Goal: Task Accomplishment & Management: Use online tool/utility

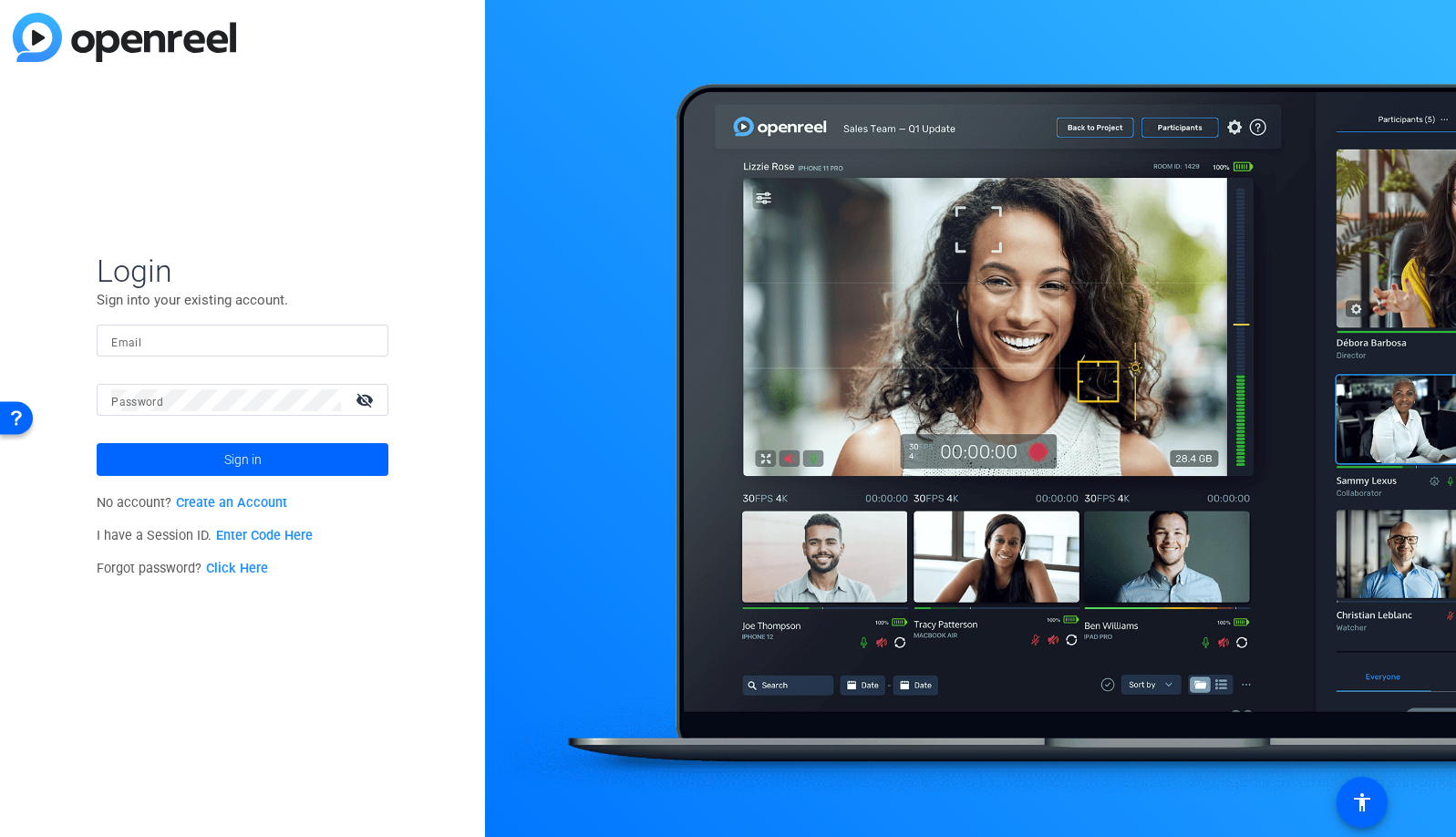
click at [174, 340] on input "Email" at bounding box center [243, 340] width 263 height 22
click at [365, 336] on img at bounding box center [358, 340] width 13 height 22
click at [315, 344] on input "Email" at bounding box center [243, 340] width 263 height 22
click at [364, 342] on img at bounding box center [358, 340] width 13 height 22
click at [723, 80] on div at bounding box center [970, 418] width 971 height 837
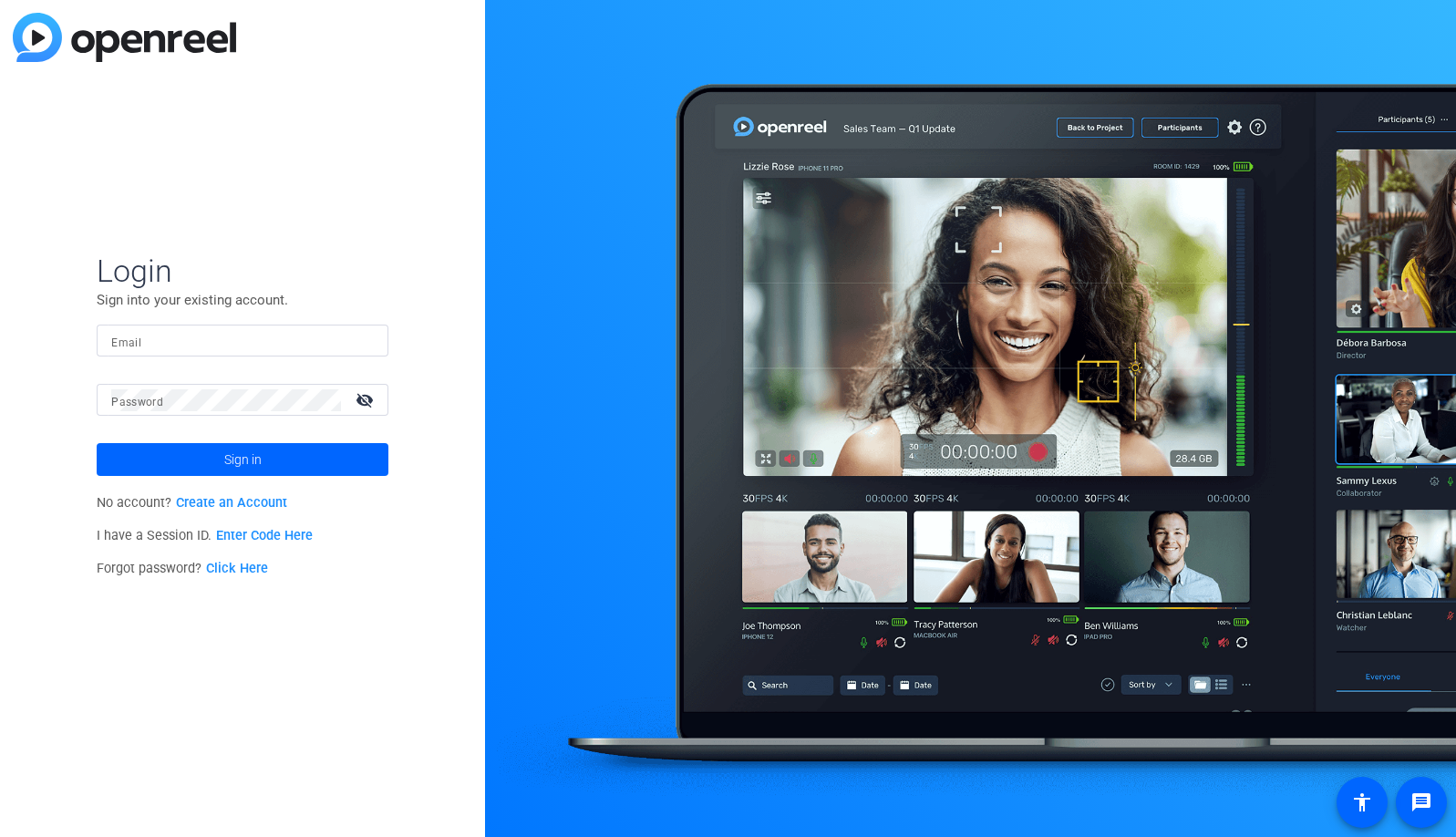
click at [226, 341] on input "Email" at bounding box center [243, 340] width 263 height 22
click at [365, 336] on input "Email" at bounding box center [243, 340] width 263 height 22
click at [318, 330] on input "Email" at bounding box center [243, 340] width 263 height 22
click at [348, 348] on input "Email" at bounding box center [243, 340] width 263 height 22
click at [371, 342] on input "Email" at bounding box center [243, 340] width 263 height 22
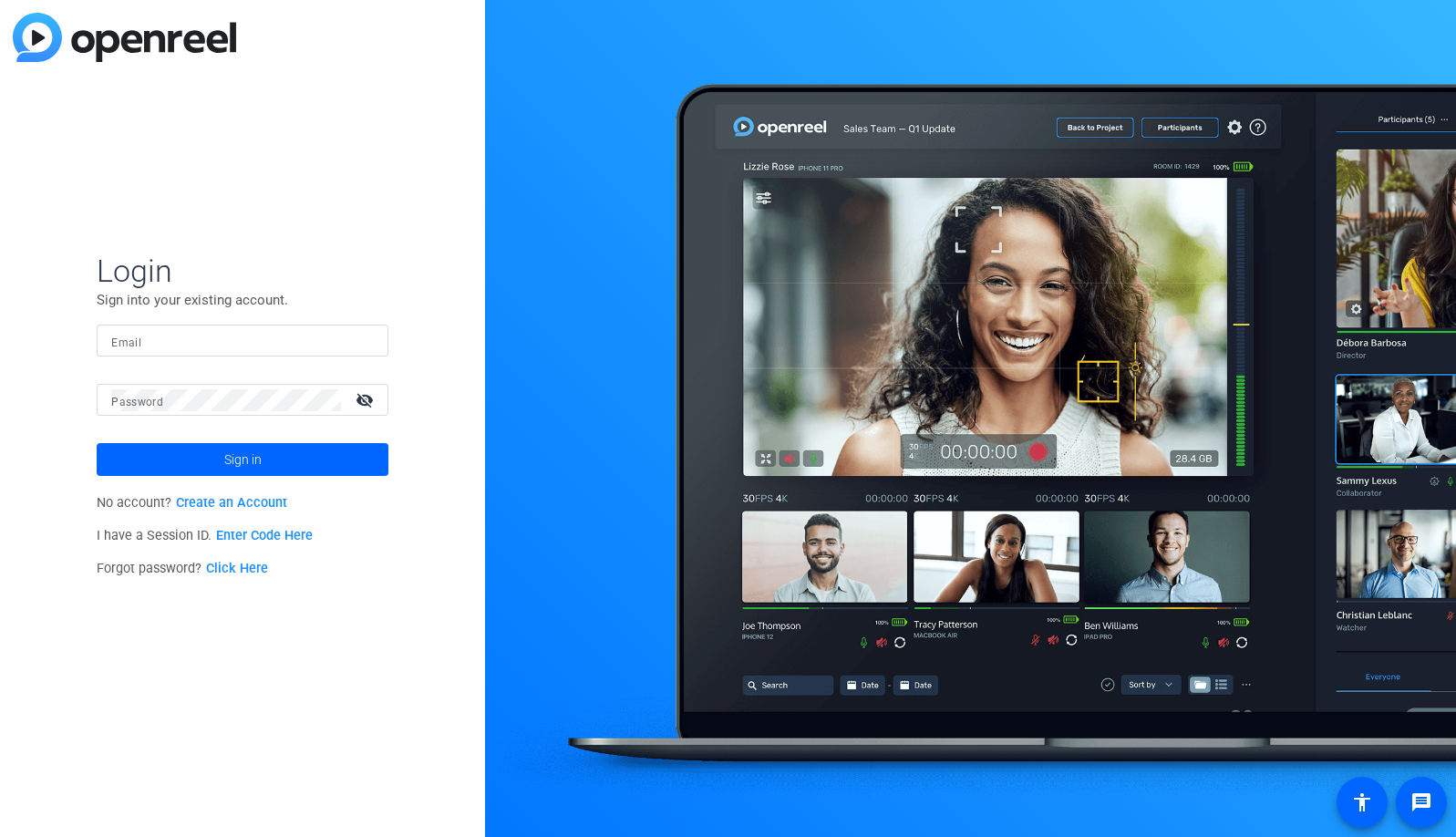
click at [342, 343] on input "Email" at bounding box center [243, 340] width 263 height 22
click at [365, 342] on div at bounding box center [362, 340] width 22 height 22
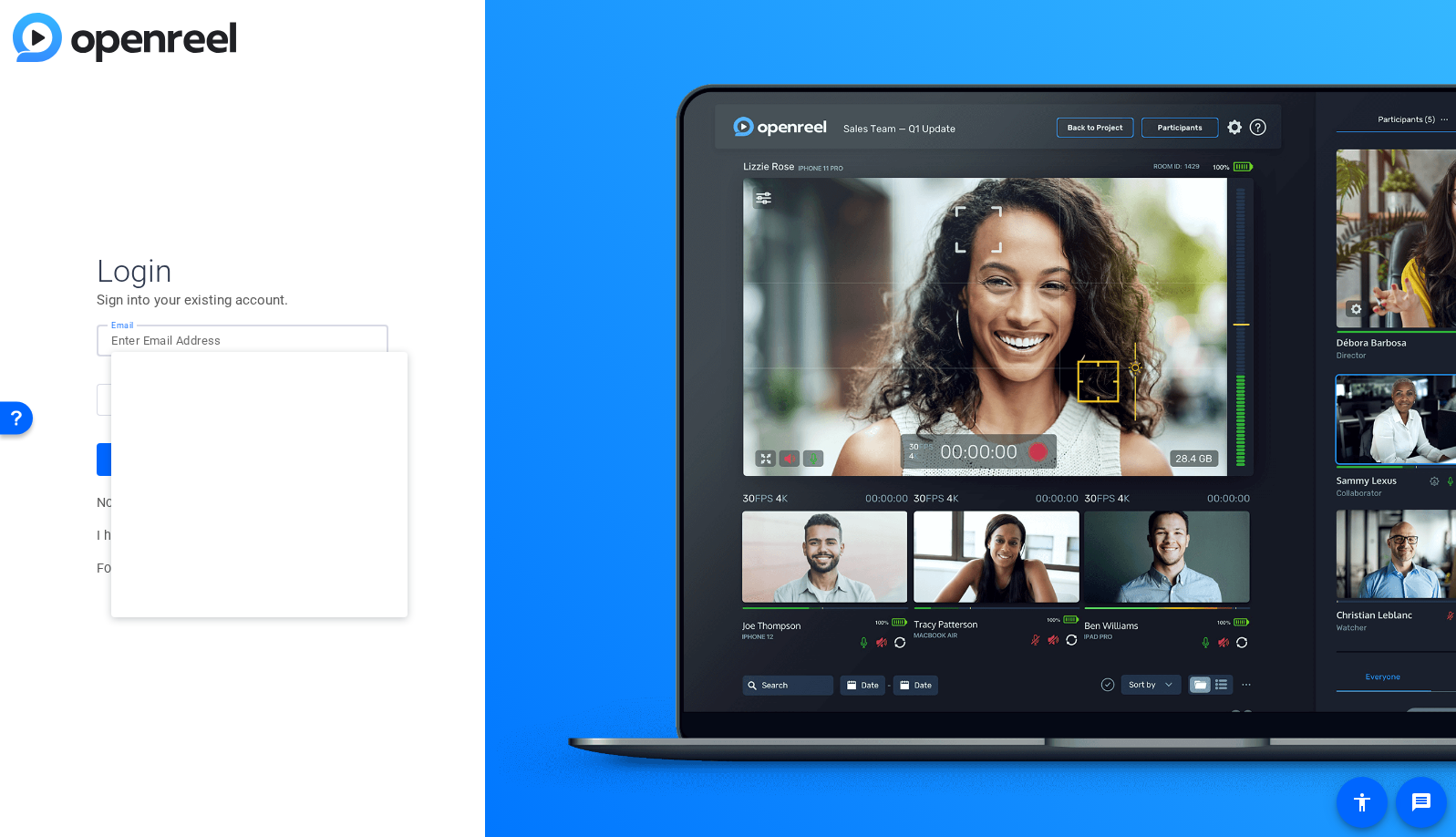
type input "studiosupport@openreel.com"
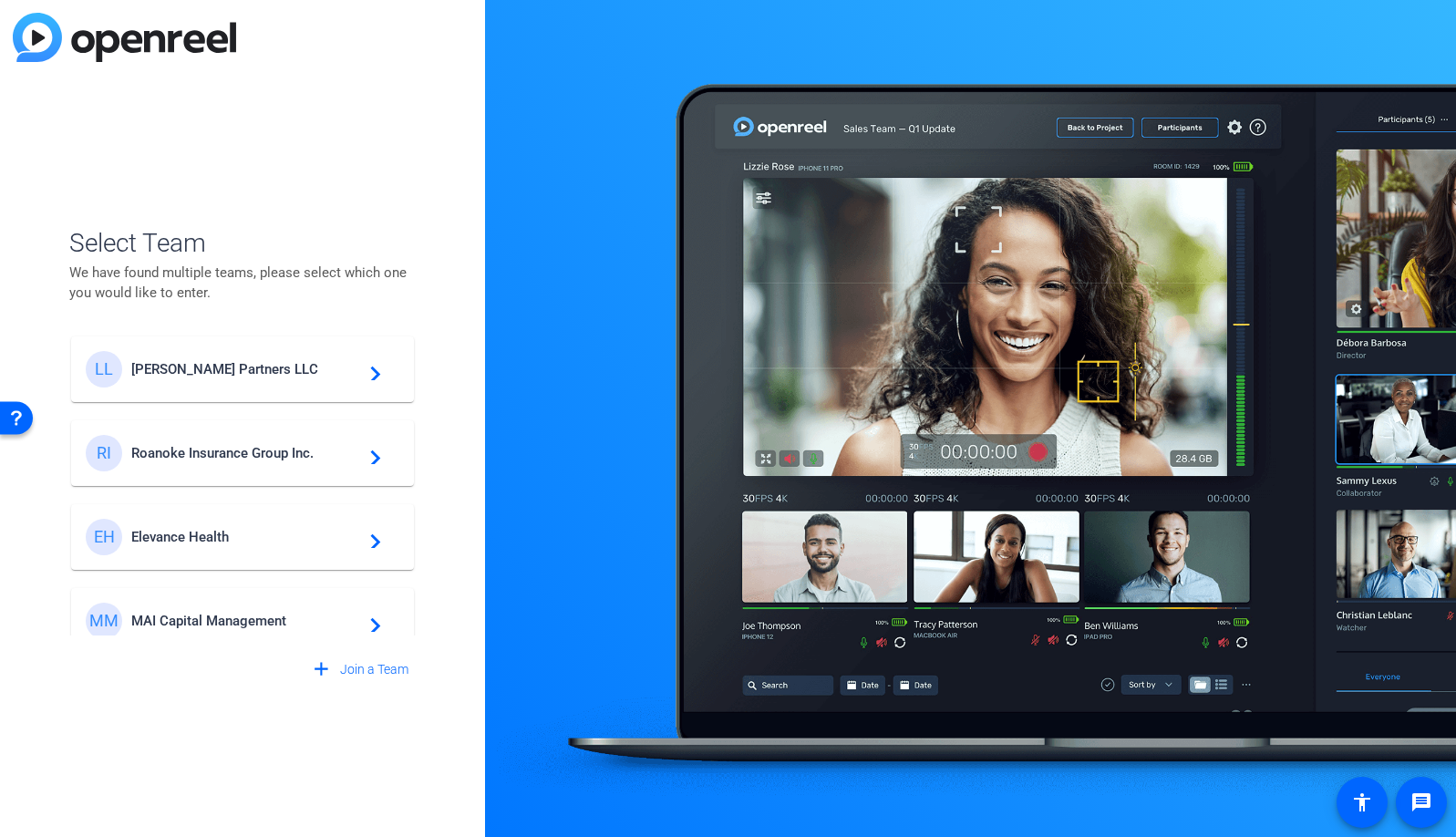
click at [225, 537] on span "Elevance Health" at bounding box center [245, 537] width 228 height 16
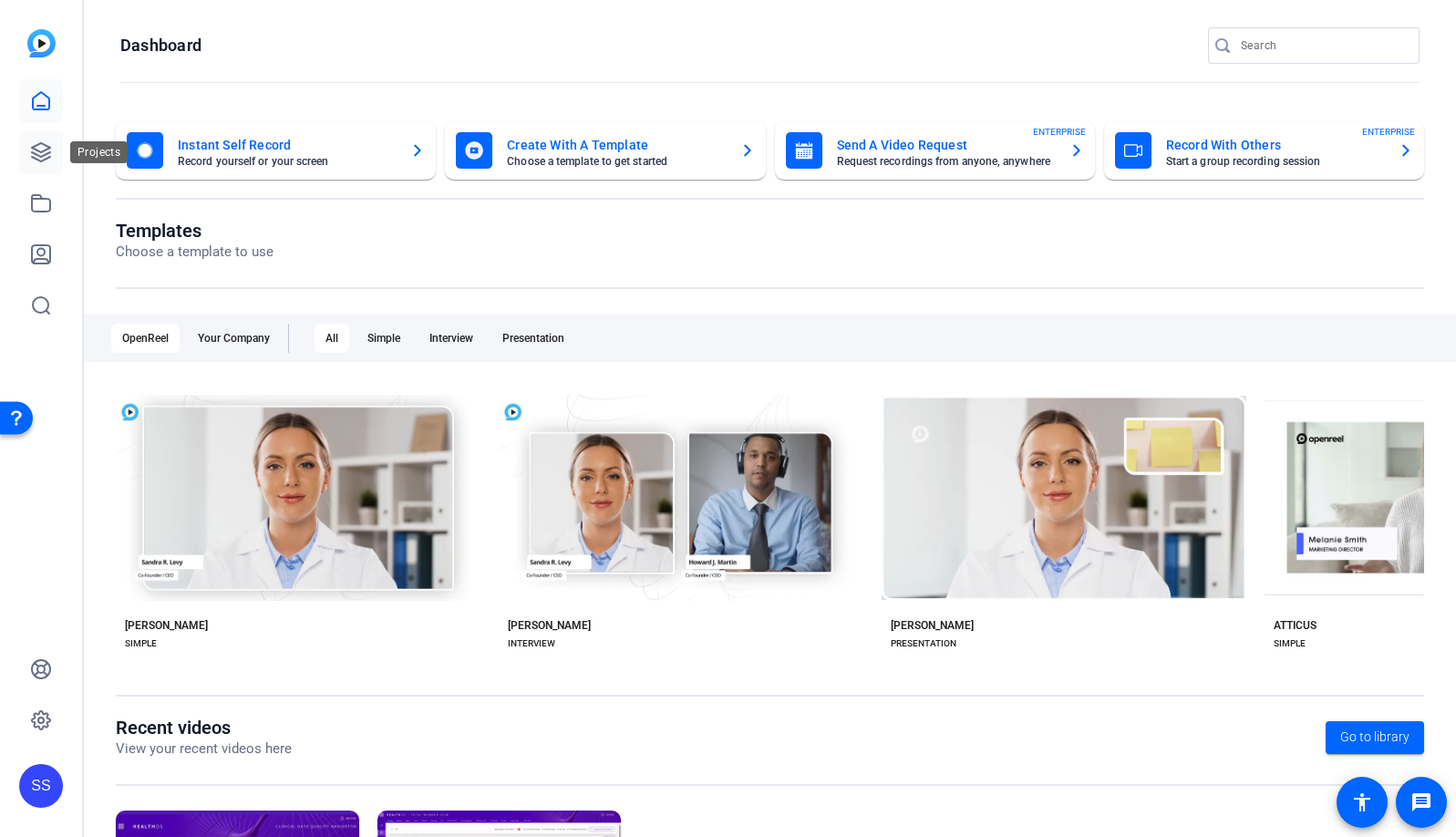
click at [37, 147] on icon at bounding box center [41, 152] width 22 height 22
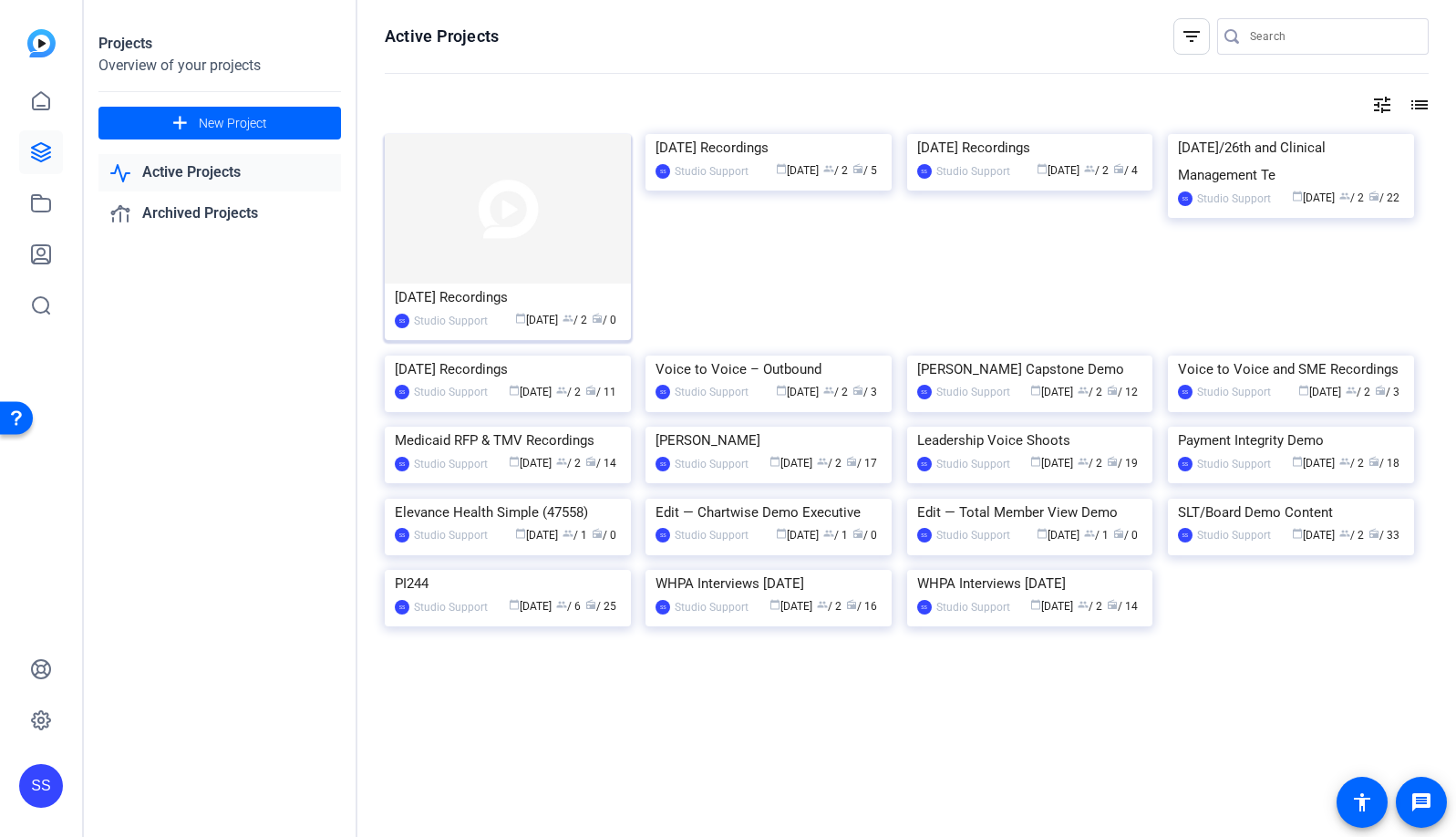
click at [522, 213] on img at bounding box center [507, 209] width 247 height 149
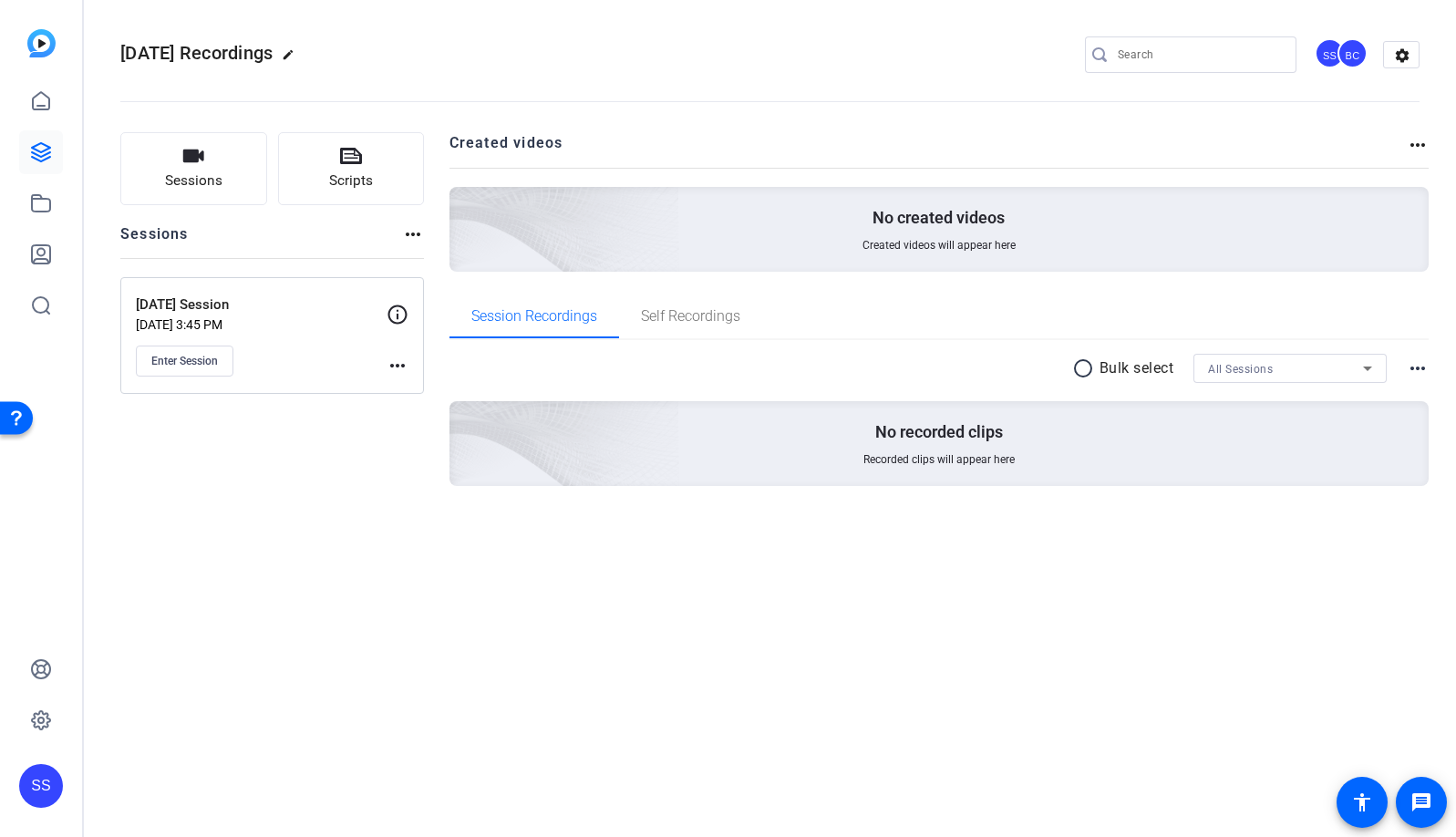
click at [403, 365] on mat-icon "more_horiz" at bounding box center [397, 365] width 22 height 22
click at [420, 388] on span "Edit Session" at bounding box center [443, 391] width 83 height 22
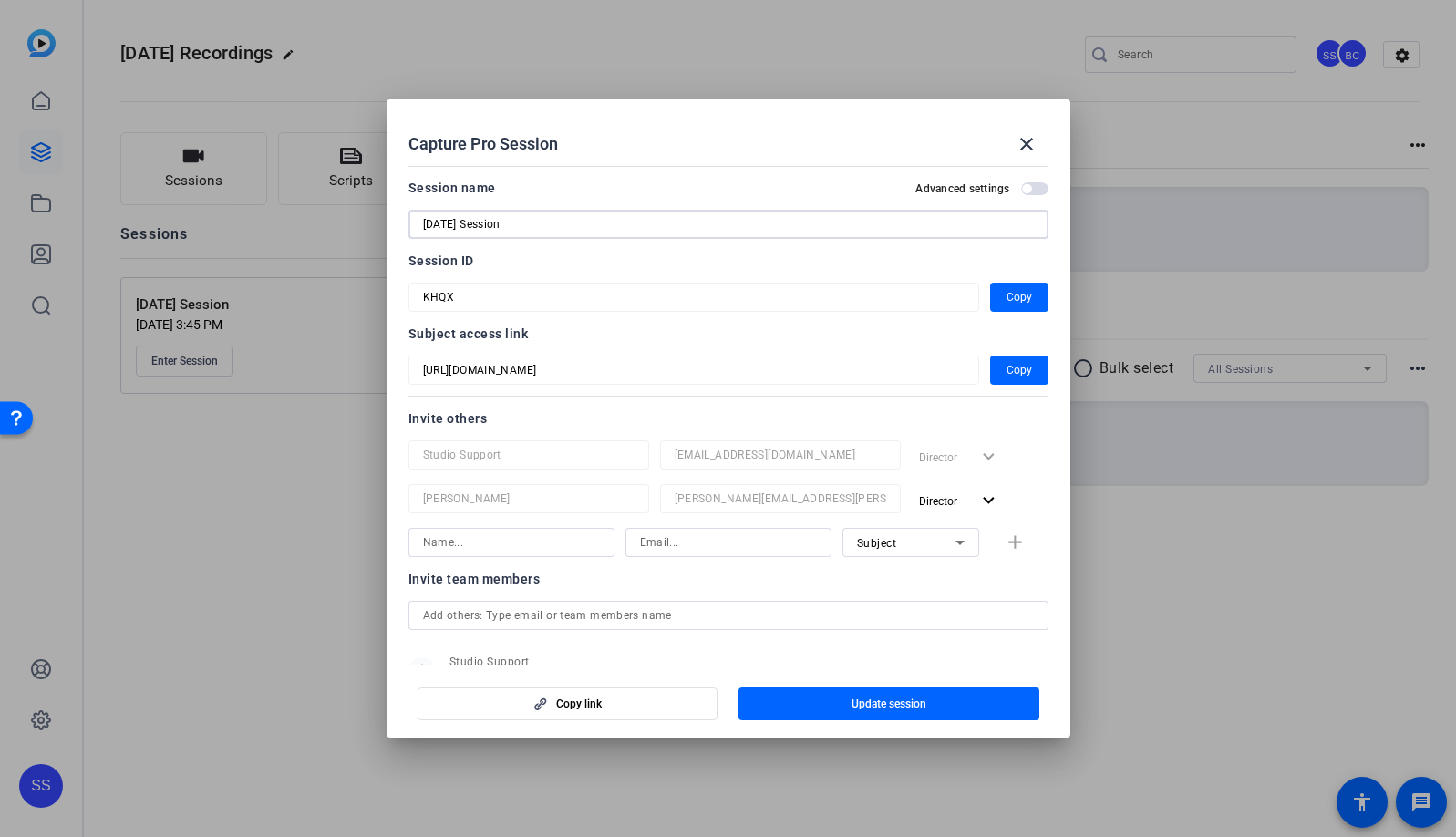
click at [459, 226] on input "Sept 25th Session" at bounding box center [728, 224] width 611 height 22
type input "Sept 26th Session"
click at [983, 707] on span "button" at bounding box center [889, 704] width 300 height 43
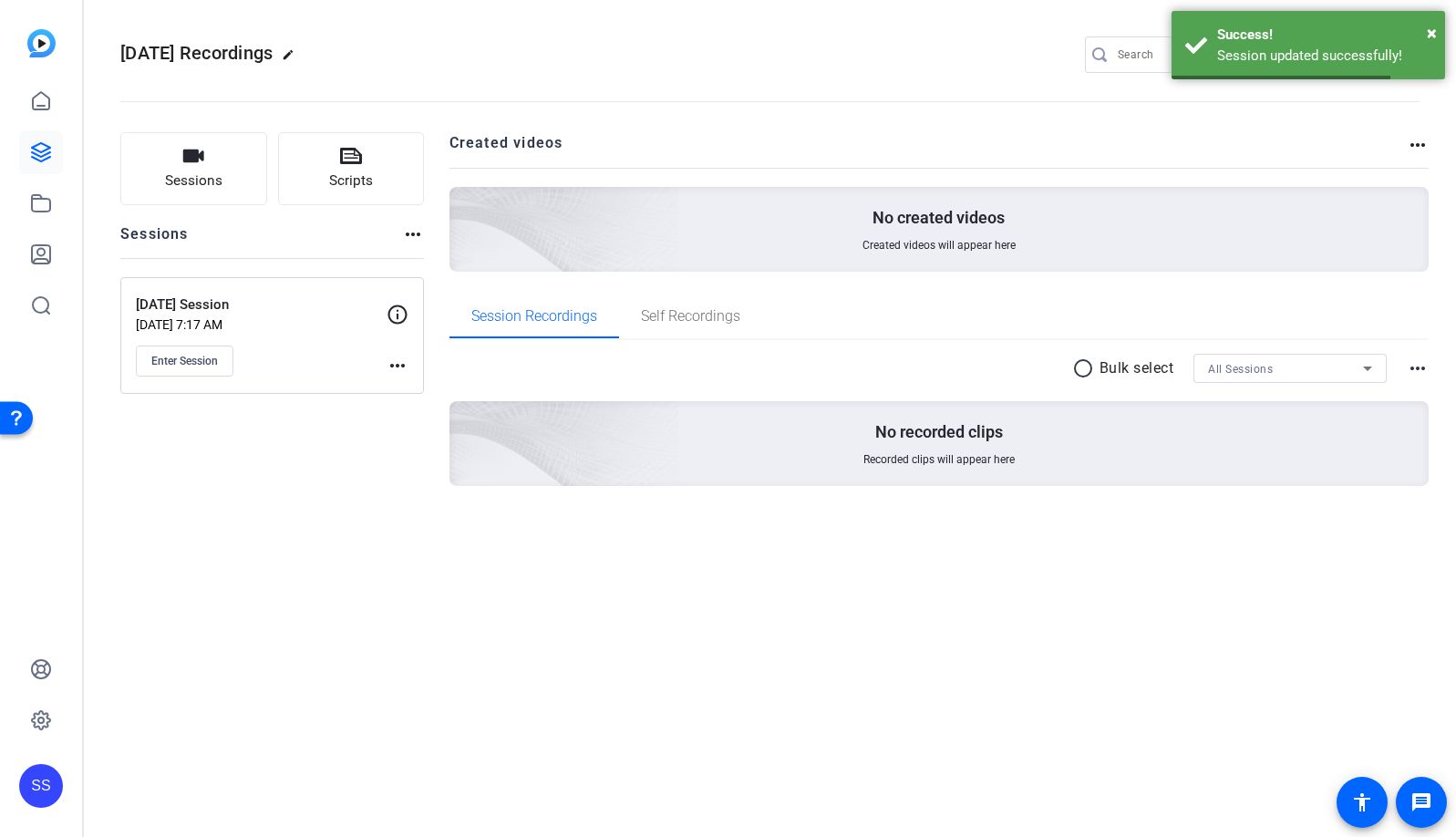
click at [303, 60] on mat-icon "edit" at bounding box center [292, 59] width 22 height 22
click at [199, 53] on input "September 25, 2025 Recordings" at bounding box center [195, 54] width 119 height 22
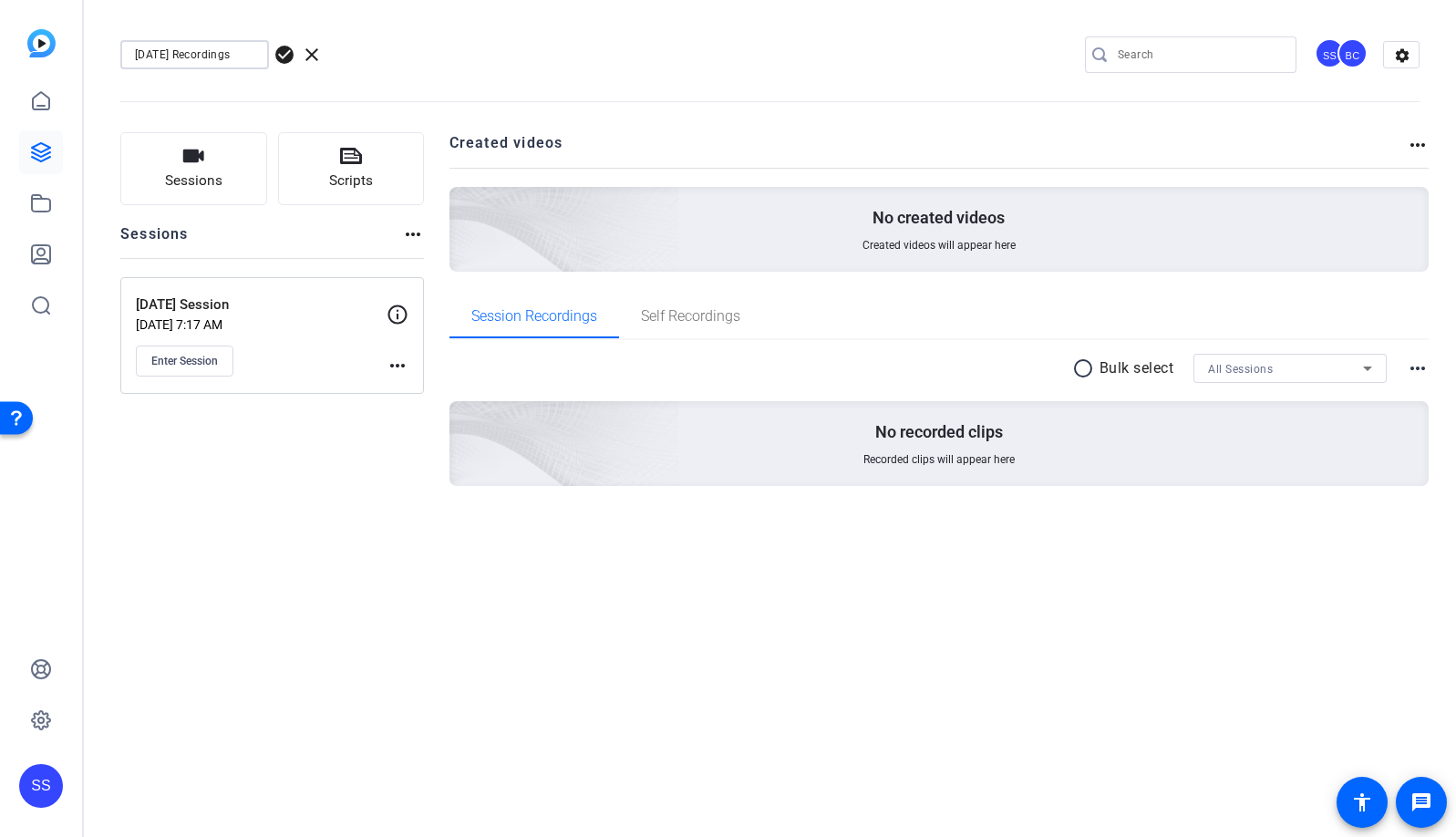
type input "September 26, 2025 Recordings"
click at [286, 48] on span "check_circle" at bounding box center [284, 54] width 22 height 22
click at [182, 357] on span "Enter Session" at bounding box center [184, 360] width 66 height 14
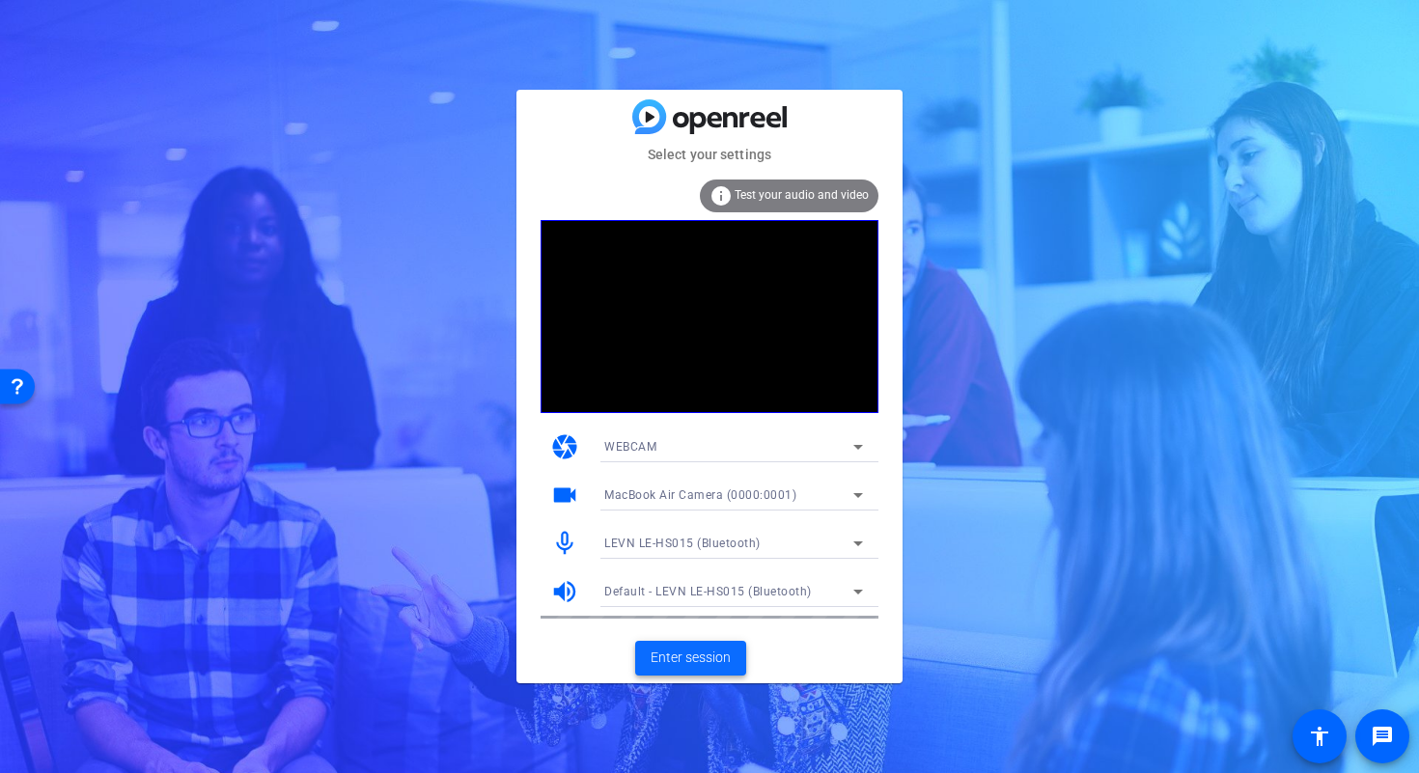
click at [702, 648] on span "Enter session" at bounding box center [690, 658] width 80 height 20
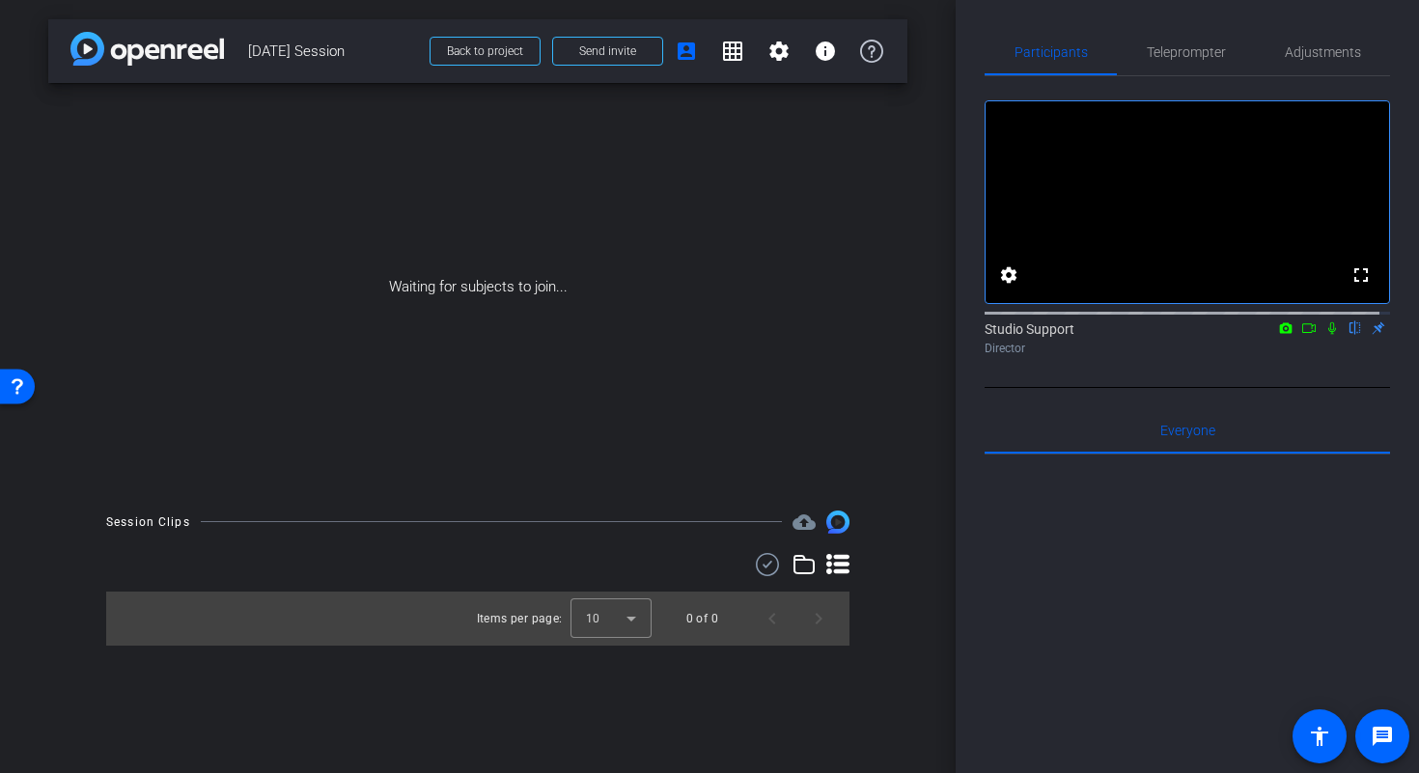
click at [1301, 335] on icon at bounding box center [1308, 328] width 15 height 14
click at [1351, 335] on icon at bounding box center [1355, 328] width 8 height 13
click at [1156, 55] on span "Teleprompter" at bounding box center [1185, 52] width 79 height 14
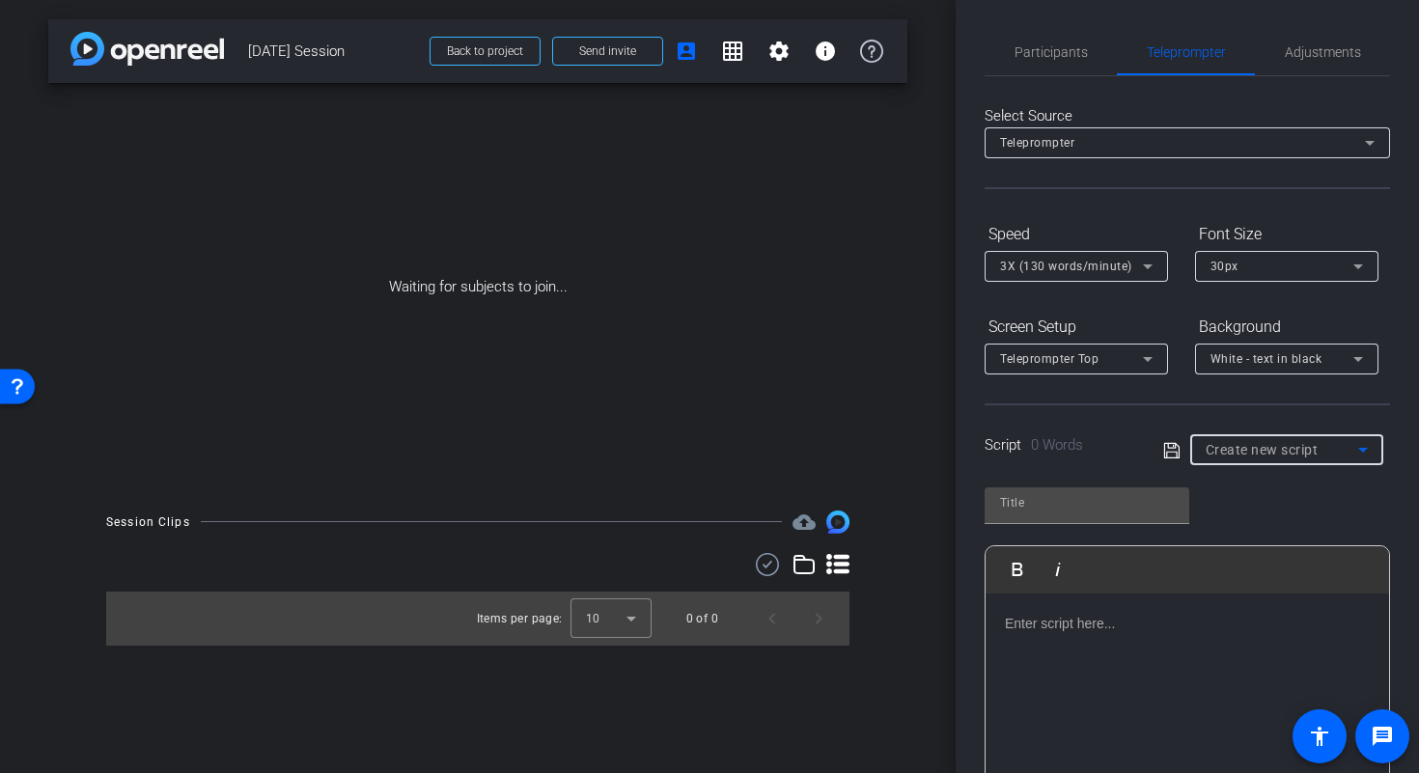
click at [1324, 449] on div "Create new script" at bounding box center [1281, 449] width 152 height 23
click at [1324, 449] on div at bounding box center [709, 386] width 1419 height 773
click at [1029, 64] on span "Participants" at bounding box center [1050, 52] width 73 height 46
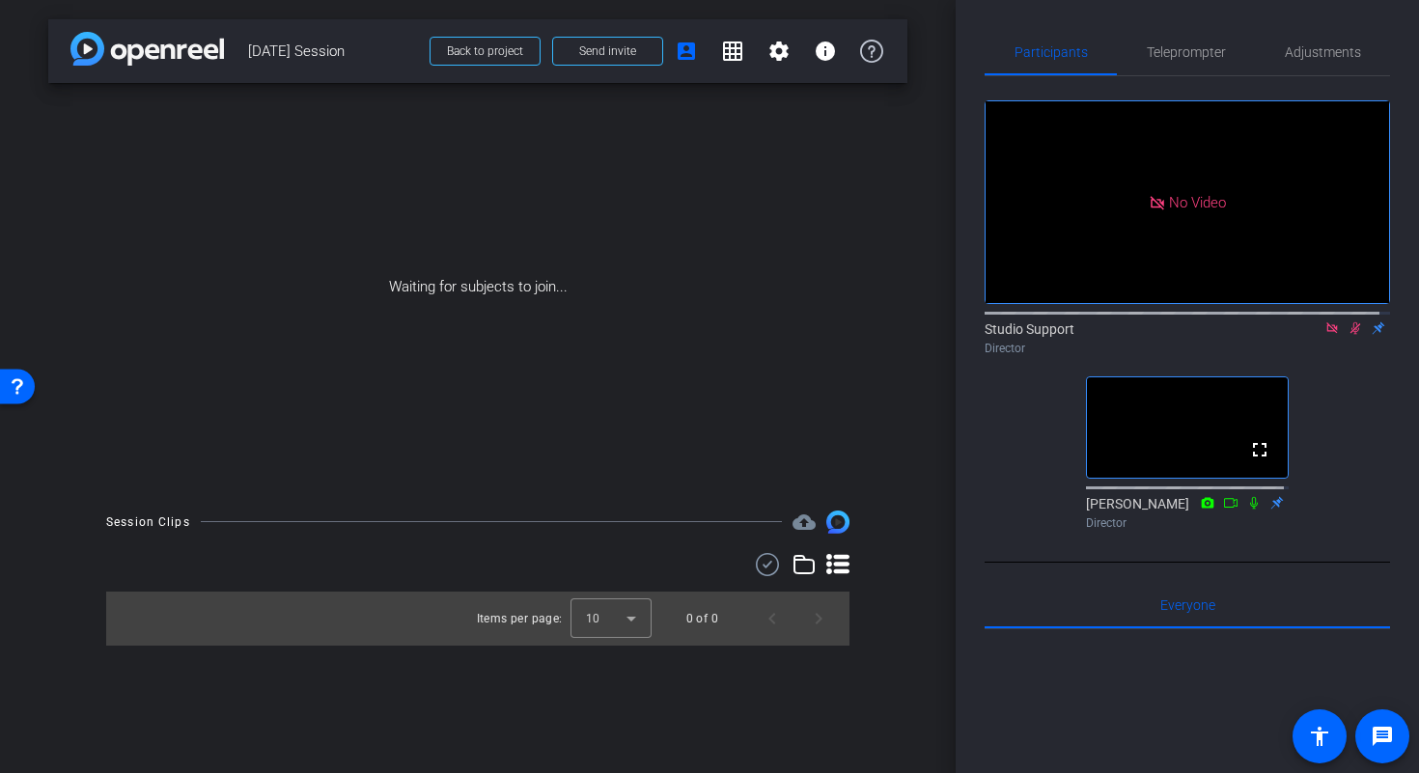
click at [1324, 319] on mat-icon at bounding box center [1331, 327] width 23 height 17
click at [1324, 335] on icon at bounding box center [1331, 328] width 15 height 14
click at [1301, 335] on icon at bounding box center [1308, 328] width 15 height 14
click at [1351, 335] on icon at bounding box center [1355, 328] width 8 height 13
click at [778, 231] on div "Waiting for subjects to join..." at bounding box center [477, 287] width 859 height 408
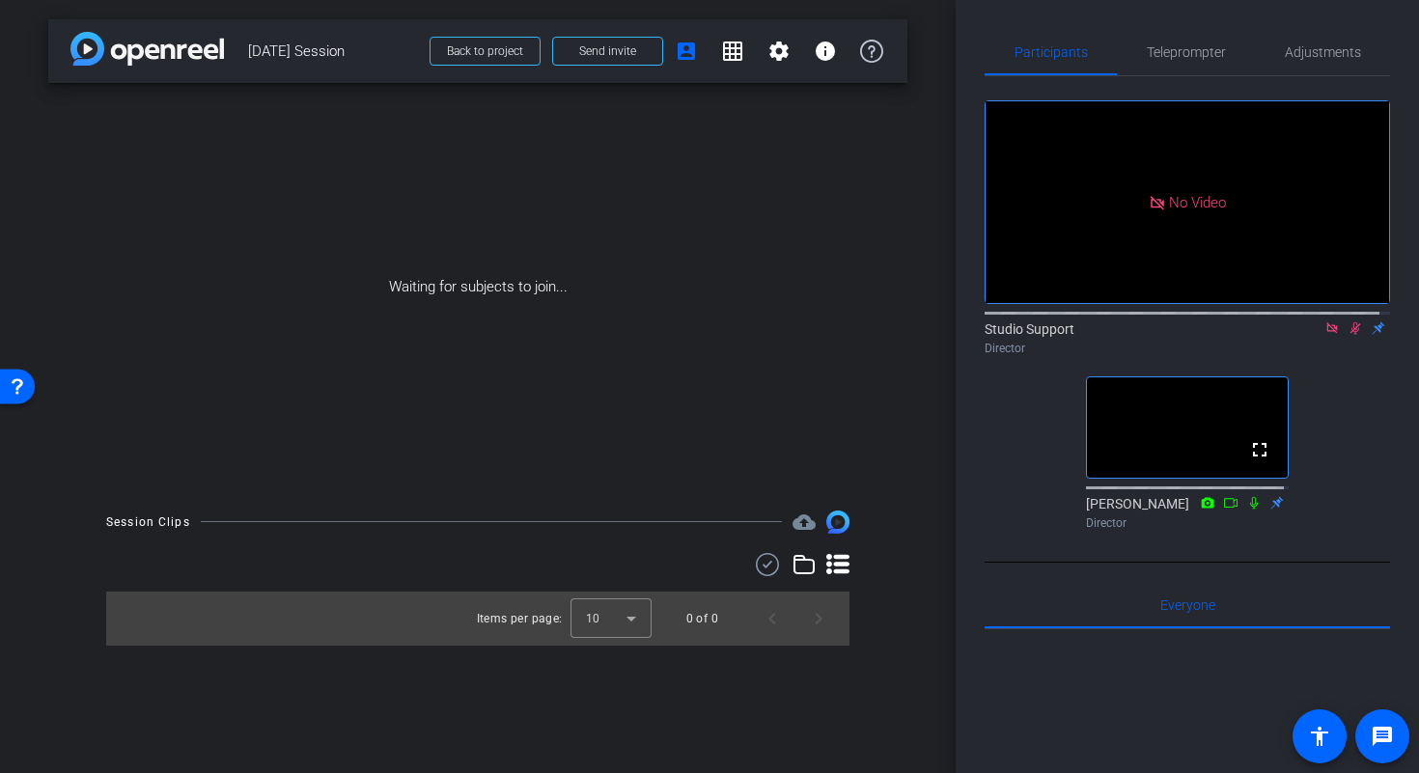
drag, startPoint x: 383, startPoint y: 55, endPoint x: 246, endPoint y: 62, distance: 137.2
click at [246, 62] on div "arrow_back Sept 26th Session Back to project Send invite account_box grid_on se…" at bounding box center [477, 51] width 859 height 64
copy span "Sept 26th Session"
click at [893, 239] on div "Waiting for subjects to join..." at bounding box center [477, 287] width 859 height 408
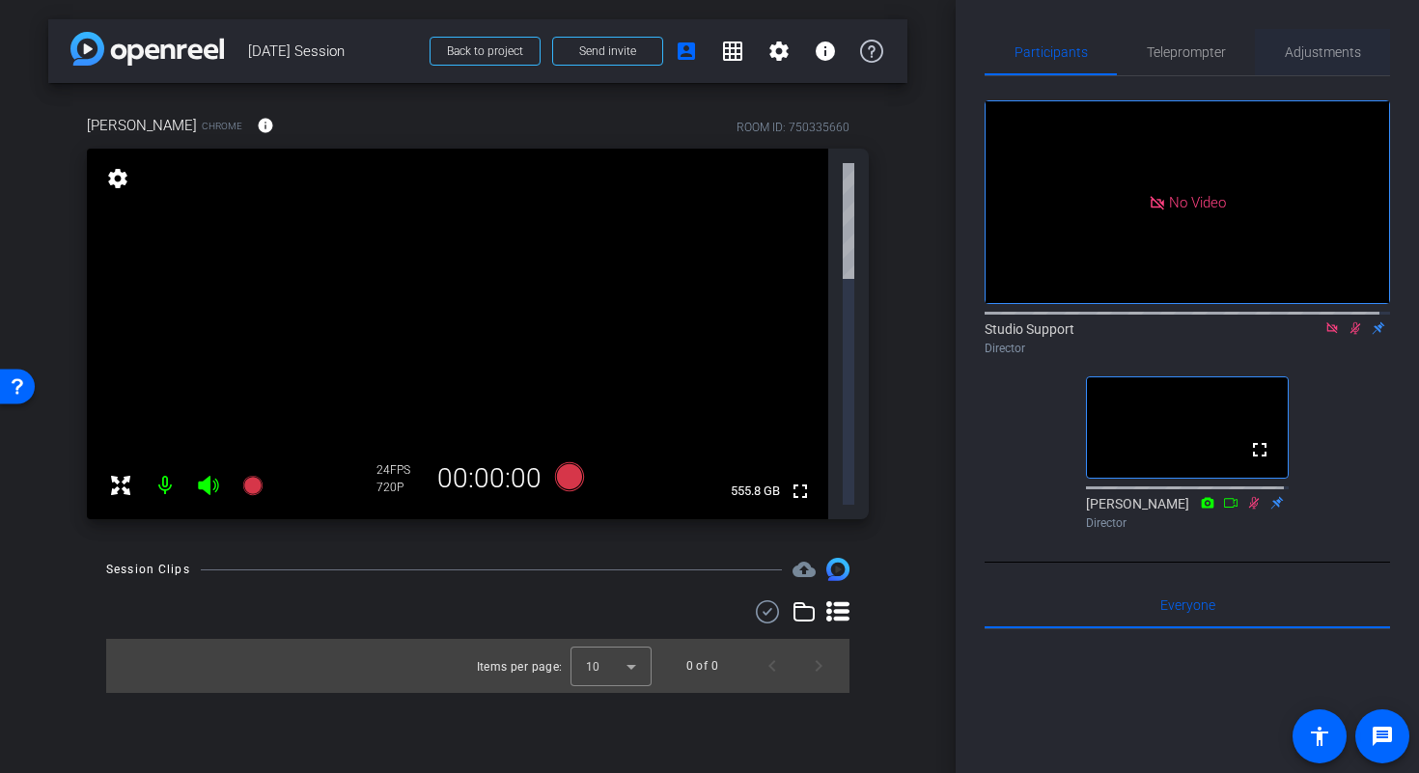
click at [1304, 58] on span "Adjustments" at bounding box center [1322, 52] width 76 height 14
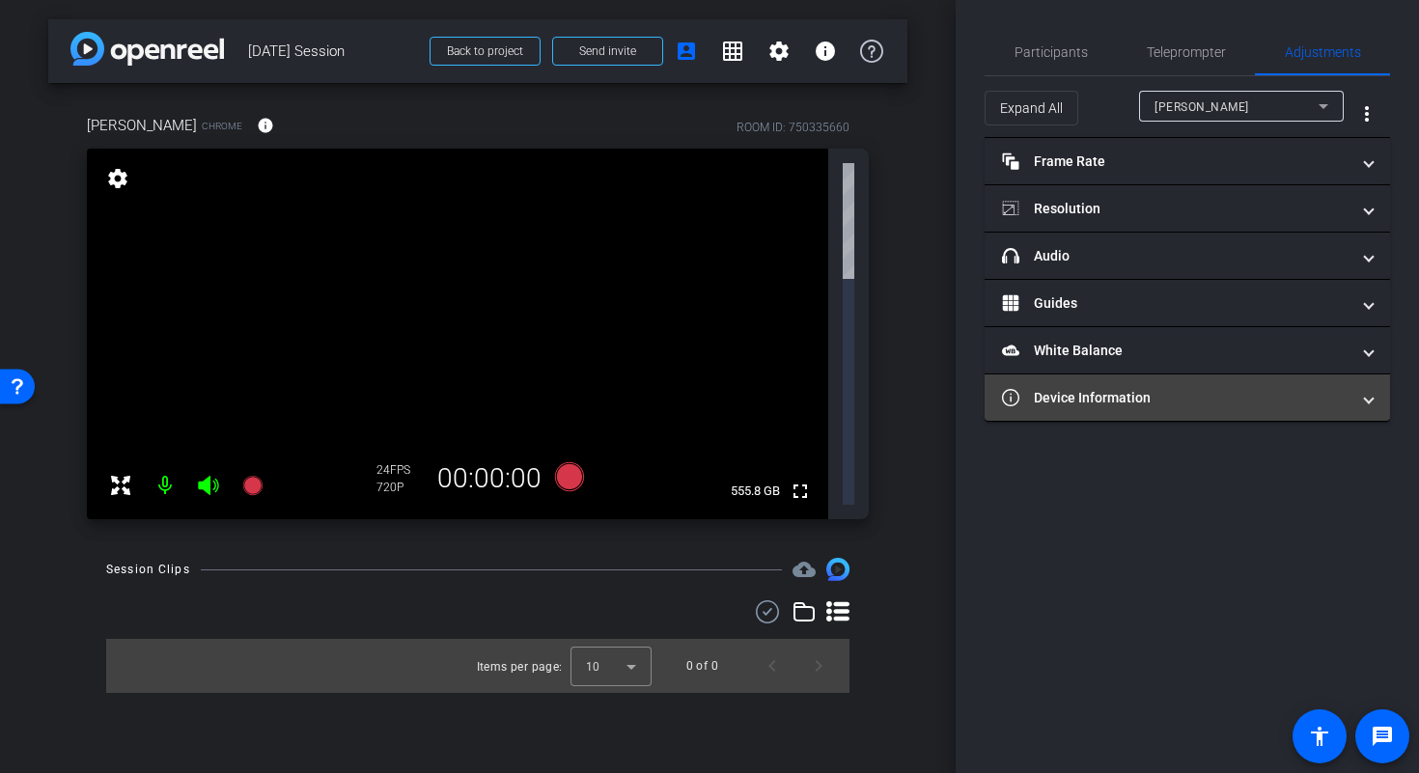
click at [1209, 377] on mat-expansion-panel-header "Device Information" at bounding box center [1186, 397] width 405 height 46
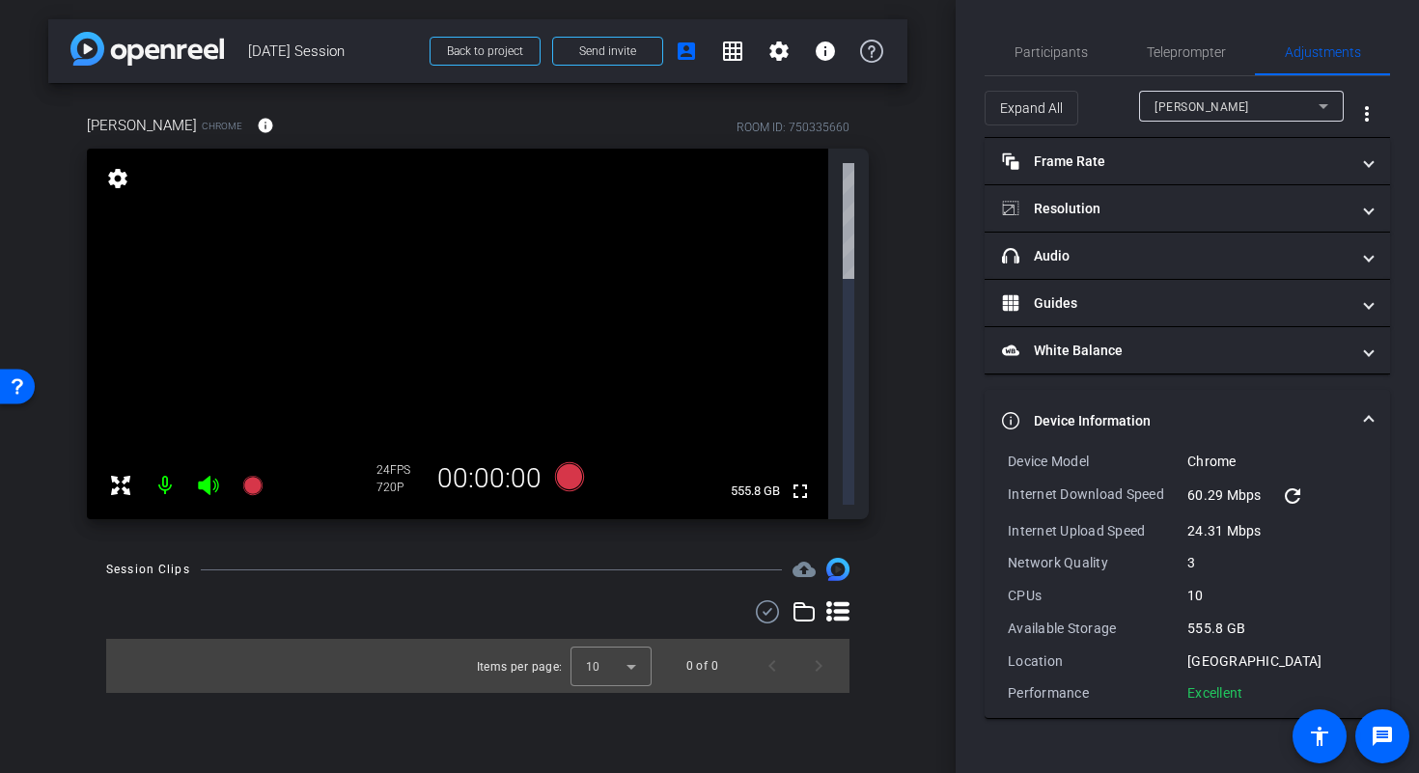
click at [864, 736] on div "arrow_back Sept 26th Session Back to project Send invite account_box grid_on se…" at bounding box center [477, 386] width 955 height 773
click at [1039, 49] on span "Participants" at bounding box center [1050, 52] width 73 height 14
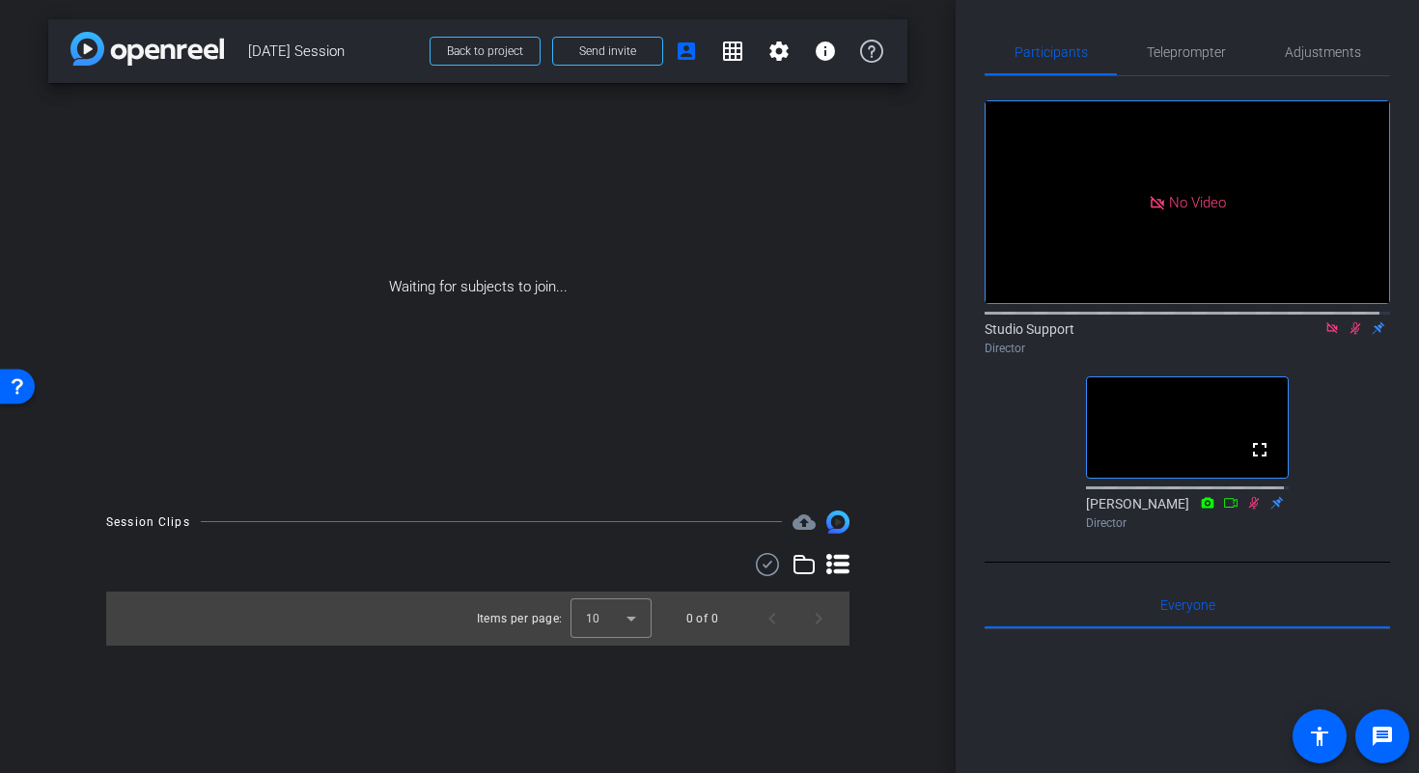
click at [1347, 321] on icon at bounding box center [1354, 328] width 15 height 14
click at [1326, 322] on icon at bounding box center [1331, 327] width 11 height 11
click at [1303, 64] on span "Adjustments" at bounding box center [1322, 52] width 76 height 46
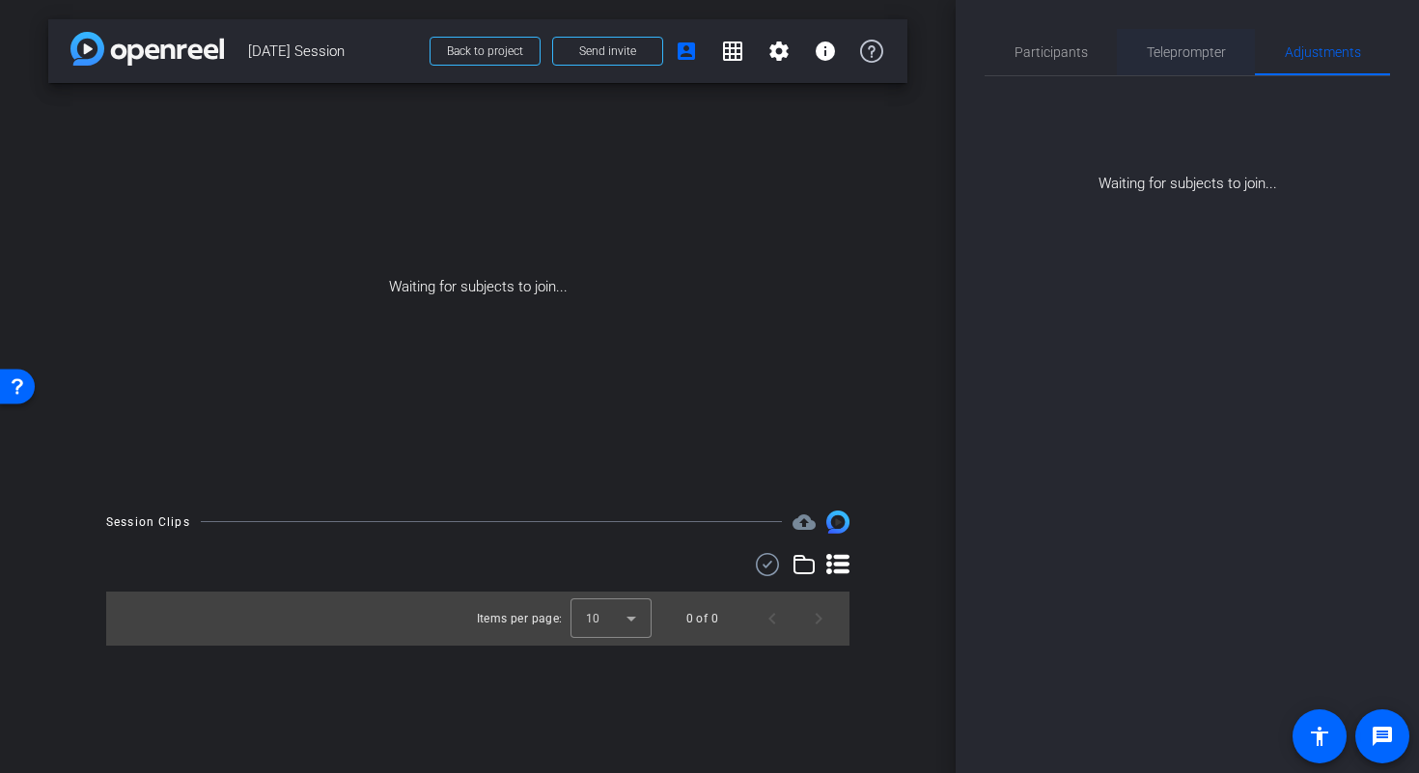
click at [1220, 59] on span "Teleprompter" at bounding box center [1185, 52] width 79 height 14
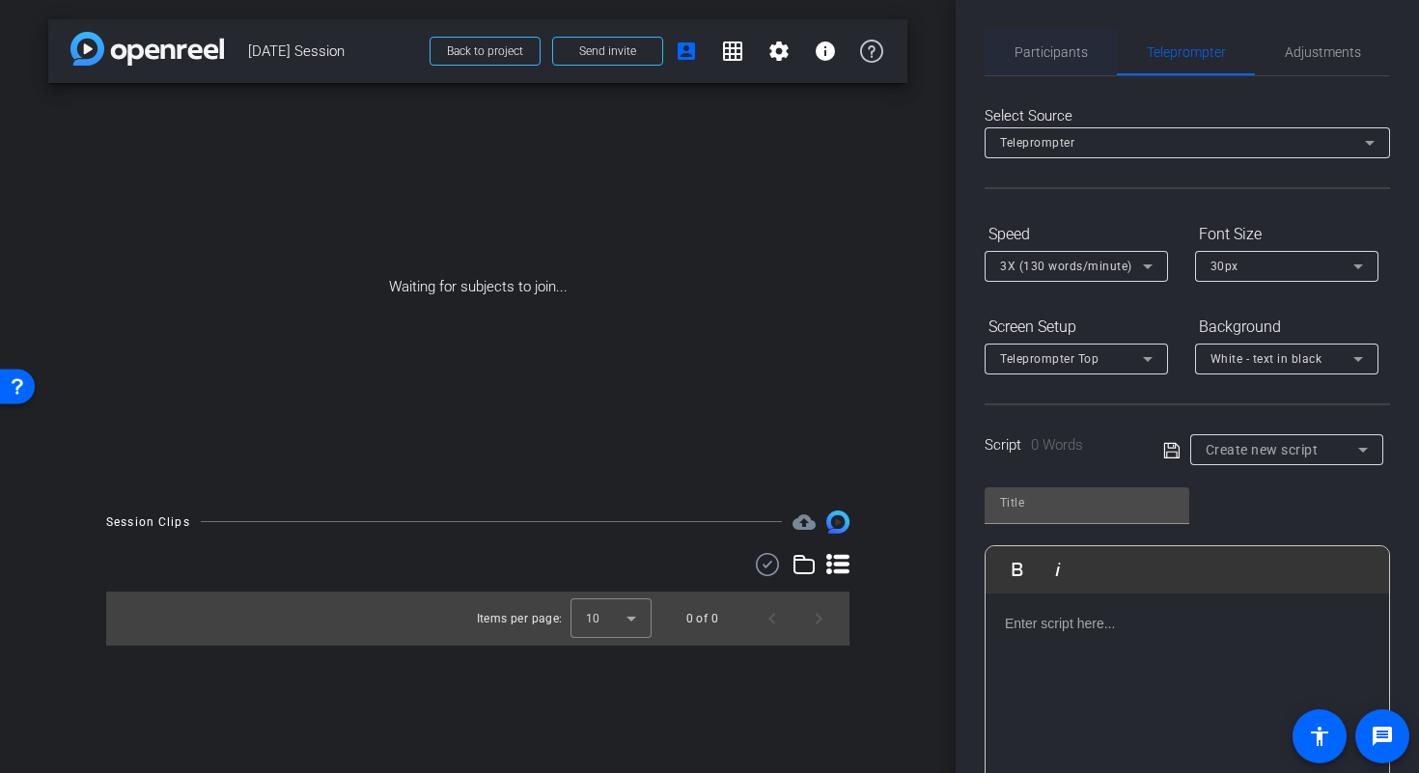
click at [1033, 60] on span "Participants" at bounding box center [1050, 52] width 73 height 46
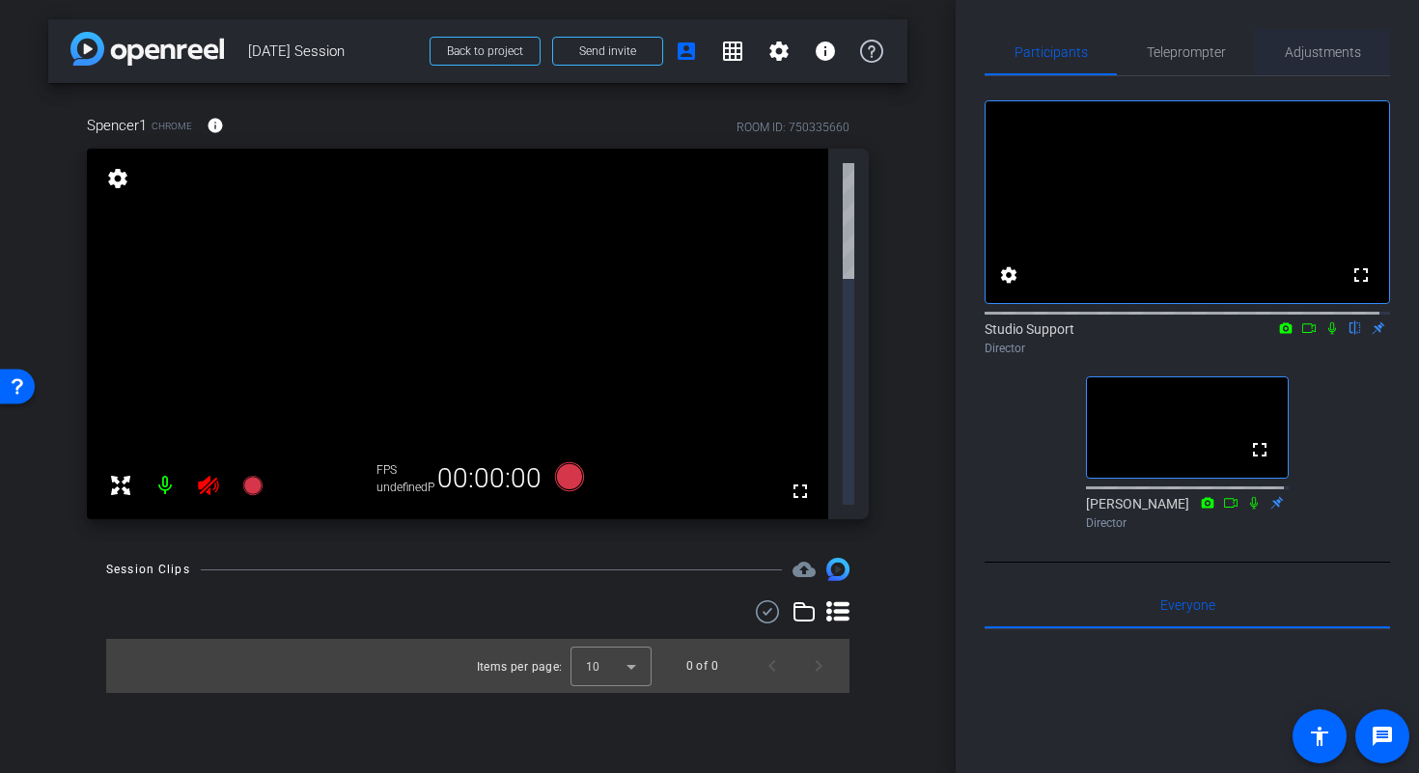
click at [1333, 49] on span "Adjustments" at bounding box center [1322, 52] width 76 height 14
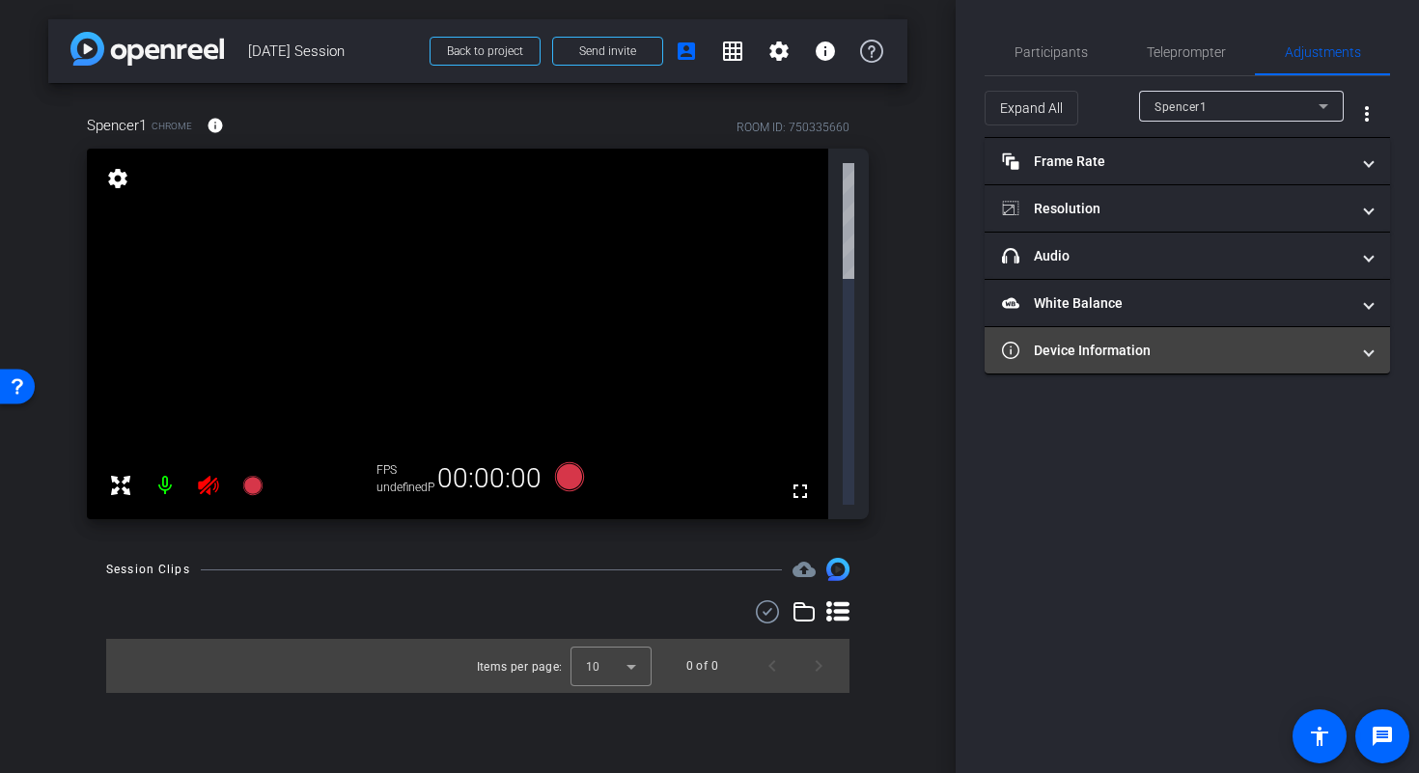
click at [1296, 352] on mat-panel-title "Device Information" at bounding box center [1175, 351] width 347 height 20
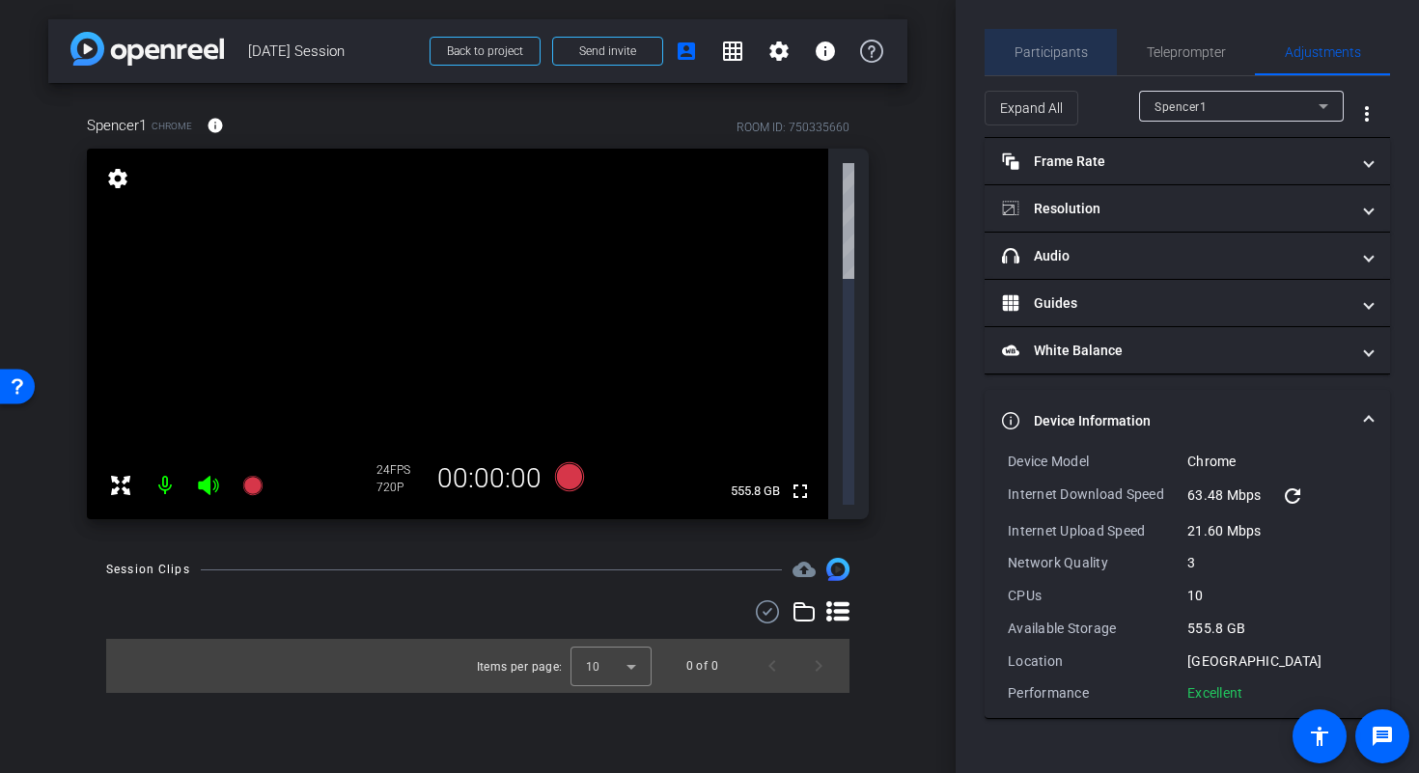
click at [1061, 59] on span "Participants" at bounding box center [1050, 52] width 73 height 14
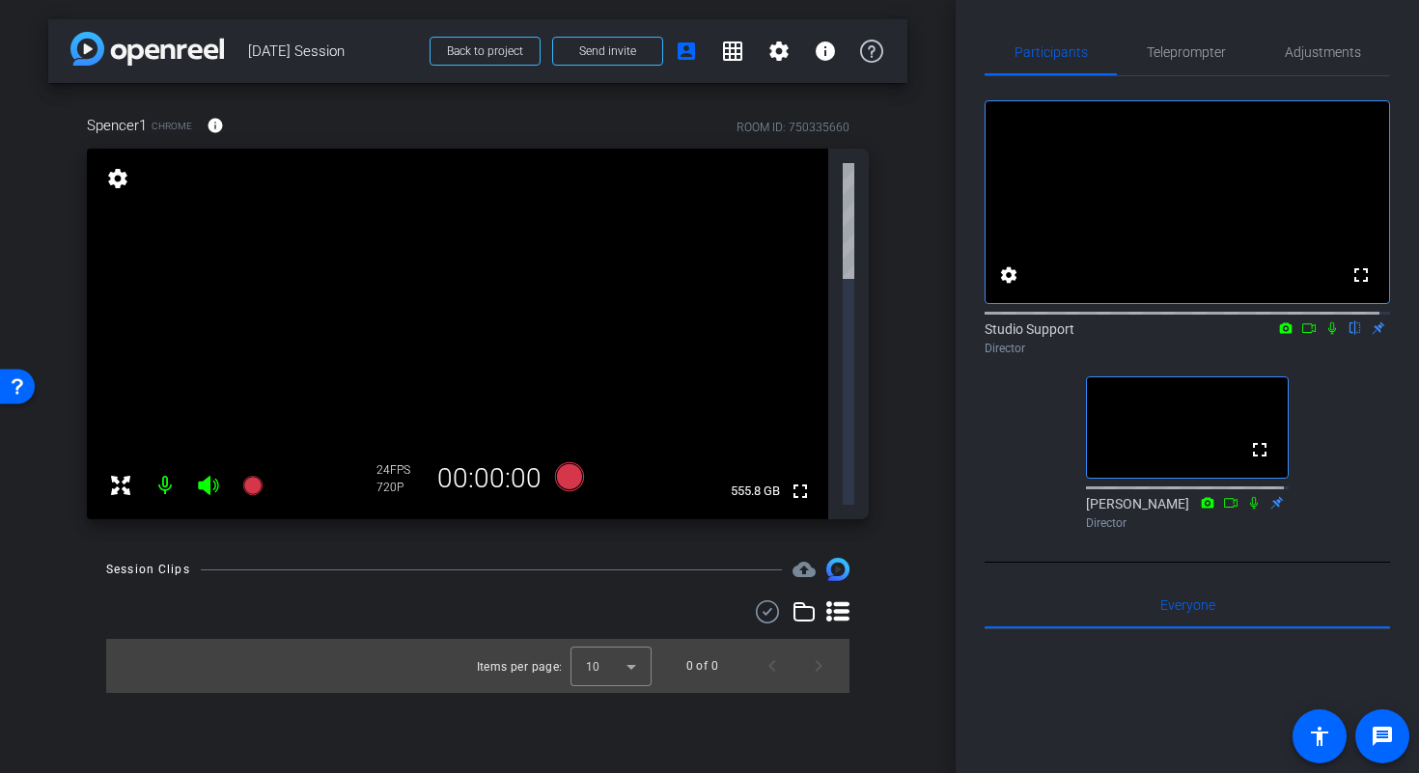
click at [112, 178] on mat-icon "settings" at bounding box center [117, 178] width 27 height 23
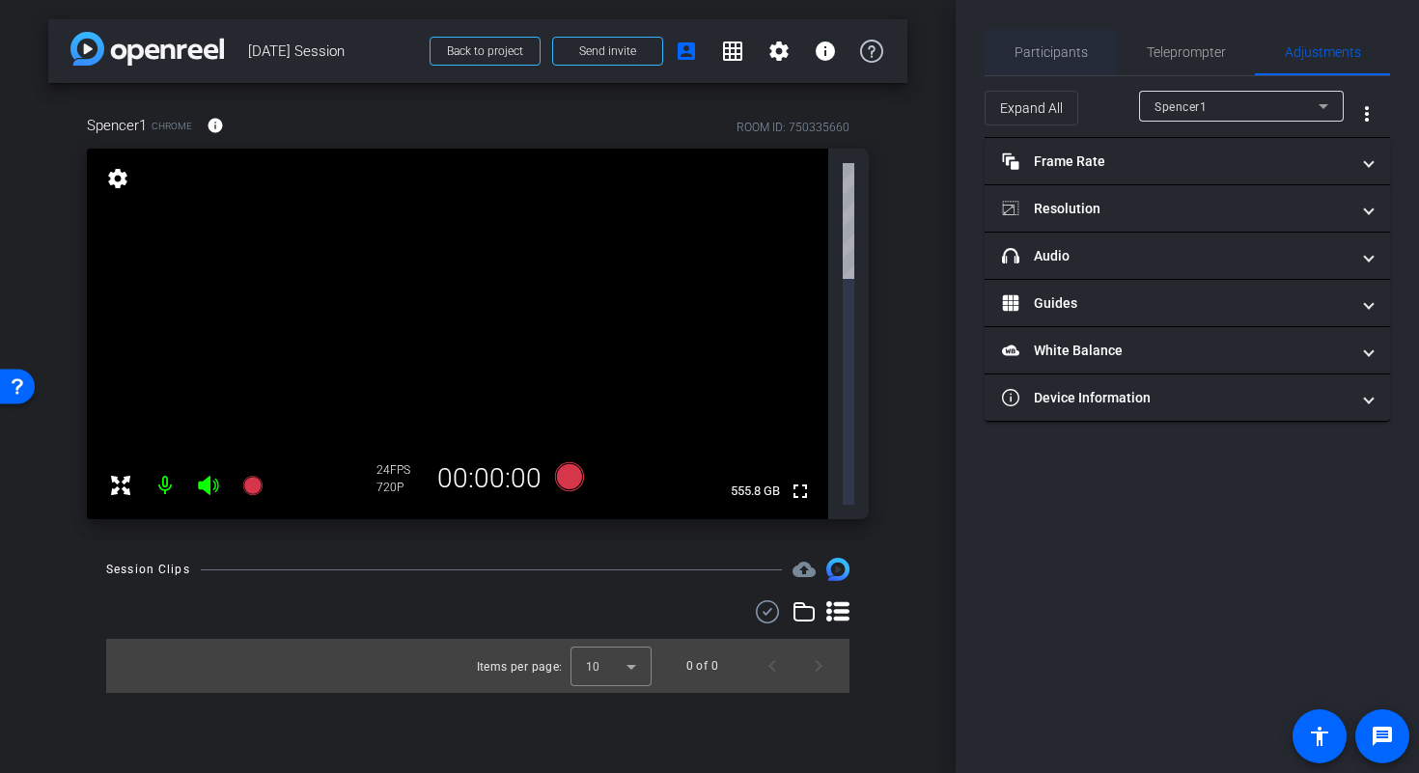
click at [1018, 56] on span "Participants" at bounding box center [1050, 52] width 73 height 14
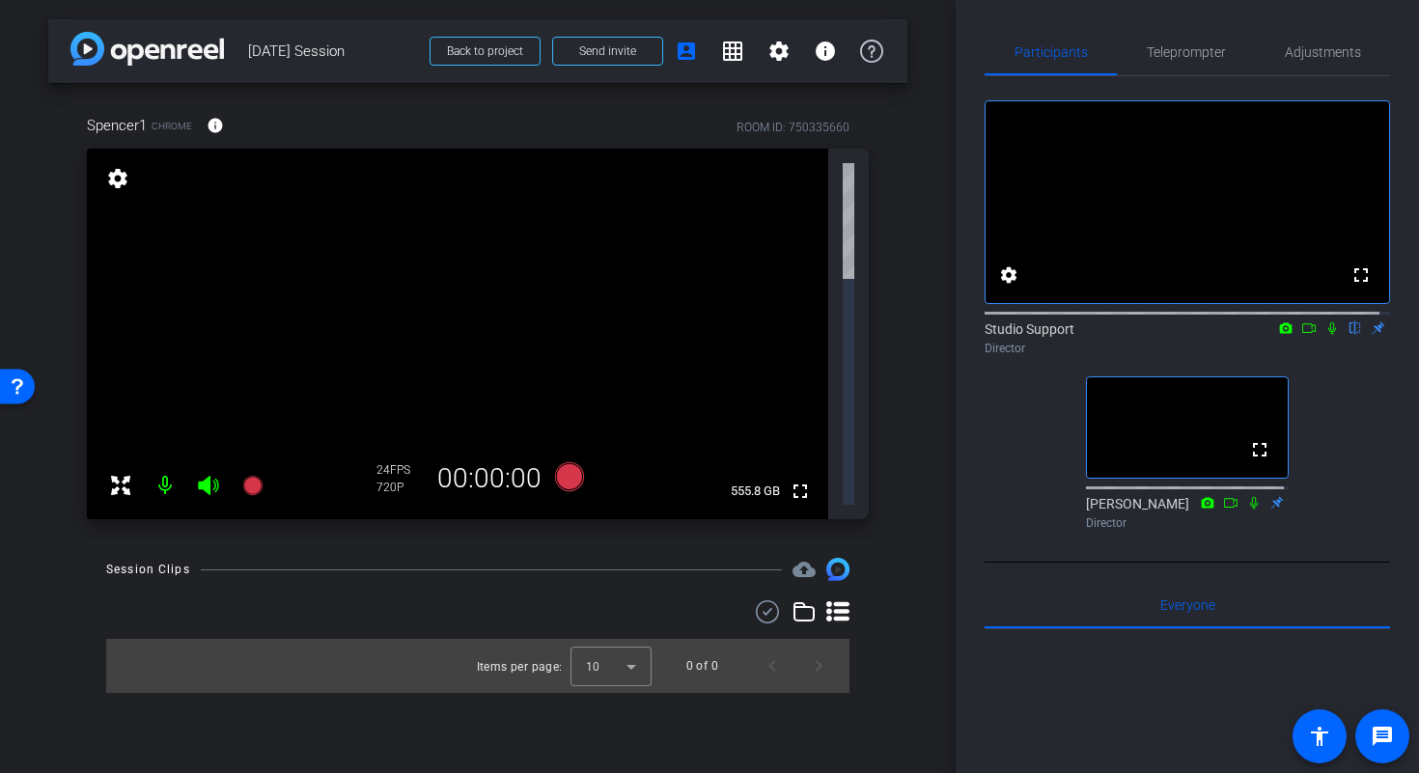
click at [910, 243] on div "arrow_back Sept 26th Session Back to project Send invite account_box grid_on se…" at bounding box center [477, 386] width 955 height 773
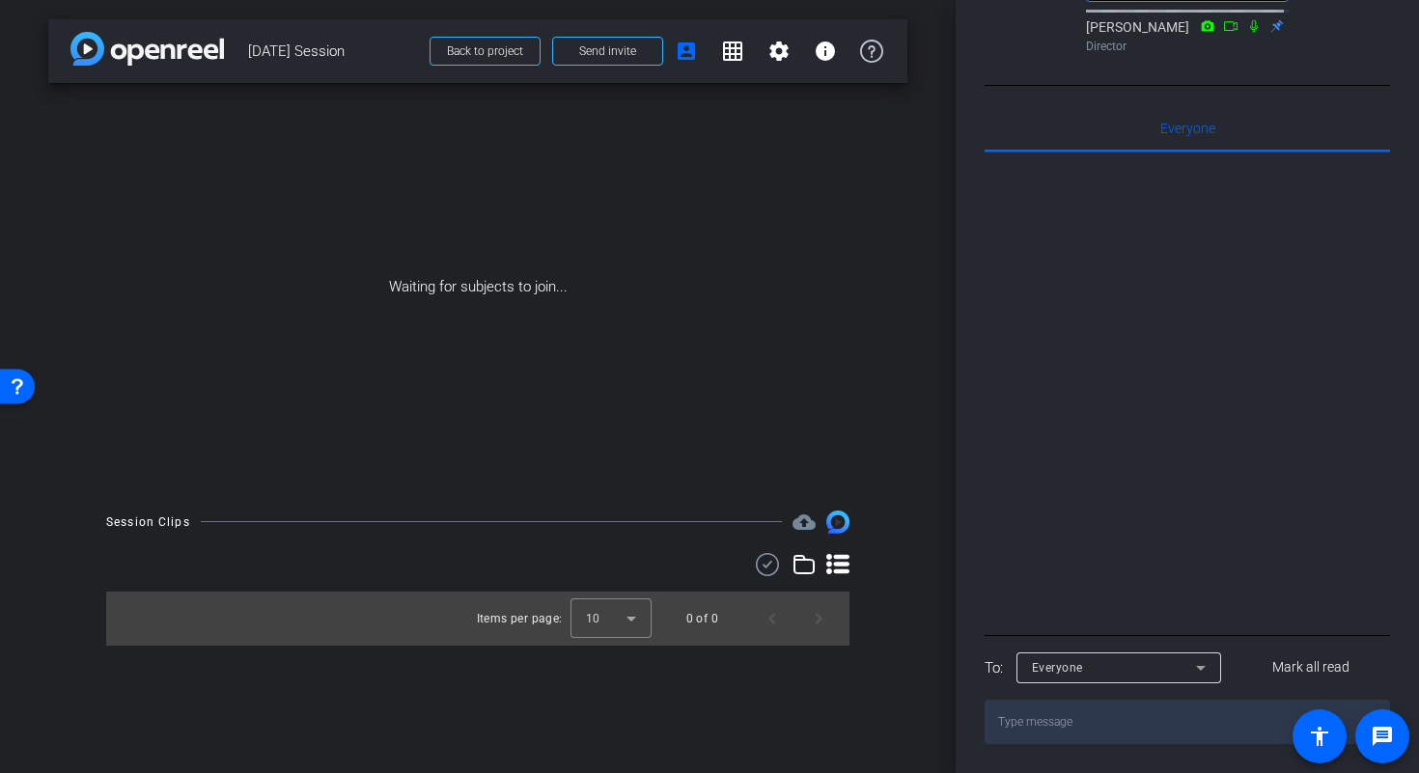
scroll to position [505, 0]
click at [1134, 671] on div "Everyone" at bounding box center [1114, 667] width 164 height 24
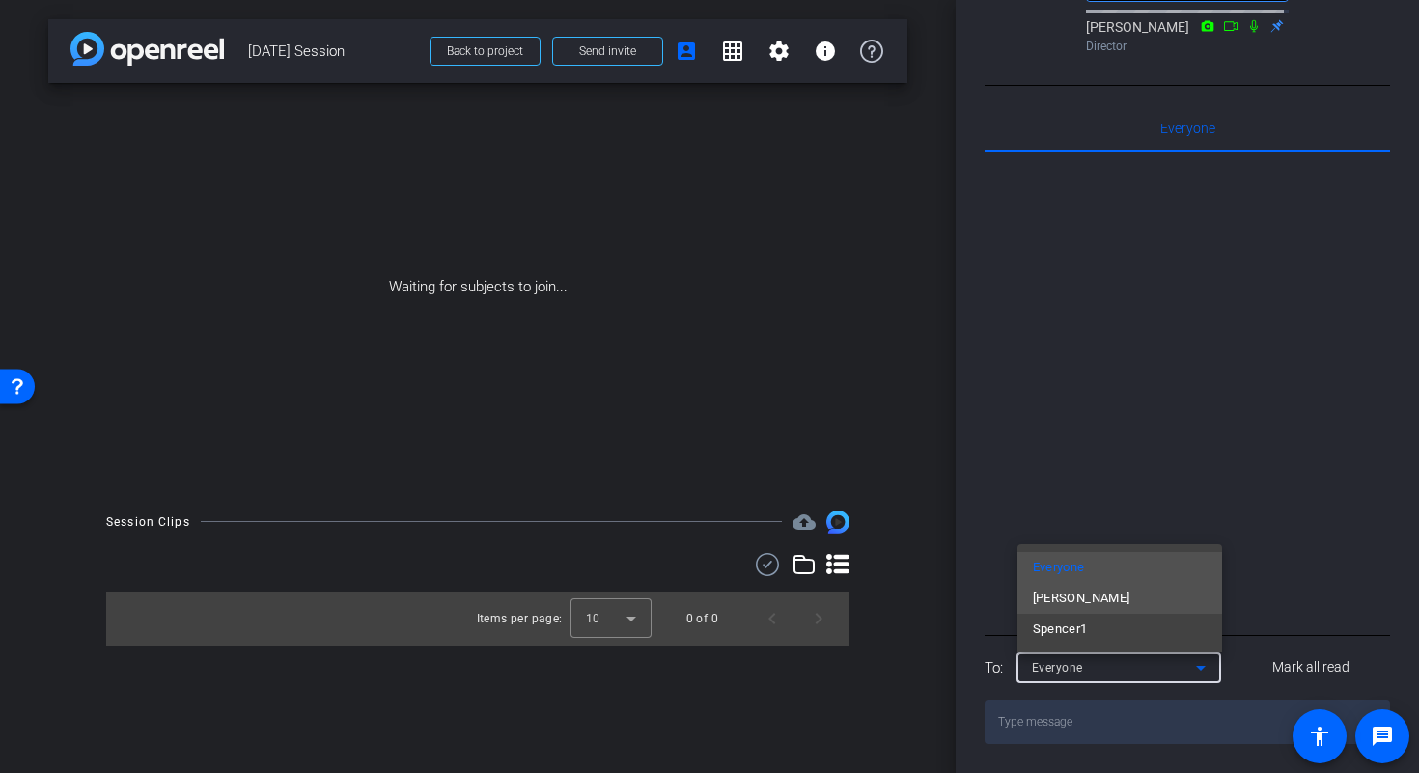
click at [1089, 602] on span "[PERSON_NAME]" at bounding box center [1081, 598] width 97 height 23
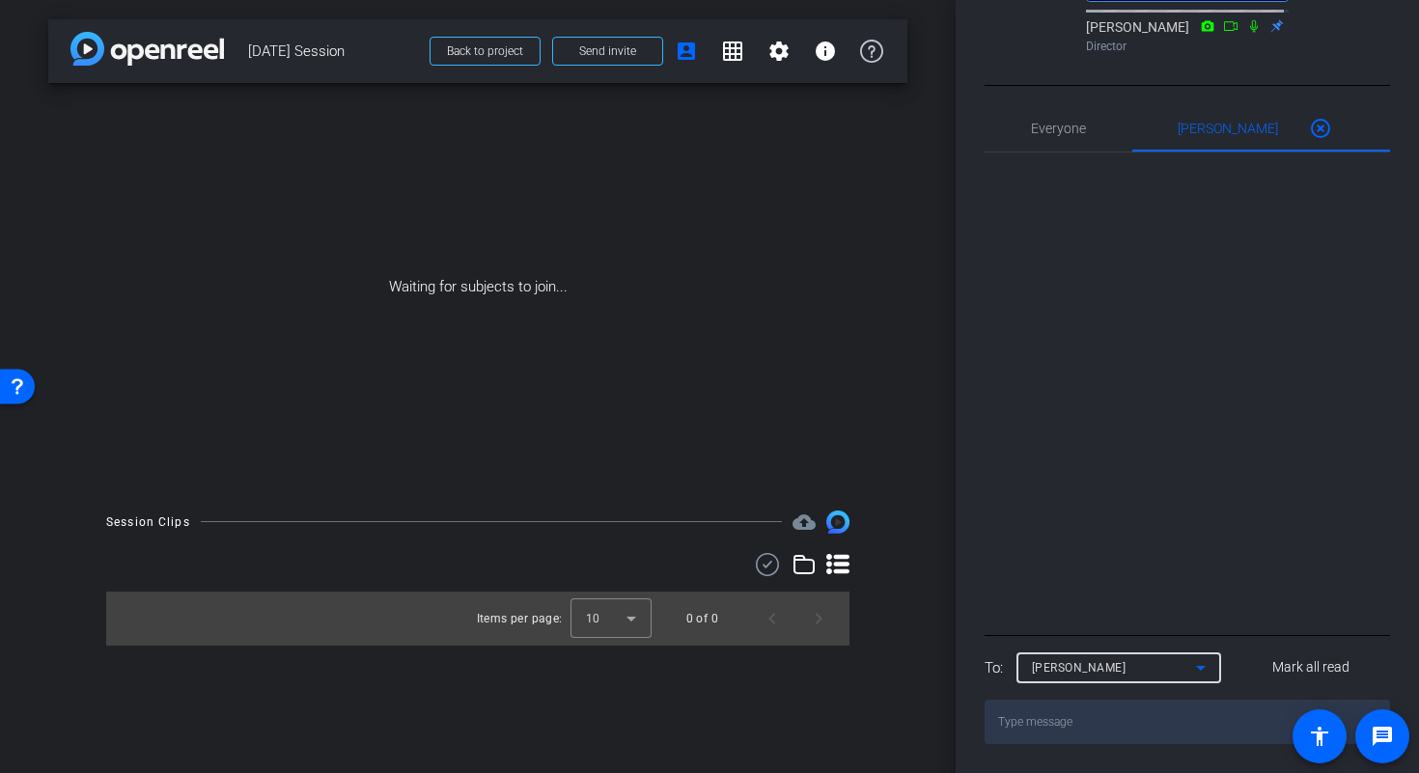
click at [1071, 727] on textarea at bounding box center [1186, 722] width 405 height 44
paste textarea "Chrome 3-dot menu > Settings > Privacy and security > Site Settings > Camera Ch…"
type textarea "Chrome 3-dot menu > Settings > Privacy and security > Site Settings > Camera Ch…"
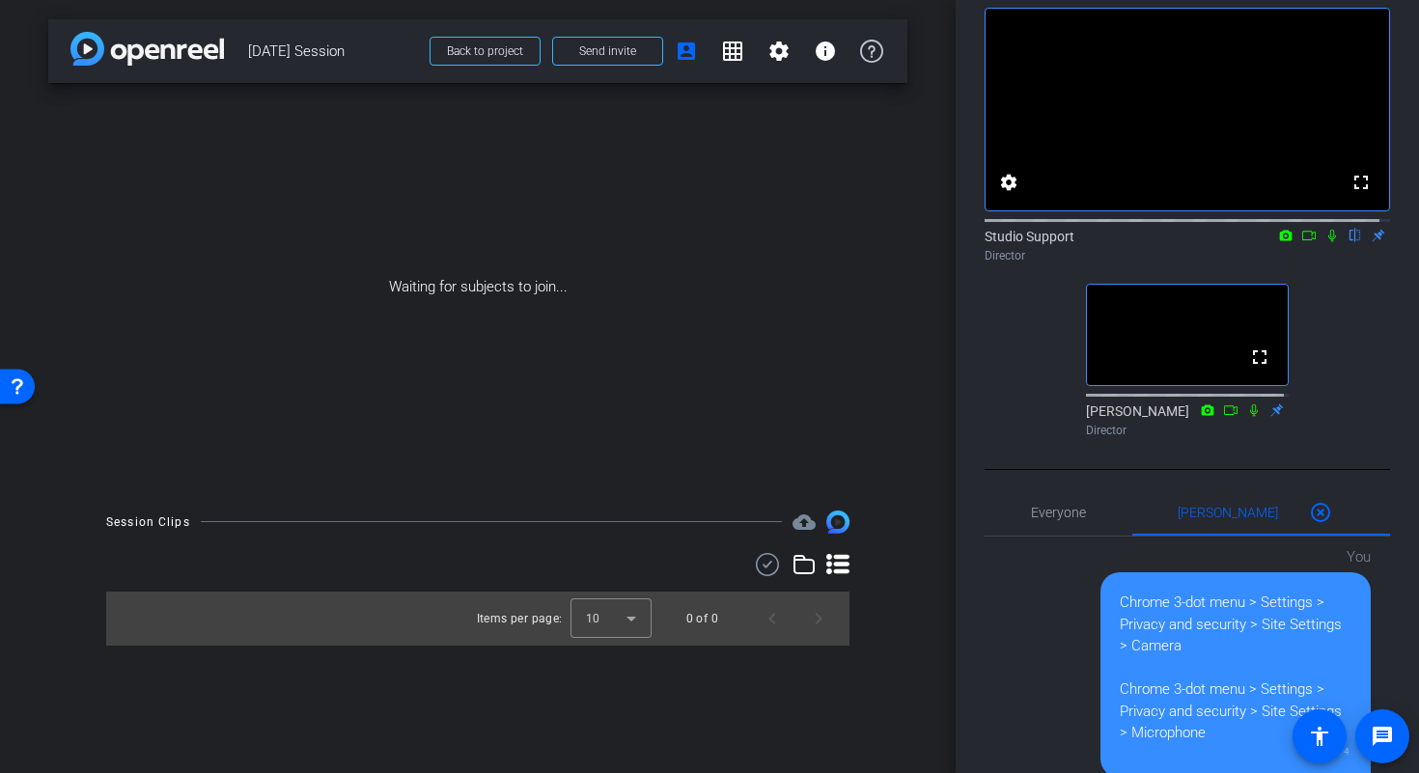
scroll to position [472, 0]
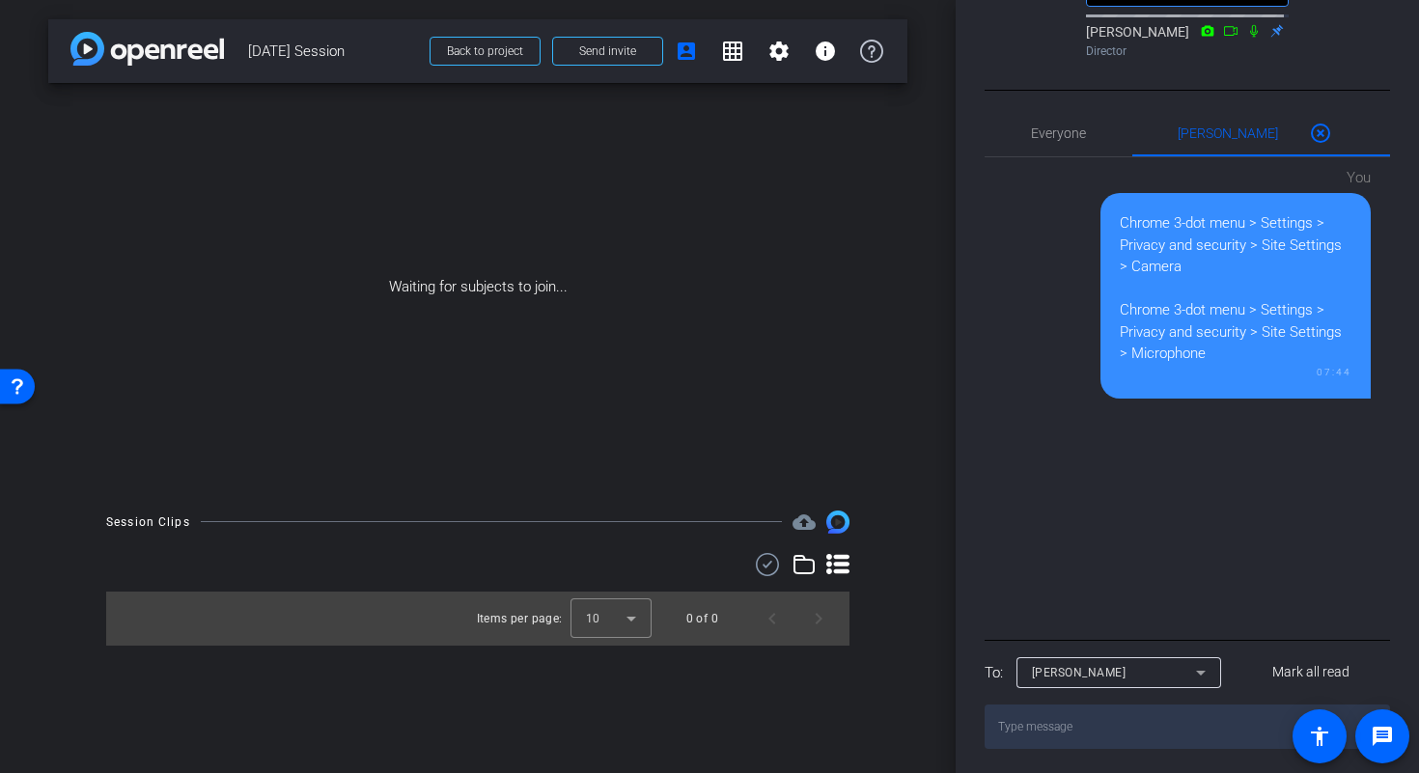
paste textarea "https://capture.openreel.com:443"
type textarea "https://capture.openreel.com:443 must be permissioned"
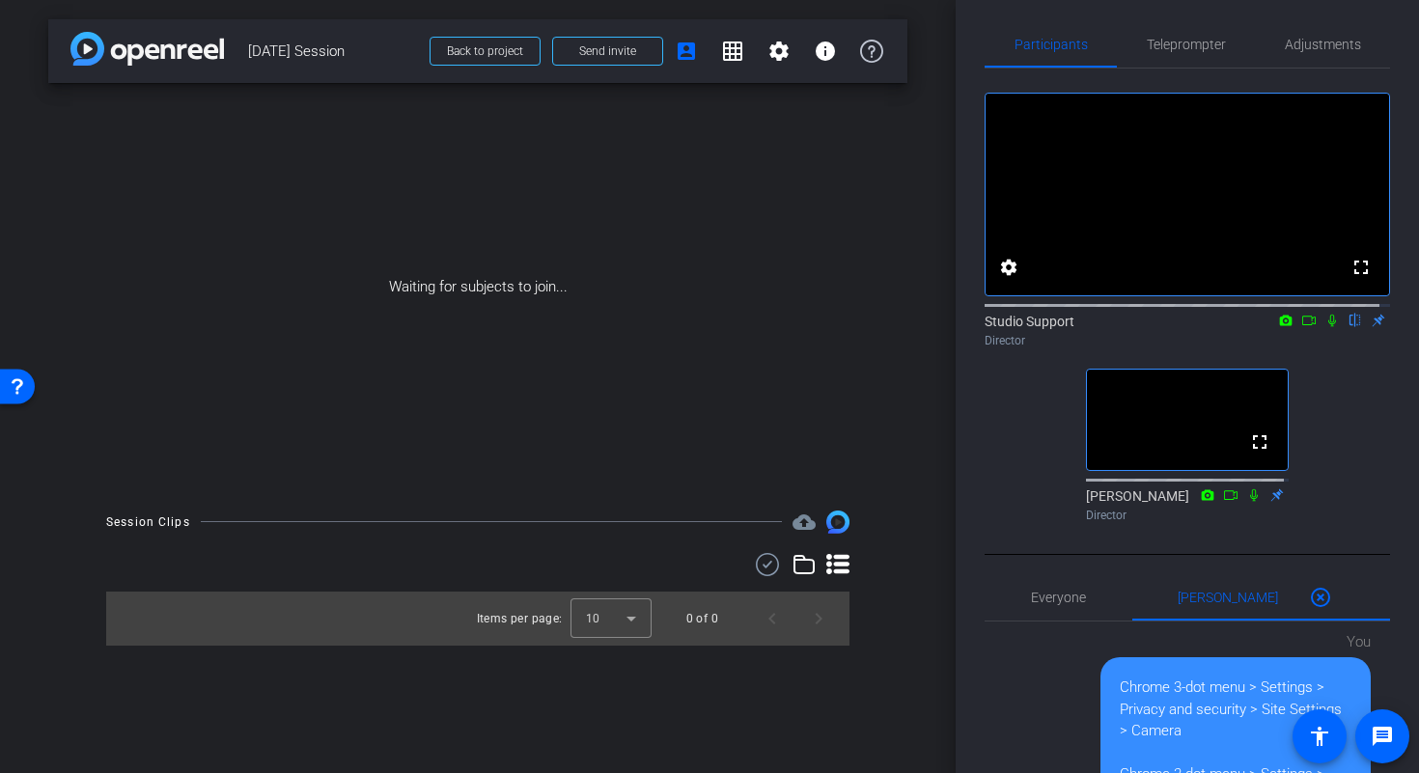
scroll to position [0, 0]
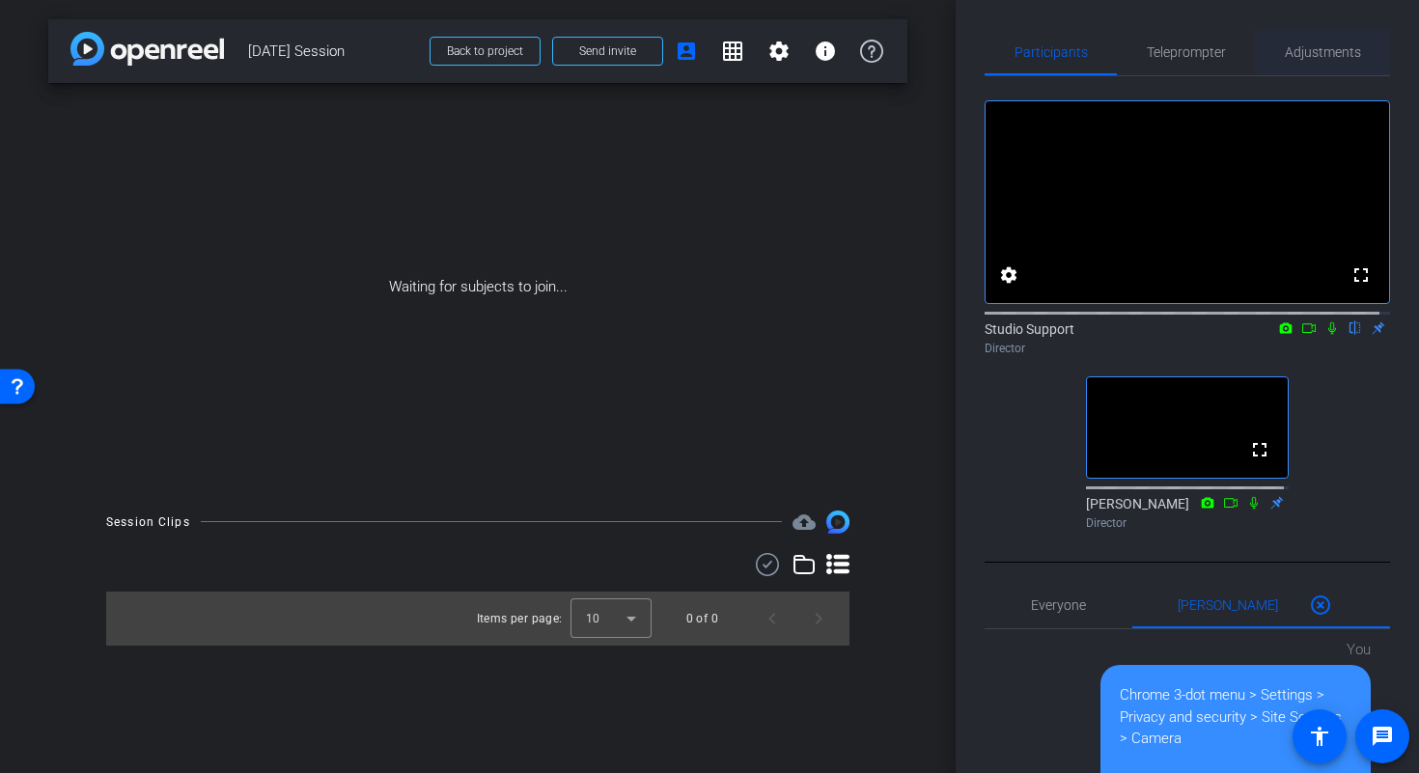
click at [1321, 56] on span "Adjustments" at bounding box center [1322, 52] width 76 height 14
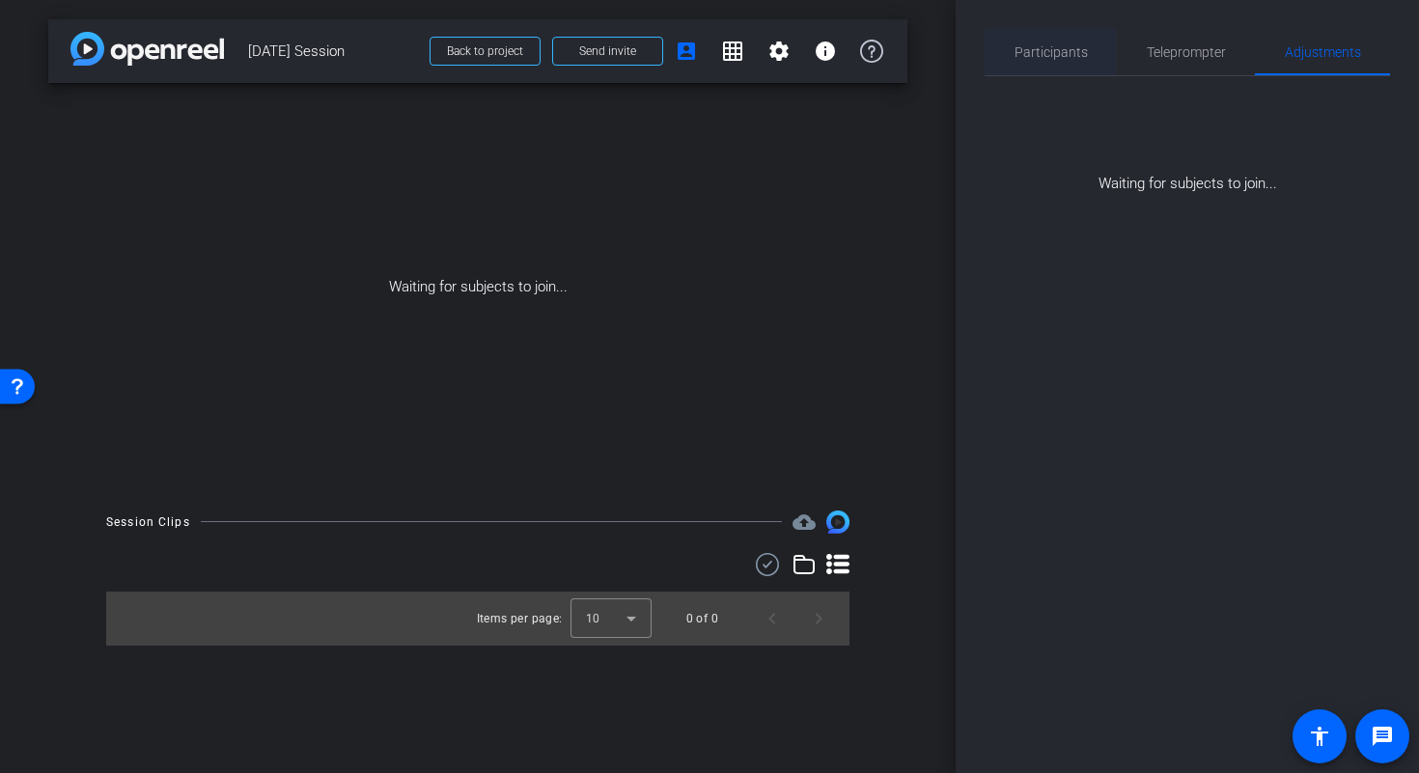
click at [1073, 52] on span "Participants" at bounding box center [1050, 52] width 73 height 14
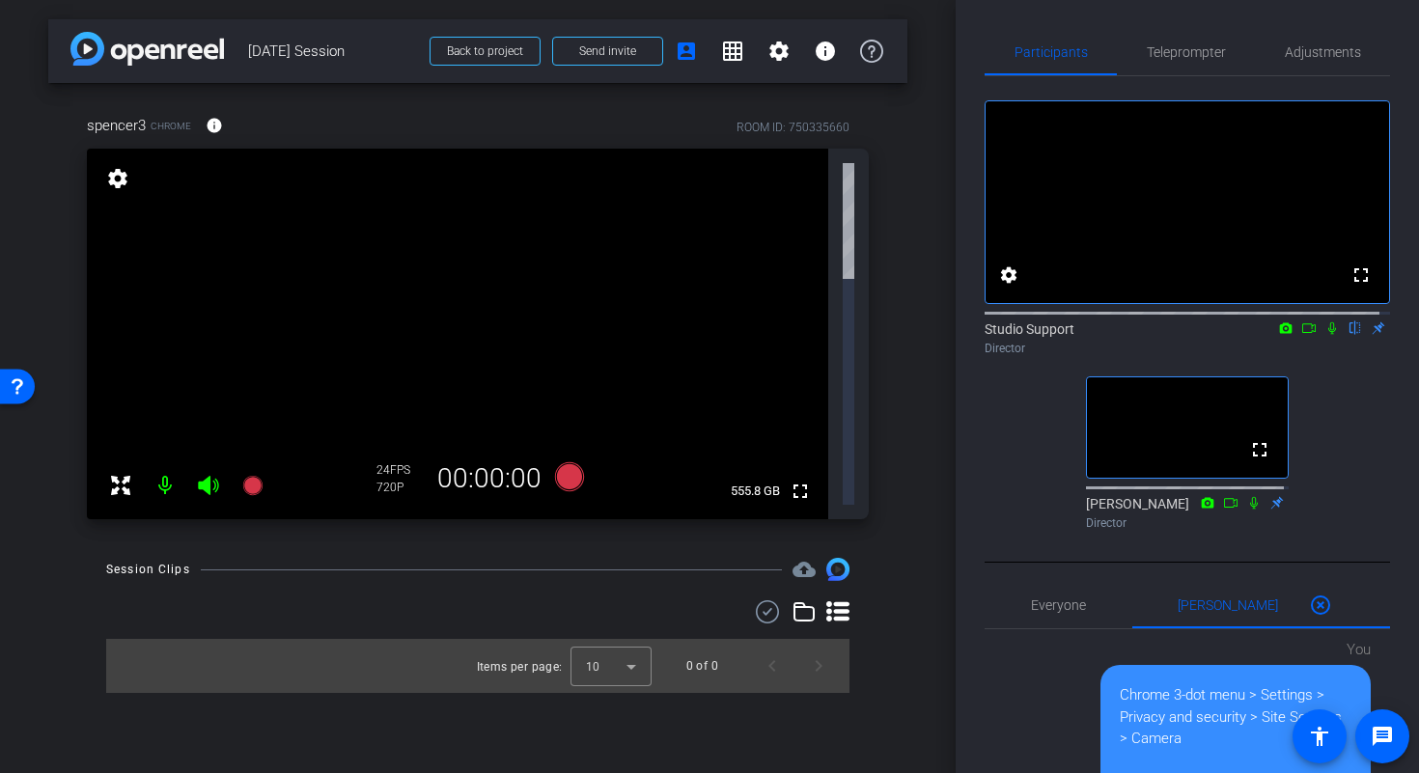
click at [1324, 335] on icon at bounding box center [1331, 328] width 15 height 14
click at [1303, 335] on icon at bounding box center [1308, 328] width 15 height 14
click at [1350, 335] on icon at bounding box center [1355, 328] width 11 height 13
click at [1326, 333] on icon at bounding box center [1331, 327] width 11 height 11
click at [1304, 50] on span "Adjustments" at bounding box center [1322, 52] width 76 height 14
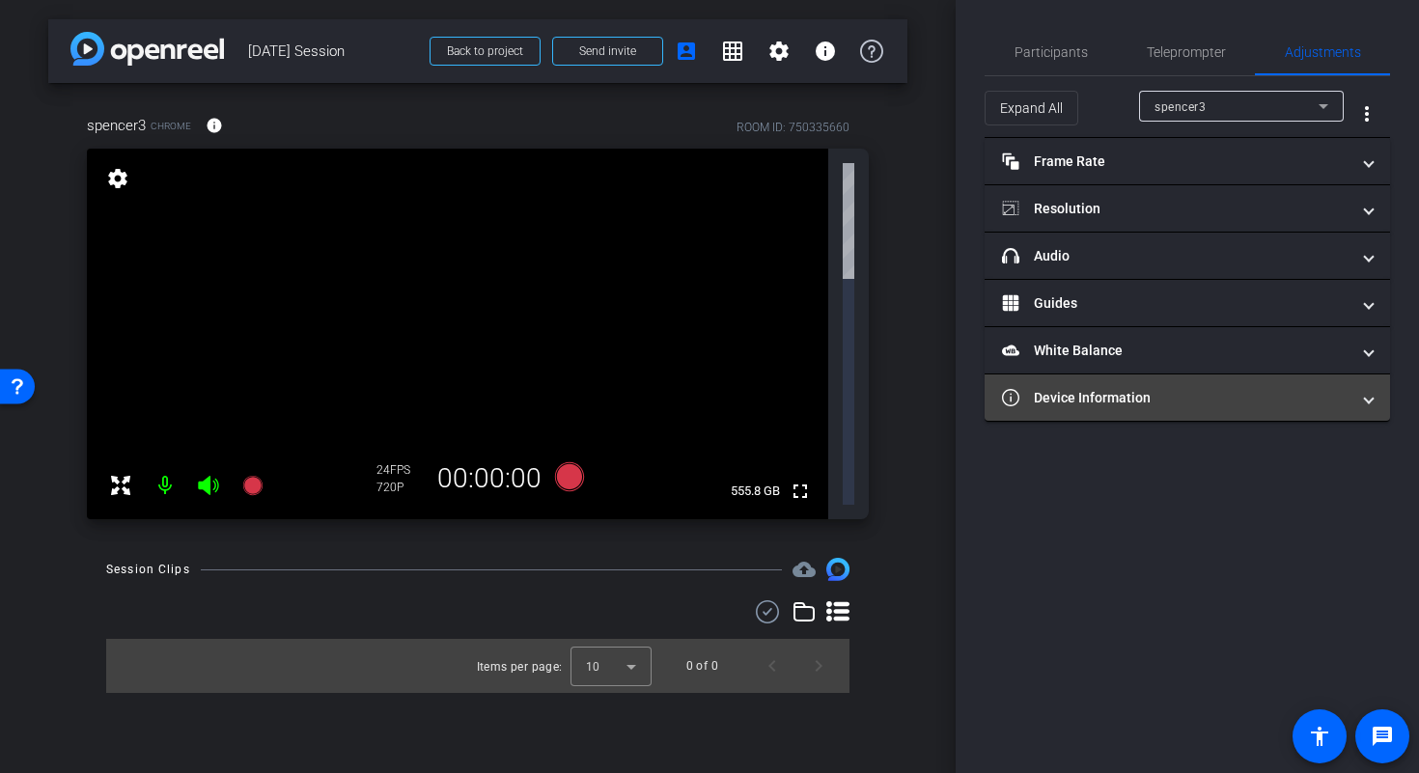
click at [1208, 400] on mat-panel-title "Device Information" at bounding box center [1175, 398] width 347 height 20
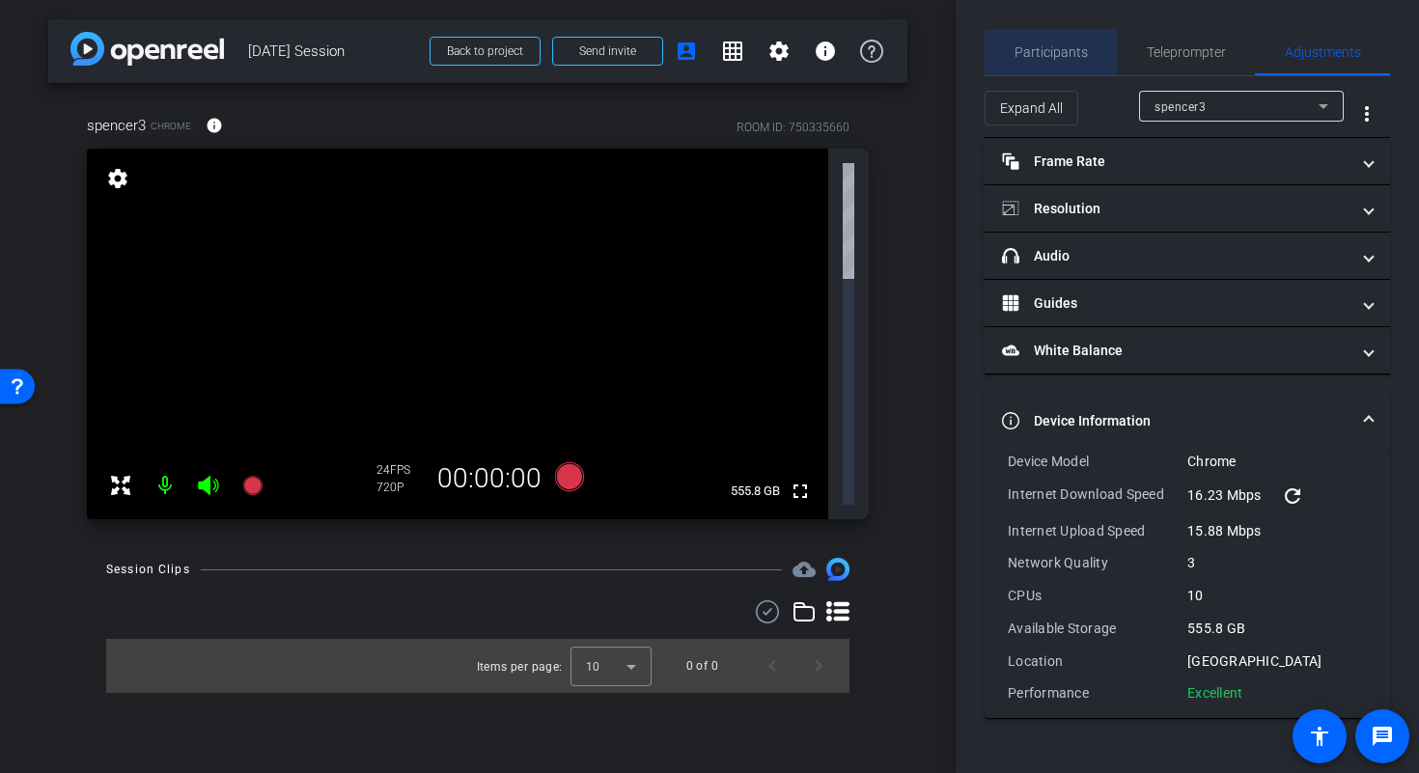
click at [1057, 50] on span "Participants" at bounding box center [1050, 52] width 73 height 14
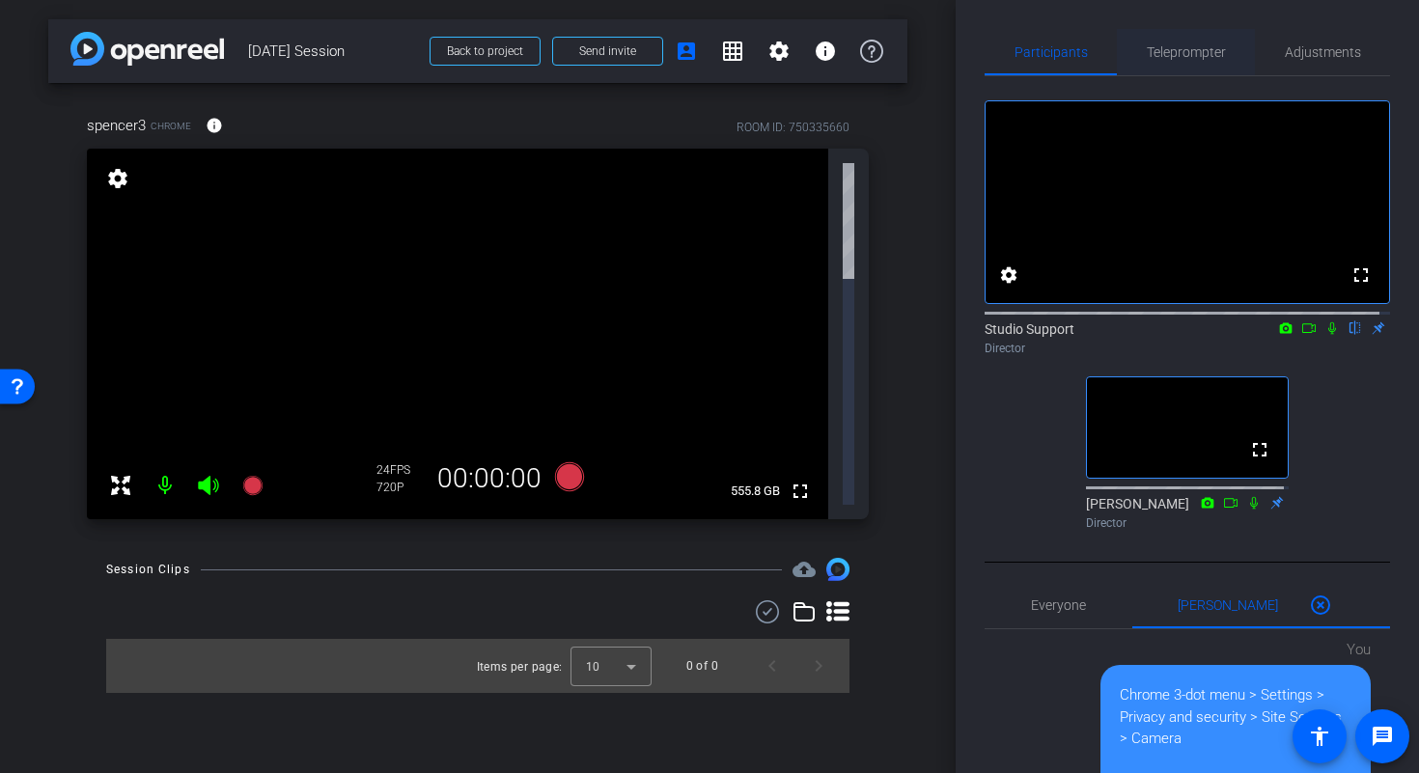
click at [1193, 45] on span "Teleprompter" at bounding box center [1185, 52] width 79 height 14
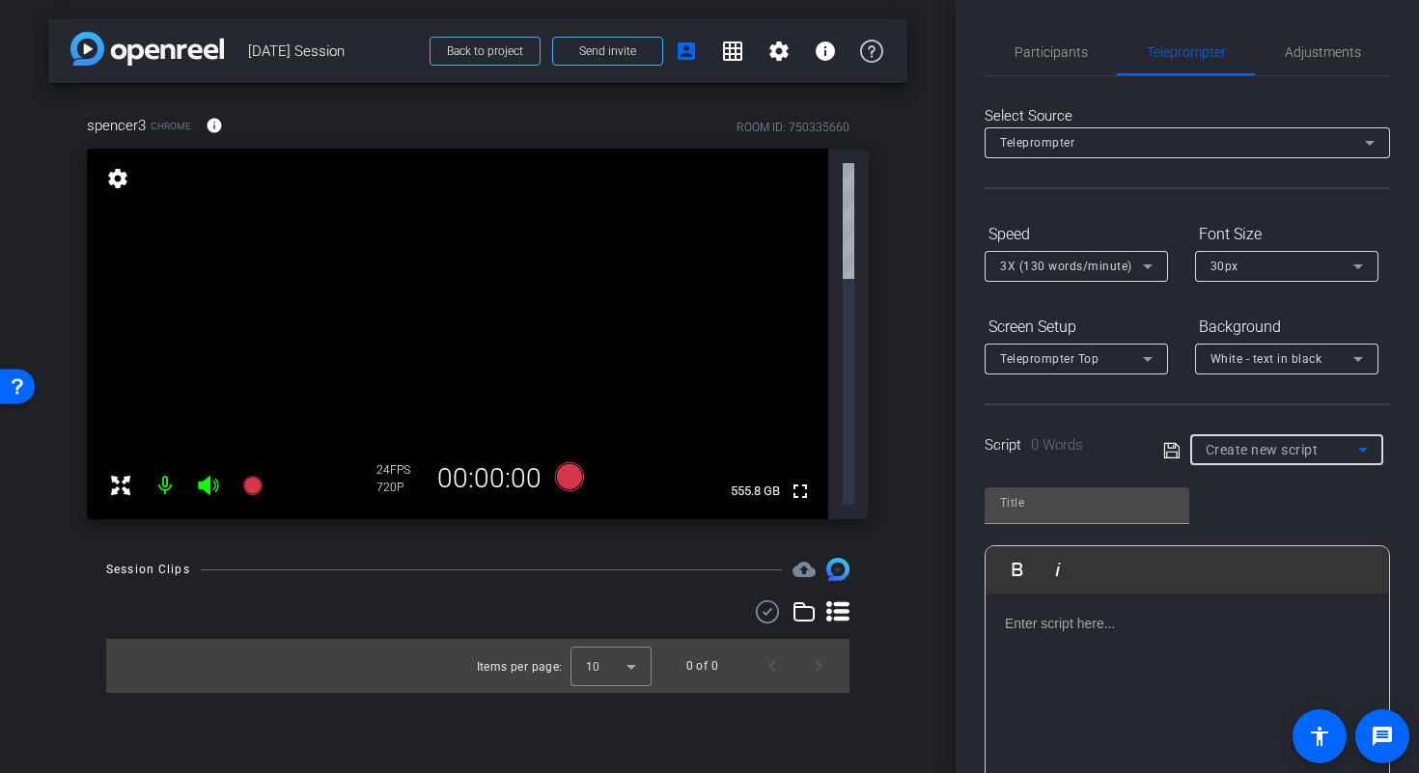
click at [1351, 453] on icon at bounding box center [1362, 449] width 23 height 23
click at [1347, 452] on div at bounding box center [709, 386] width 1419 height 773
click at [1035, 56] on span "Participants" at bounding box center [1050, 52] width 73 height 14
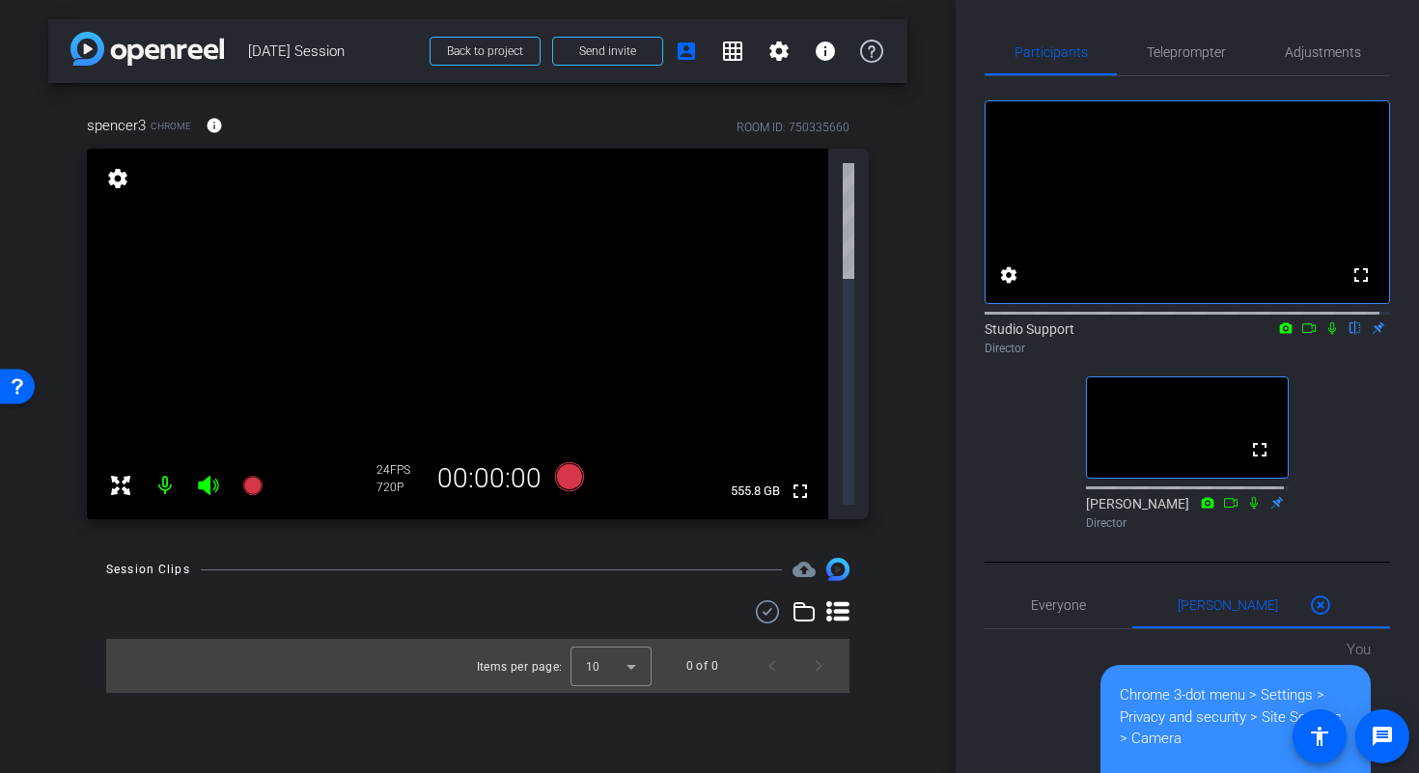
click at [950, 215] on div "arrow_back Sept 26th Session Back to project Send invite account_box grid_on se…" at bounding box center [477, 386] width 955 height 773
click at [122, 558] on div "arrow_back Sept 26th Session Back to project Send invite account_box grid_on se…" at bounding box center [477, 386] width 955 height 773
click at [1167, 59] on span "Teleprompter" at bounding box center [1185, 52] width 79 height 14
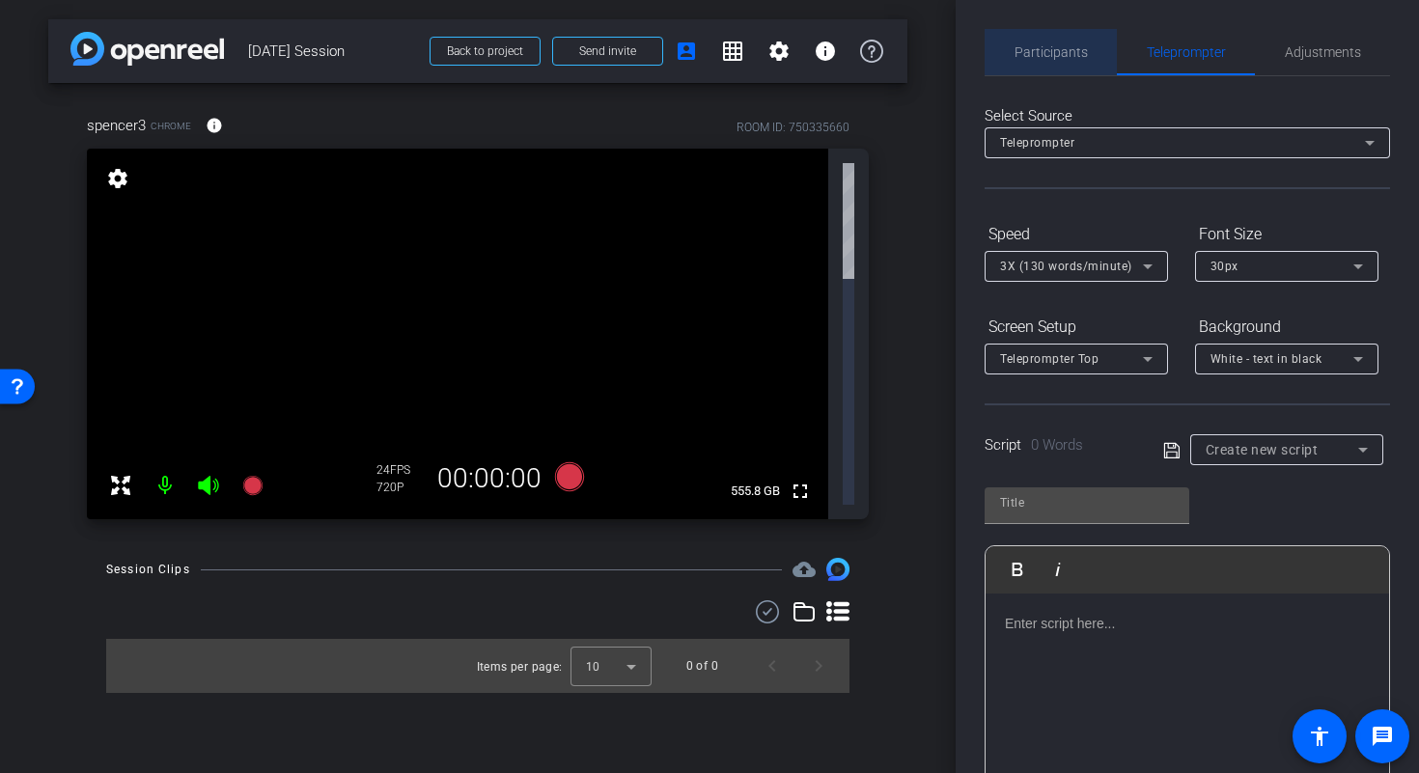
click at [1079, 51] on span "Participants" at bounding box center [1050, 52] width 73 height 14
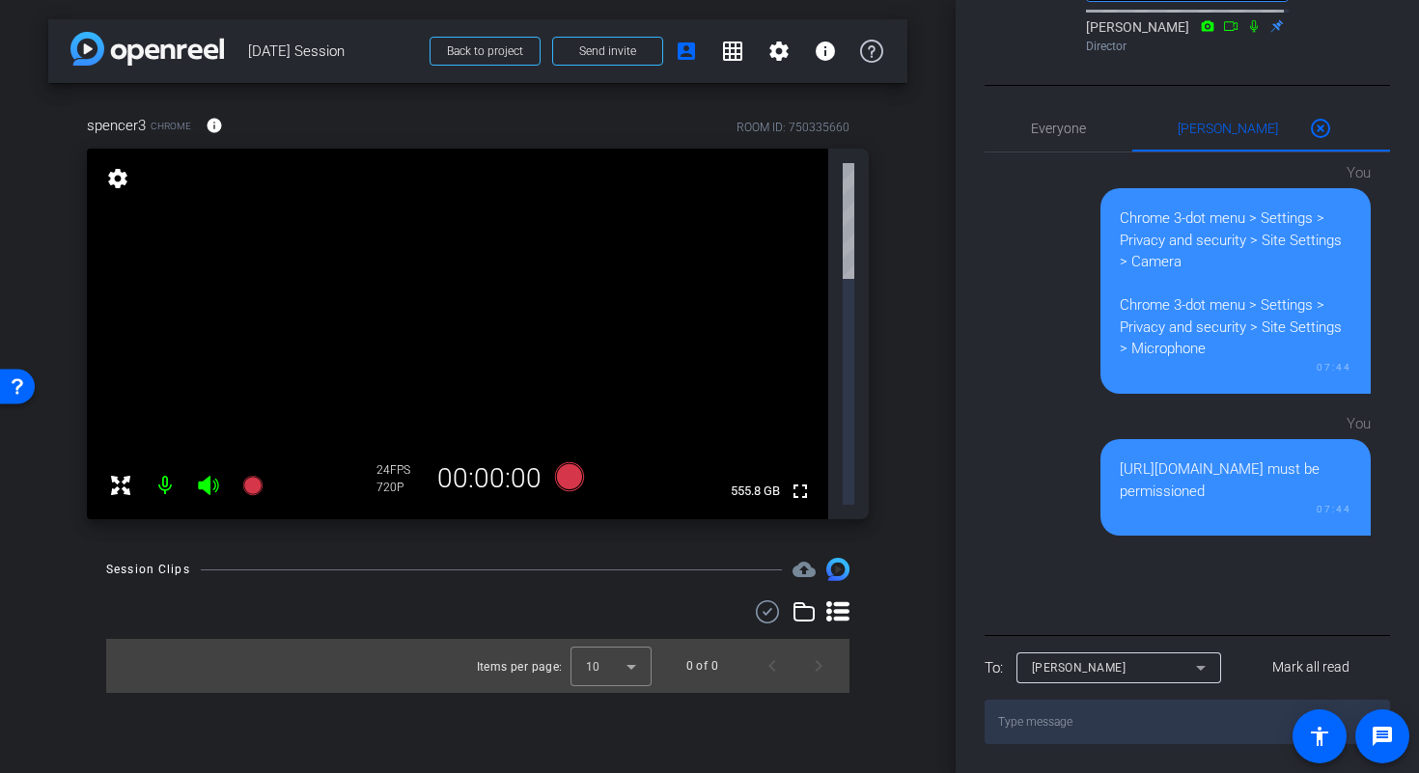
scroll to position [501, 0]
click at [1075, 135] on span "Everyone 0" at bounding box center [1058, 129] width 55 height 14
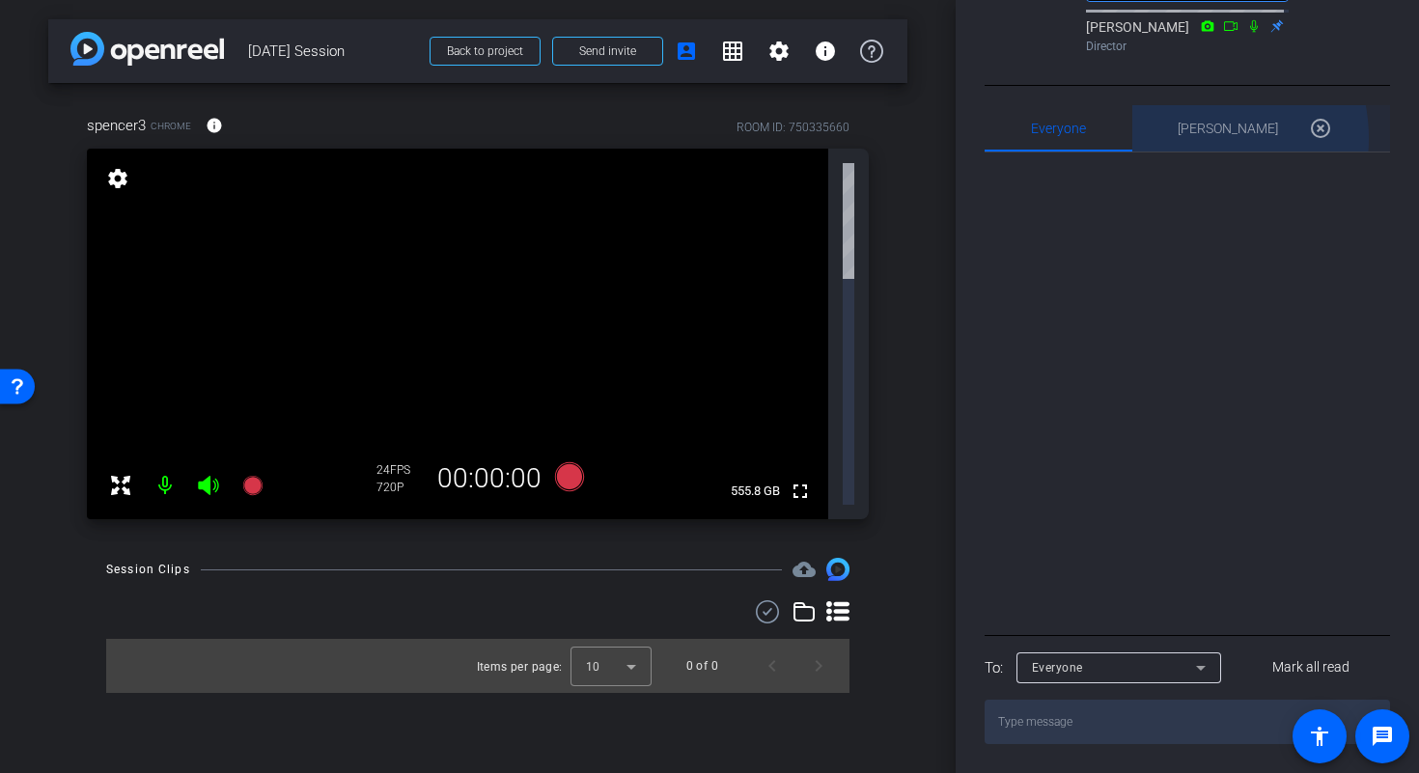
click at [1199, 143] on div "Blake Cole 0 highlight_off" at bounding box center [1260, 128] width 166 height 46
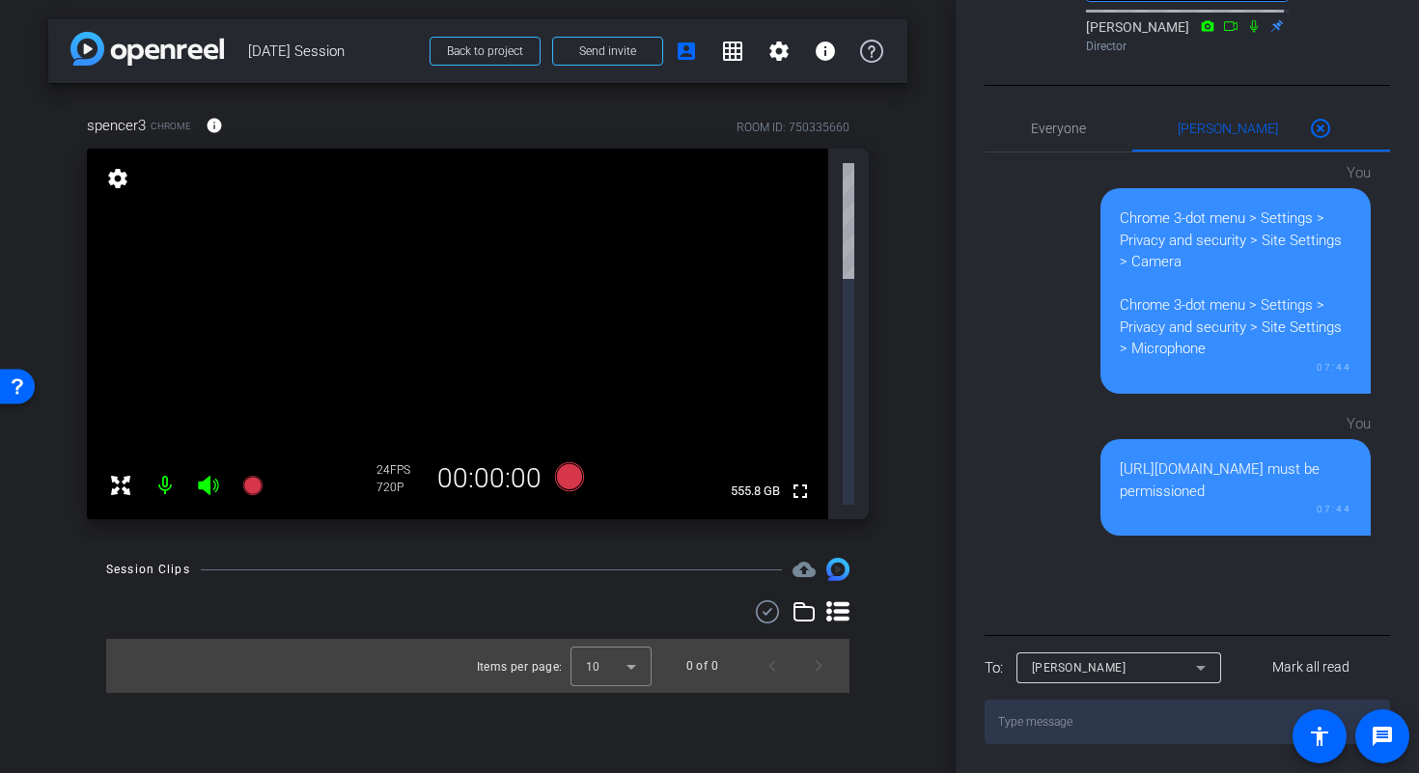
scroll to position [0, 0]
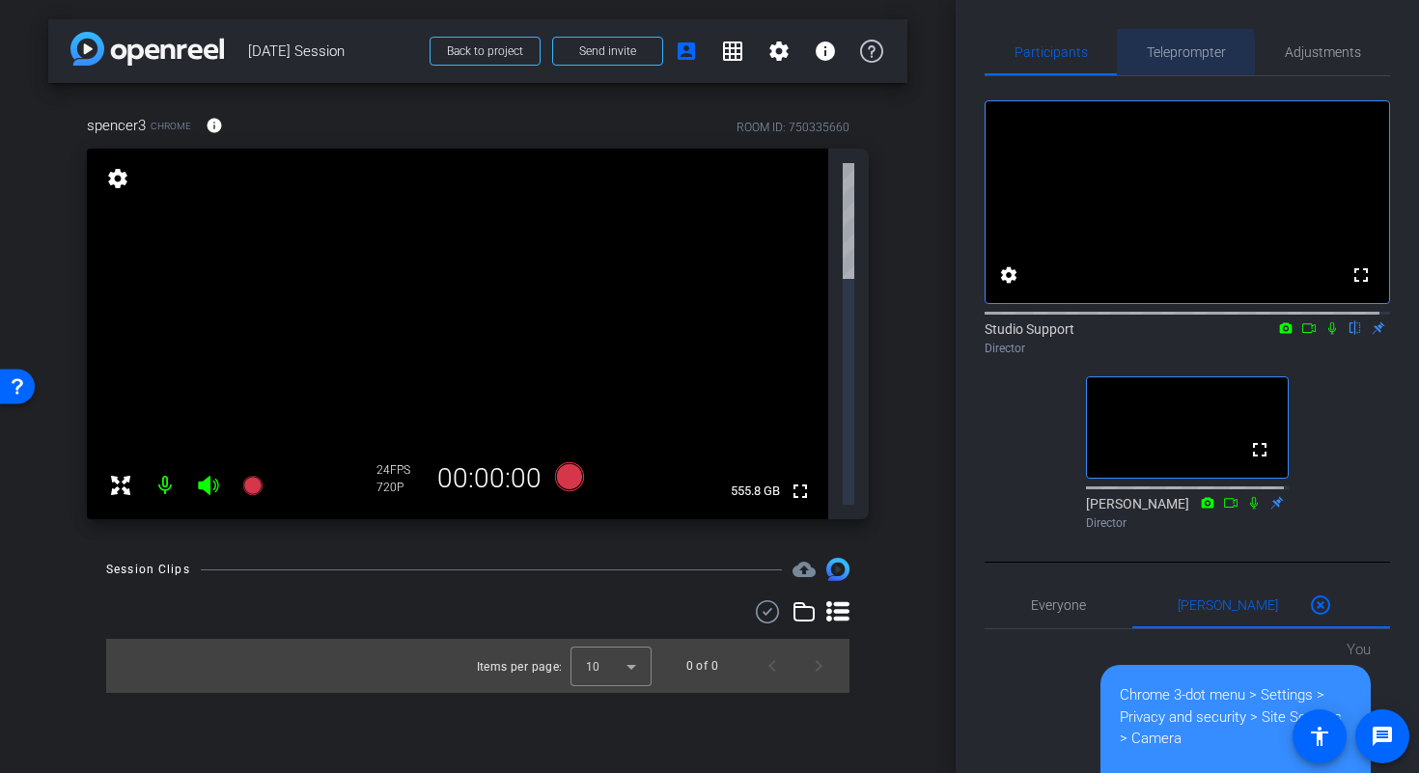
click at [1173, 56] on span "Teleprompter" at bounding box center [1185, 52] width 79 height 14
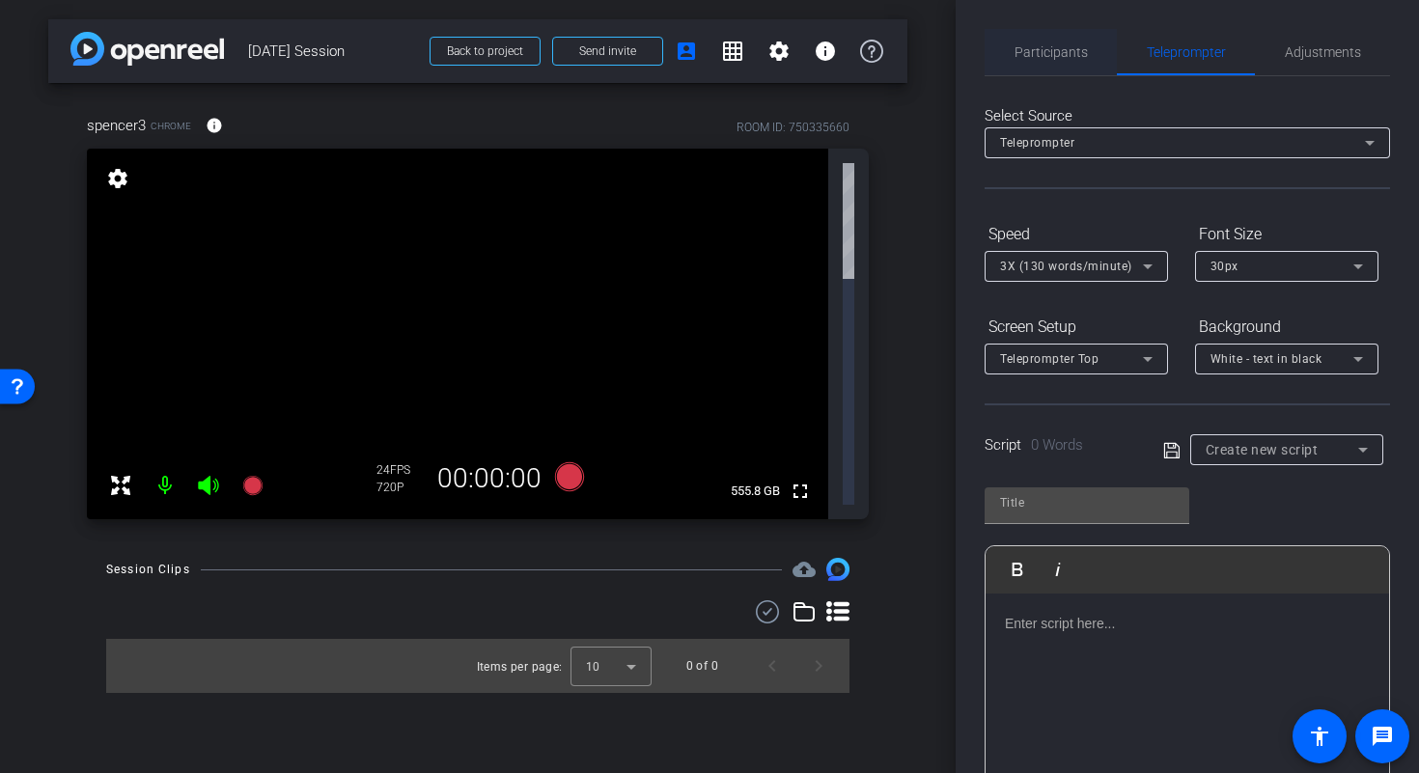
click at [1051, 60] on span "Participants" at bounding box center [1050, 52] width 73 height 46
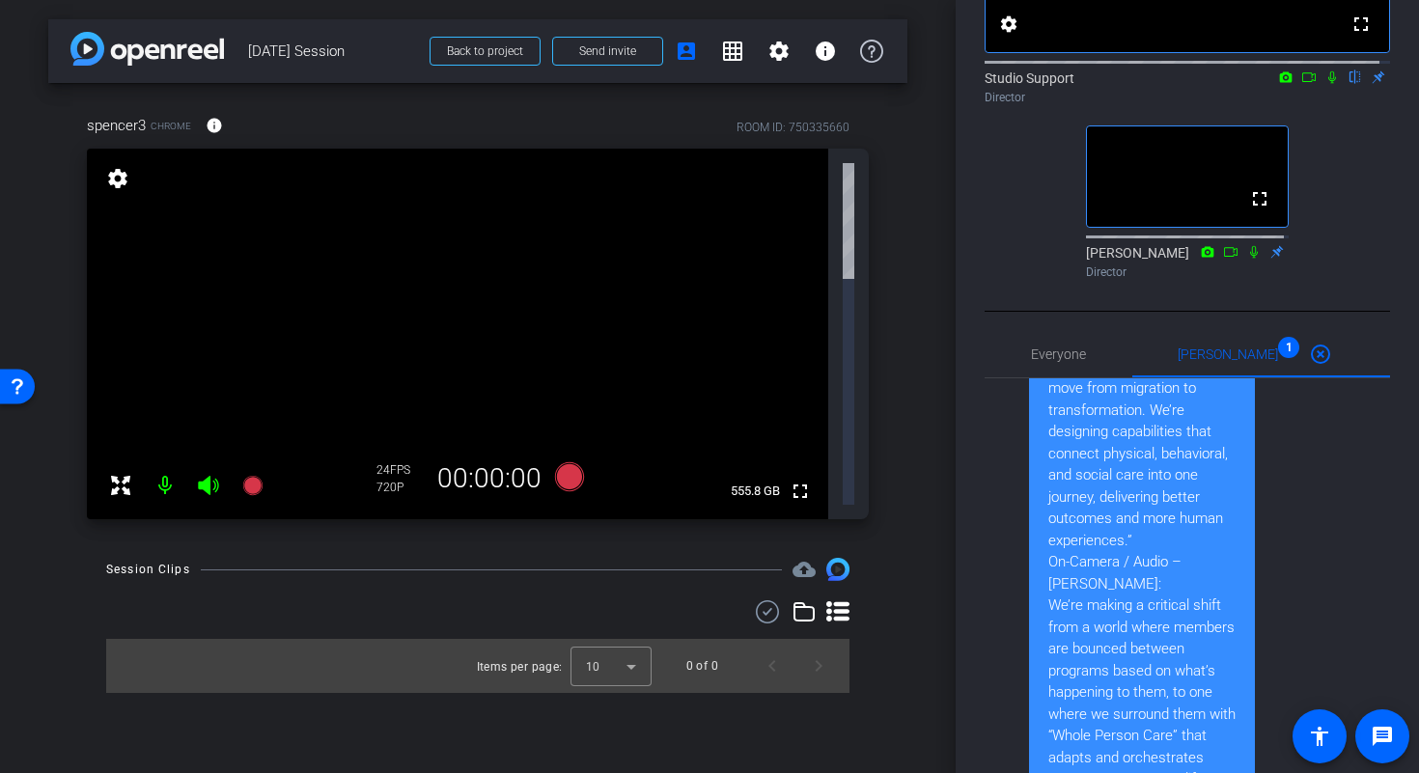
scroll to position [505, 0]
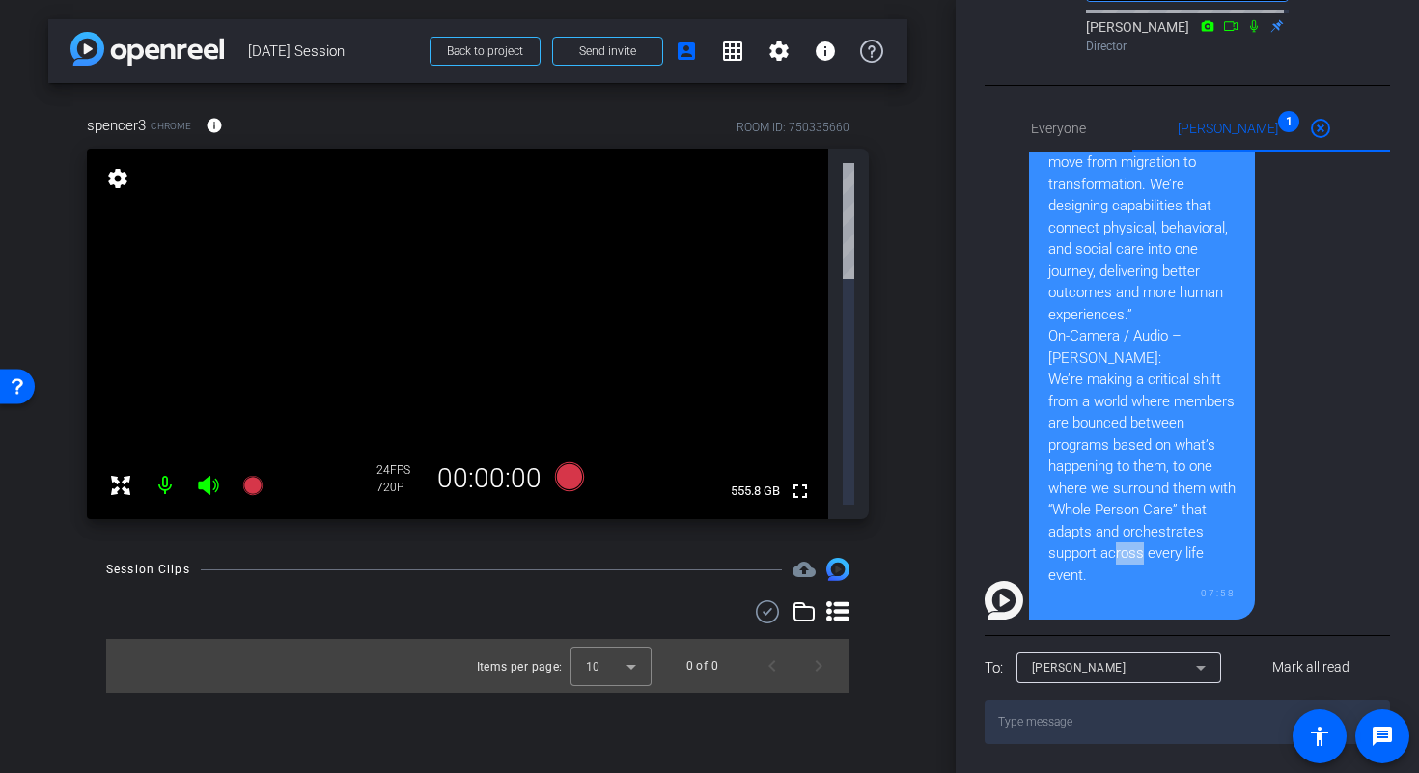
drag, startPoint x: 1188, startPoint y: 586, endPoint x: 1162, endPoint y: 581, distance: 26.5
click at [1162, 581] on div "On-Camera / Audio – Spencer: “The size, scale, complexity, and dedication neede…" at bounding box center [1141, 250] width 187 height 674
click at [1154, 580] on div "On-Camera / Audio – Spencer: “The size, scale, complexity, and dedication neede…" at bounding box center [1141, 250] width 187 height 674
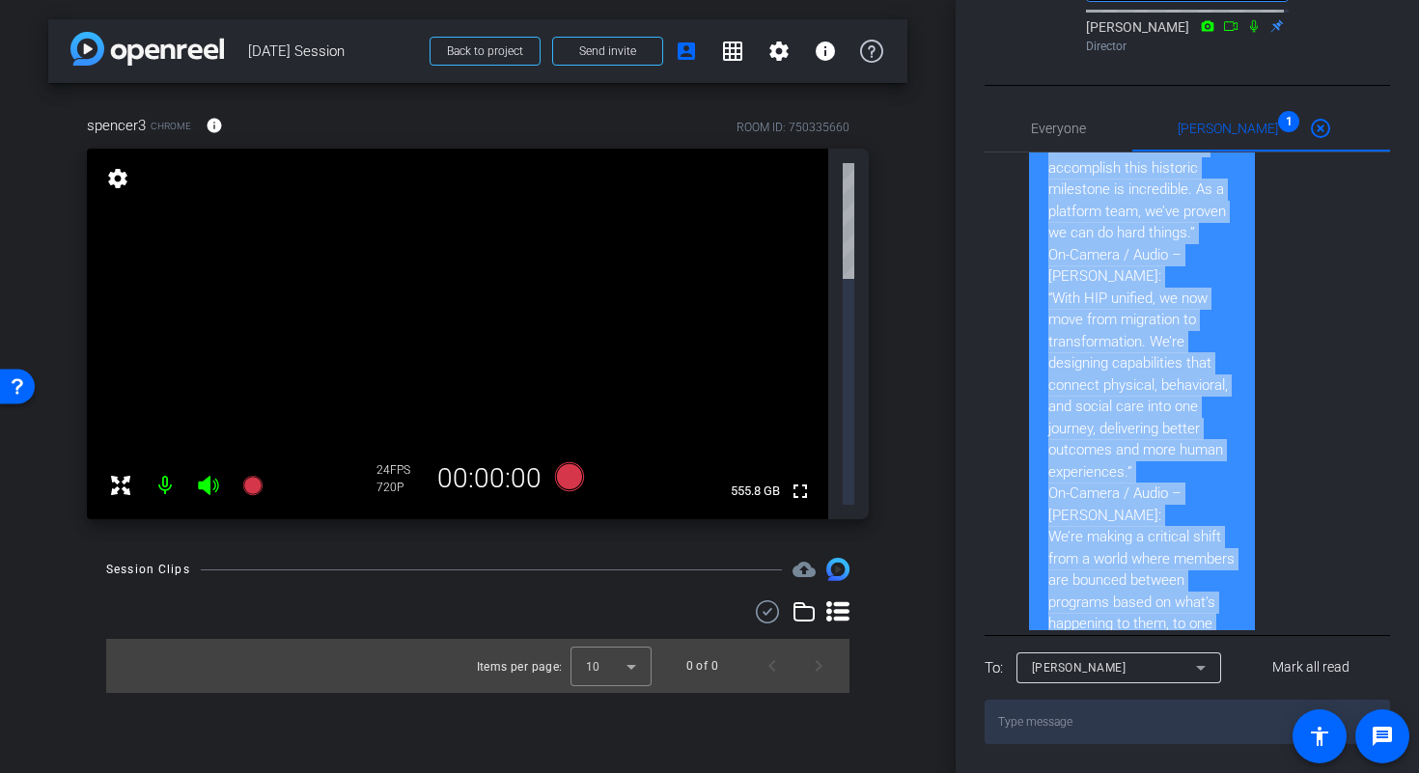
scroll to position [255, 0]
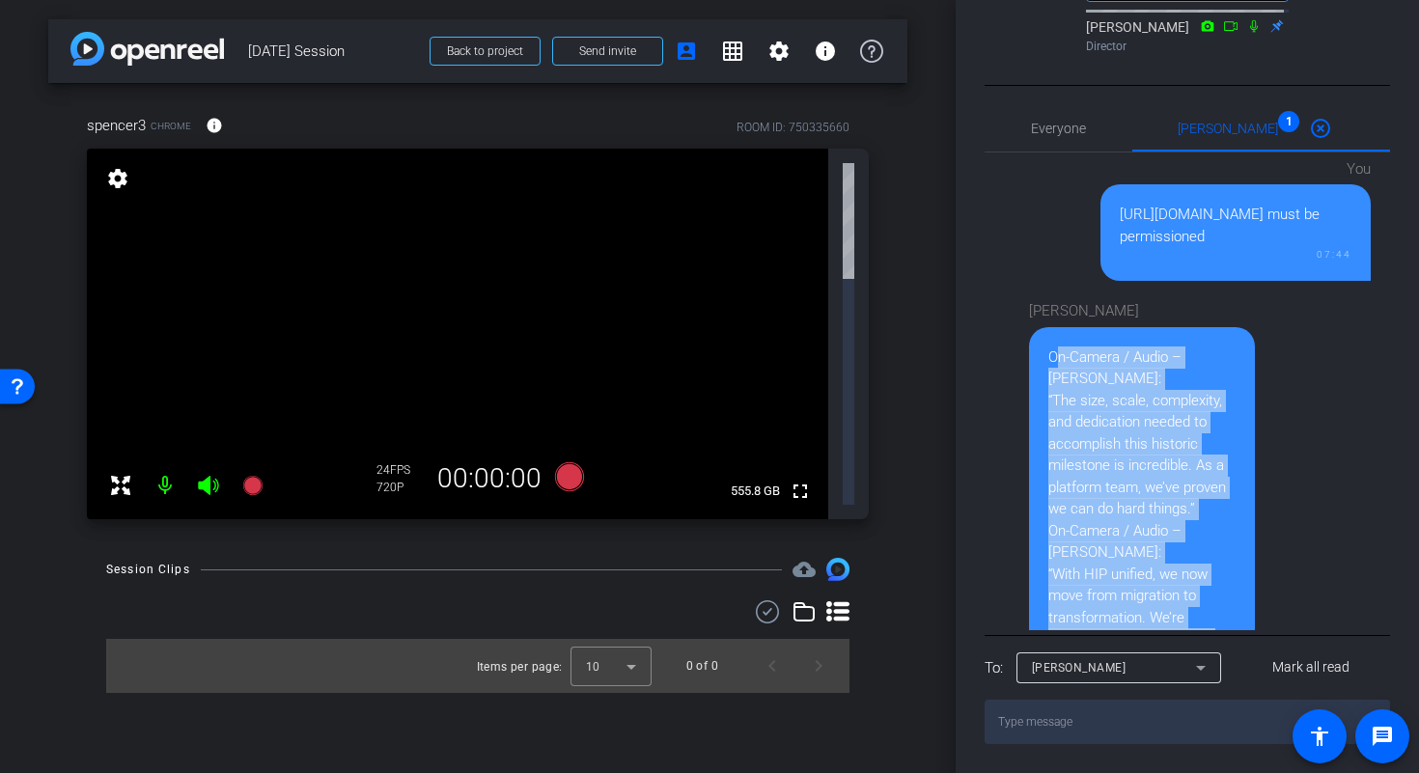
drag, startPoint x: 1200, startPoint y: 580, endPoint x: 1037, endPoint y: 367, distance: 268.5
click at [1037, 367] on div "On-Camera / Audio – Spencer: “The size, scale, complexity, and dedication neede…" at bounding box center [1142, 690] width 226 height 727
copy div "On-Camera / Audio – Spencer: “The size, scale, complexity, and dedication neede…"
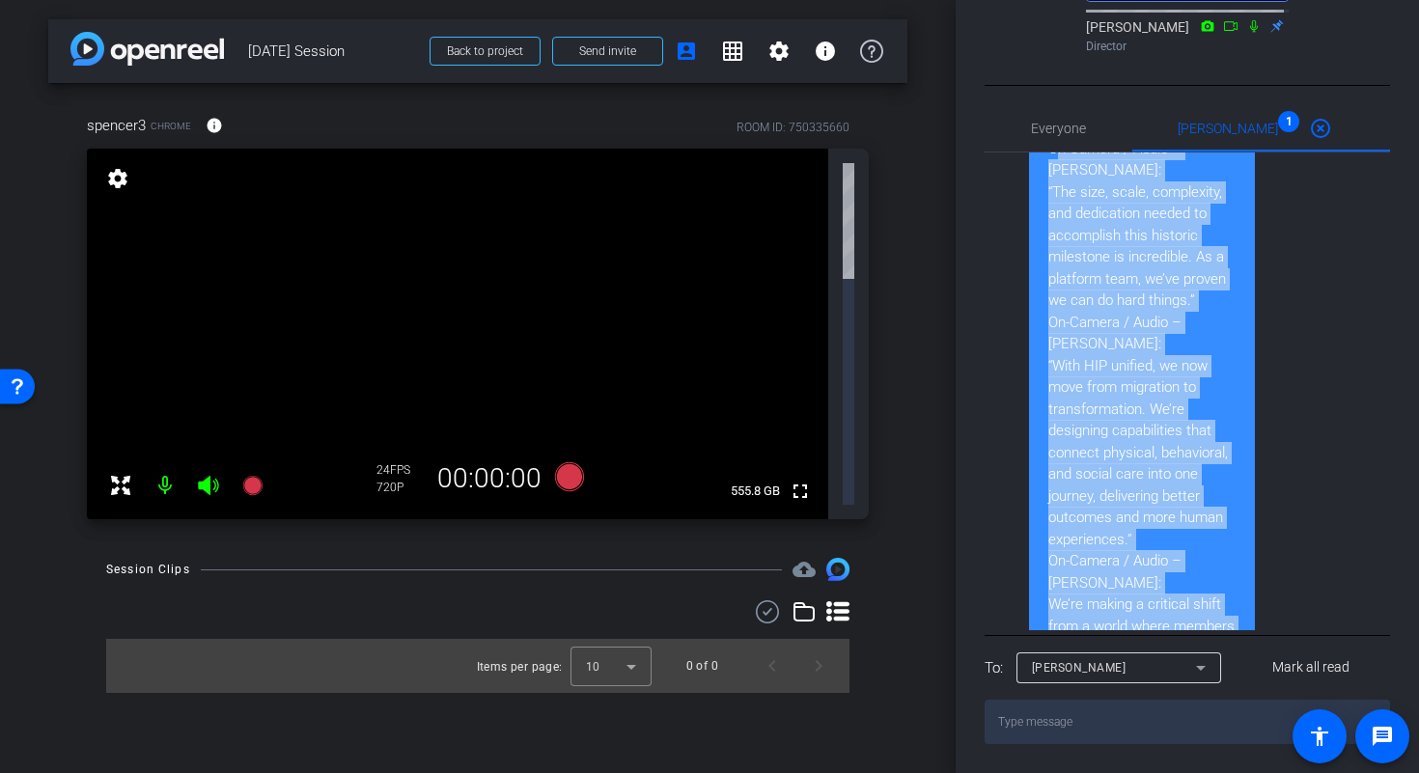
scroll to position [709, 0]
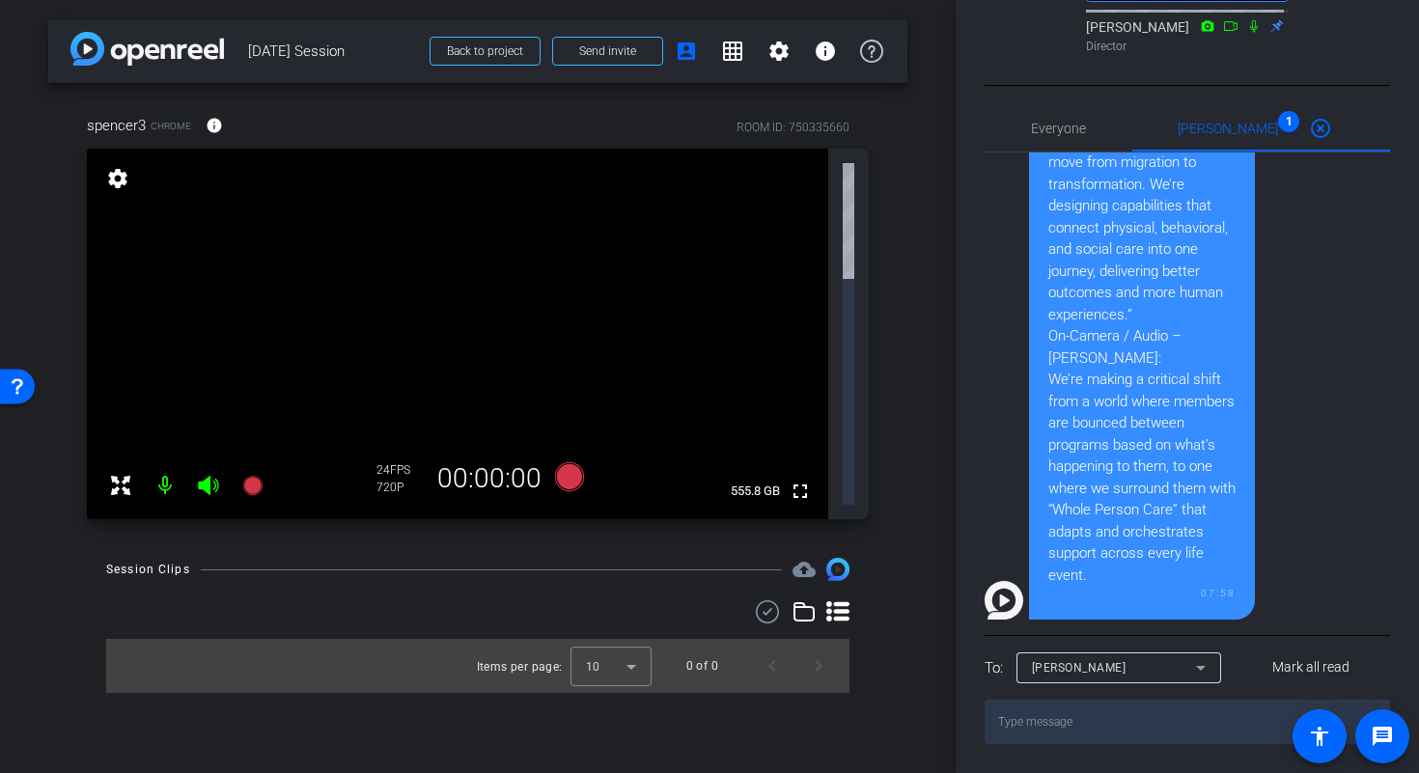
drag, startPoint x: 1314, startPoint y: 347, endPoint x: 1310, endPoint y: 357, distance: 10.4
click at [1314, 347] on div "Blake Cole On-Camera / Audio – Spencer: “The size, scale, complexity, and dedic…" at bounding box center [1177, 238] width 386 height 762
click at [1286, 564] on div "Blake Cole On-Camera / Audio – Spencer: “The size, scale, complexity, and dedic…" at bounding box center [1177, 238] width 386 height 762
click at [1130, 748] on div "Participants Teleprompter Adjustments fullscreen settings Studio Support flip D…" at bounding box center [1186, 386] width 463 height 773
click at [1139, 734] on textarea at bounding box center [1186, 722] width 405 height 44
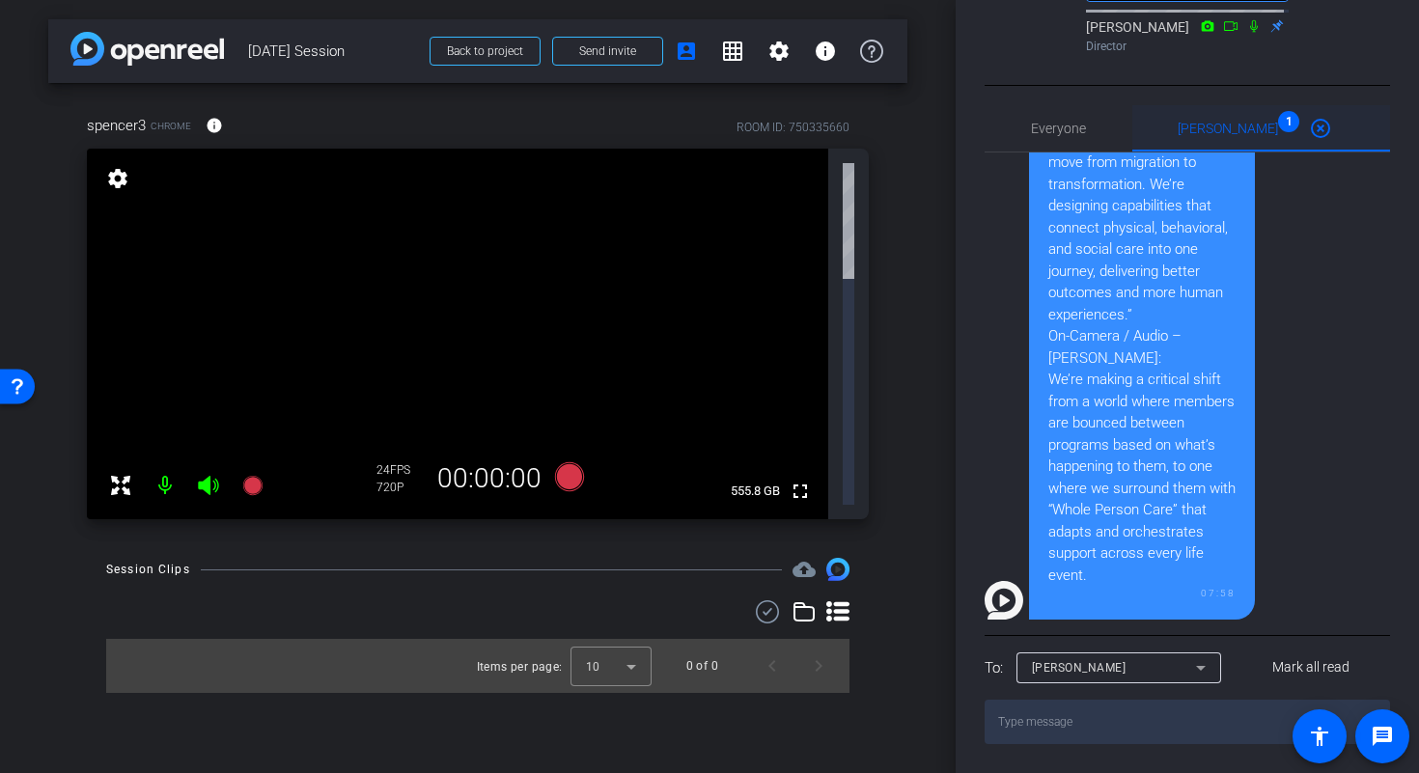
click at [1242, 119] on div "Blake Cole 1 highlight_off" at bounding box center [1260, 128] width 166 height 46
drag, startPoint x: 1034, startPoint y: 579, endPoint x: 1028, endPoint y: 592, distance: 14.2
click at [1034, 581] on div "On-Camera / Audio – Spencer: “The size, scale, complexity, and dedication neede…" at bounding box center [1142, 257] width 226 height 727
click at [1025, 601] on div "Blake Cole On-Camera / Audio – Spencer: “The size, scale, complexity, and dedic…" at bounding box center [1177, 238] width 386 height 762
click at [1093, 736] on textarea at bounding box center [1186, 722] width 405 height 44
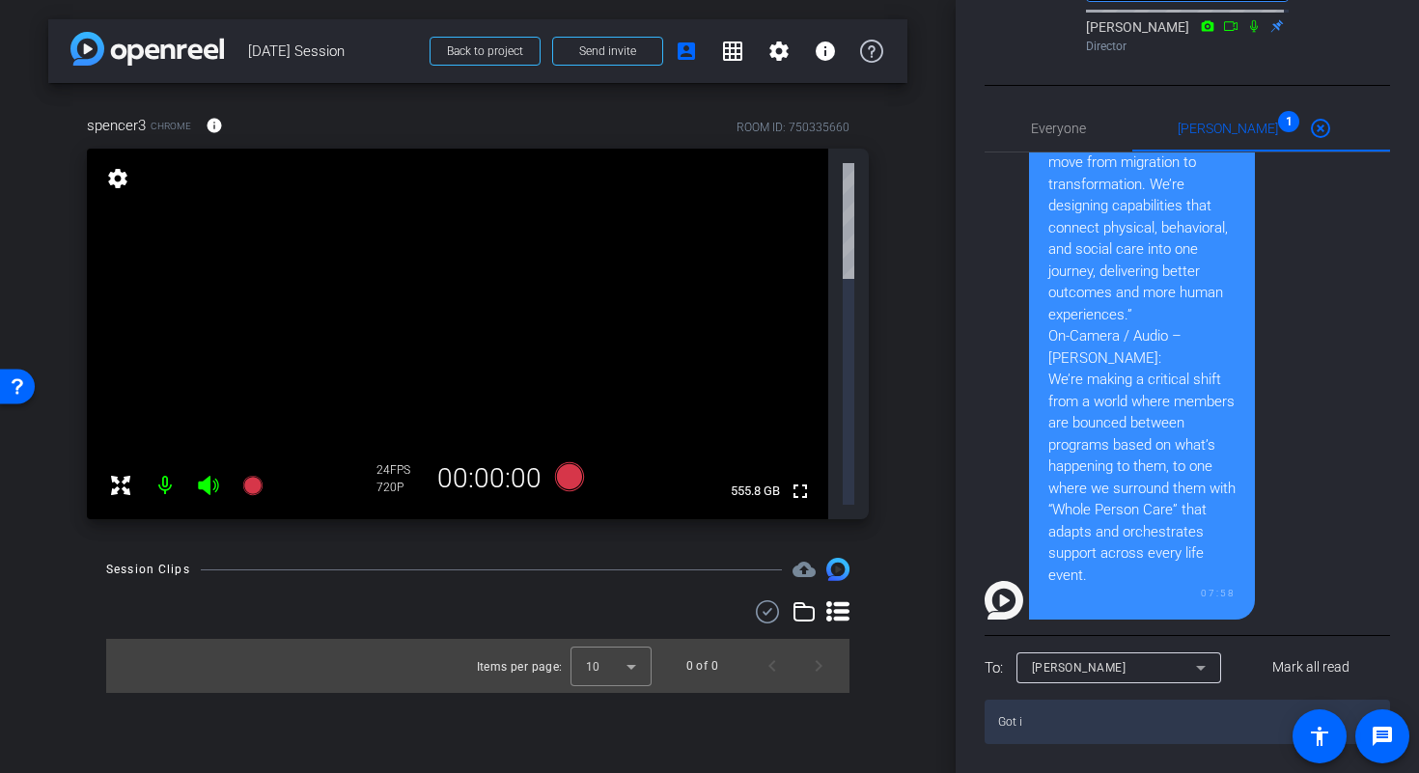
type textarea "Got it"
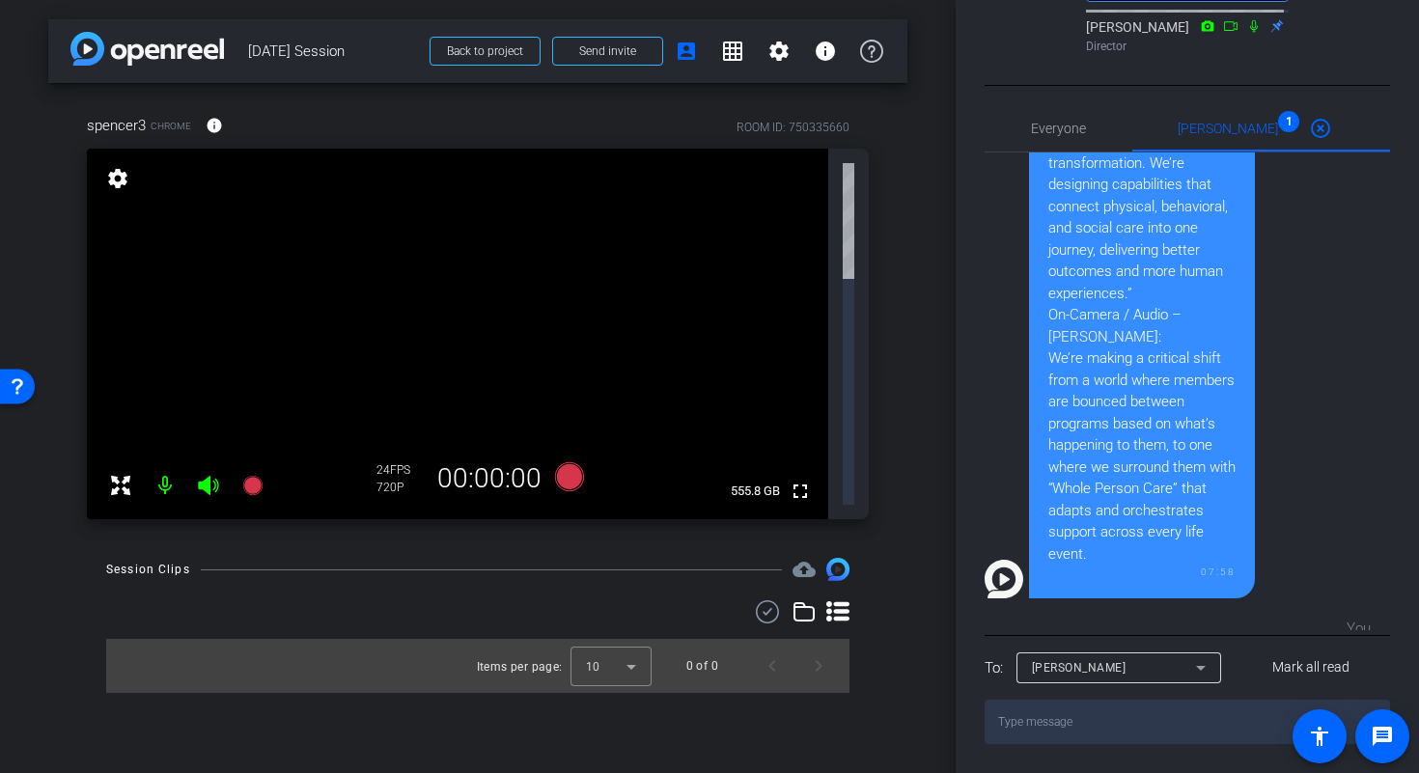
scroll to position [830, 0]
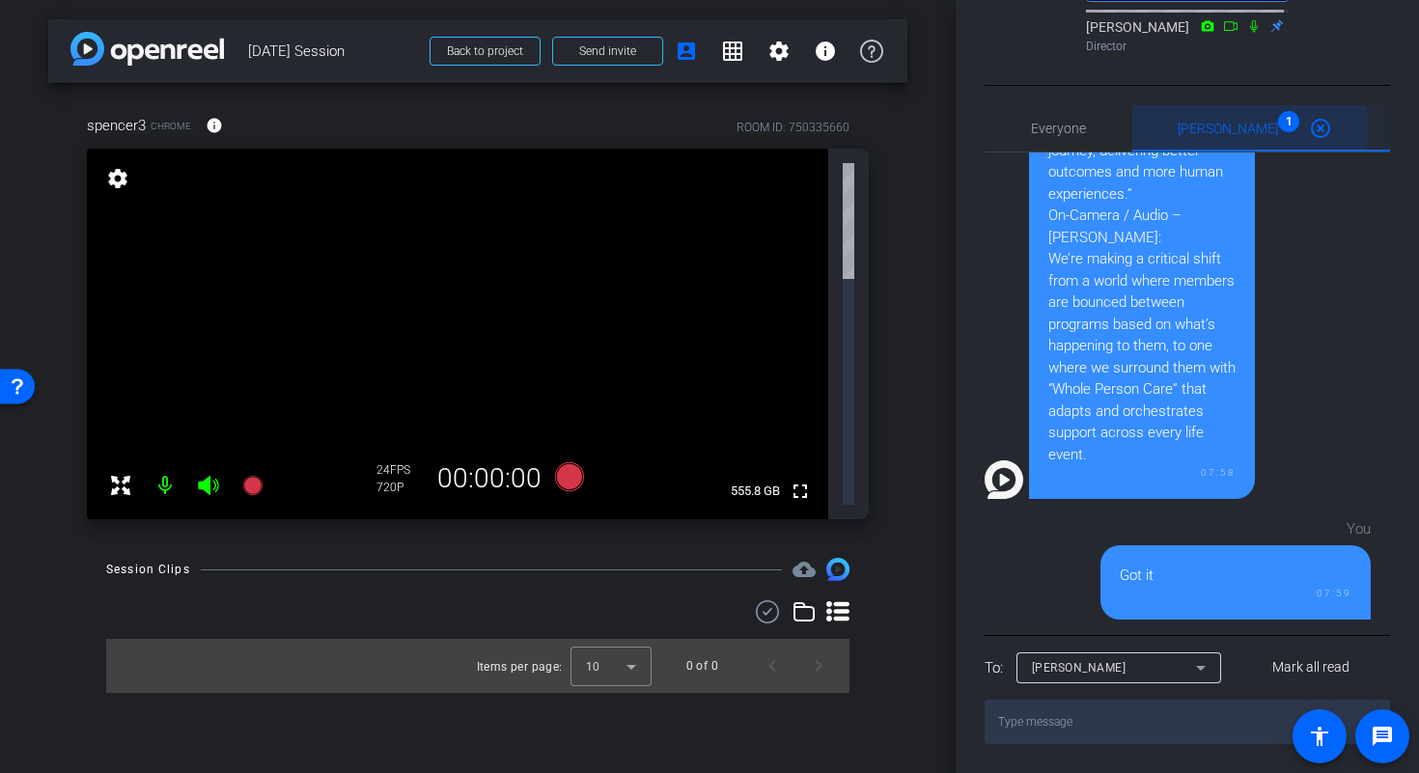
click at [1214, 127] on span "Blake Cole 1" at bounding box center [1227, 129] width 100 height 14
click at [1245, 129] on span "Blake Cole 1" at bounding box center [1227, 129] width 100 height 14
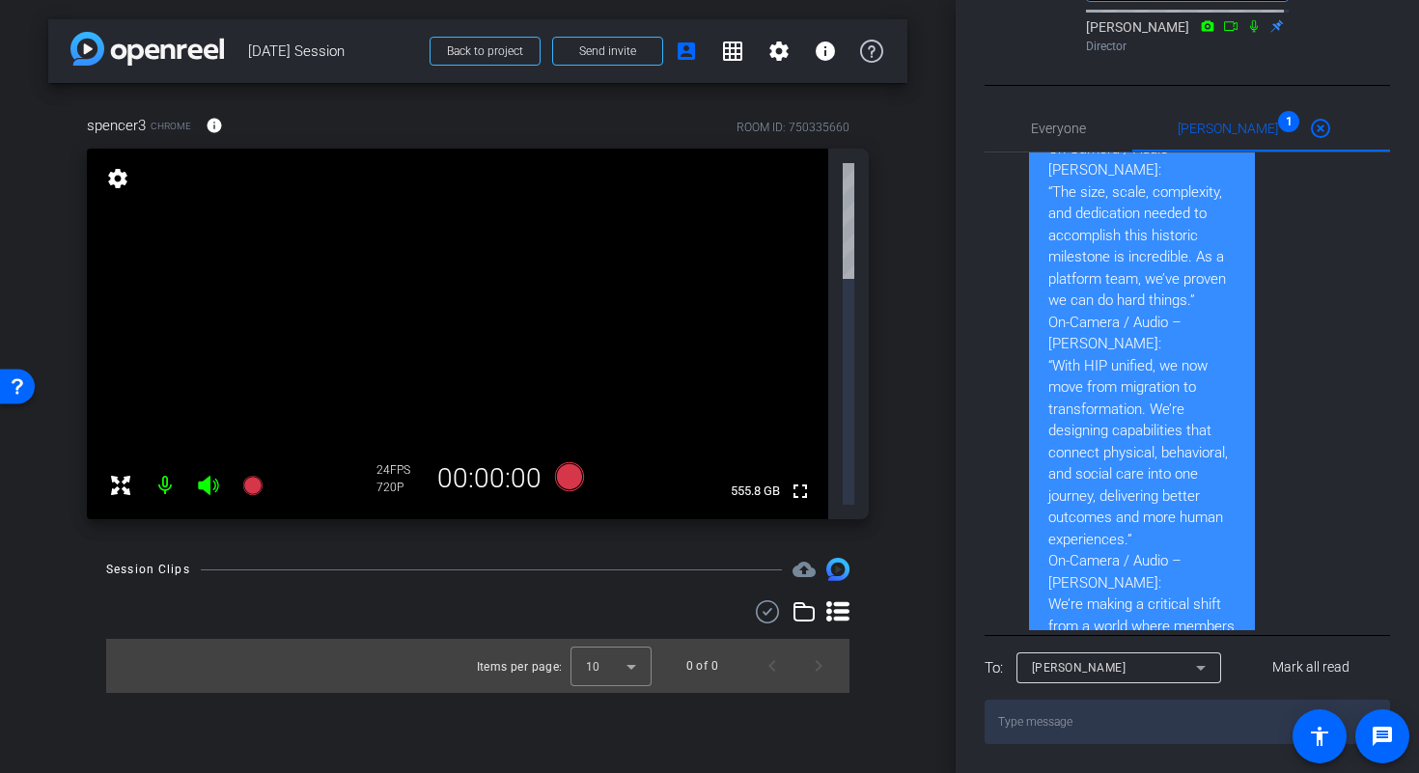
click at [1334, 417] on div "Blake Cole On-Camera / Audio – Spencer: “The size, scale, complexity, and dedic…" at bounding box center [1177, 463] width 386 height 762
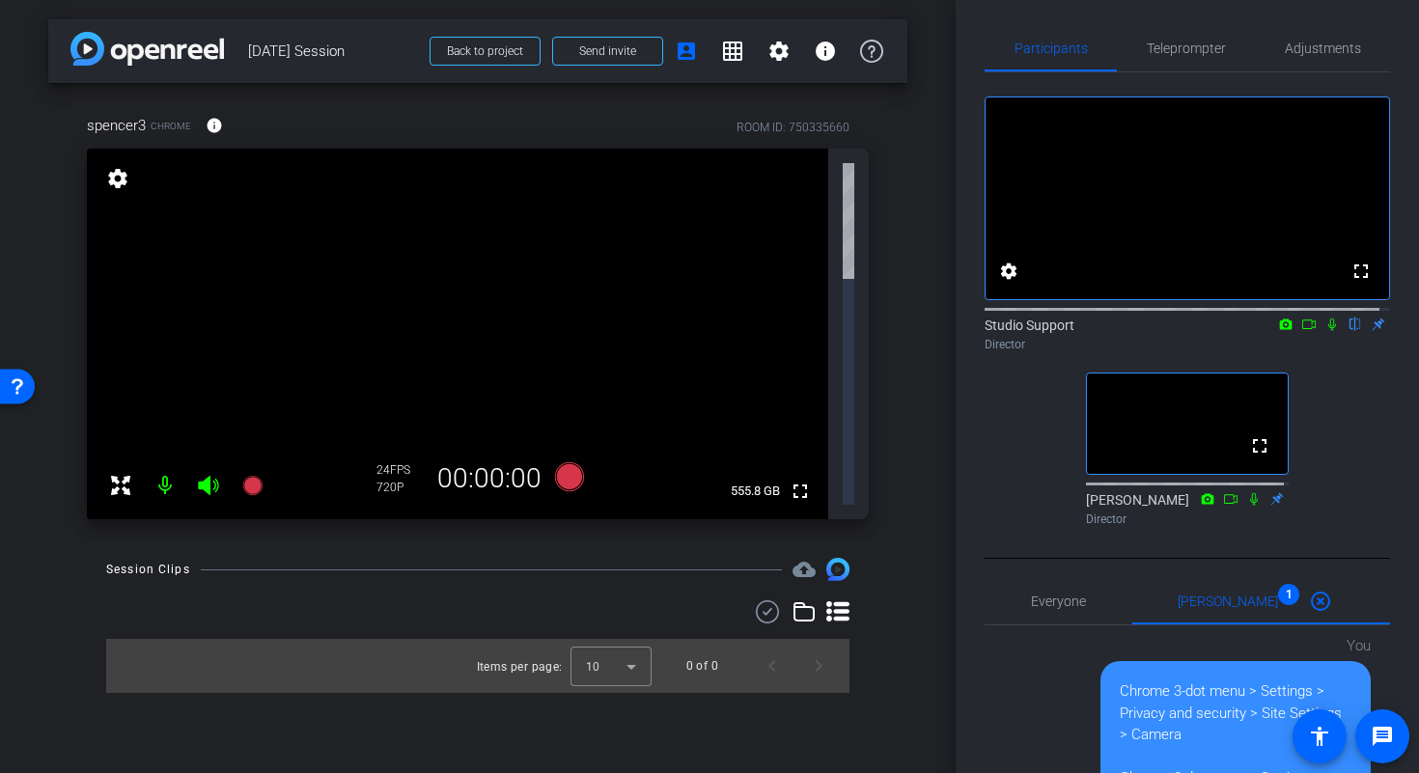
scroll to position [0, 0]
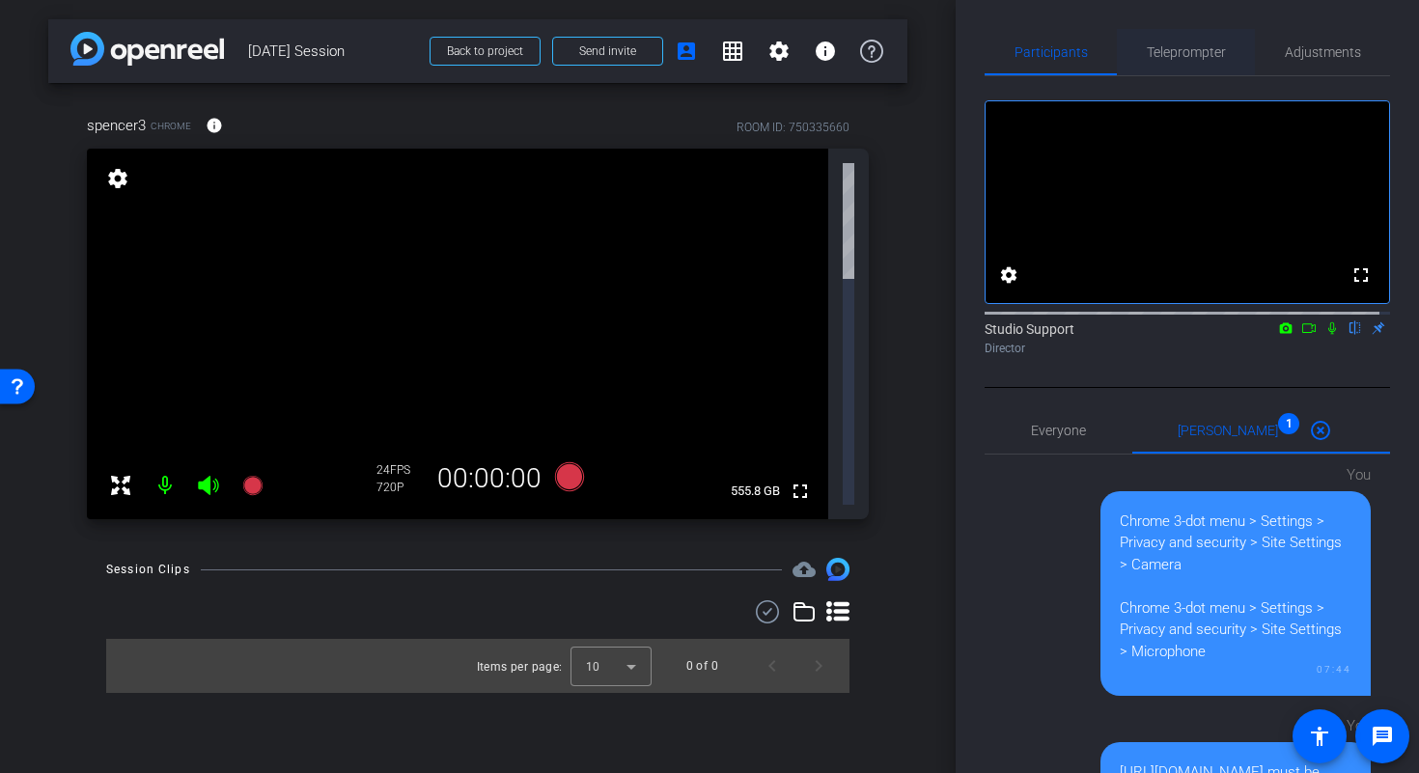
click at [1170, 50] on span "Teleprompter" at bounding box center [1185, 52] width 79 height 14
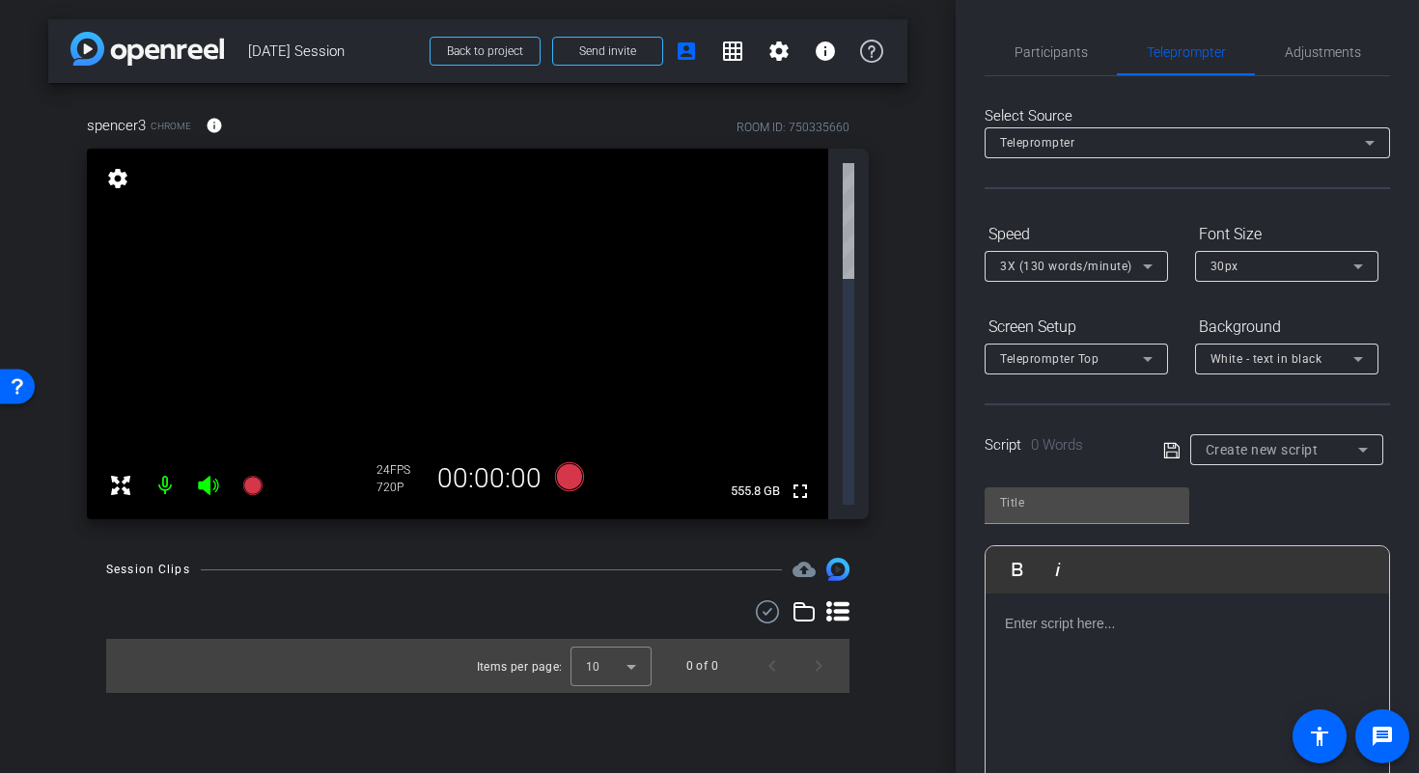
click at [1164, 602] on div at bounding box center [1186, 689] width 403 height 193
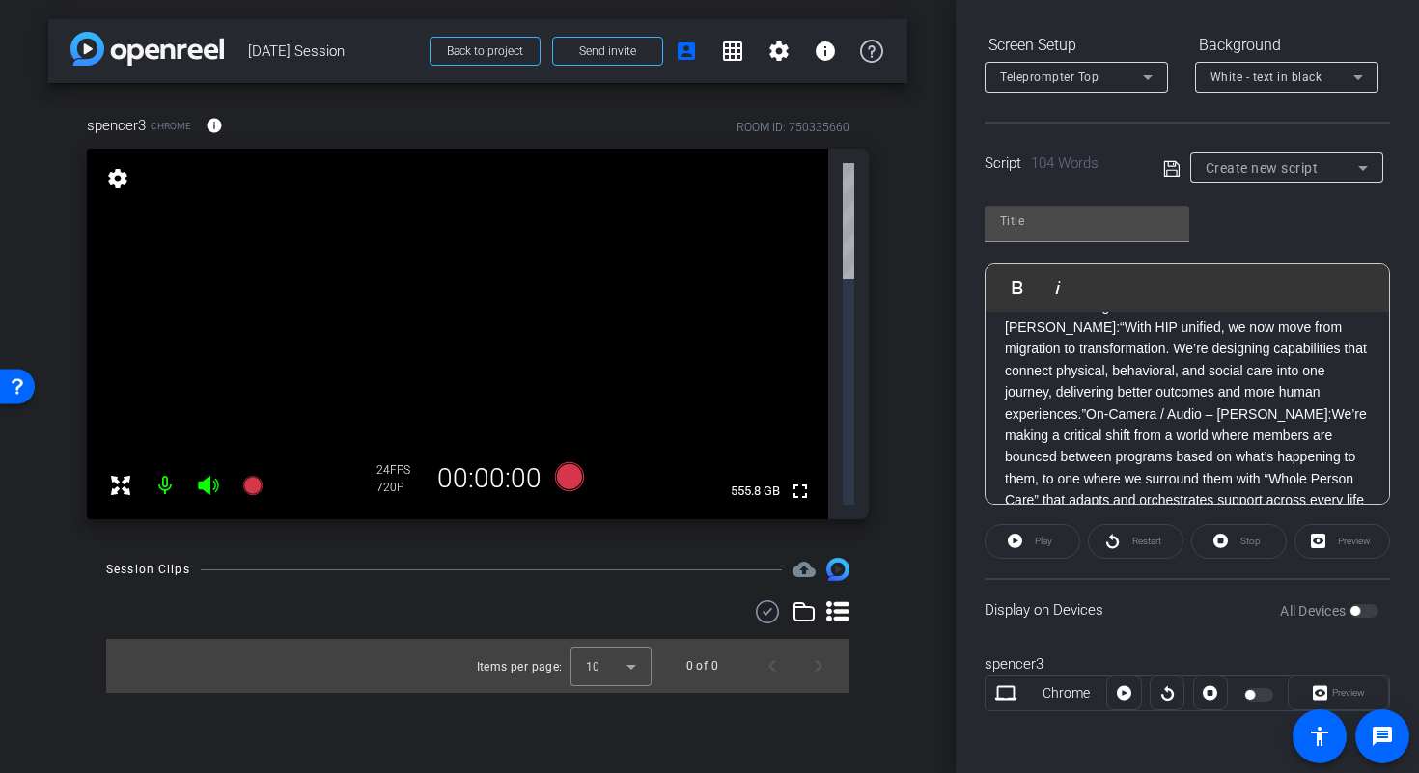
scroll to position [104, 0]
click at [1134, 408] on p "On-Camera / Audio – Spencer:“The size, scale, complexity, and dedication needed…" at bounding box center [1187, 378] width 365 height 302
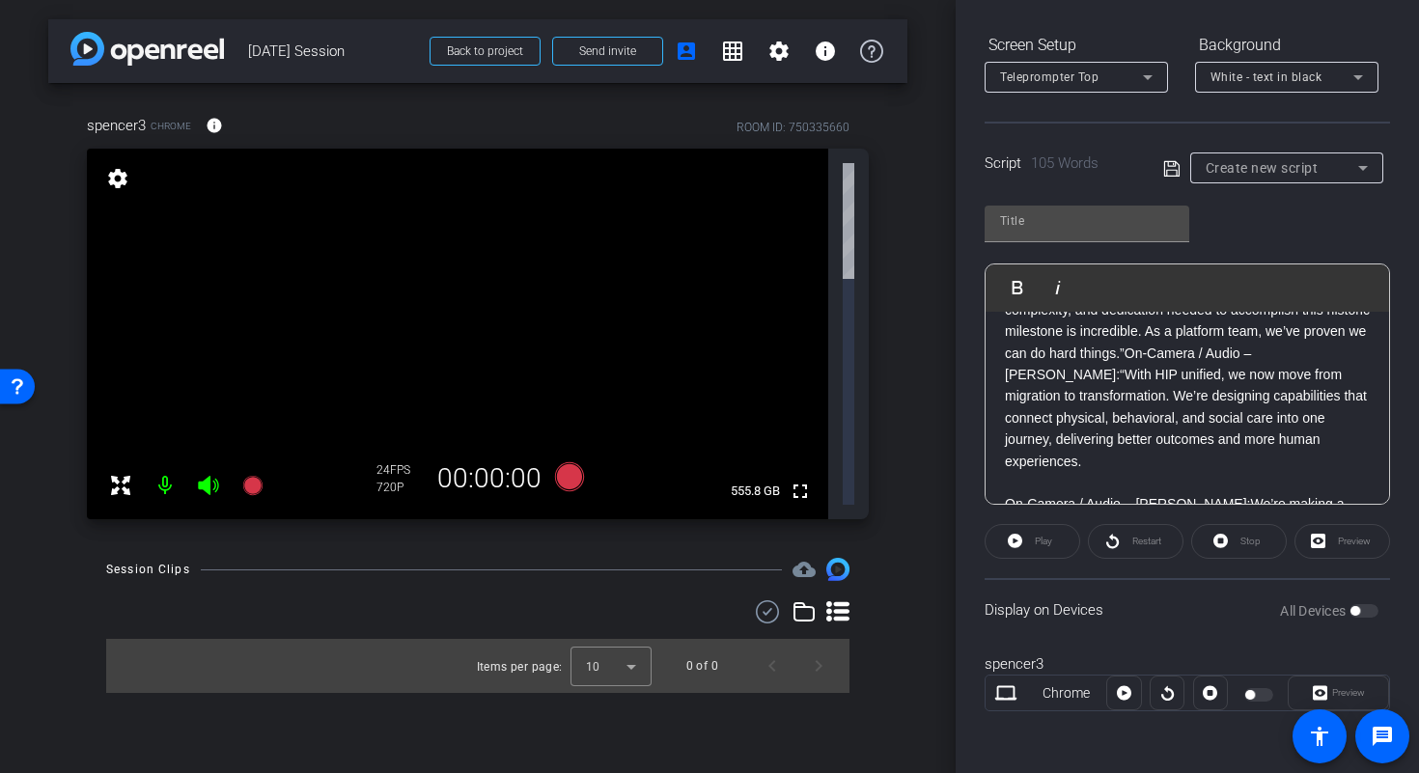
scroll to position [8, 0]
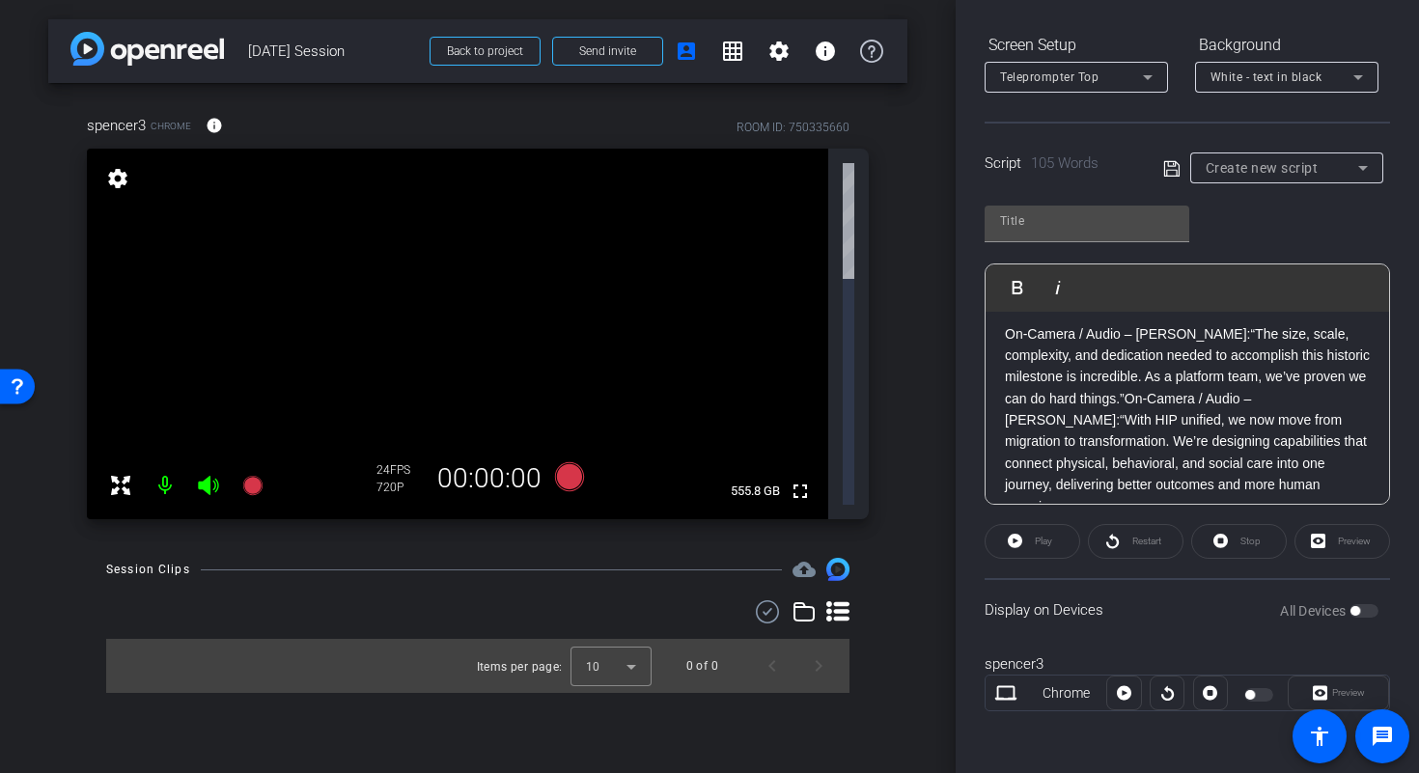
click at [1227, 394] on p "On-Camera / Audio – Spencer:“The size, scale, complexity, and dedication needed…" at bounding box center [1187, 420] width 365 height 195
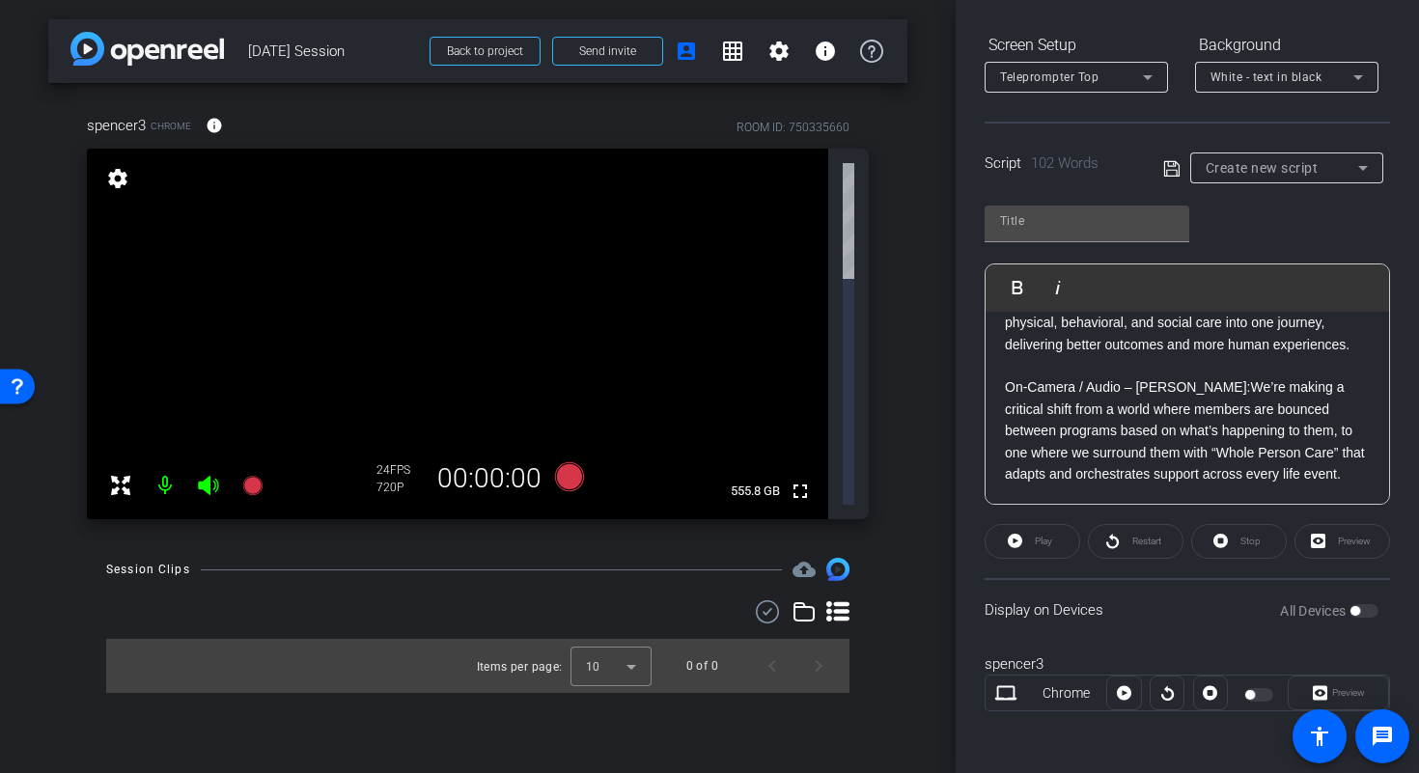
scroll to position [191, 0]
drag, startPoint x: 1195, startPoint y: 388, endPoint x: 992, endPoint y: 393, distance: 202.7
click at [992, 393] on div "On-Camera / Audio – Spencer:“The size, scale, complexity, and dedication needed…" at bounding box center [1186, 323] width 403 height 363
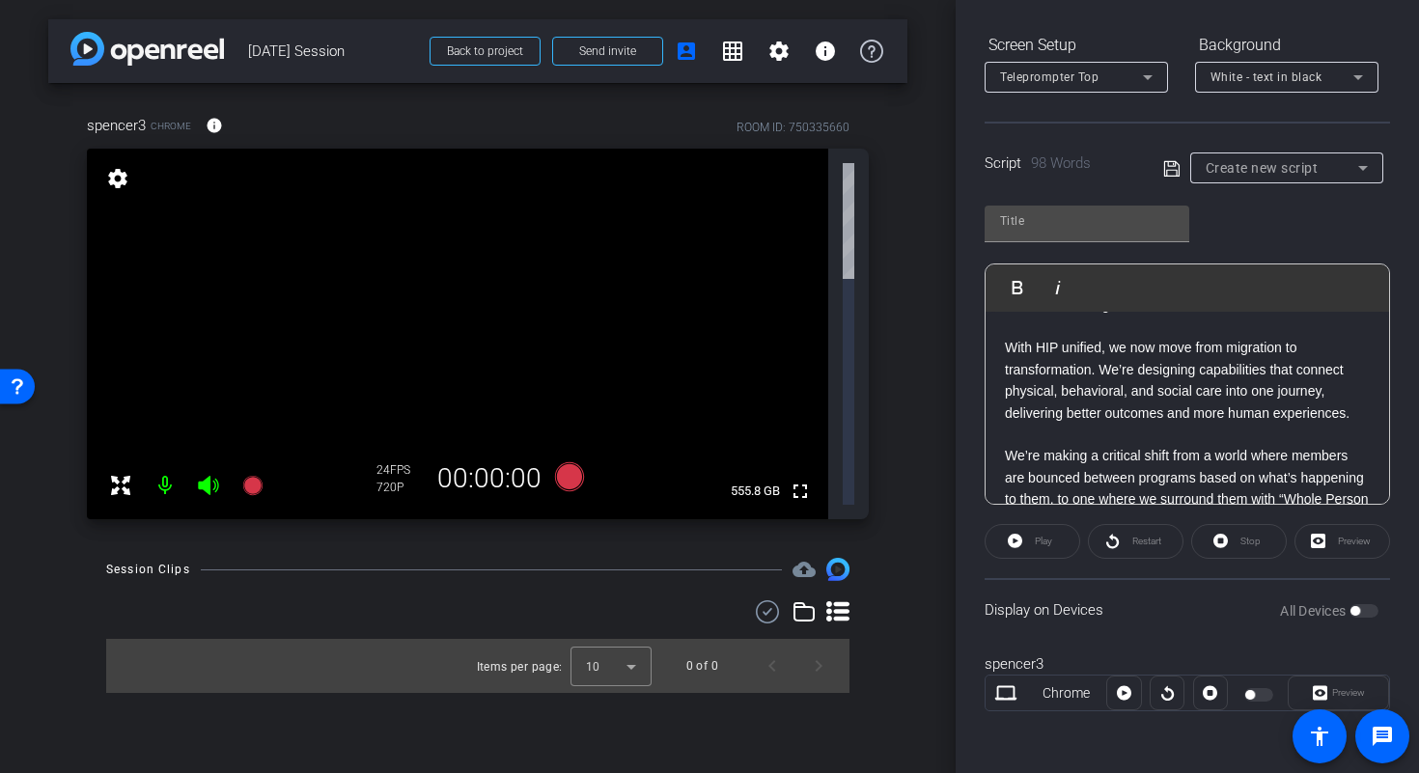
scroll to position [0, 0]
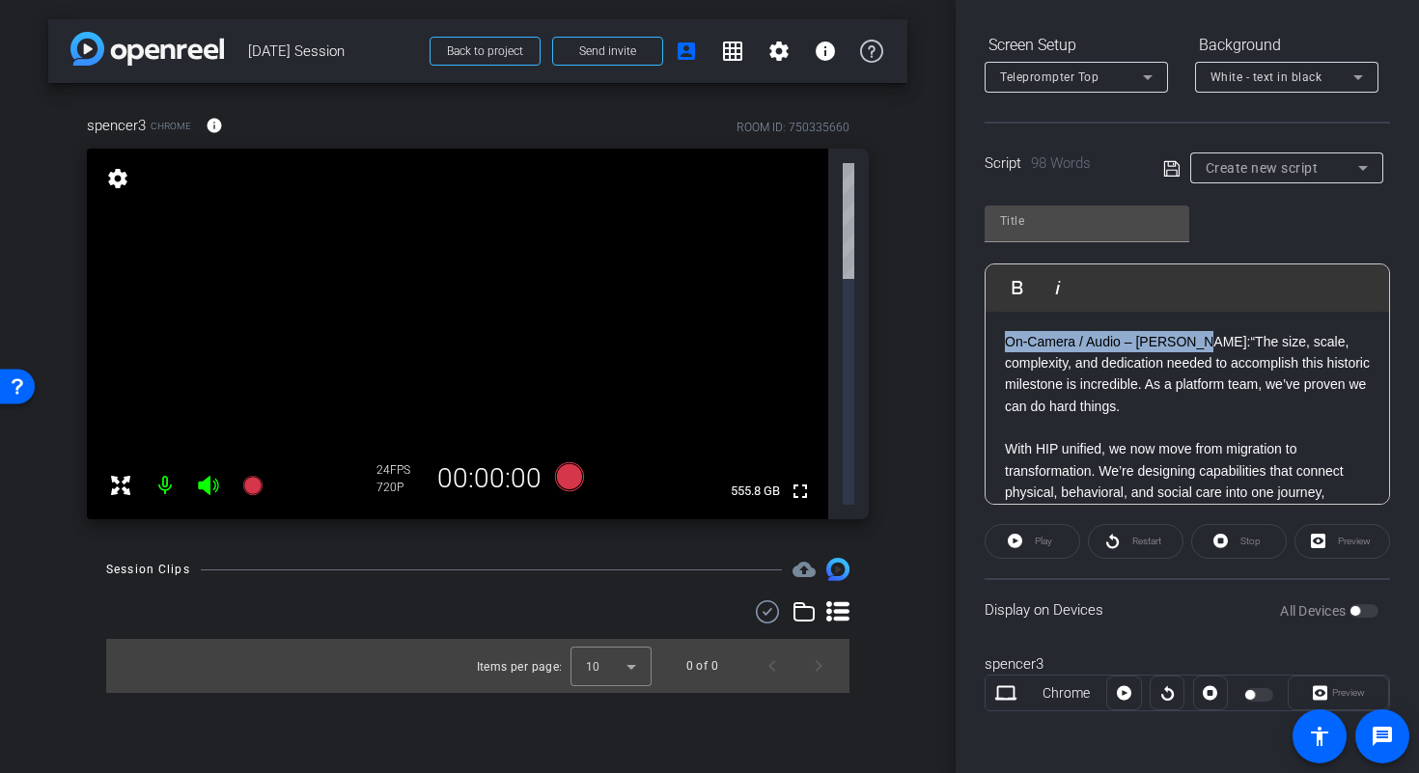
drag, startPoint x: 1196, startPoint y: 335, endPoint x: 754, endPoint y: 311, distance: 442.6
click at [756, 311] on div "arrow_back Sept 26th Session Back to project Send invite account_box grid_on se…" at bounding box center [709, 386] width 1419 height 773
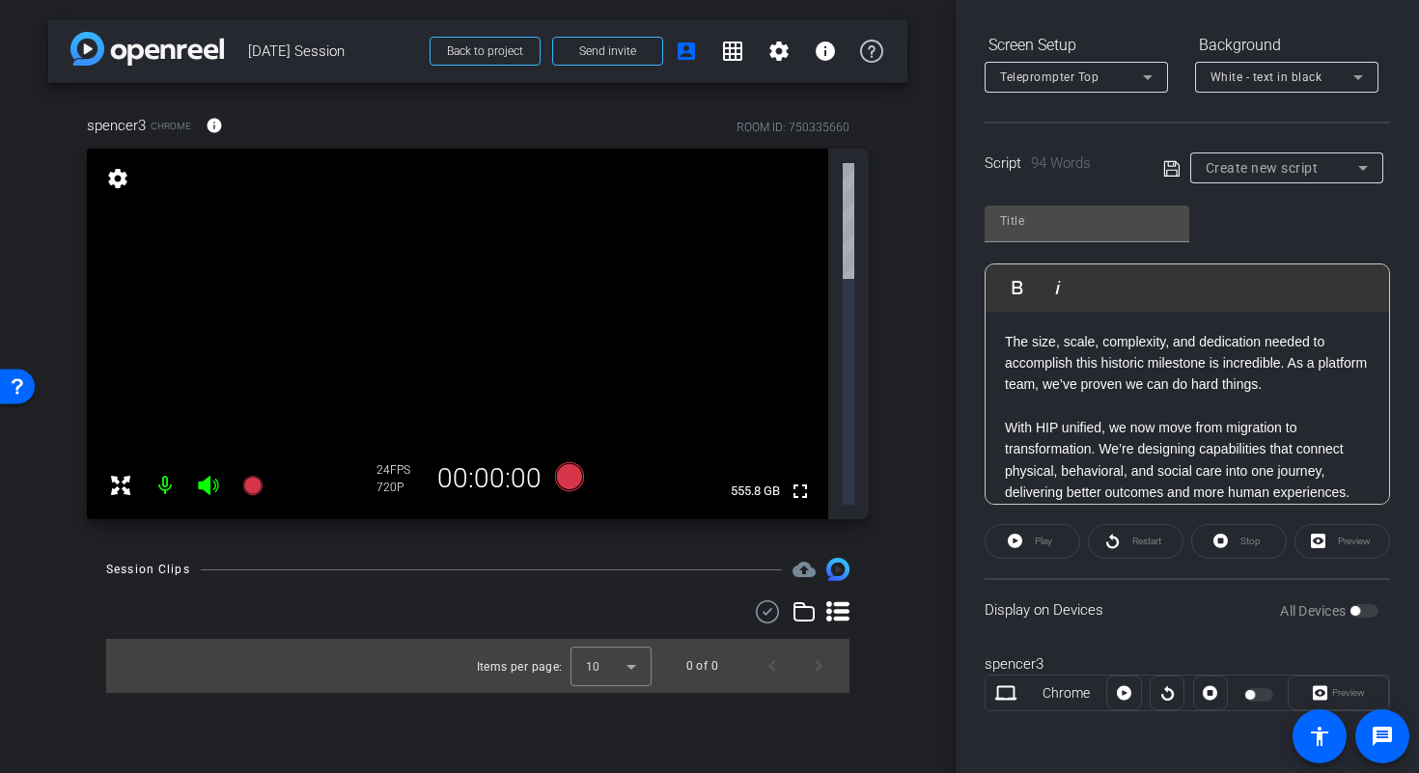
click at [1154, 421] on p "With HIP unified, we now move from migration to transformation. We’re designing…" at bounding box center [1187, 460] width 365 height 87
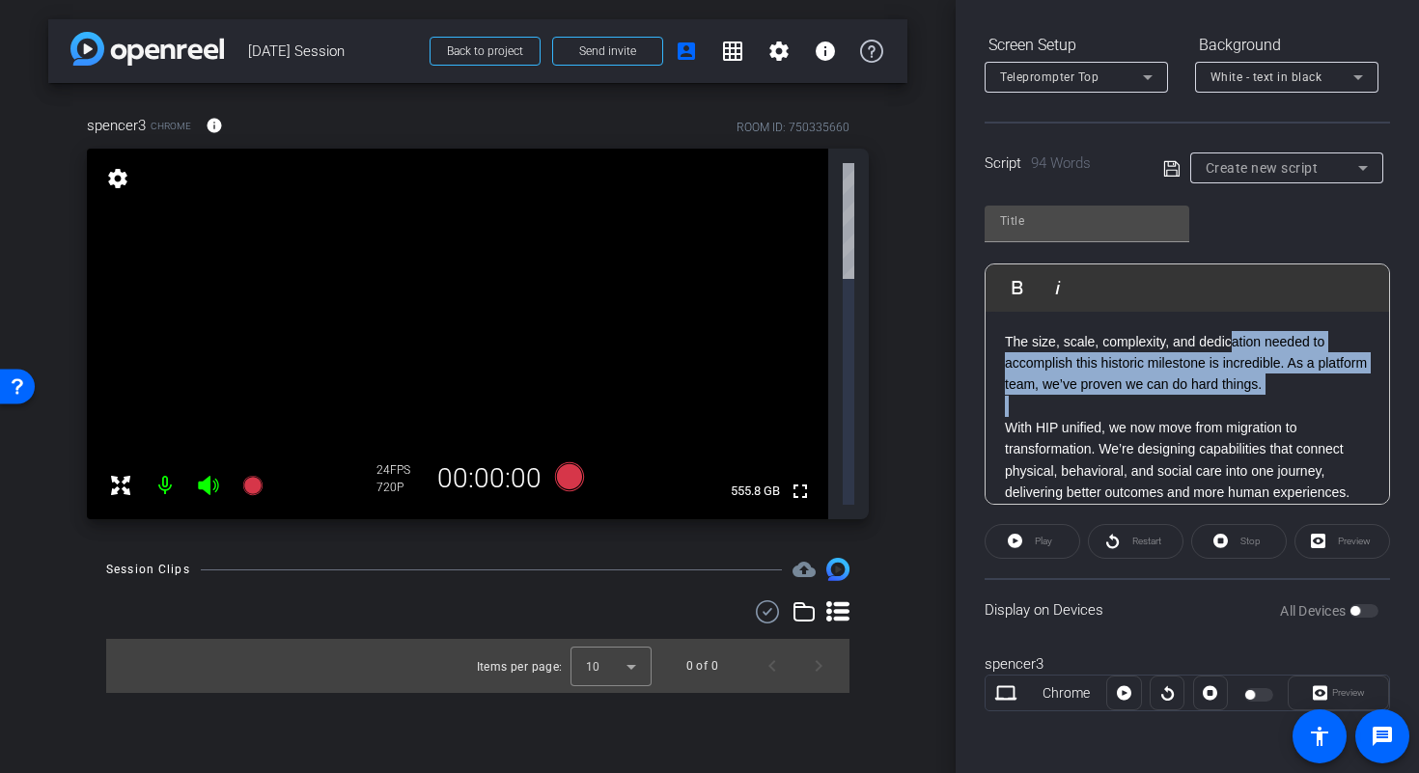
scroll to position [170, 0]
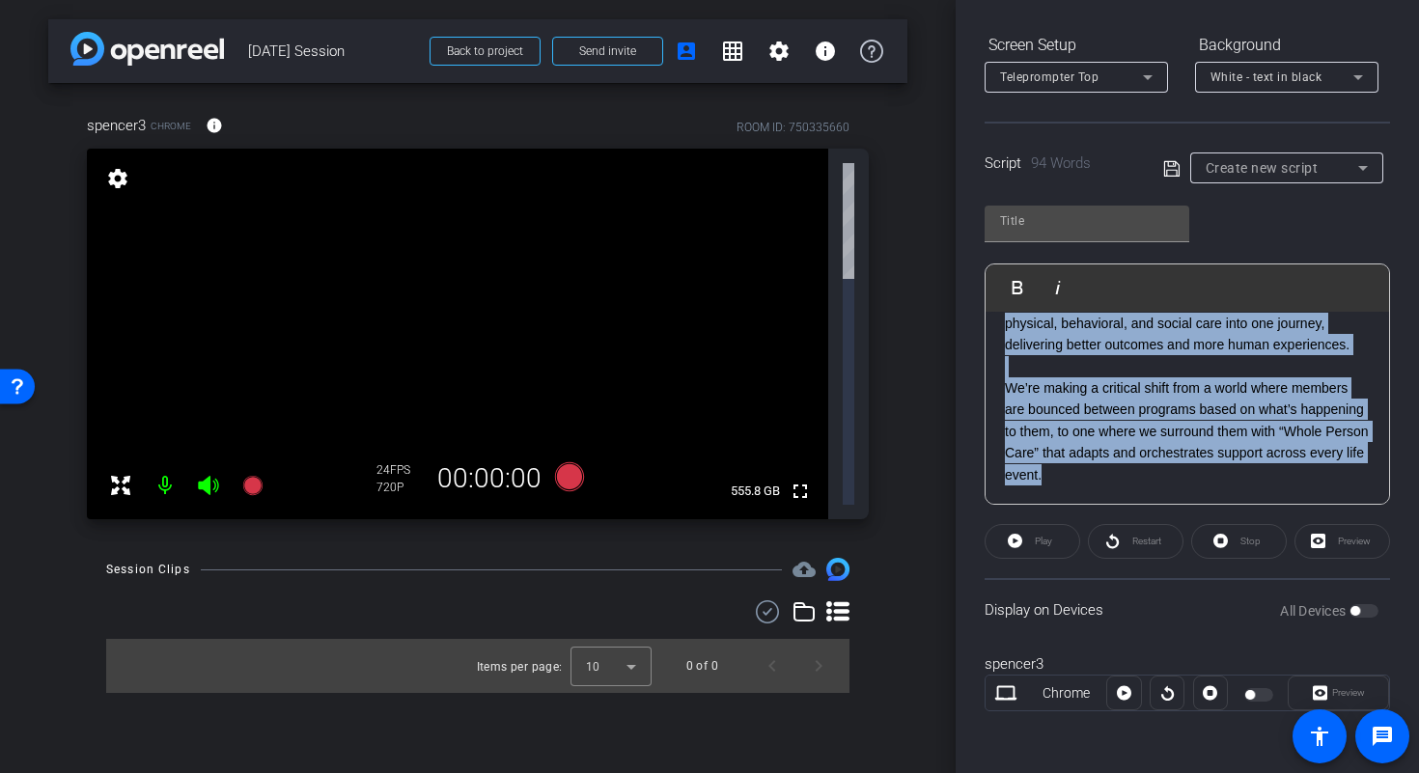
drag, startPoint x: 1005, startPoint y: 431, endPoint x: 1571, endPoint y: 755, distance: 652.2
click at [1418, 755] on html "Accessibility Screen-Reader Guide, Feedback, and Issue Reporting | New window m…" at bounding box center [709, 386] width 1419 height 773
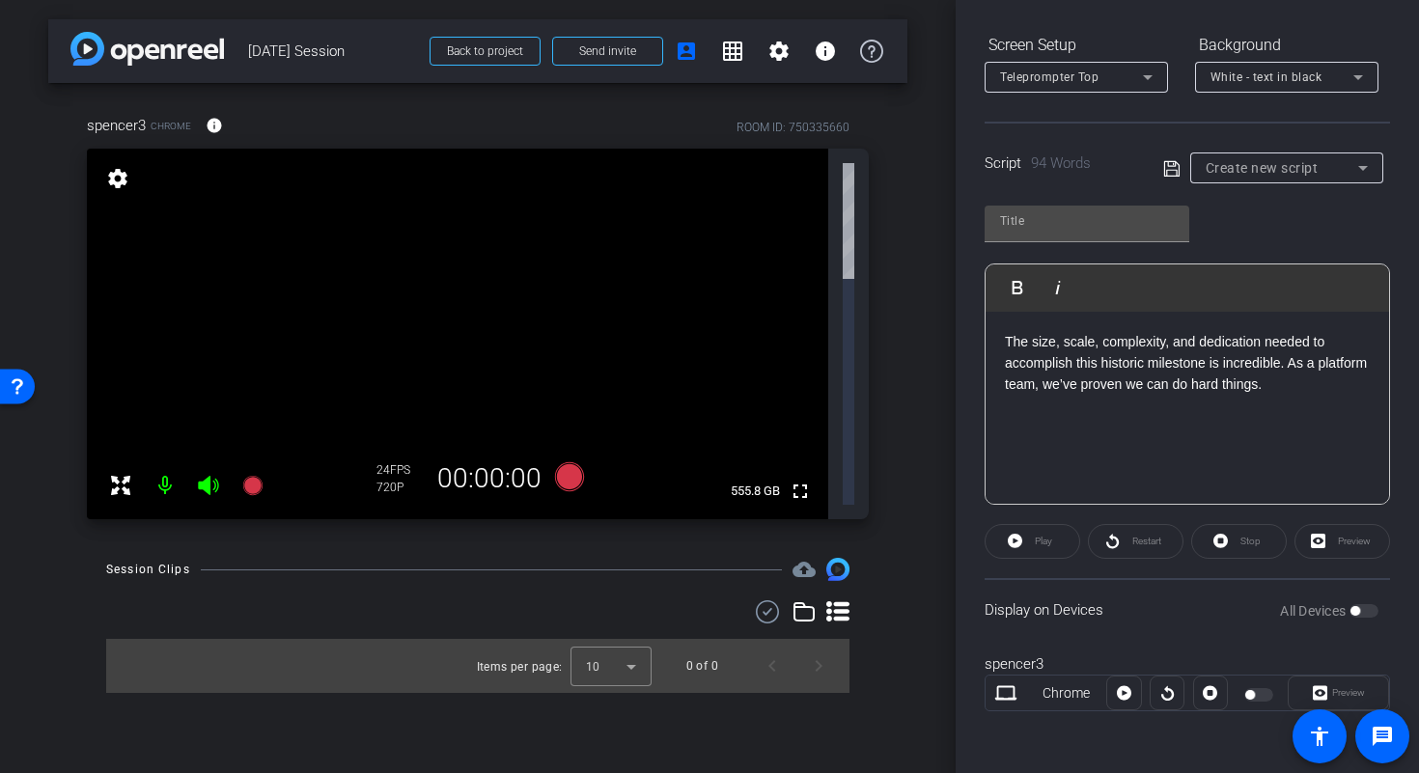
scroll to position [386, 0]
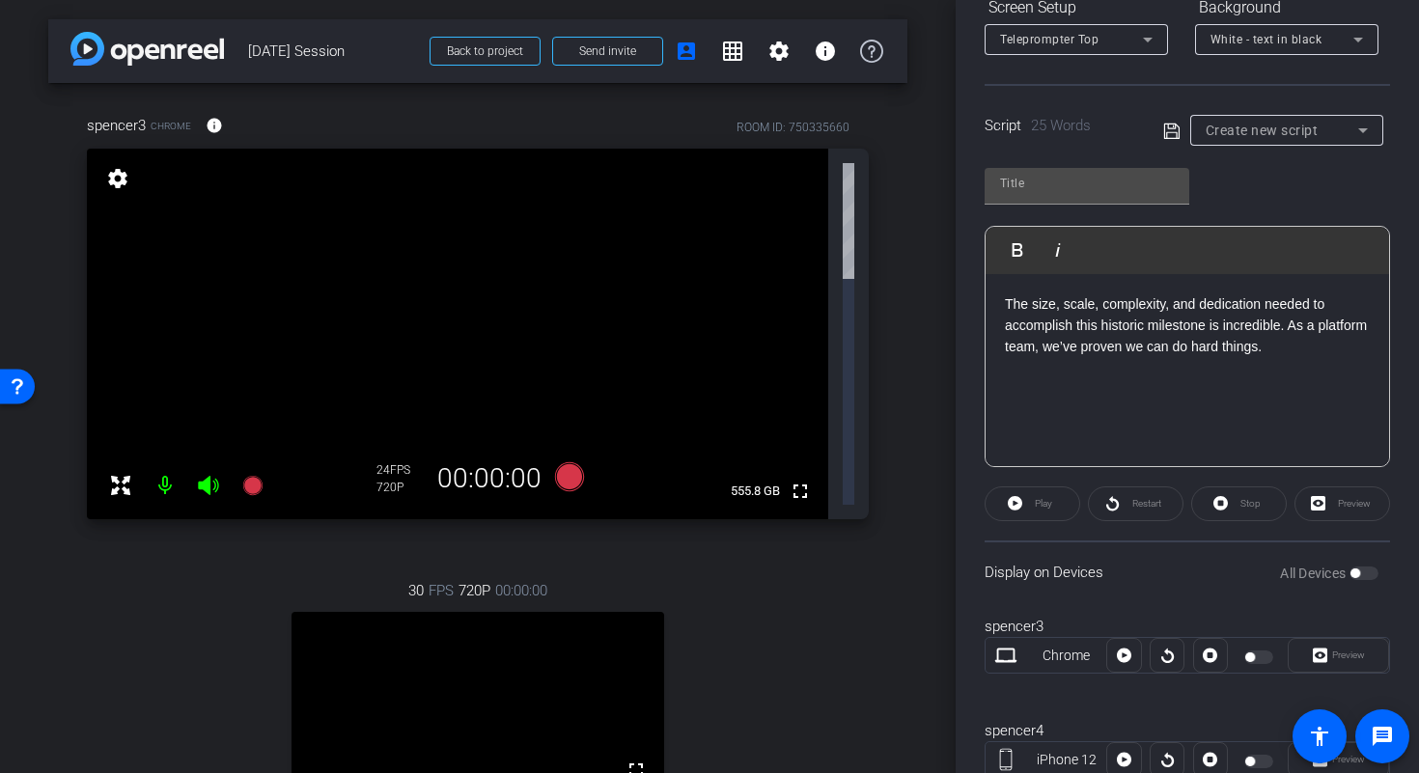
scroll to position [175, 0]
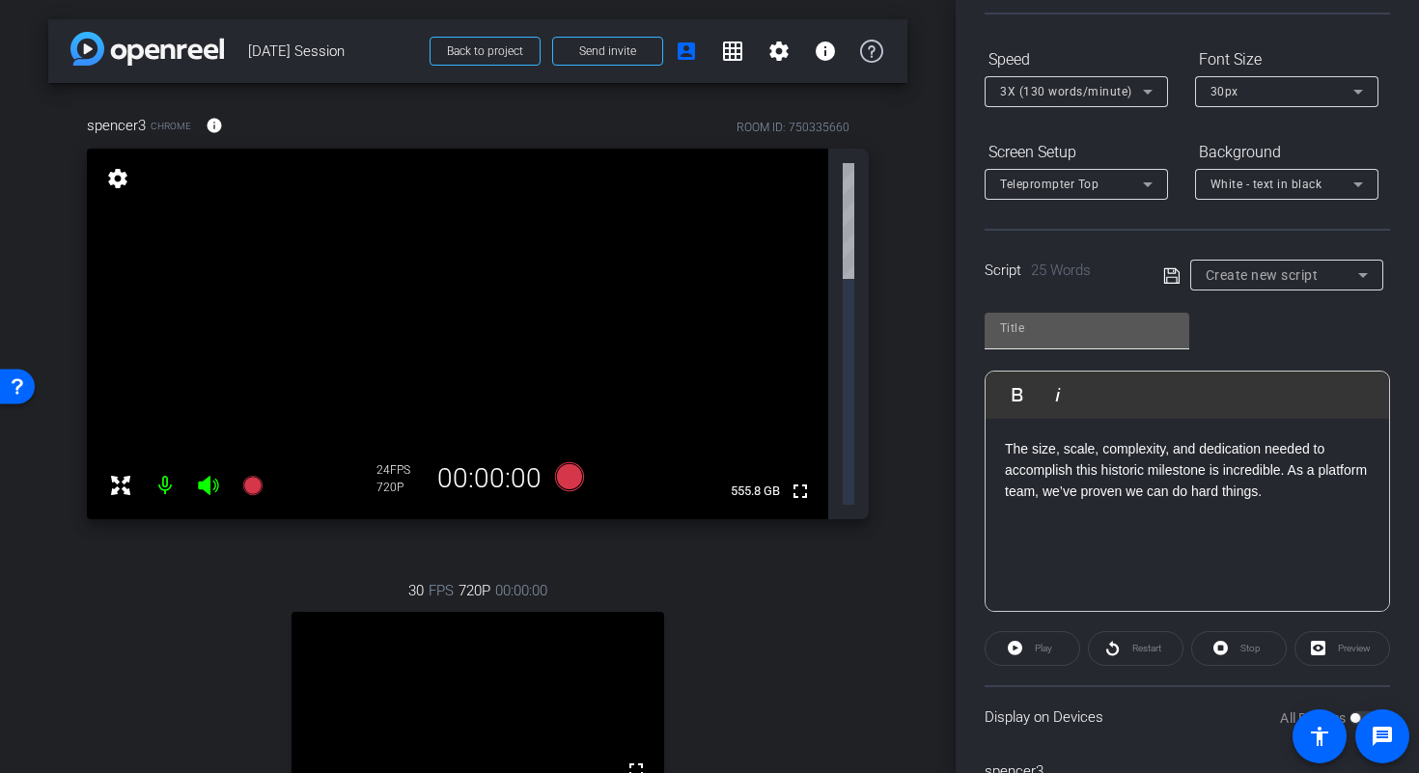
click at [1137, 330] on input "text" at bounding box center [1087, 328] width 174 height 23
type input "Spencer Script 1"
click at [1171, 274] on icon at bounding box center [1171, 275] width 17 height 23
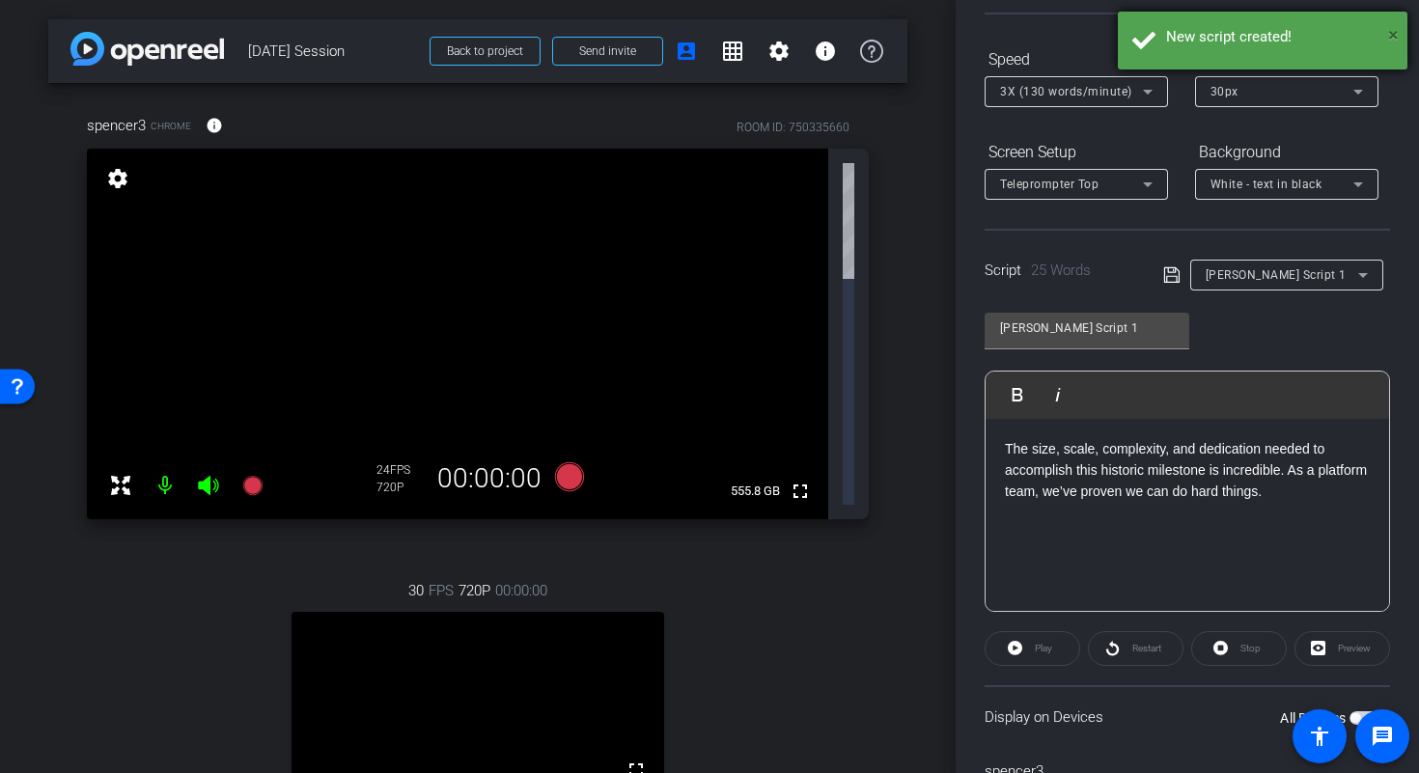
click at [1393, 35] on span "×" at bounding box center [1393, 34] width 11 height 23
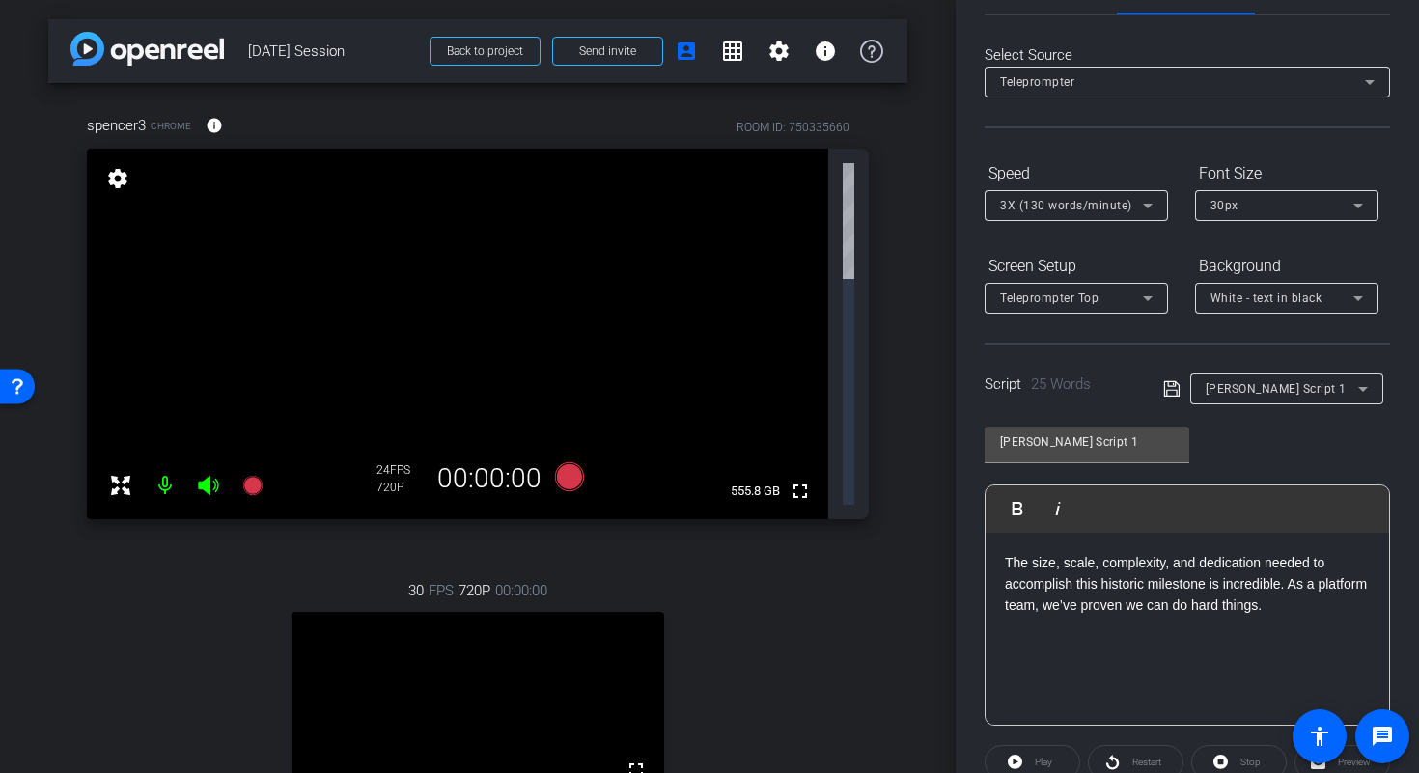
scroll to position [0, 0]
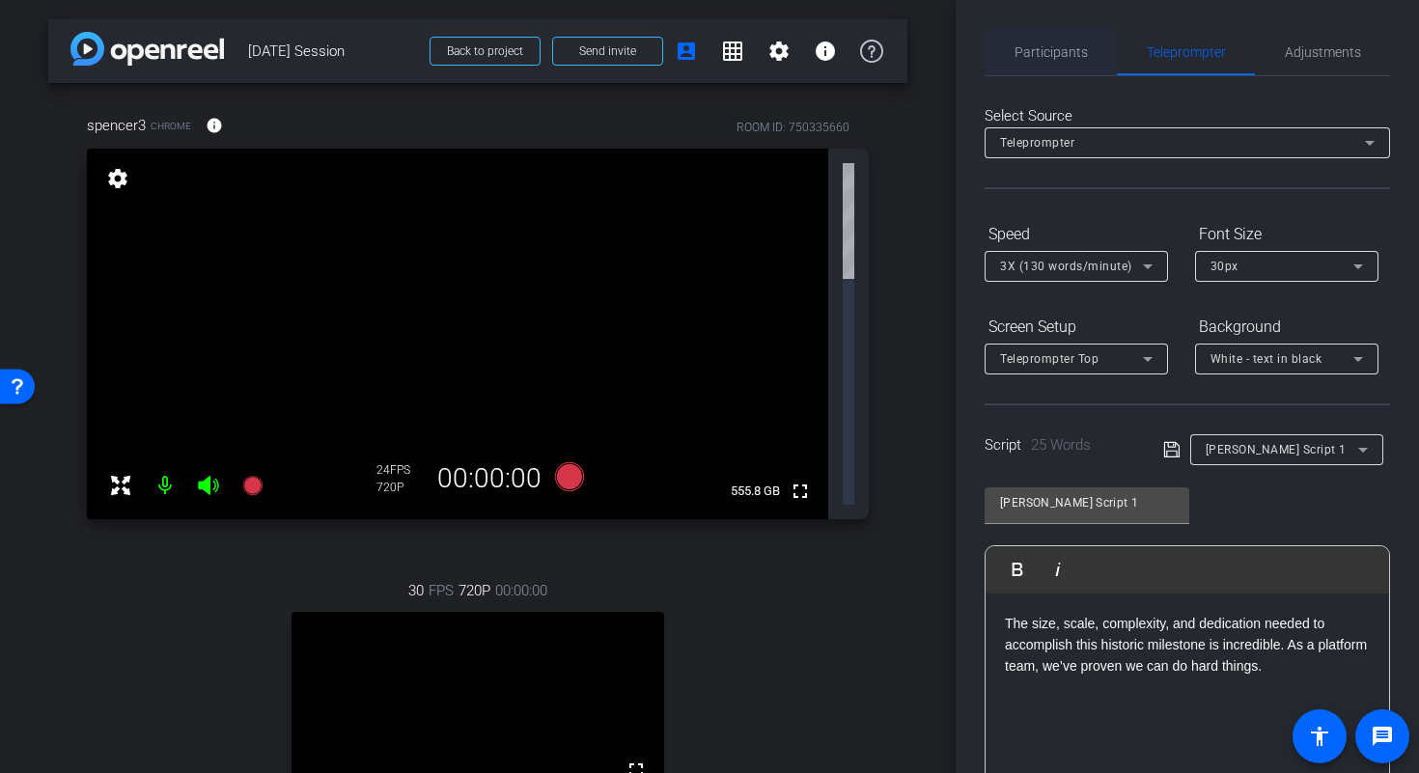
click at [1061, 56] on span "Participants" at bounding box center [1050, 52] width 73 height 14
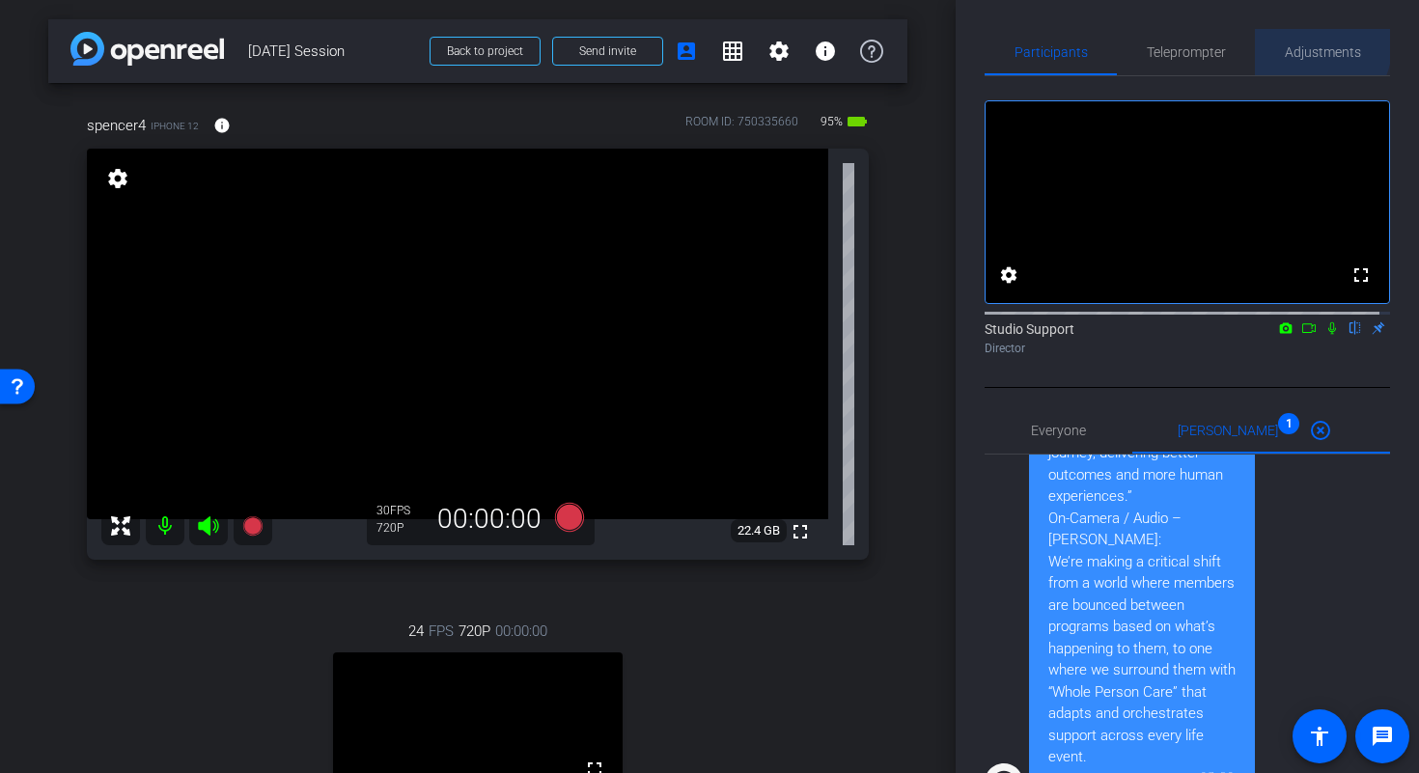
click at [1308, 45] on span "Adjustments" at bounding box center [1322, 52] width 76 height 14
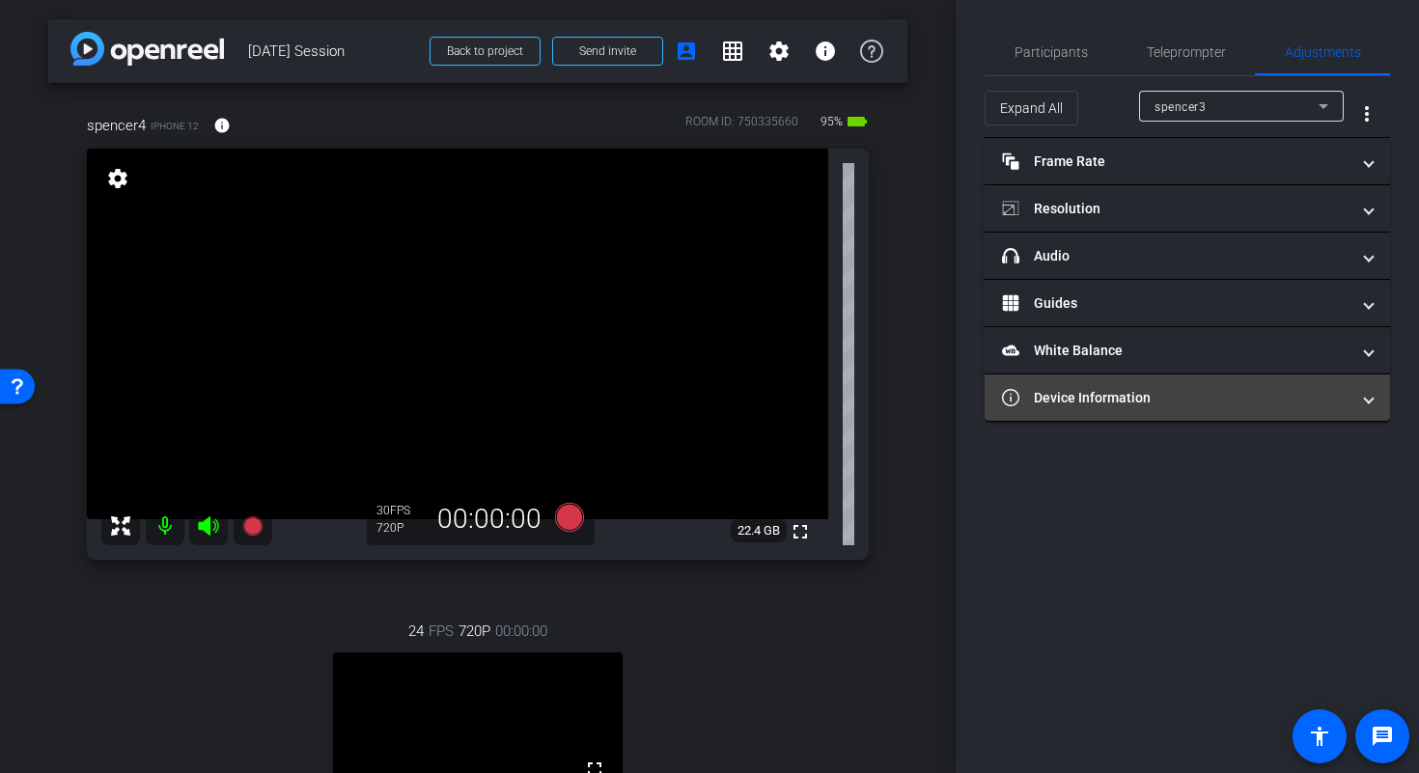
click at [1183, 400] on mat-panel-title "Device Information" at bounding box center [1175, 398] width 347 height 20
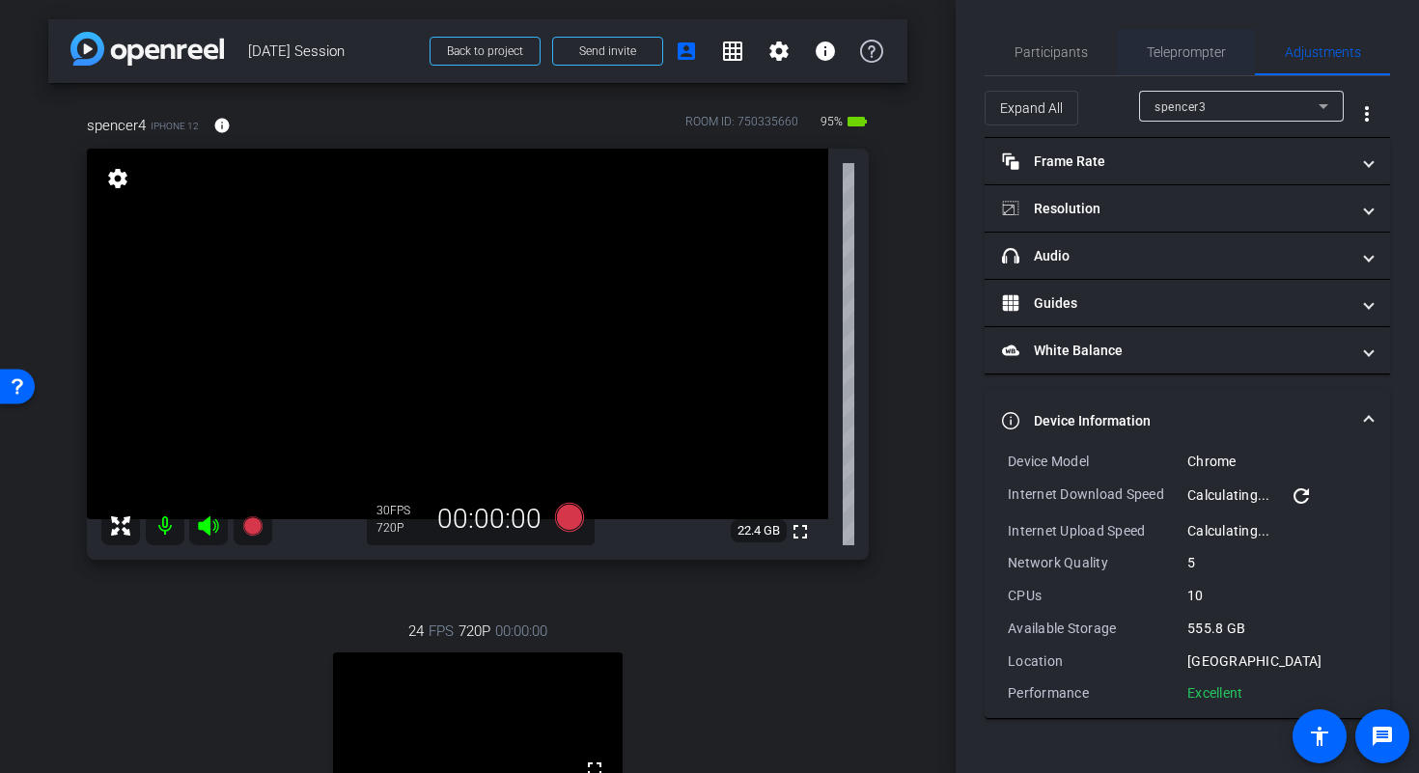
click at [1164, 54] on span "Teleprompter" at bounding box center [1185, 52] width 79 height 14
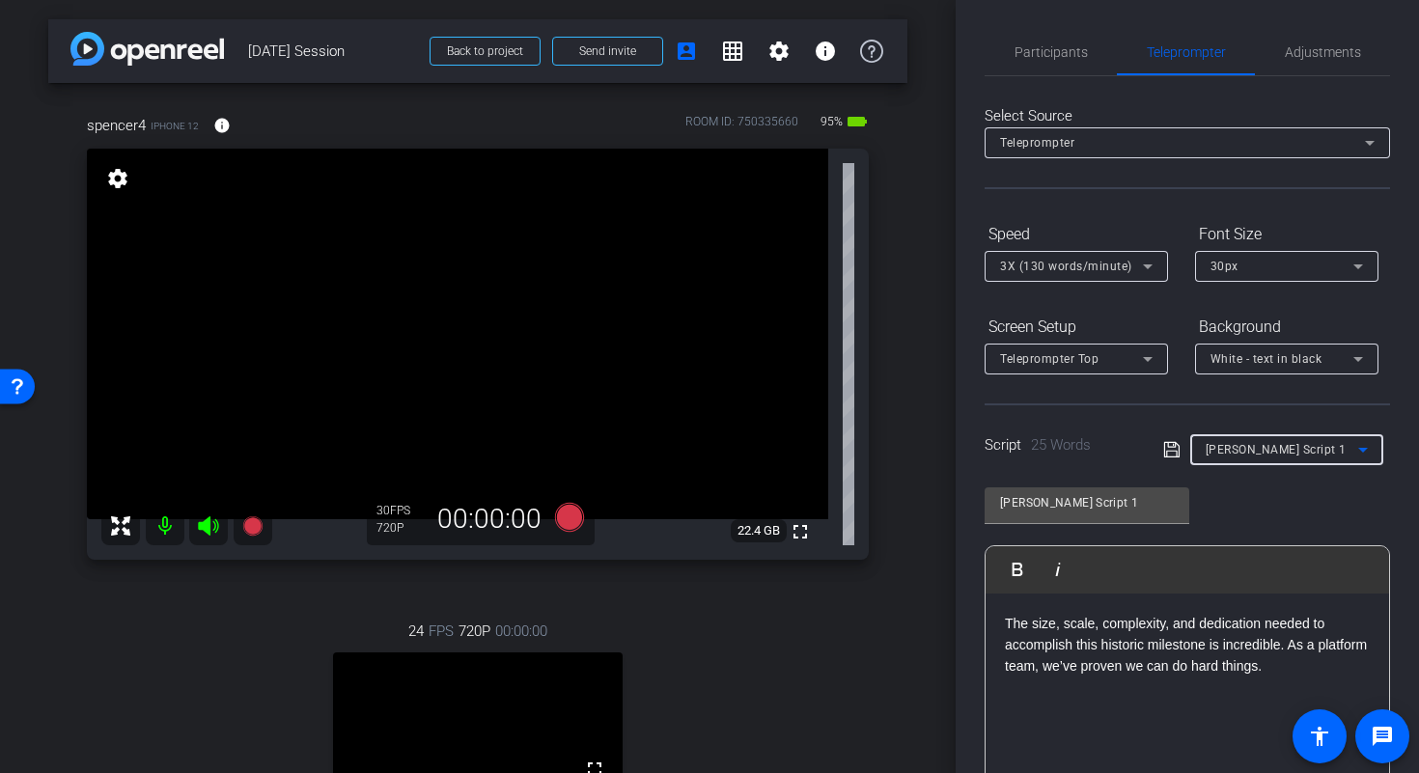
click at [1330, 452] on div "Spencer Script 1" at bounding box center [1281, 449] width 152 height 24
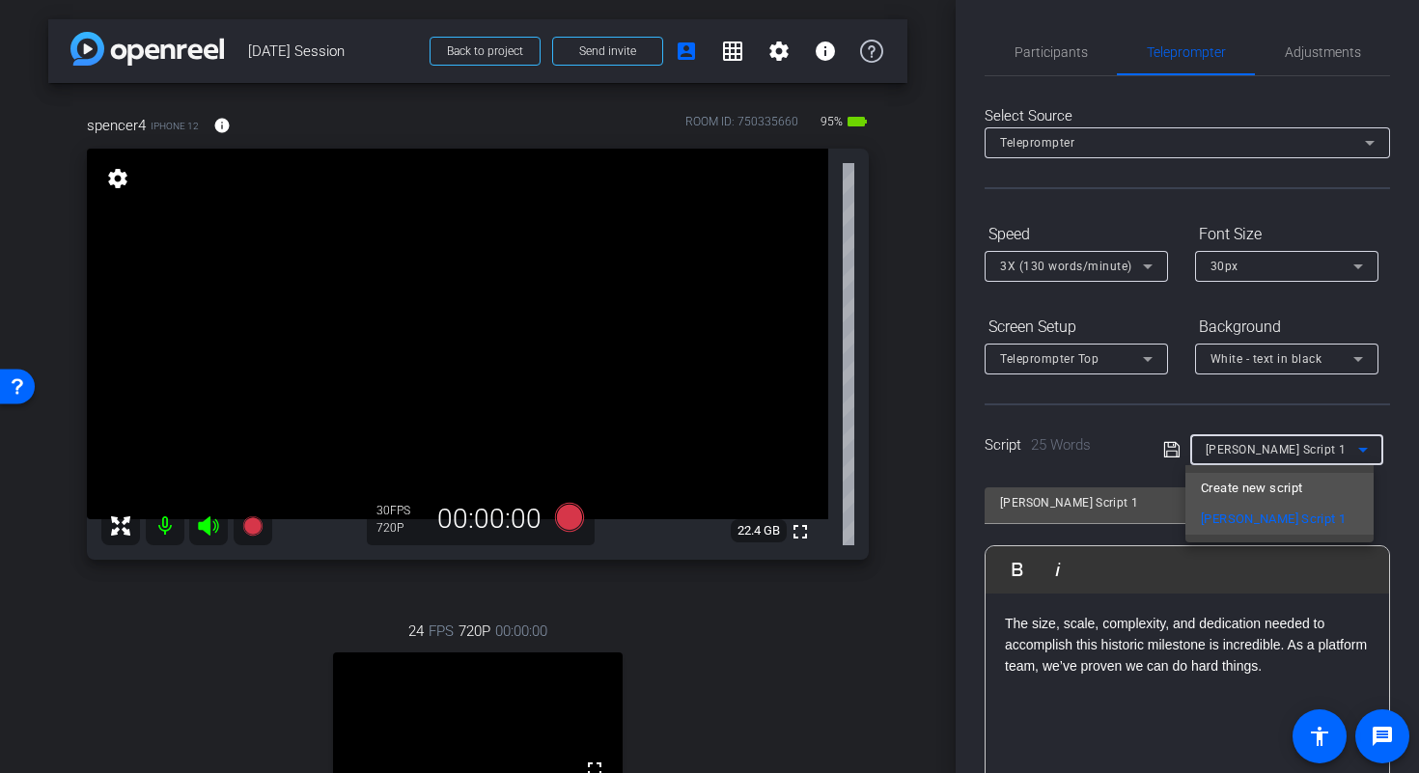
click at [1311, 483] on mat-option "Create new script" at bounding box center [1279, 488] width 188 height 31
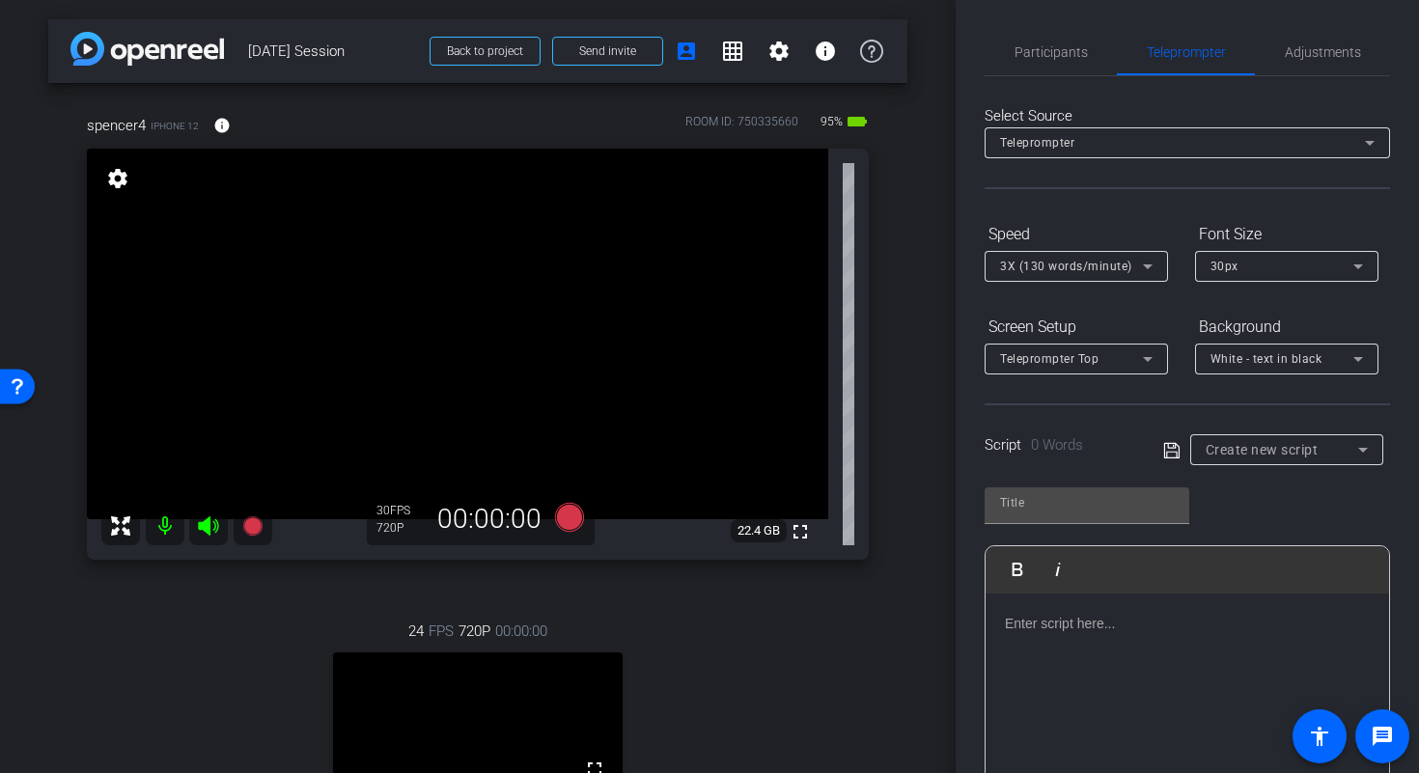
click at [1093, 685] on div at bounding box center [1186, 689] width 403 height 193
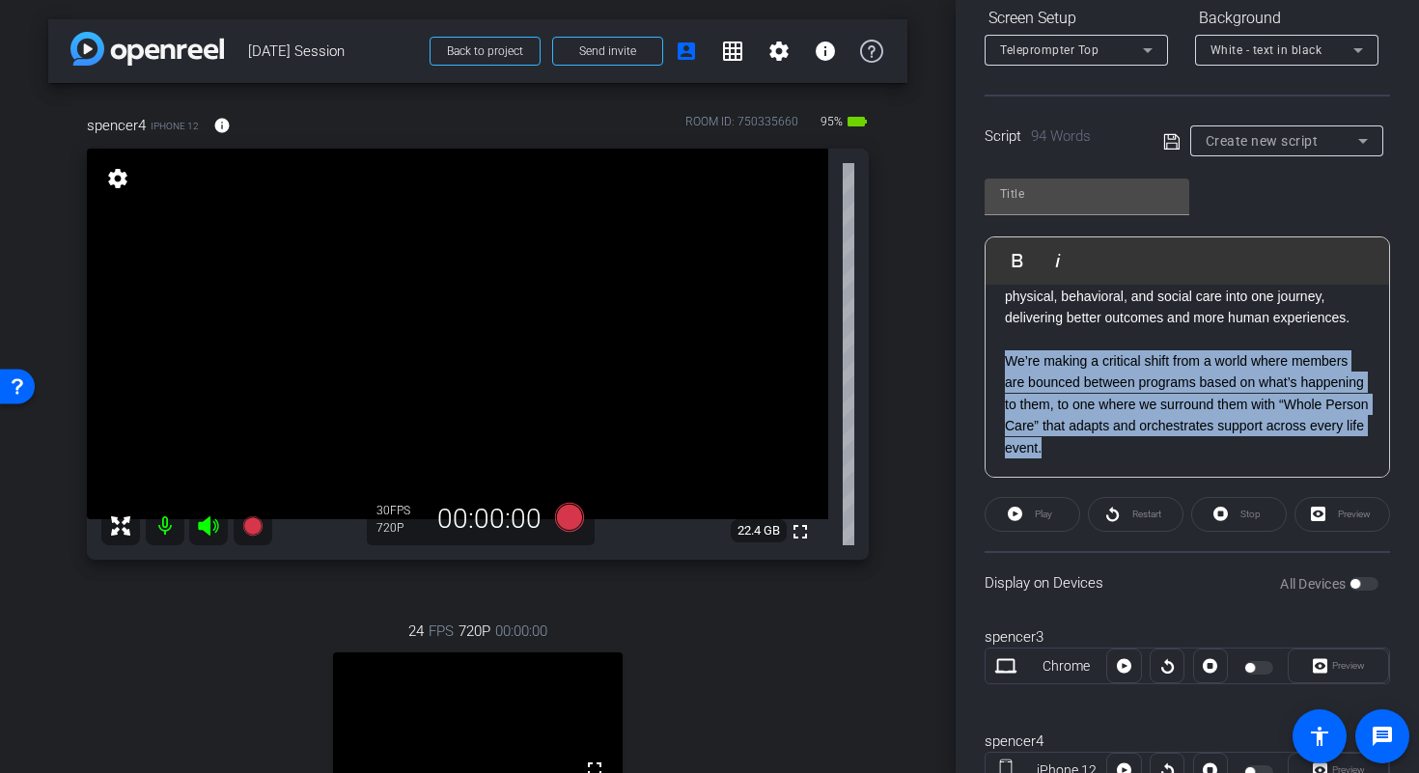
scroll to position [386, 0]
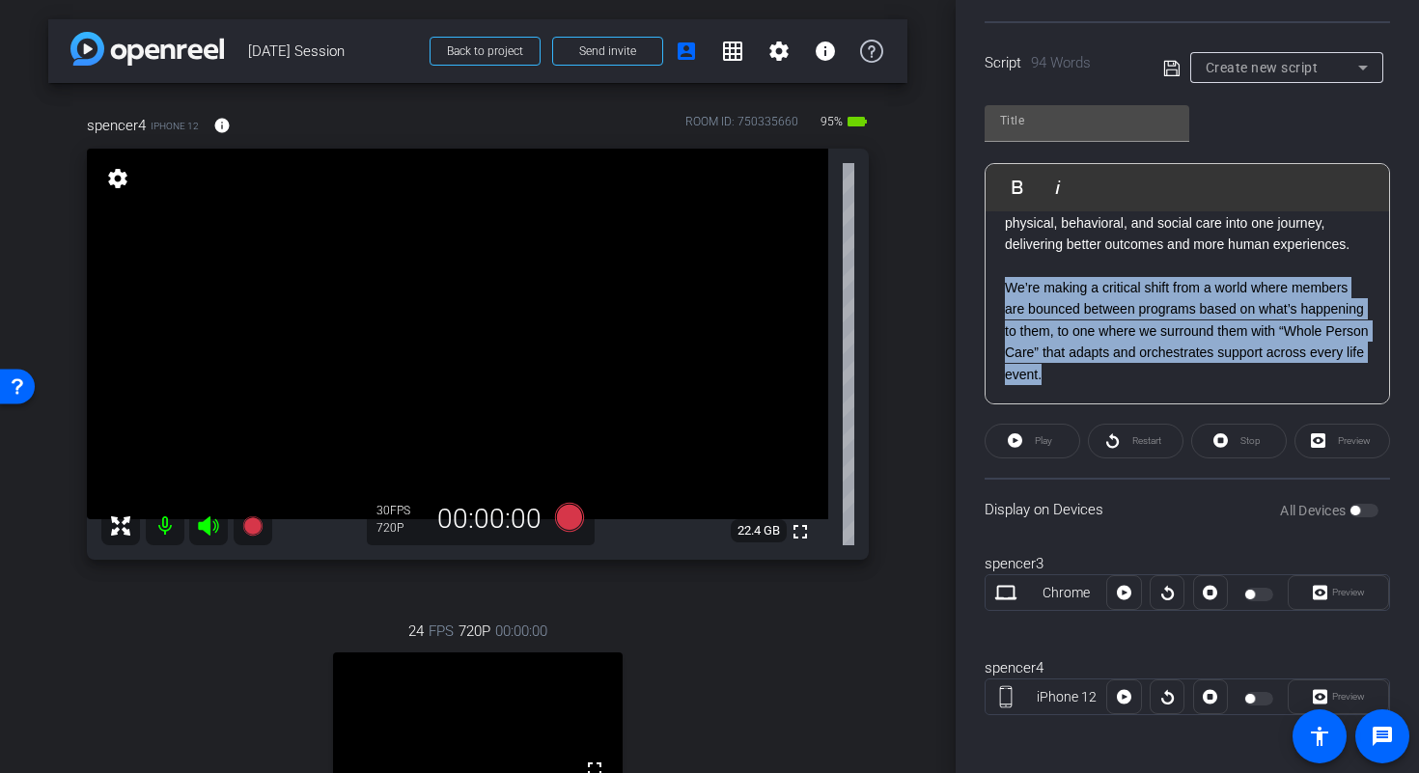
drag, startPoint x: 1011, startPoint y: 687, endPoint x: 1369, endPoint y: 764, distance: 366.2
click at [1372, 771] on div "Participants Teleprompter Adjustments settings Studio Support flip Director Eve…" at bounding box center [1186, 386] width 463 height 773
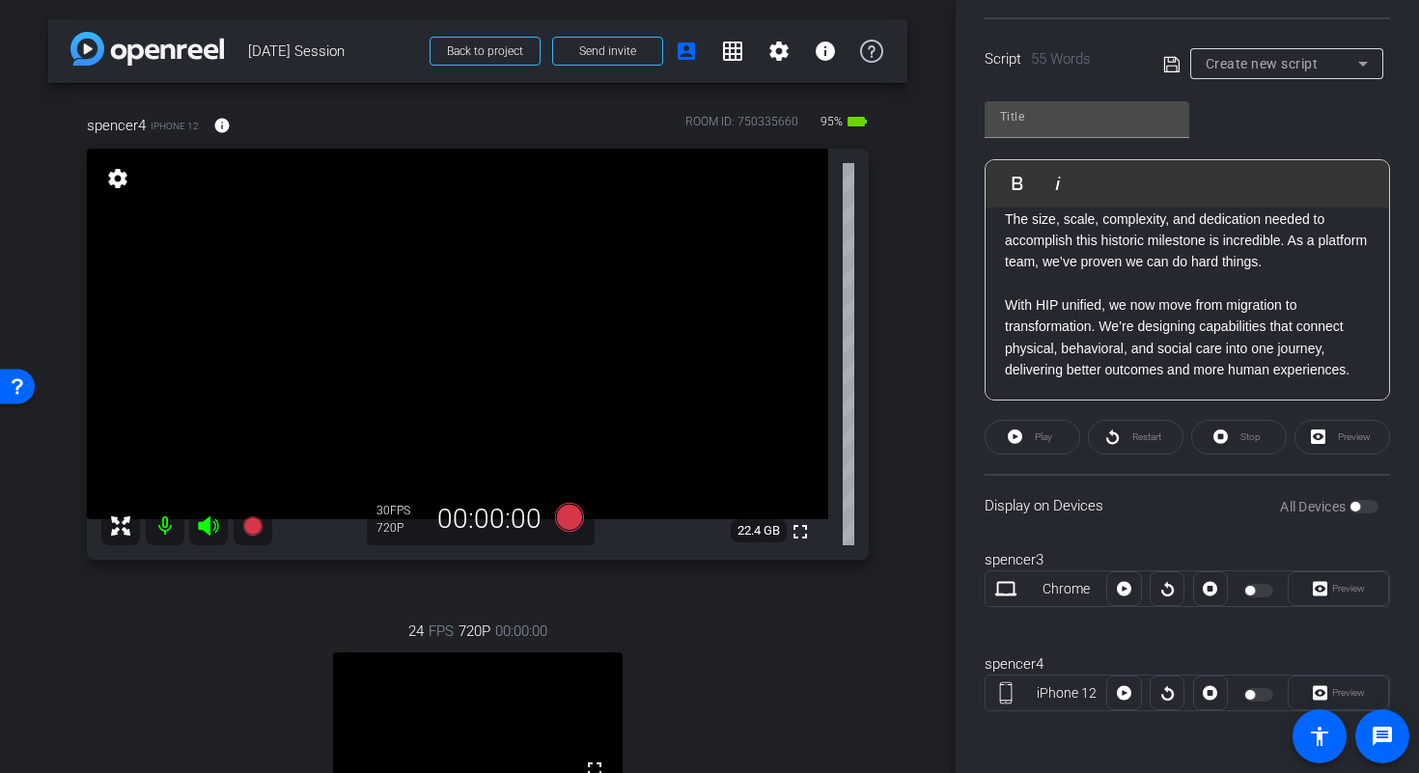
scroll to position [0, 0]
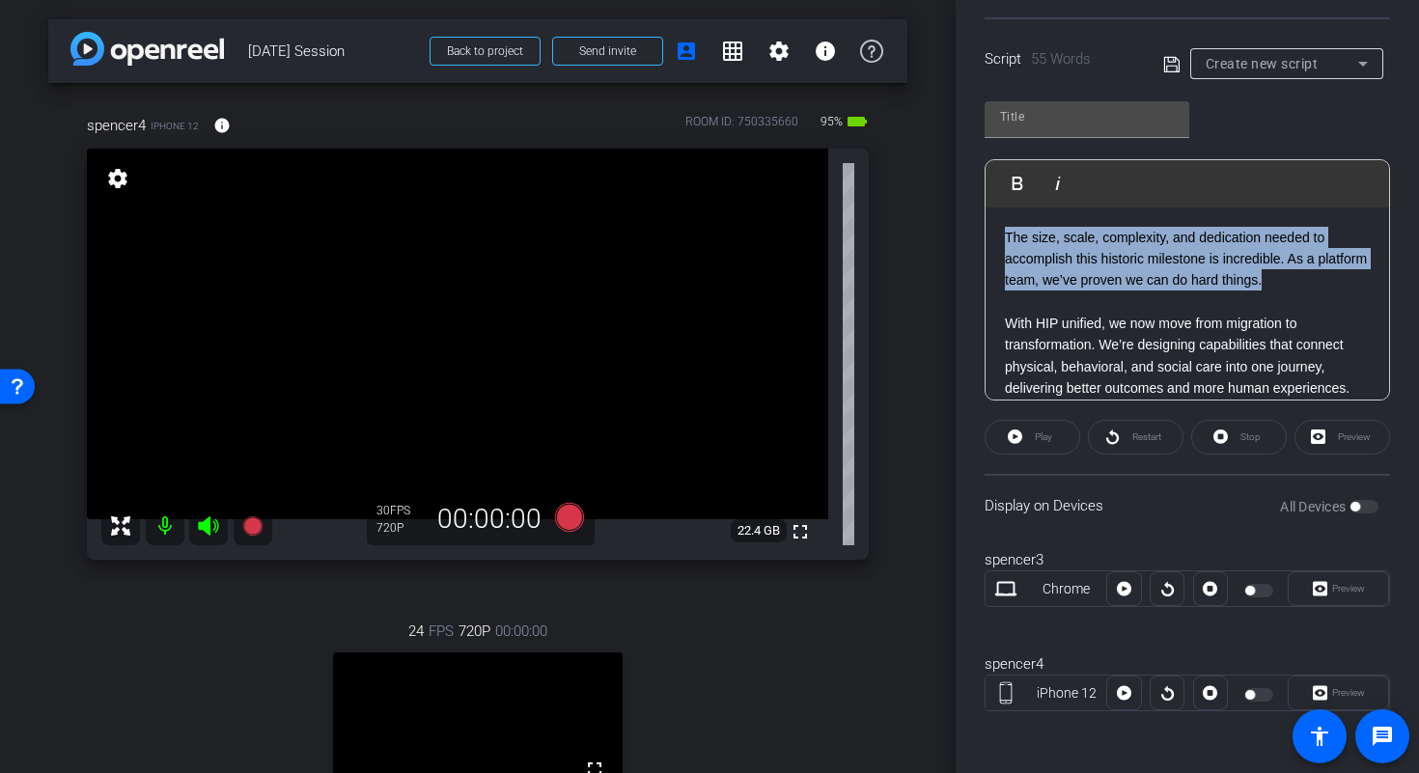
drag, startPoint x: 1325, startPoint y: 286, endPoint x: 793, endPoint y: 197, distance: 539.1
click at [793, 197] on div "arrow_back Sept 26th Session Back to project Send invite account_box grid_on se…" at bounding box center [709, 386] width 1419 height 773
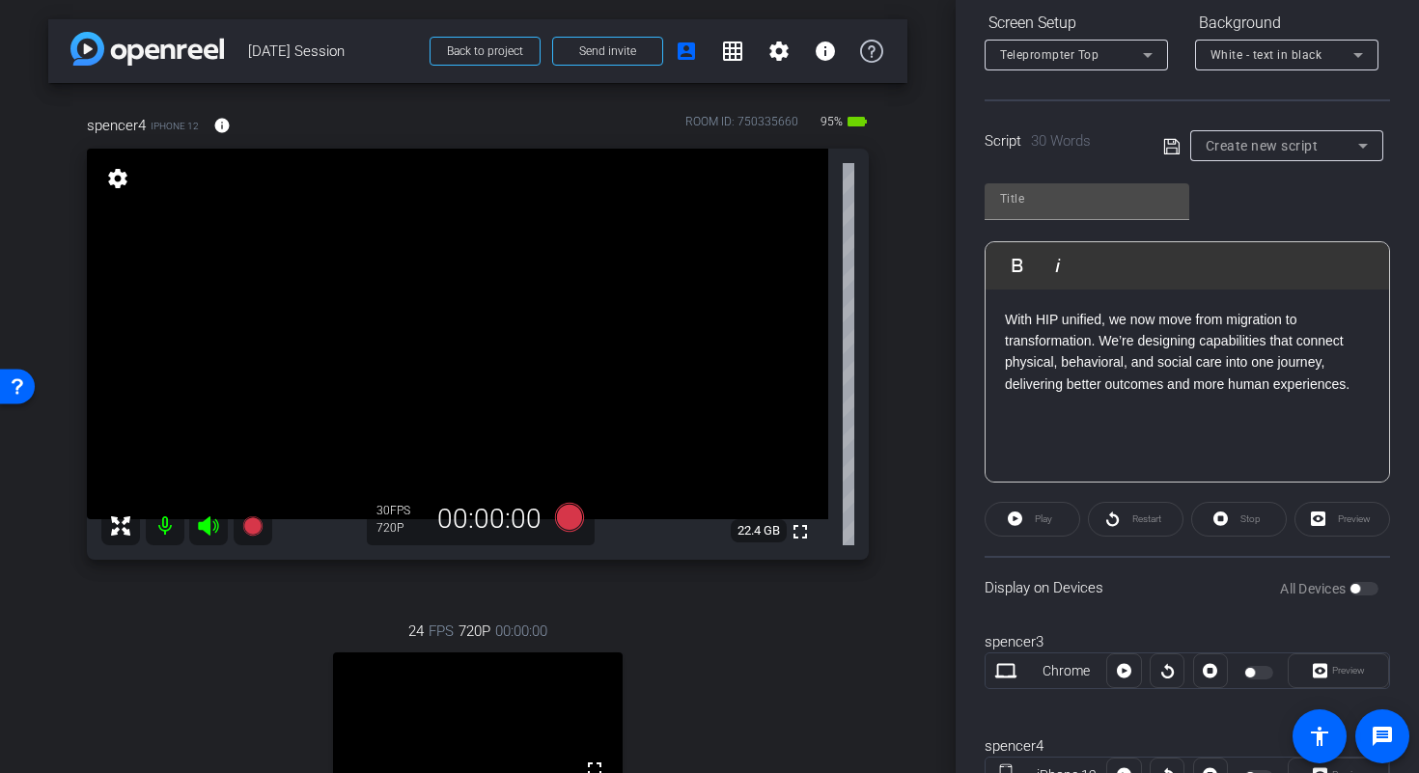
scroll to position [298, 0]
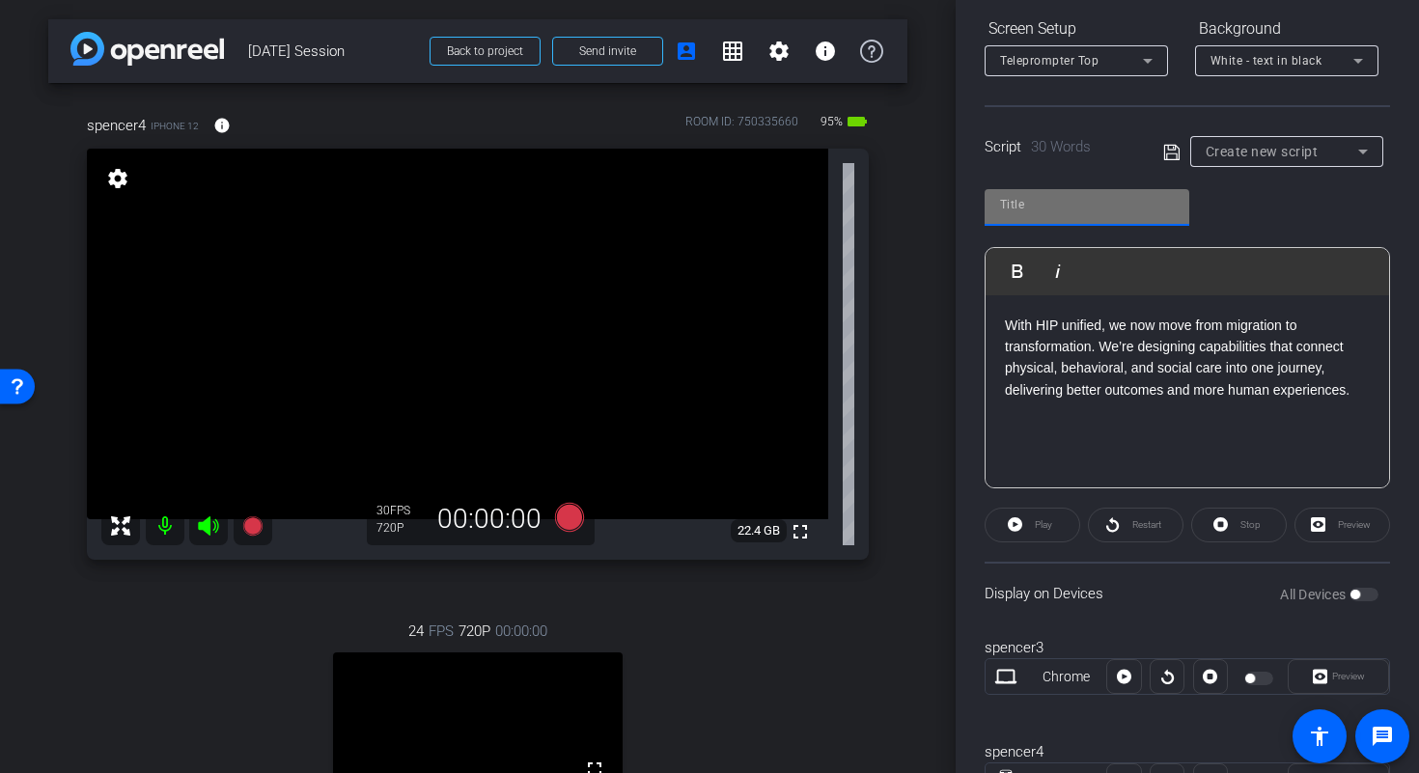
click at [1124, 213] on input "text" at bounding box center [1087, 204] width 174 height 23
type input "Spencer Script 2"
click at [1168, 151] on icon at bounding box center [1171, 152] width 17 height 23
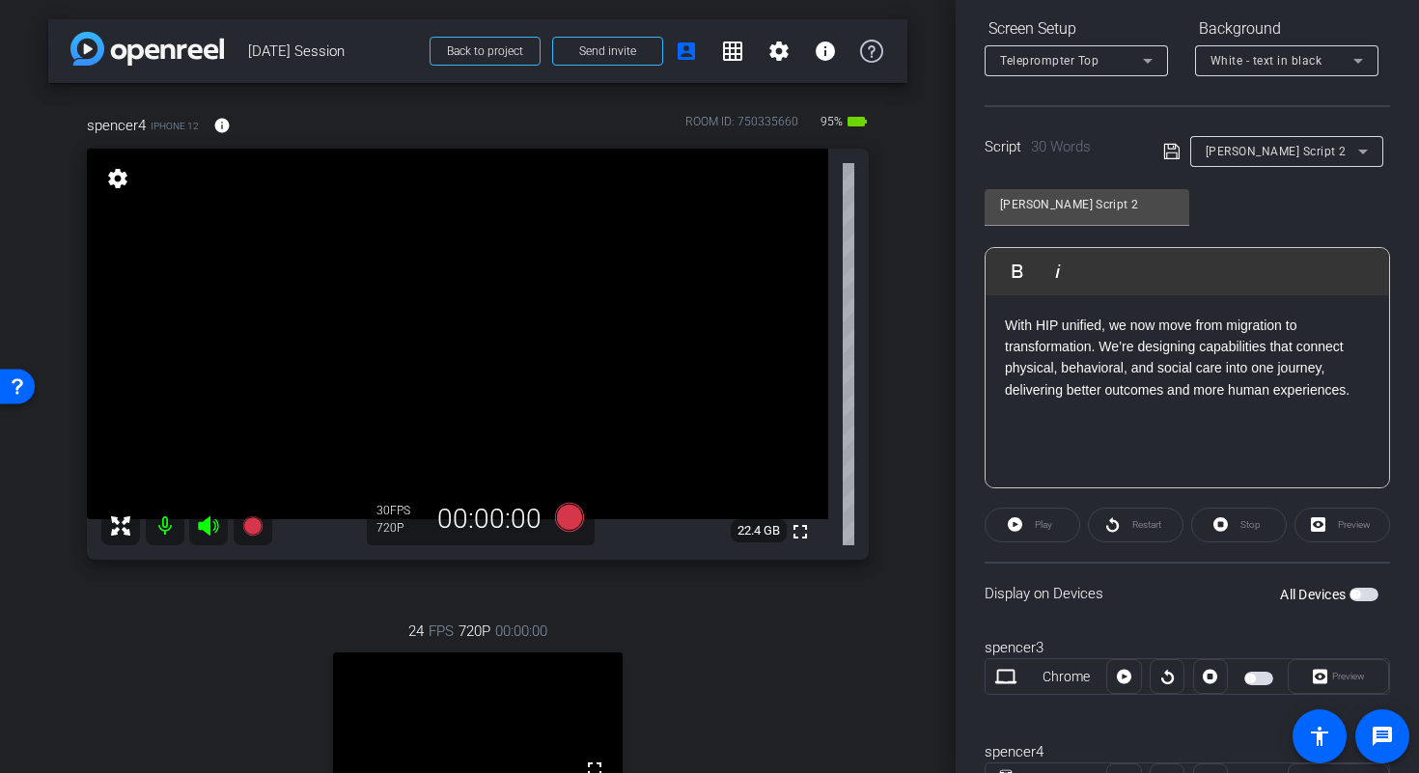
click at [401, 294] on video at bounding box center [457, 334] width 741 height 371
click at [349, 259] on video at bounding box center [457, 334] width 741 height 371
click at [367, 219] on video at bounding box center [457, 334] width 741 height 371
click at [439, 255] on video at bounding box center [457, 334] width 741 height 371
click at [428, 262] on video at bounding box center [457, 334] width 741 height 371
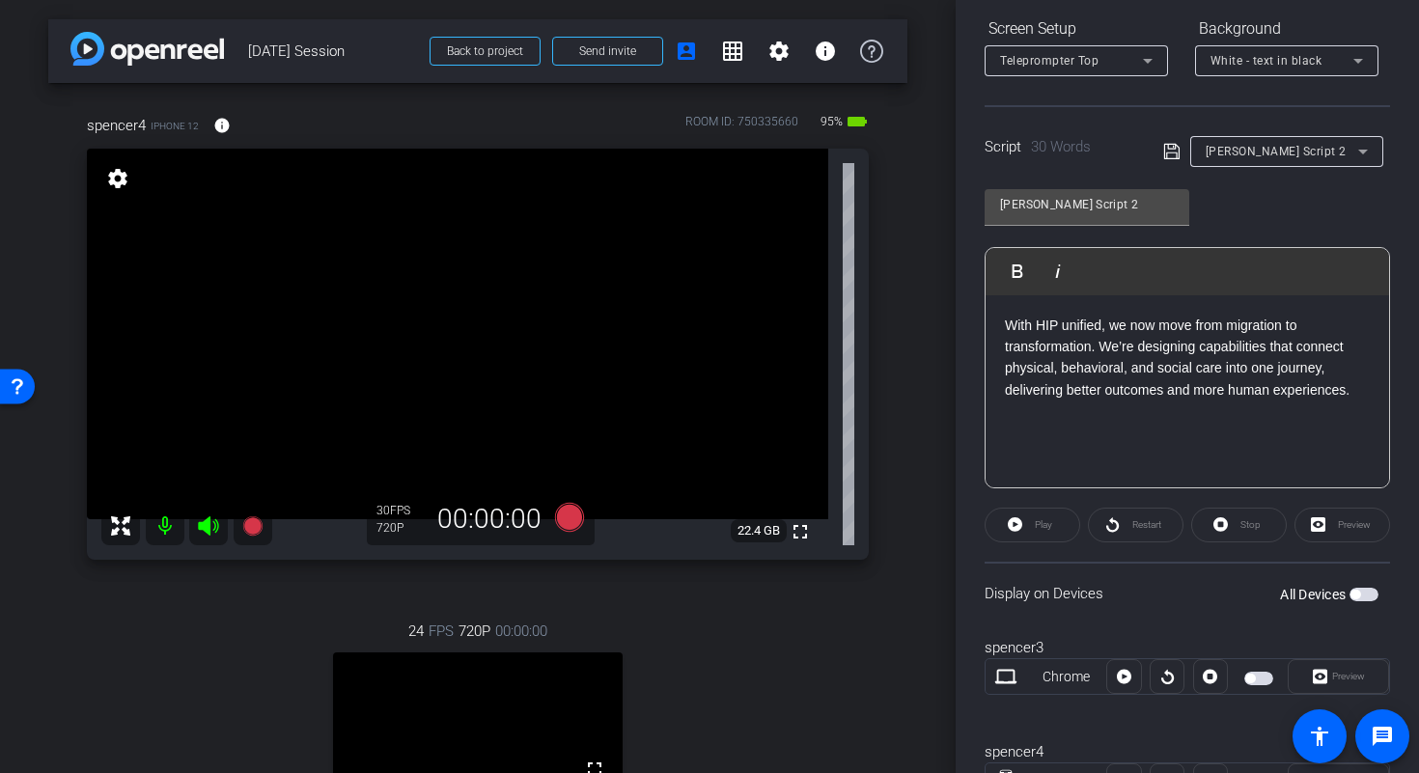
click at [365, 272] on video at bounding box center [457, 334] width 741 height 371
drag, startPoint x: 377, startPoint y: 254, endPoint x: 341, endPoint y: 257, distance: 36.8
click at [376, 255] on video at bounding box center [457, 334] width 741 height 371
click at [341, 257] on video at bounding box center [457, 334] width 741 height 371
click at [1169, 149] on icon at bounding box center [1171, 151] width 17 height 23
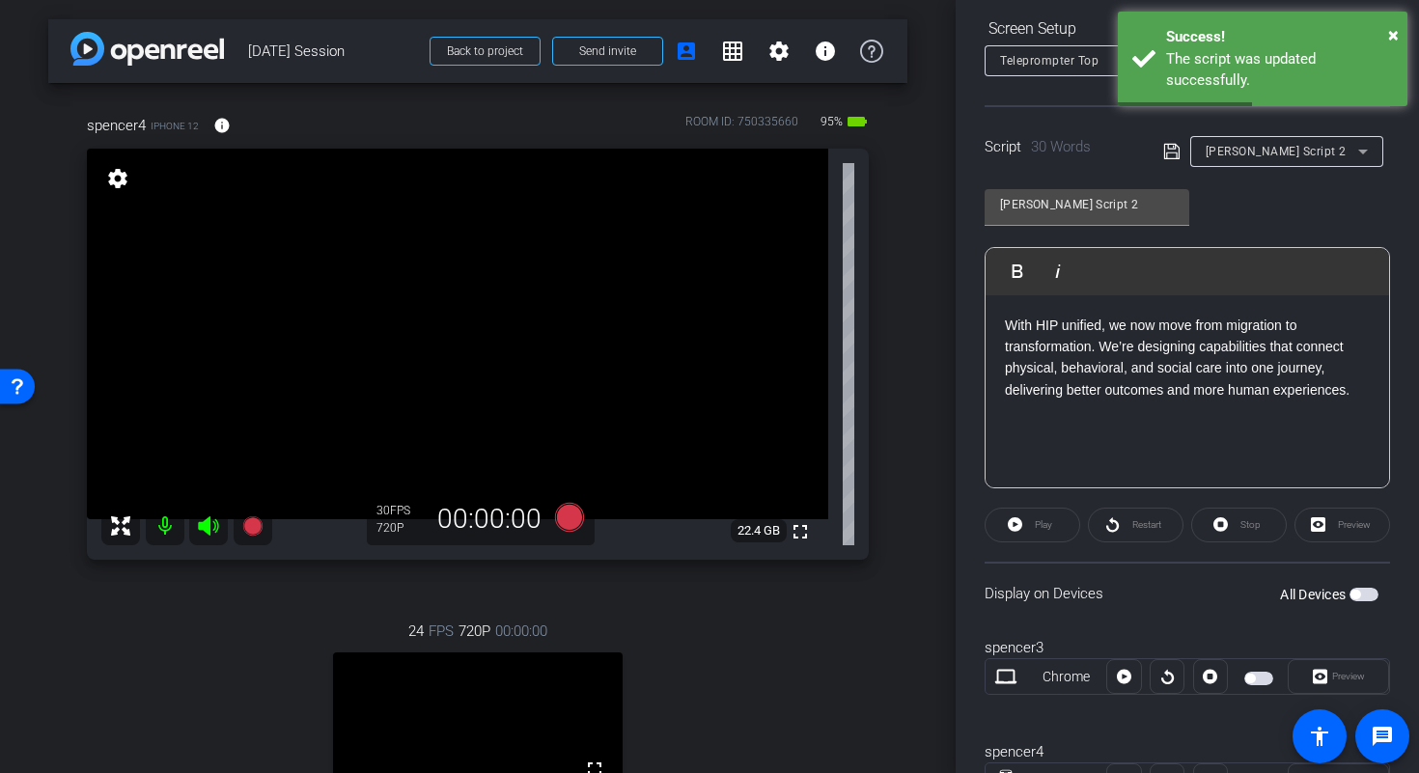
click at [1351, 152] on icon at bounding box center [1362, 151] width 23 height 23
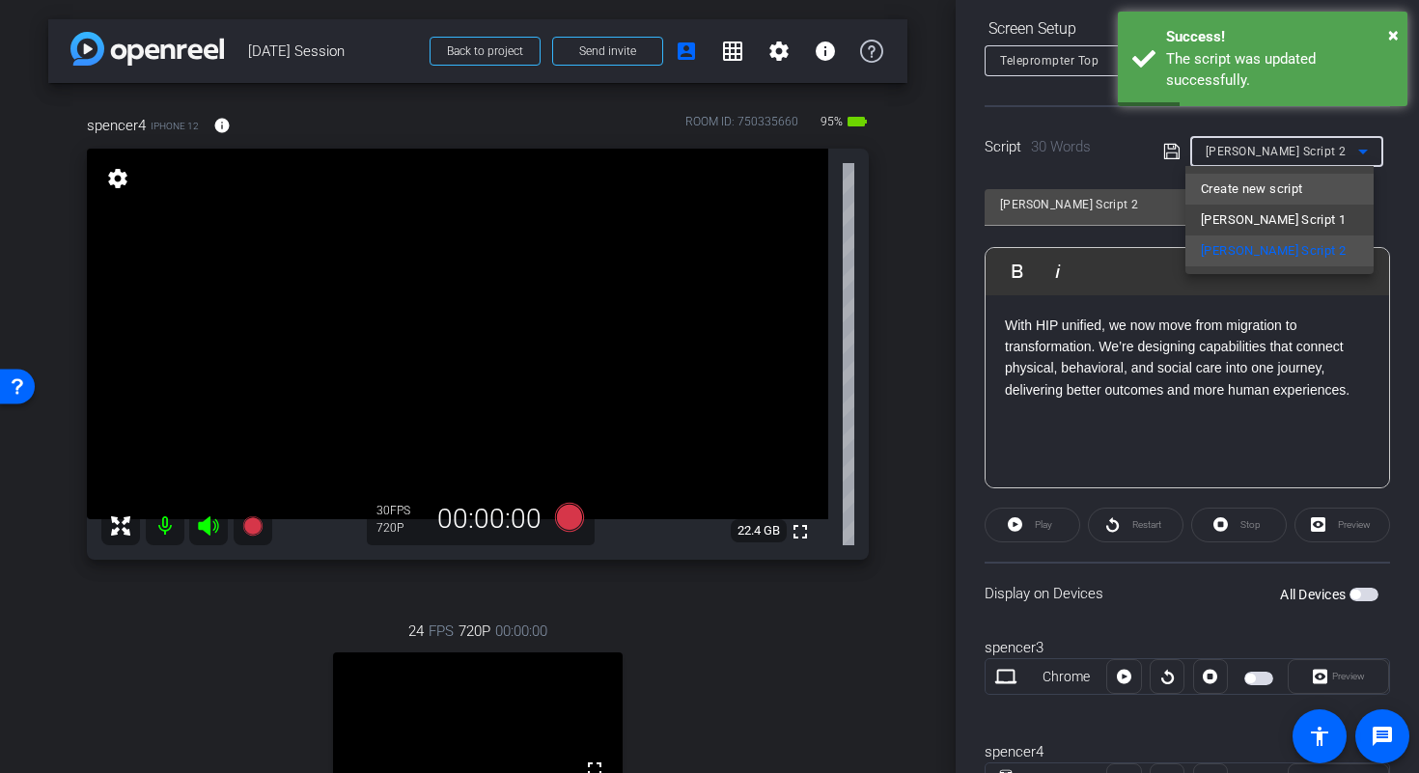
click at [1276, 190] on span "Create new script" at bounding box center [1250, 189] width 101 height 23
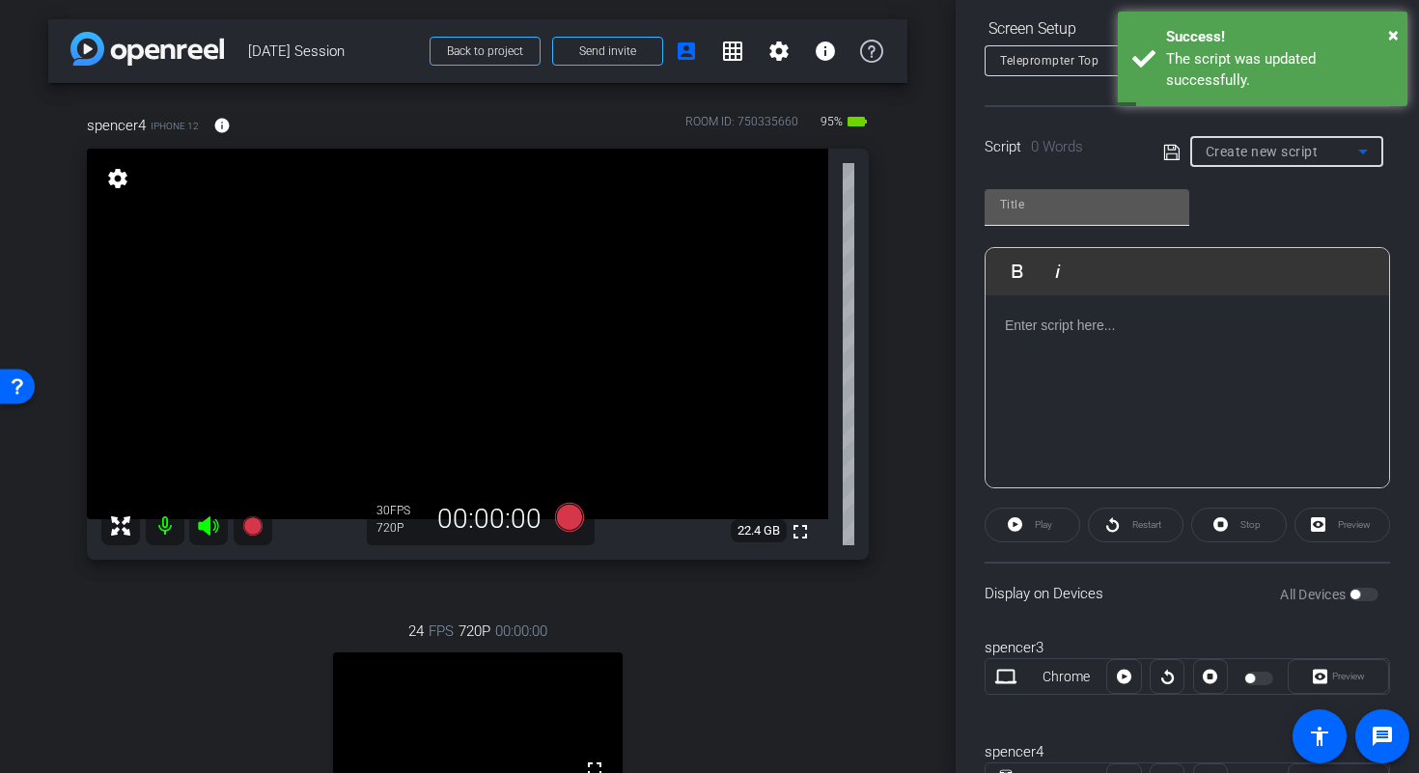
click at [1089, 205] on input "text" at bounding box center [1087, 204] width 174 height 23
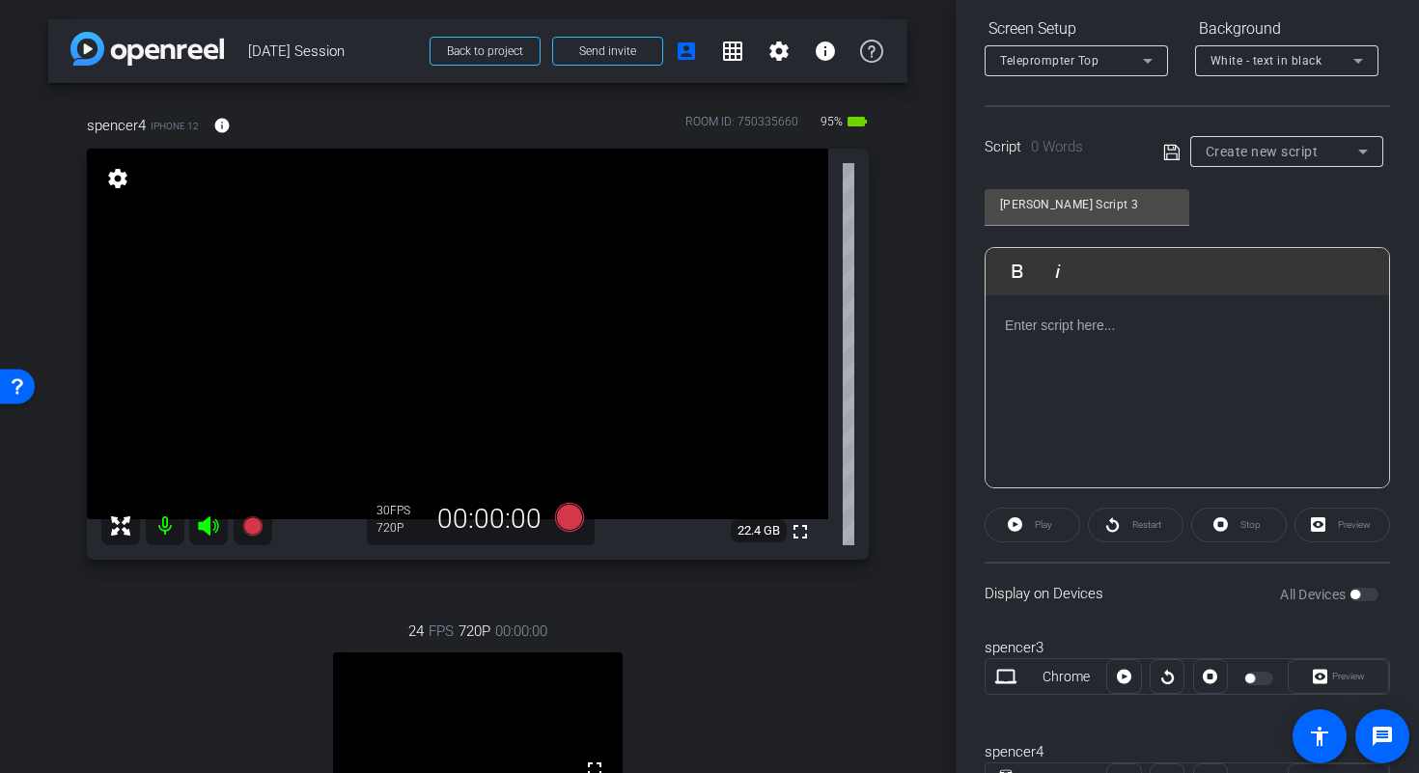
click at [1187, 374] on div at bounding box center [1186, 391] width 403 height 193
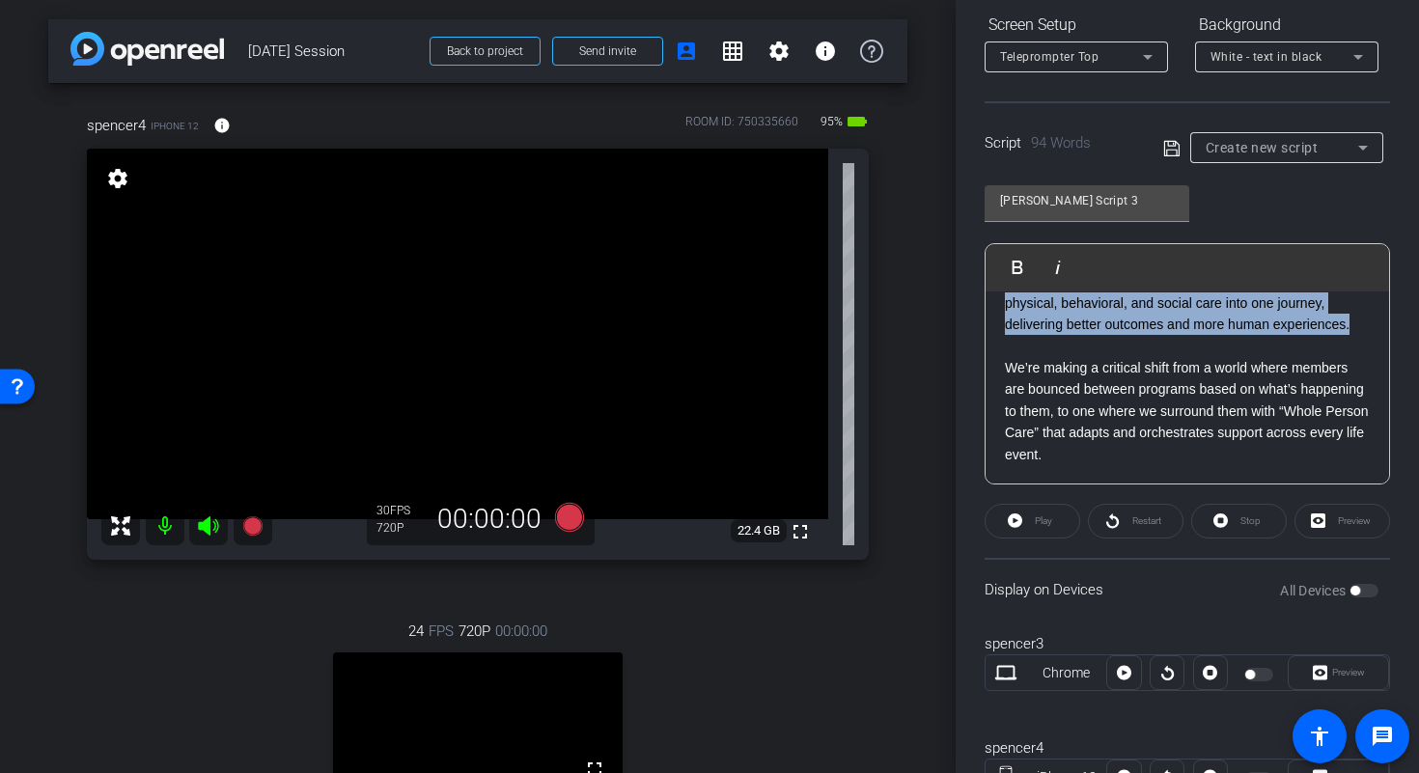
scroll to position [0, 0]
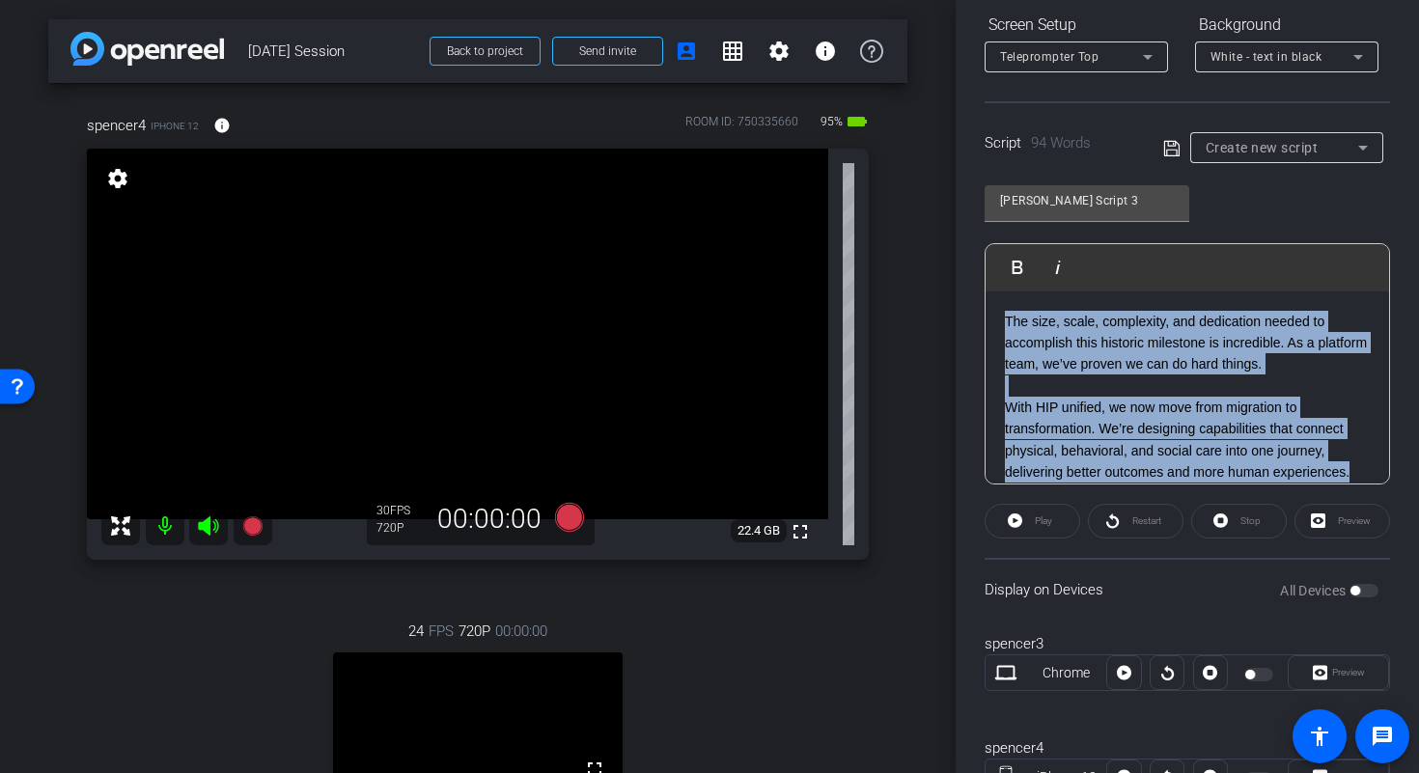
click at [837, 176] on div "arrow_back Sept 26th Session Back to project Send invite account_box grid_on se…" at bounding box center [709, 386] width 1419 height 773
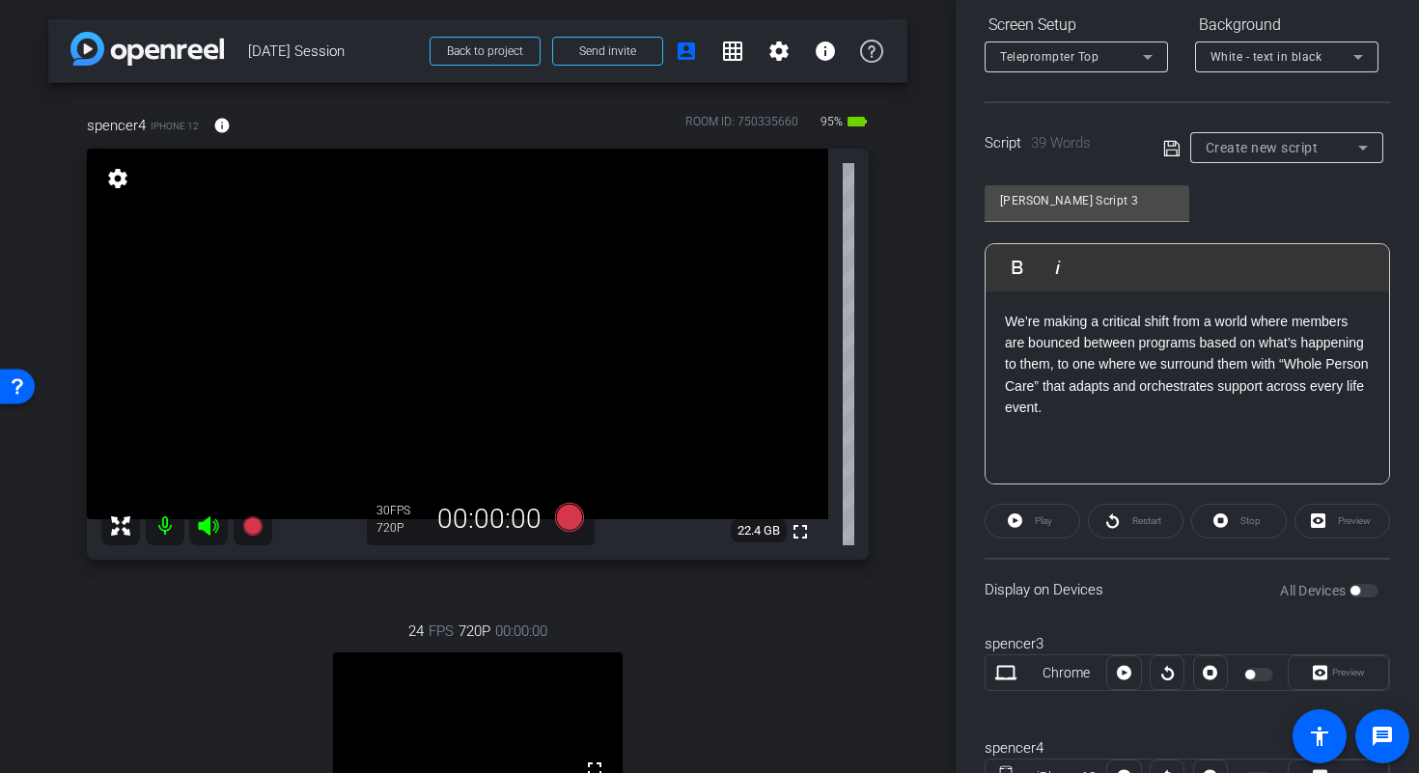
click at [1172, 149] on icon at bounding box center [1171, 148] width 17 height 23
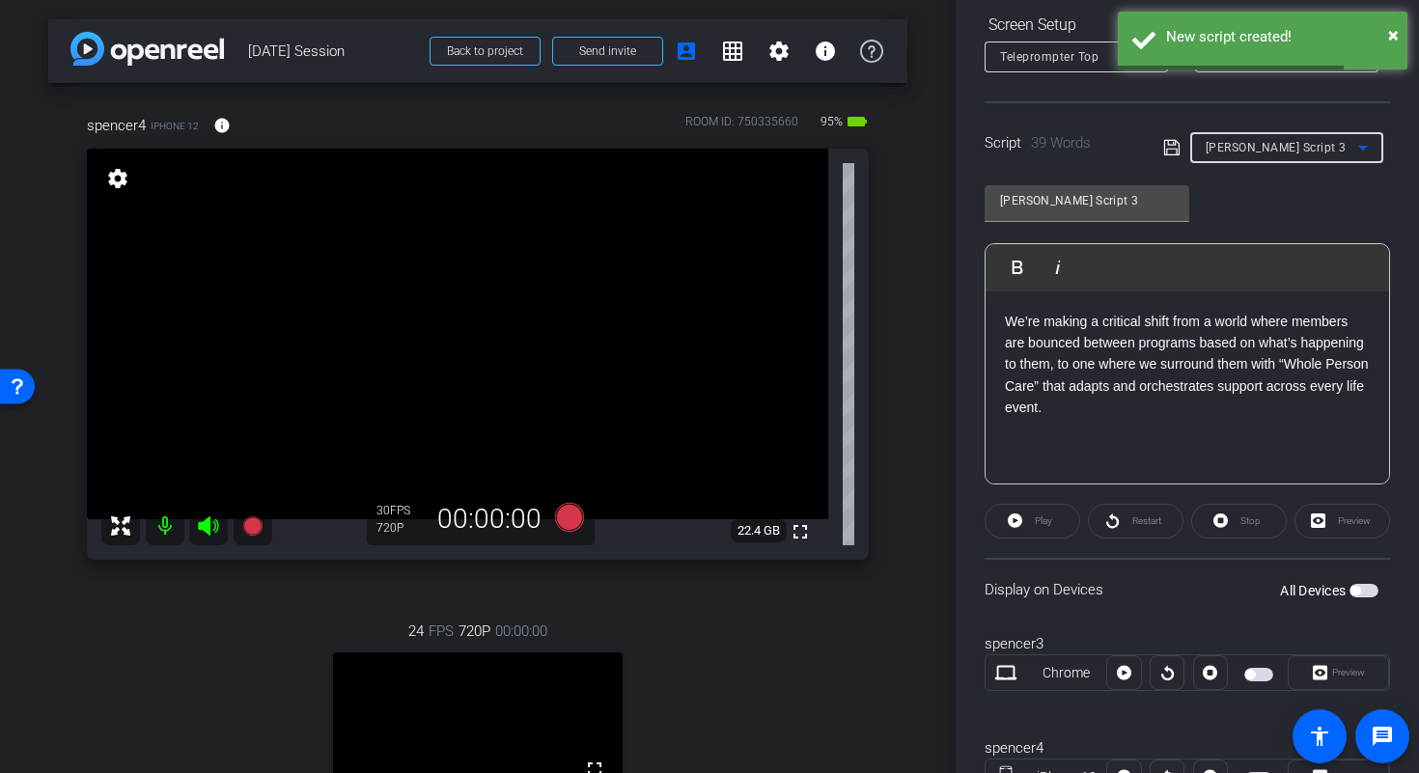
click at [1229, 147] on span "Spencer Script 3" at bounding box center [1275, 148] width 141 height 14
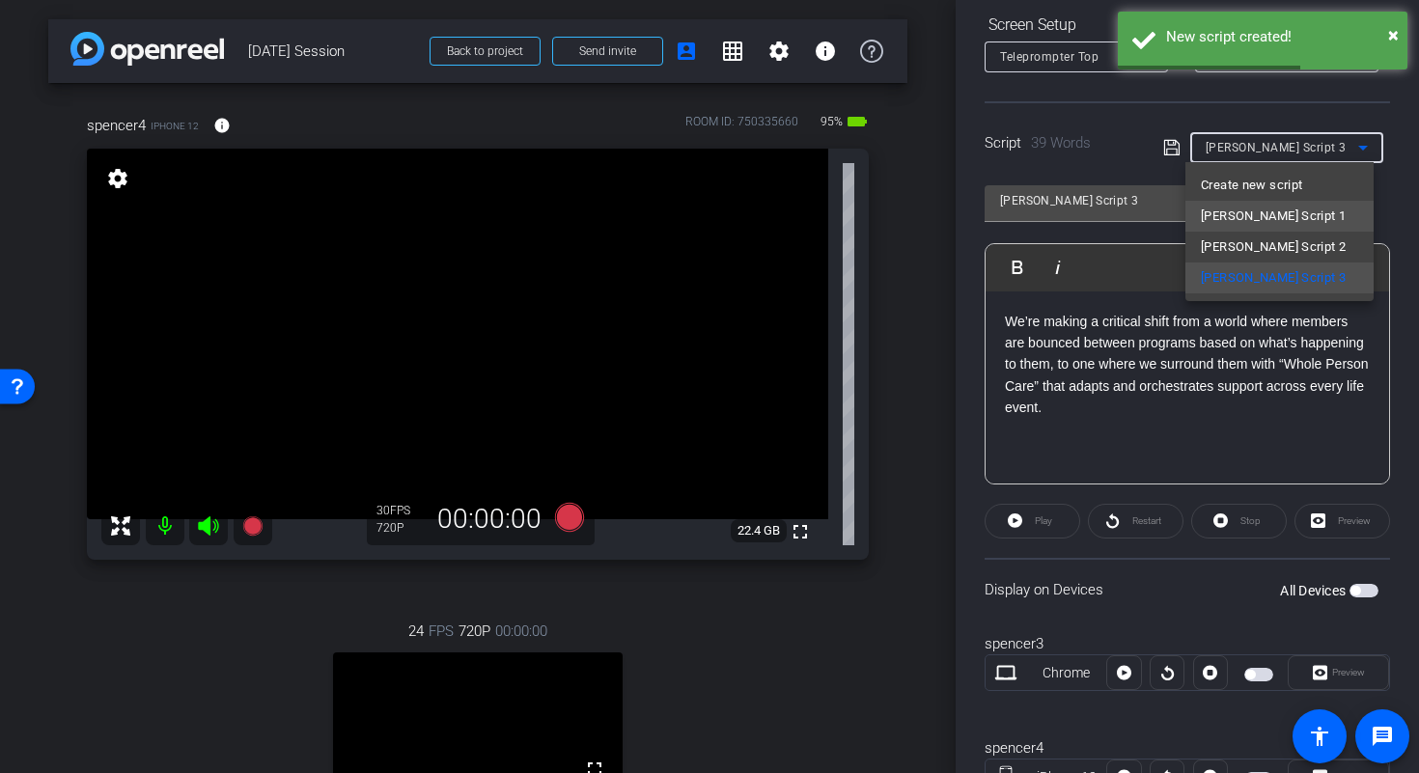
click at [1263, 215] on span "Spencer Script 1" at bounding box center [1272, 216] width 145 height 23
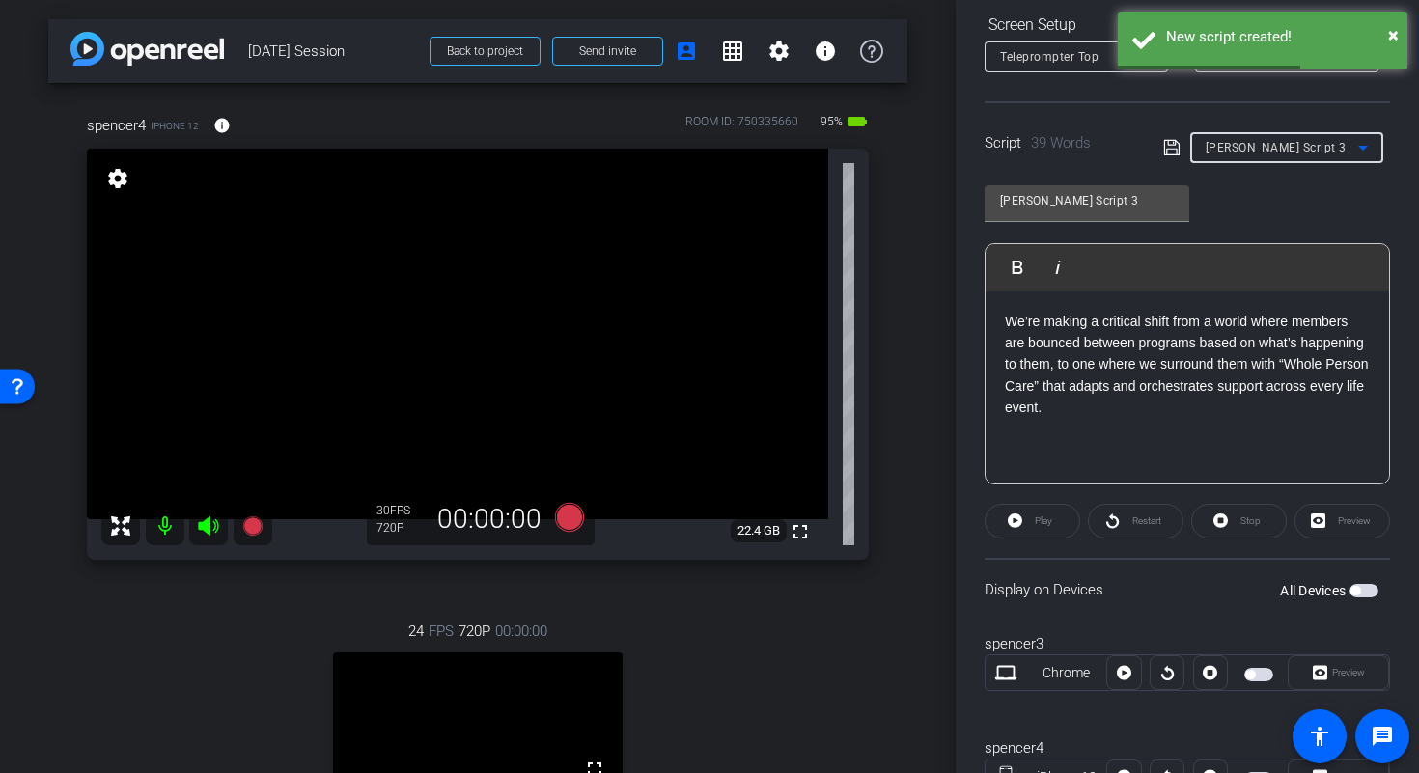
type input "Spencer Script 1"
click at [1135, 115] on div "Script 25 Words Spencer Script 1" at bounding box center [1186, 132] width 405 height 62
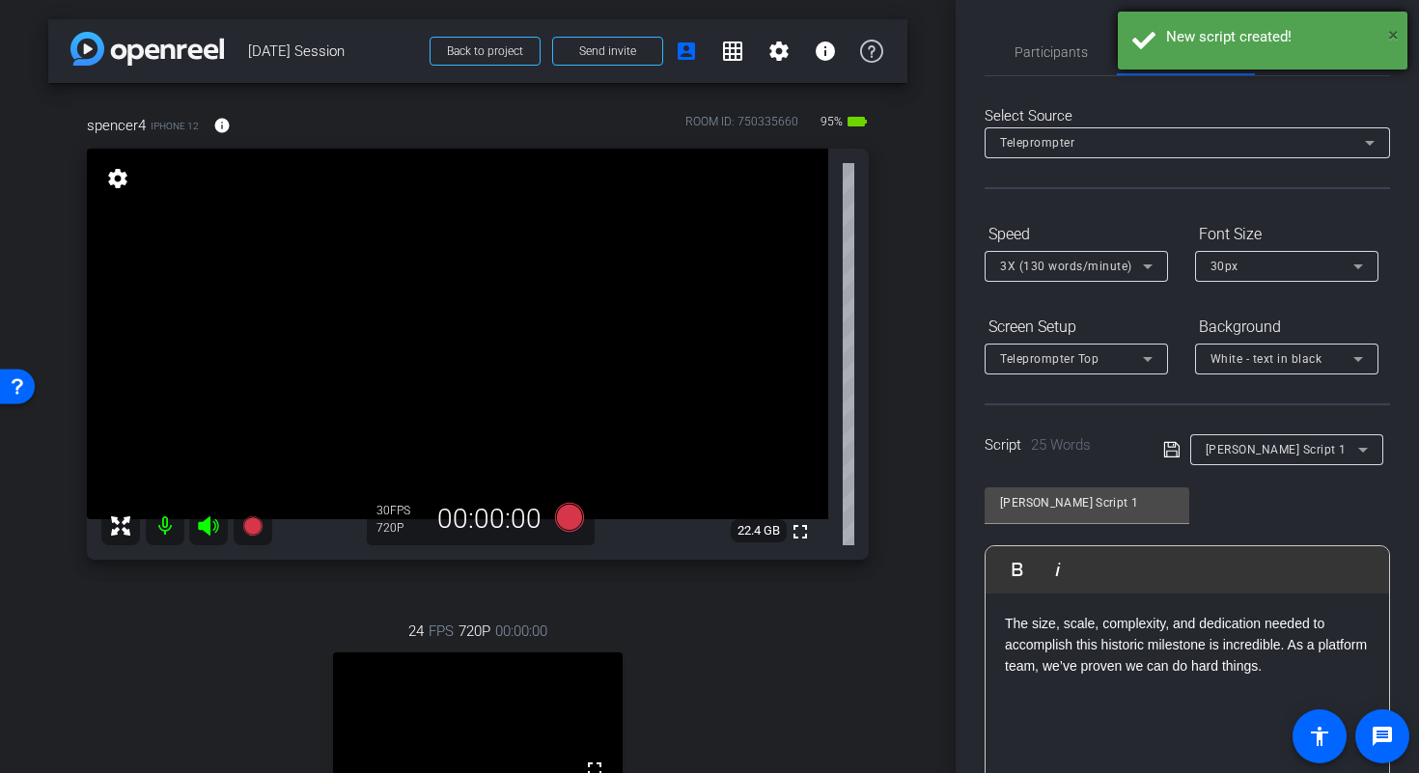
click at [1394, 32] on span "×" at bounding box center [1393, 34] width 11 height 23
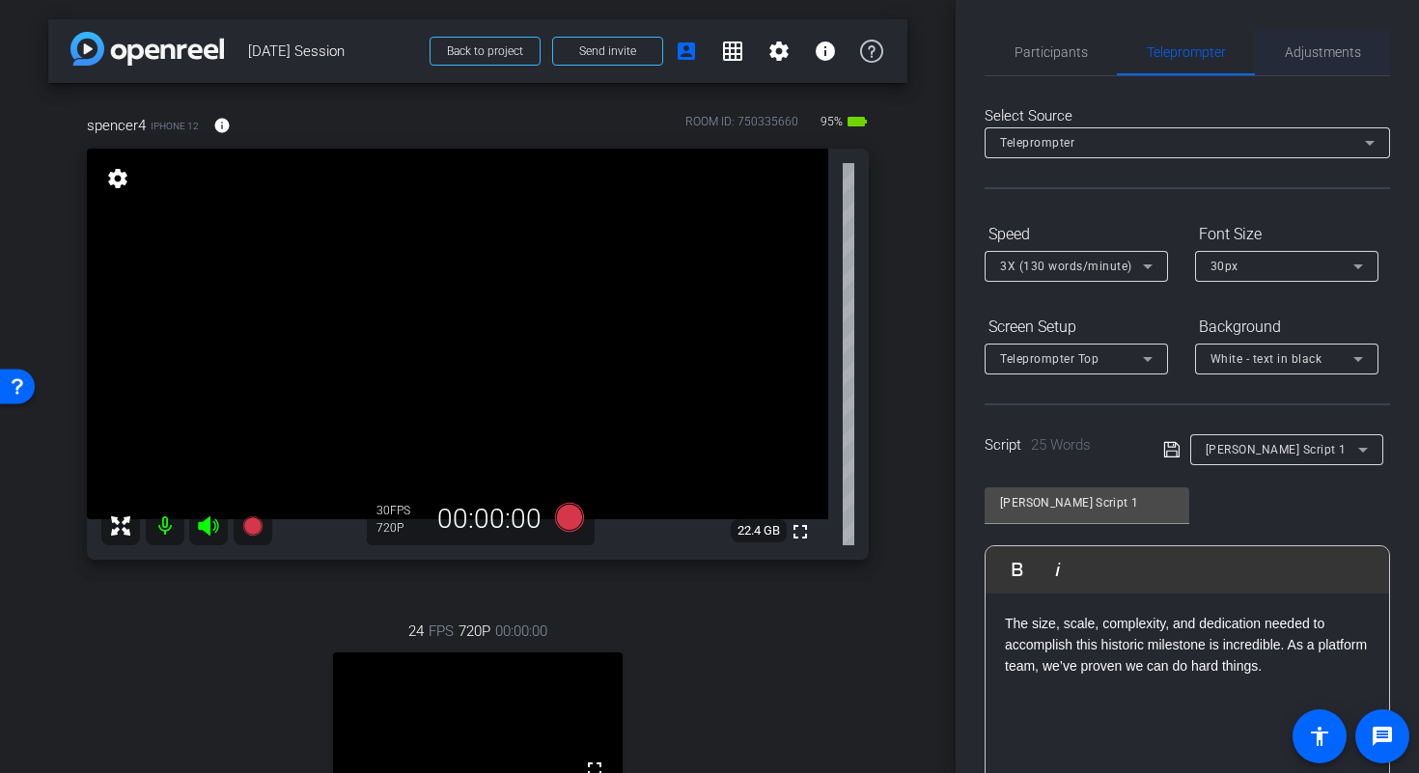
click at [1341, 61] on span "Adjustments" at bounding box center [1322, 52] width 76 height 46
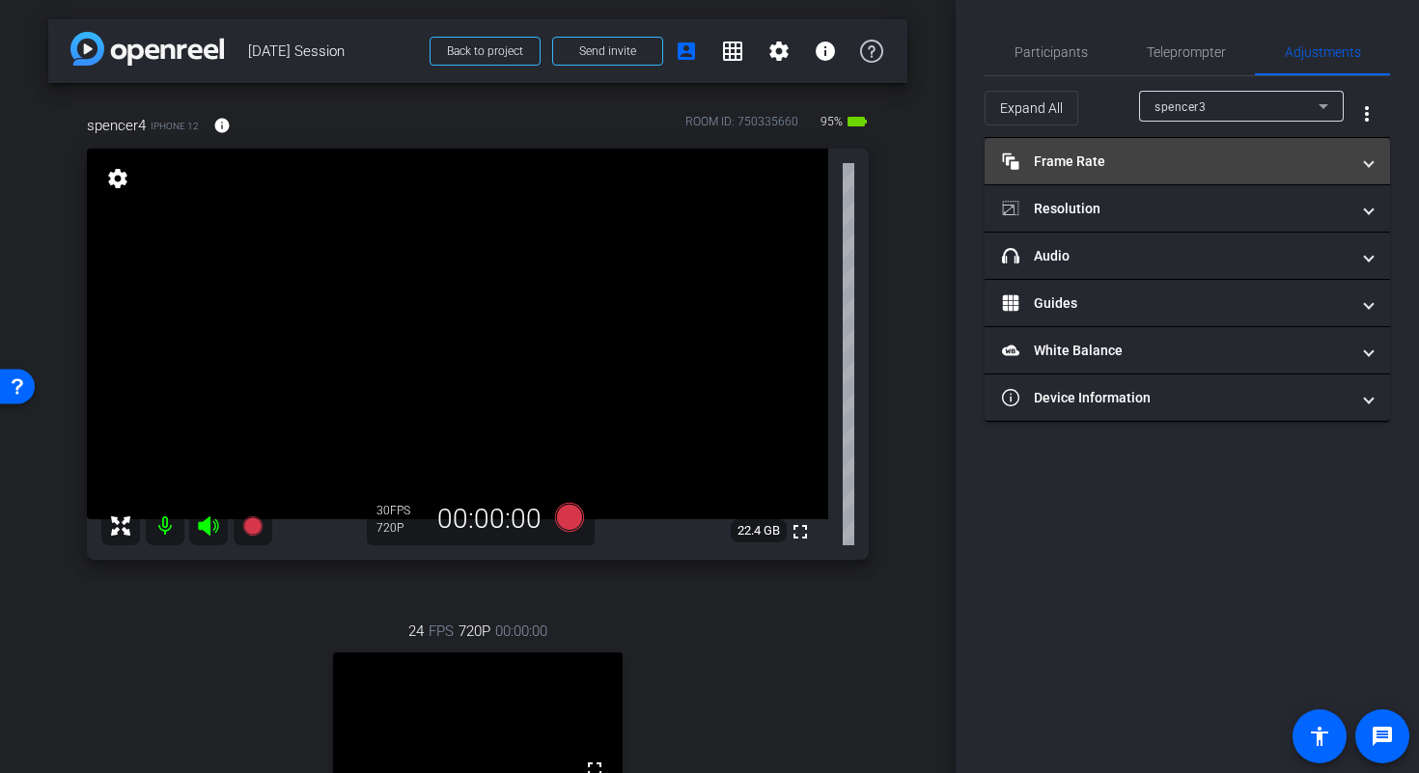
click at [1162, 146] on mat-expansion-panel-header "Frame Rate Frame Rate" at bounding box center [1186, 161] width 405 height 46
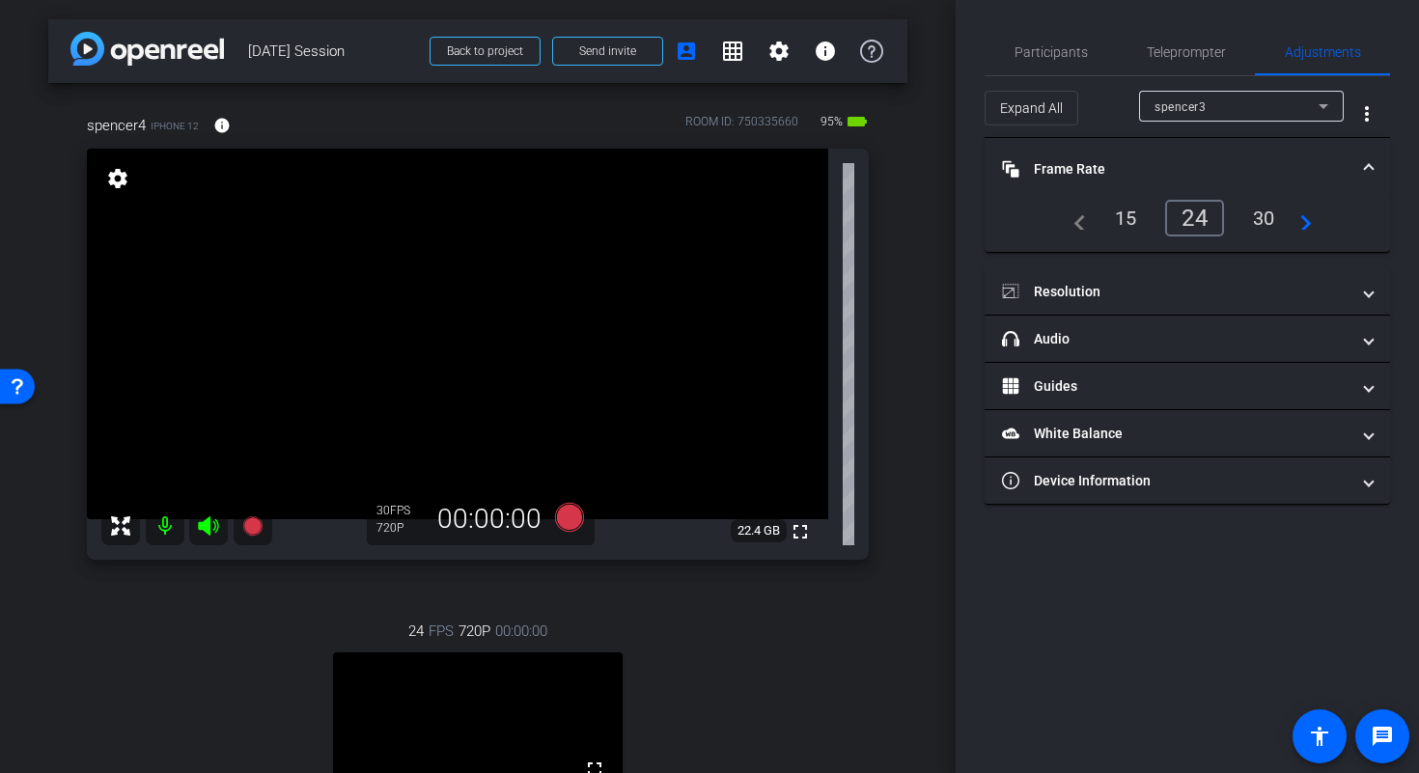
click at [1262, 222] on div "30" at bounding box center [1263, 218] width 51 height 33
click at [1284, 109] on div "spencer3" at bounding box center [1236, 107] width 164 height 24
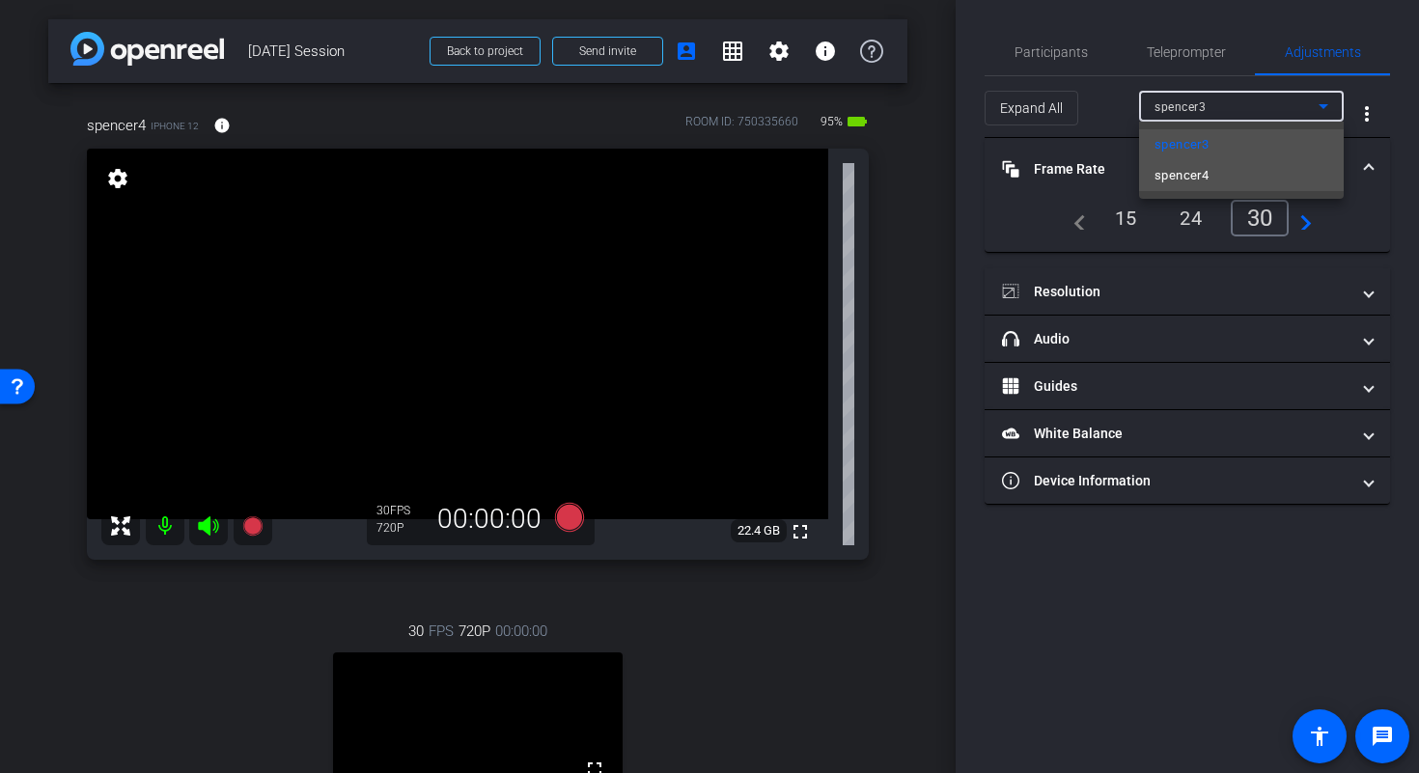
click at [1267, 182] on mat-option "spencer4" at bounding box center [1241, 175] width 205 height 31
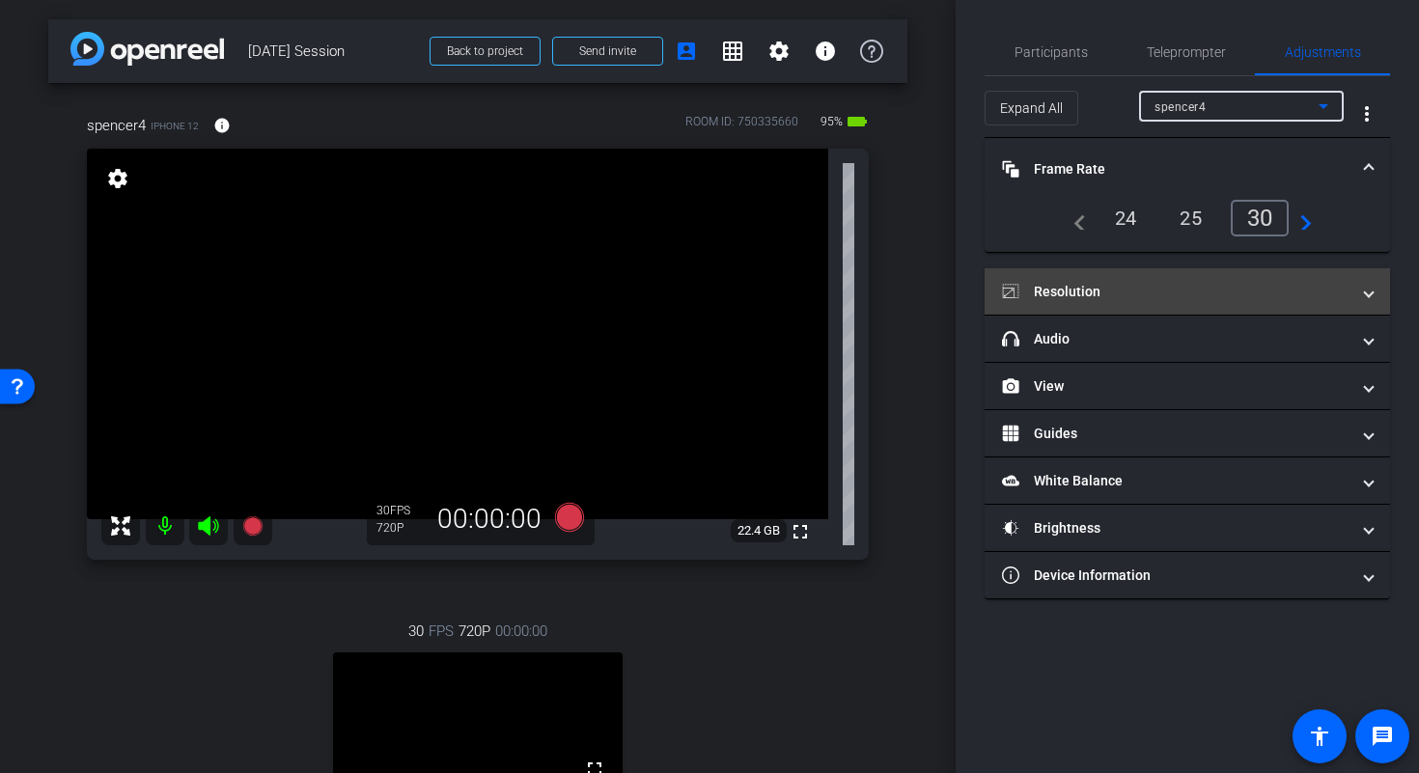
click at [1199, 282] on mat-panel-title "Resolution" at bounding box center [1175, 292] width 347 height 20
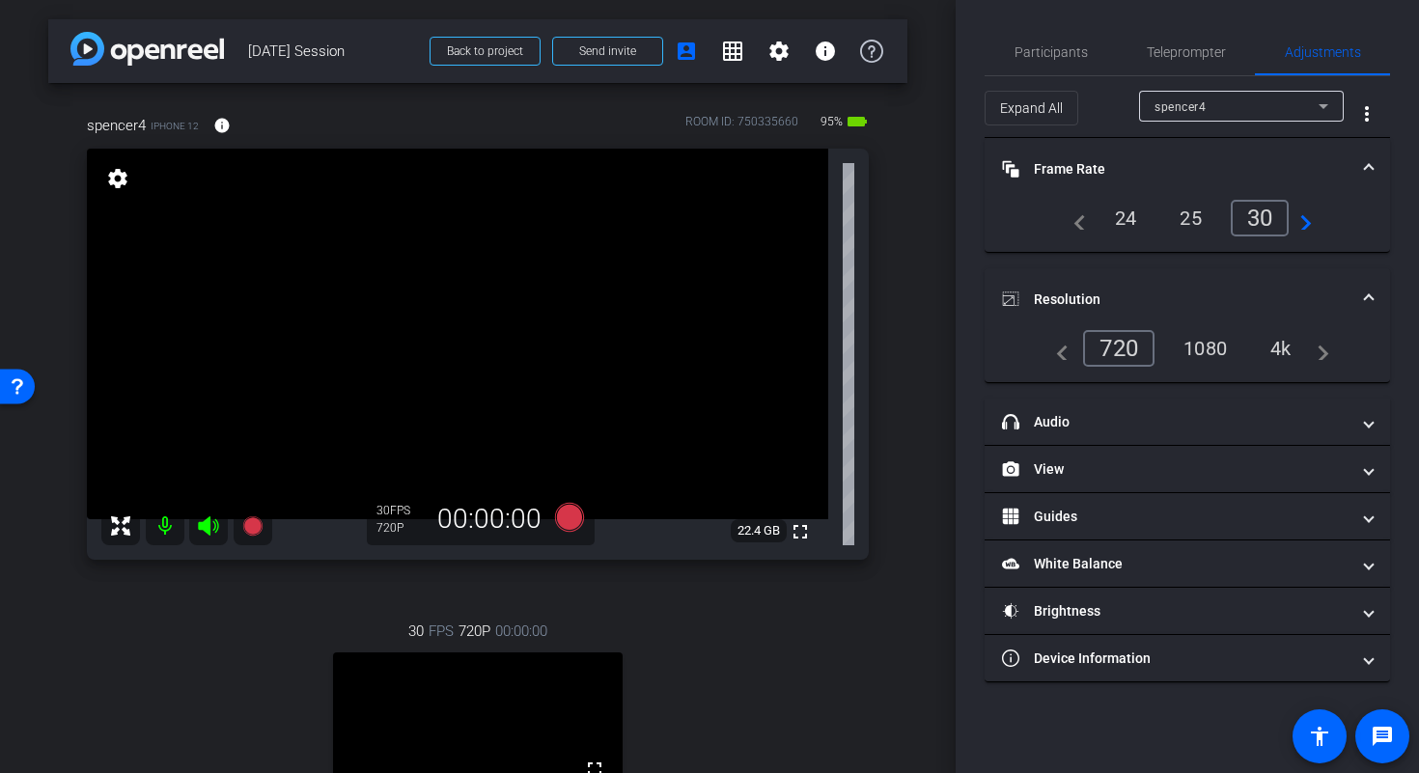
click at [1284, 357] on div "4k" at bounding box center [1280, 348] width 50 height 33
click at [1214, 683] on div "Participants Teleprompter Adjustments settings Studio Support flip Director Bla…" at bounding box center [1186, 386] width 463 height 773
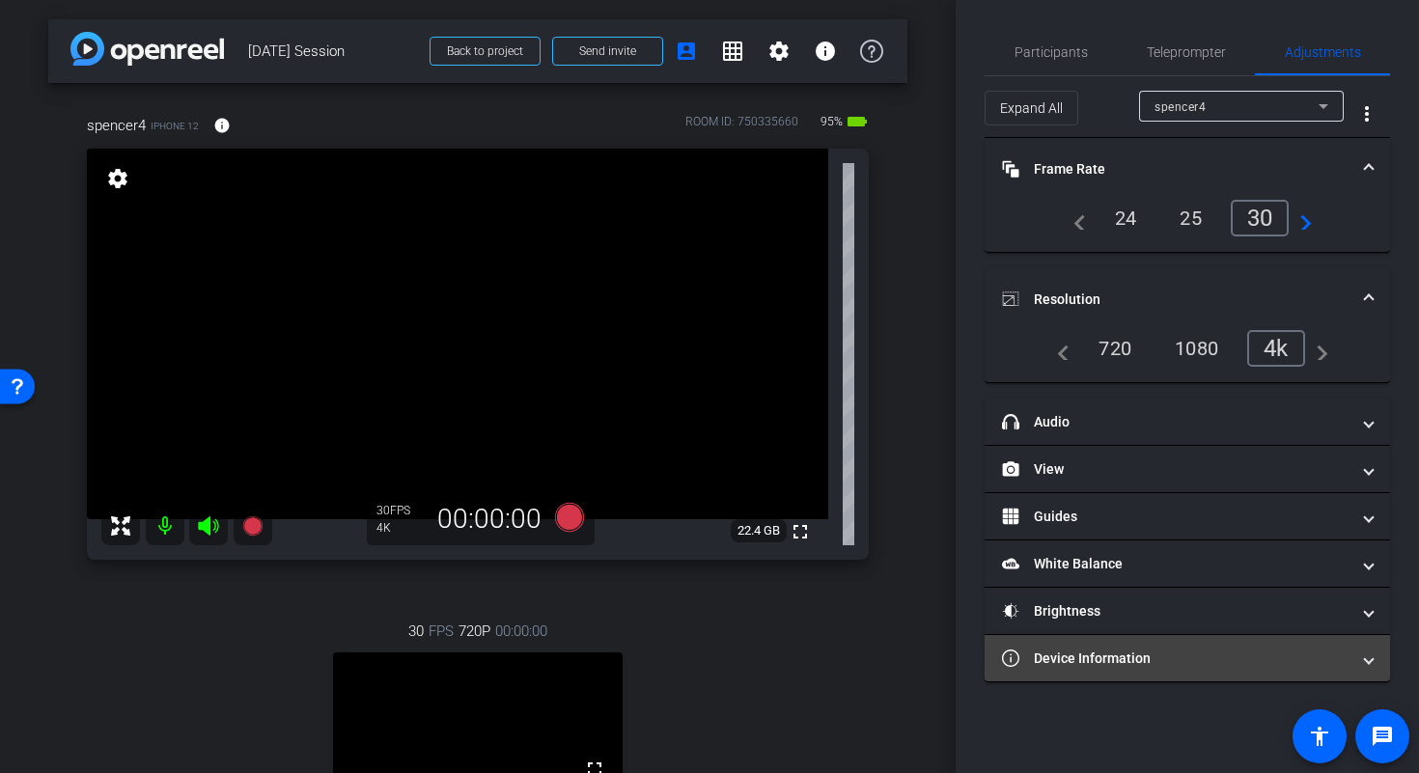
click at [1223, 668] on mat-expansion-panel-header "Device Information" at bounding box center [1186, 658] width 405 height 46
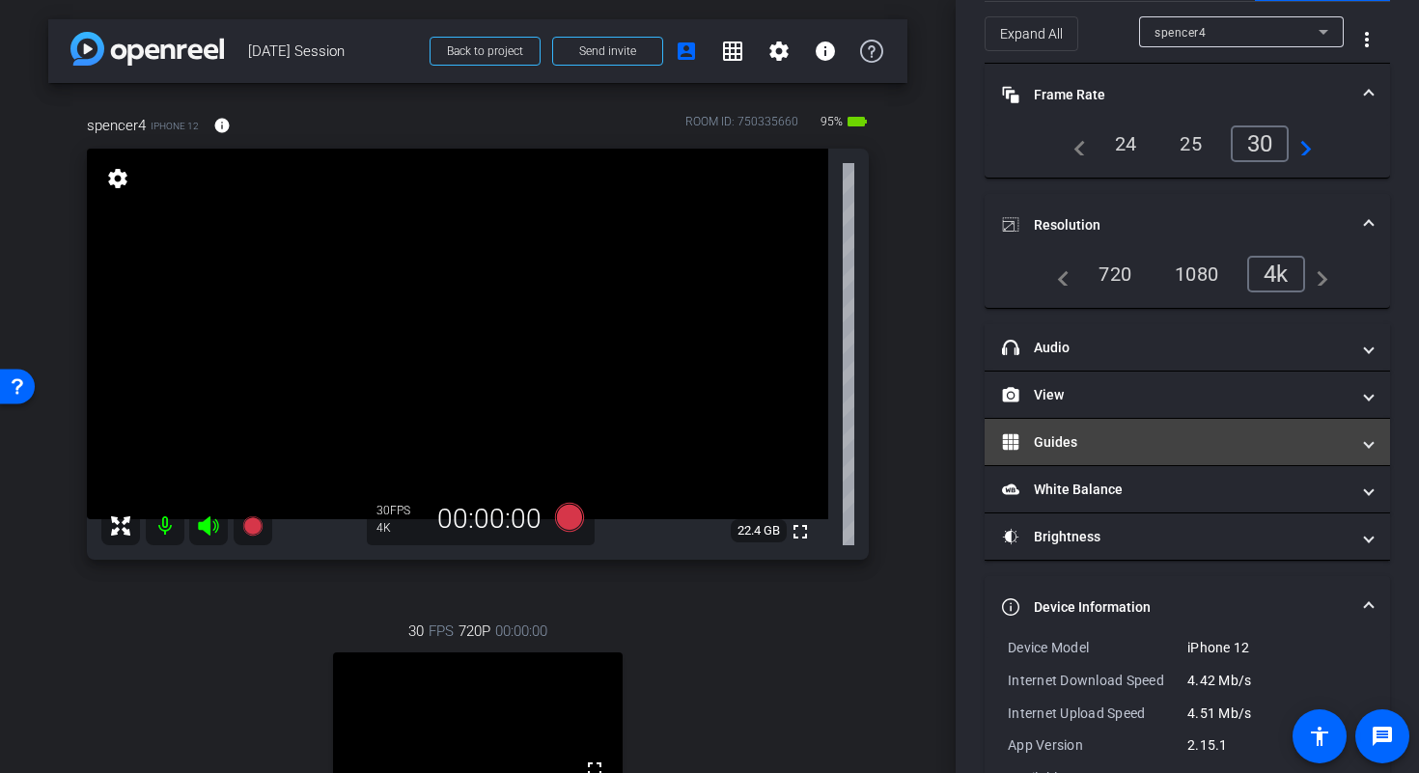
scroll to position [167, 0]
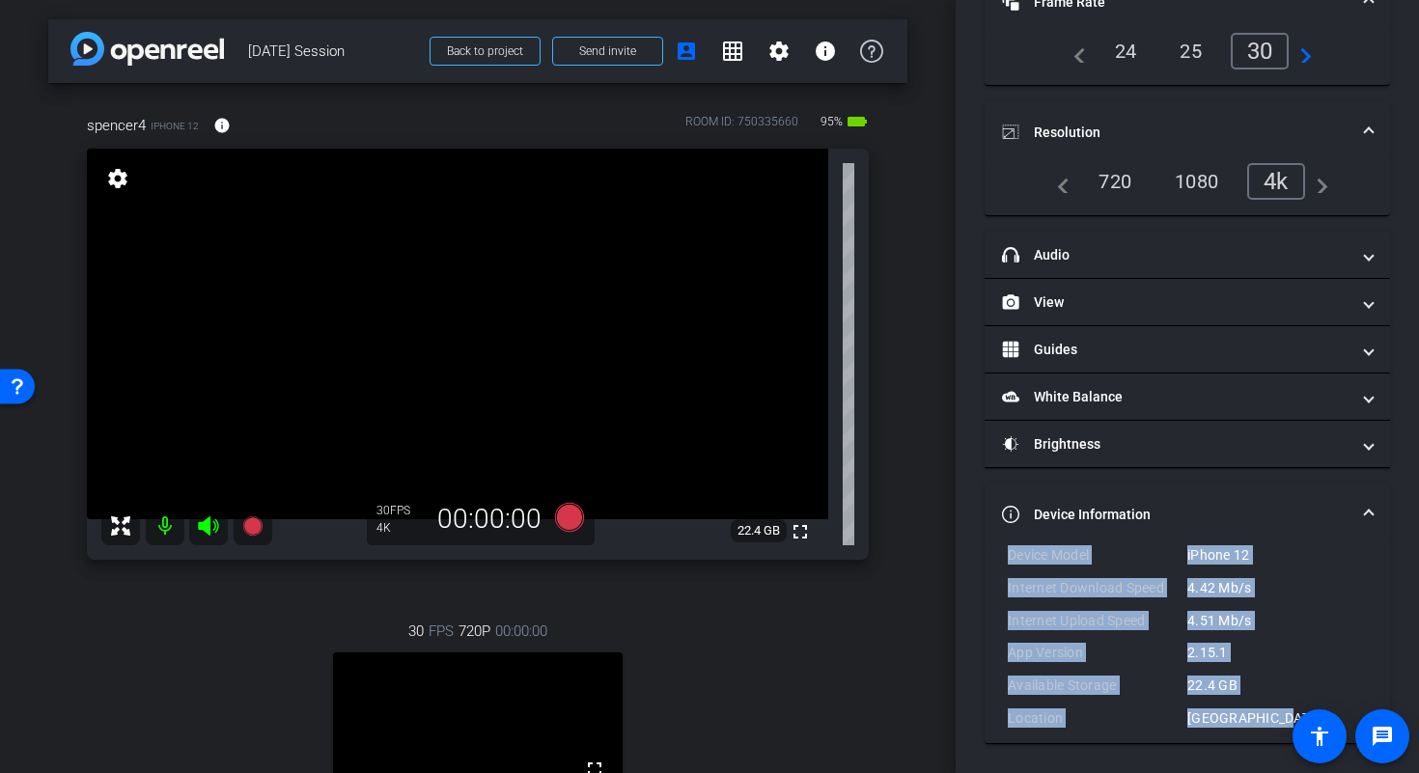
drag, startPoint x: 1273, startPoint y: 721, endPoint x: 979, endPoint y: 550, distance: 340.3
click at [979, 550] on div "Participants Teleprompter Adjustments settings Studio Support flip Director Bla…" at bounding box center [1186, 386] width 463 height 773
copy div "Device Model iPhone 12 Internet Download Speed 4.42 Mb/s Internet Upload Speed …"
click at [416, 274] on video at bounding box center [457, 334] width 741 height 371
click at [422, 273] on video at bounding box center [457, 334] width 741 height 371
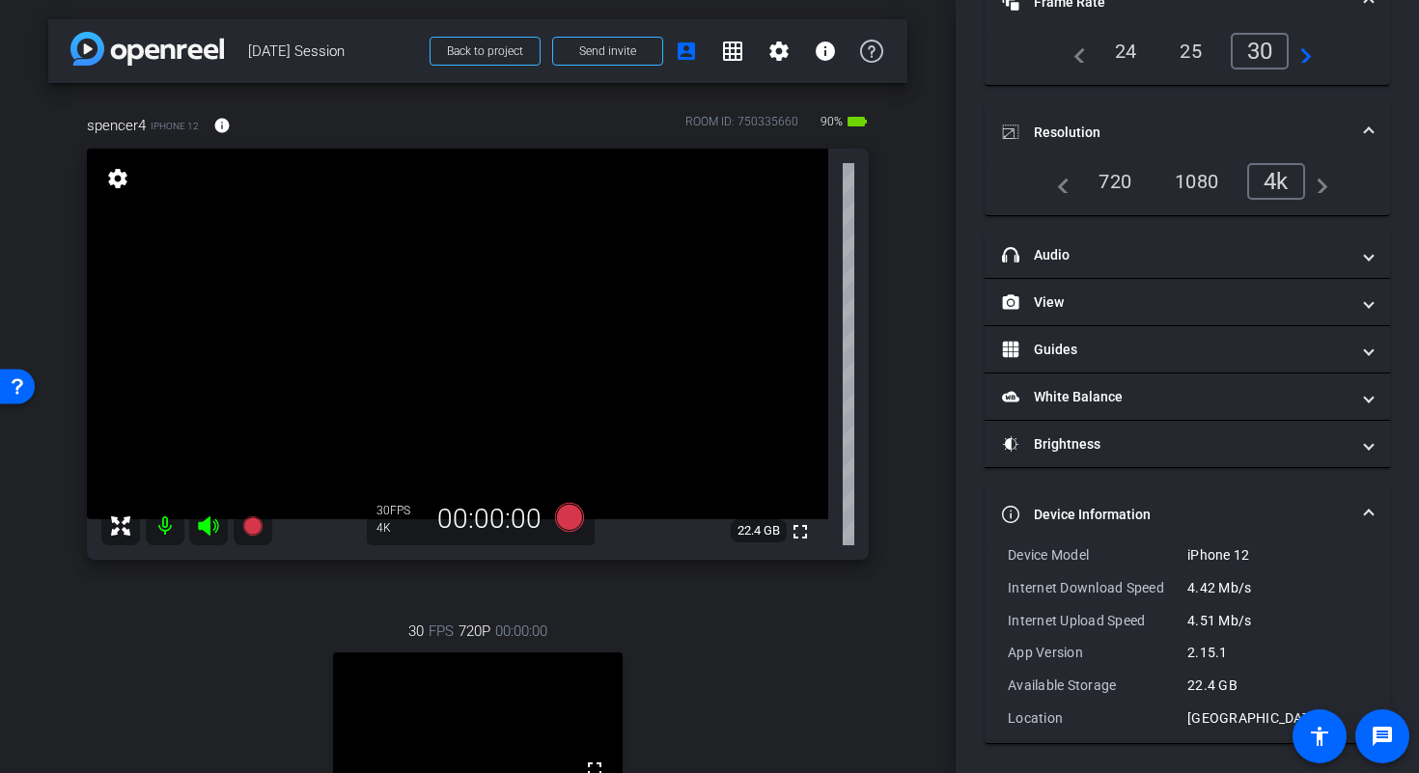
click at [1363, 514] on mat-expansion-panel-header "Device Information" at bounding box center [1186, 514] width 405 height 62
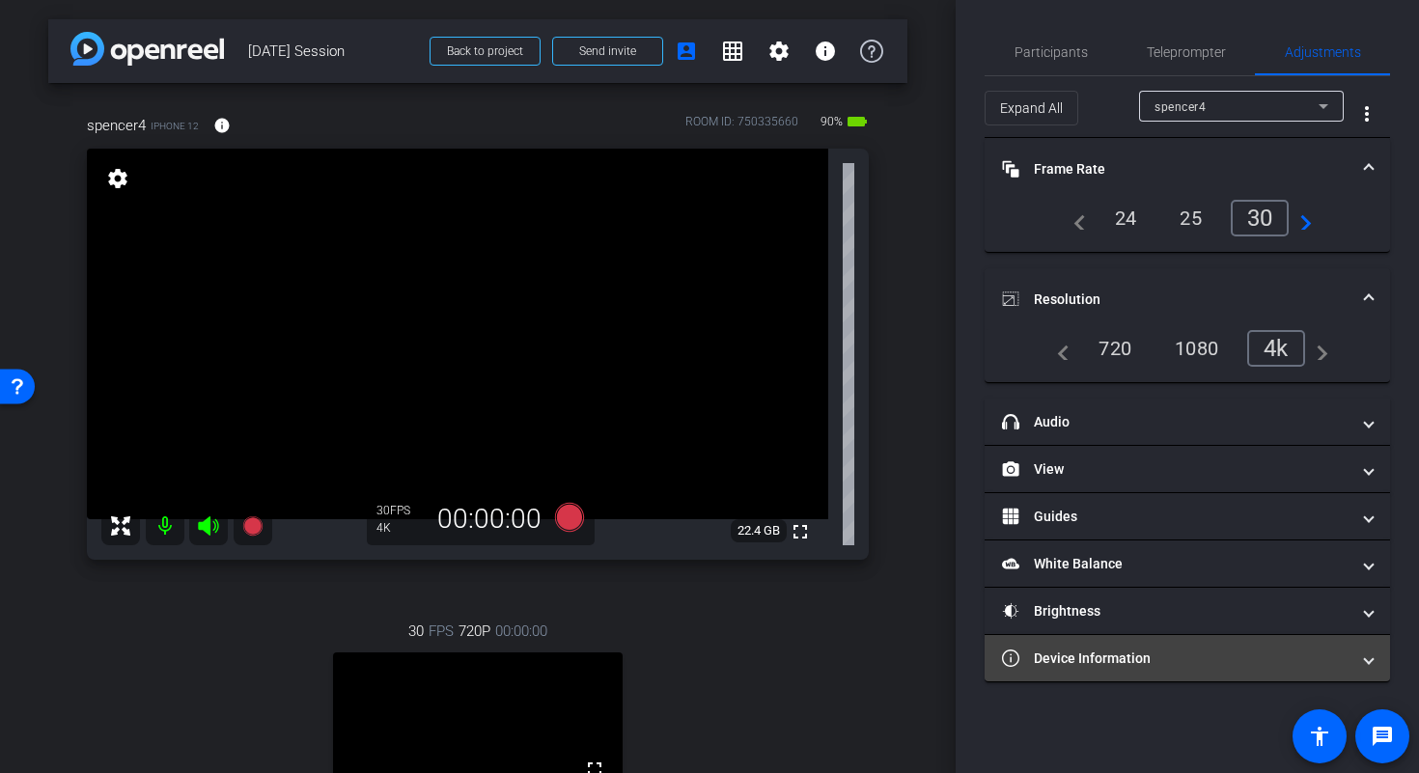
scroll to position [0, 0]
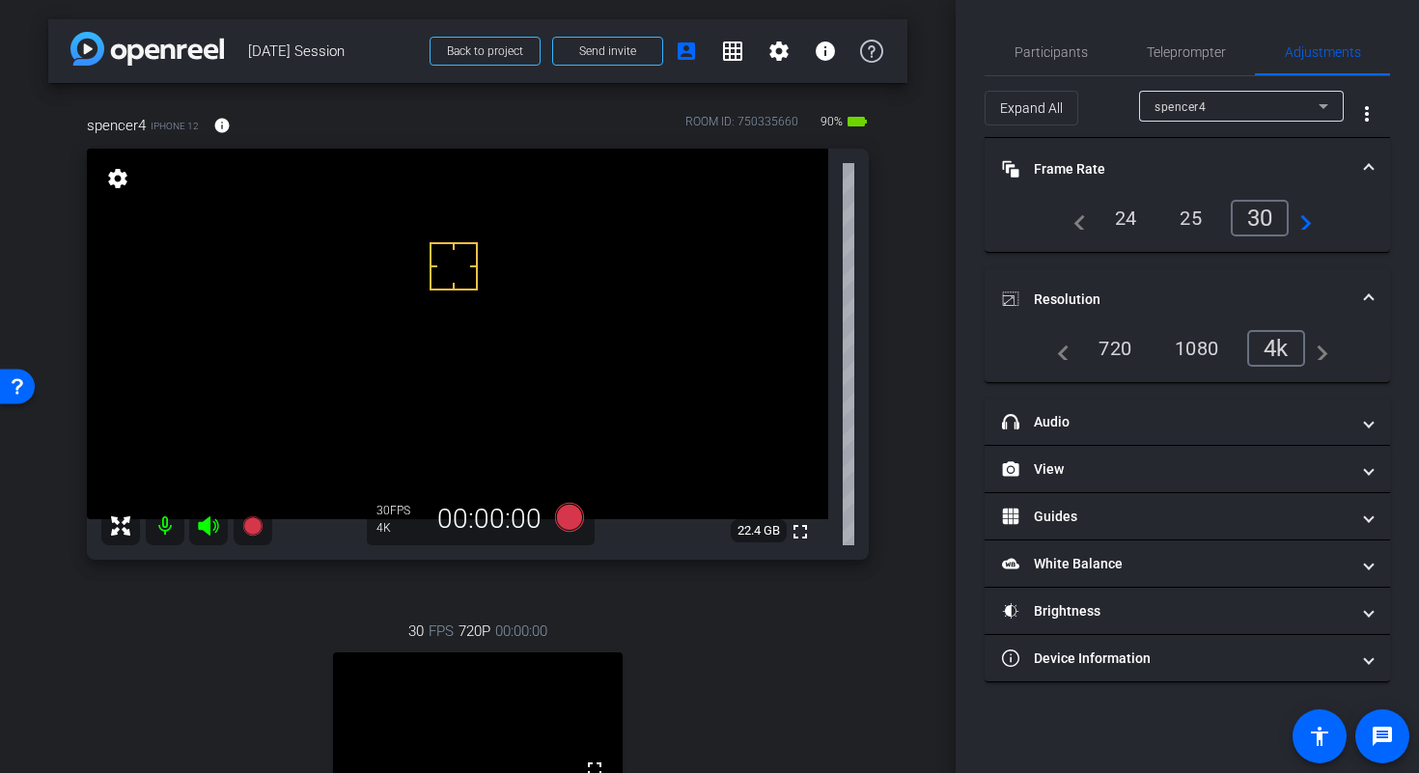
click at [416, 284] on video at bounding box center [457, 334] width 741 height 371
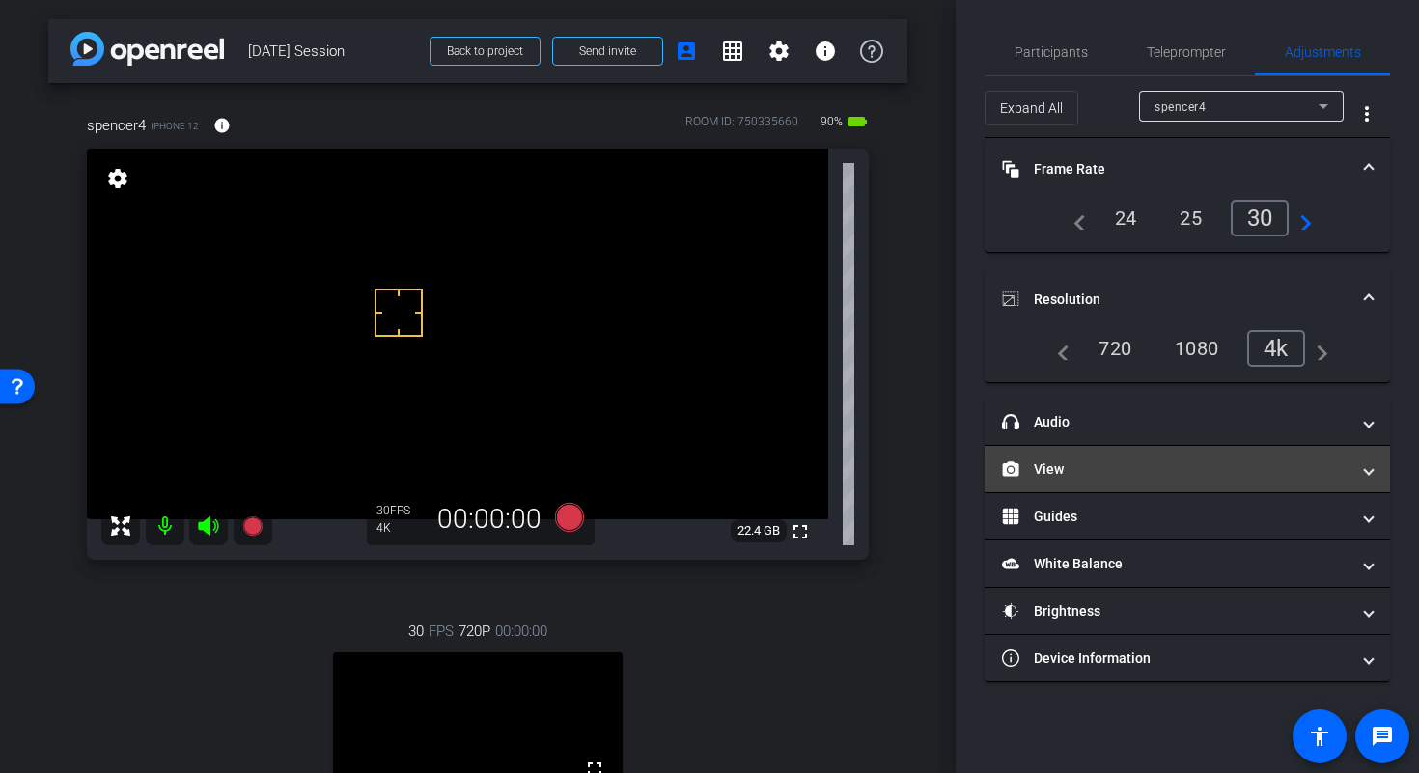
click at [1154, 475] on mat-panel-title "View" at bounding box center [1175, 469] width 347 height 20
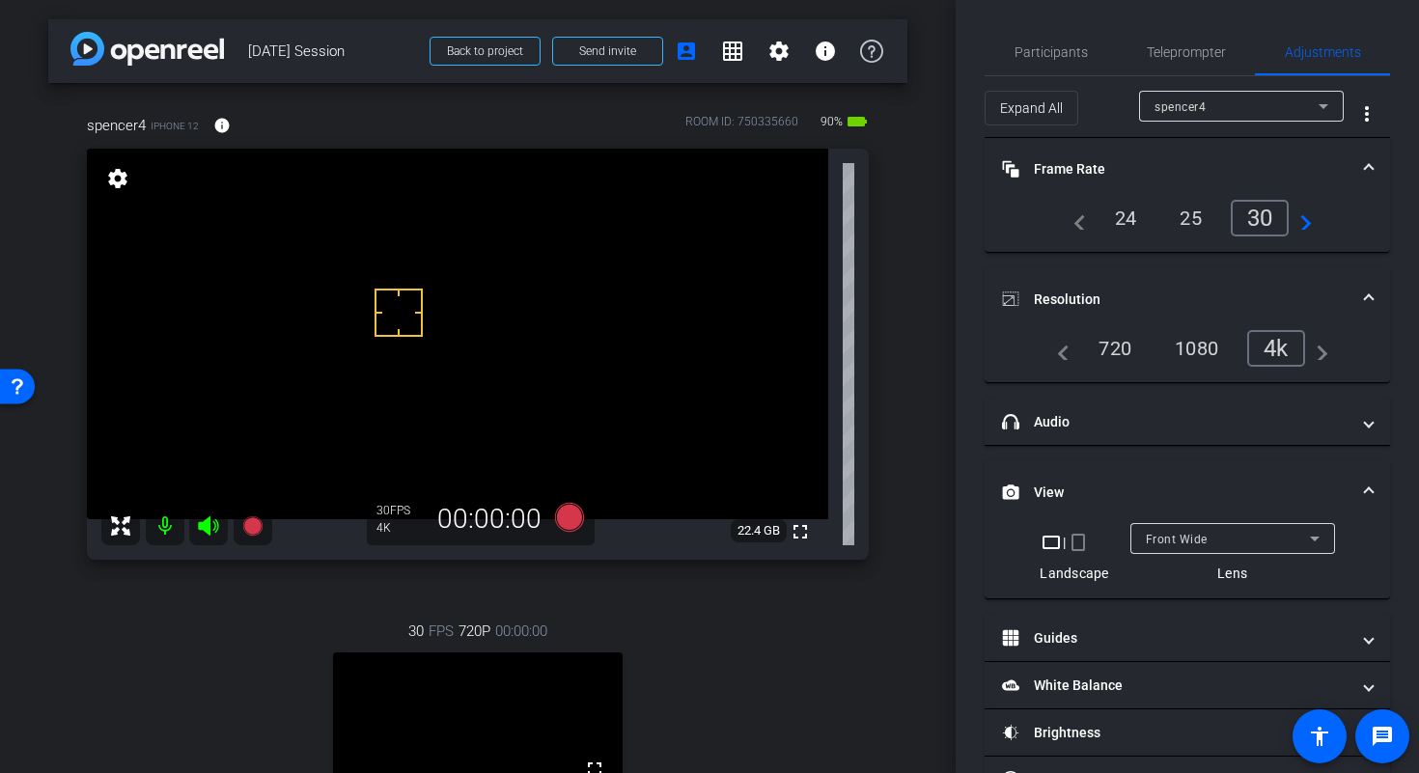
click at [1362, 486] on mat-expansion-panel-header "View" at bounding box center [1186, 492] width 405 height 62
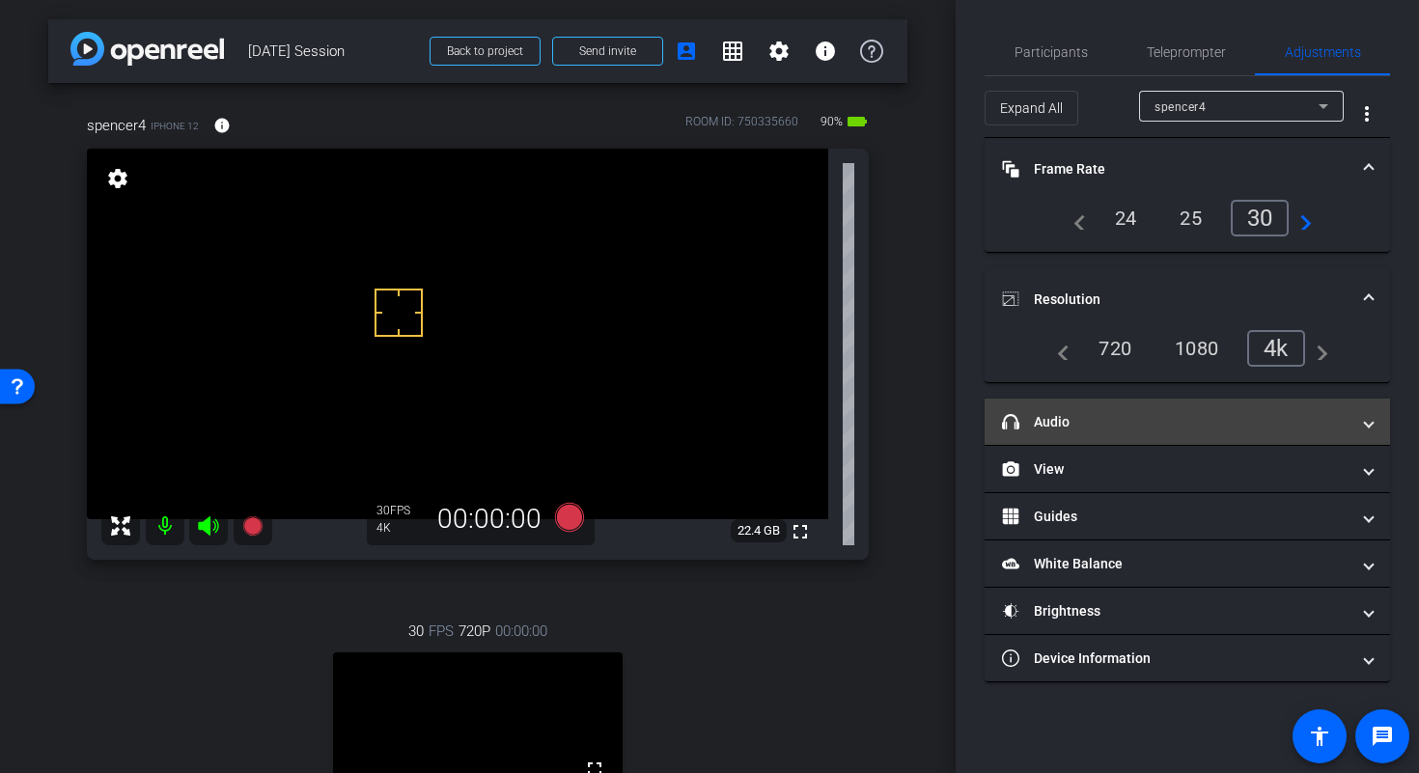
click at [1372, 425] on mat-expansion-panel-header "headphone icon Audio" at bounding box center [1186, 422] width 405 height 46
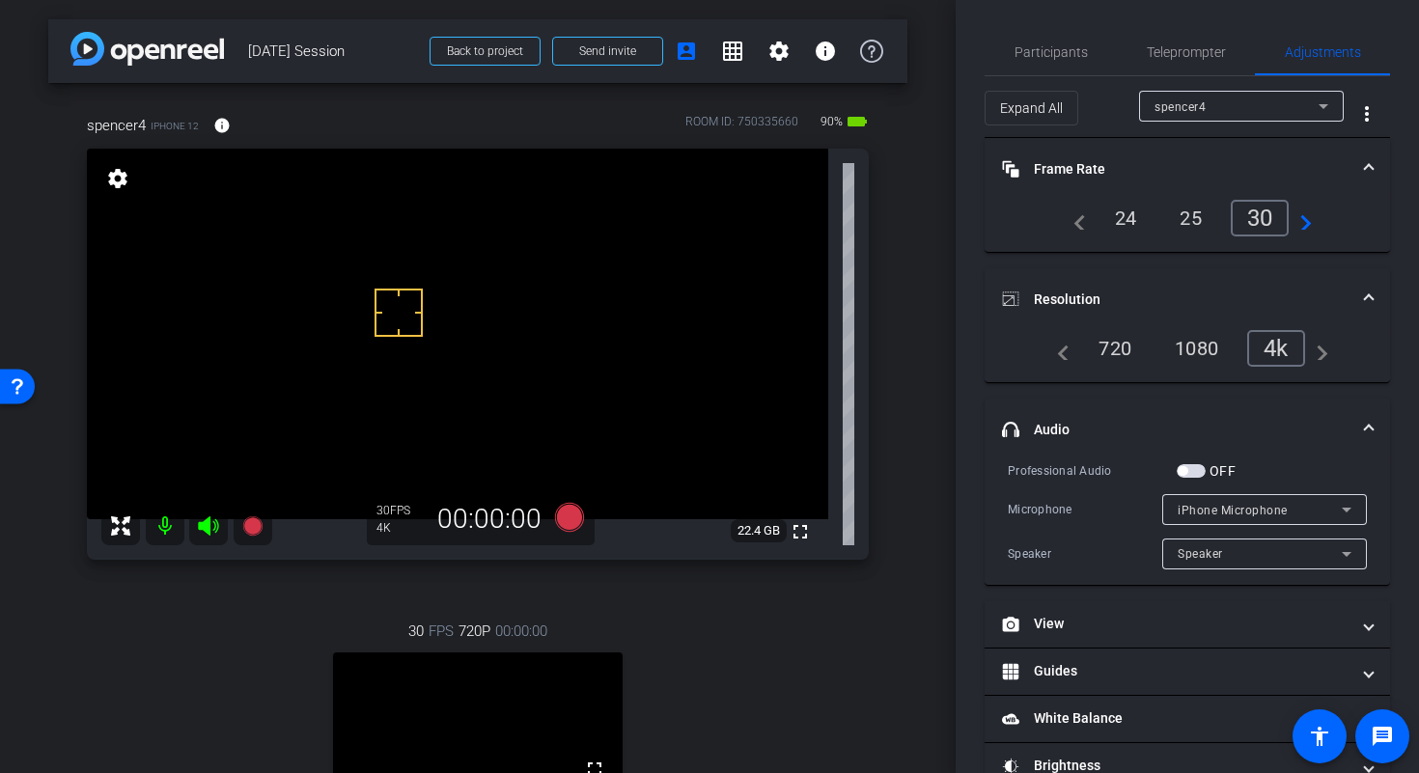
click at [1318, 521] on div "iPhone Microphone" at bounding box center [1264, 509] width 174 height 31
click at [1319, 521] on div at bounding box center [709, 386] width 1419 height 773
click at [1365, 426] on span at bounding box center [1369, 430] width 8 height 20
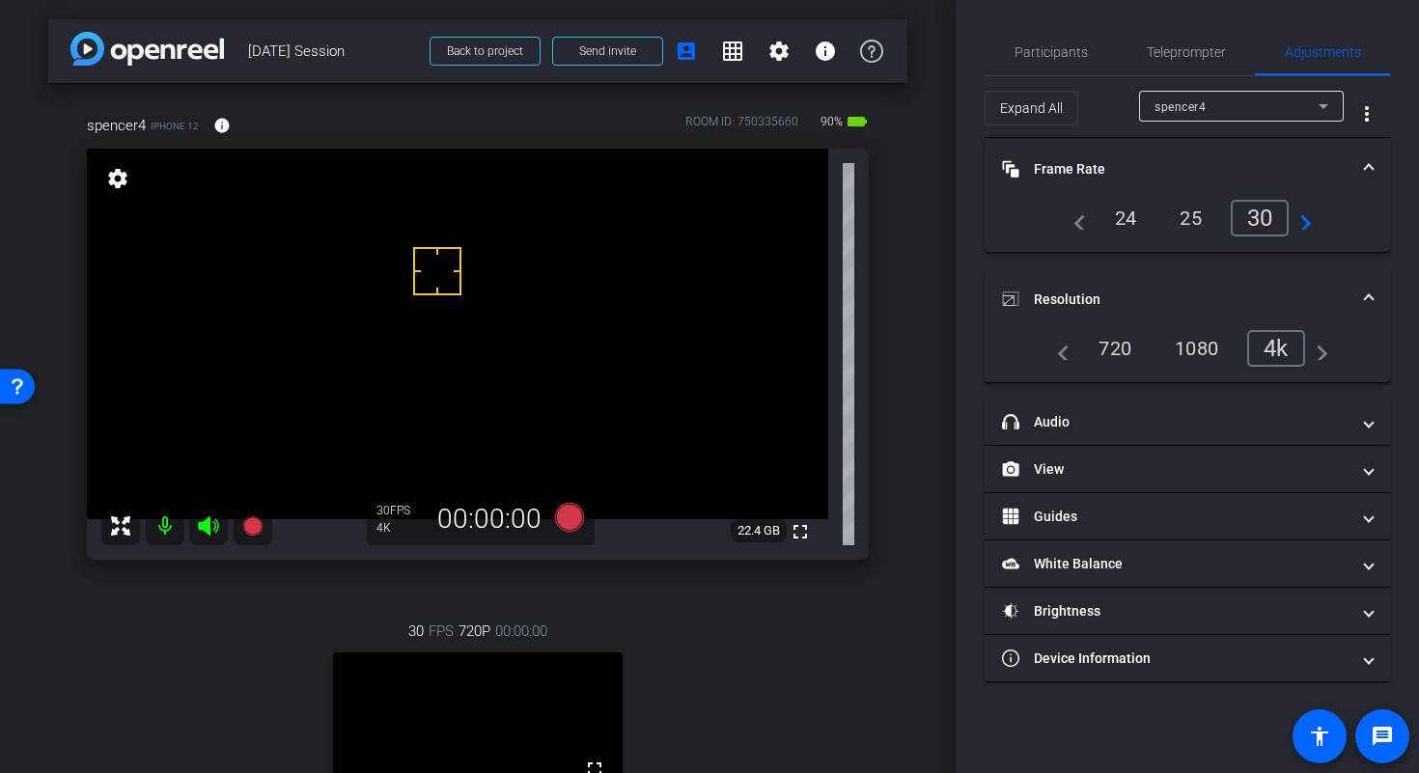
click at [374, 283] on video at bounding box center [457, 334] width 741 height 371
drag, startPoint x: 441, startPoint y: 317, endPoint x: 452, endPoint y: 314, distance: 11.3
click at [441, 317] on div at bounding box center [431, 308] width 48 height 48
drag, startPoint x: 437, startPoint y: 304, endPoint x: 443, endPoint y: 274, distance: 30.5
click at [443, 274] on div "fullscreen settings 22.4 GB" at bounding box center [478, 354] width 782 height 411
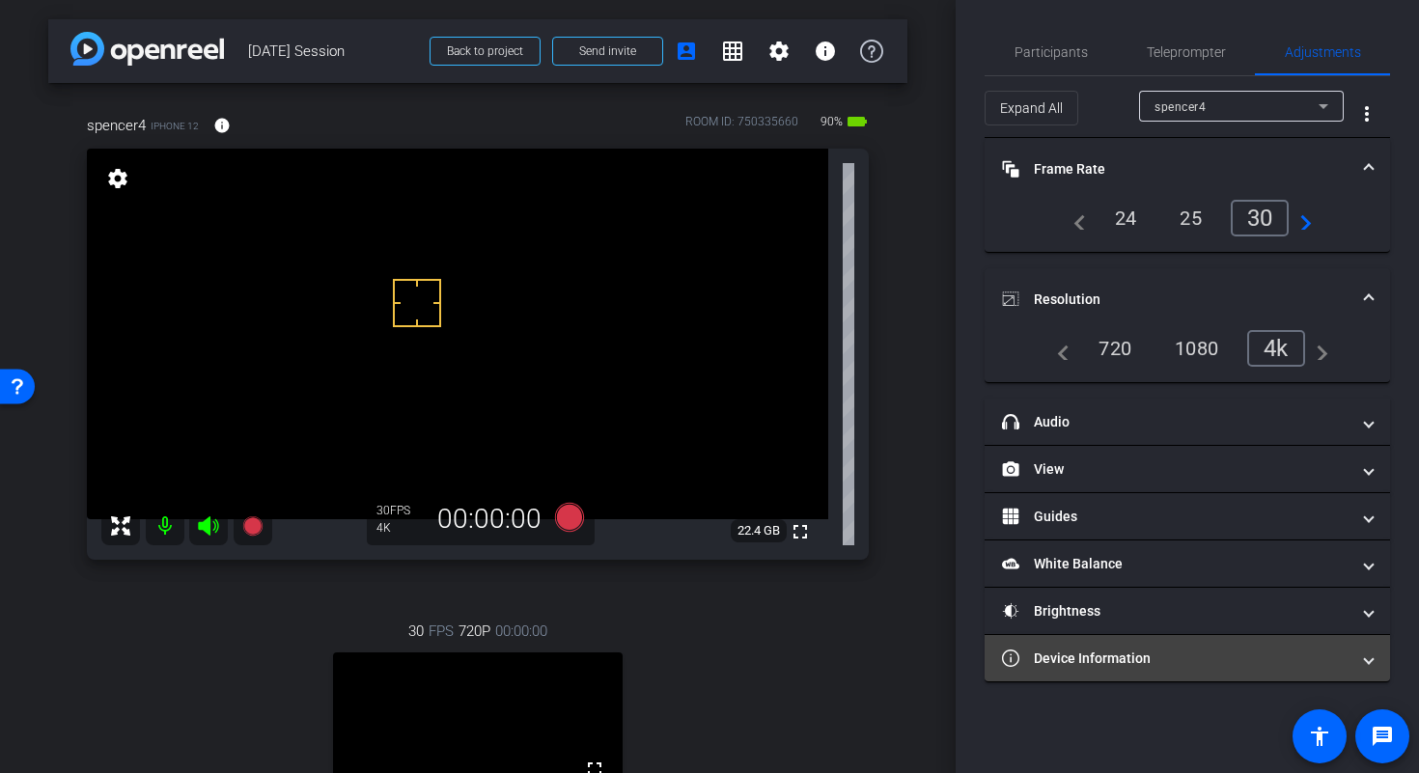
click at [1077, 667] on mat-panel-title "Device Information" at bounding box center [1175, 658] width 347 height 20
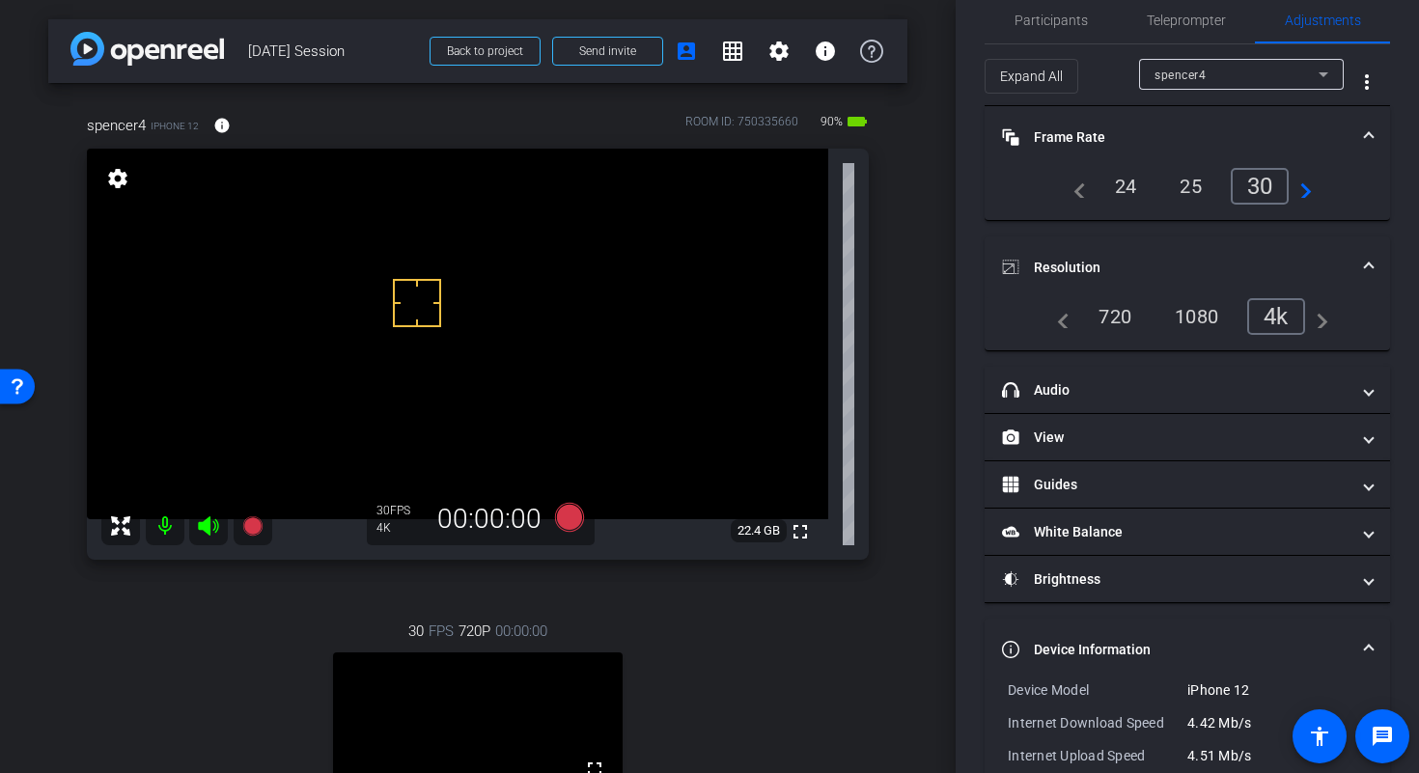
scroll to position [167, 0]
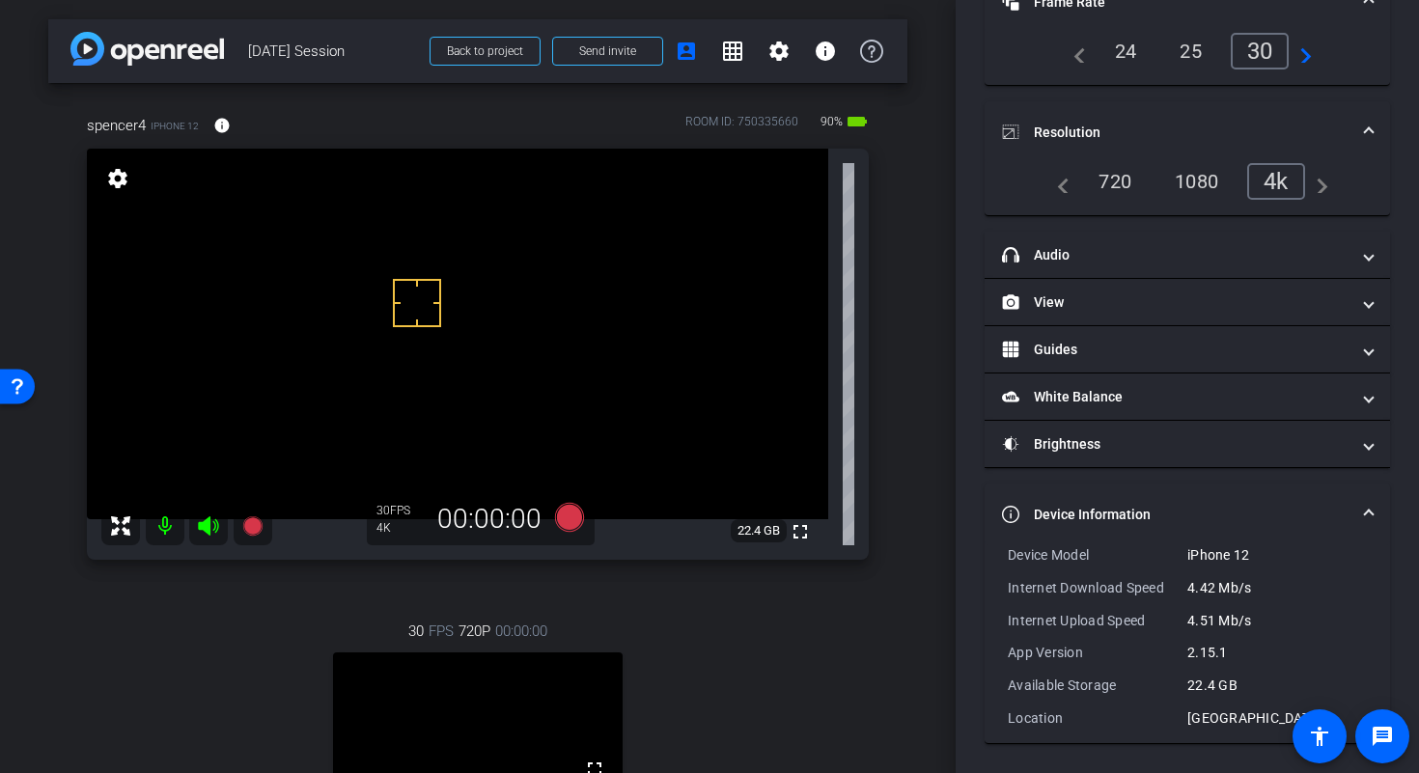
drag, startPoint x: 944, startPoint y: 164, endPoint x: 947, endPoint y: 147, distance: 17.6
click at [947, 147] on div "arrow_back Sept 26th Session Back to project Send invite account_box grid_on se…" at bounding box center [477, 386] width 955 height 773
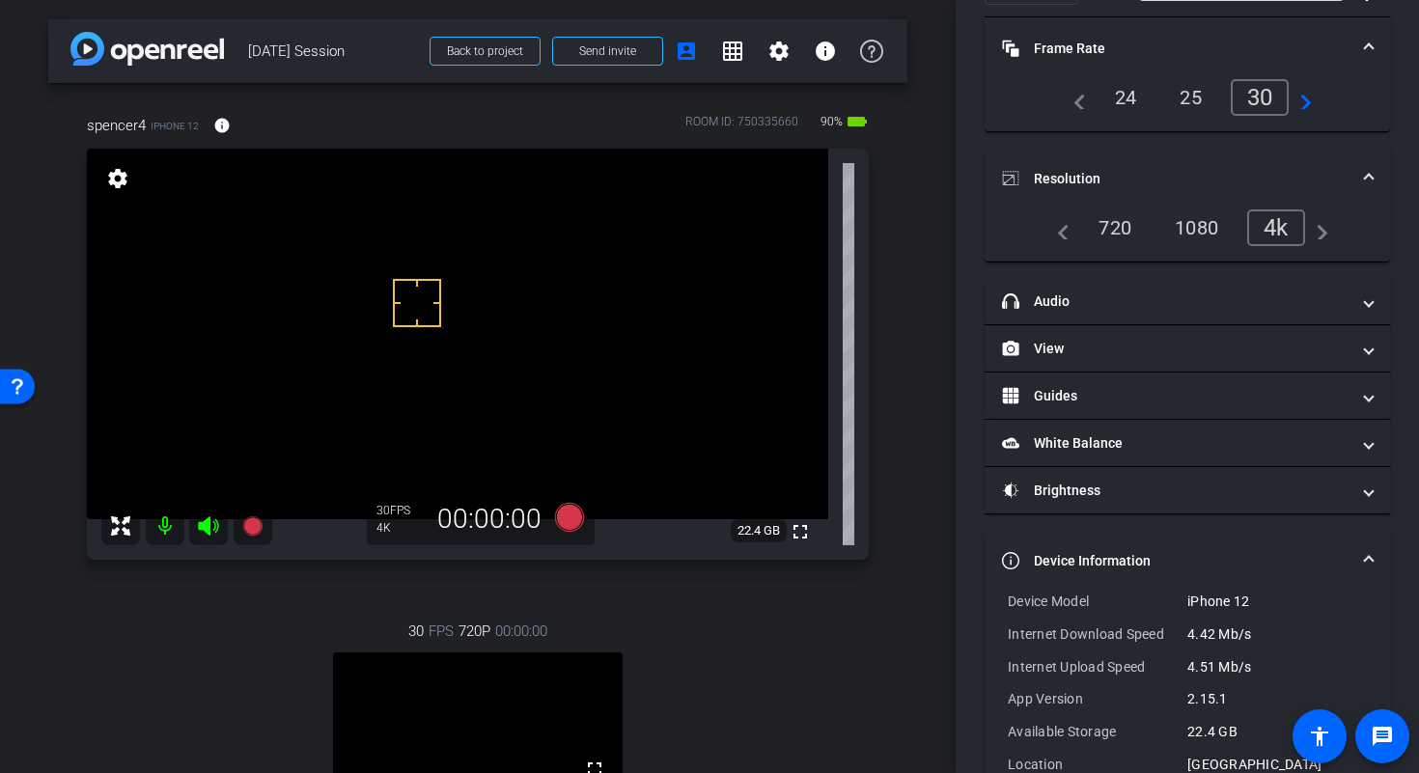
scroll to position [120, 0]
click at [1365, 567] on span at bounding box center [1369, 562] width 8 height 20
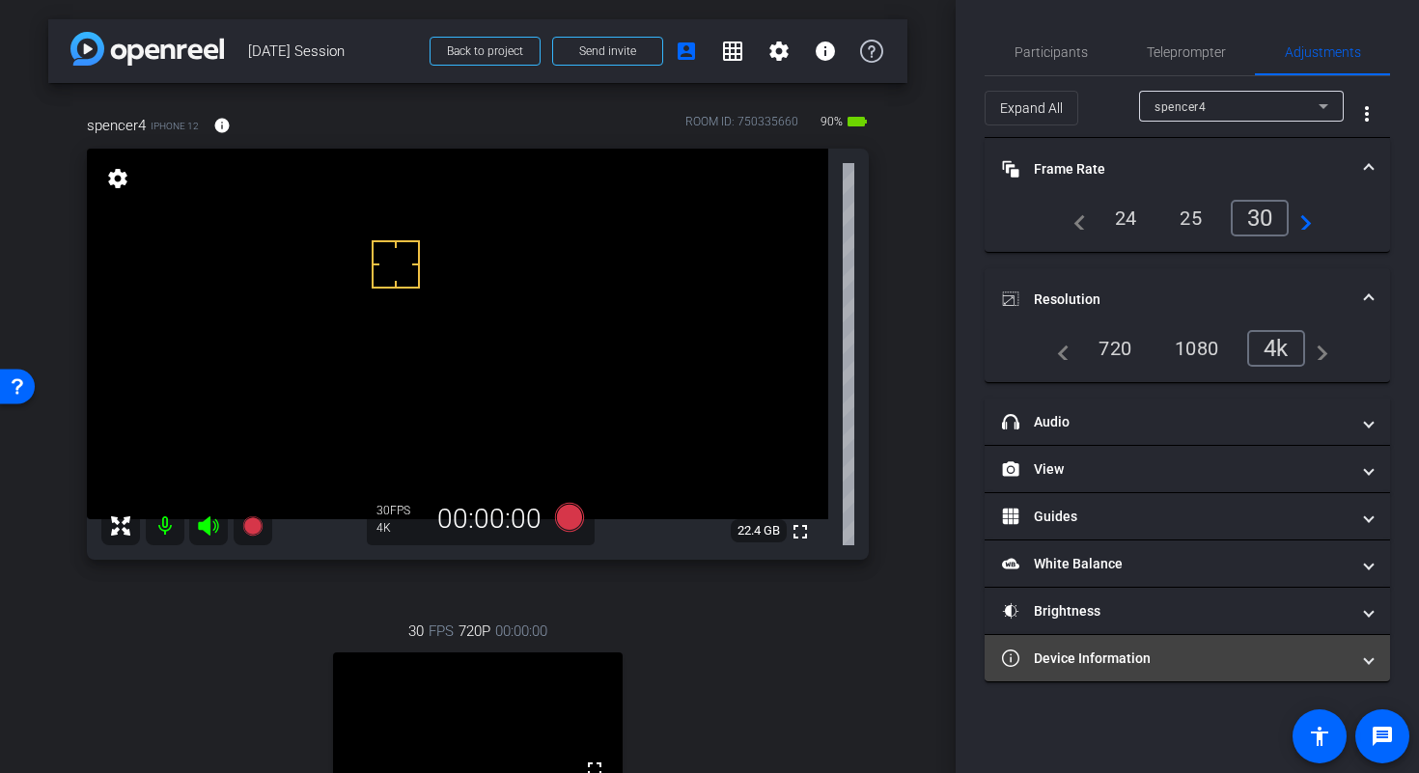
scroll to position [0, 0]
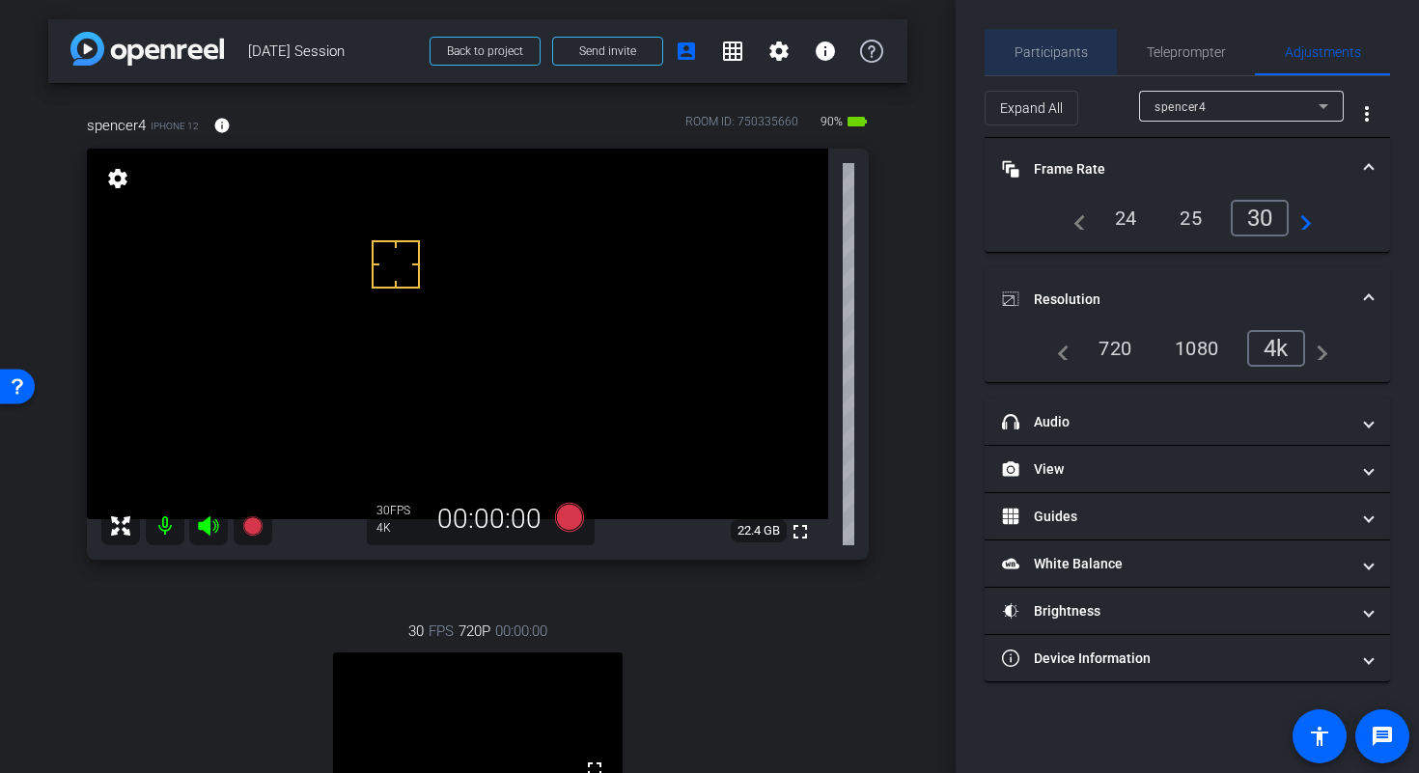
click at [1067, 46] on span "Participants" at bounding box center [1050, 52] width 73 height 14
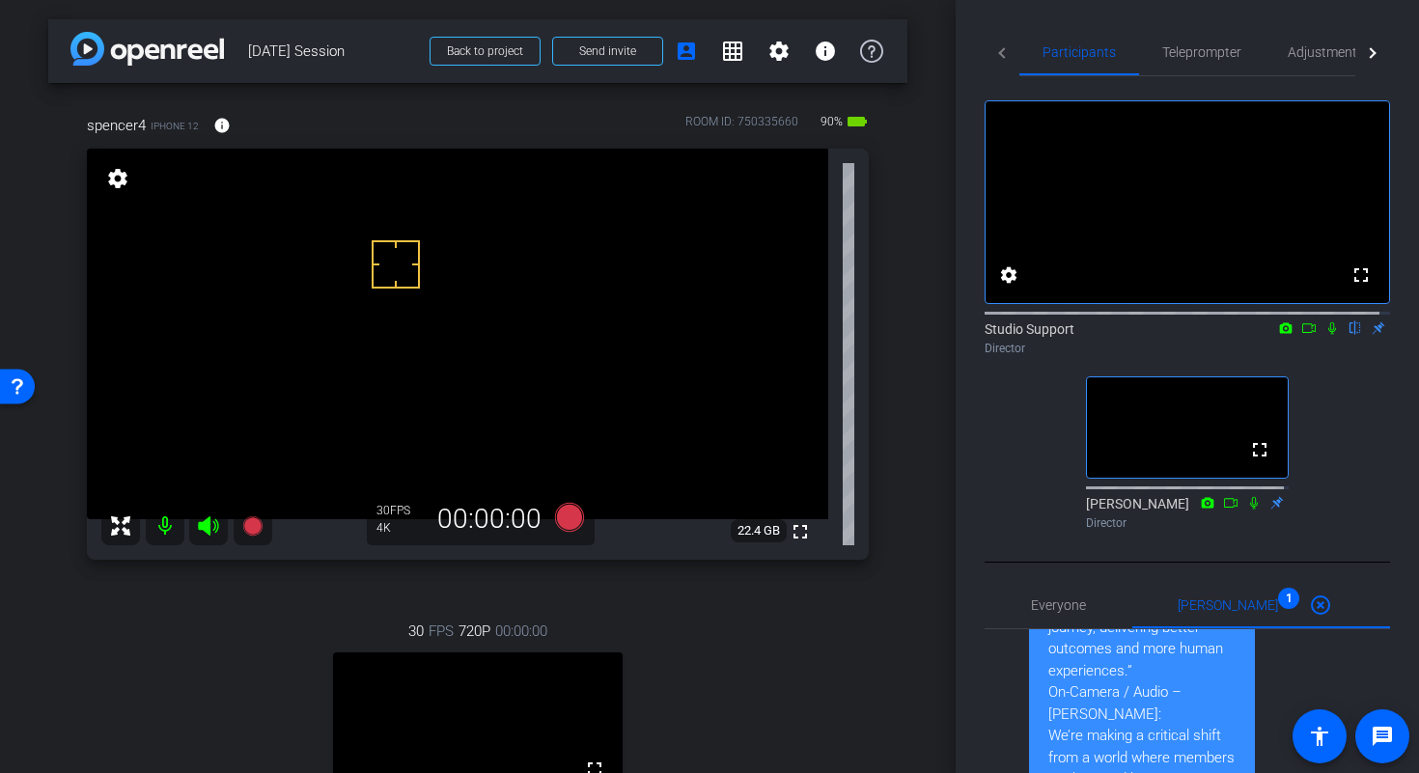
drag, startPoint x: 956, startPoint y: 113, endPoint x: 956, endPoint y: 100, distance: 12.5
click at [956, 100] on div "Participants Teleprompter Adjustments fullscreen settings Studio Support flip D…" at bounding box center [1186, 386] width 463 height 773
click at [569, 514] on icon at bounding box center [569, 517] width 29 height 29
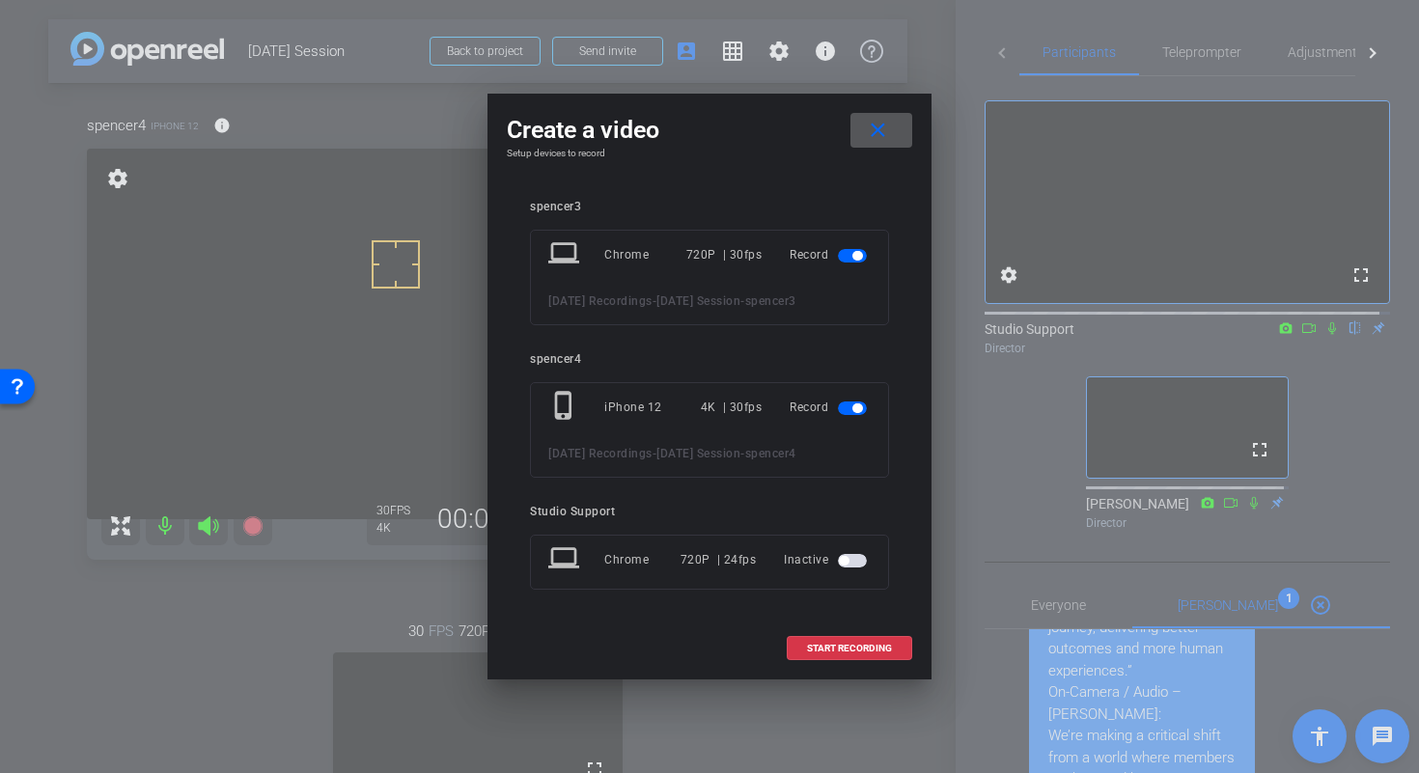
click at [845, 249] on span "button" at bounding box center [852, 256] width 29 height 14
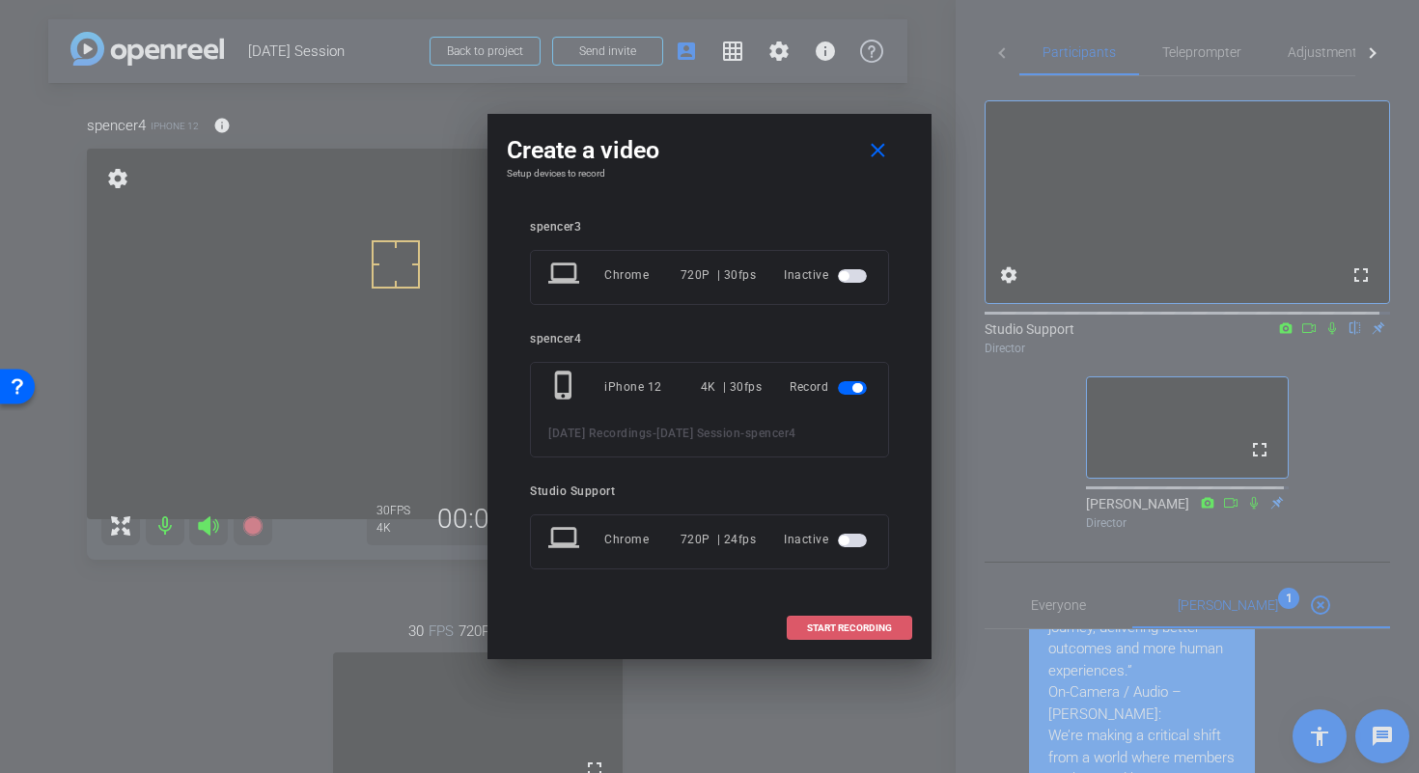
click at [858, 633] on span "START RECORDING" at bounding box center [849, 628] width 85 height 10
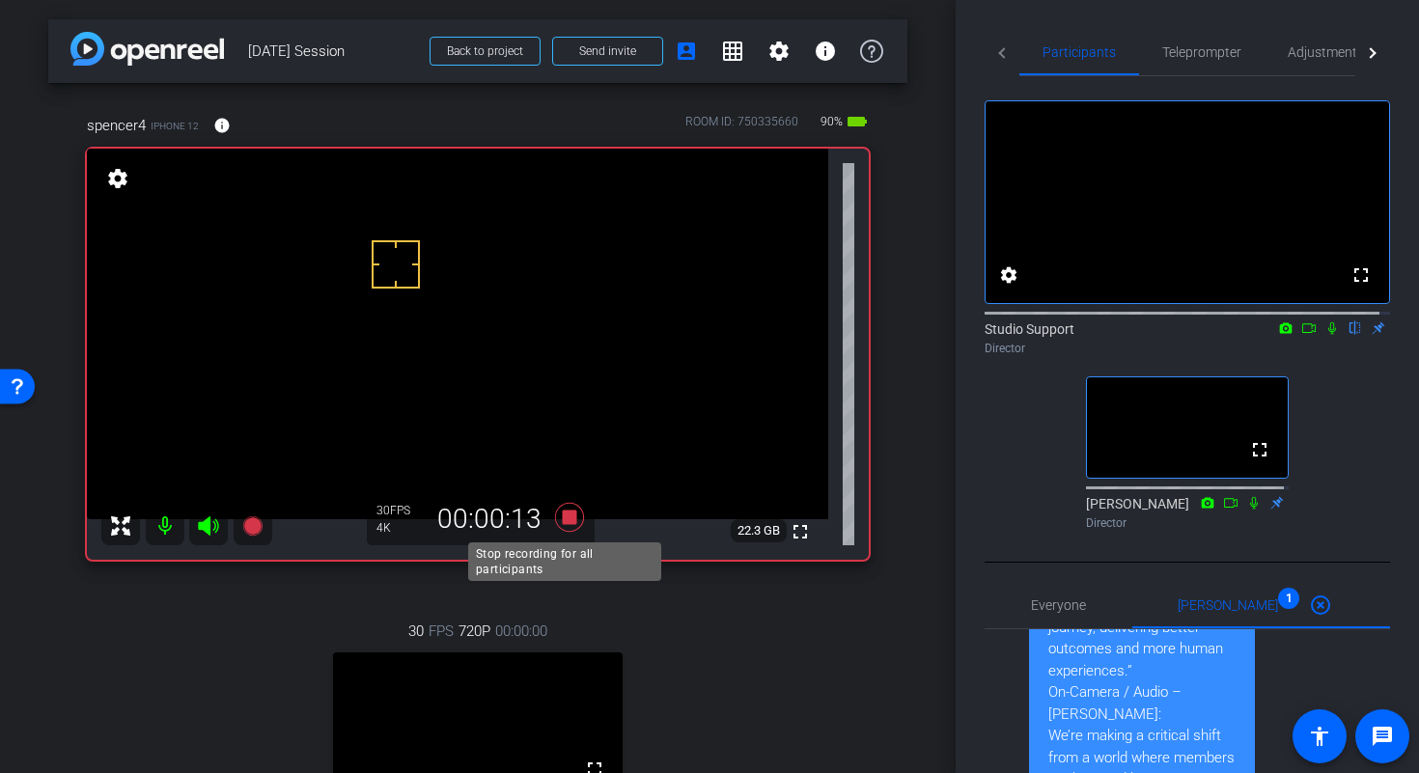
click at [564, 517] on icon at bounding box center [569, 517] width 29 height 29
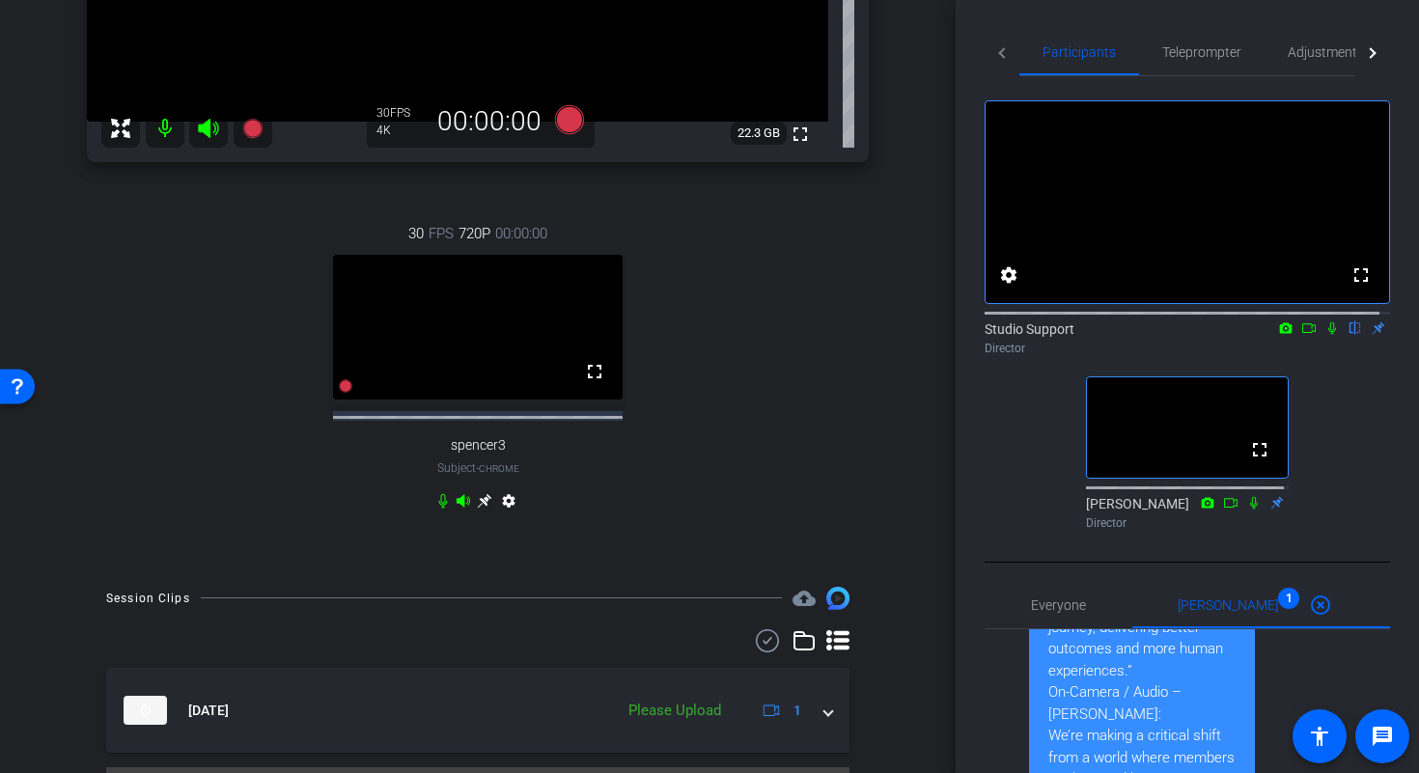
scroll to position [446, 0]
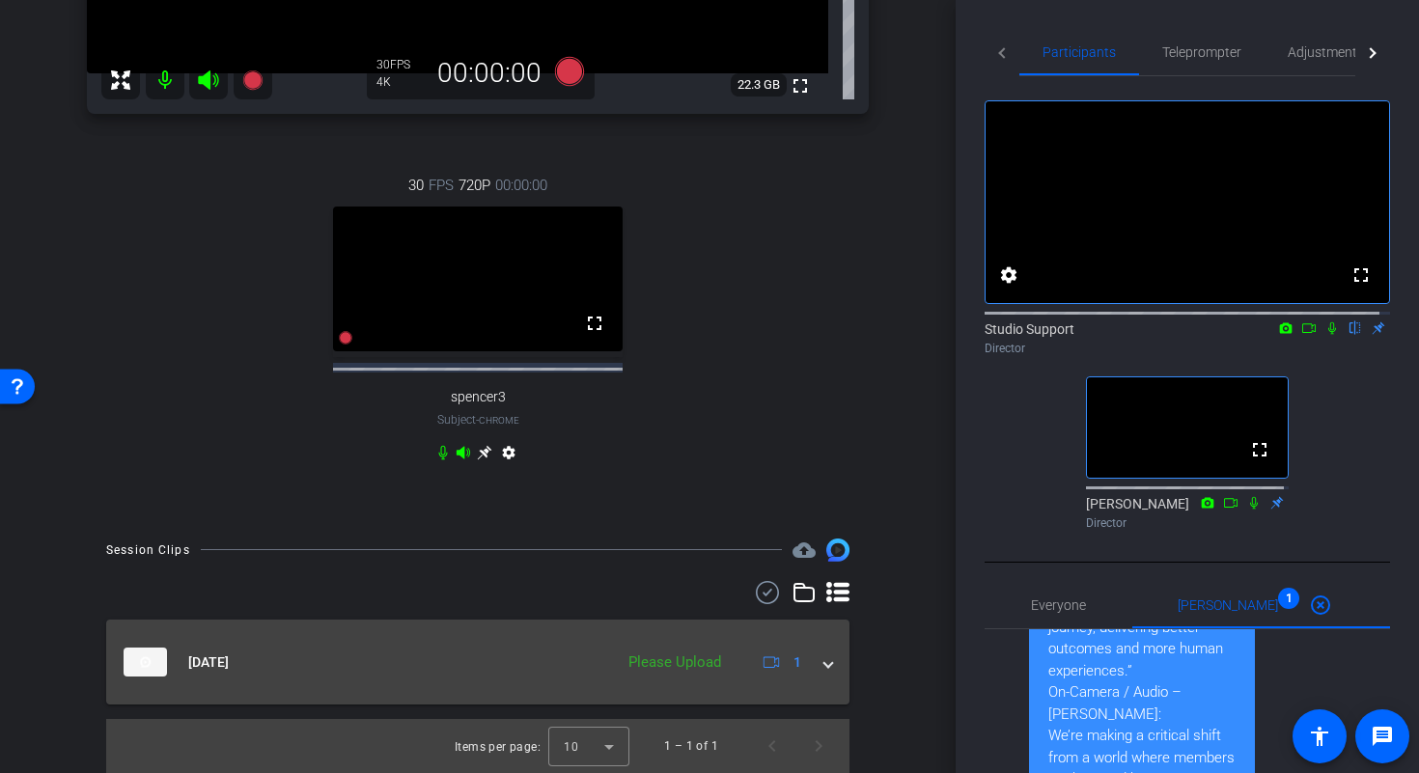
click at [824, 661] on span at bounding box center [828, 662] width 8 height 20
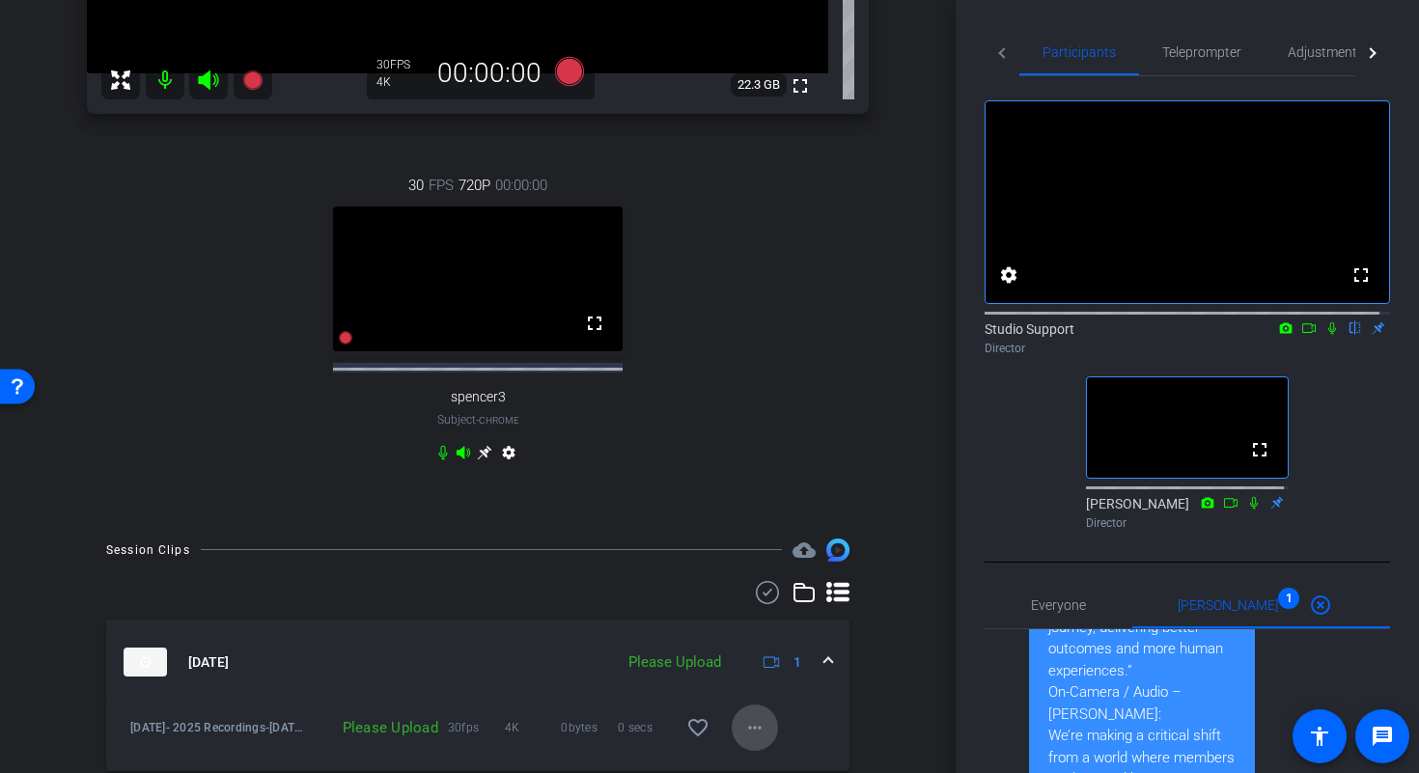
click at [746, 717] on mat-icon "more_horiz" at bounding box center [754, 727] width 23 height 23
click at [769, 631] on span "Upload" at bounding box center [775, 638] width 77 height 23
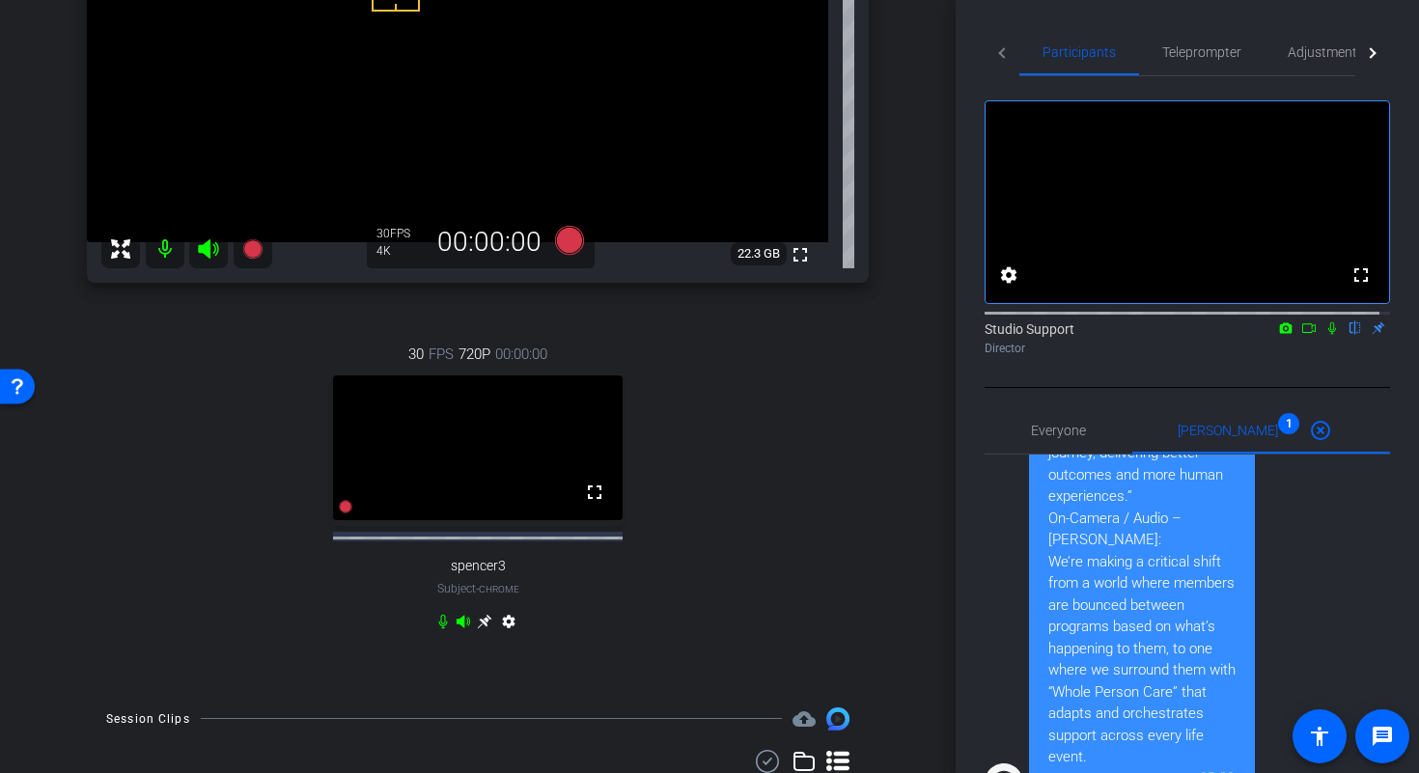
scroll to position [276, 0]
click at [1309, 442] on mat-icon "highlight_off" at bounding box center [1320, 430] width 23 height 23
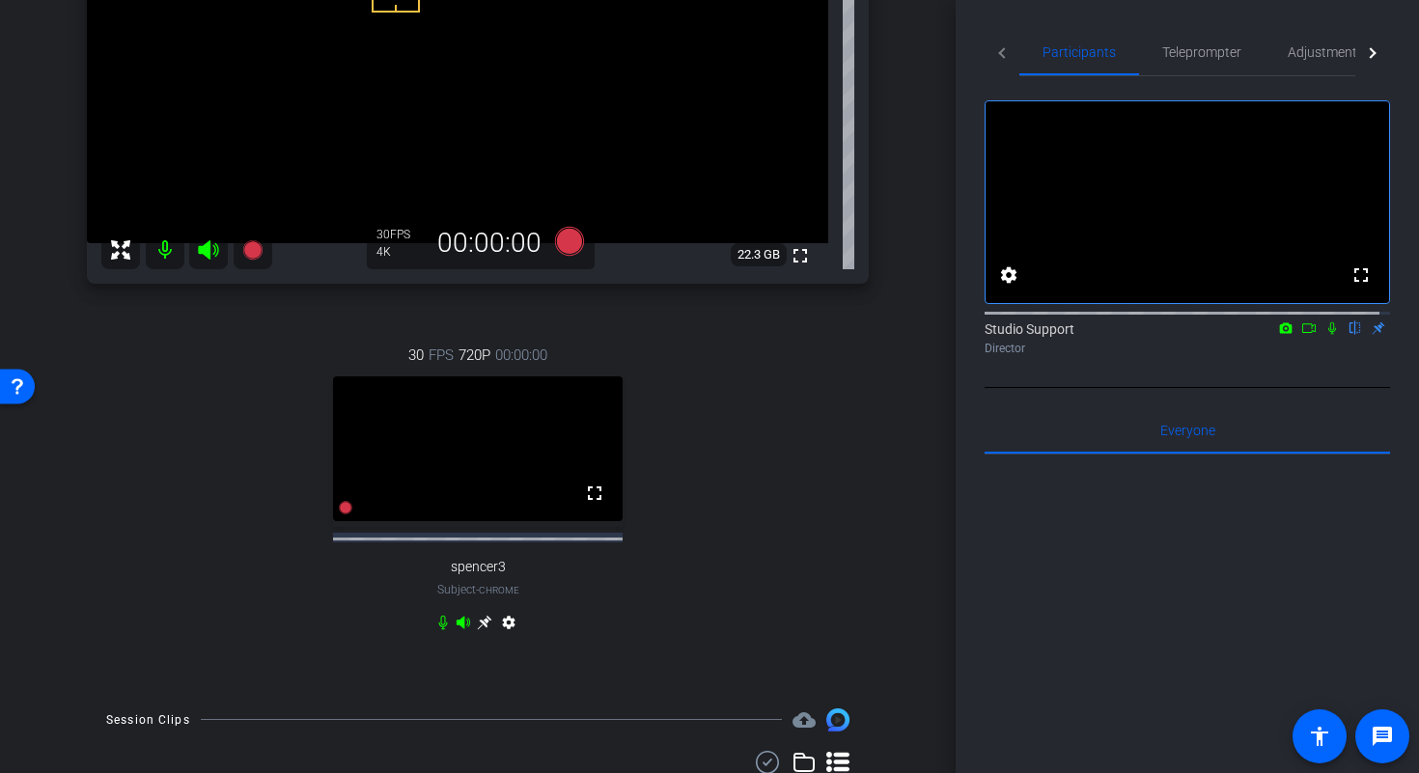
scroll to position [321, 0]
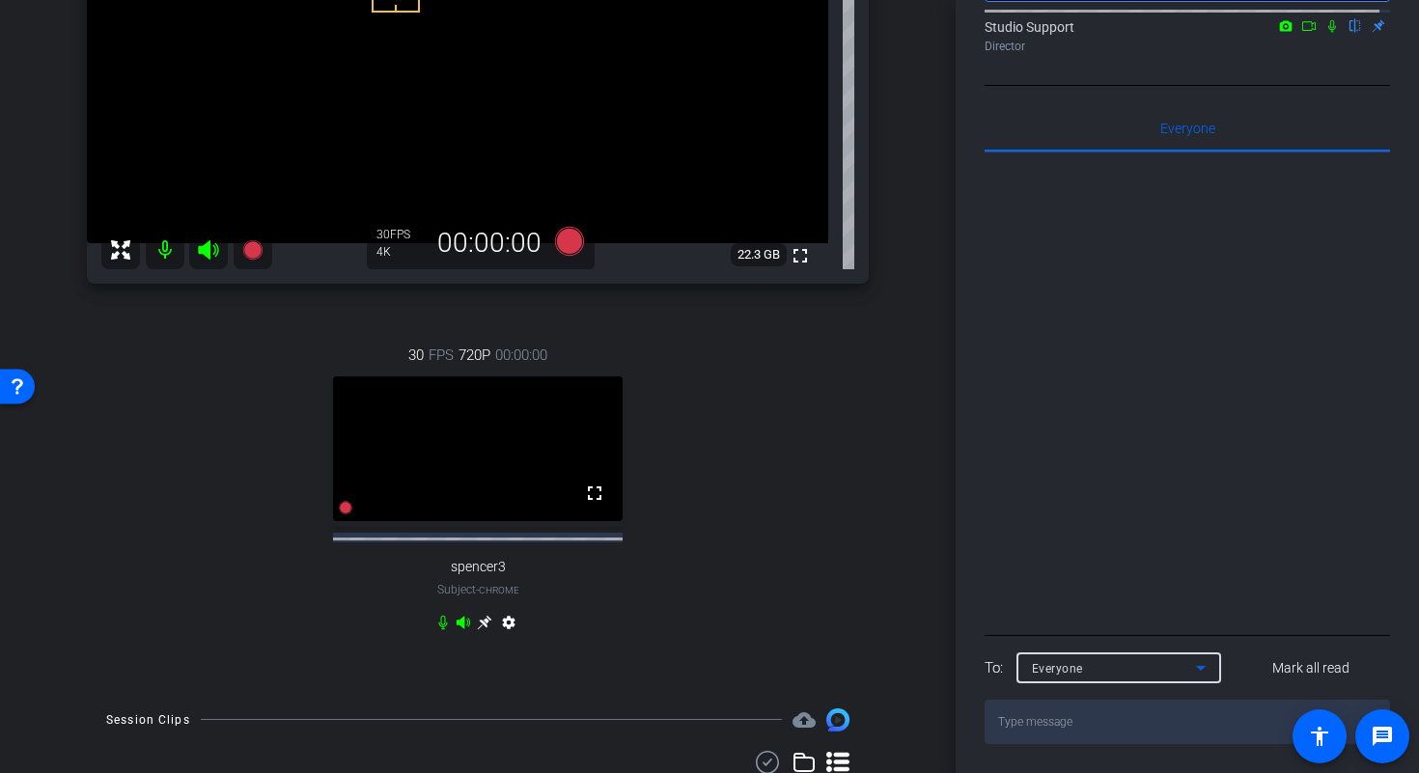
click at [1143, 668] on div "Everyone" at bounding box center [1114, 668] width 164 height 24
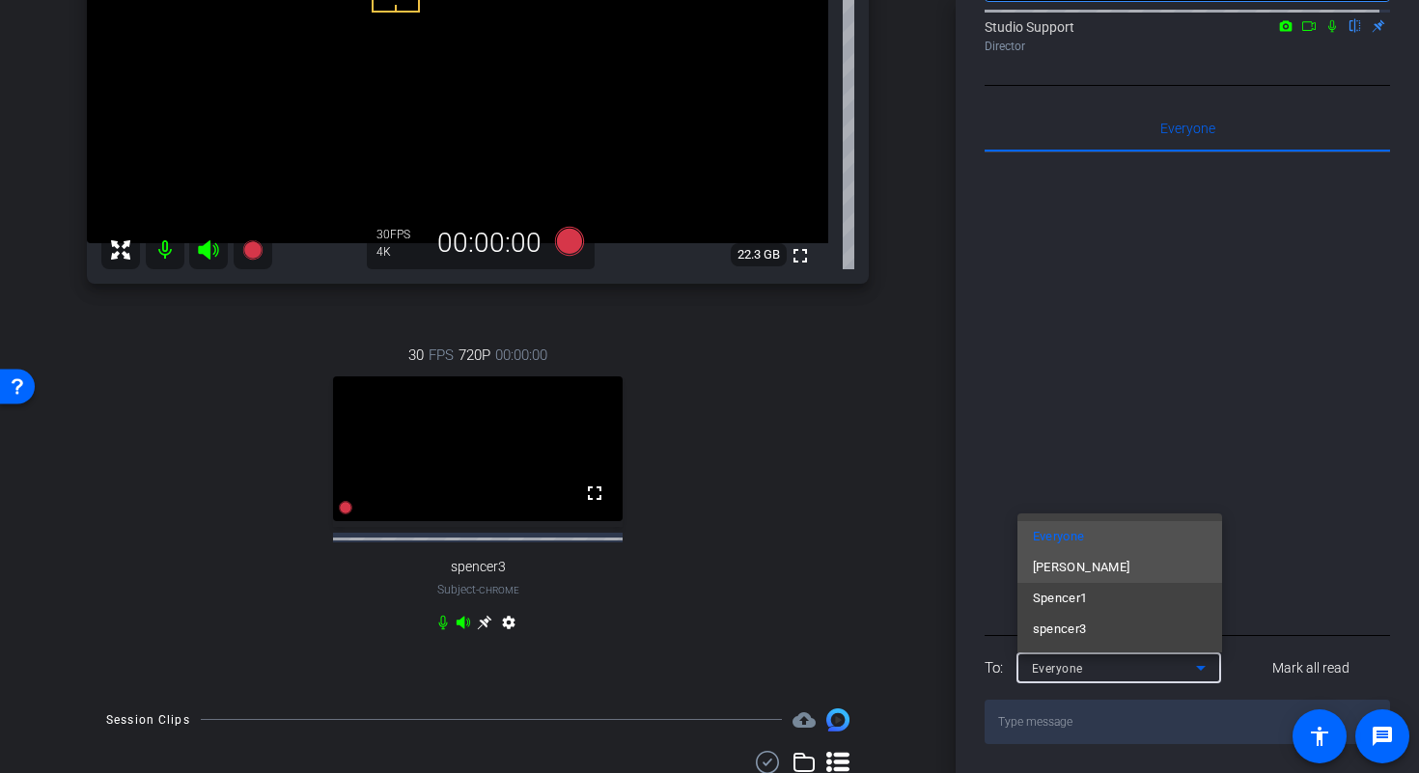
click at [1092, 569] on span "Blake Cole" at bounding box center [1081, 567] width 97 height 23
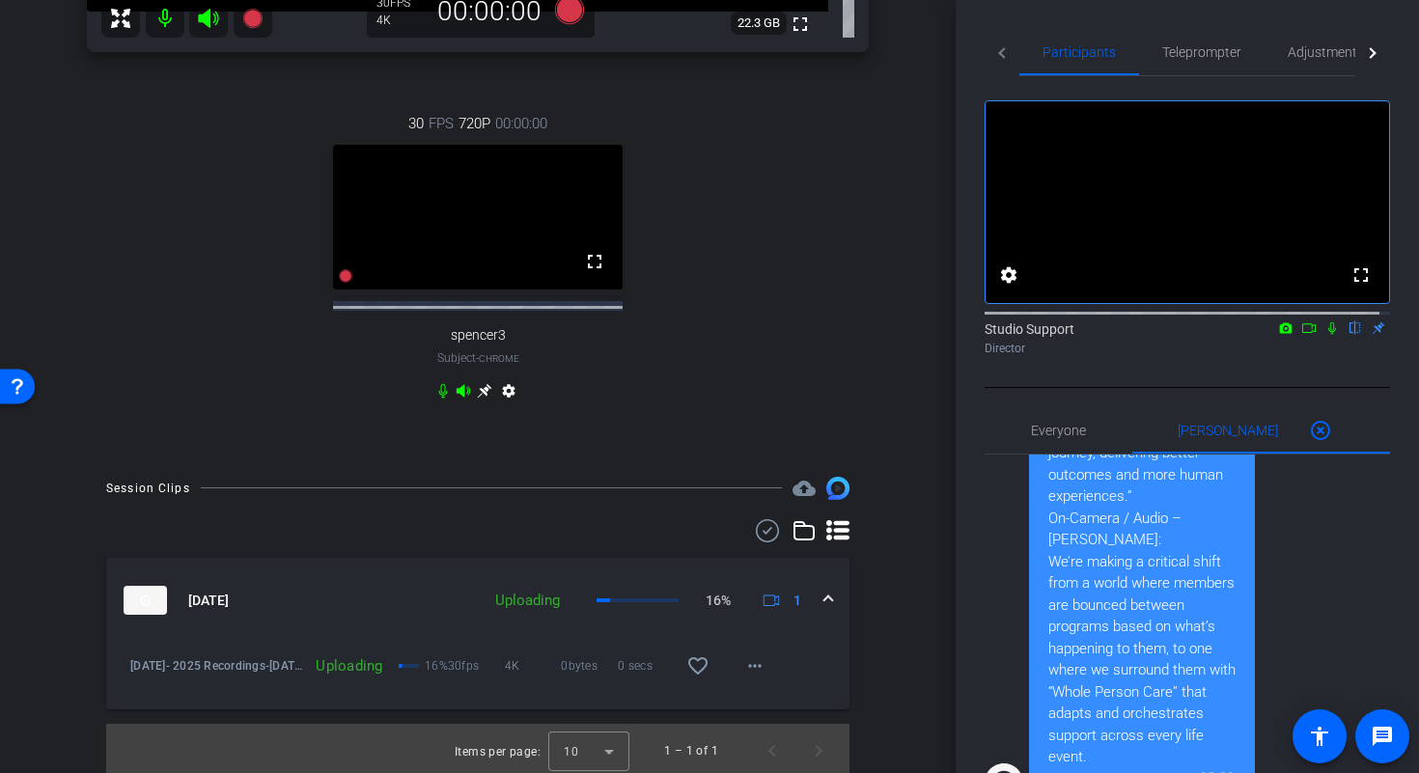
scroll to position [512, 0]
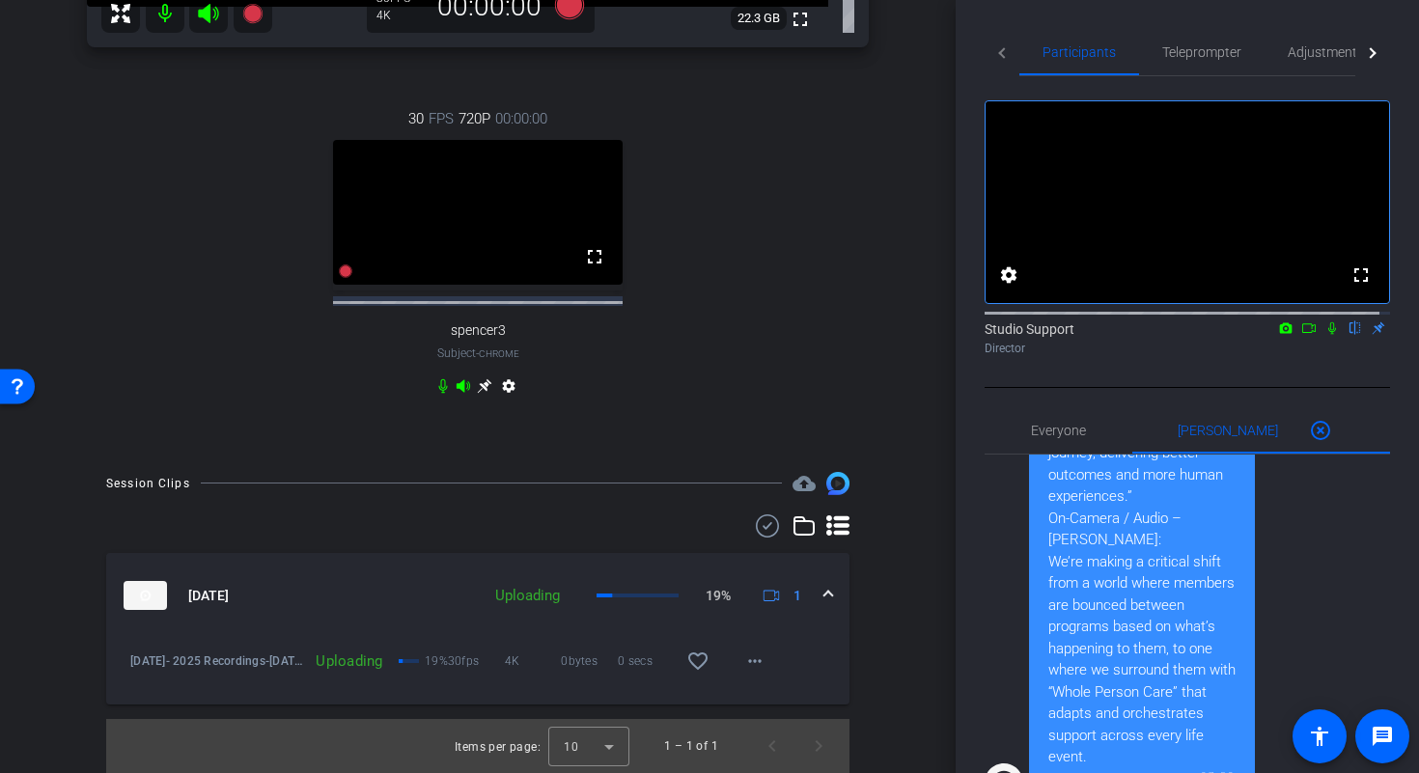
click at [749, 407] on div "30 FPS 720P 00:00:00 fullscreen spencer3 Subject - Chrome settings" at bounding box center [478, 254] width 782 height 357
click at [1283, 58] on div "Adjustments" at bounding box center [1325, 52] width 123 height 46
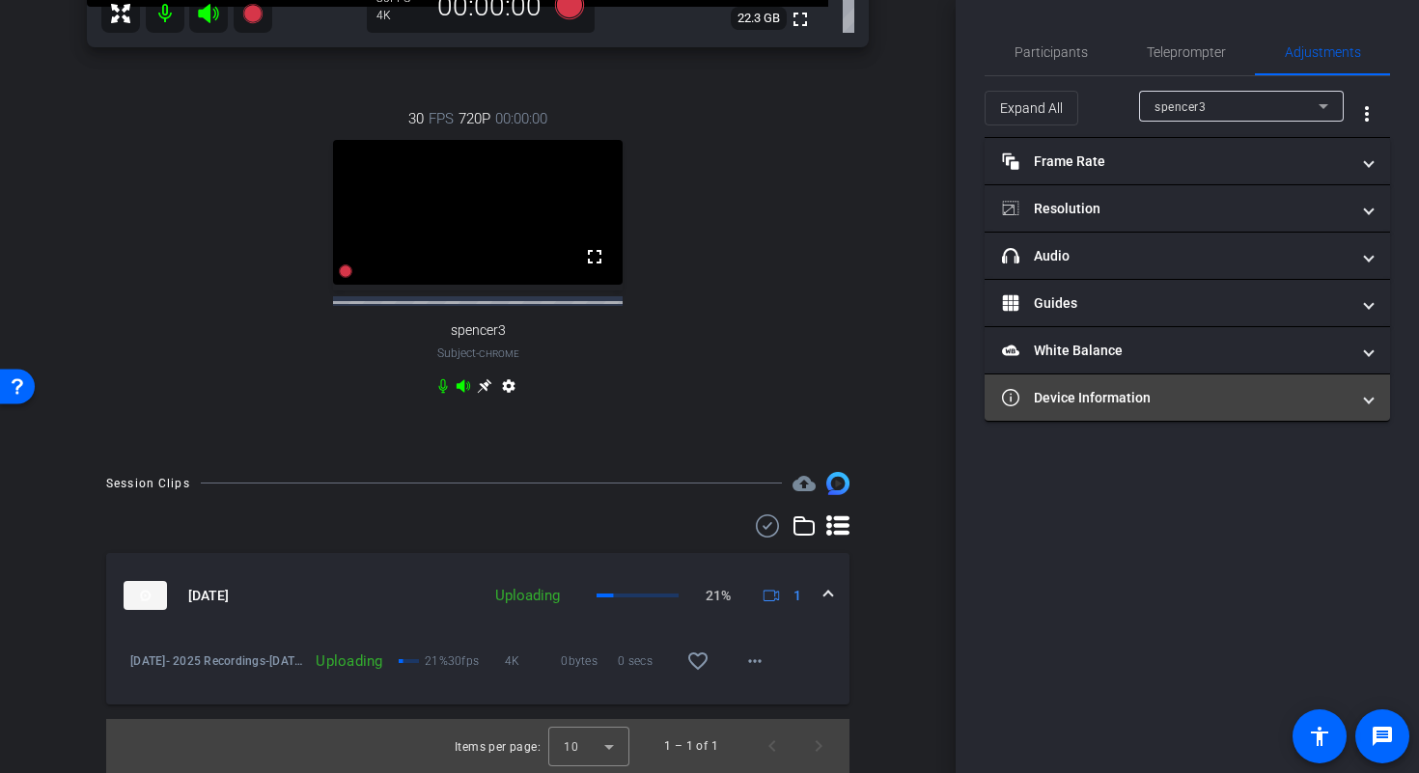
click at [1181, 397] on mat-panel-title "Device Information" at bounding box center [1175, 398] width 347 height 20
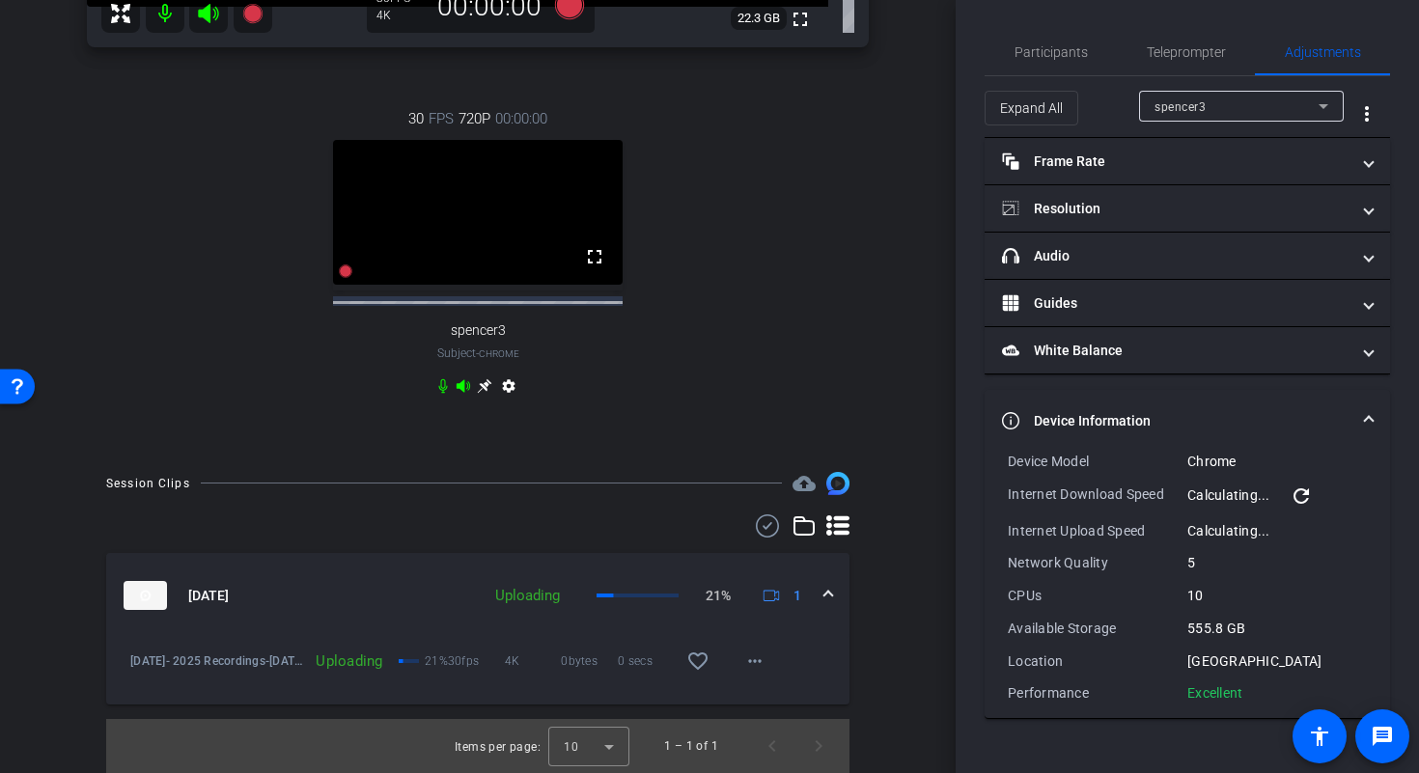
click at [1304, 491] on mat-icon "refresh" at bounding box center [1300, 495] width 23 height 23
click at [1276, 114] on div "spencer3" at bounding box center [1236, 107] width 164 height 24
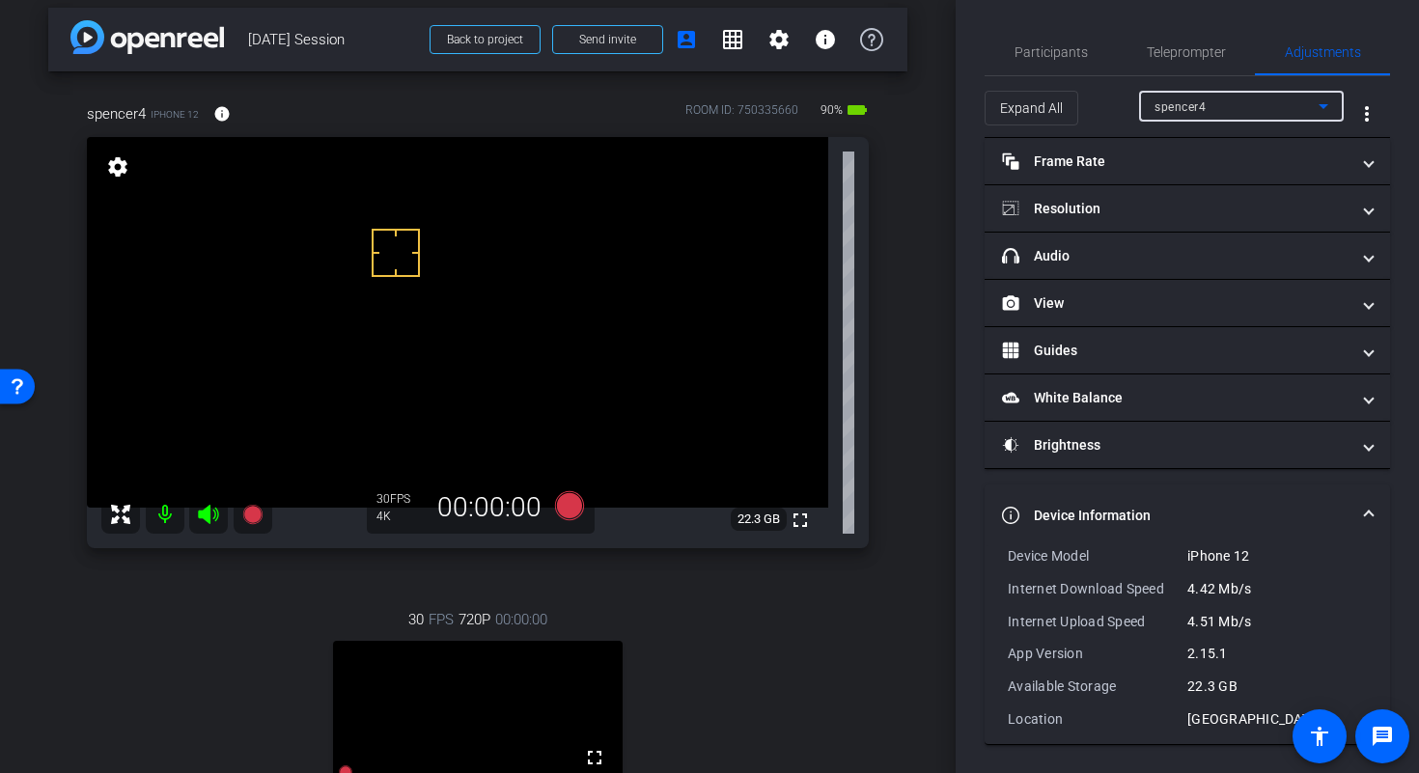
scroll to position [0, 0]
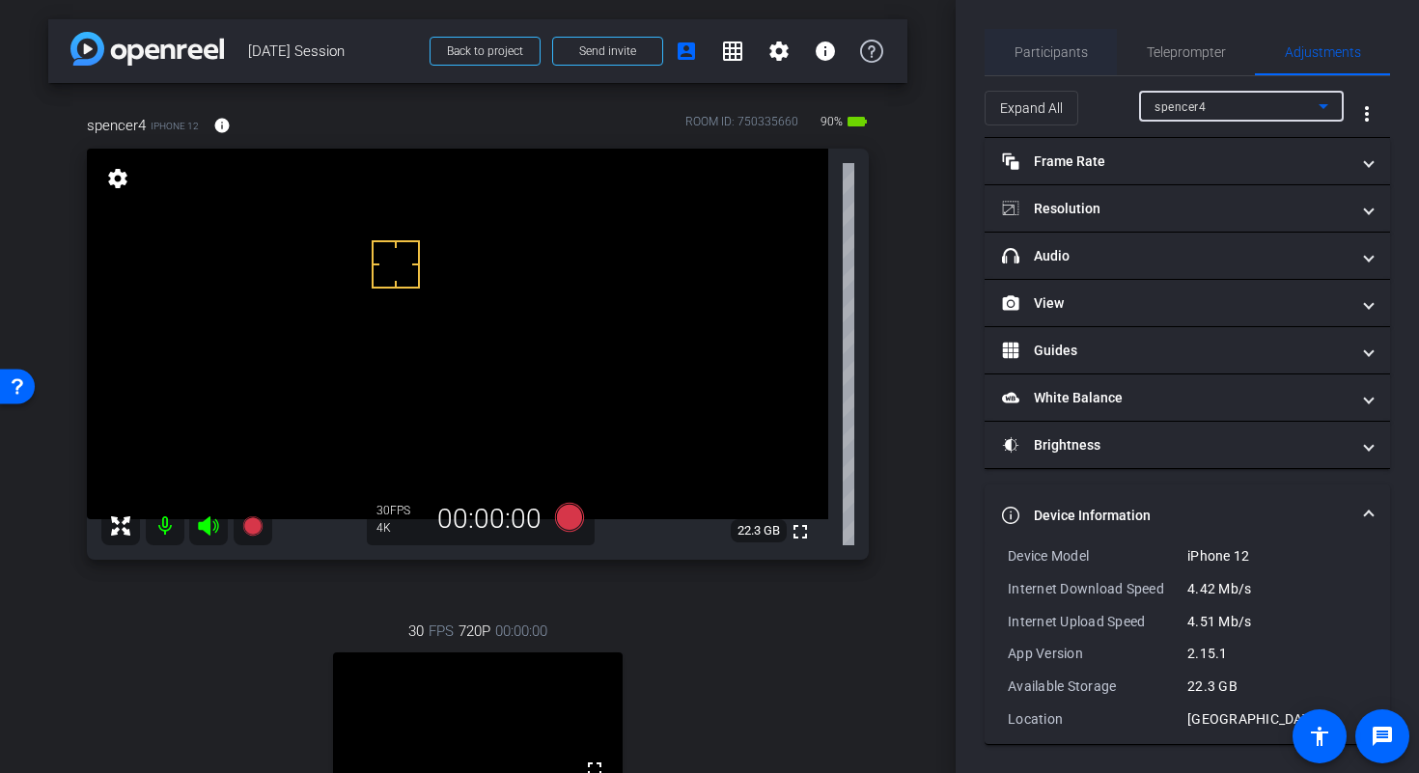
click at [1070, 61] on span "Participants" at bounding box center [1050, 52] width 73 height 46
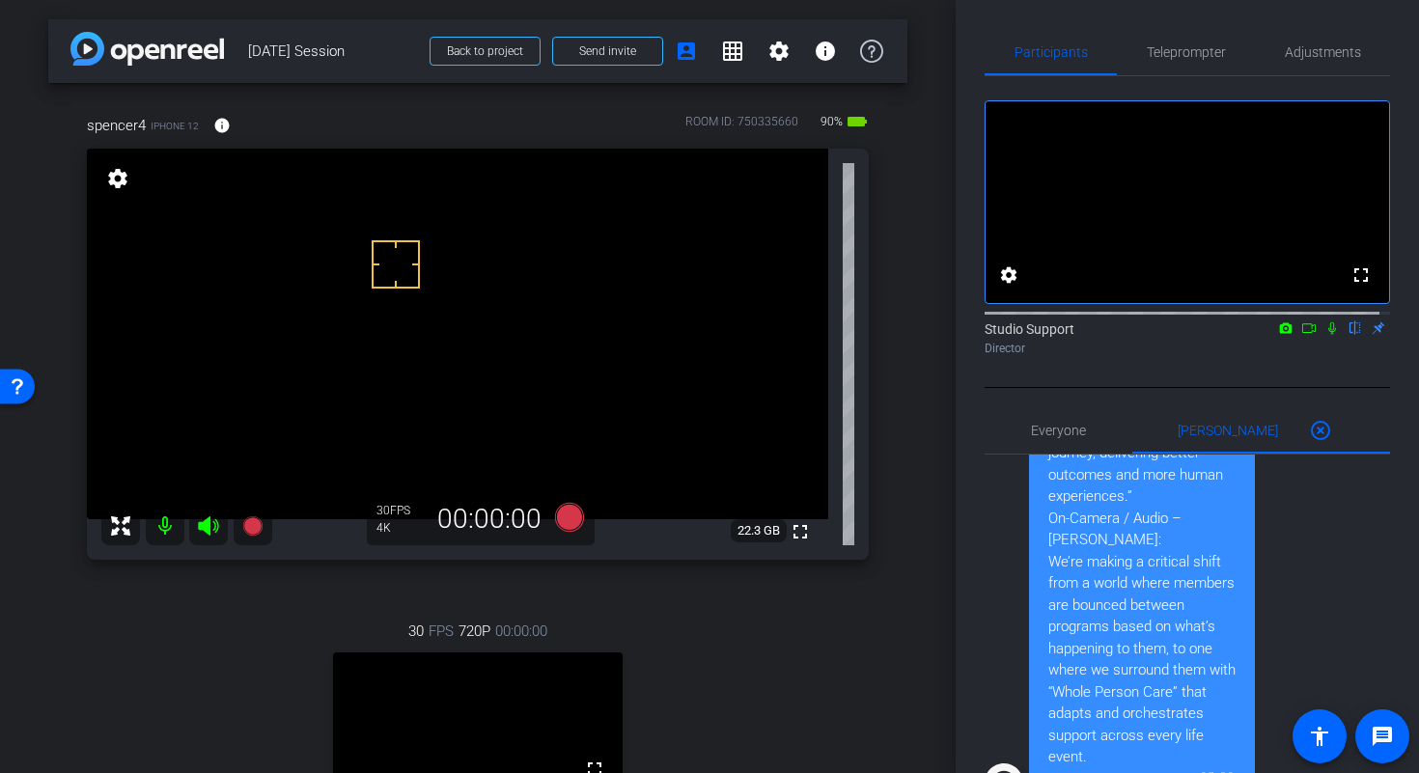
click at [916, 223] on div "arrow_back Sept 26th Session Back to project Send invite account_box grid_on se…" at bounding box center [477, 386] width 955 height 773
click at [903, 221] on div "arrow_back Sept 26th Session Back to project Send invite account_box grid_on se…" at bounding box center [477, 385] width 955 height 773
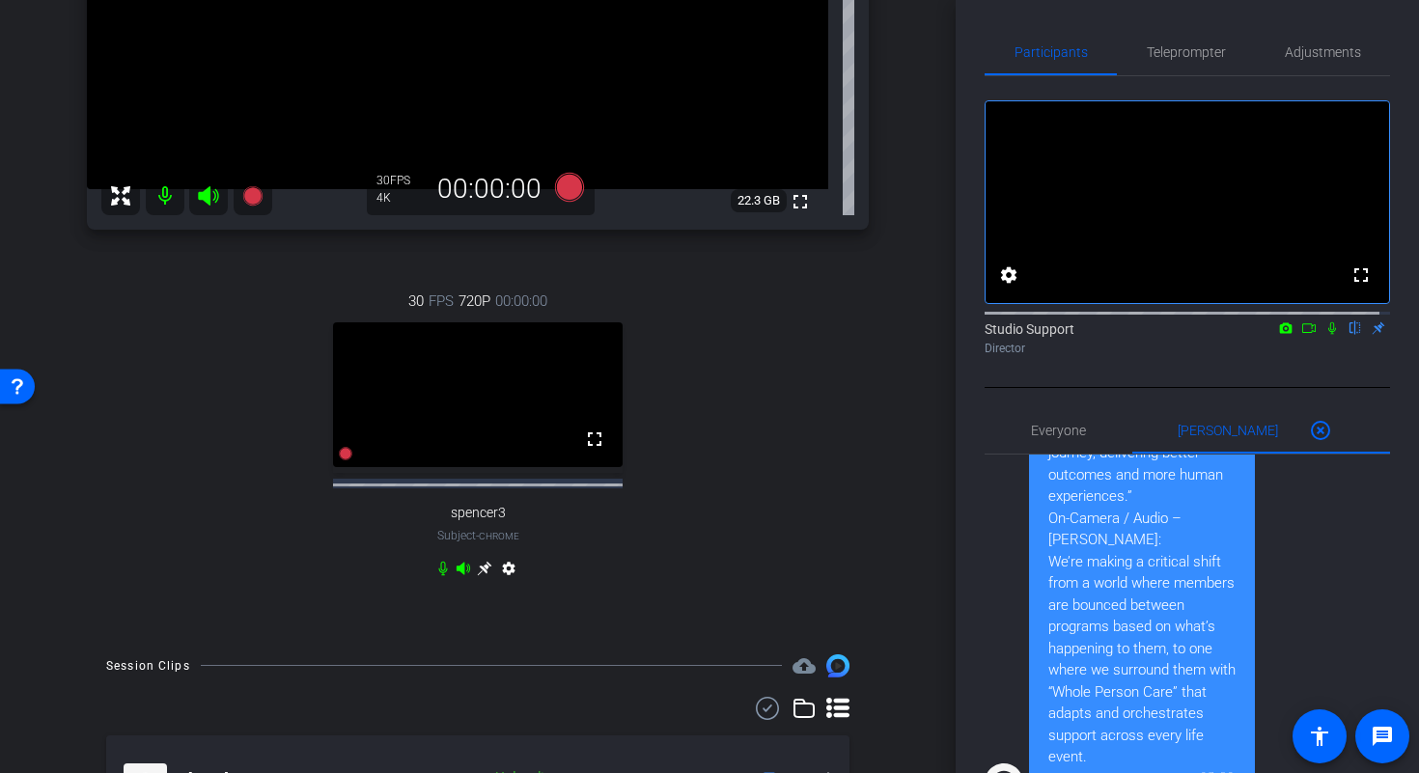
scroll to position [0, 0]
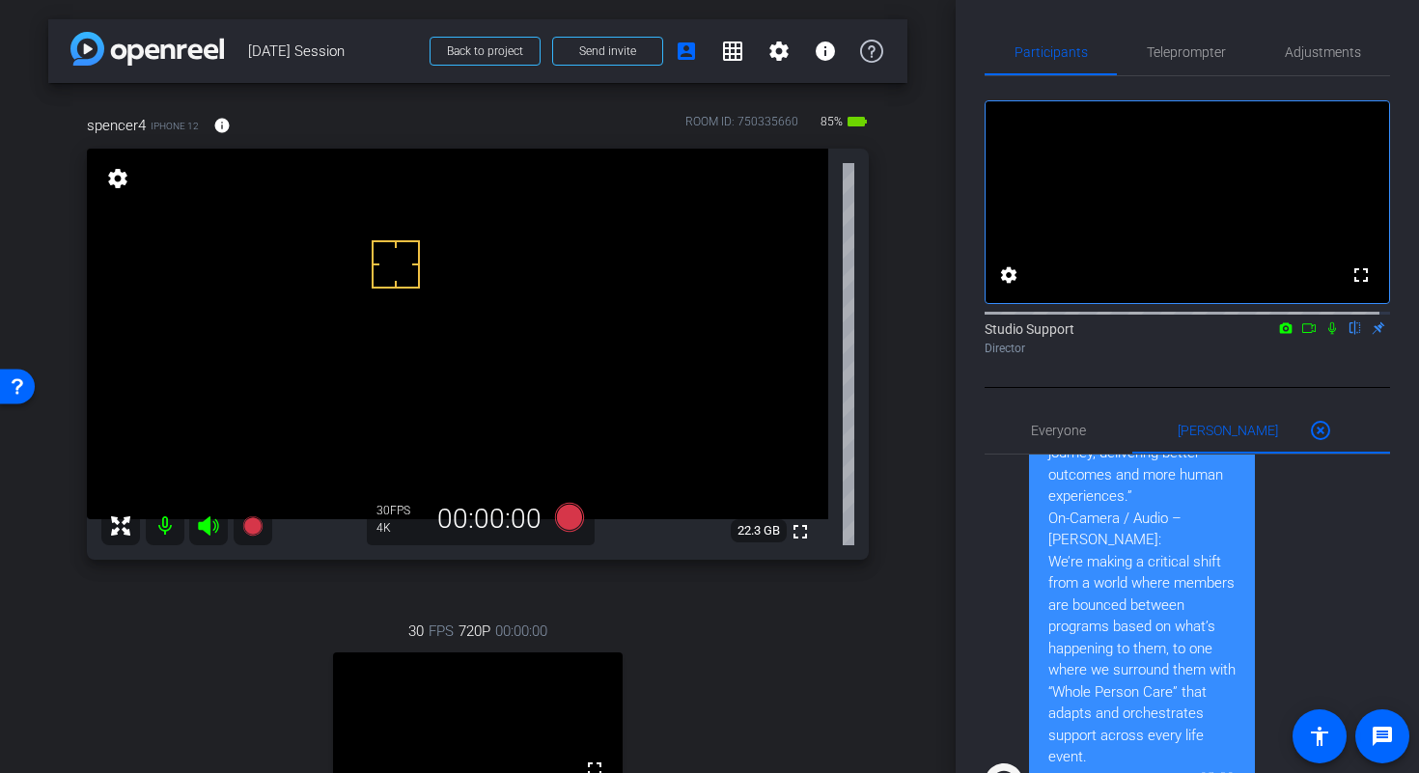
drag, startPoint x: 944, startPoint y: 256, endPoint x: 950, endPoint y: 238, distance: 18.3
click at [950, 238] on div "arrow_back Sept 26th Session Back to project Send invite account_box grid_on se…" at bounding box center [477, 386] width 955 height 773
click at [915, 217] on div "arrow_back Sept 26th Session Back to project Send invite account_box grid_on se…" at bounding box center [477, 386] width 955 height 773
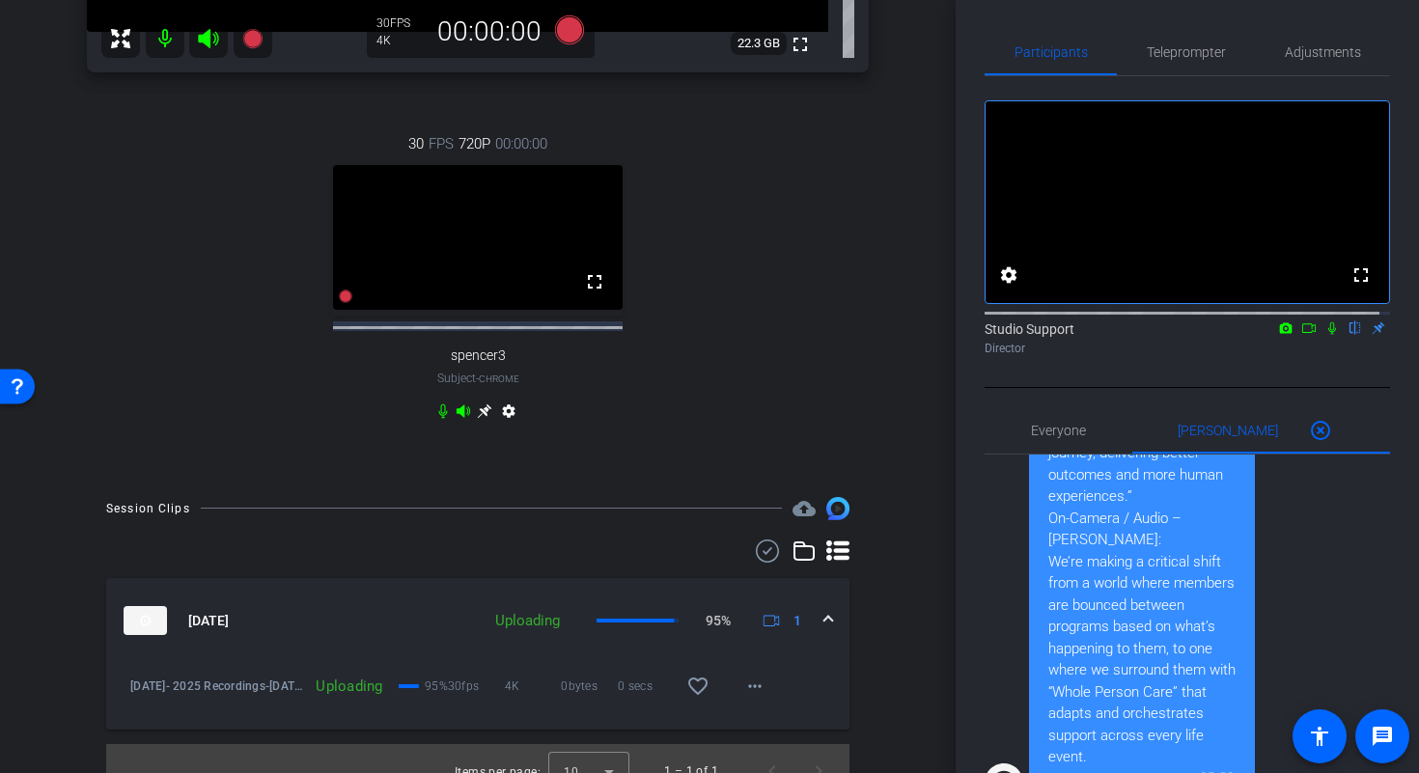
scroll to position [512, 0]
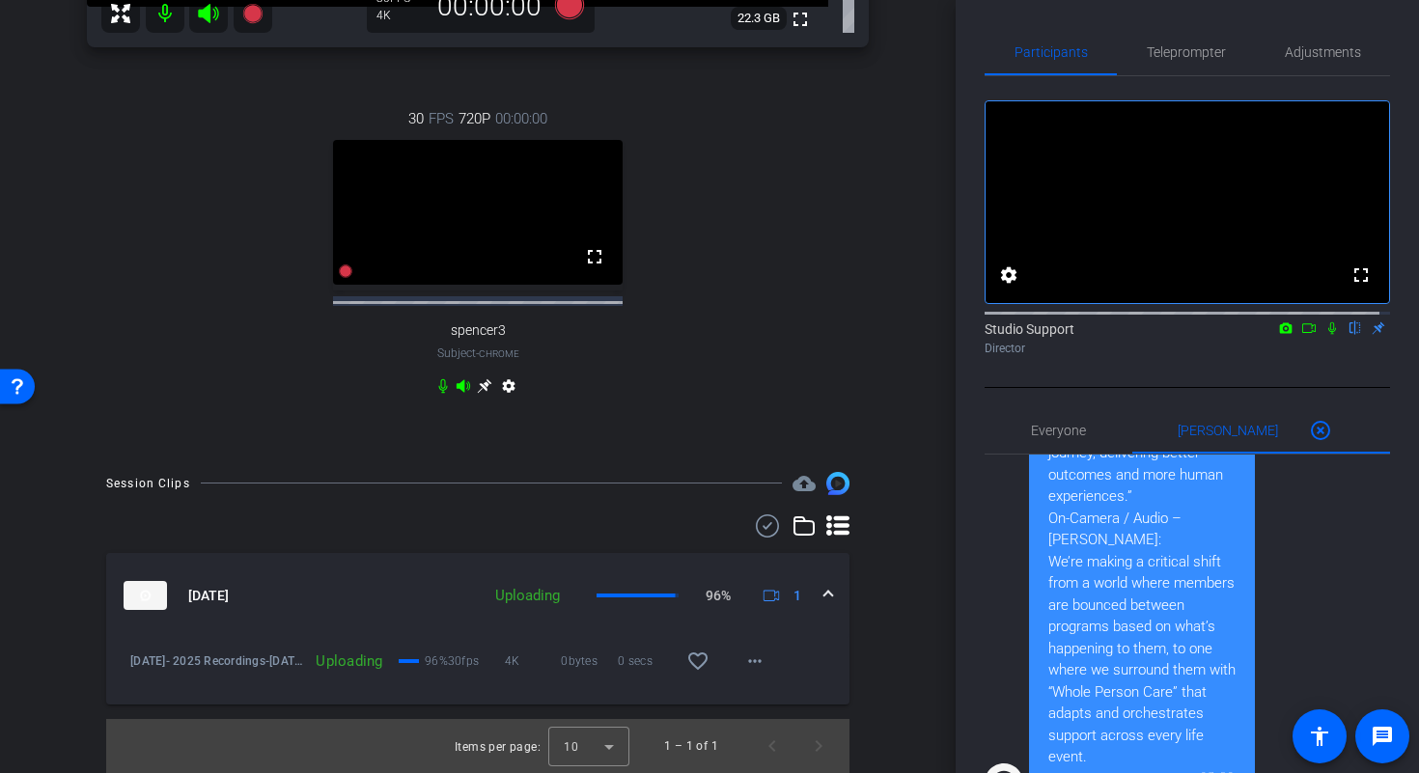
click at [919, 538] on div "arrow_back Sept 26th Session Back to project Send invite account_box grid_on se…" at bounding box center [477, 386] width 955 height 773
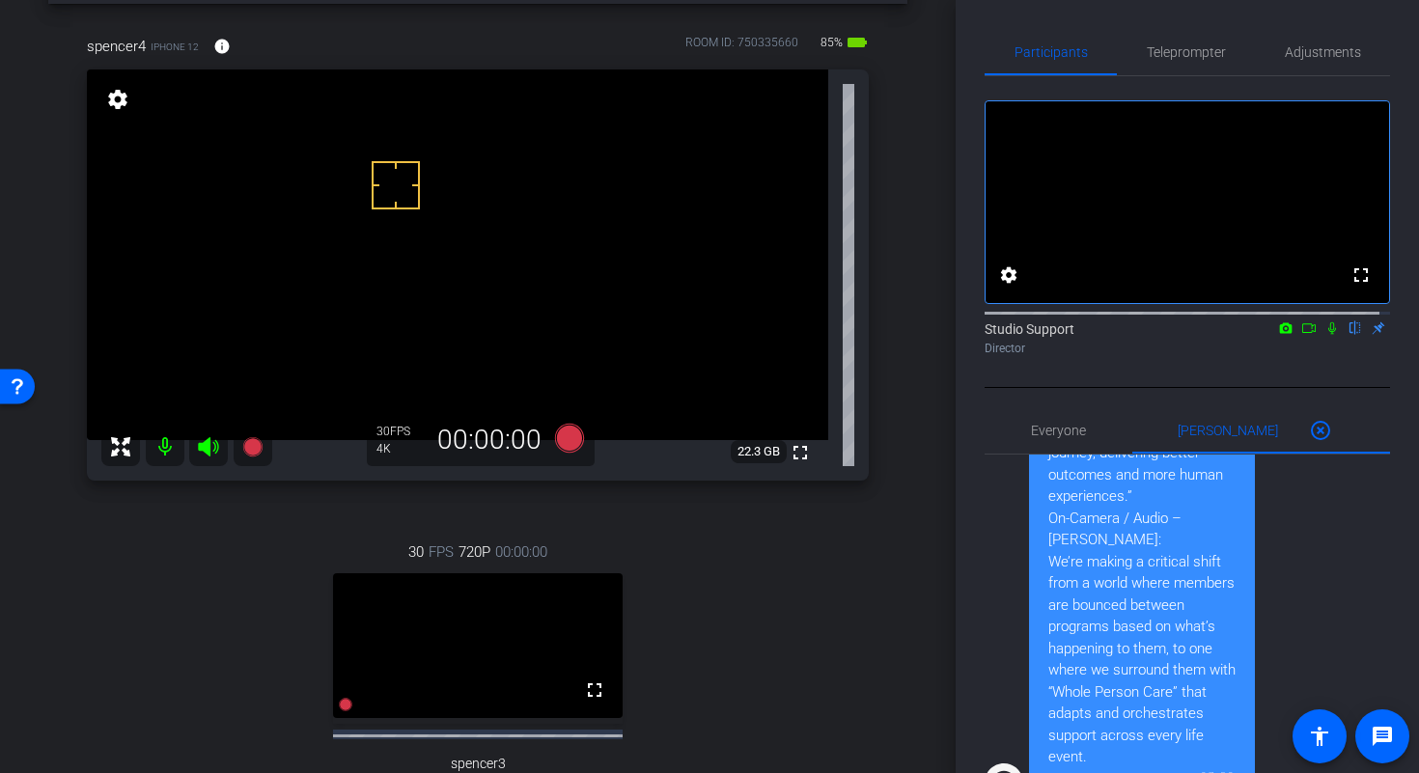
scroll to position [68, 0]
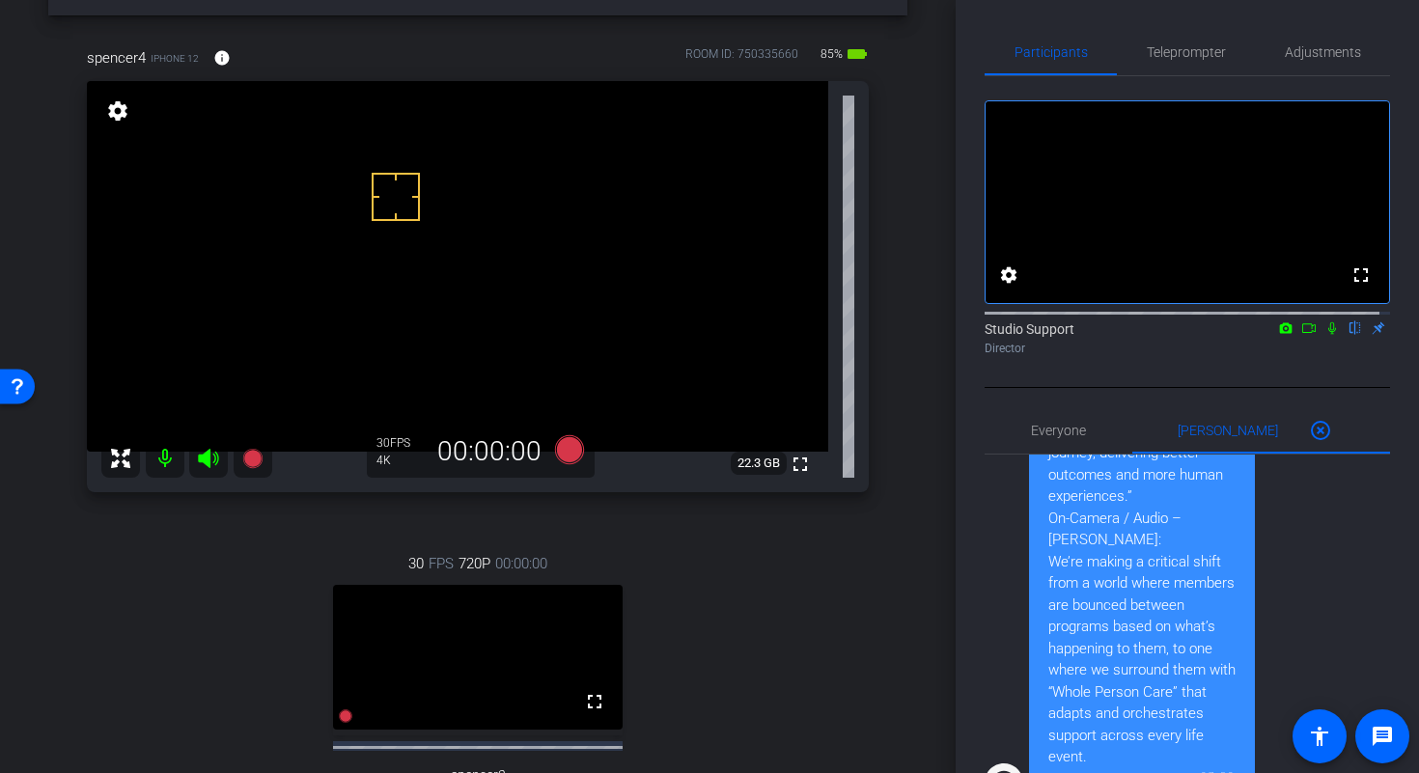
click at [411, 212] on div at bounding box center [396, 197] width 48 height 48
click at [387, 204] on video at bounding box center [457, 266] width 741 height 371
click at [1313, 50] on span "Adjustments" at bounding box center [1322, 52] width 76 height 14
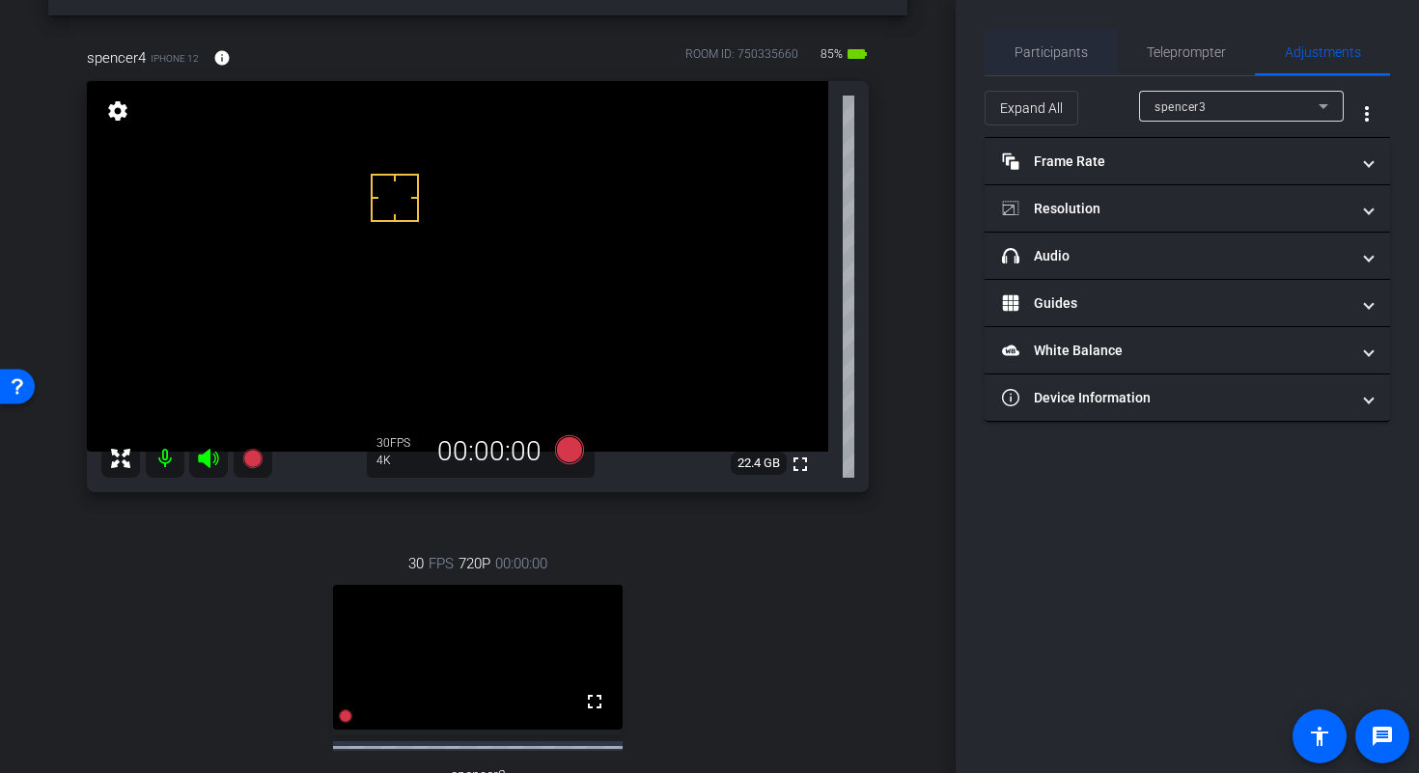
click at [1060, 49] on span "Participants" at bounding box center [1050, 52] width 73 height 14
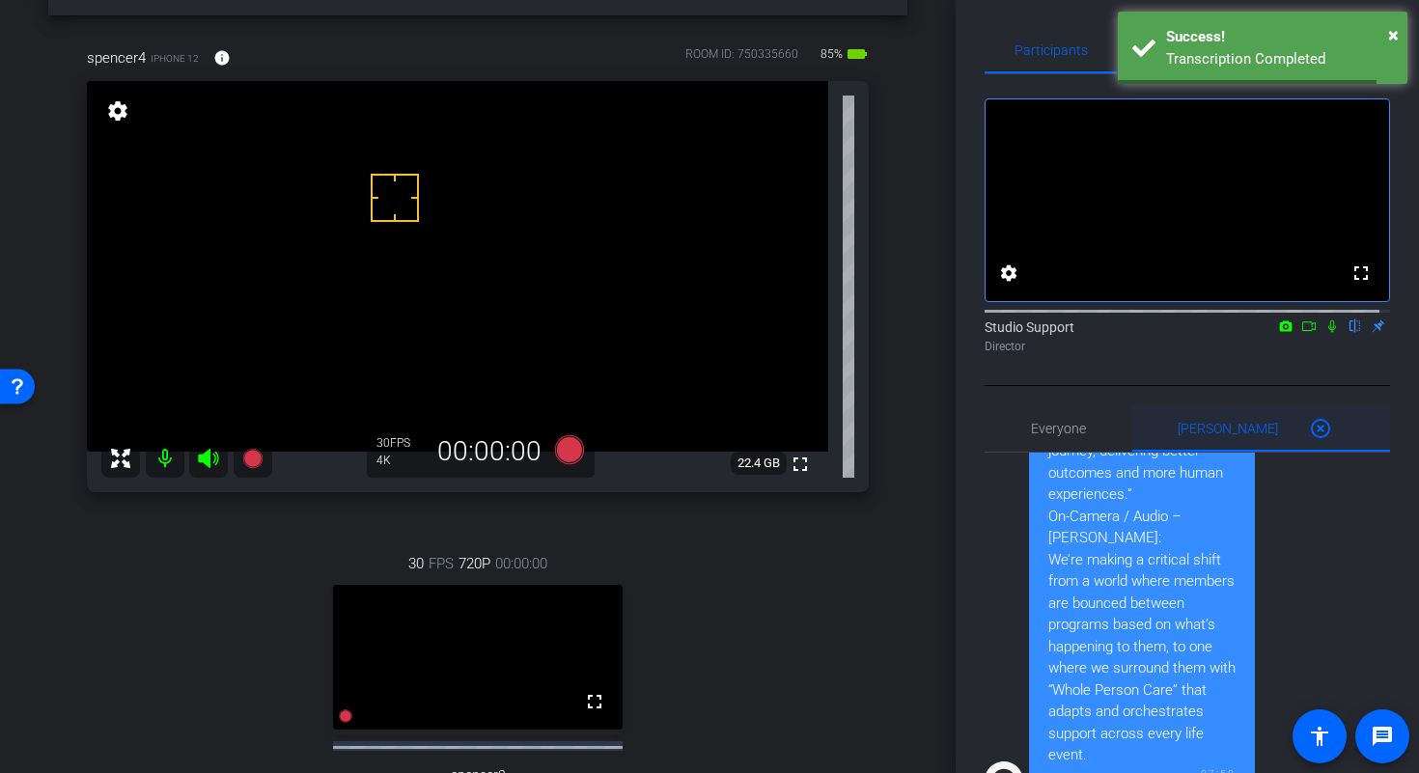
scroll to position [0, 0]
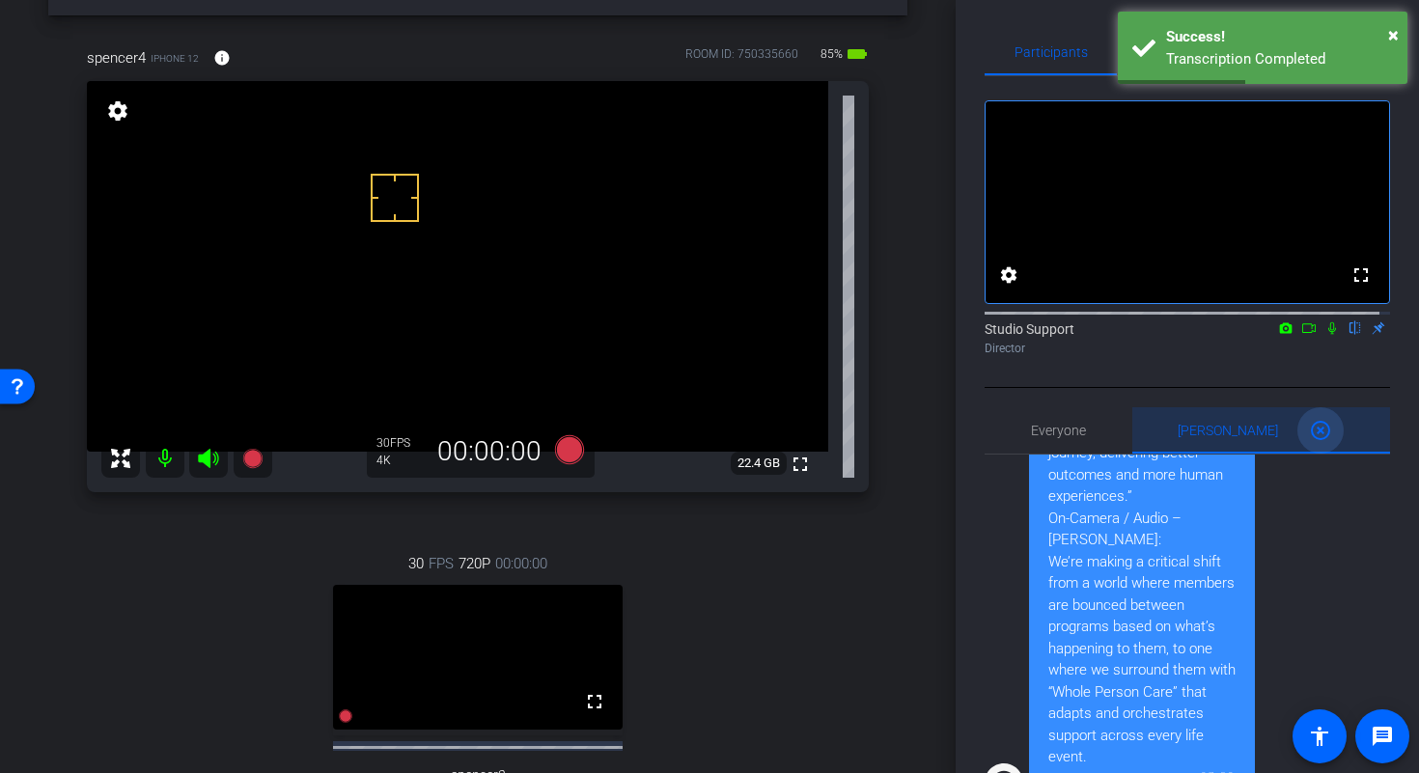
click at [1309, 442] on mat-icon "highlight_off" at bounding box center [1320, 430] width 23 height 23
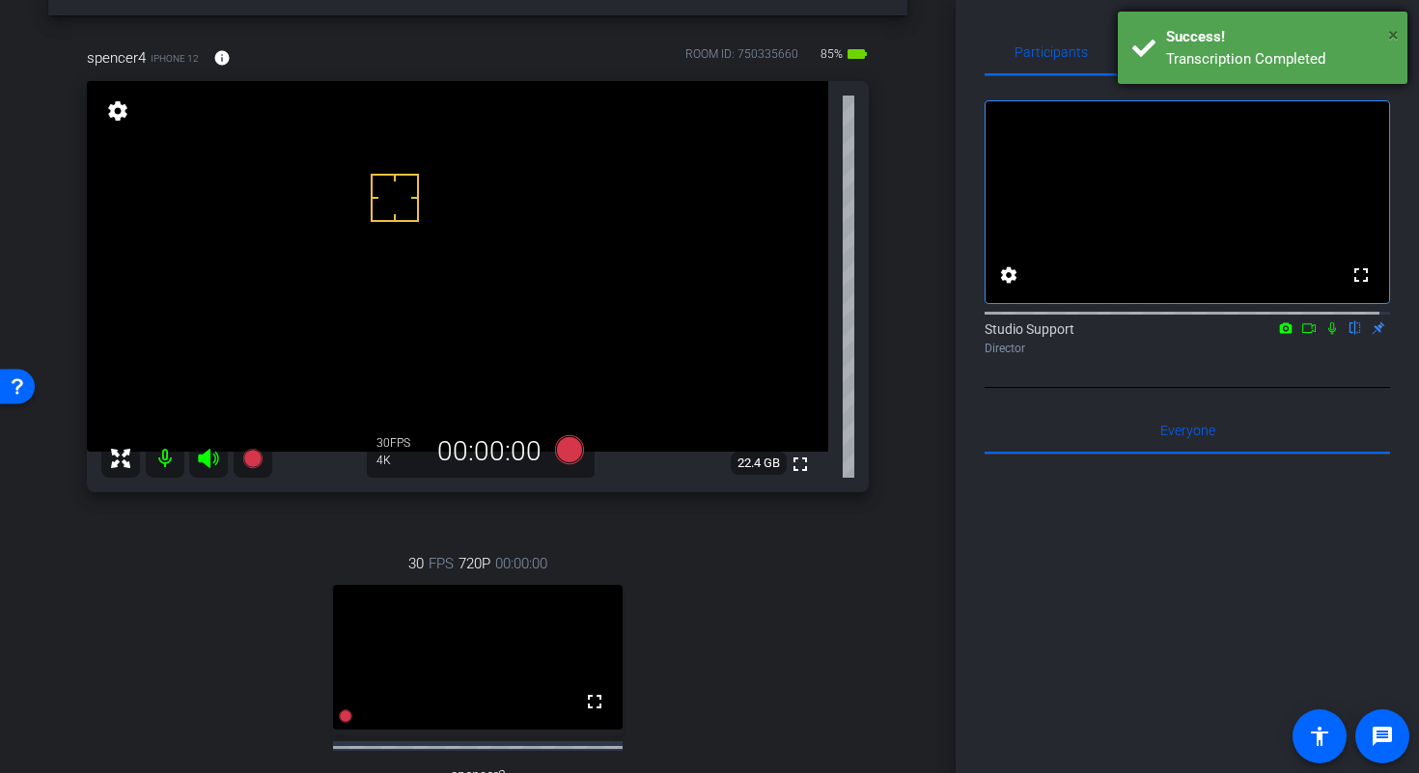
click at [1391, 34] on span "×" at bounding box center [1393, 34] width 11 height 23
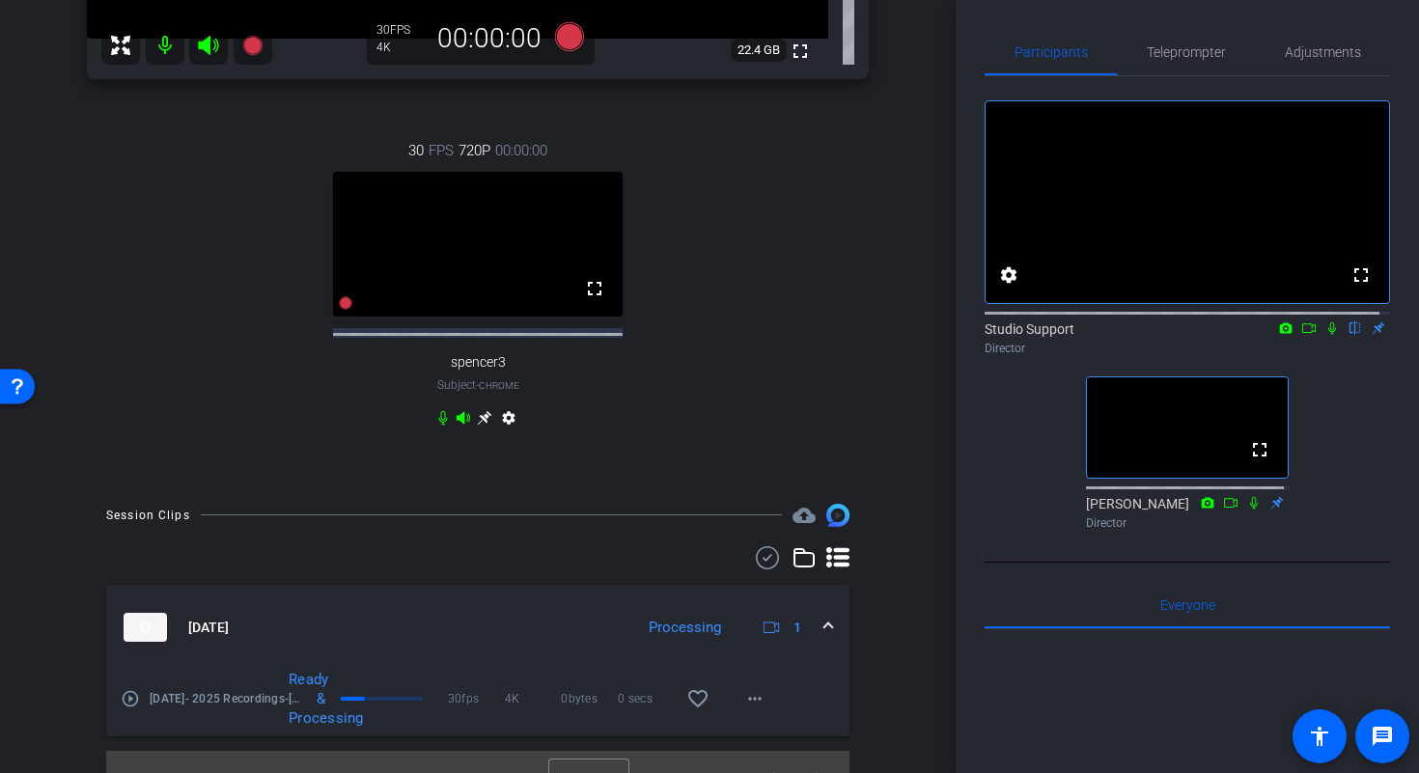
scroll to position [512, 0]
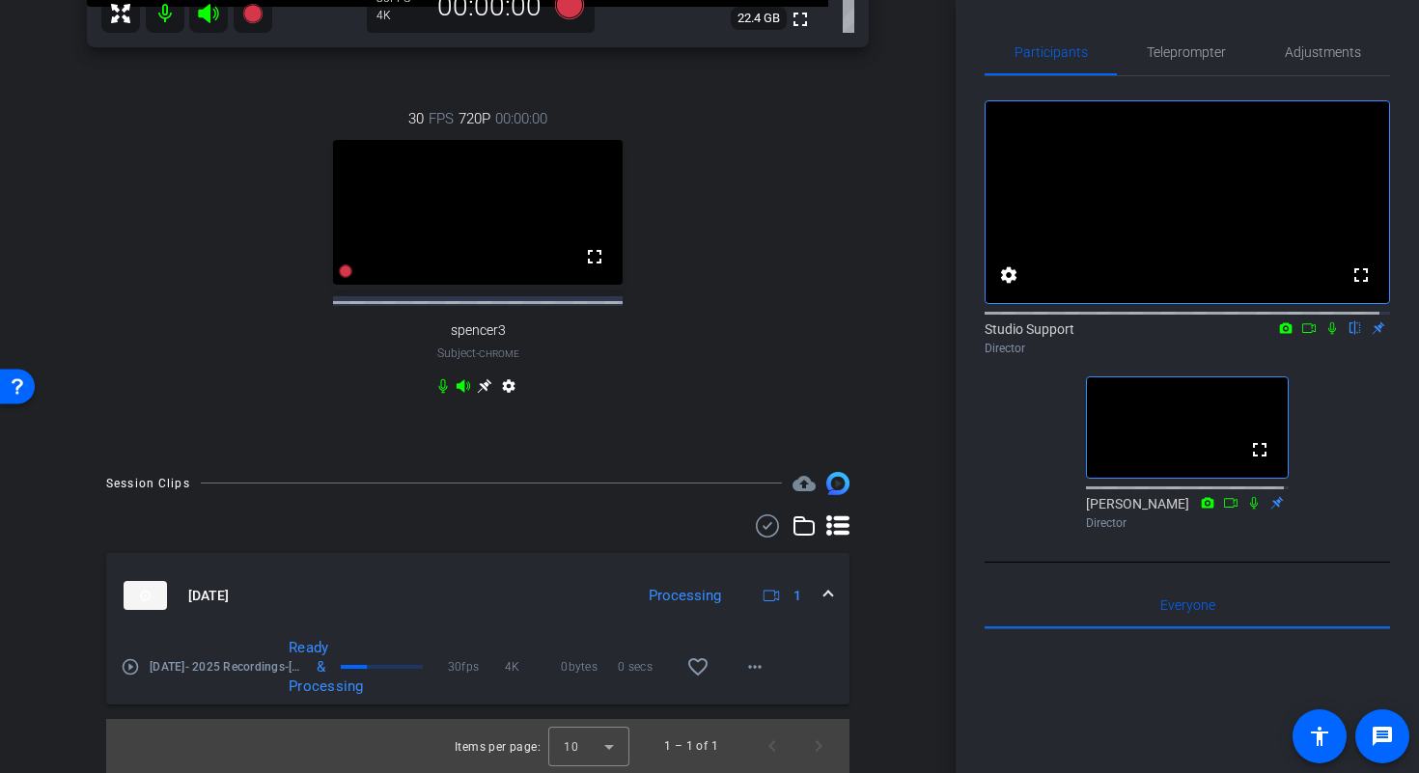
click at [133, 666] on mat-icon "play_circle_outline" at bounding box center [130, 666] width 19 height 19
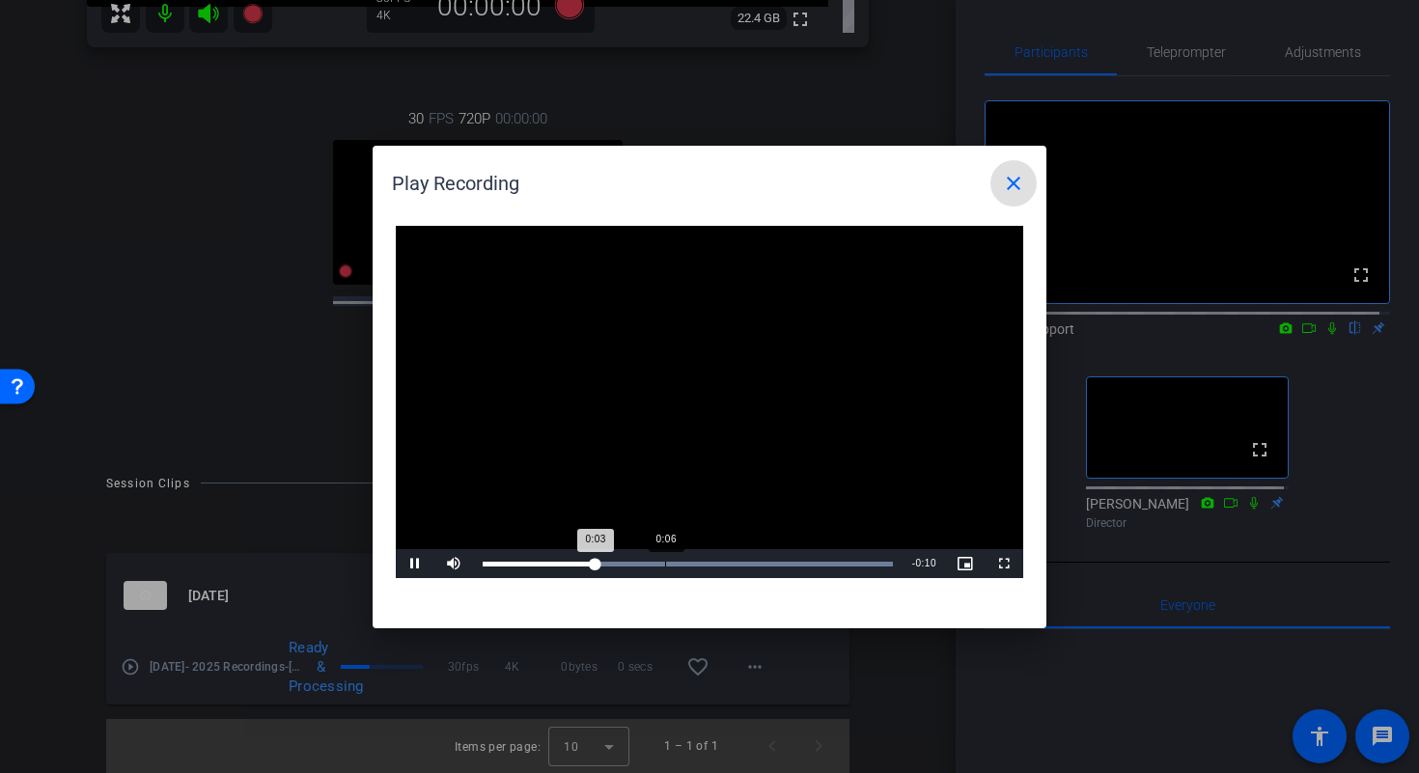
click at [664, 562] on div "Loaded : 100.00% 0:06 0:03" at bounding box center [688, 564] width 410 height 5
click at [797, 567] on div "Loaded : 100.00% 0:10 0:07" at bounding box center [687, 563] width 429 height 29
click at [1022, 177] on mat-icon "close" at bounding box center [1013, 183] width 23 height 23
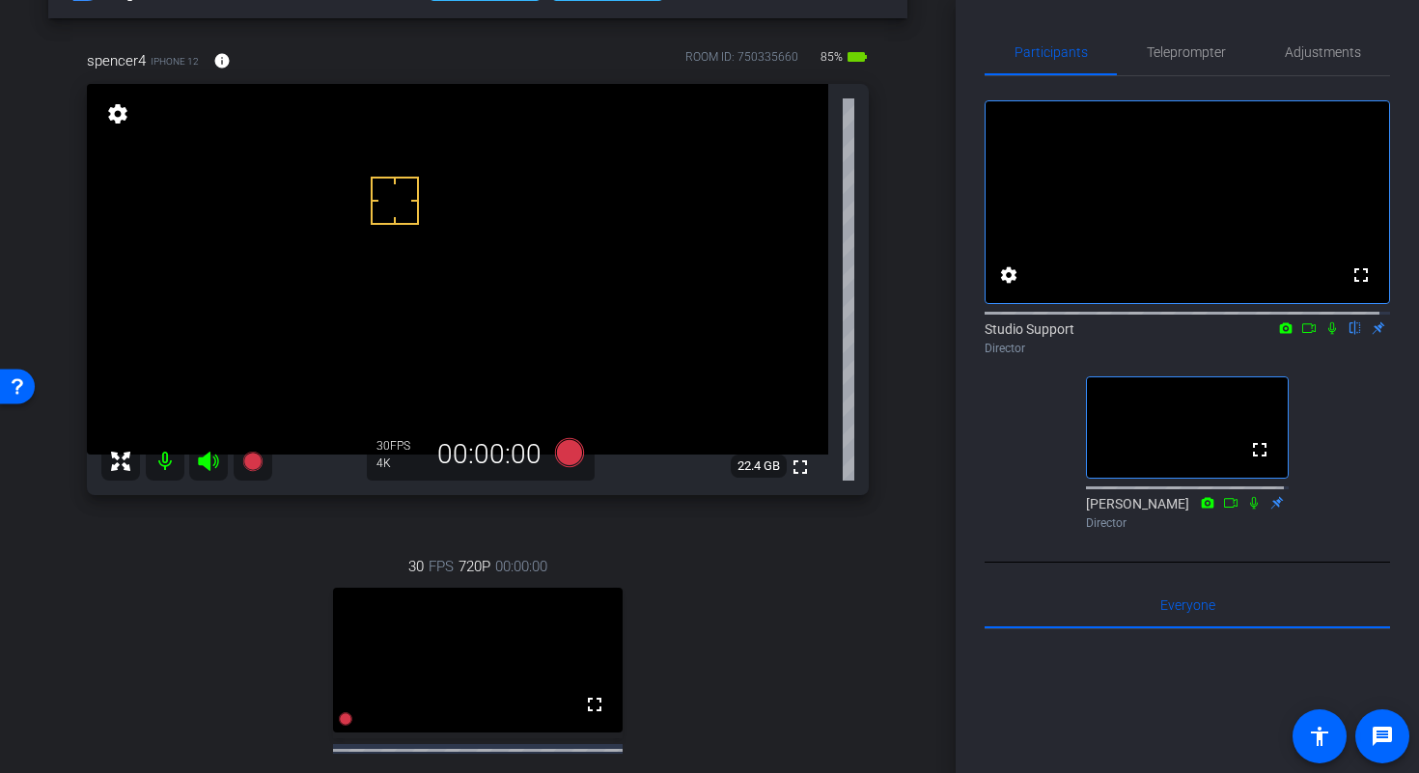
scroll to position [61, 0]
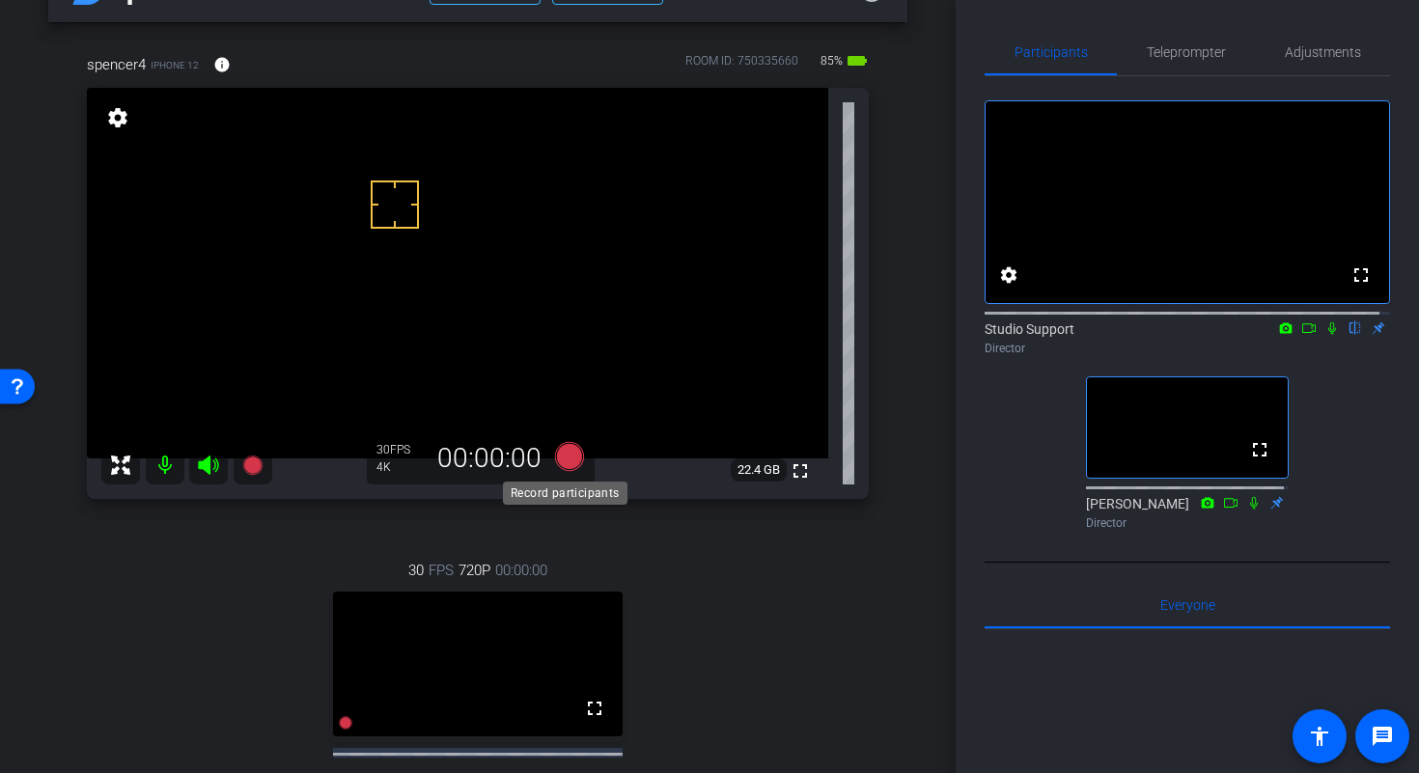
click at [564, 456] on icon at bounding box center [569, 456] width 29 height 29
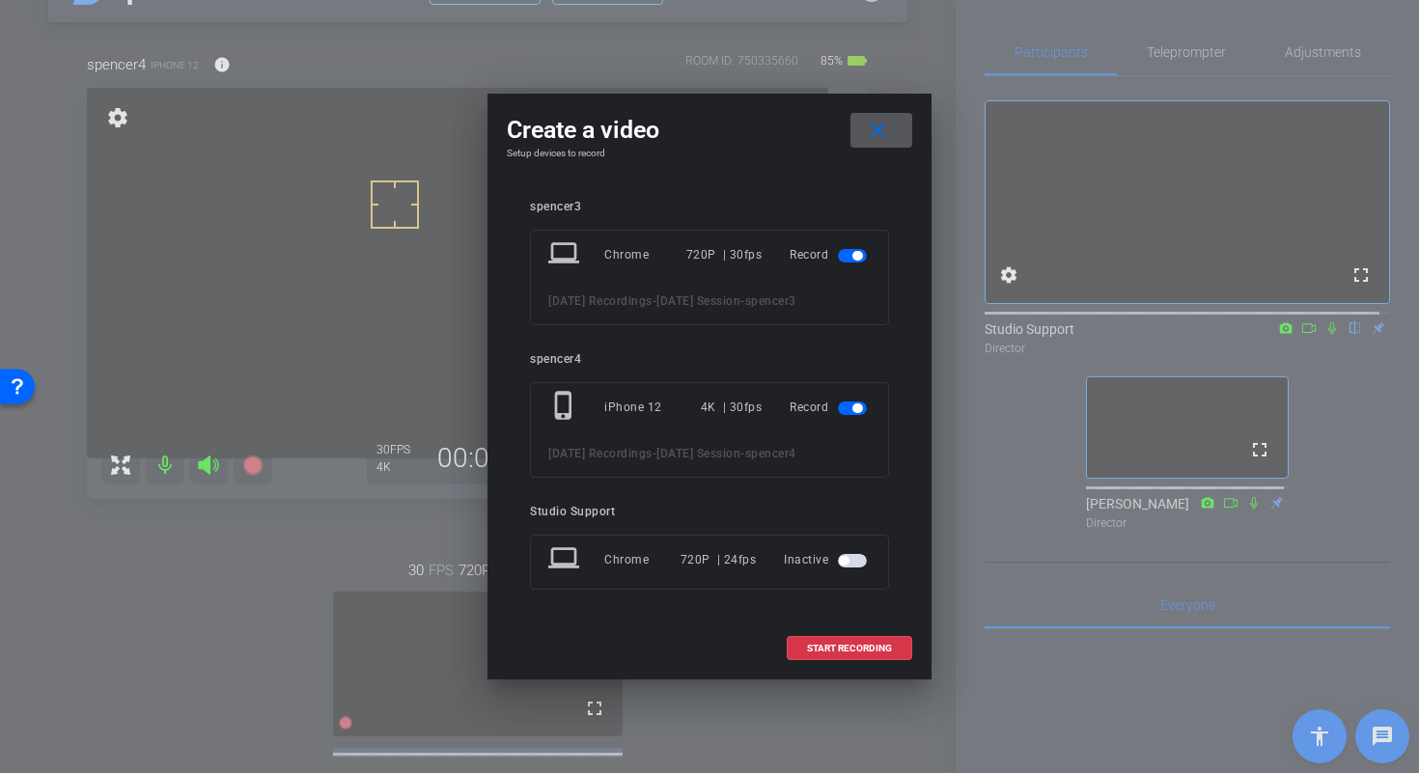
click at [849, 249] on span "button" at bounding box center [852, 256] width 29 height 14
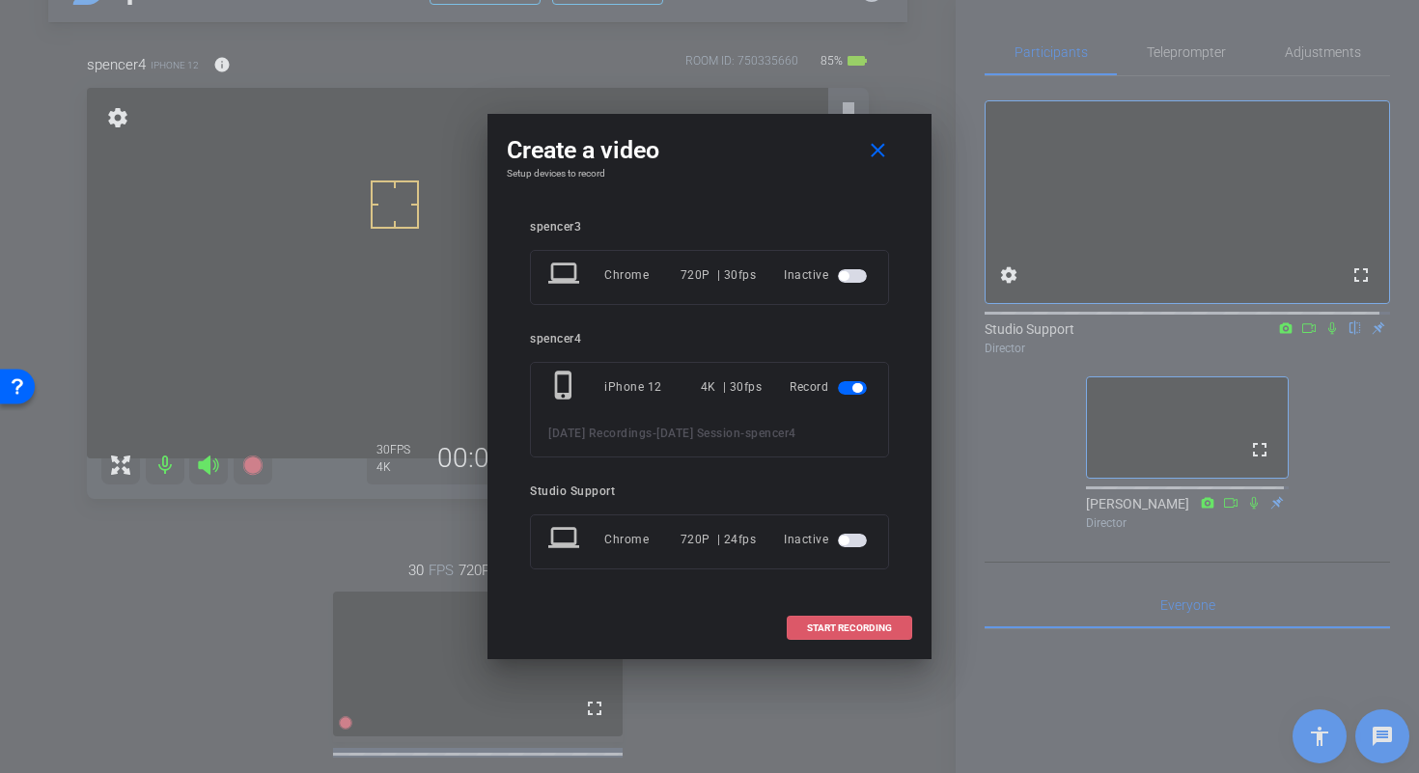
click at [864, 633] on span "START RECORDING" at bounding box center [849, 628] width 85 height 10
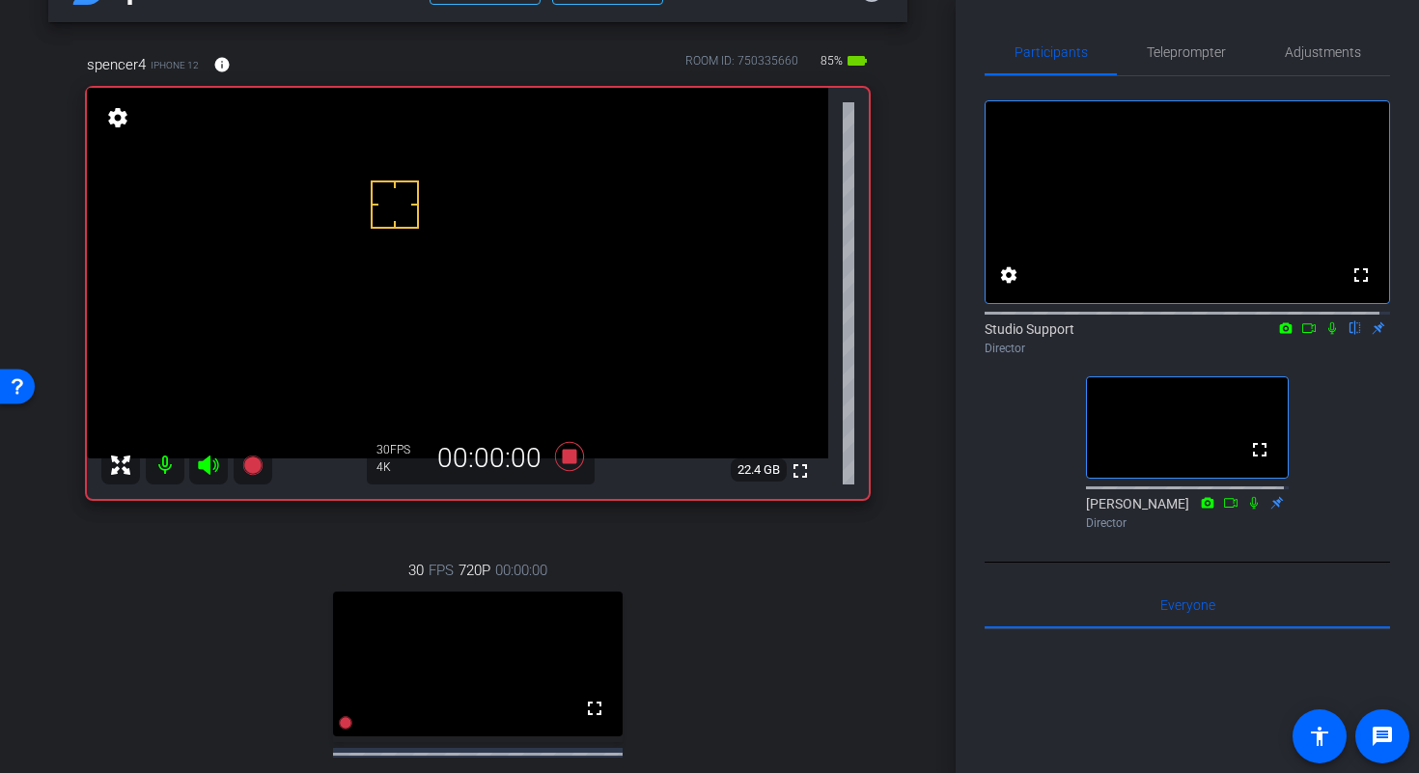
click at [1324, 335] on icon at bounding box center [1331, 328] width 15 height 14
click at [1301, 335] on icon at bounding box center [1308, 328] width 15 height 14
click at [1304, 48] on span "Adjustments" at bounding box center [1322, 52] width 76 height 14
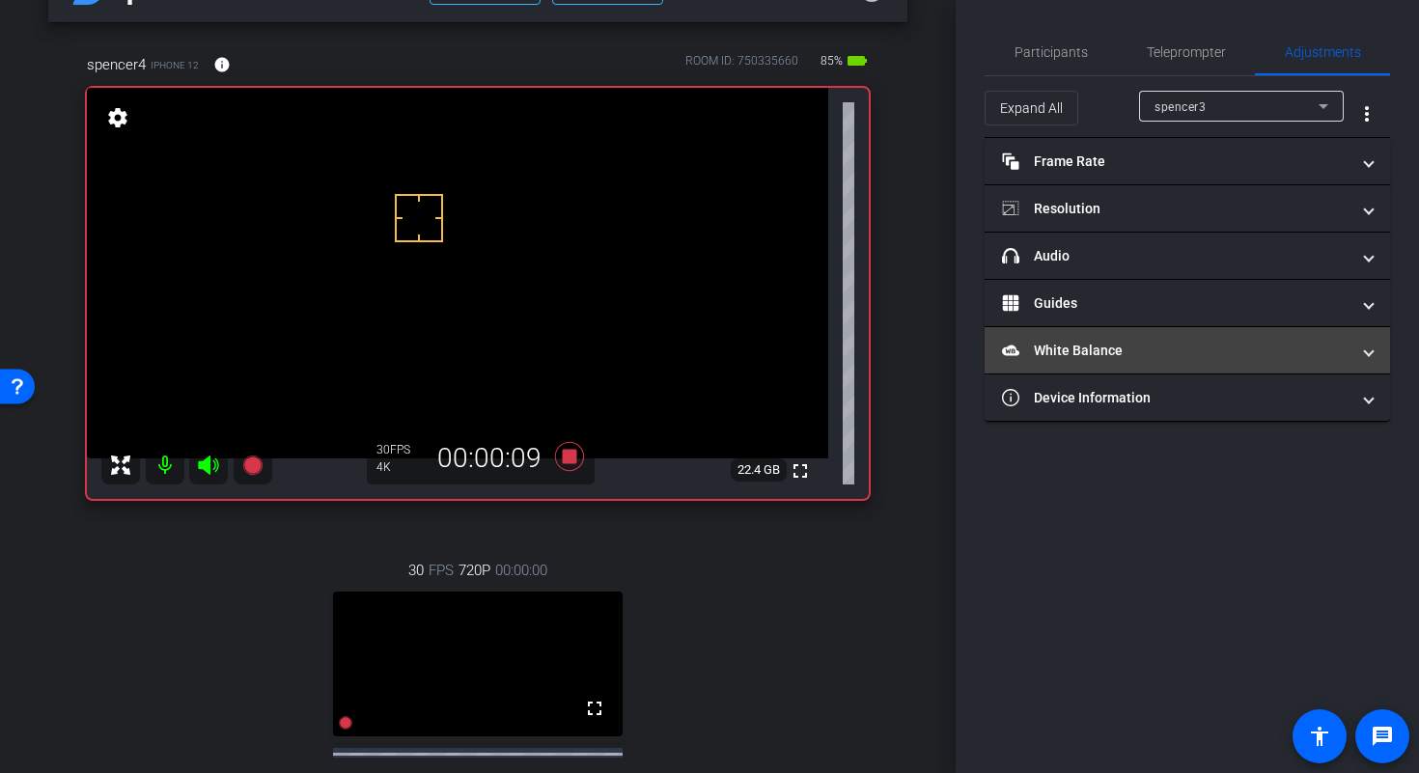
click at [1126, 341] on mat-panel-title "White Balance White Balance" at bounding box center [1175, 351] width 347 height 20
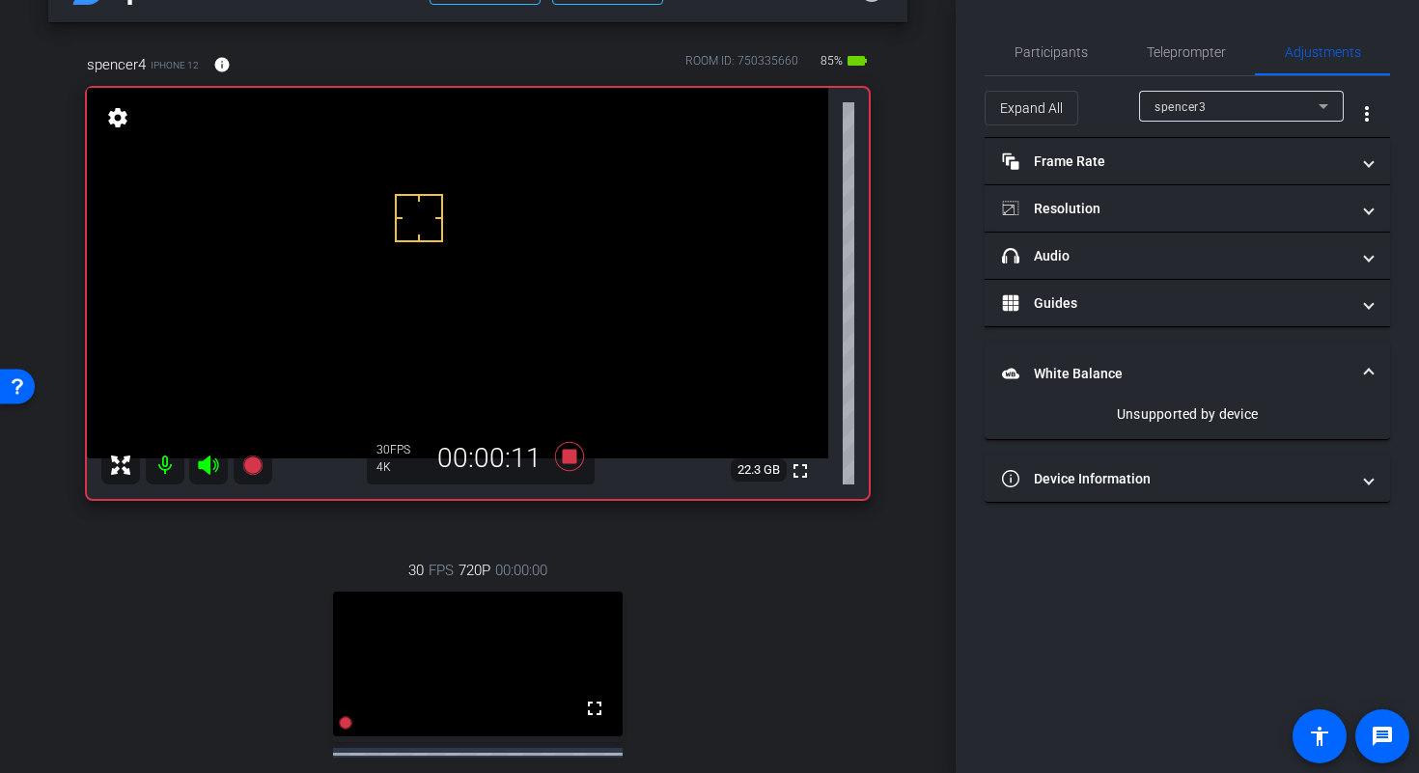
click at [1359, 375] on span "White Balance White Balance" at bounding box center [1183, 374] width 363 height 20
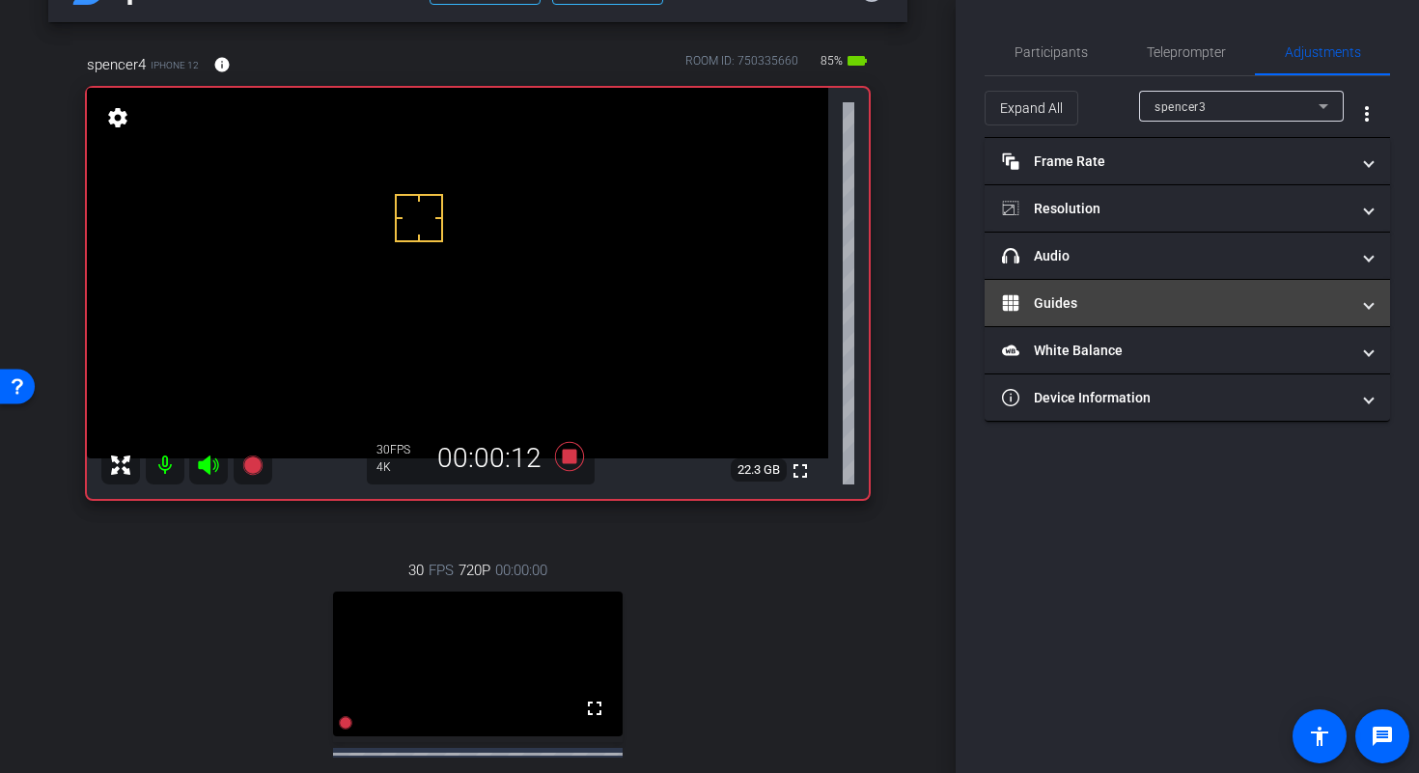
click at [1367, 305] on span at bounding box center [1369, 303] width 8 height 20
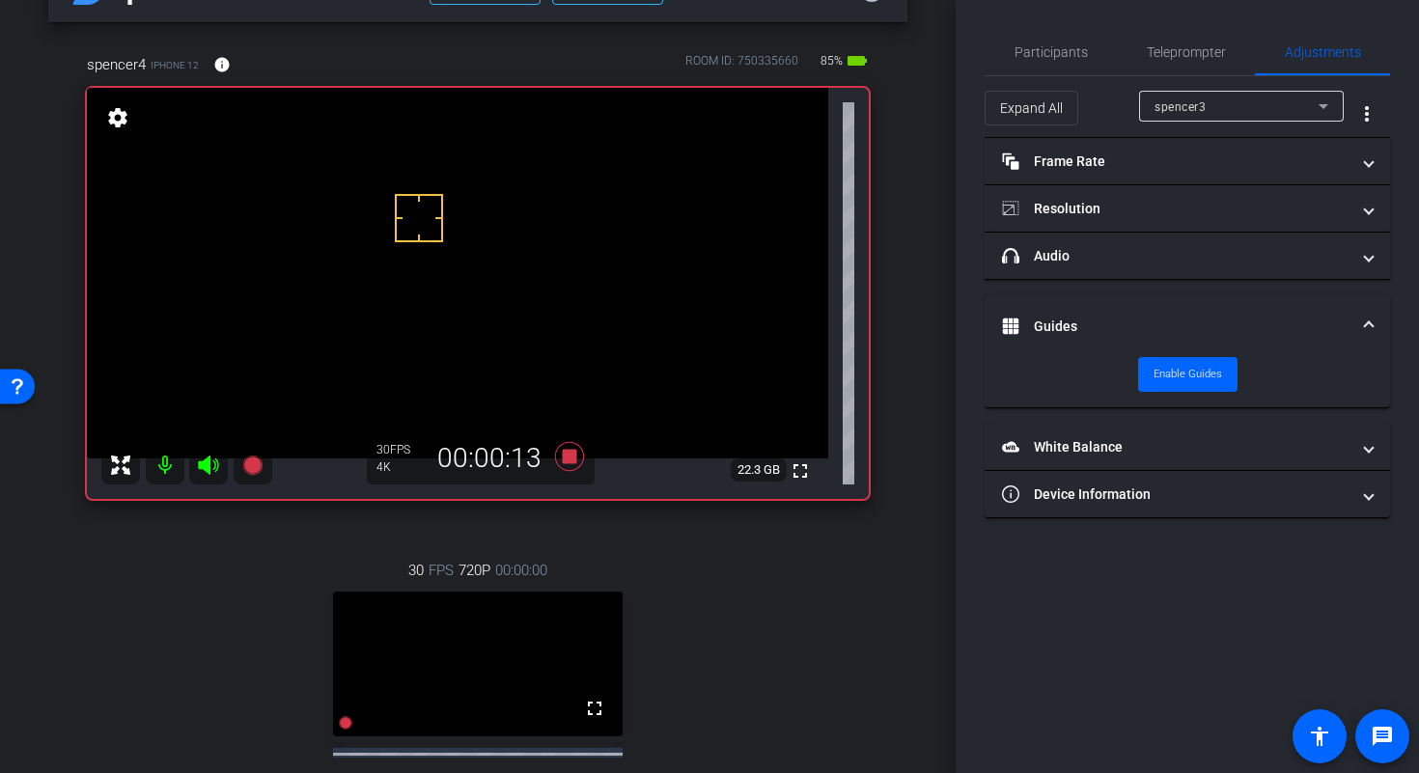
click at [1367, 305] on mat-expansion-panel-header "Guides" at bounding box center [1186, 326] width 405 height 62
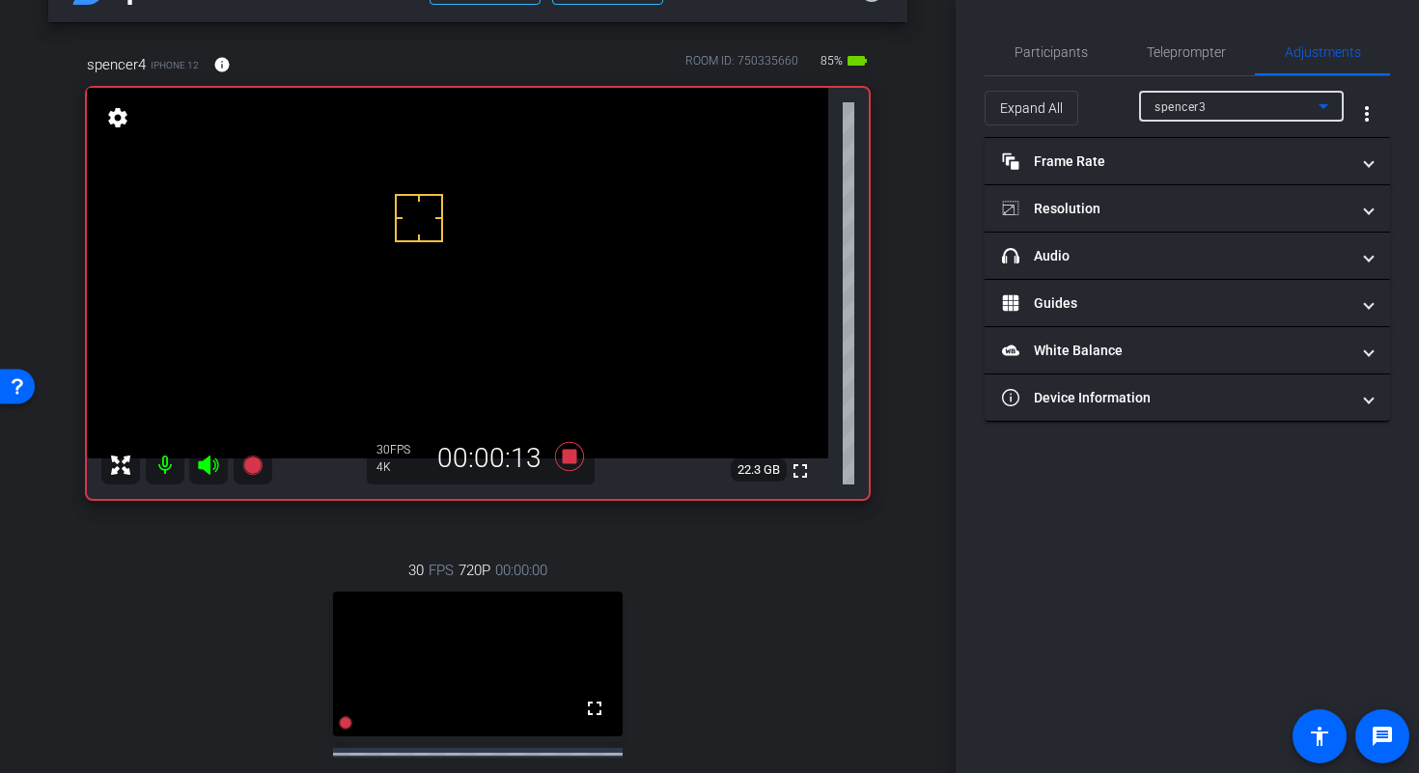
click at [1287, 109] on div "spencer3" at bounding box center [1236, 107] width 164 height 24
drag, startPoint x: 1268, startPoint y: 159, endPoint x: 1259, endPoint y: 180, distance: 22.9
click at [1256, 179] on mat-option "spencer4" at bounding box center [1241, 175] width 205 height 31
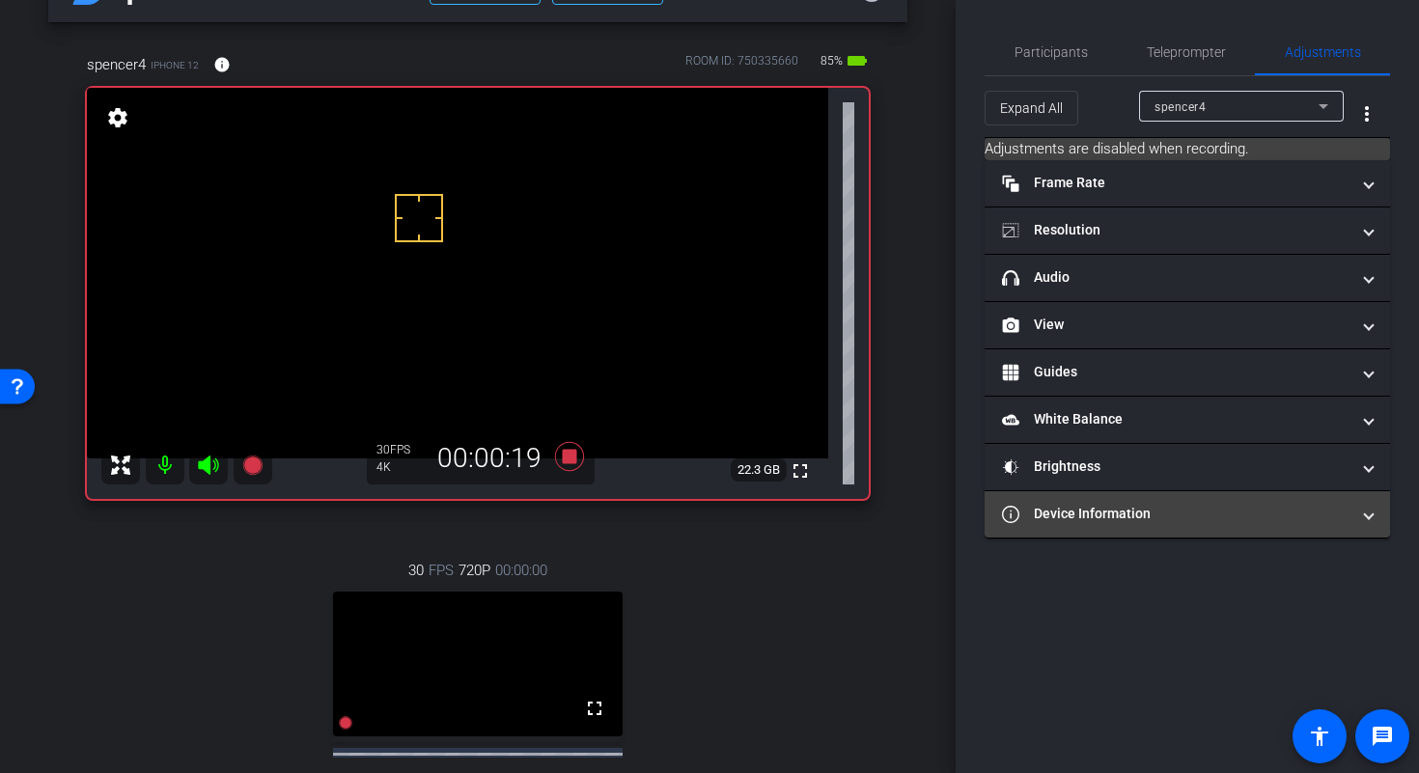
click at [1342, 498] on mat-expansion-panel-header "Device Information" at bounding box center [1186, 514] width 405 height 46
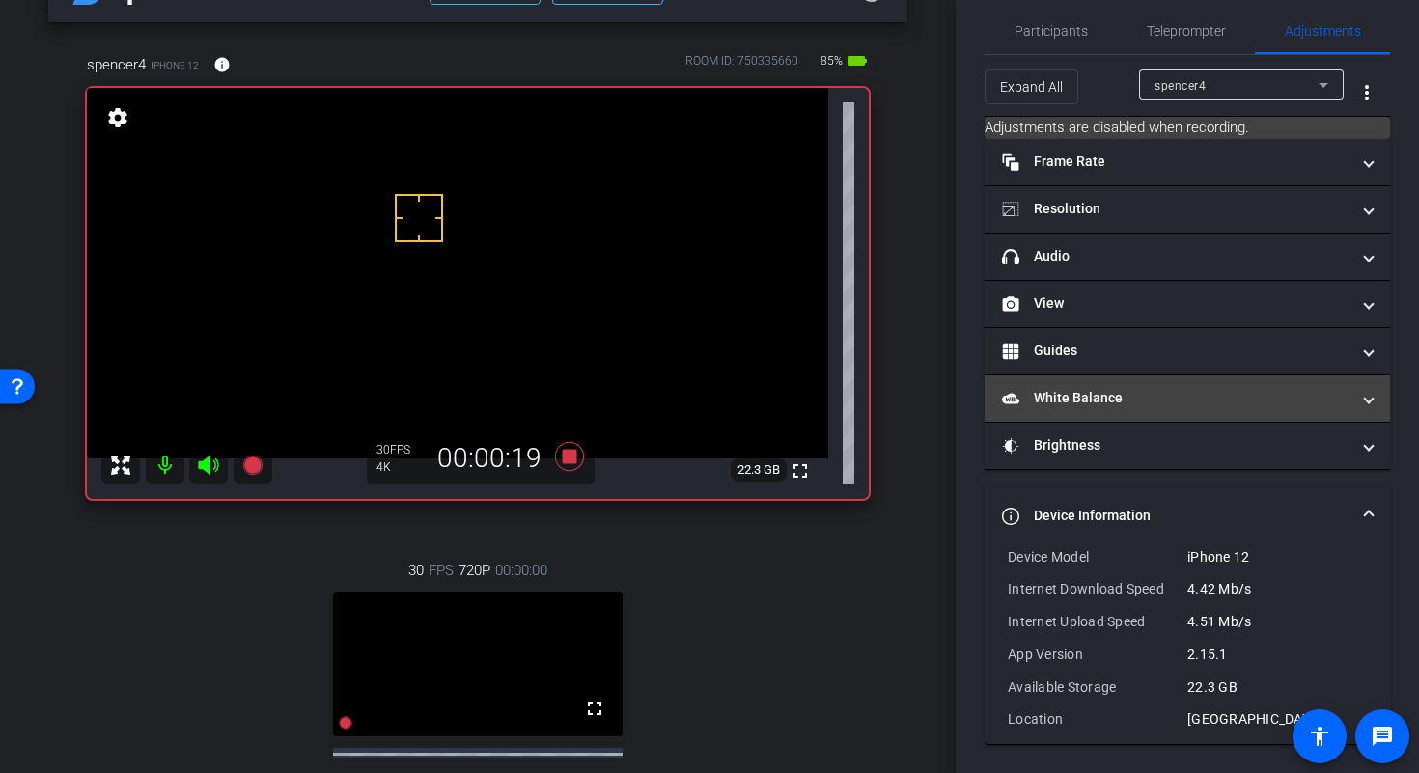
scroll to position [22, 0]
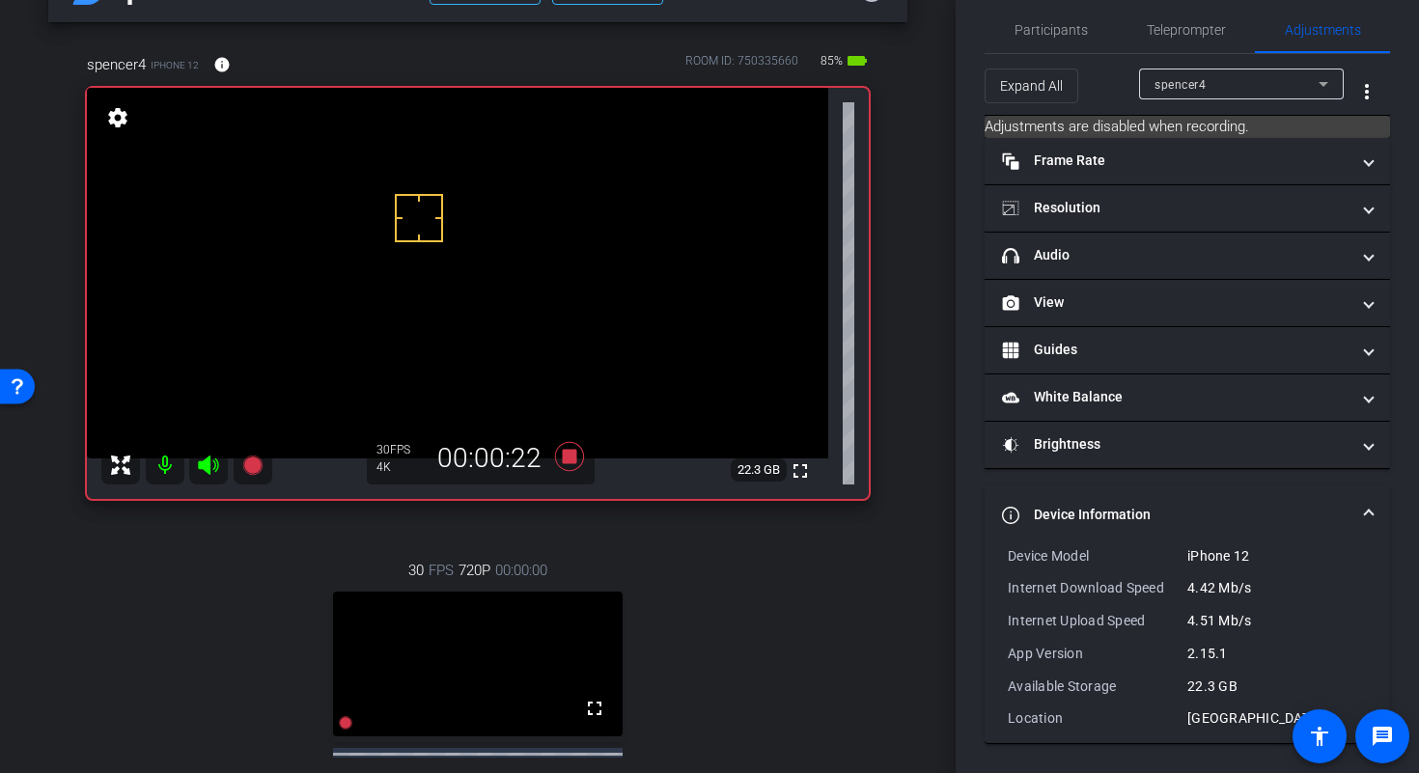
click at [1355, 501] on mat-expansion-panel-header "Device Information" at bounding box center [1186, 515] width 405 height 62
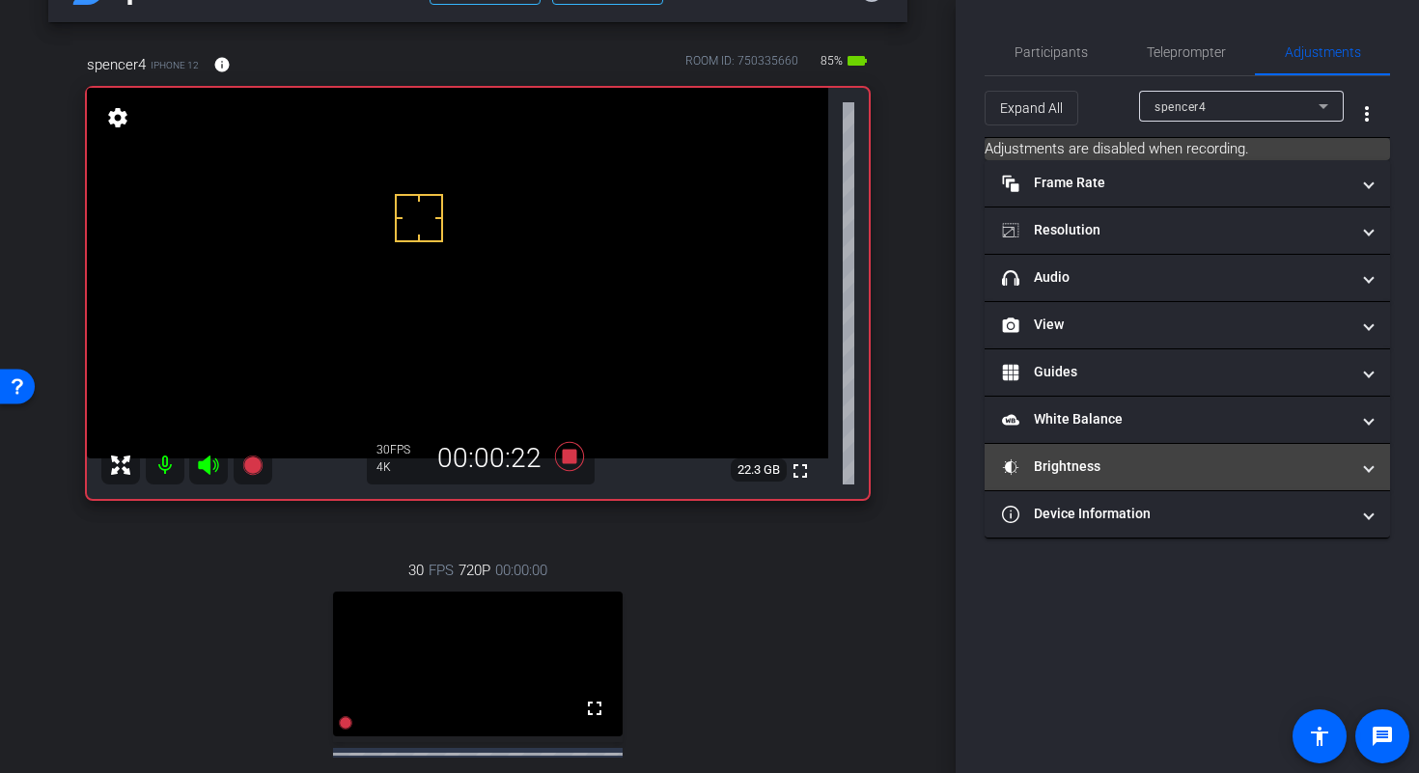
scroll to position [0, 0]
click at [1365, 462] on span at bounding box center [1369, 466] width 8 height 20
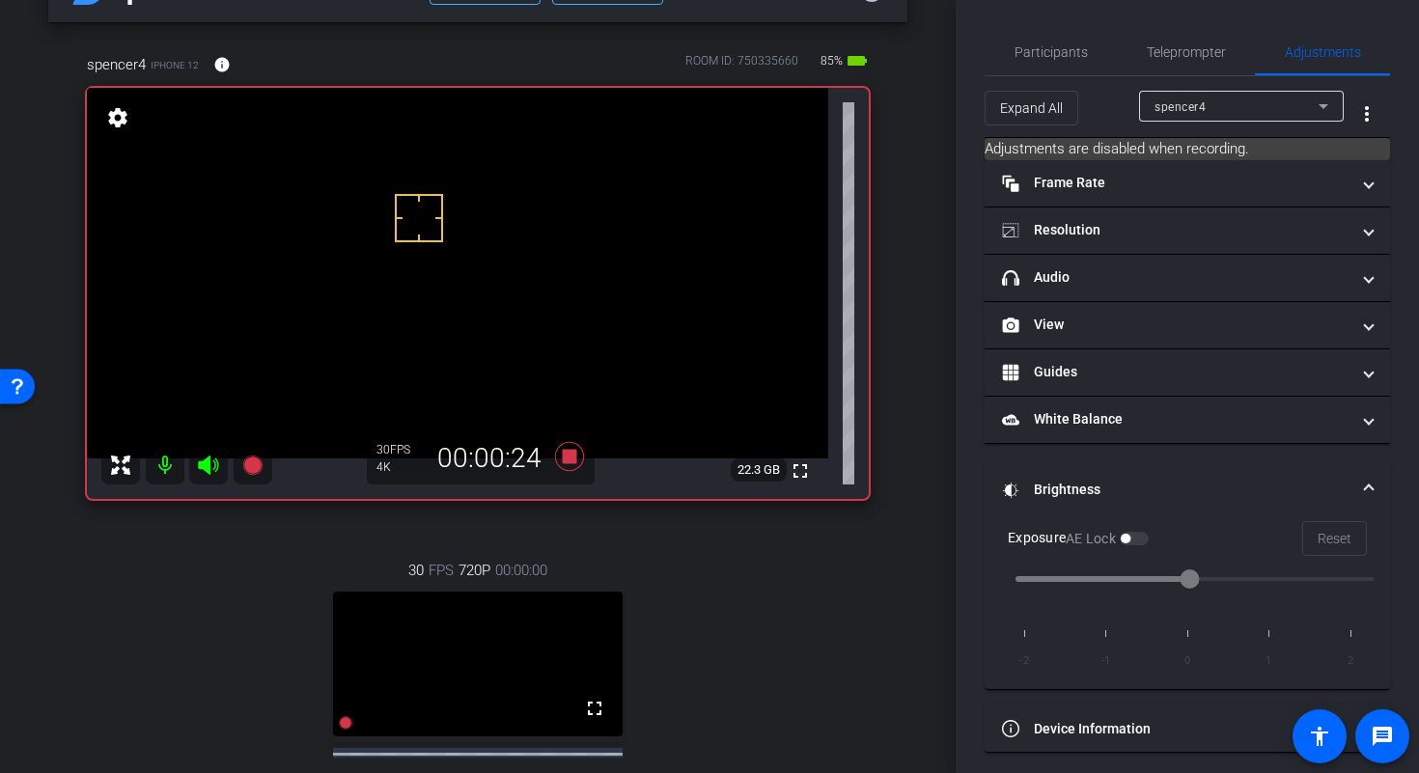
click at [1371, 481] on mat-expansion-panel-header "Brightness" at bounding box center [1186, 490] width 405 height 62
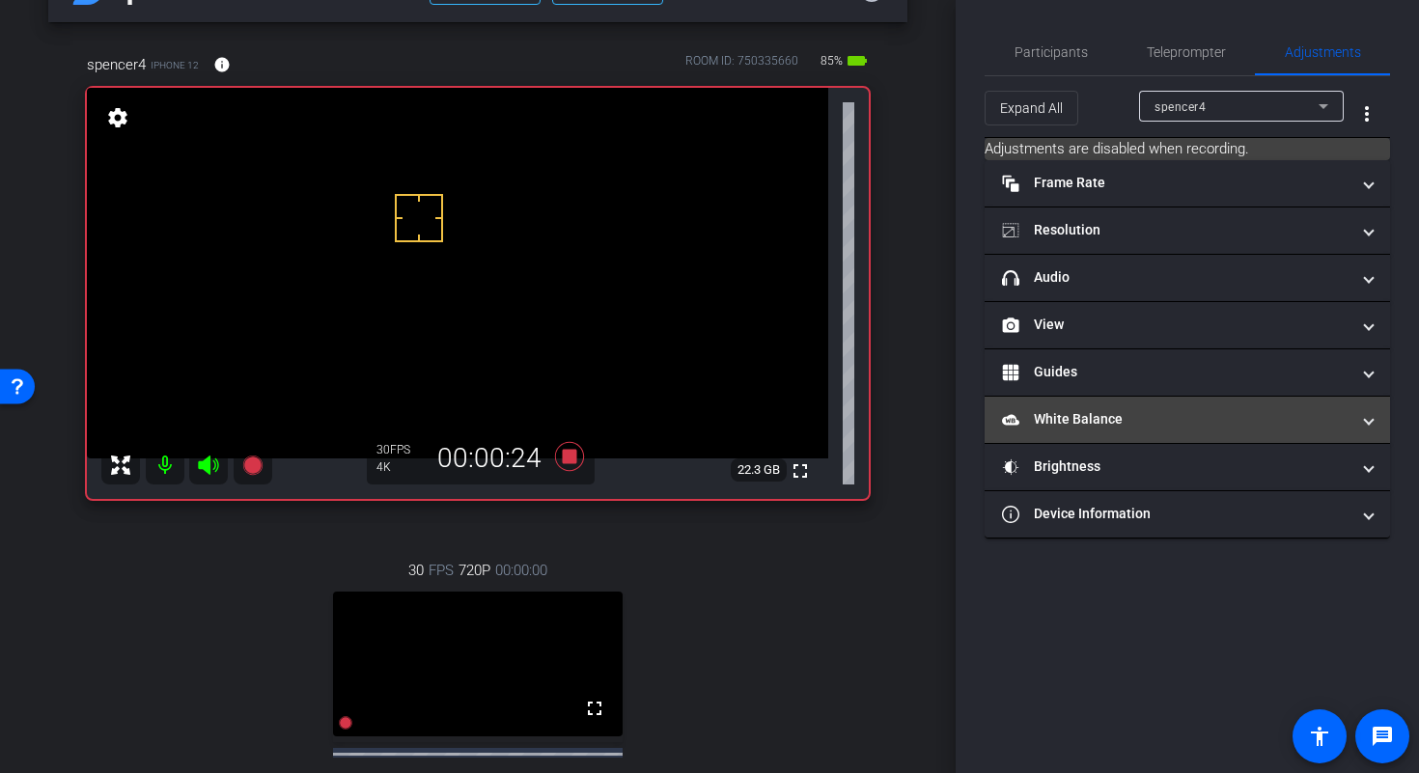
click at [1374, 428] on mat-expansion-panel-header "White Balance White Balance" at bounding box center [1186, 420] width 405 height 46
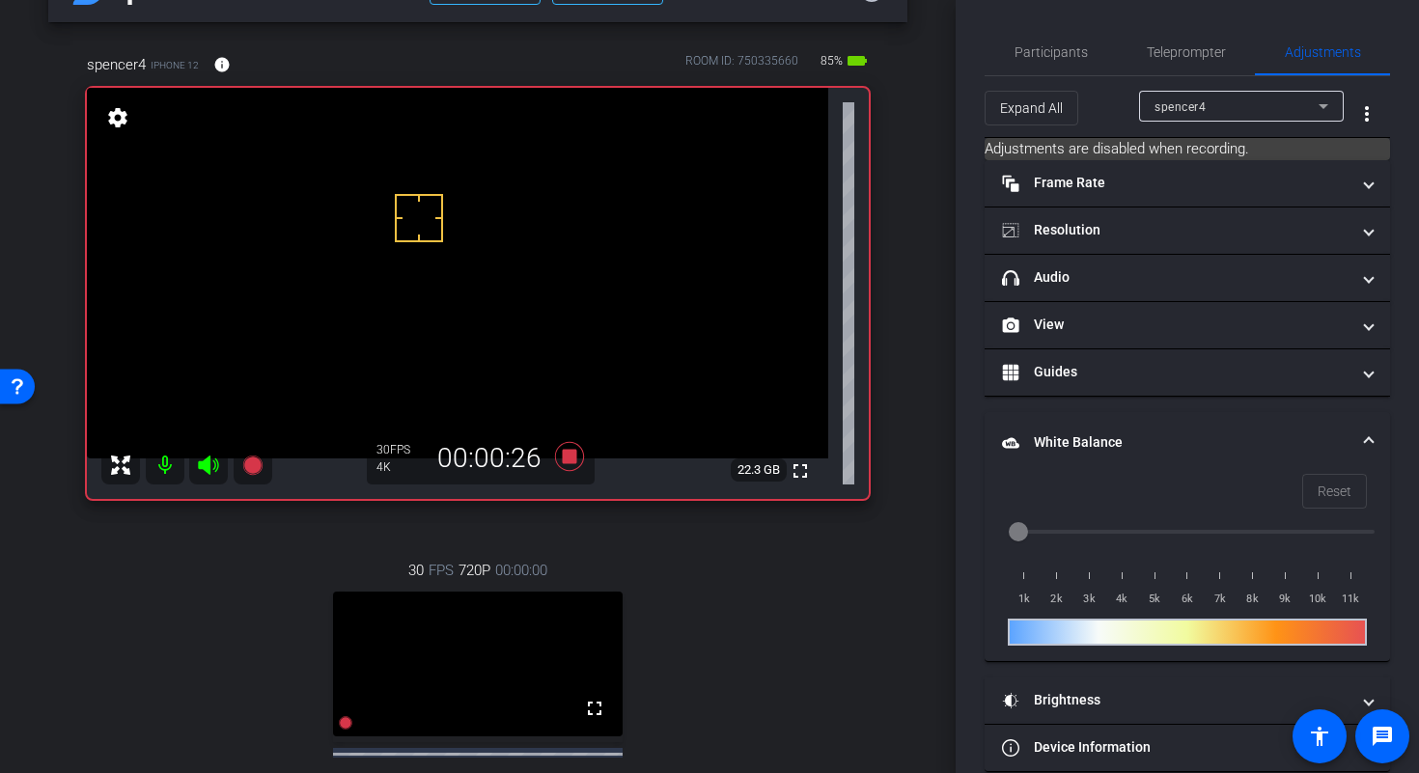
click at [1370, 435] on mat-expansion-panel-header "White Balance White Balance" at bounding box center [1186, 443] width 405 height 62
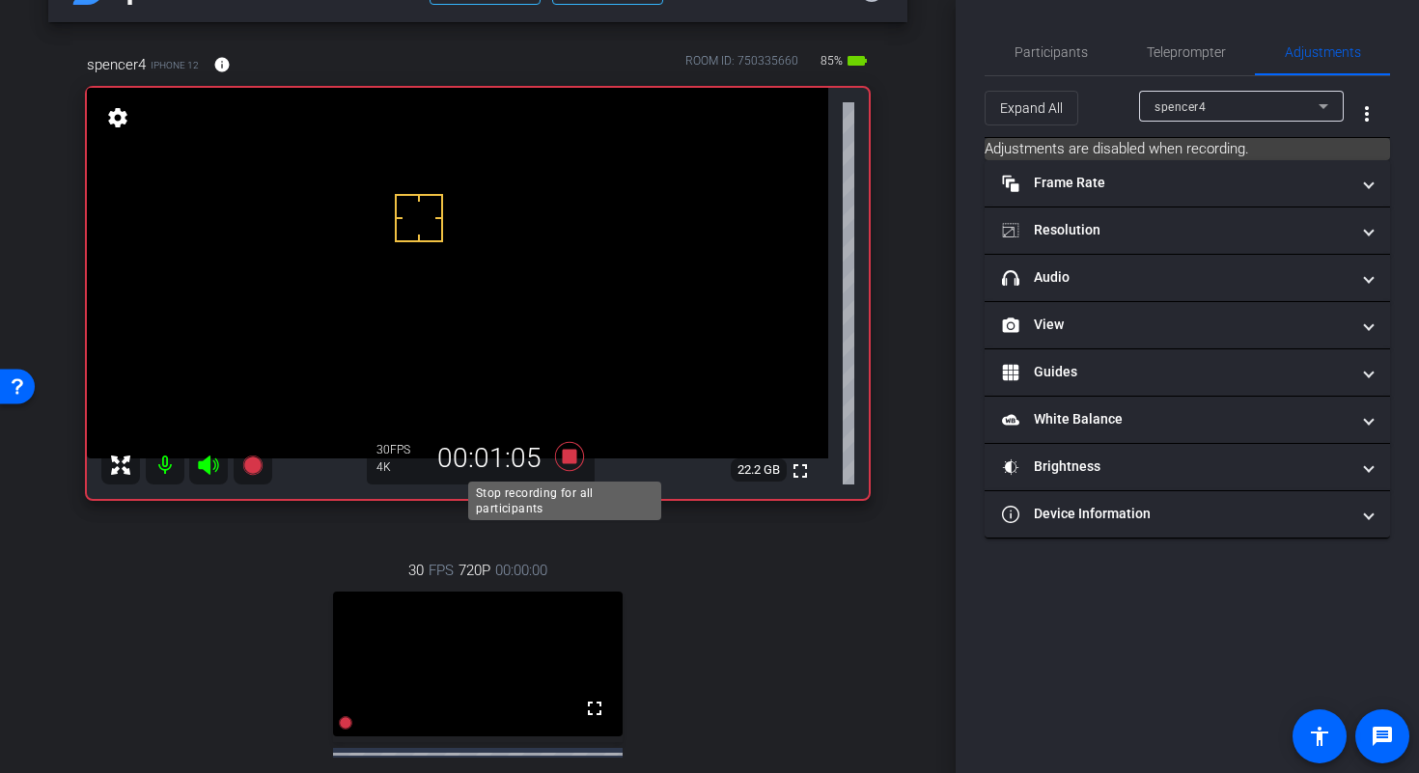
click at [563, 459] on icon at bounding box center [569, 456] width 29 height 29
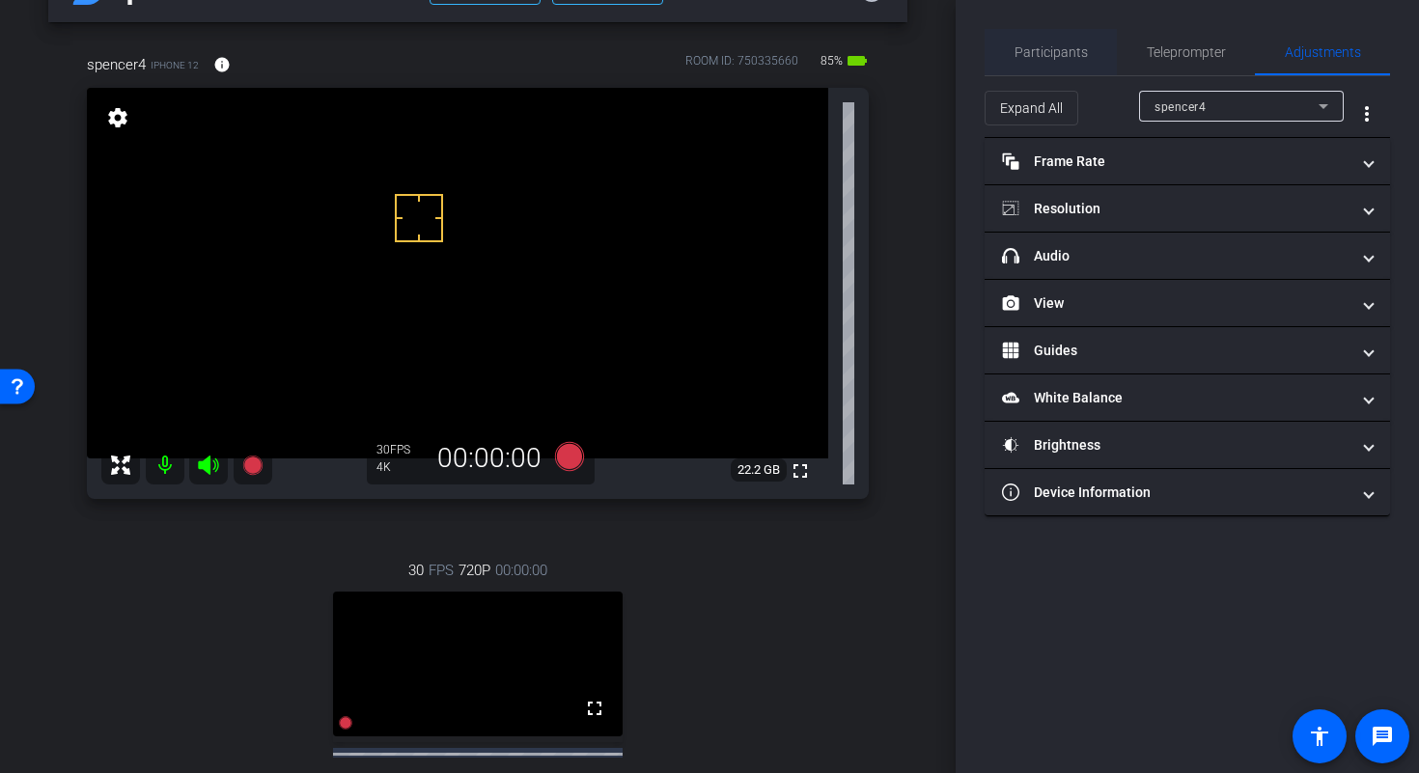
click at [1058, 51] on span "Participants" at bounding box center [1050, 52] width 73 height 14
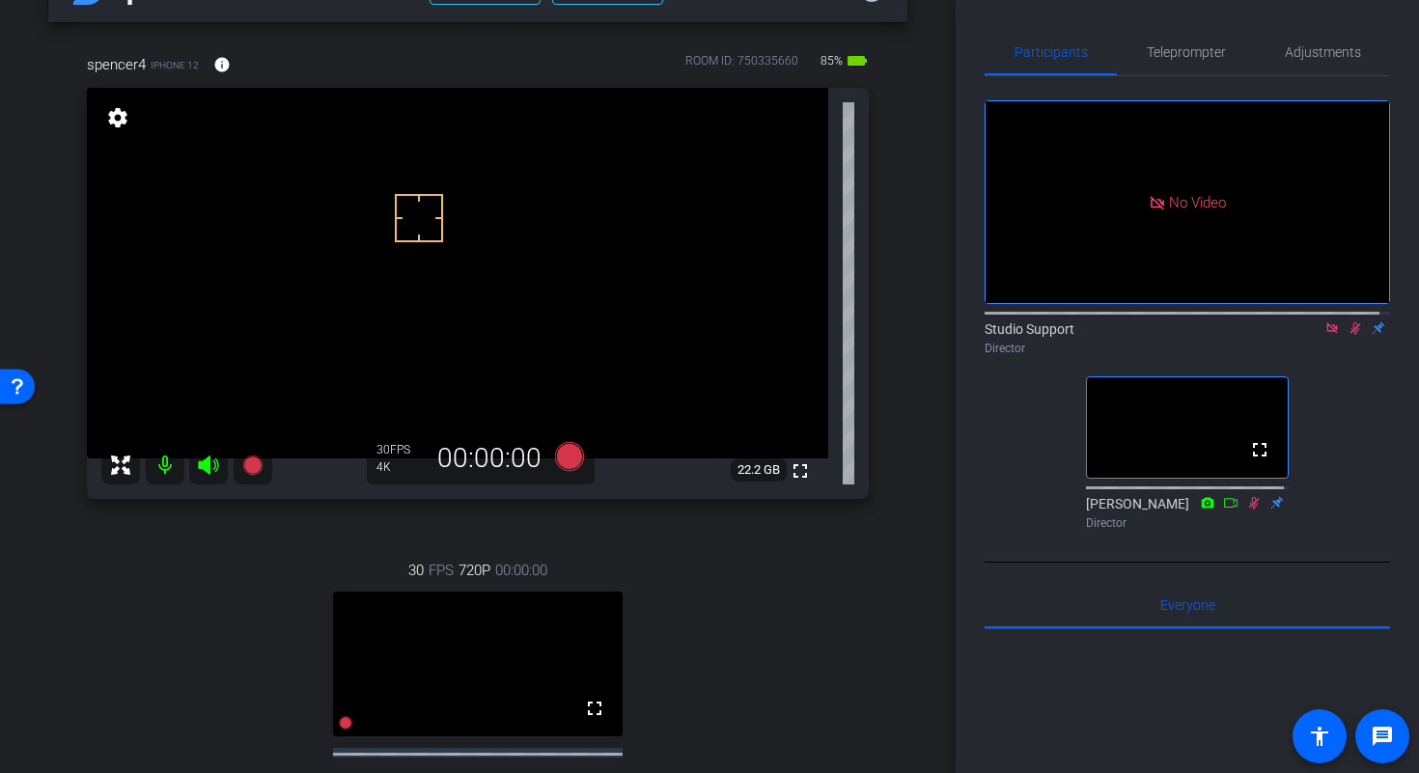
click at [1347, 321] on icon at bounding box center [1354, 328] width 15 height 14
click at [566, 455] on icon at bounding box center [569, 456] width 29 height 29
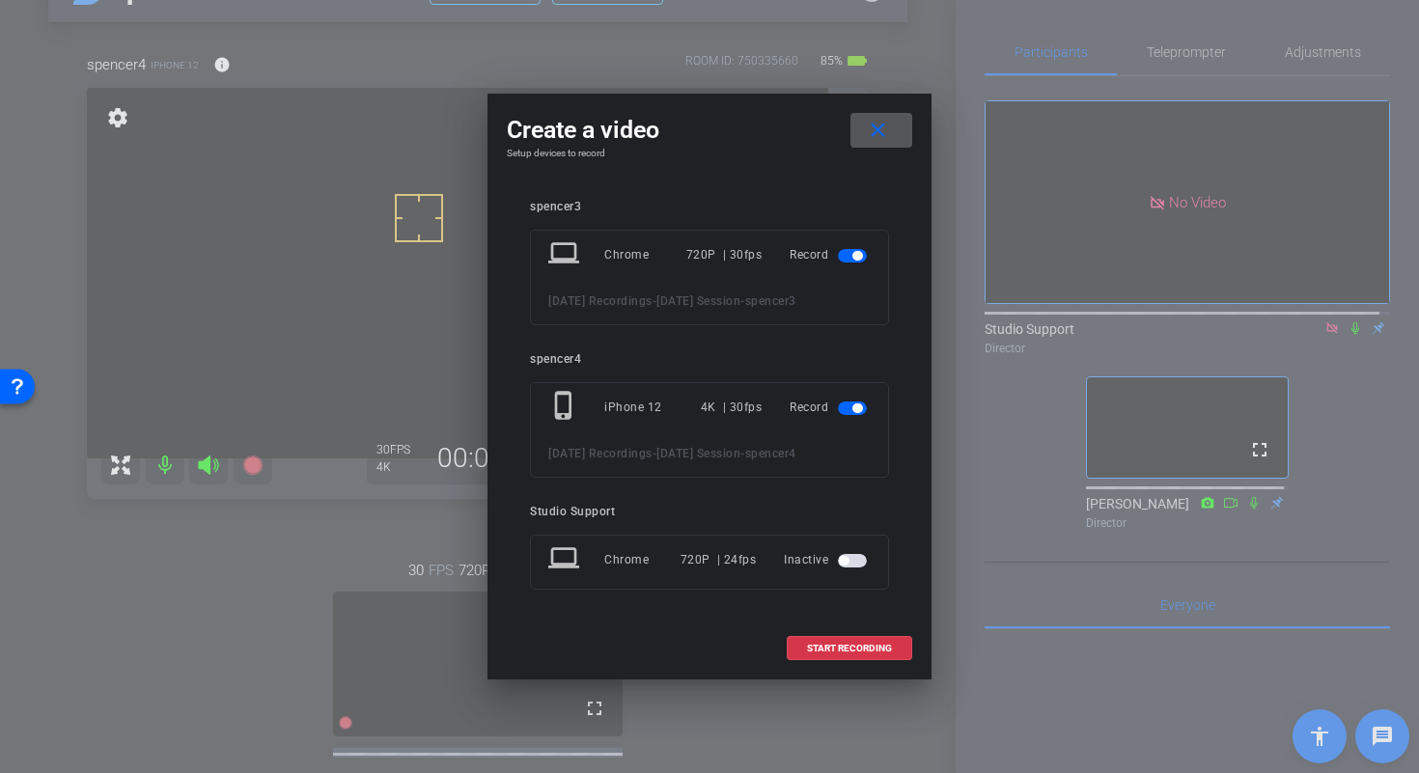
click at [855, 251] on span "button" at bounding box center [857, 256] width 10 height 10
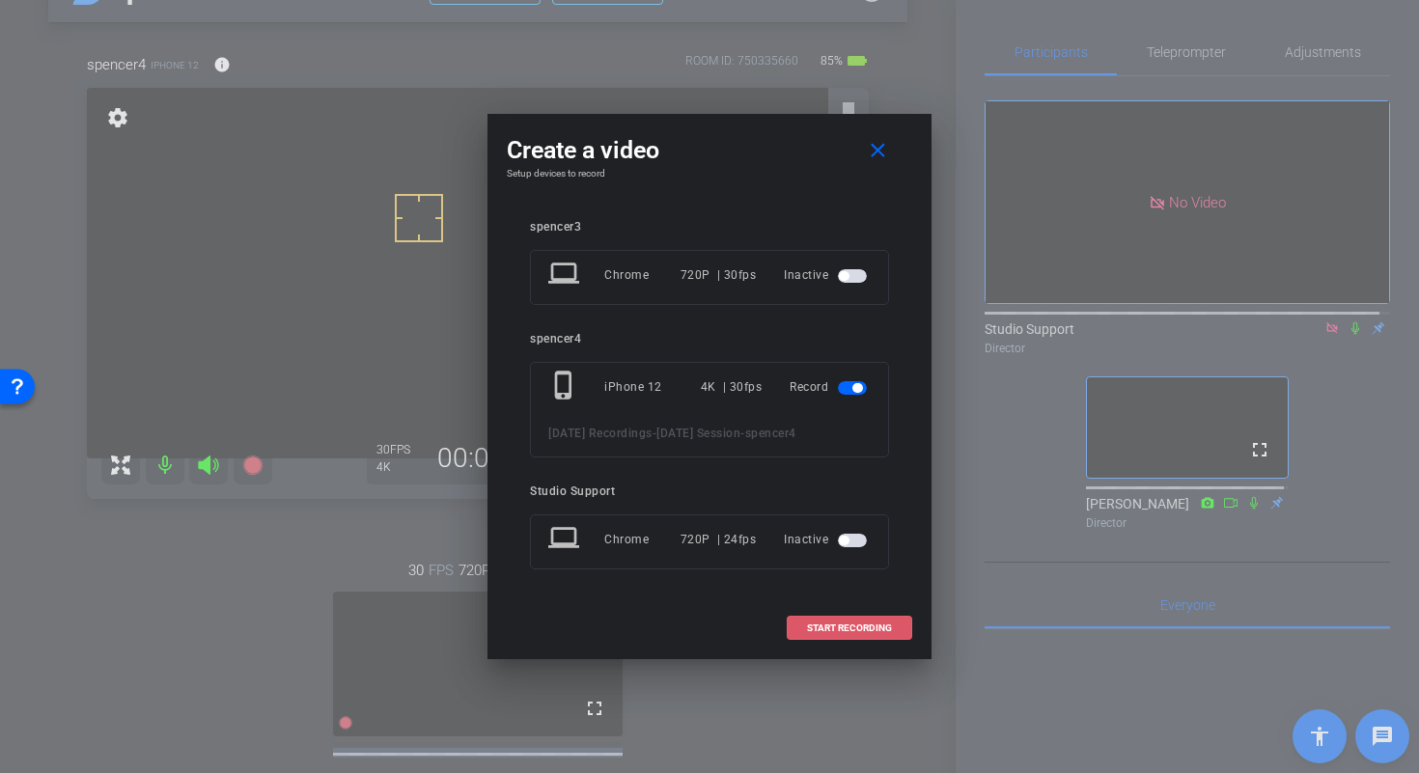
click at [862, 630] on span at bounding box center [849, 628] width 124 height 46
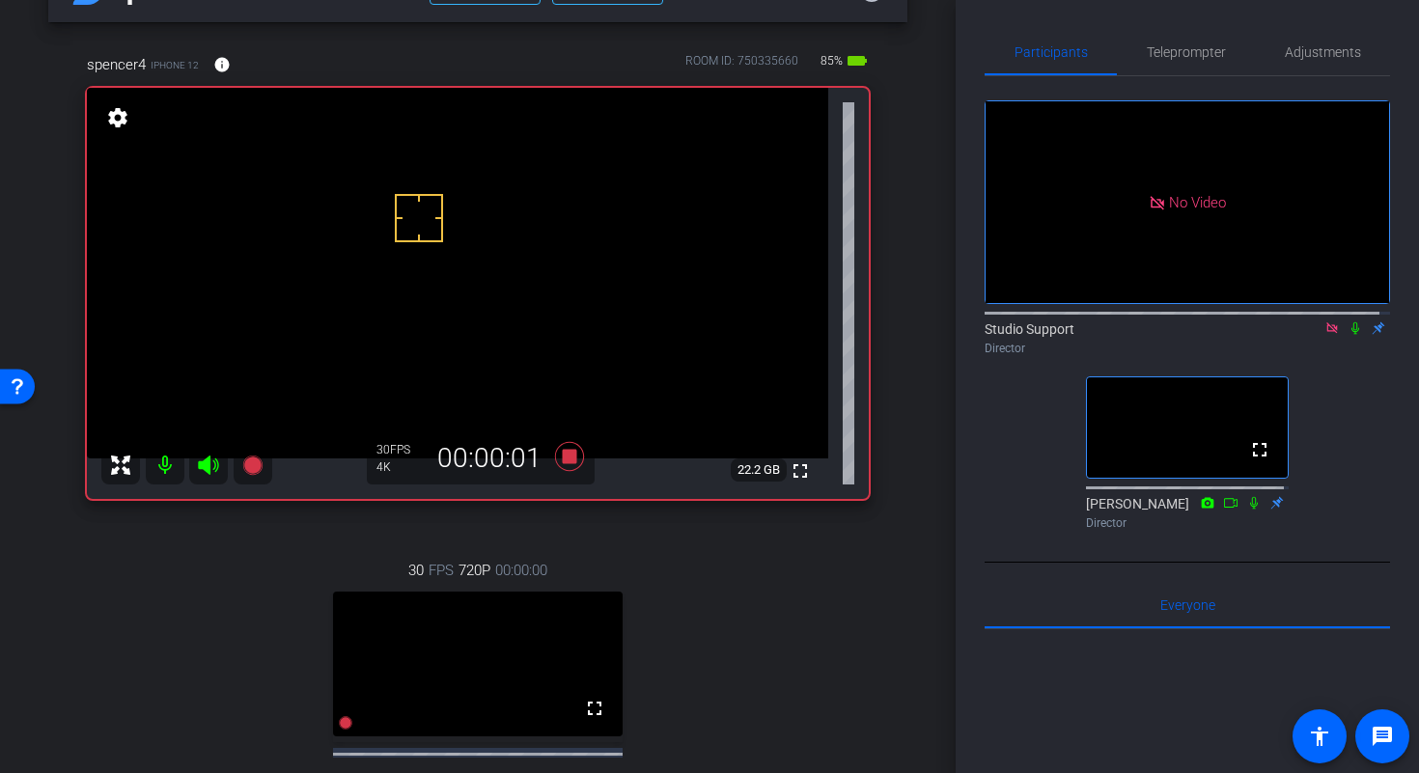
click at [1347, 321] on icon at bounding box center [1354, 328] width 15 height 14
click at [560, 458] on icon at bounding box center [569, 456] width 29 height 29
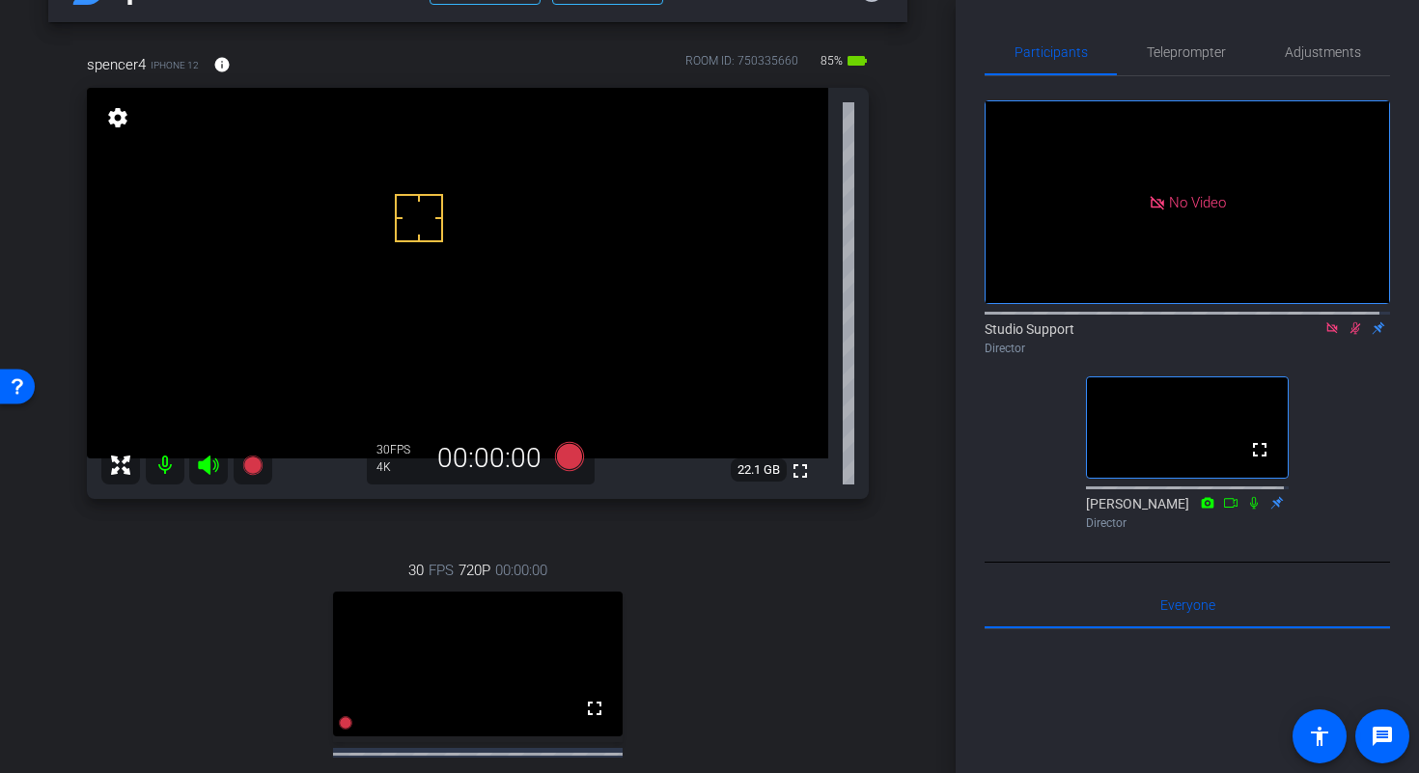
click at [1347, 321] on icon at bounding box center [1354, 328] width 15 height 14
click at [567, 459] on icon at bounding box center [569, 456] width 29 height 29
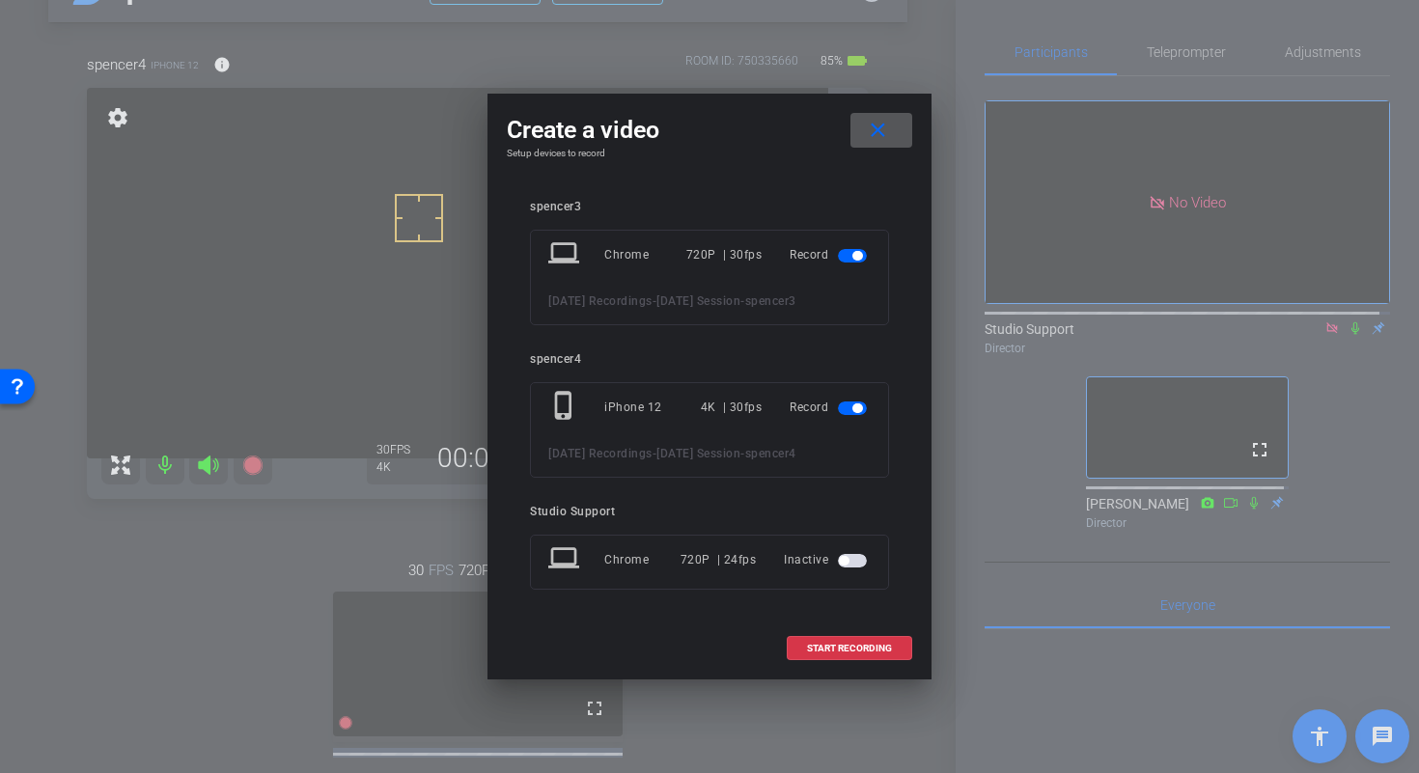
click at [848, 249] on span "button" at bounding box center [852, 256] width 29 height 14
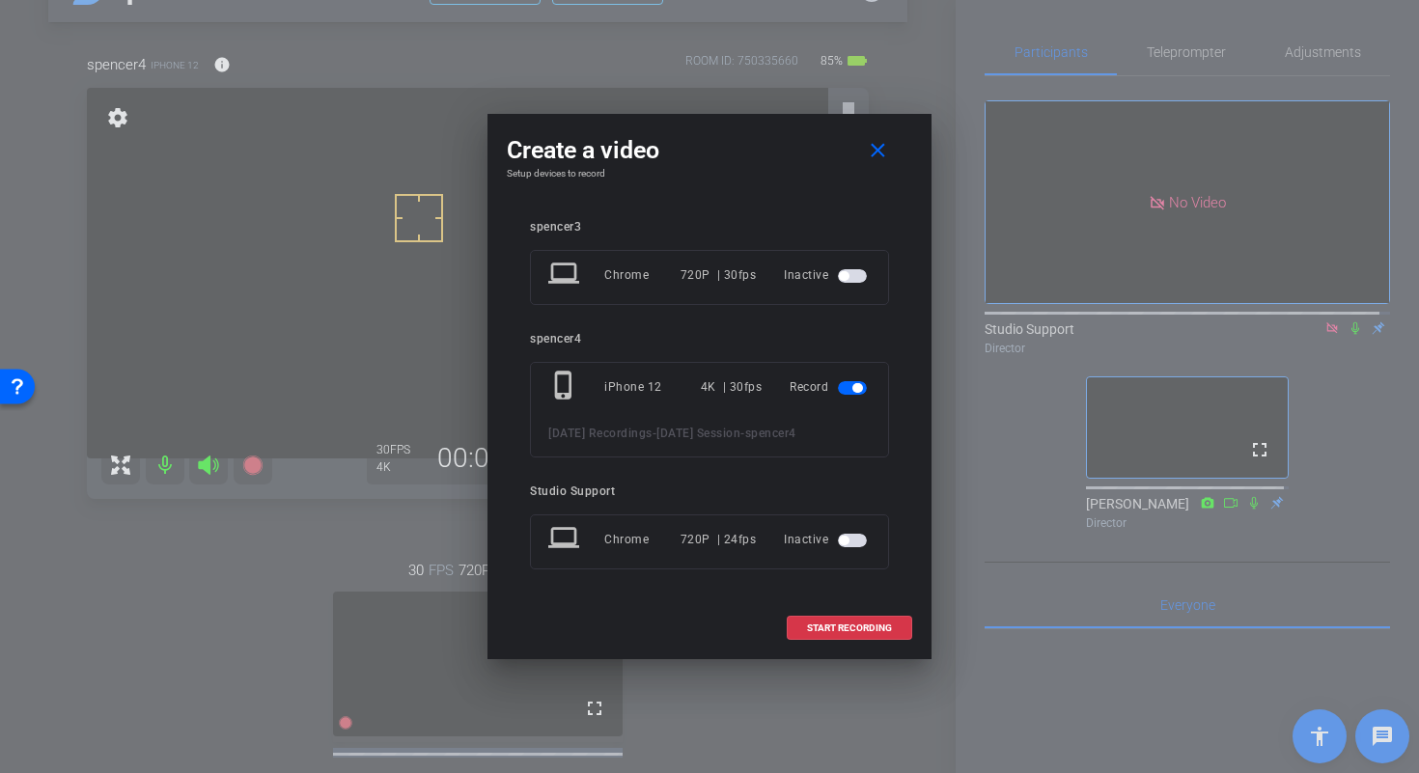
click at [879, 651] on span at bounding box center [849, 628] width 124 height 46
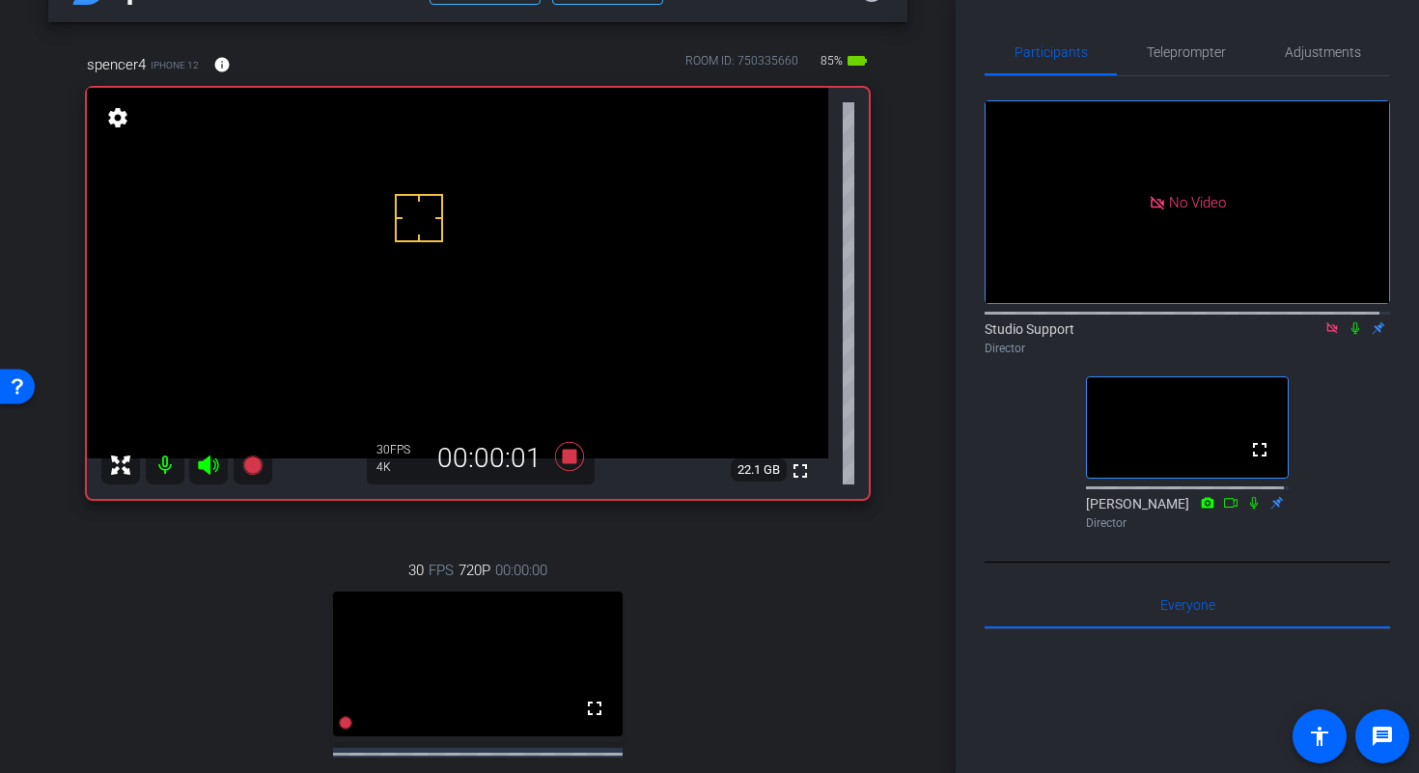
click at [1351, 322] on icon at bounding box center [1355, 328] width 8 height 13
click at [877, 663] on div "spencer4 iPhone 12 info ROOM ID: 750335660 85% battery_std fullscreen settings …" at bounding box center [477, 463] width 859 height 882
click at [562, 459] on icon at bounding box center [569, 456] width 29 height 29
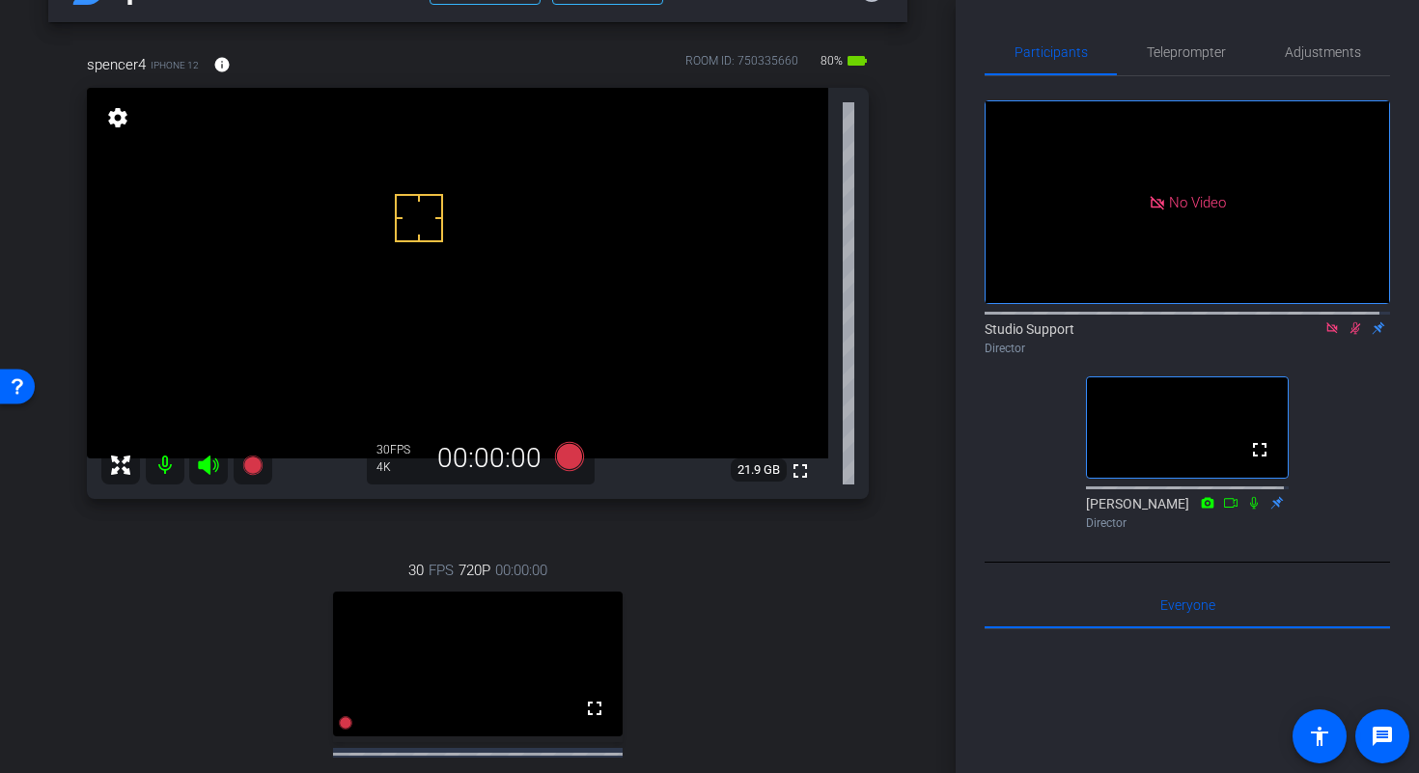
click at [1349, 321] on icon at bounding box center [1354, 328] width 15 height 14
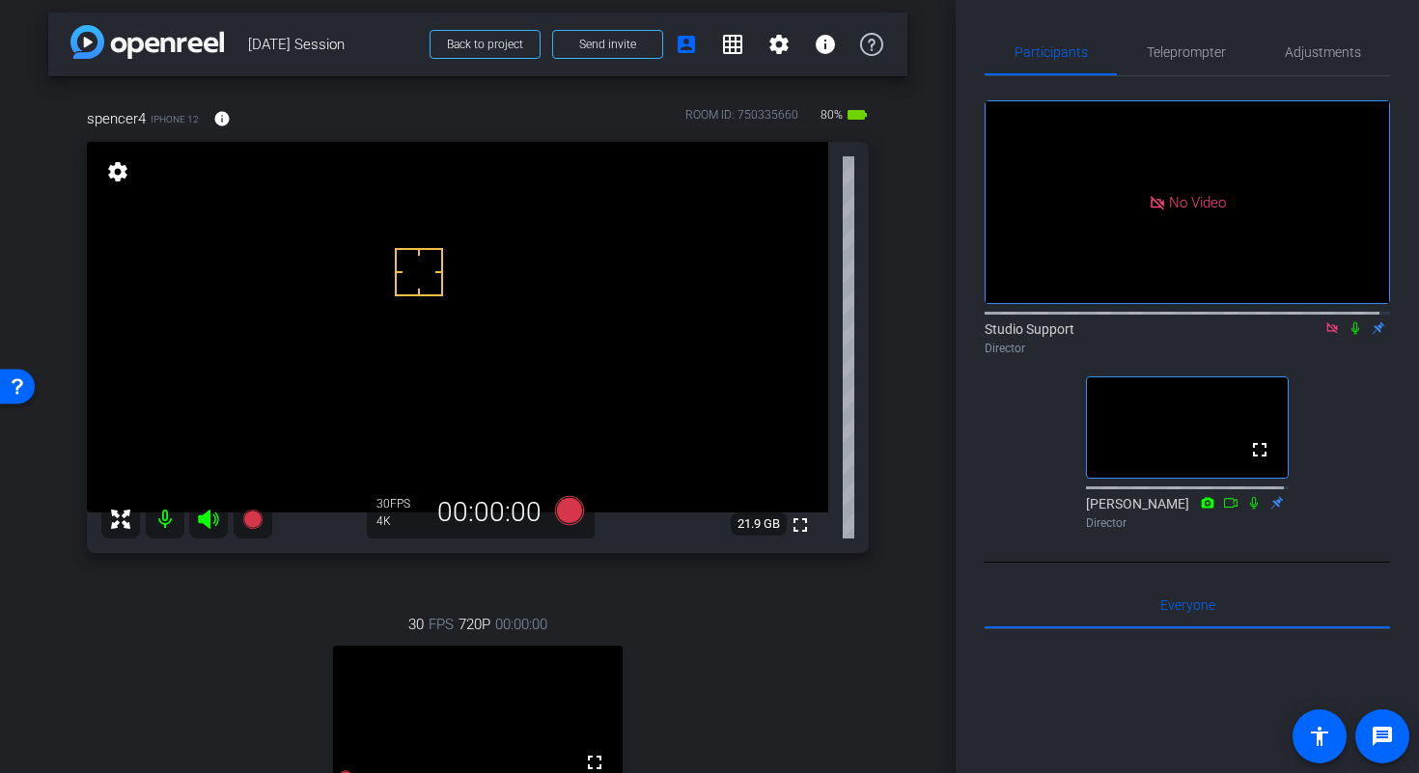
scroll to position [2, 0]
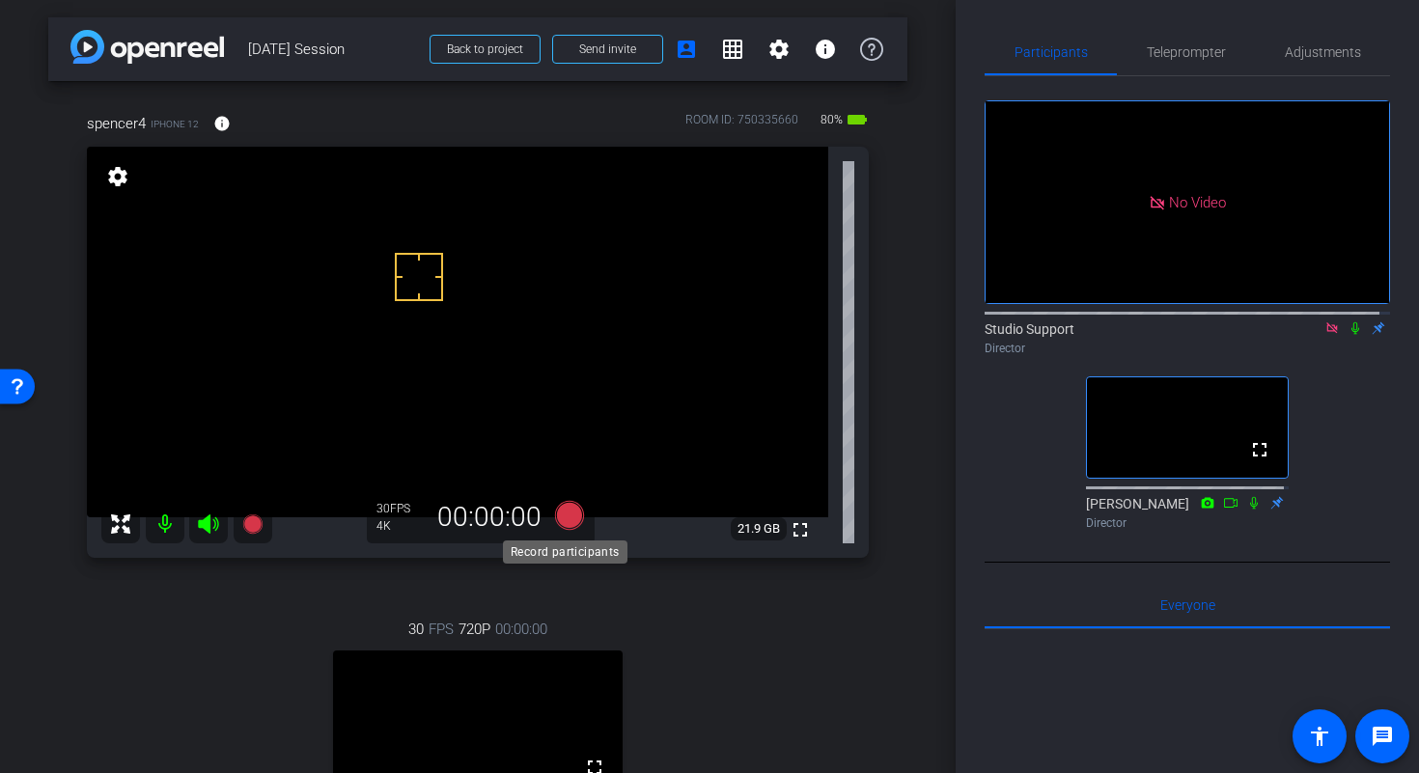
click at [568, 515] on icon at bounding box center [569, 515] width 29 height 29
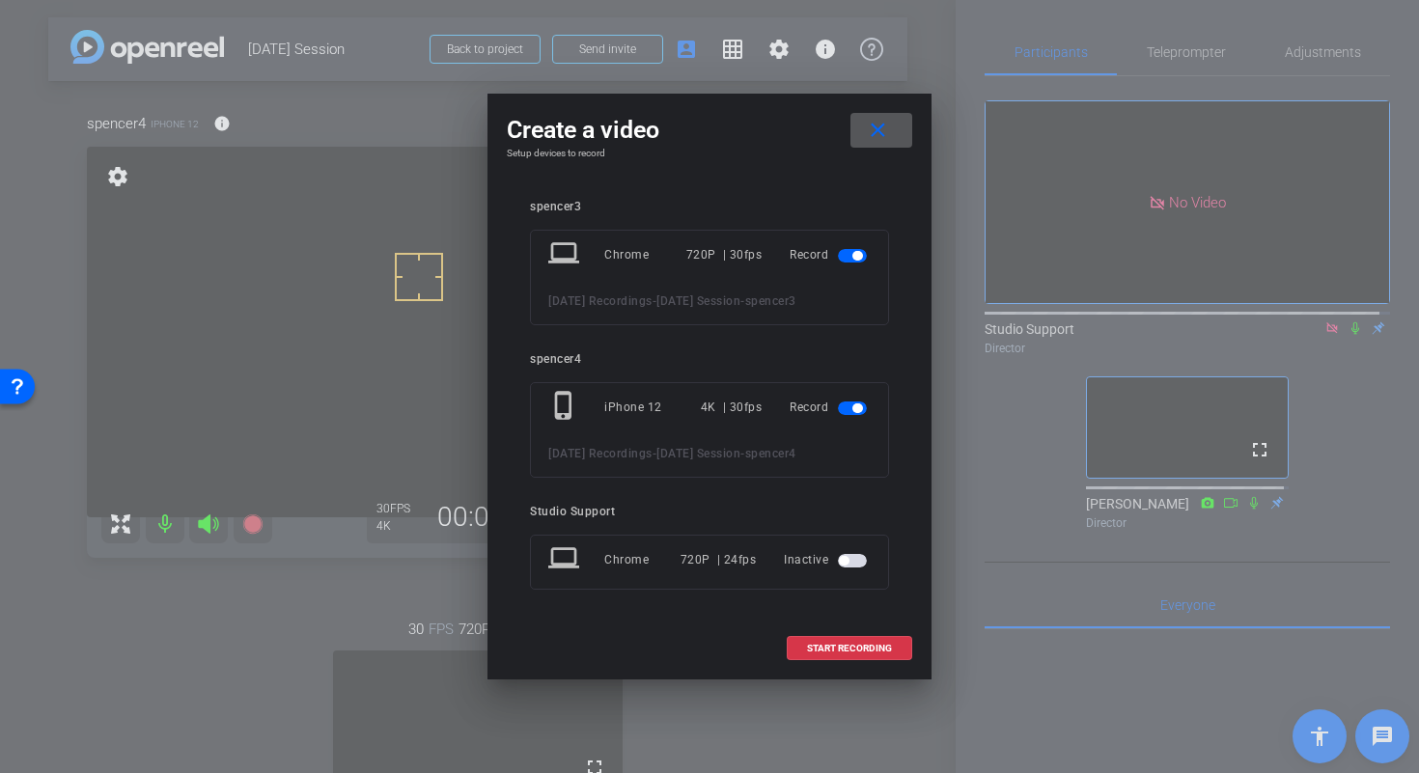
click at [856, 251] on span "button" at bounding box center [857, 256] width 10 height 10
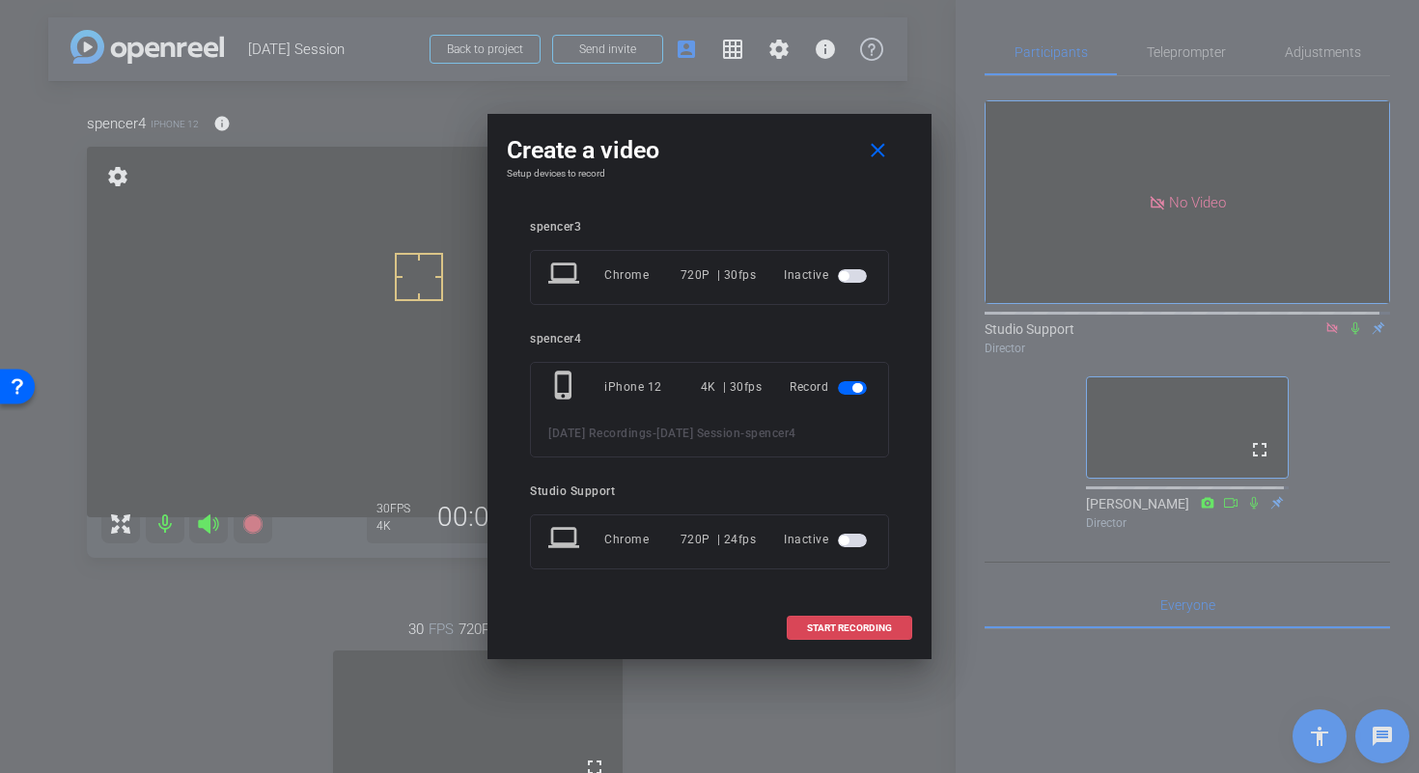
click at [862, 633] on span "START RECORDING" at bounding box center [849, 628] width 85 height 10
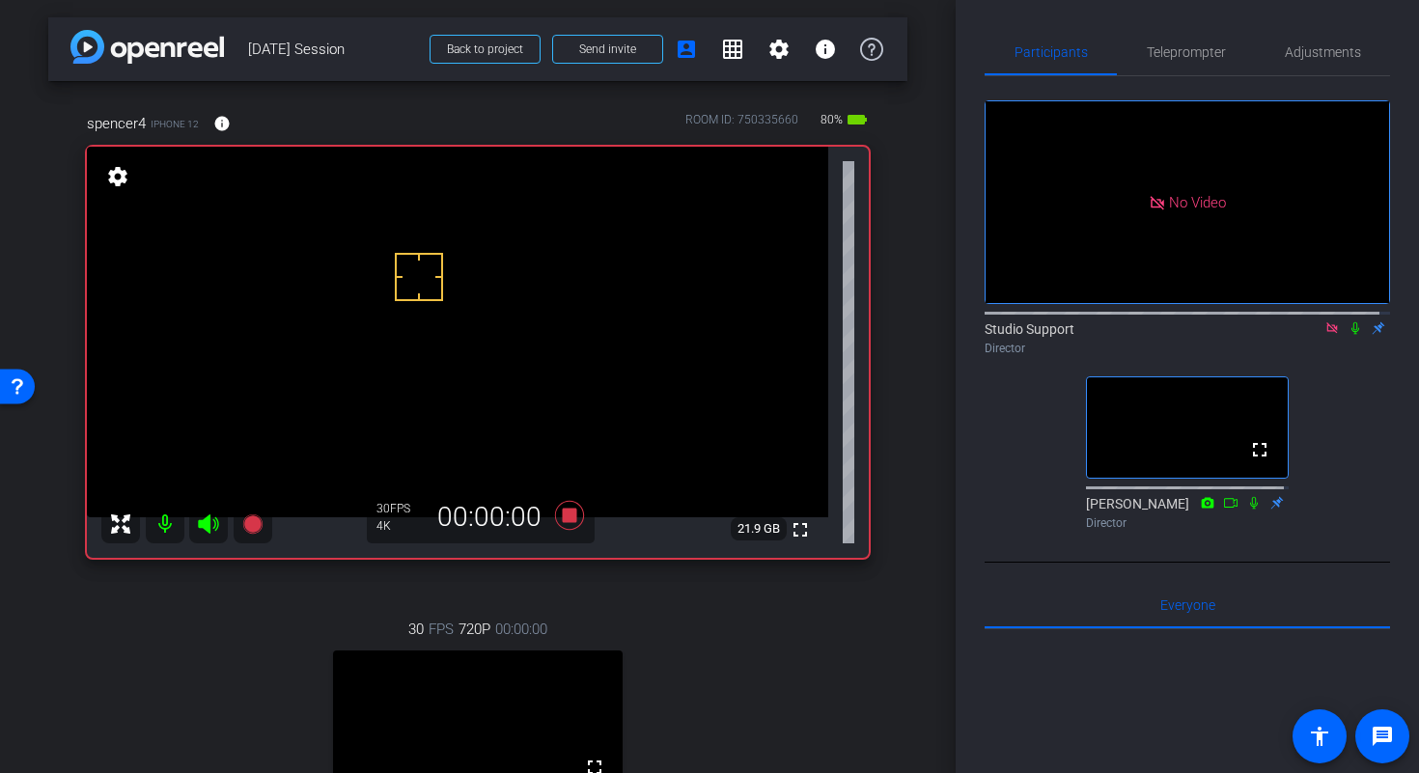
click at [1351, 322] on icon at bounding box center [1355, 328] width 8 height 13
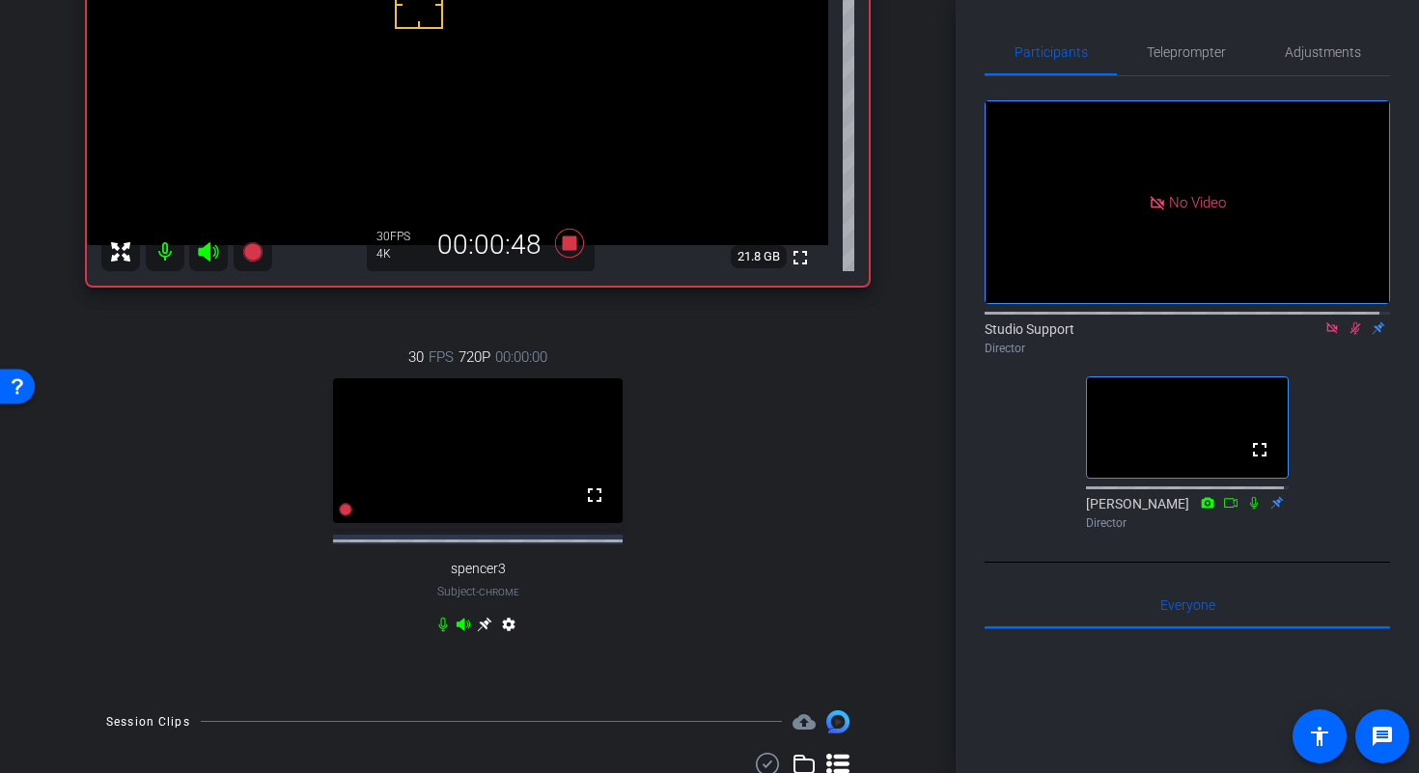
scroll to position [0, 0]
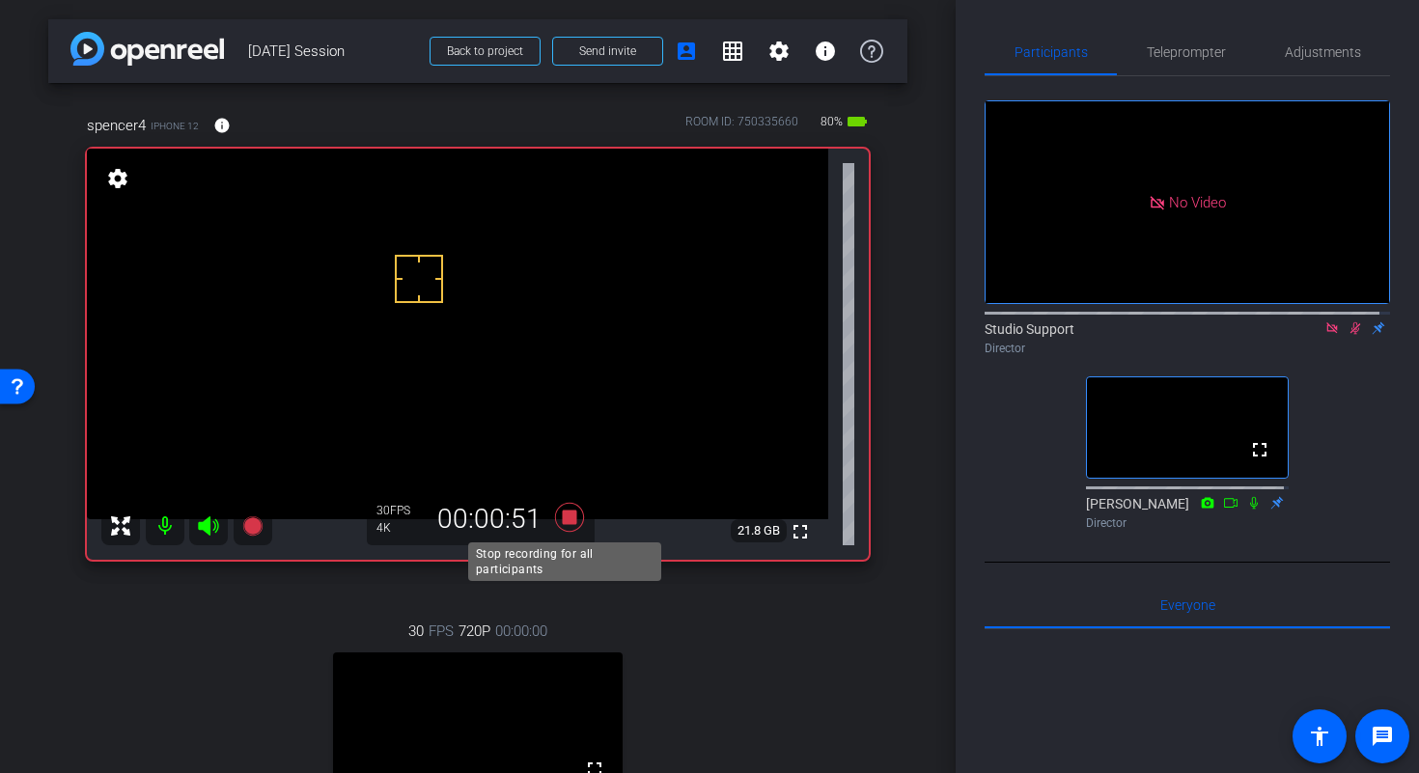
click at [567, 519] on icon at bounding box center [569, 517] width 29 height 29
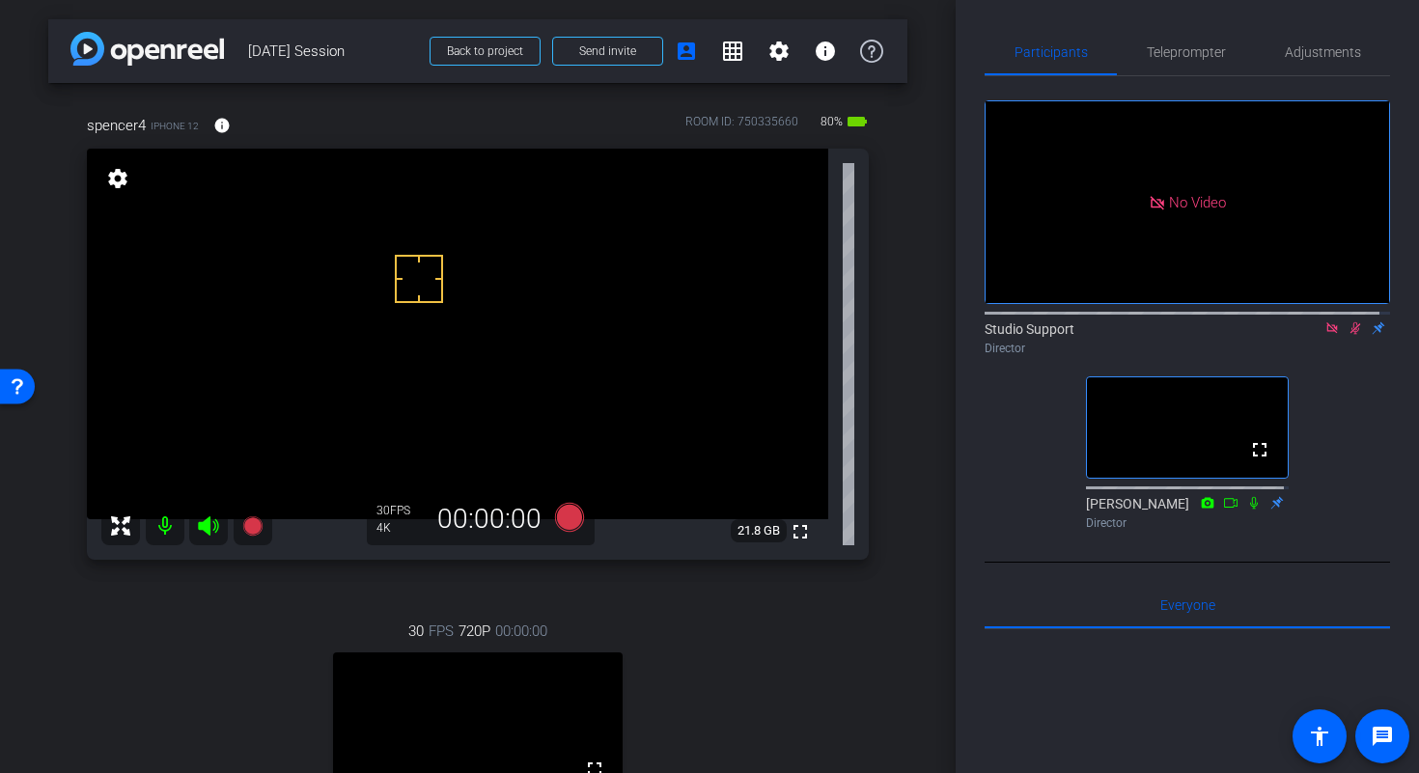
click at [1350, 322] on icon at bounding box center [1355, 328] width 11 height 13
click at [1324, 321] on icon at bounding box center [1331, 328] width 15 height 14
click at [566, 521] on icon at bounding box center [569, 517] width 29 height 29
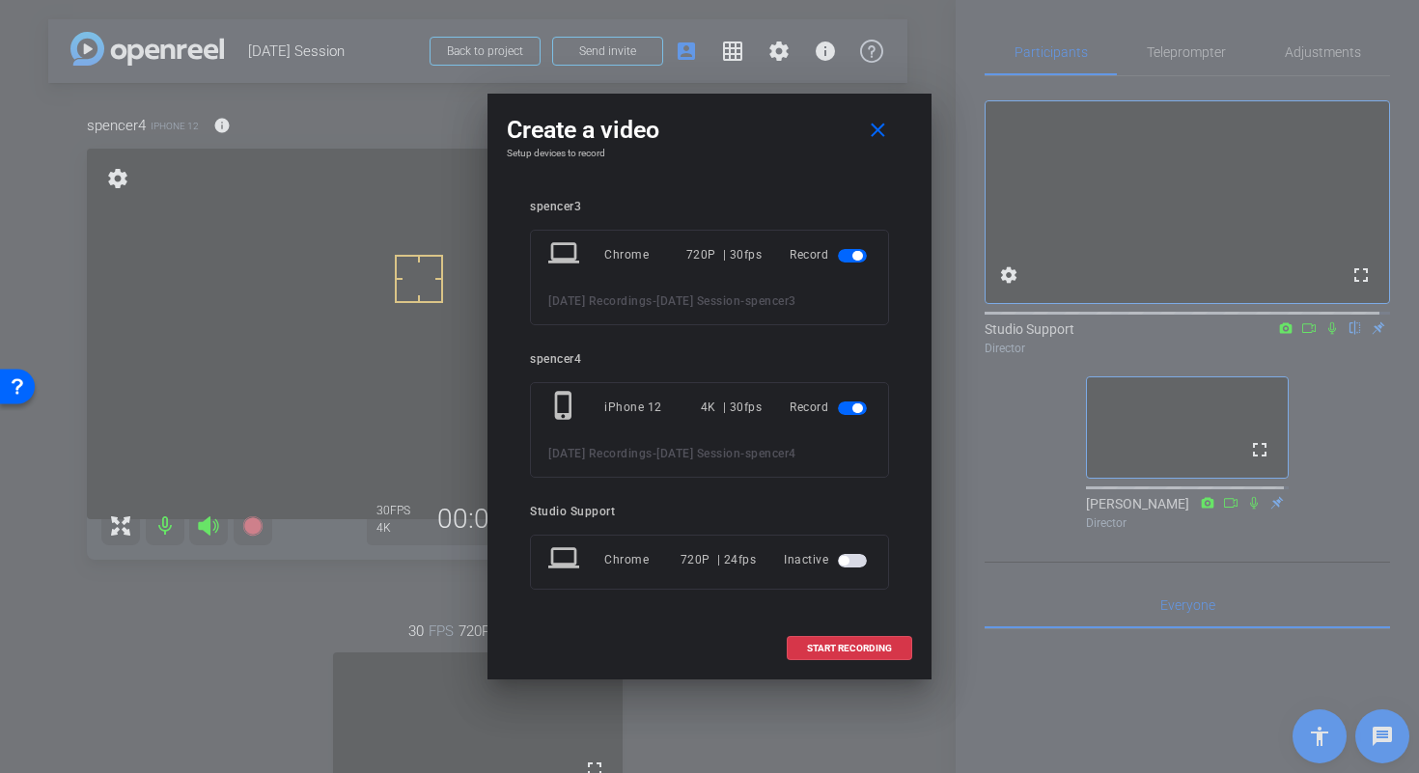
click at [847, 249] on span "button" at bounding box center [852, 256] width 29 height 14
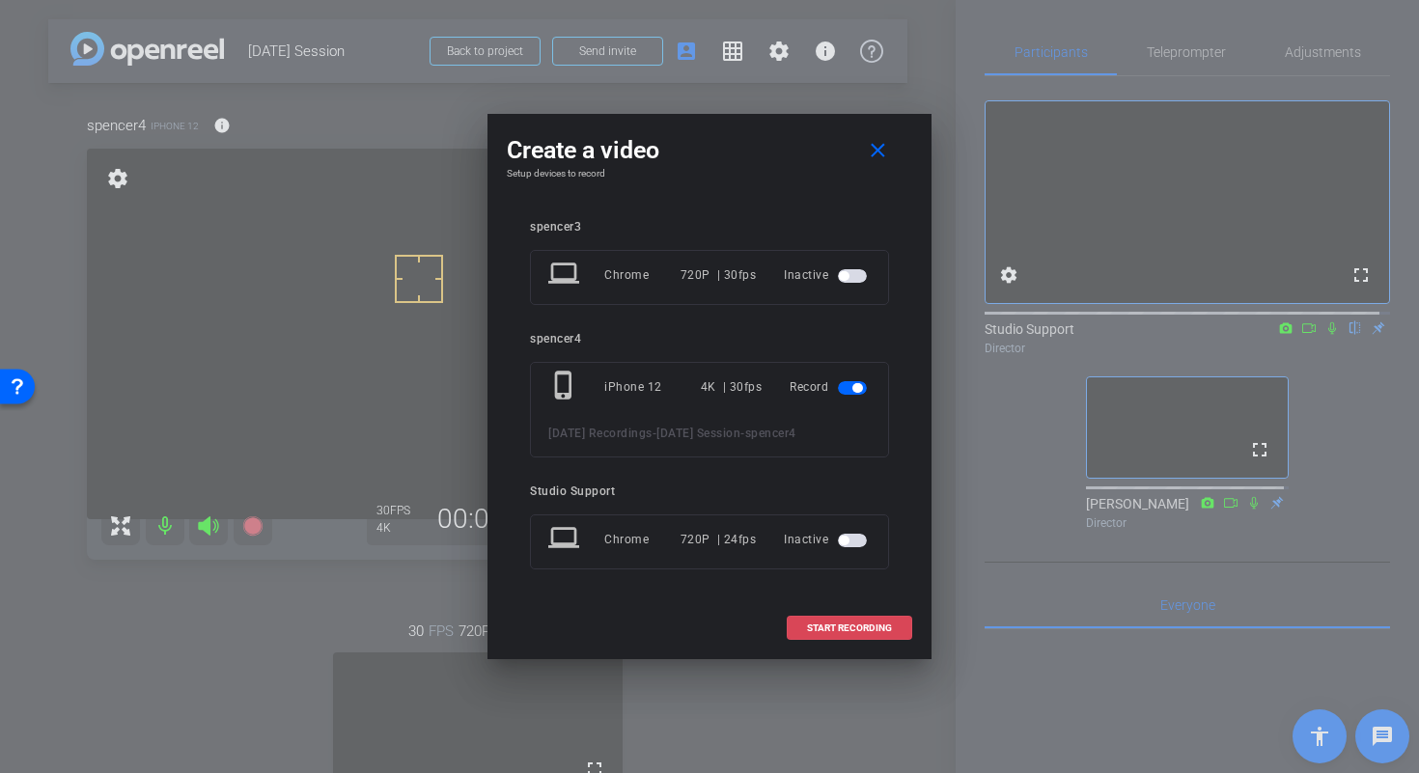
click at [864, 633] on span "START RECORDING" at bounding box center [849, 628] width 85 height 10
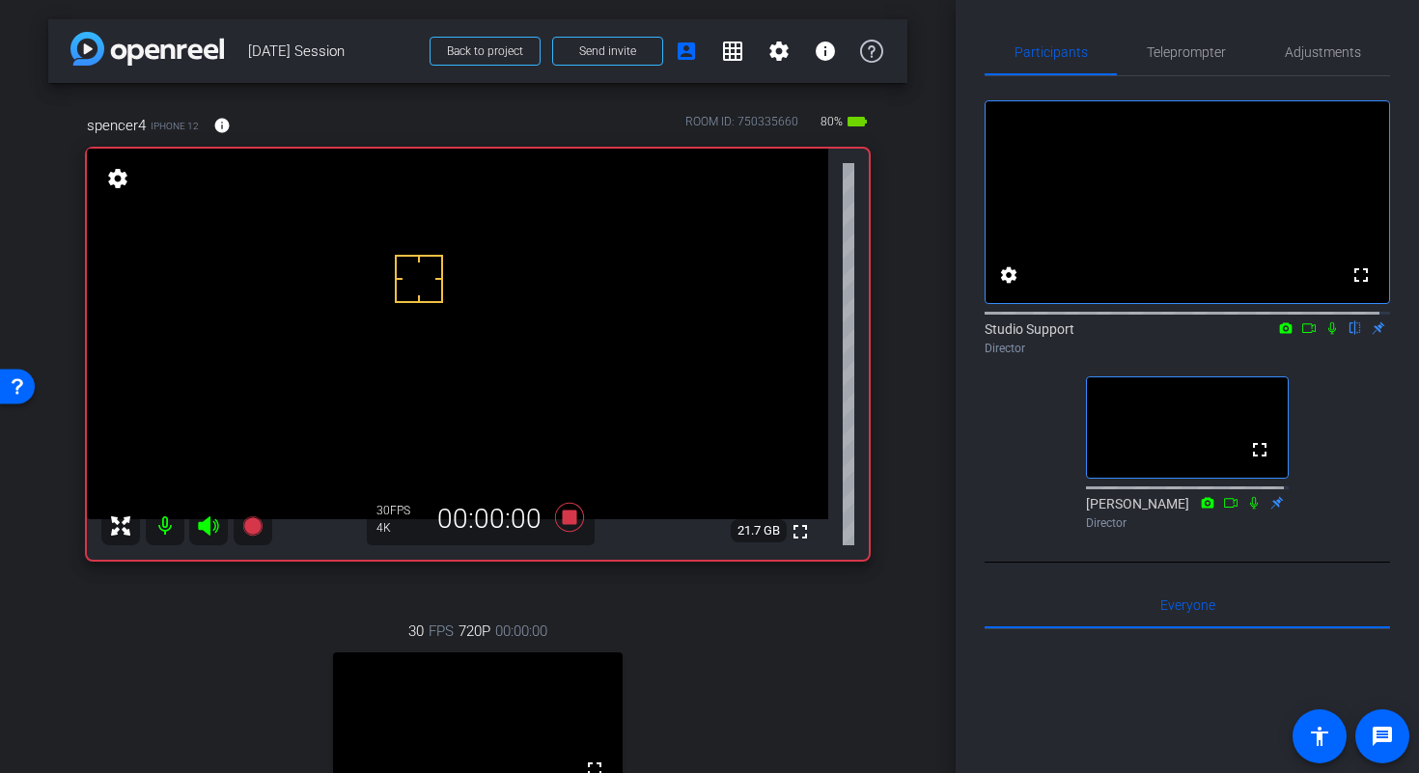
click at [1324, 335] on icon at bounding box center [1331, 328] width 15 height 14
click at [1304, 333] on icon at bounding box center [1309, 328] width 14 height 10
click at [565, 517] on icon at bounding box center [569, 517] width 29 height 29
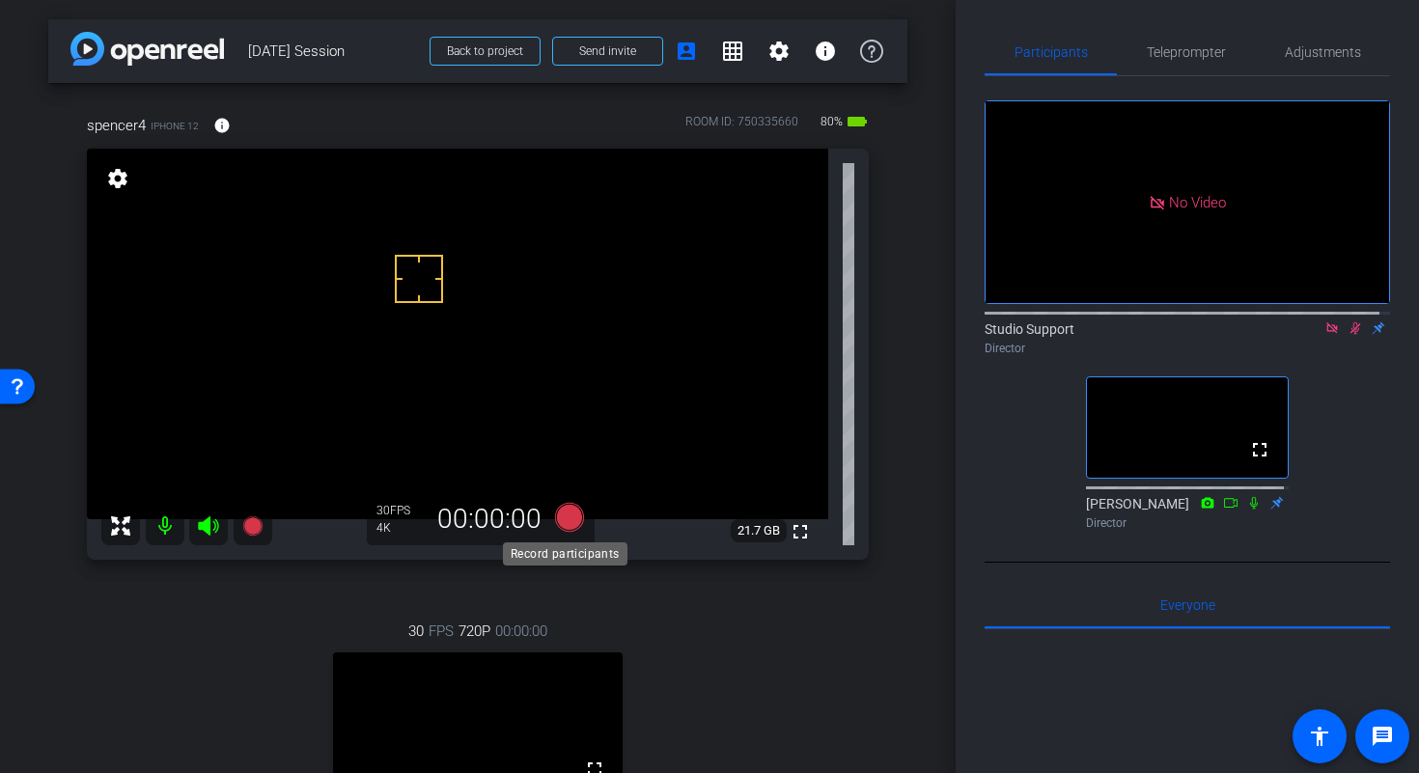
click at [566, 517] on icon at bounding box center [569, 517] width 29 height 29
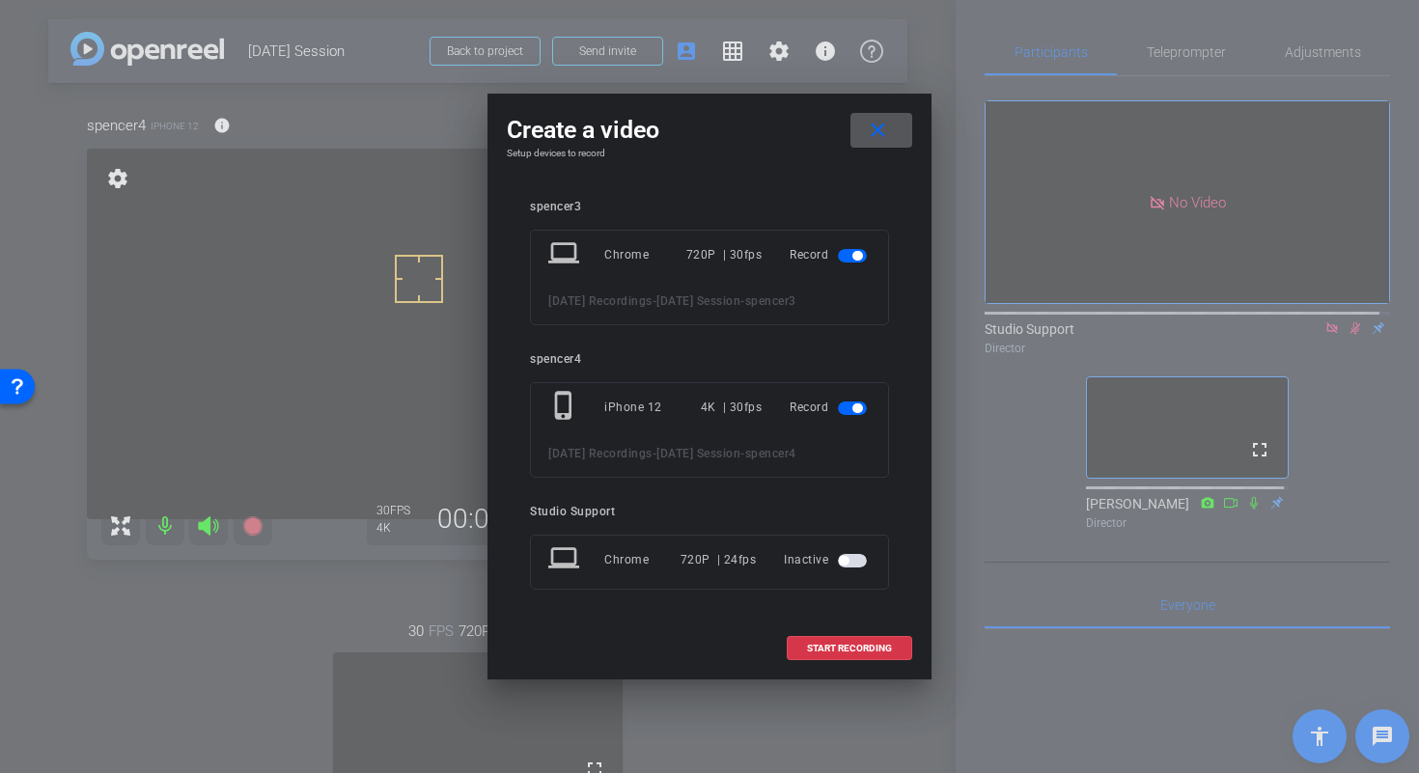
click at [843, 249] on span "button" at bounding box center [852, 256] width 29 height 14
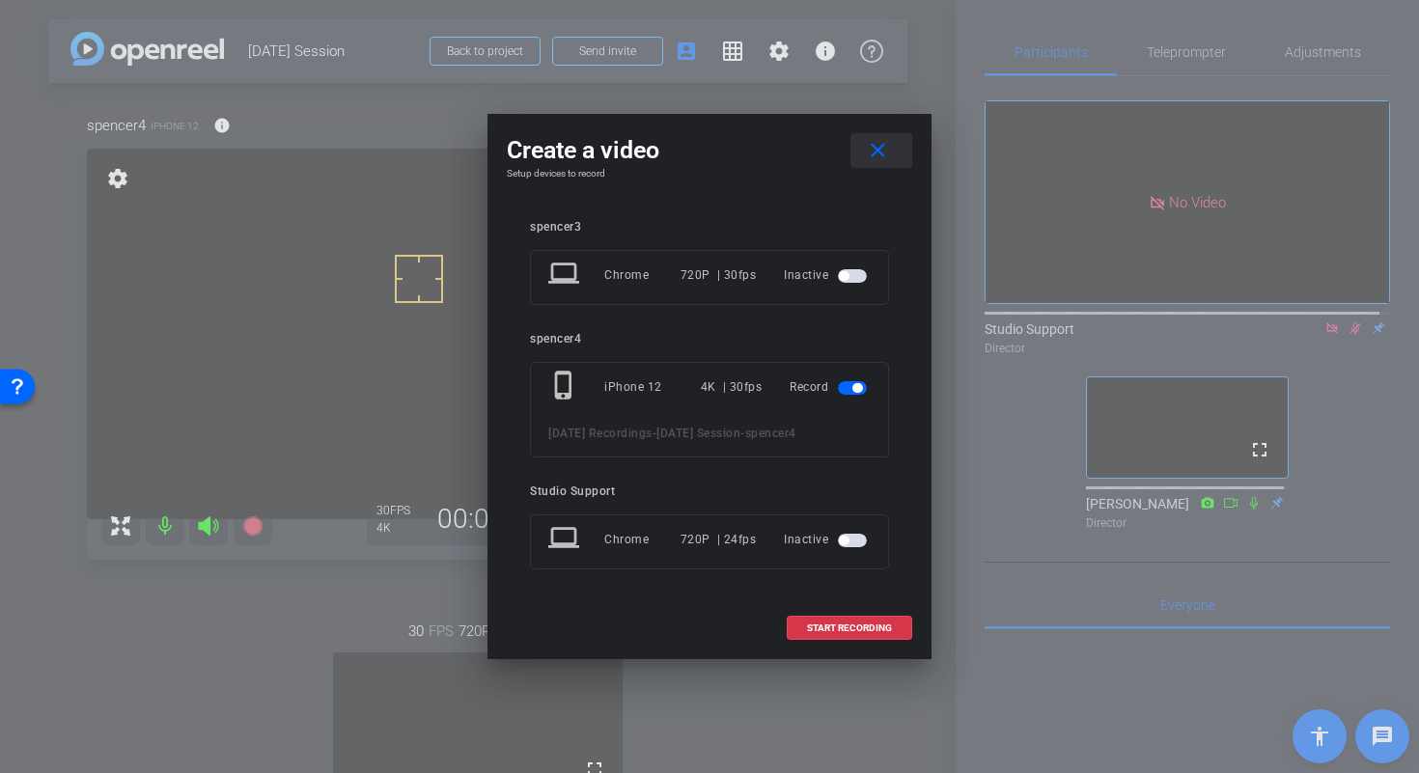
click at [879, 139] on mat-icon "close" at bounding box center [878, 151] width 24 height 24
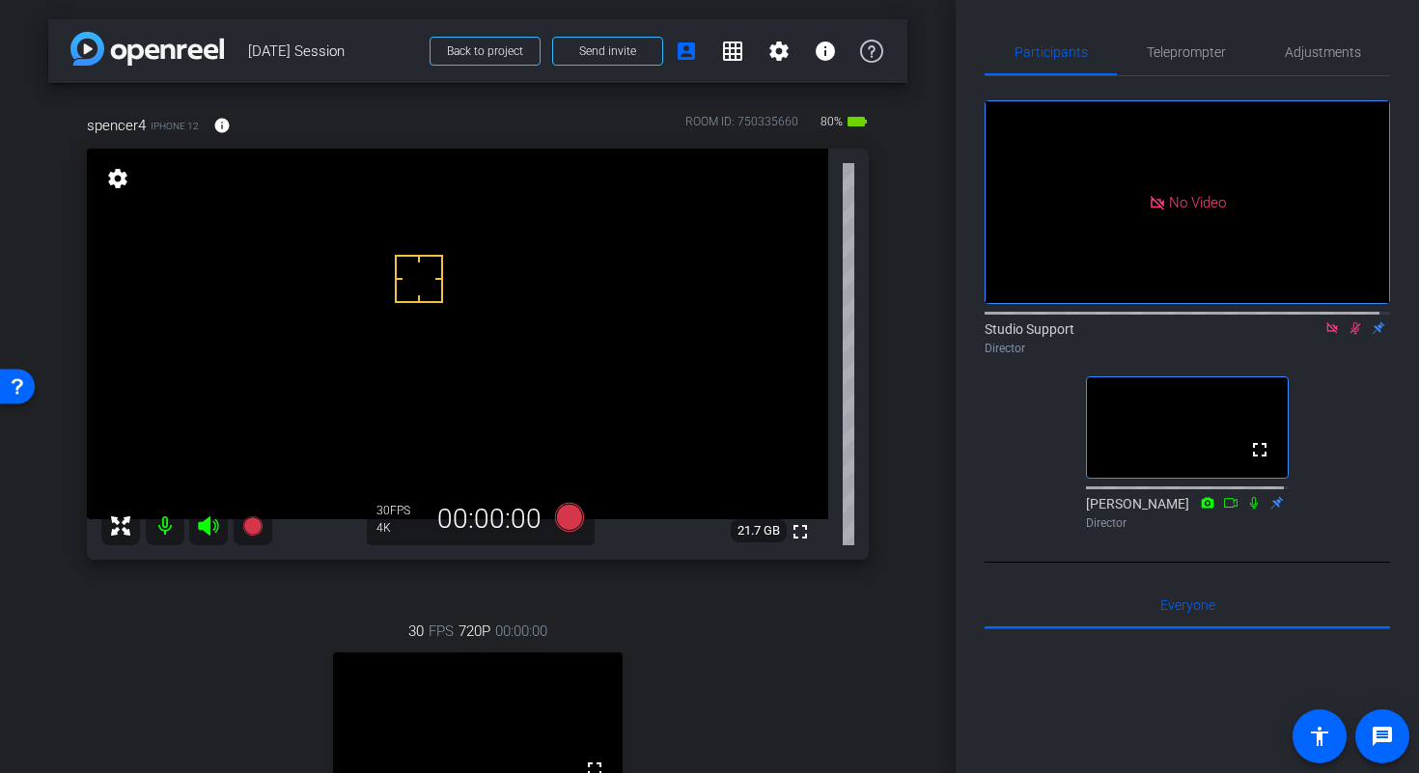
click at [1347, 335] on icon at bounding box center [1354, 328] width 15 height 14
click at [1324, 335] on icon at bounding box center [1331, 328] width 15 height 14
click at [1323, 60] on span "Adjustments" at bounding box center [1322, 52] width 76 height 46
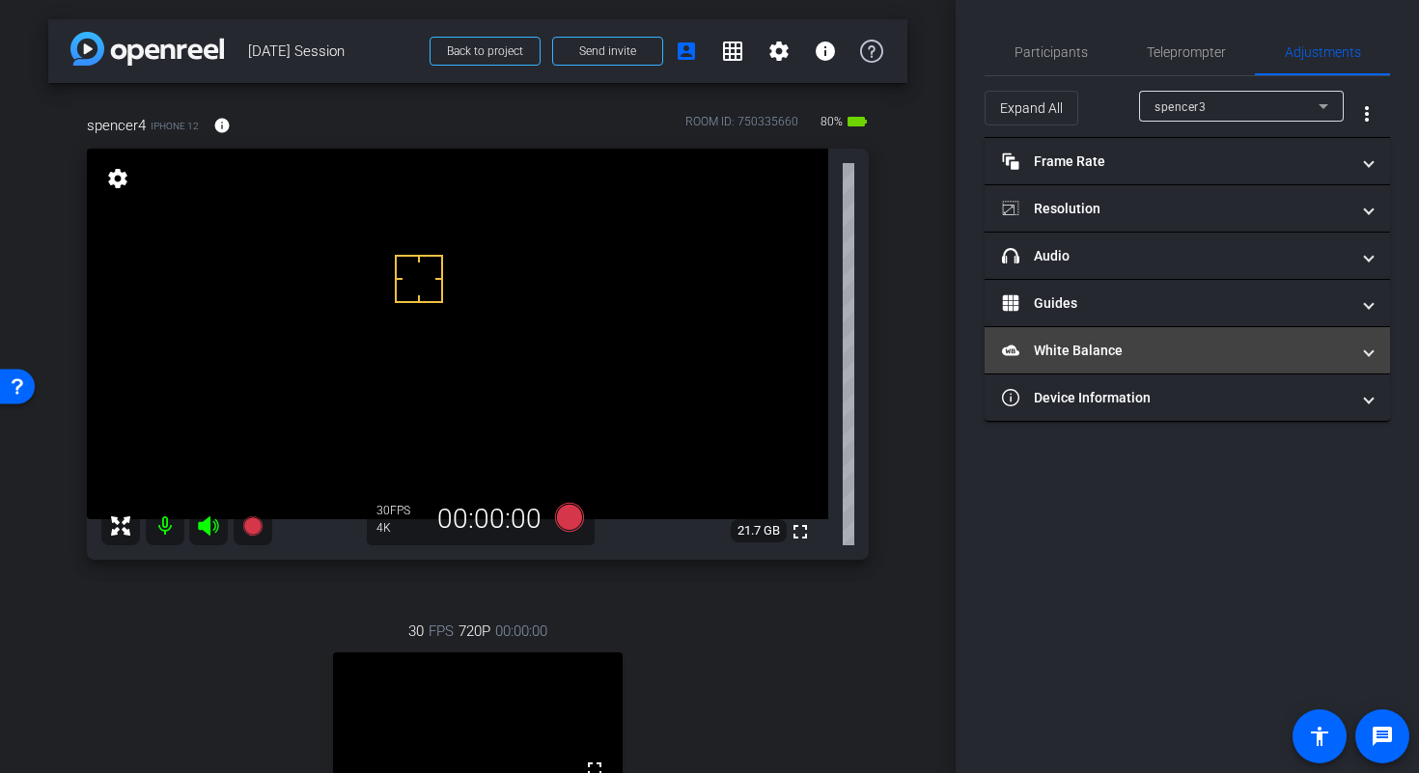
click at [1158, 345] on mat-panel-title "White Balance White Balance" at bounding box center [1175, 351] width 347 height 20
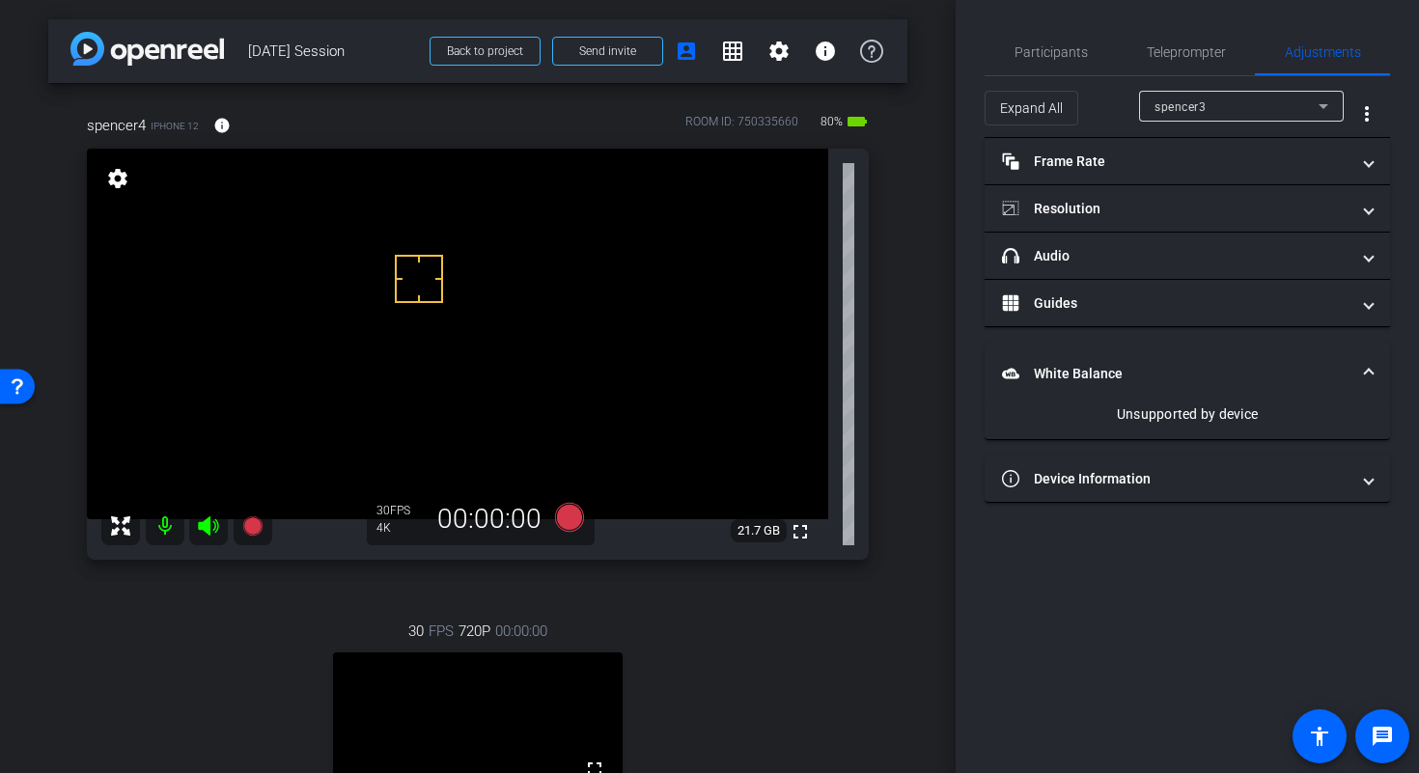
click at [1288, 104] on div "spencer3" at bounding box center [1236, 107] width 164 height 24
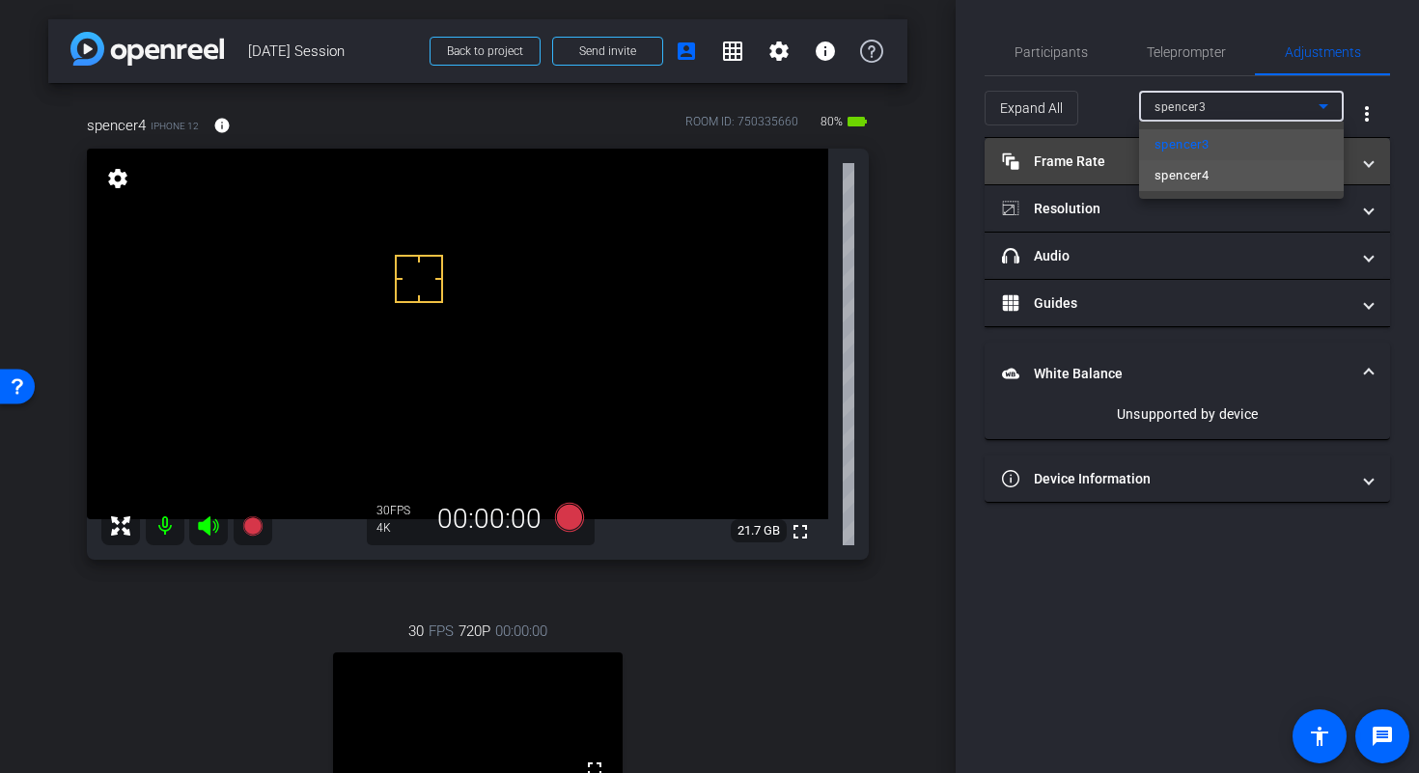
drag, startPoint x: 1282, startPoint y: 176, endPoint x: 1193, endPoint y: 170, distance: 89.0
click at [1192, 170] on span "spencer4" at bounding box center [1181, 175] width 54 height 23
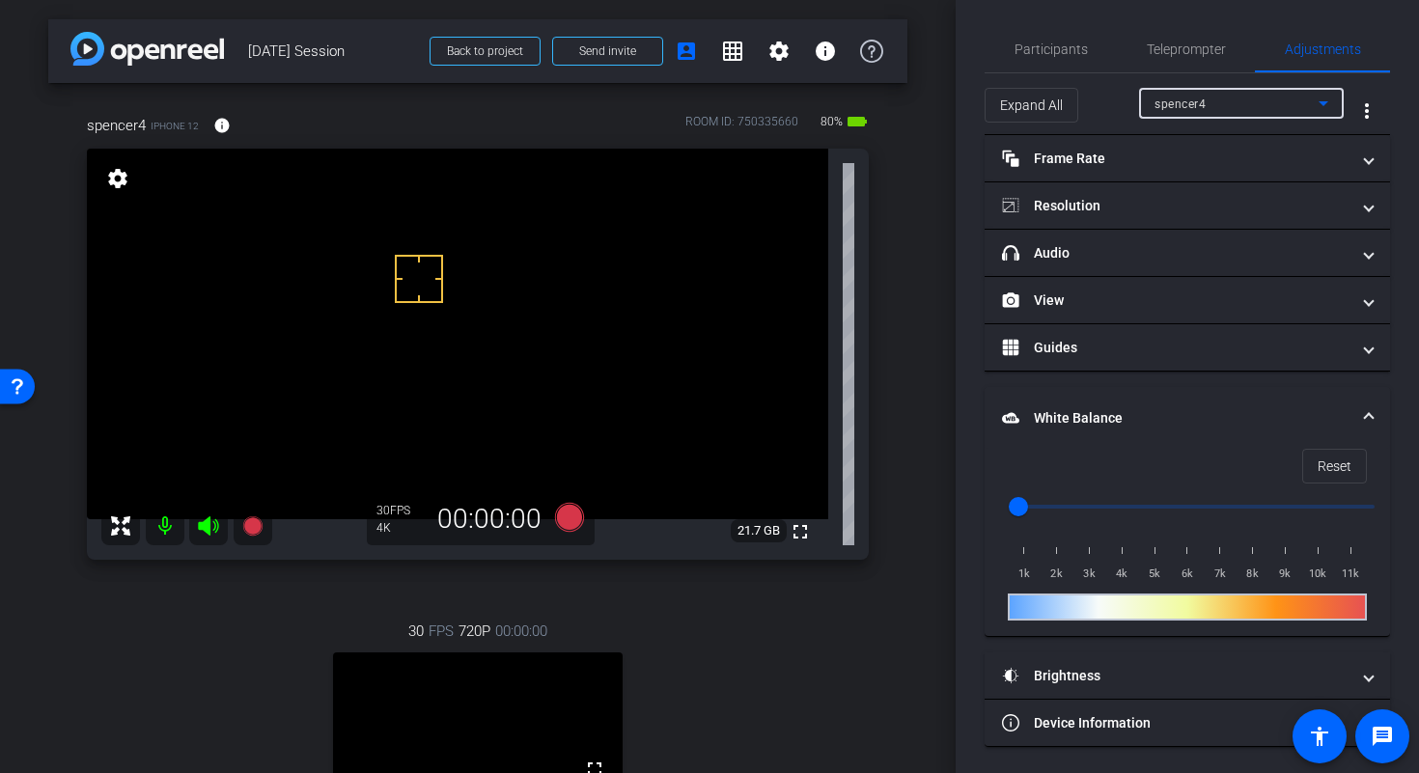
scroll to position [6, 0]
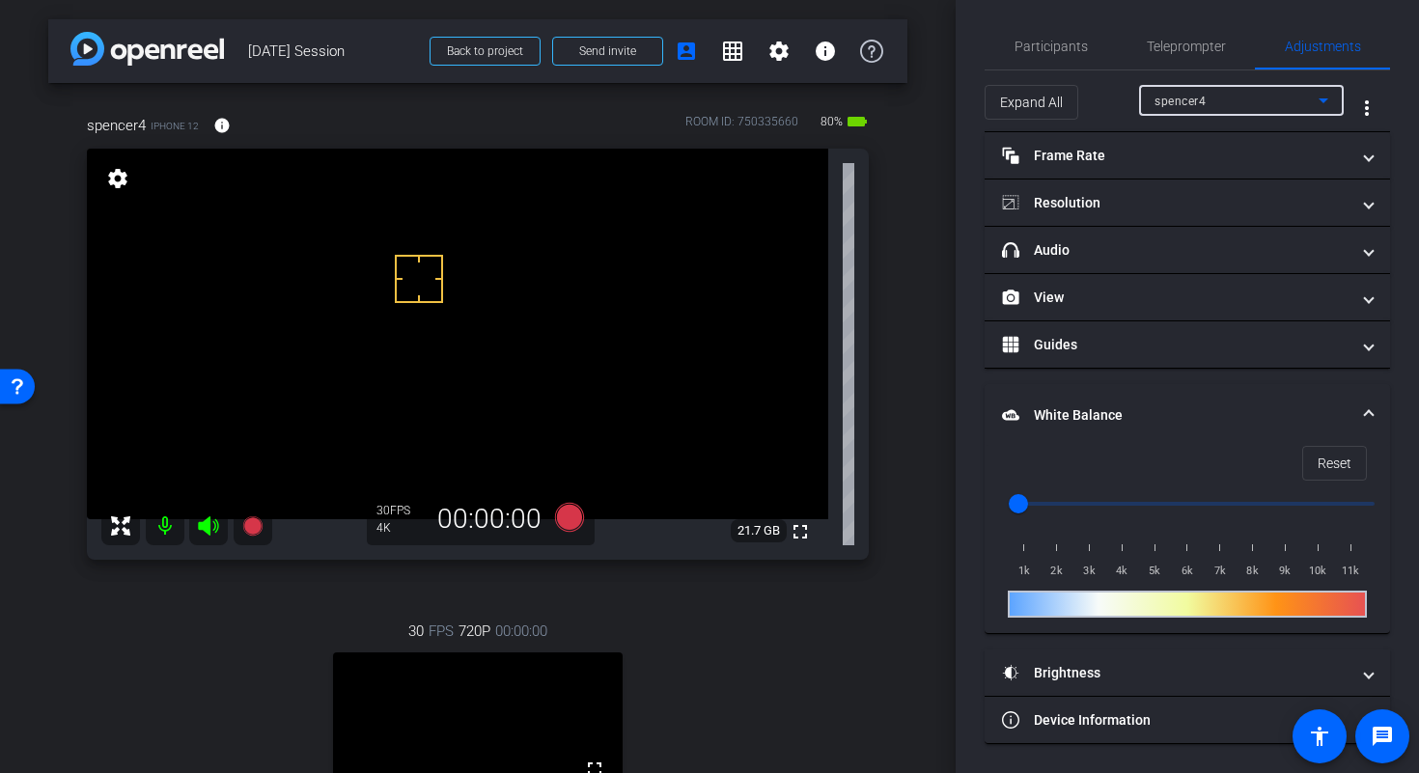
click at [1365, 408] on span at bounding box center [1369, 415] width 8 height 20
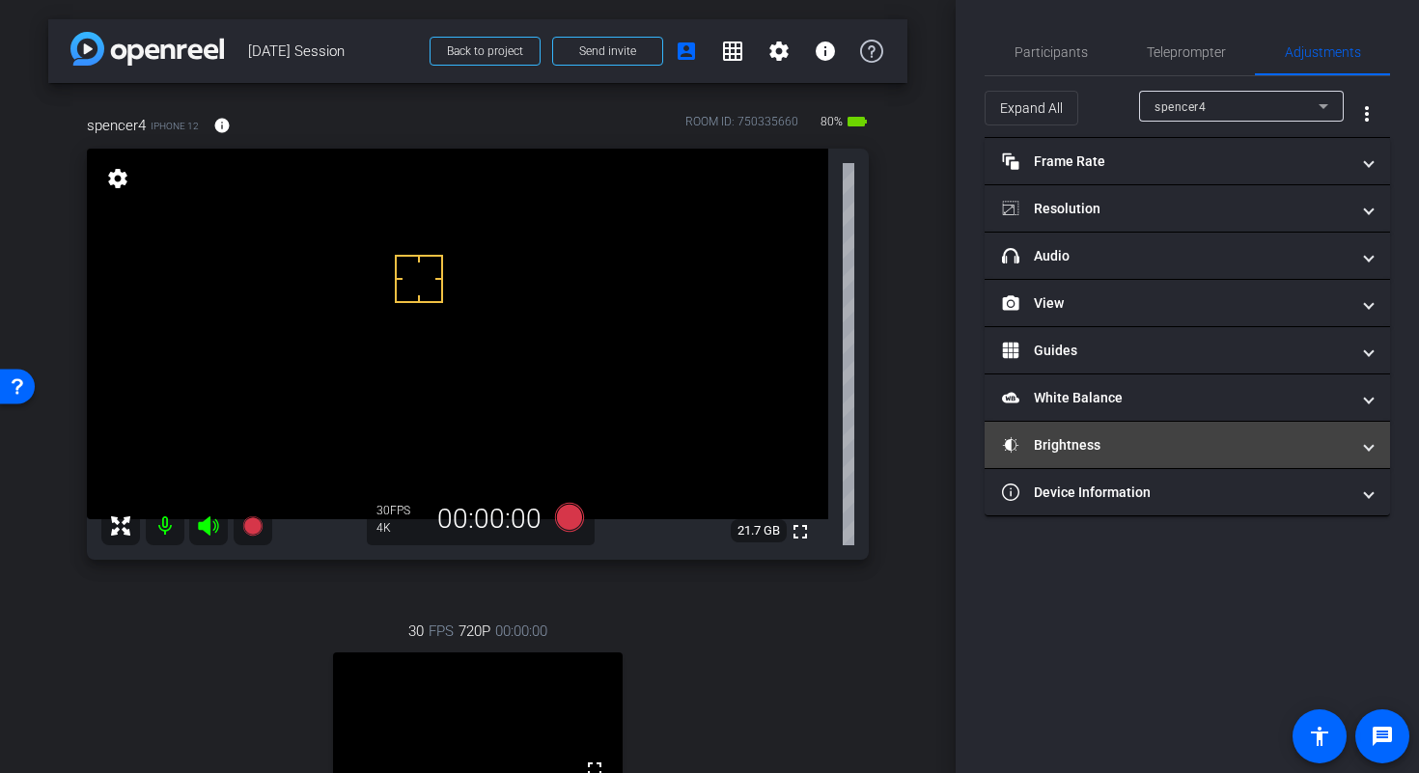
scroll to position [0, 0]
click at [1151, 438] on mat-panel-title "Brightness" at bounding box center [1175, 445] width 347 height 20
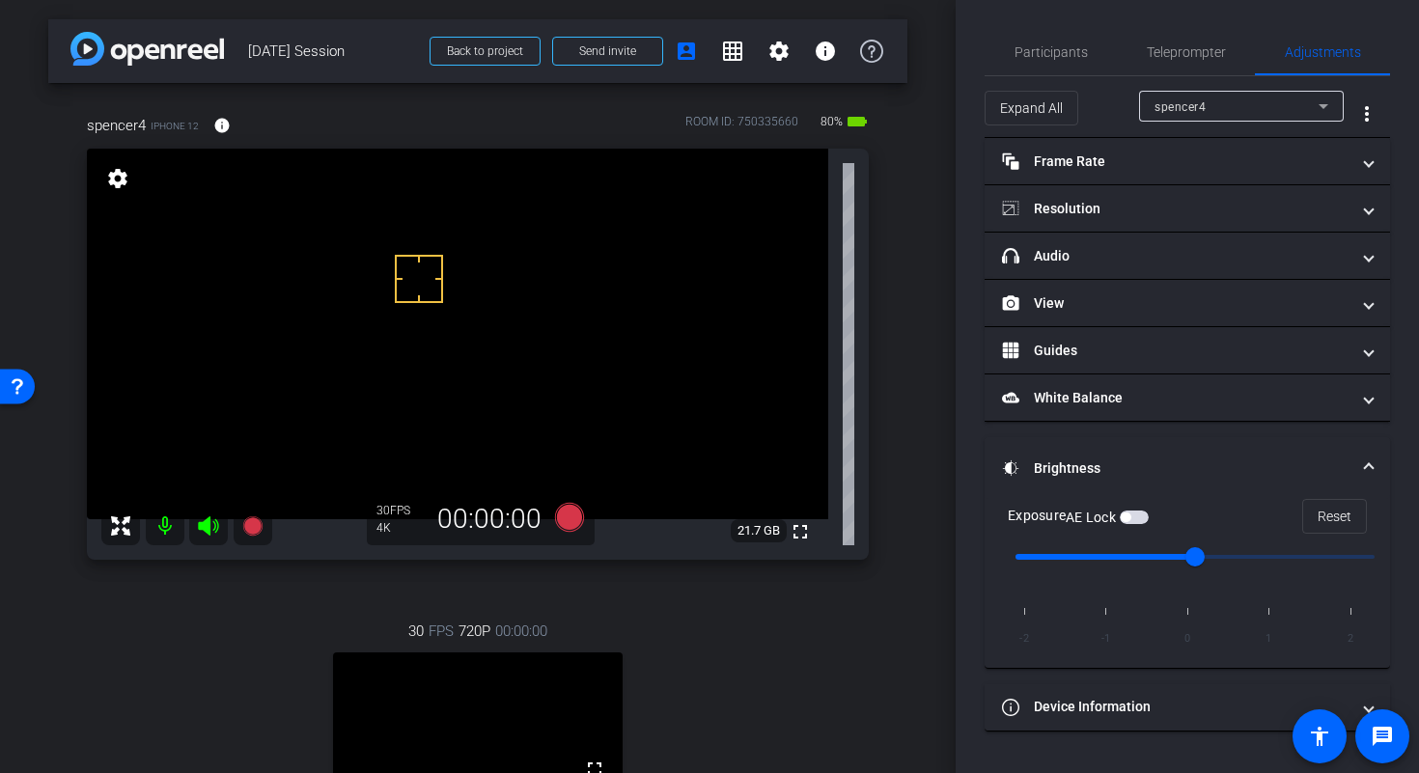
click at [1144, 517] on span "button" at bounding box center [1133, 517] width 29 height 14
click at [1362, 470] on span "Brightness" at bounding box center [1183, 468] width 363 height 20
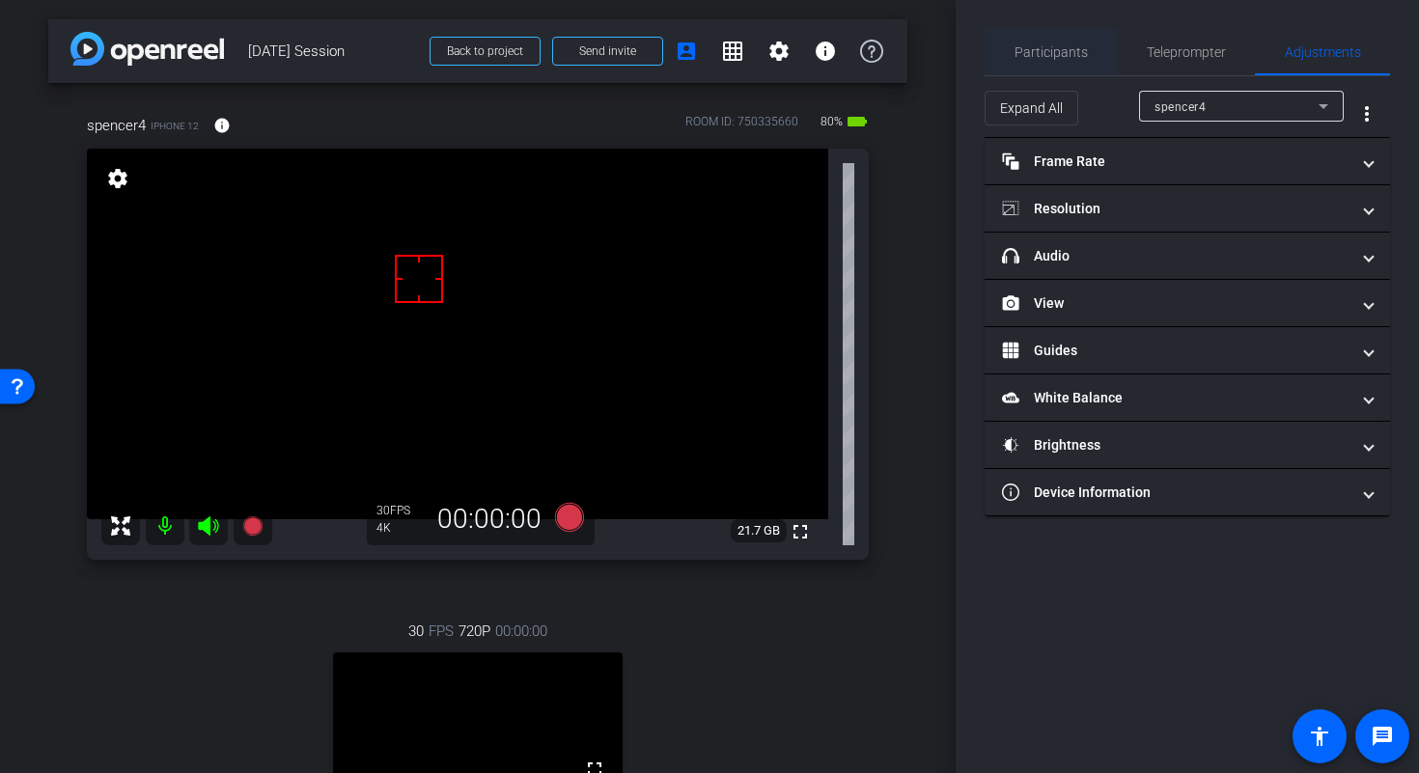
click at [1094, 45] on div "Participants" at bounding box center [1050, 52] width 132 height 46
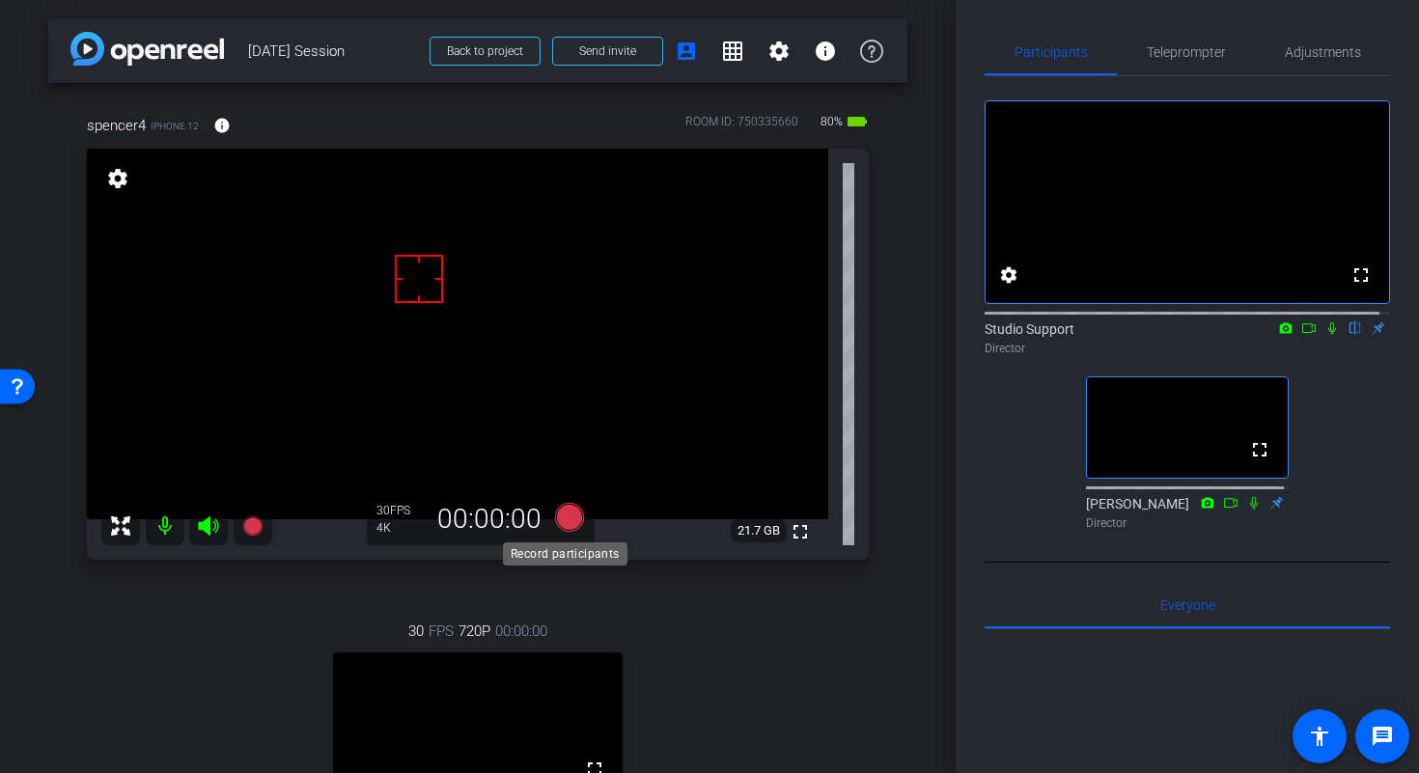
click at [565, 518] on icon at bounding box center [569, 517] width 29 height 29
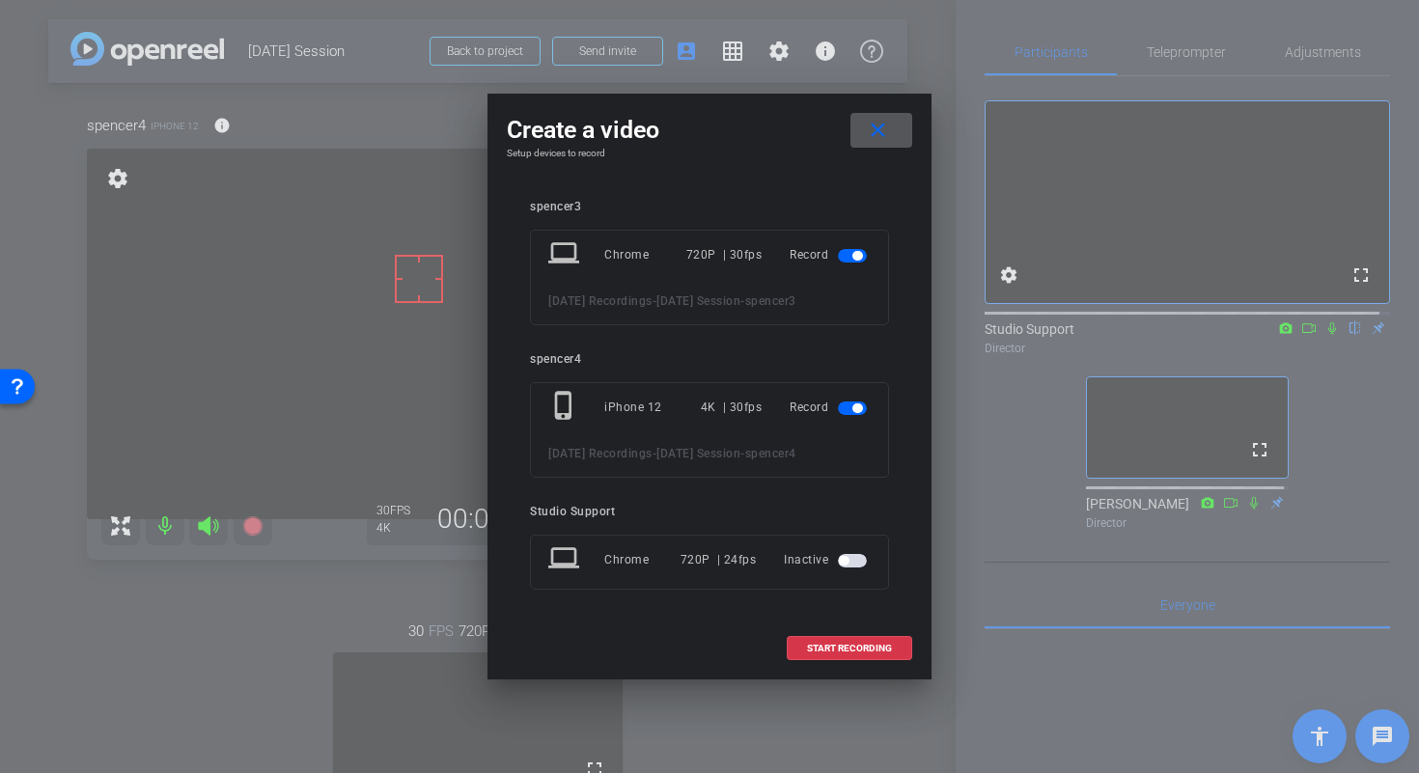
click at [843, 249] on span "button" at bounding box center [852, 256] width 29 height 14
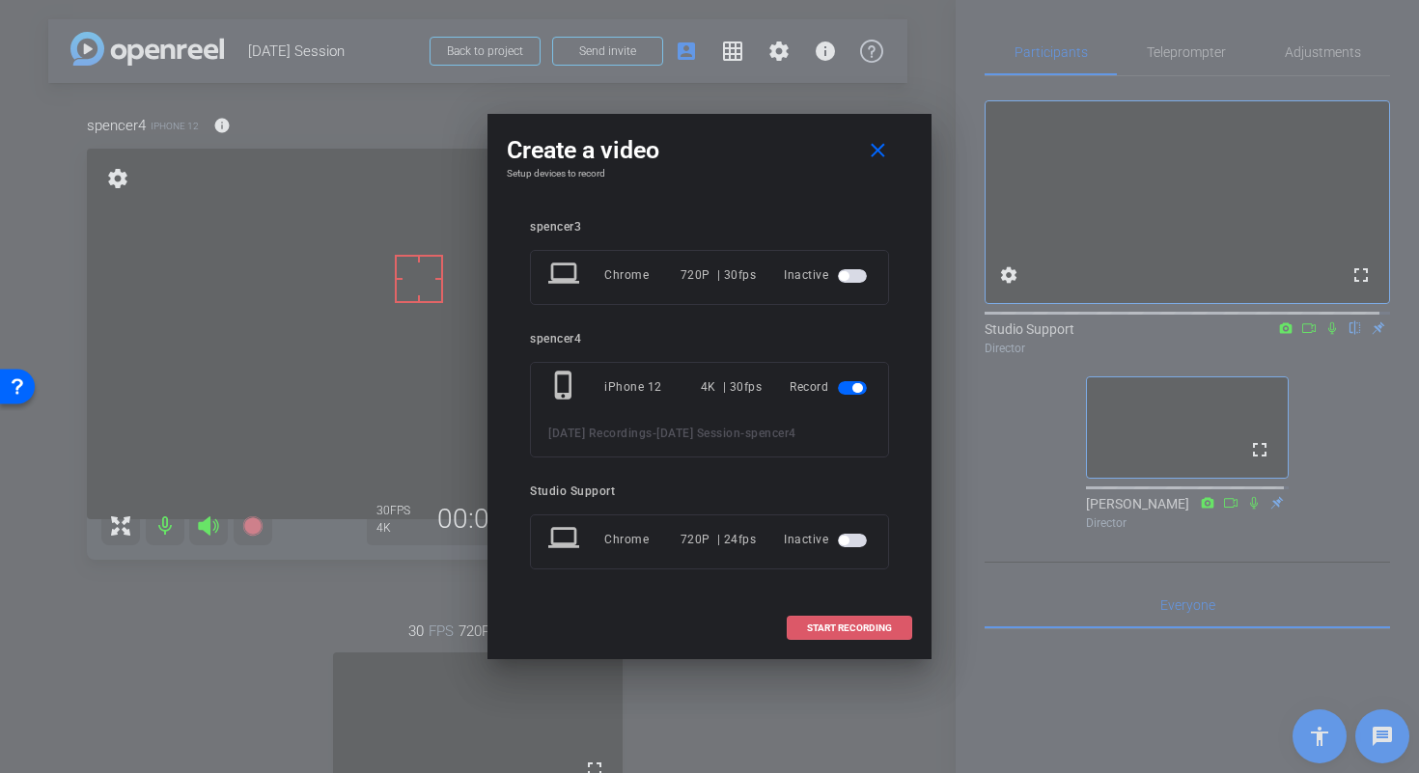
click at [865, 633] on span "START RECORDING" at bounding box center [849, 628] width 85 height 10
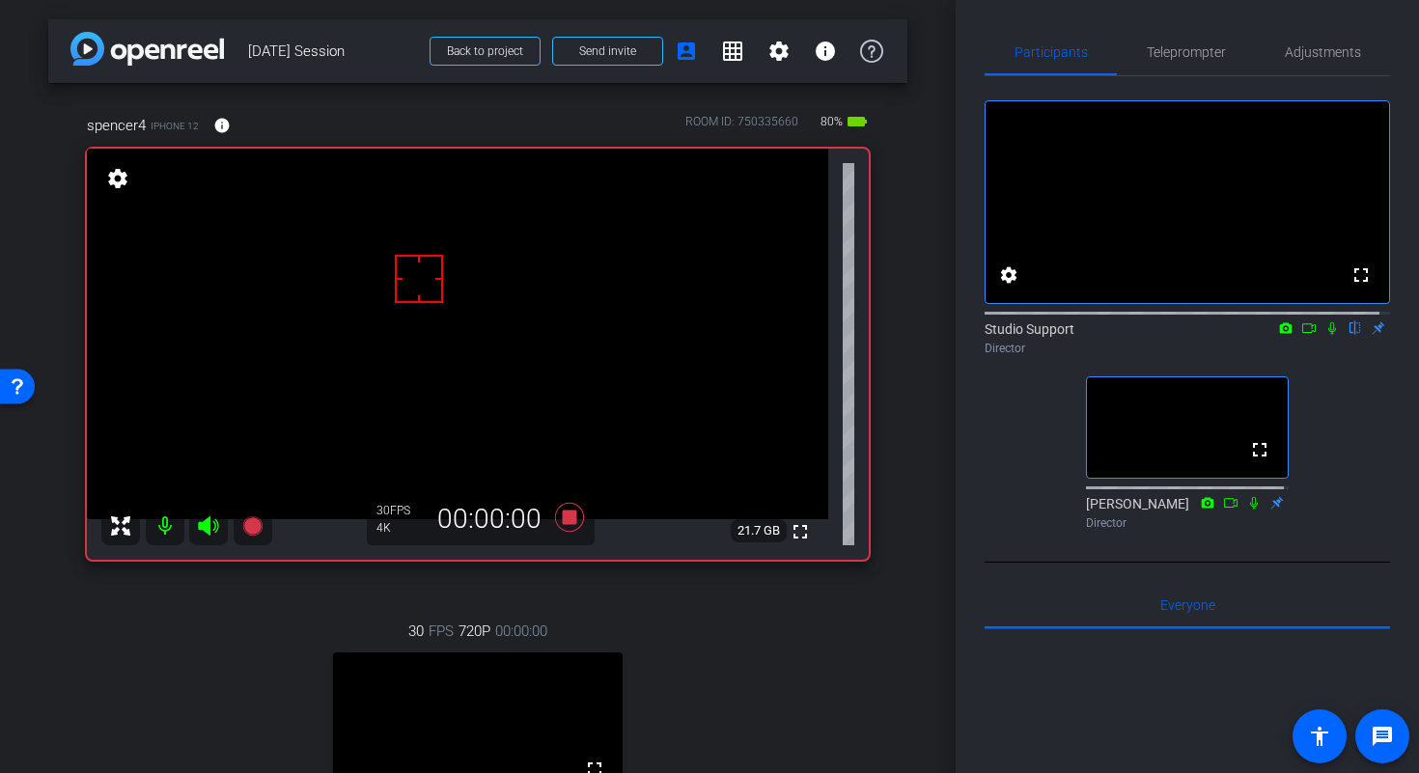
click at [1328, 335] on icon at bounding box center [1332, 328] width 8 height 13
click at [1301, 335] on icon at bounding box center [1308, 328] width 15 height 14
click at [425, 282] on div at bounding box center [419, 279] width 48 height 48
click at [1167, 54] on span "Teleprompter" at bounding box center [1185, 52] width 79 height 14
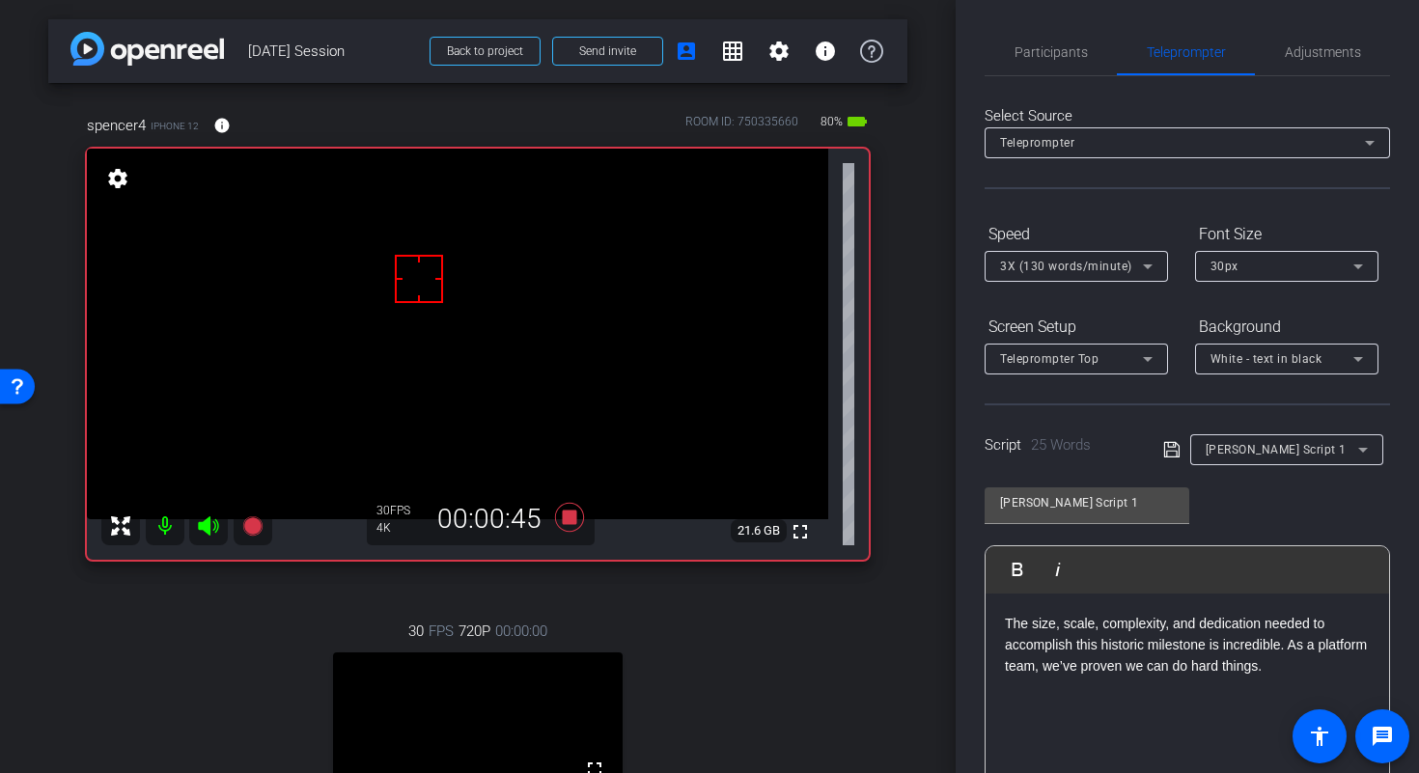
click at [441, 282] on div at bounding box center [419, 279] width 48 height 48
click at [457, 279] on video at bounding box center [457, 334] width 741 height 371
click at [452, 283] on video at bounding box center [457, 334] width 741 height 371
click at [1074, 52] on span "Participants" at bounding box center [1050, 52] width 73 height 14
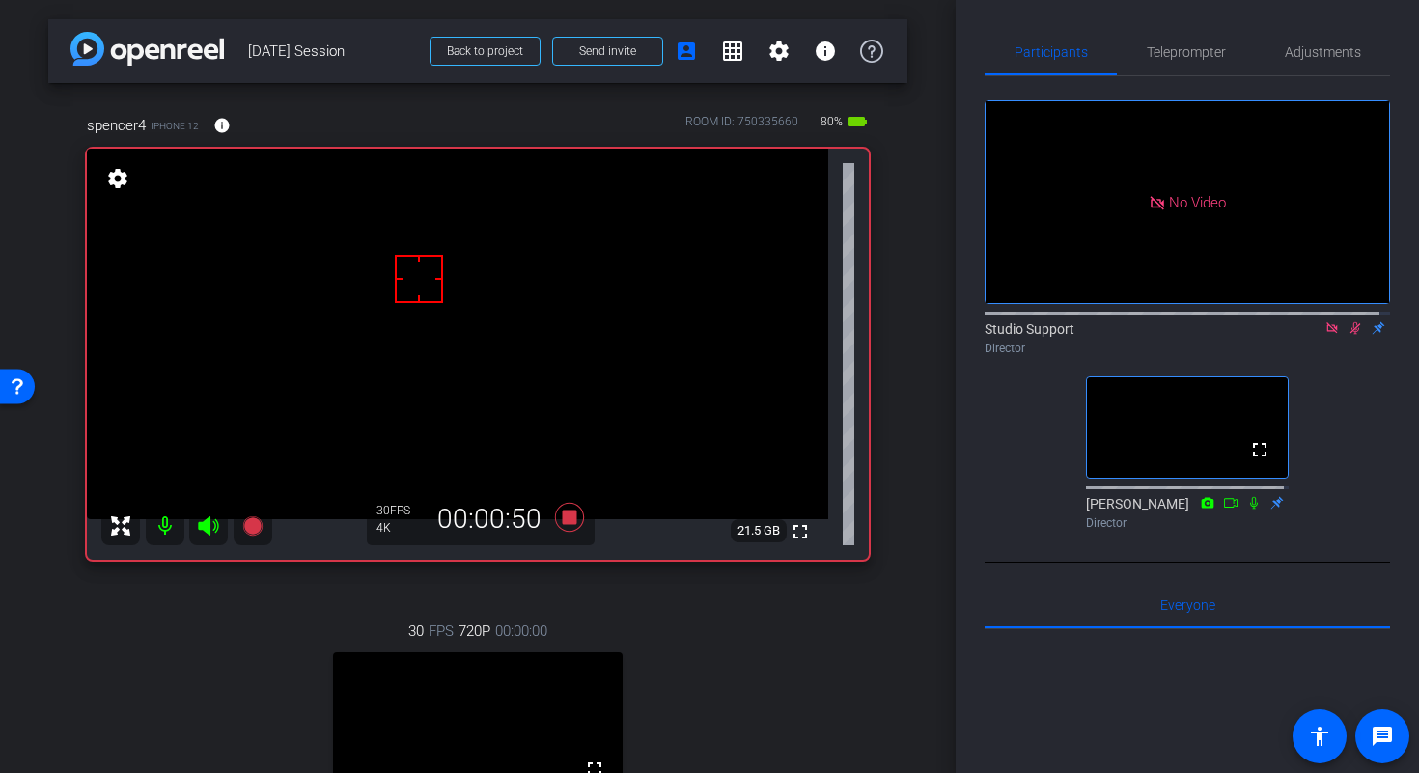
click at [440, 324] on video at bounding box center [457, 334] width 741 height 371
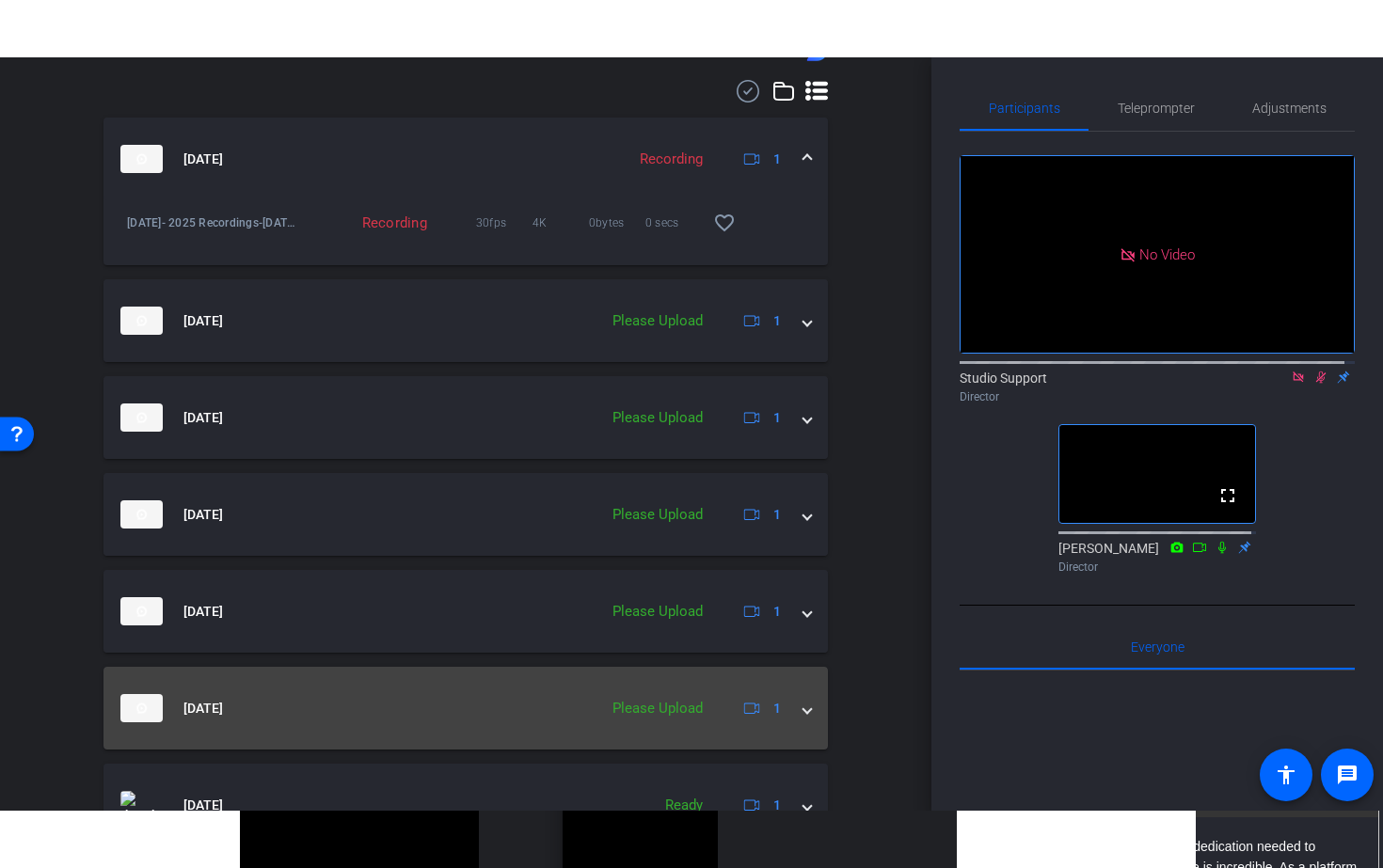
scroll to position [1080, 0]
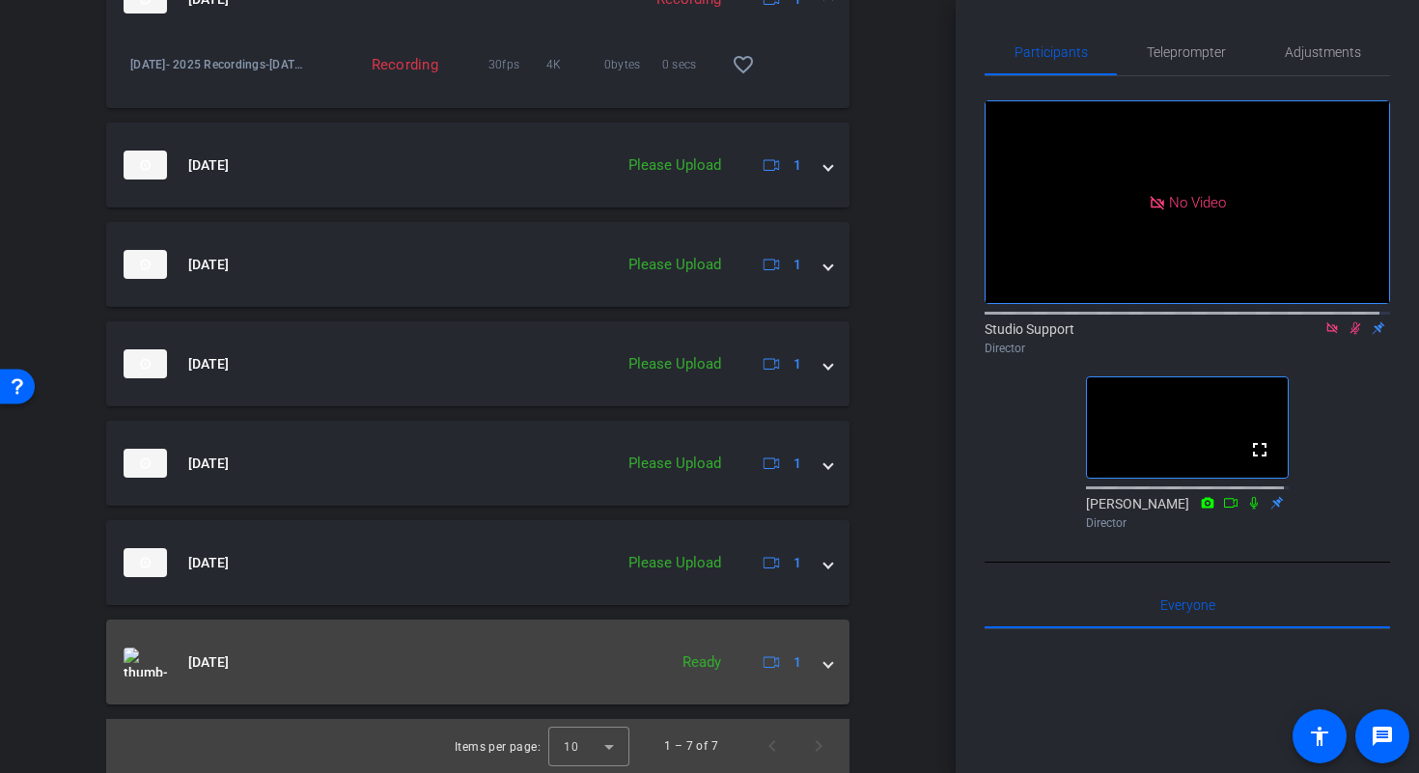
click at [515, 652] on mat-panel-title "Sep 26, 2025" at bounding box center [391, 662] width 534 height 29
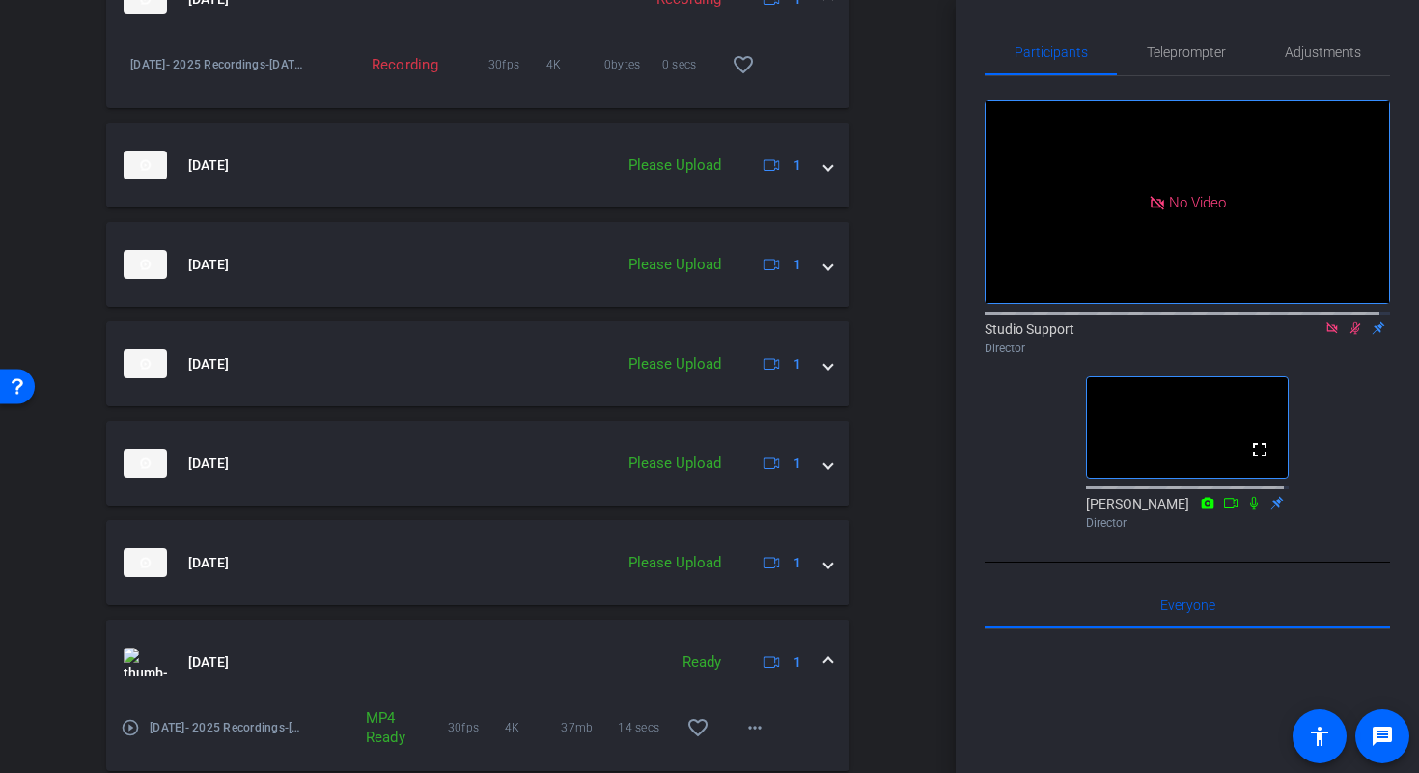
click at [125, 729] on mat-icon "play_circle_outline" at bounding box center [130, 727] width 19 height 19
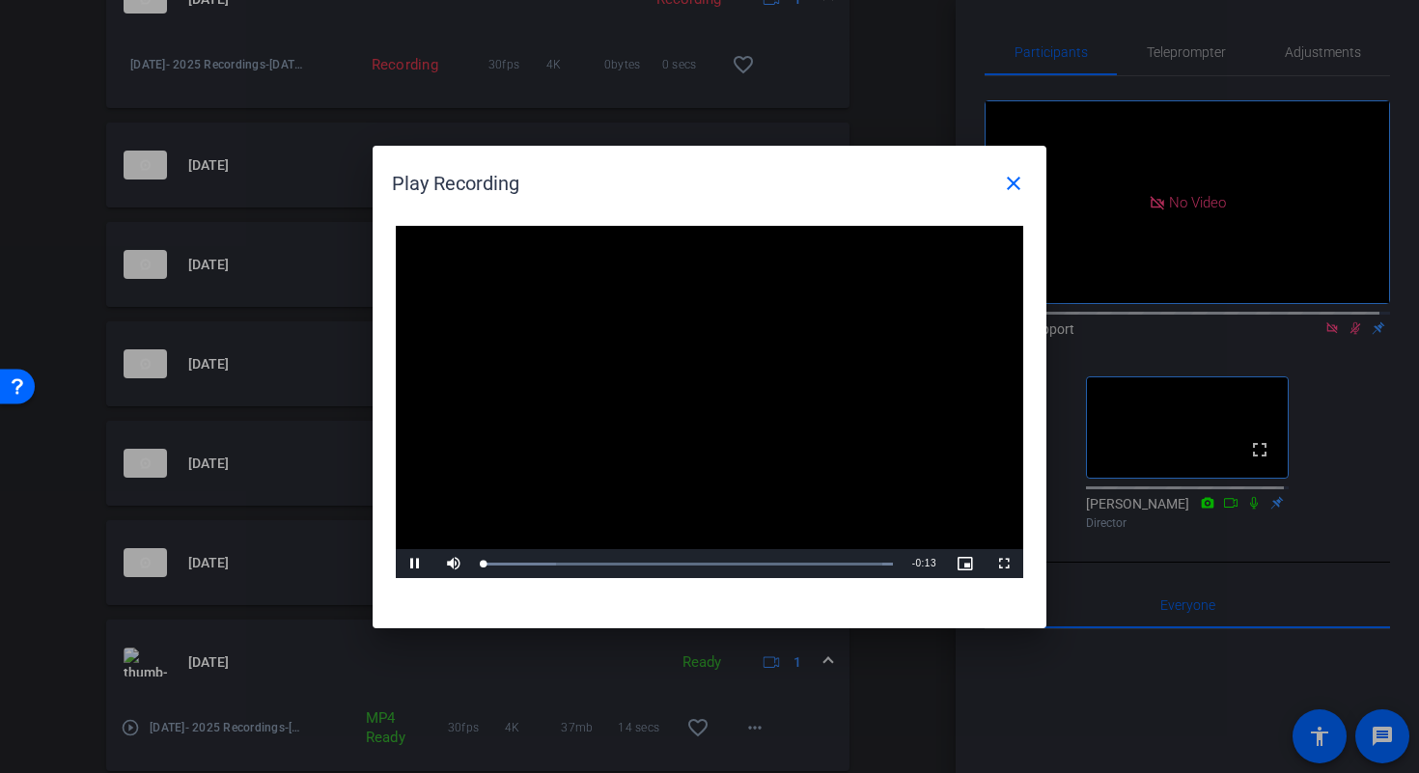
click at [632, 440] on video "Video Player" at bounding box center [709, 402] width 627 height 353
click at [539, 558] on div "Loaded : 100.00% 0:01 0:00" at bounding box center [687, 563] width 429 height 29
drag, startPoint x: 599, startPoint y: 565, endPoint x: 798, endPoint y: 568, distance: 198.8
click at [600, 565] on div "Loaded : 100.00% 0:03 0:01" at bounding box center [688, 564] width 410 height 5
click at [1002, 564] on span "Video Player" at bounding box center [1003, 564] width 39 height 0
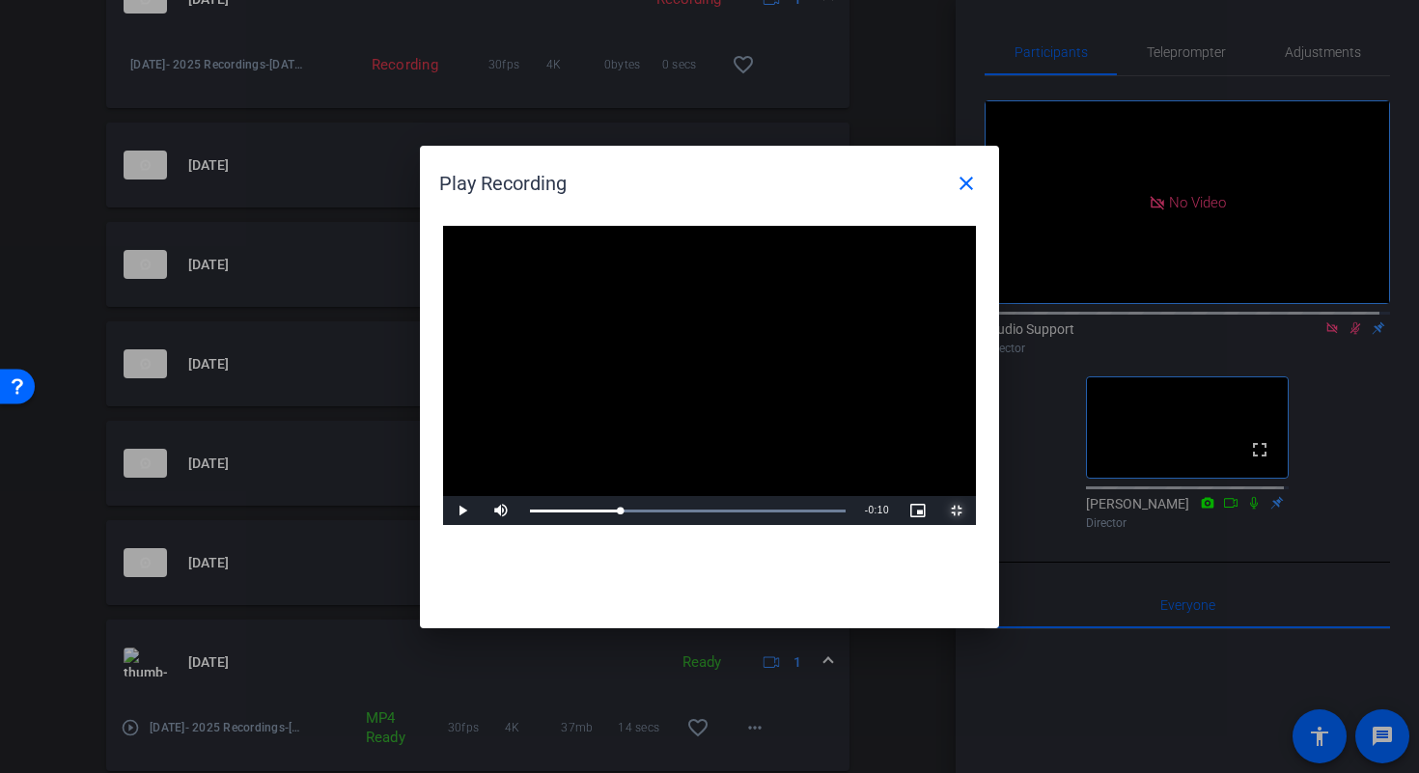
scroll to position [1058, 0]
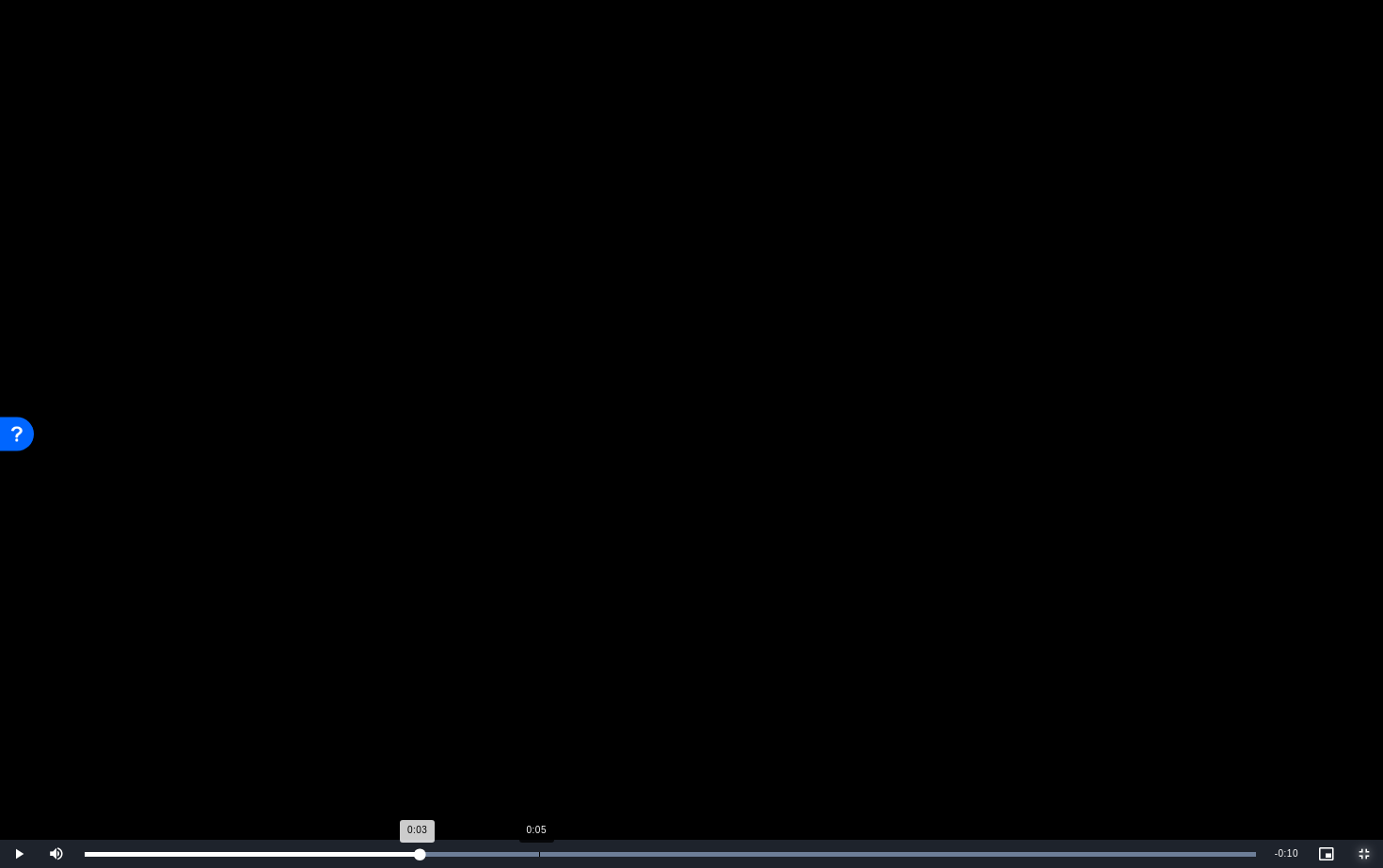
click at [538, 752] on div "Loaded : 100.00% 0:05 0:03" at bounding box center [670, 853] width 1171 height 5
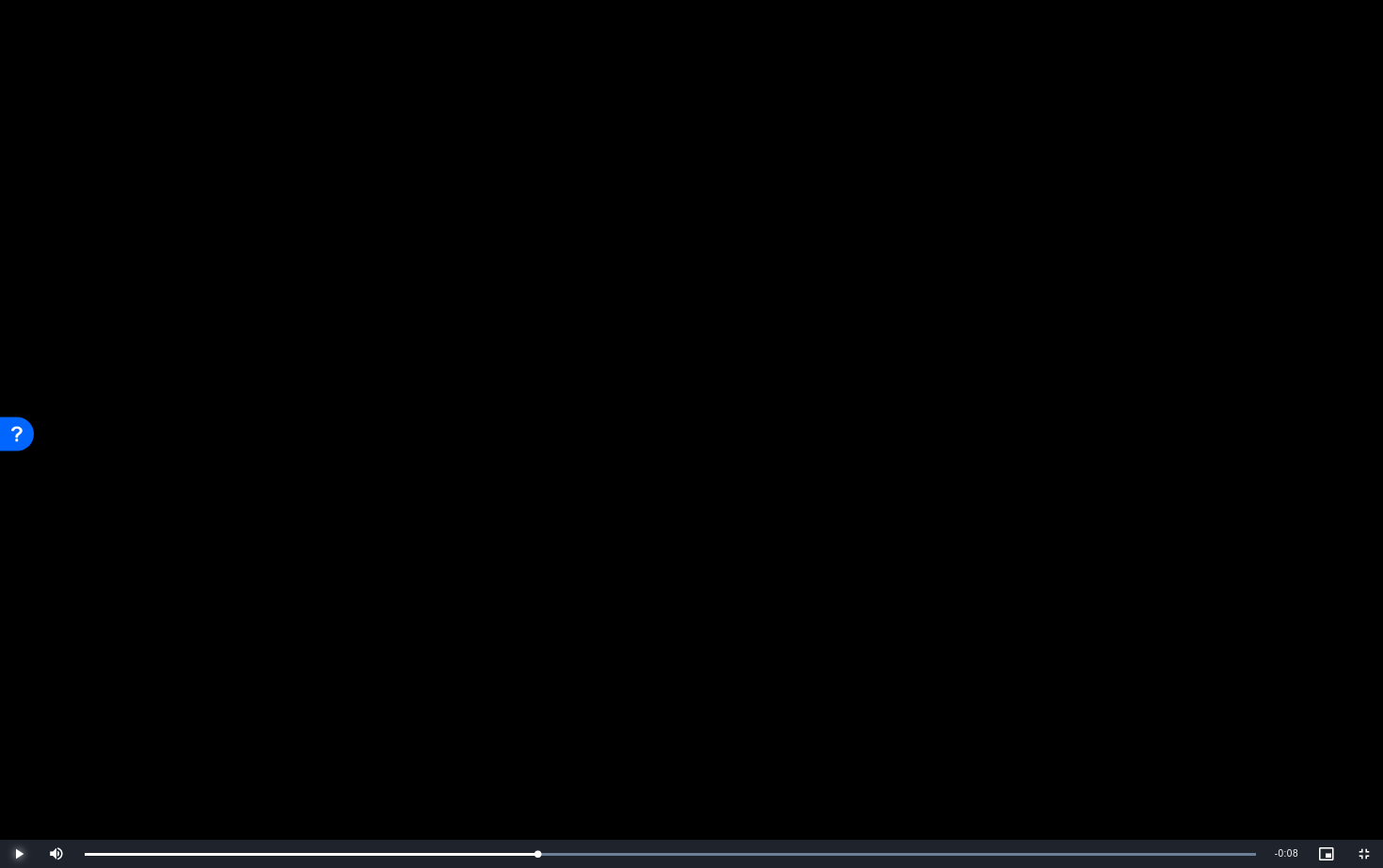
click at [14, 752] on span "Video Player" at bounding box center [19, 853] width 38 height 0
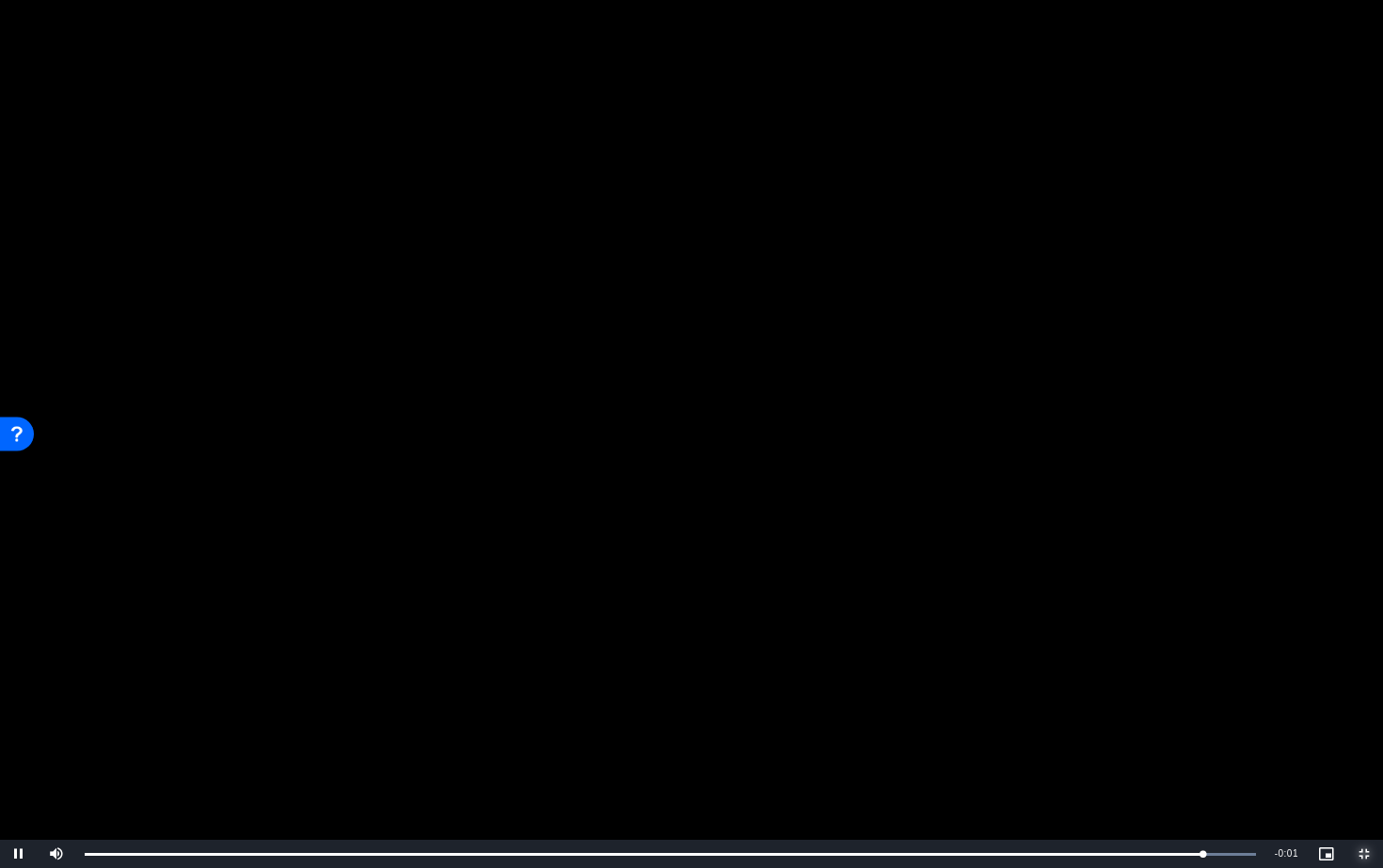
click at [1361, 752] on span "Video Player" at bounding box center [1364, 853] width 38 height 0
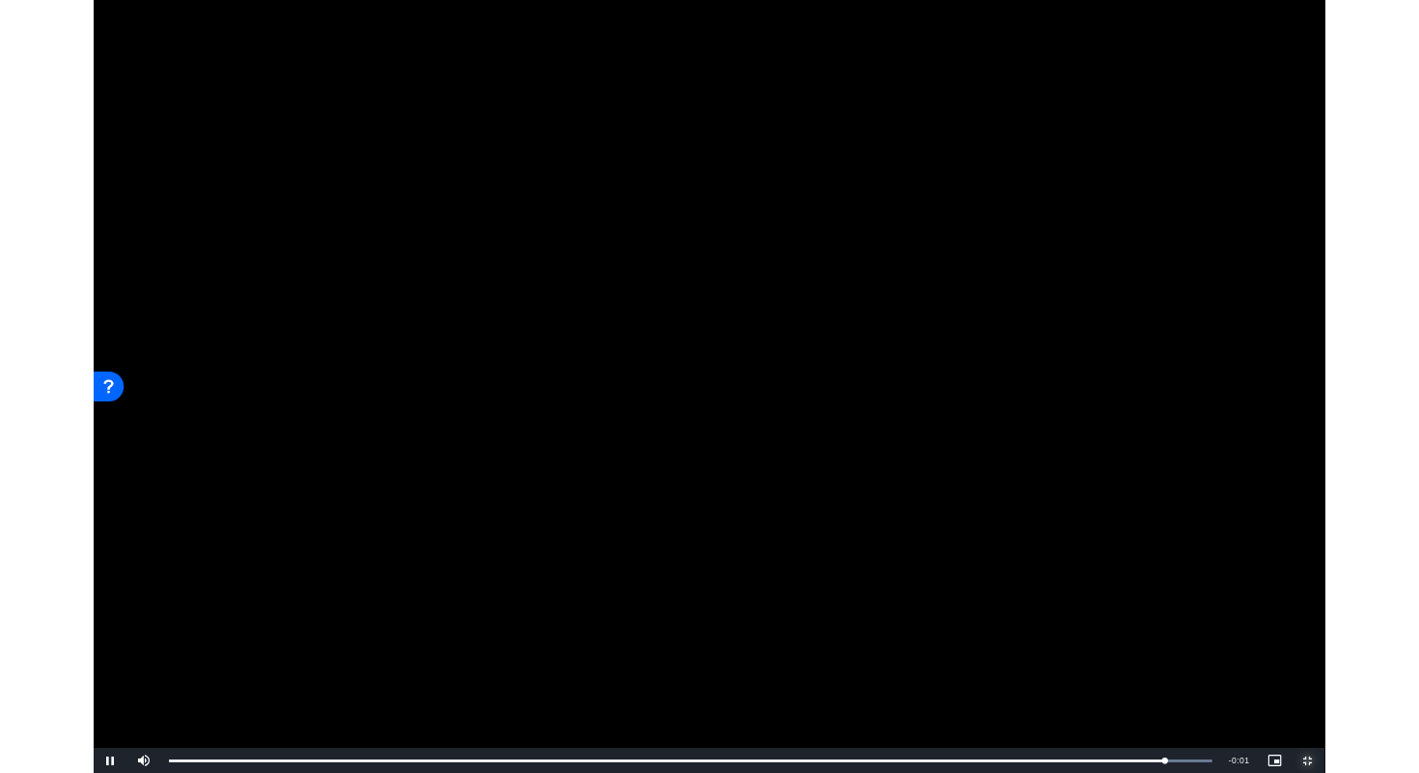
scroll to position [1109, 0]
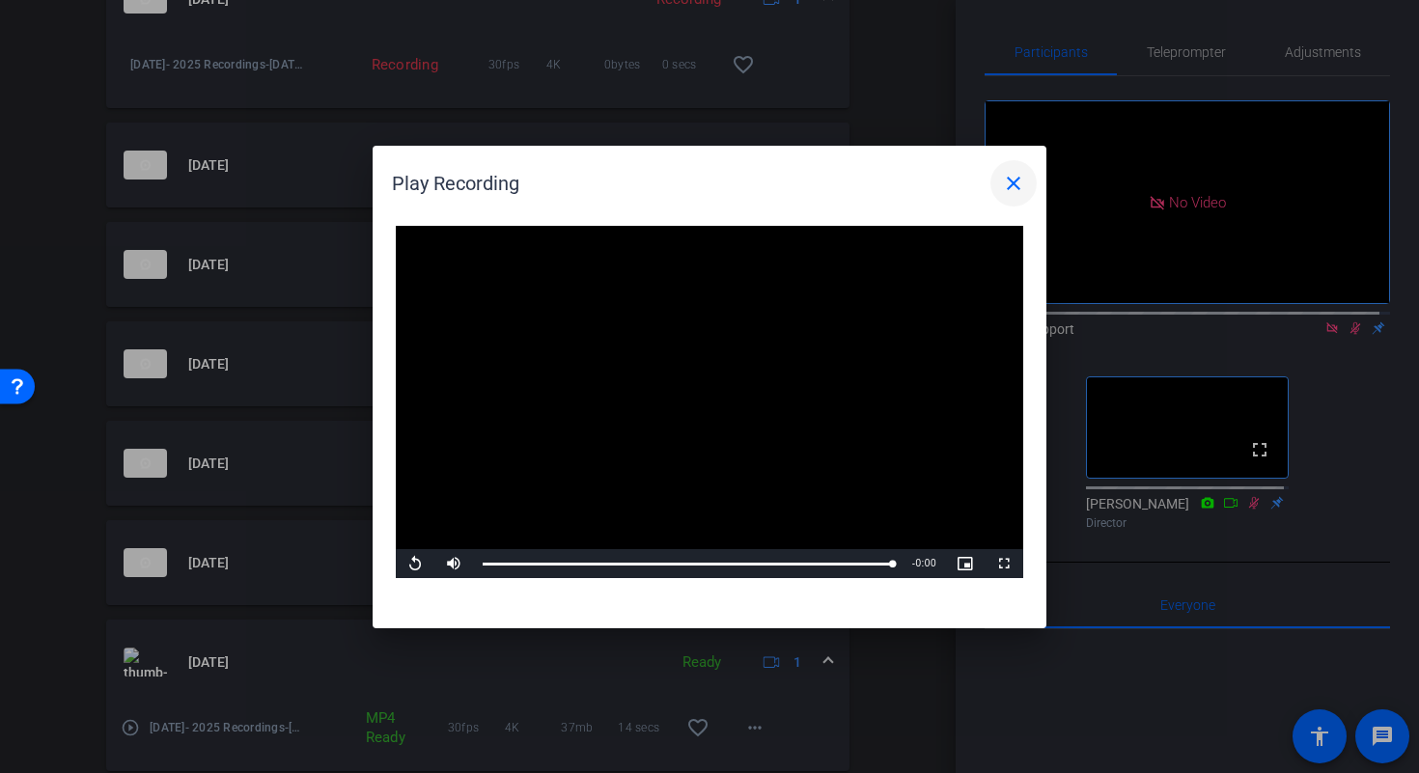
click at [1029, 179] on span at bounding box center [1013, 183] width 46 height 46
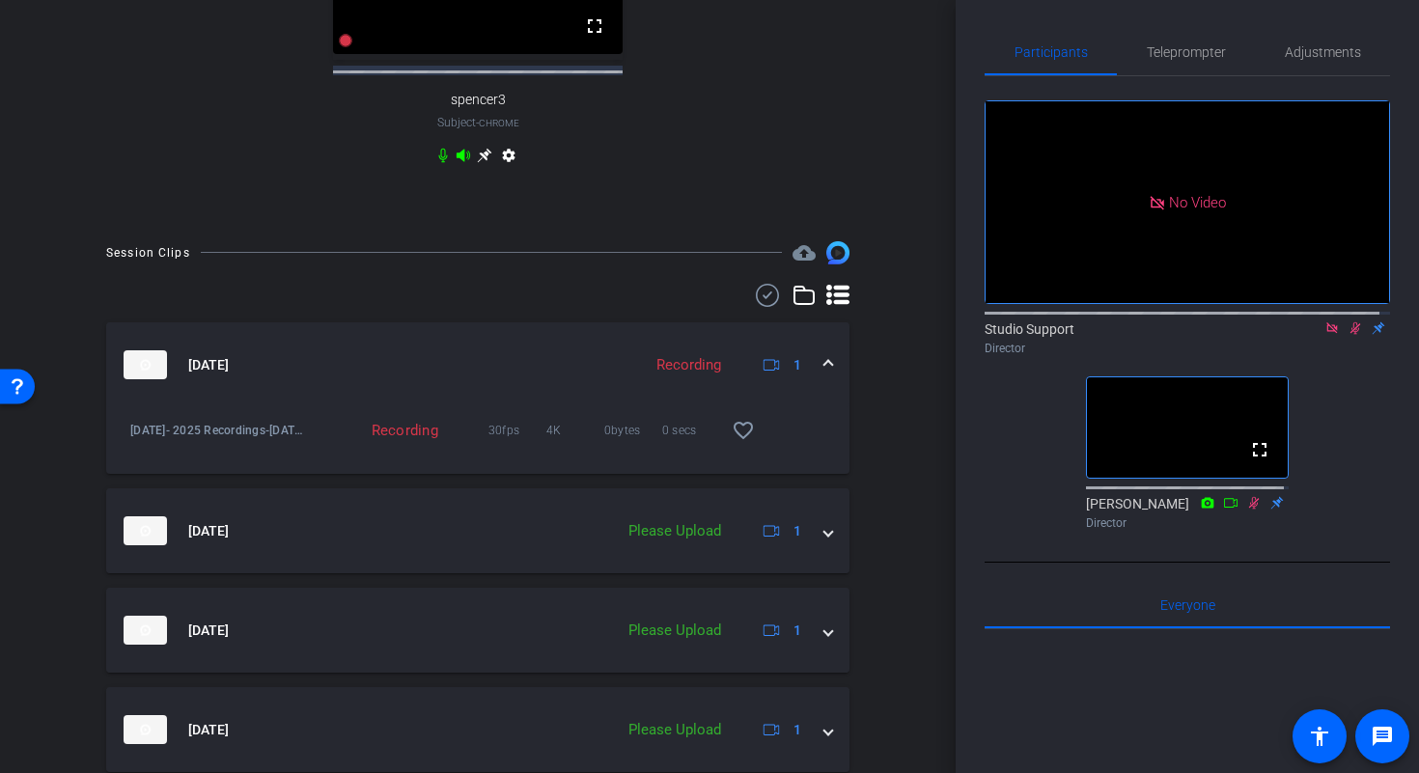
scroll to position [0, 0]
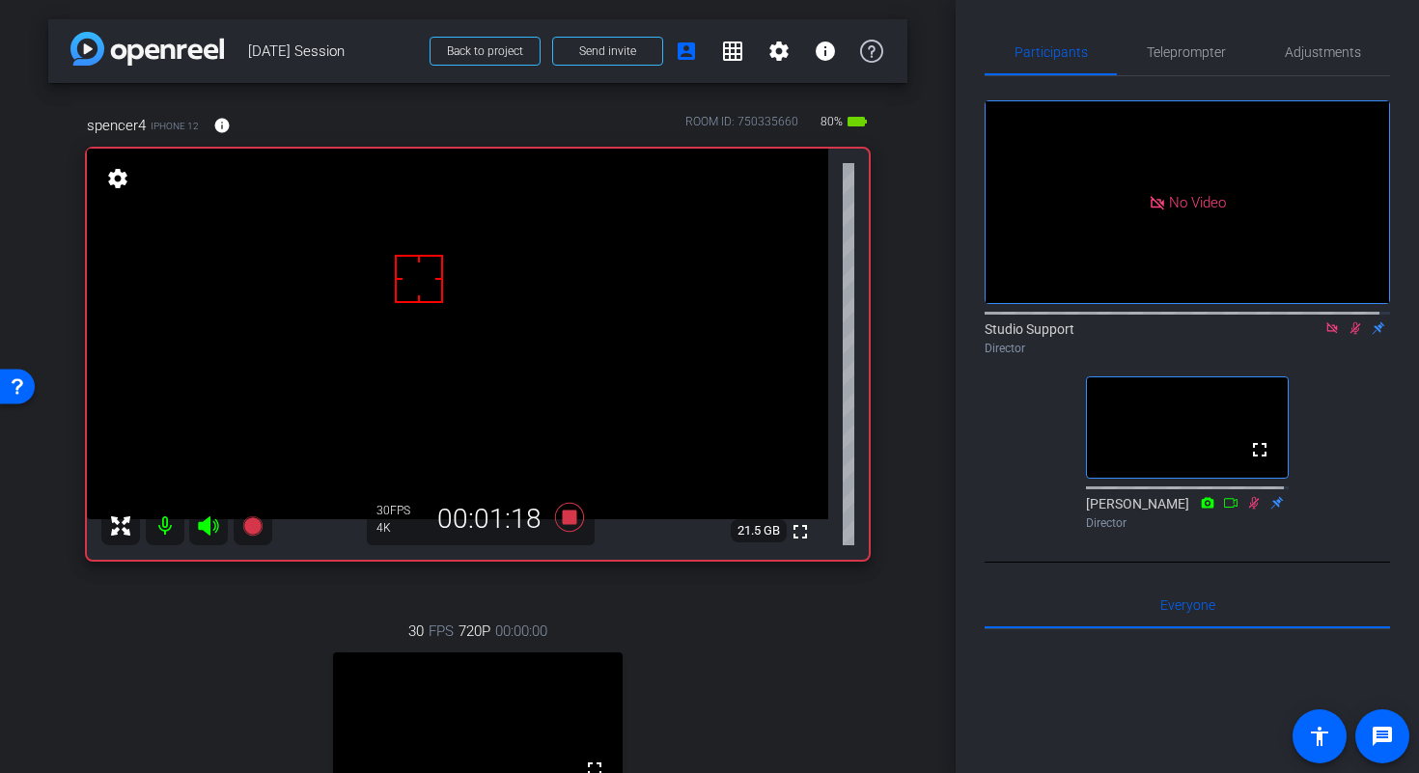
drag, startPoint x: 422, startPoint y: 286, endPoint x: 442, endPoint y: 283, distance: 20.5
click at [442, 283] on div at bounding box center [419, 279] width 48 height 48
click at [434, 269] on div at bounding box center [446, 275] width 48 height 48
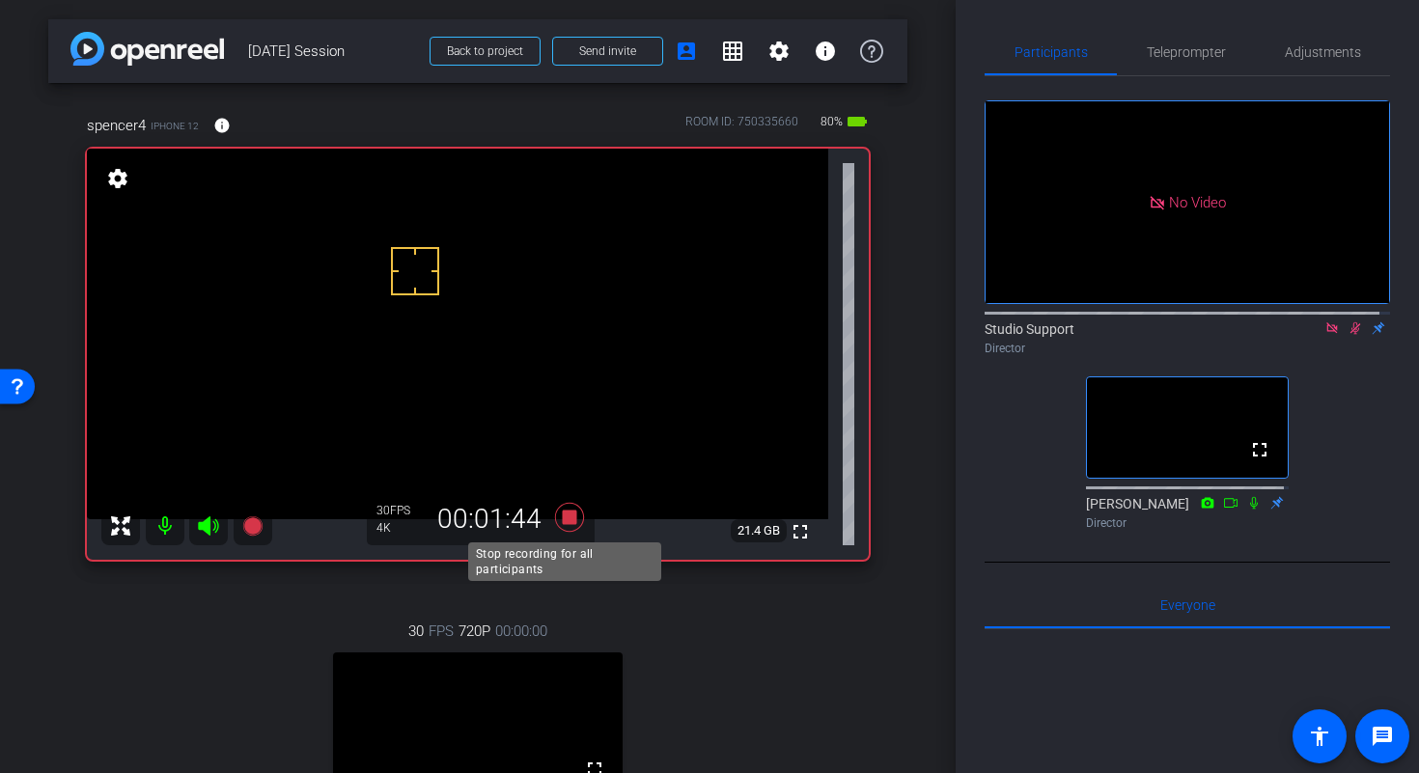
click at [566, 520] on icon at bounding box center [569, 517] width 29 height 29
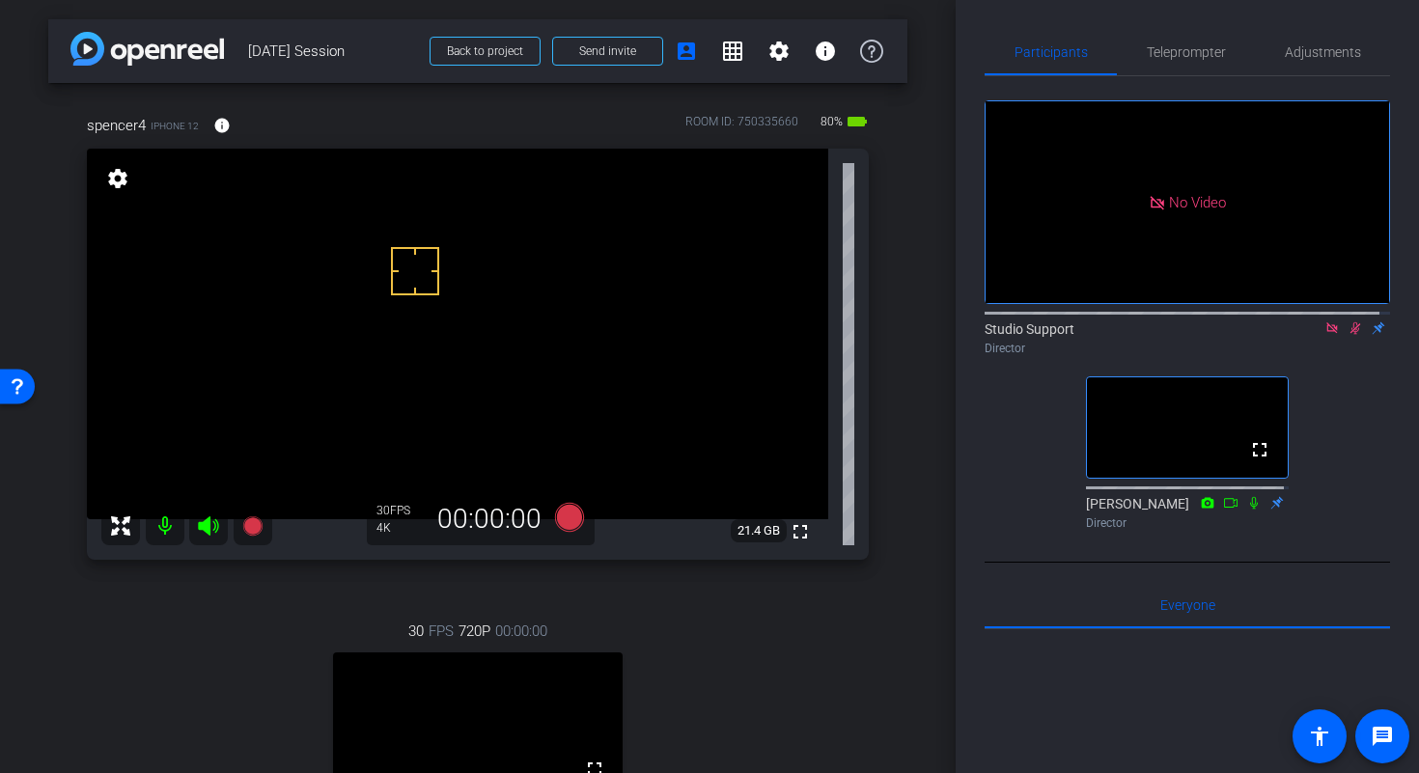
click at [1347, 321] on icon at bounding box center [1354, 328] width 15 height 14
click at [1326, 322] on icon at bounding box center [1331, 327] width 11 height 11
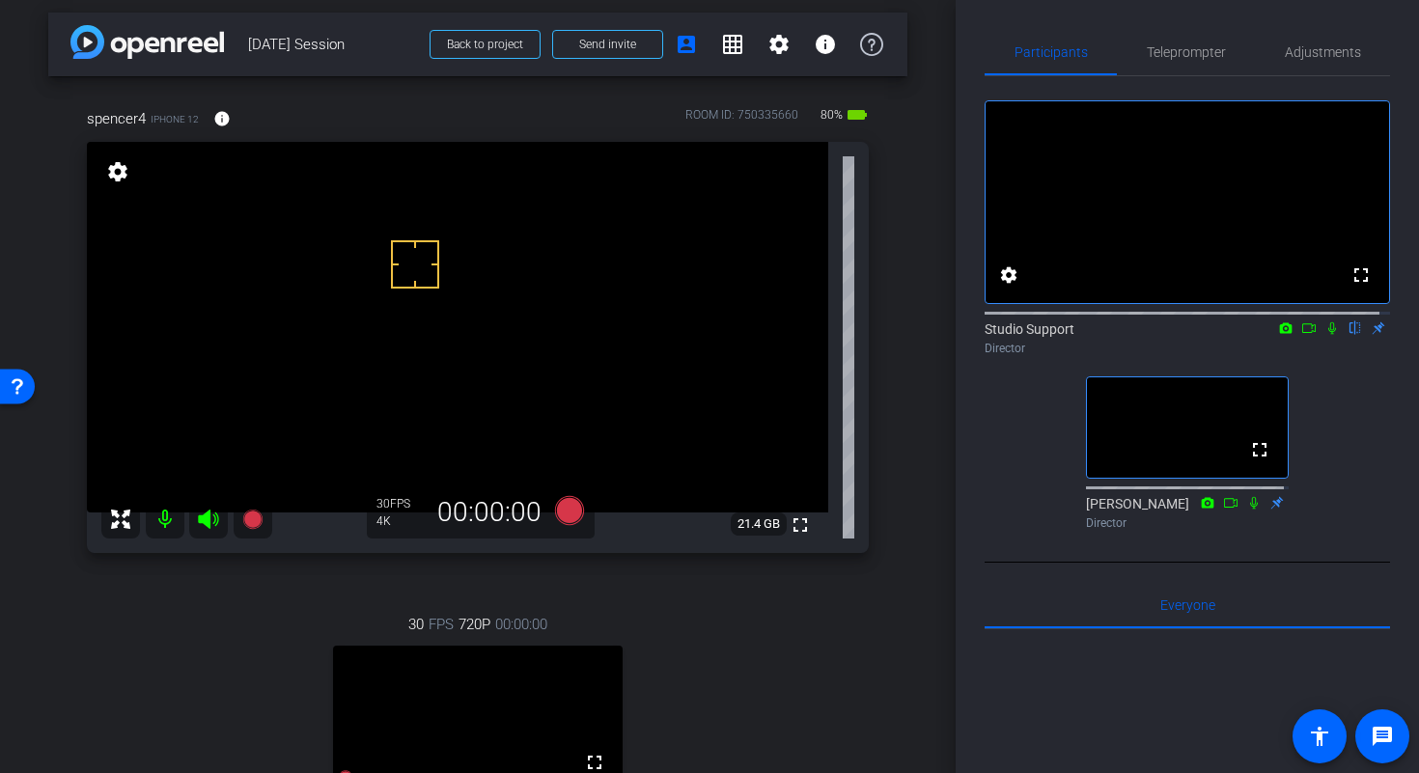
scroll to position [8, 0]
click at [568, 509] on icon at bounding box center [569, 509] width 29 height 29
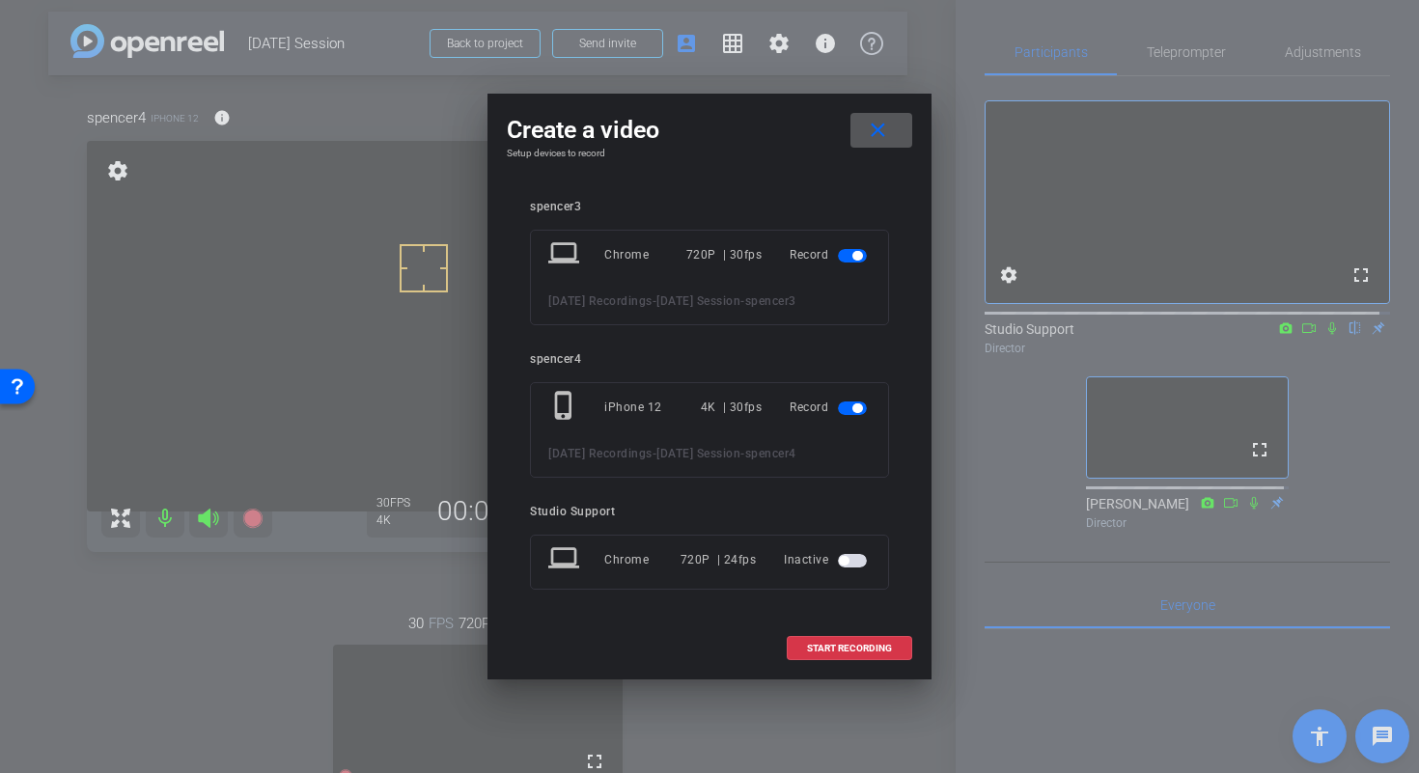
click at [847, 249] on span "button" at bounding box center [852, 256] width 29 height 14
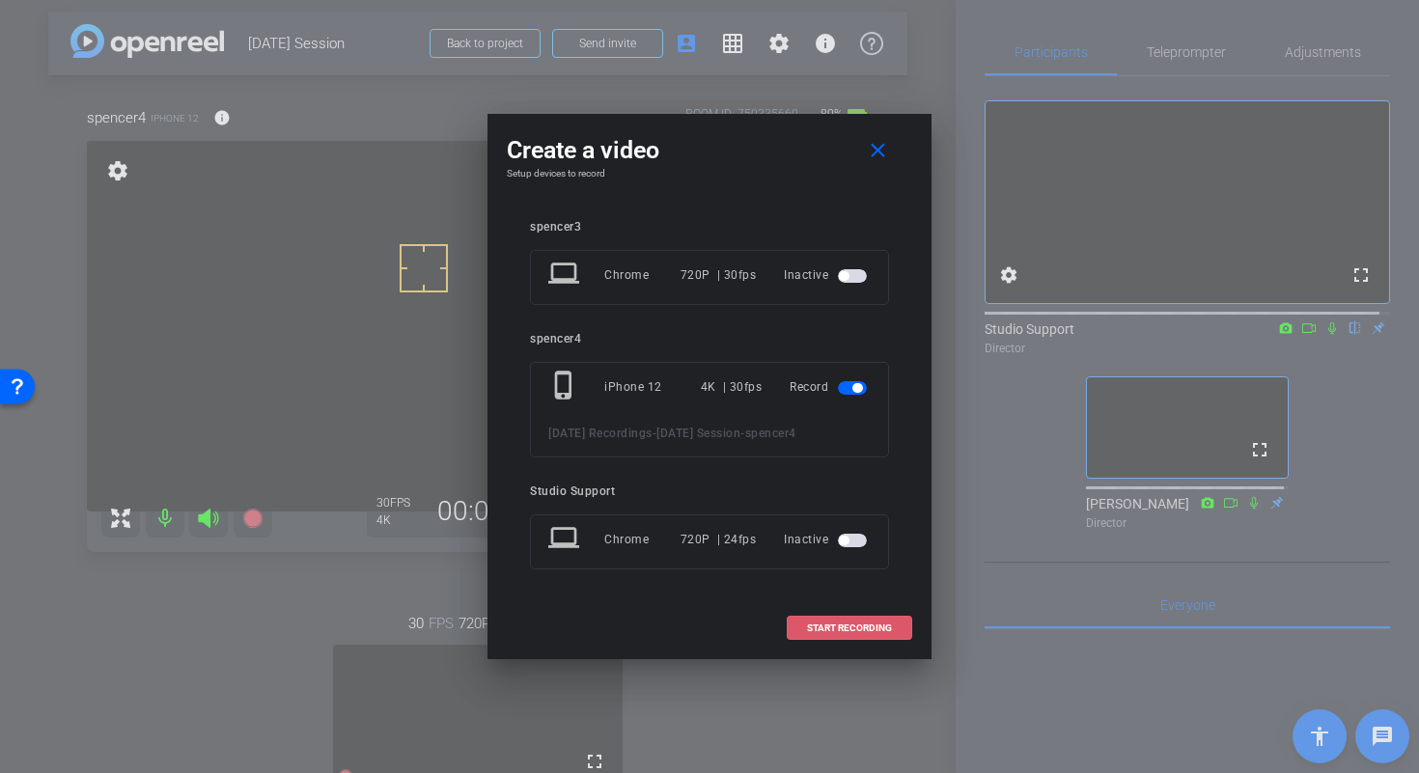
click at [848, 633] on span "START RECORDING" at bounding box center [849, 628] width 85 height 10
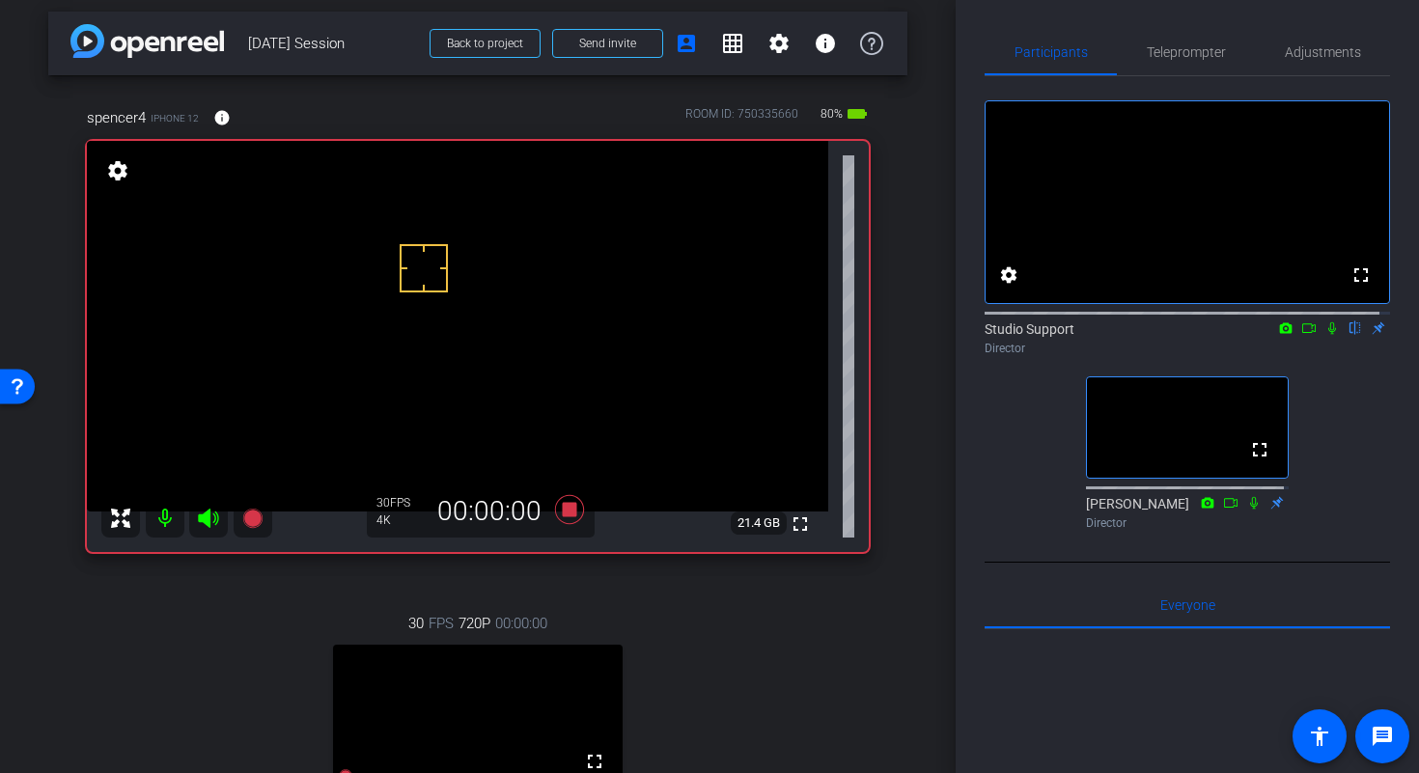
click at [1324, 335] on icon at bounding box center [1331, 328] width 15 height 14
click at [1301, 335] on icon at bounding box center [1308, 328] width 15 height 14
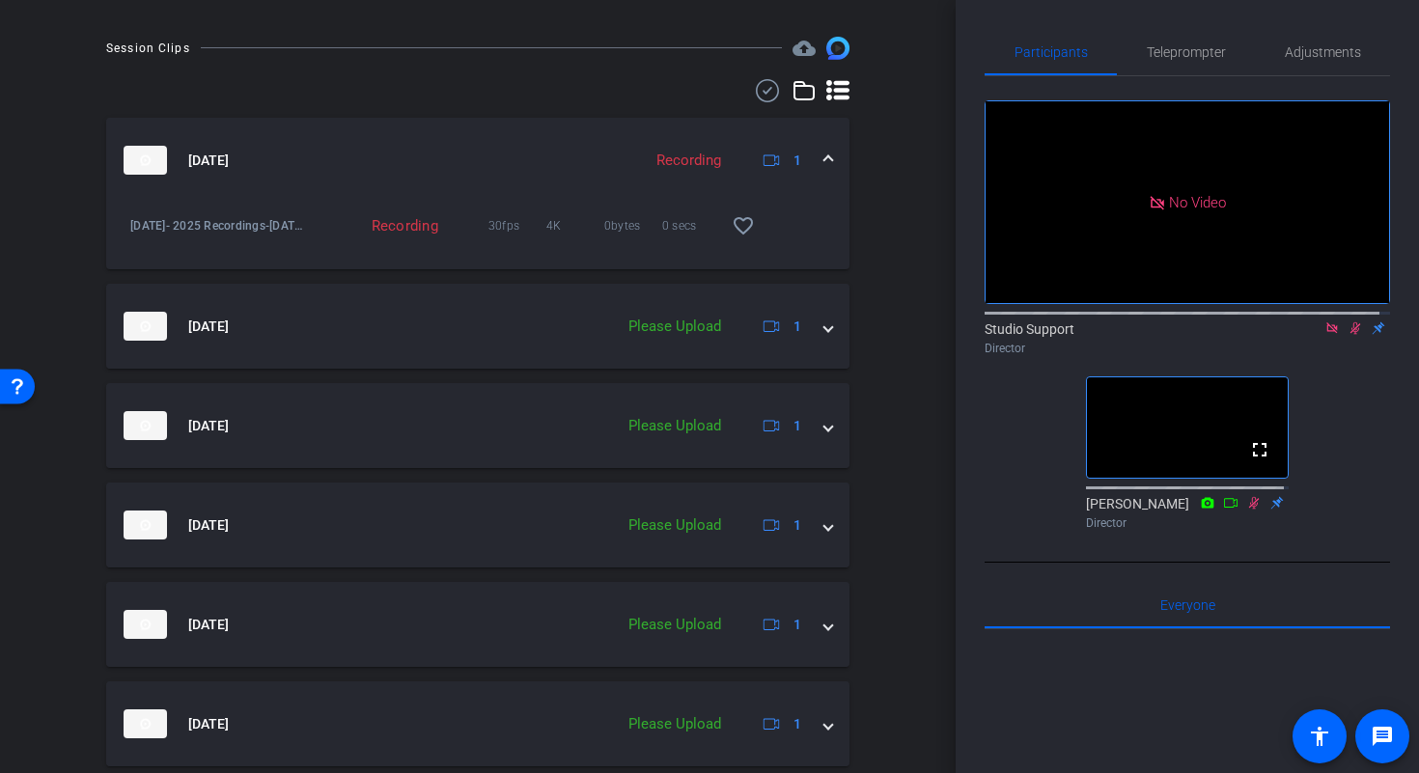
scroll to position [1275, 0]
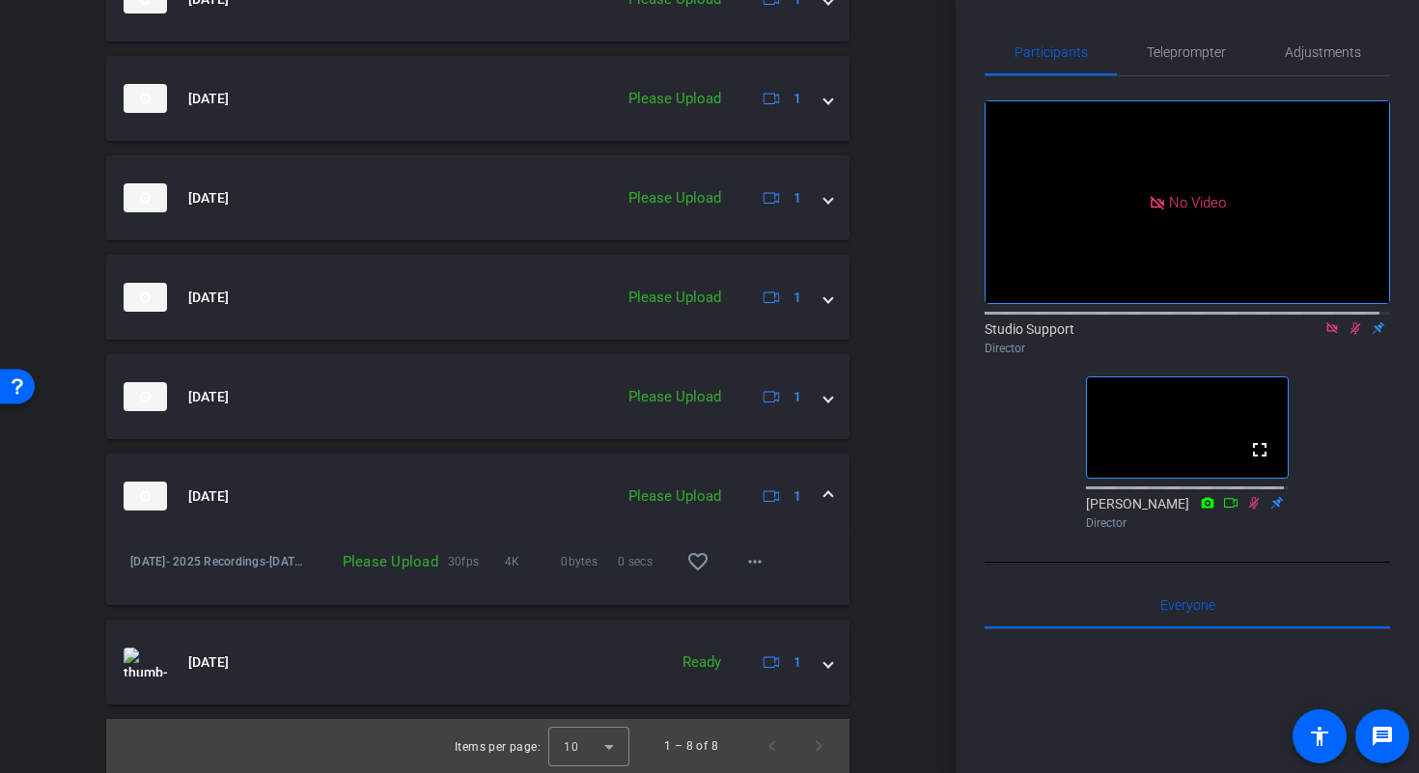
click at [824, 497] on span at bounding box center [828, 496] width 8 height 20
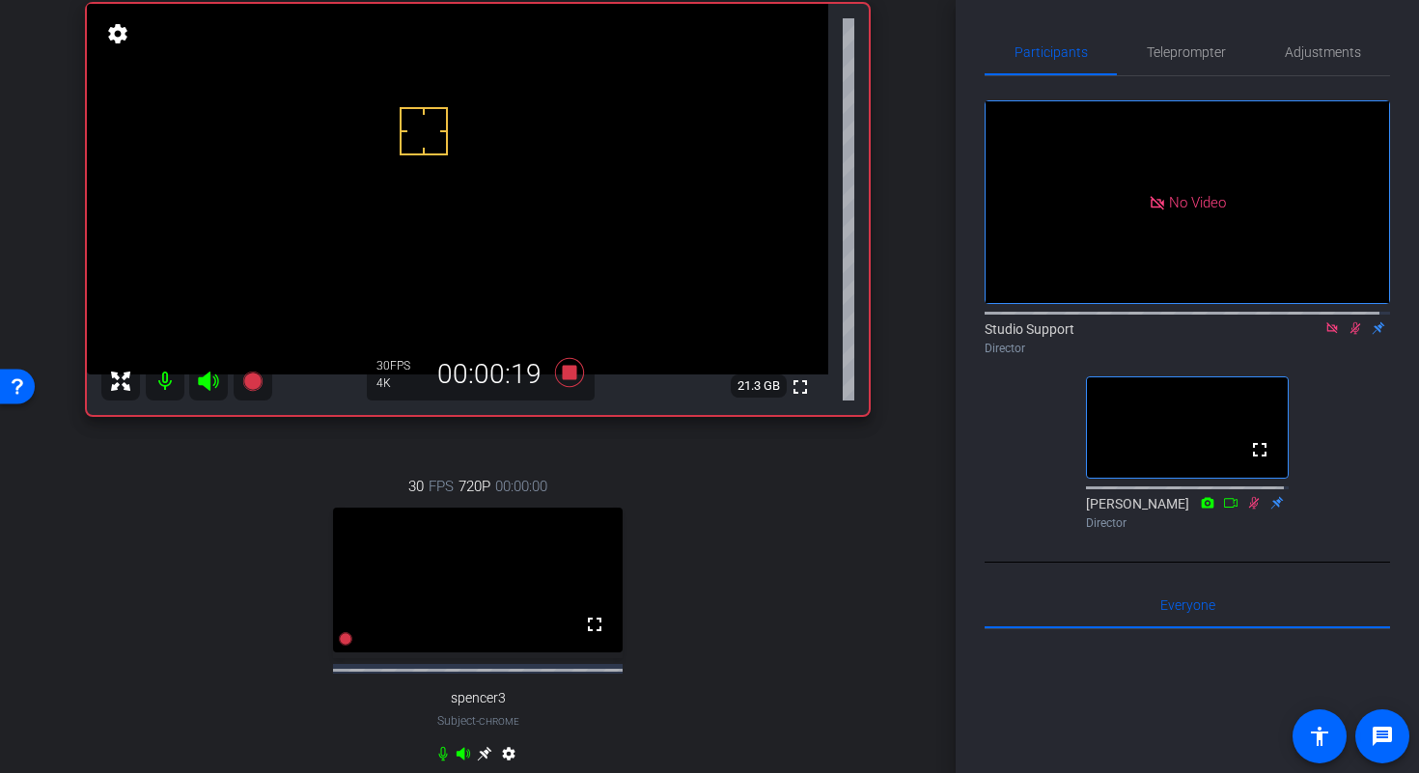
scroll to position [0, 0]
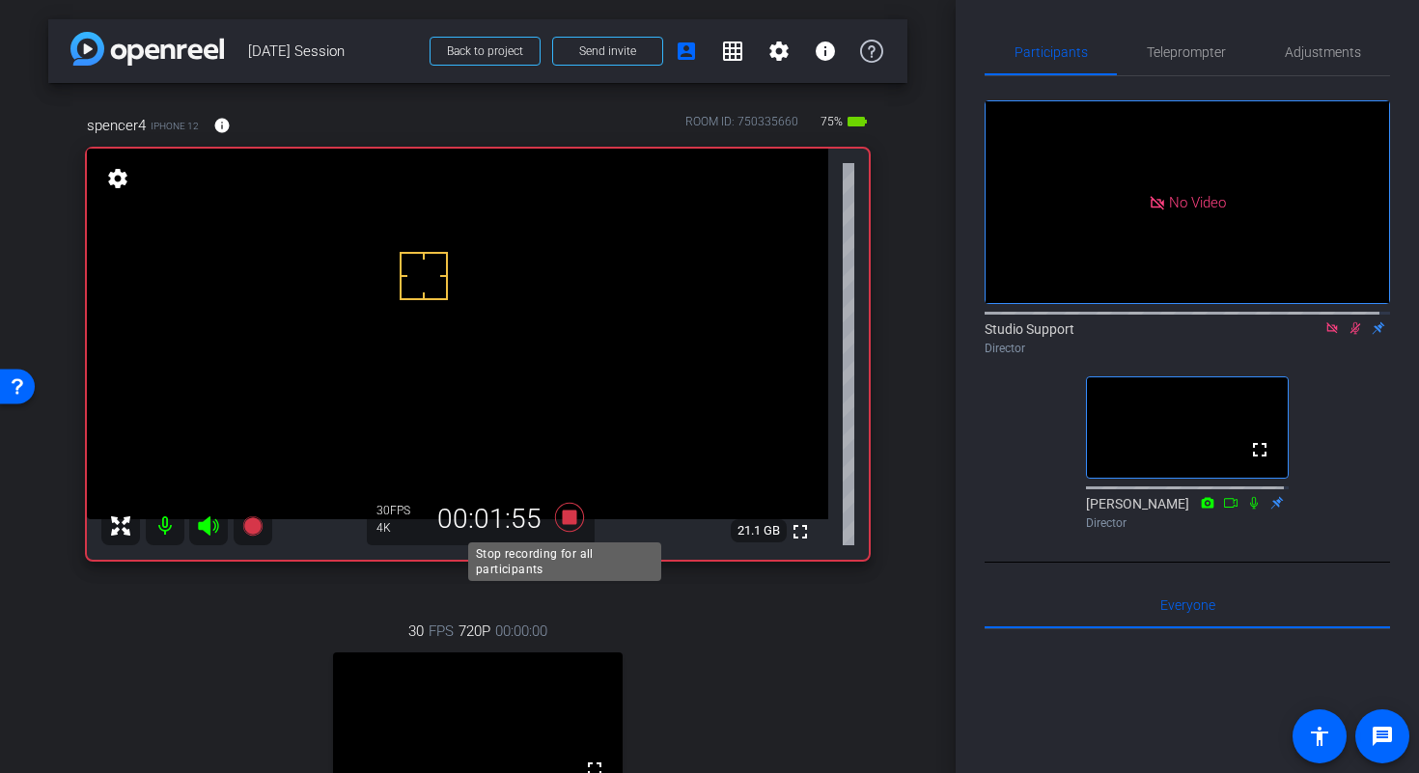
click at [567, 518] on icon at bounding box center [569, 517] width 29 height 29
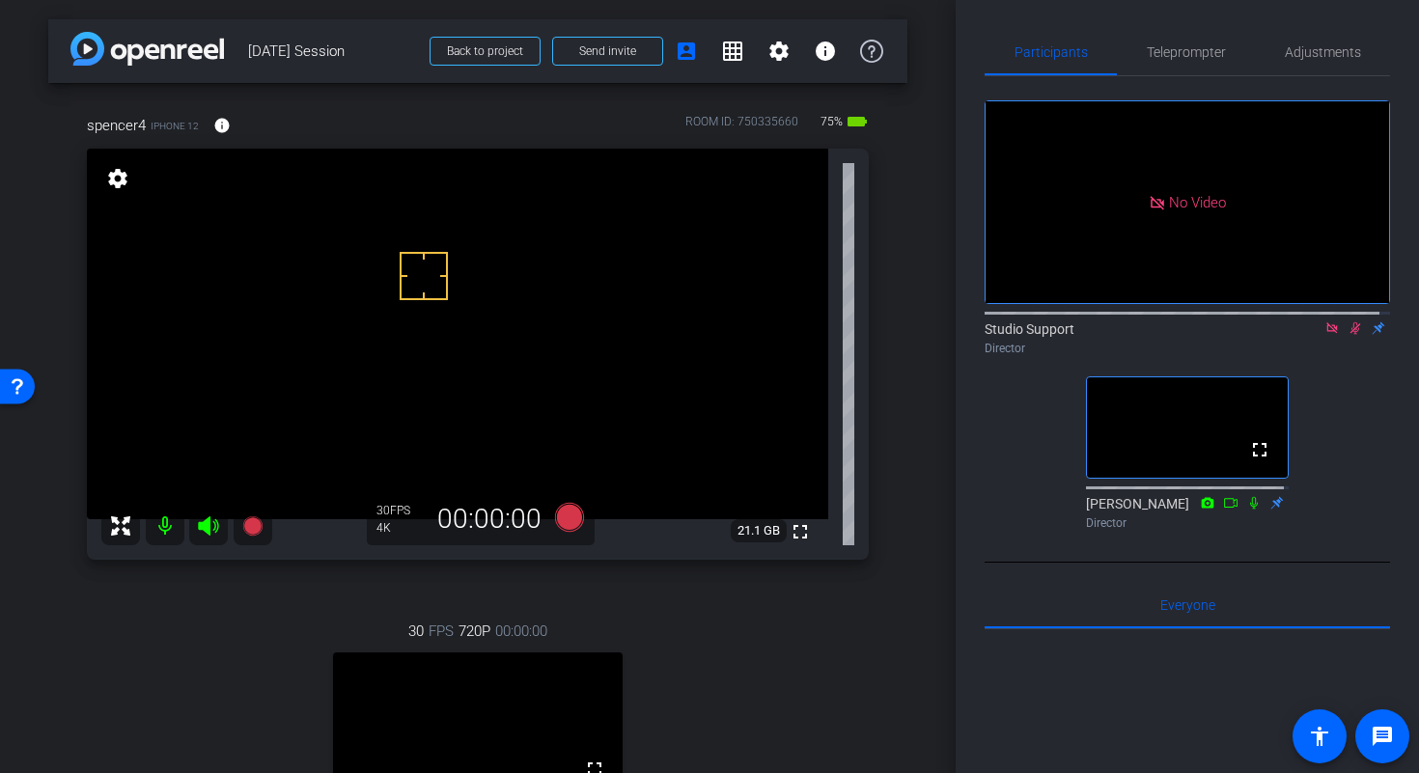
click at [1347, 335] on icon at bounding box center [1354, 328] width 15 height 14
click at [1326, 333] on icon at bounding box center [1331, 327] width 11 height 11
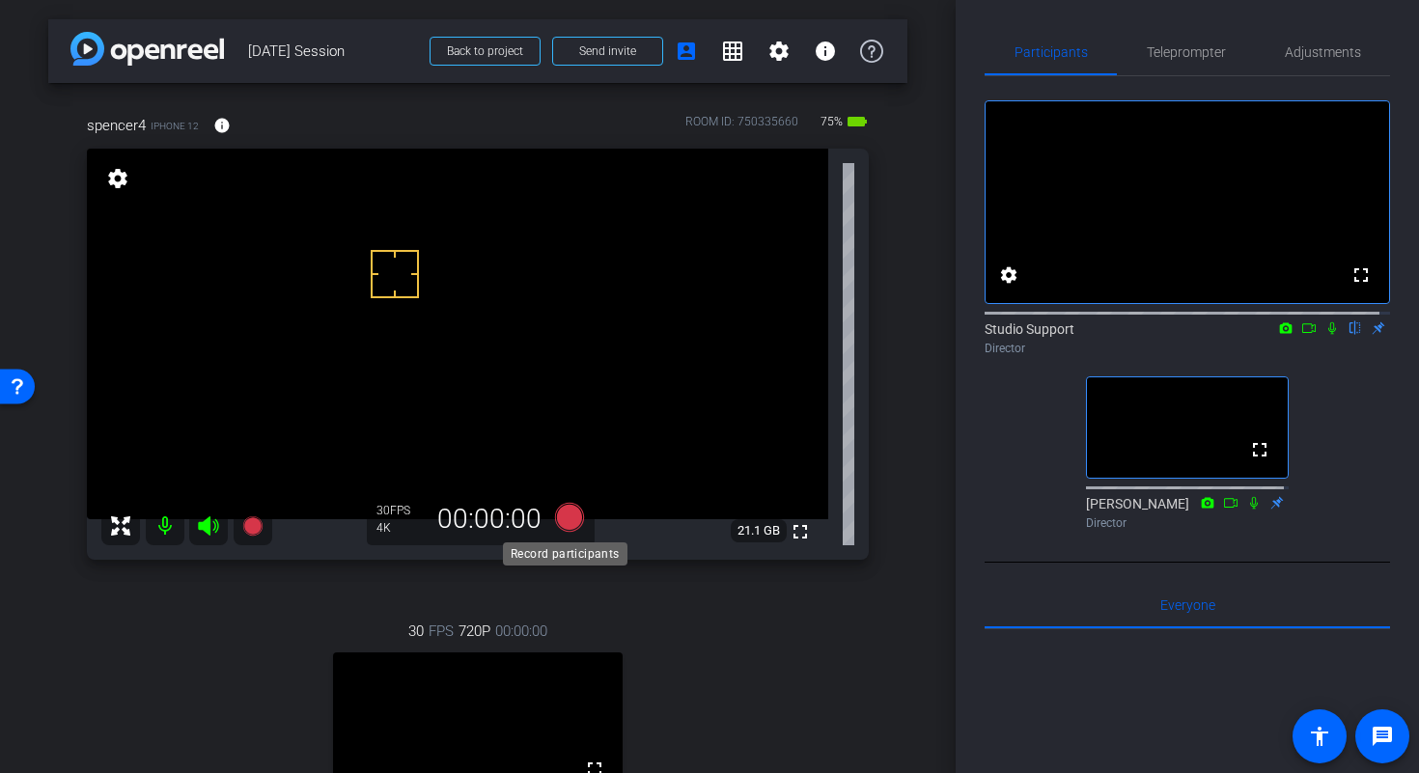
click at [566, 514] on icon at bounding box center [569, 517] width 29 height 29
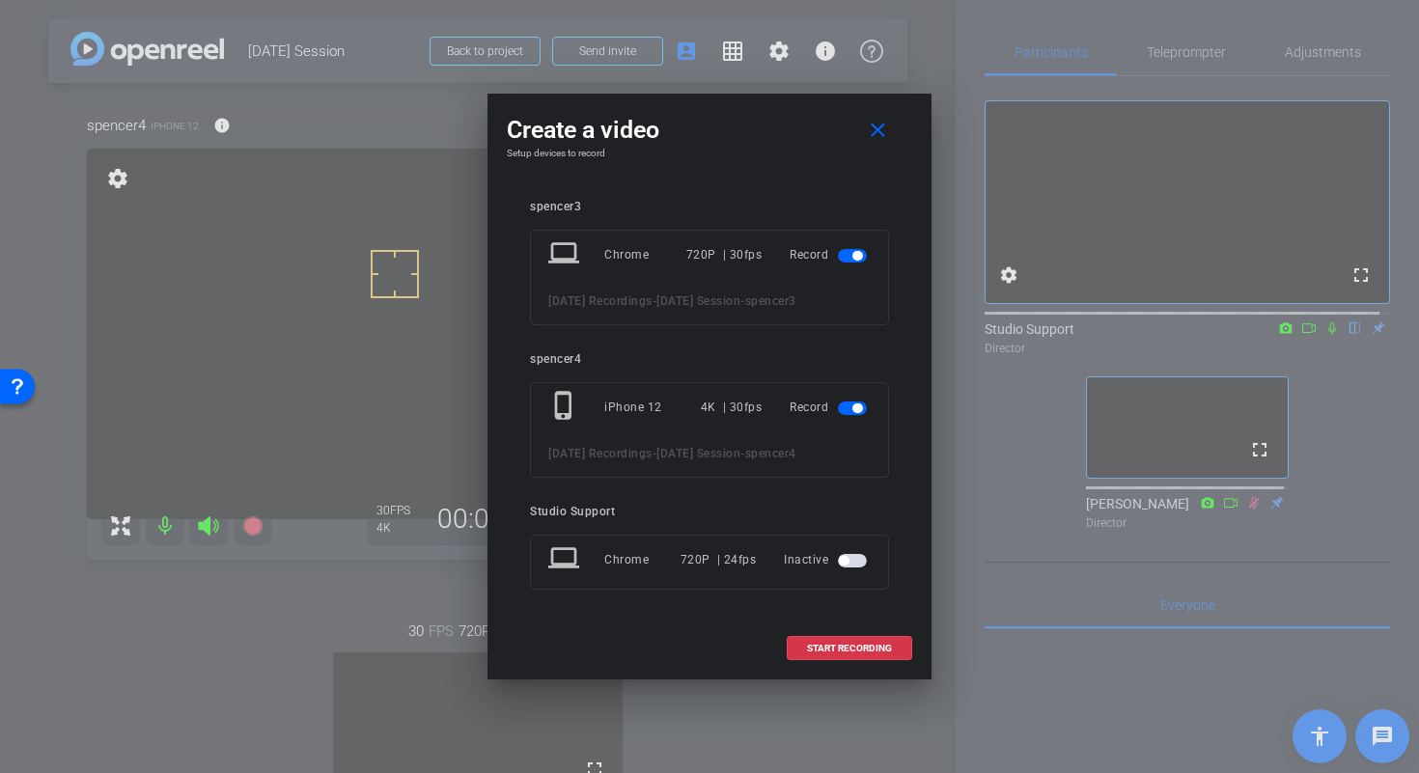
click at [848, 249] on span "button" at bounding box center [852, 256] width 29 height 14
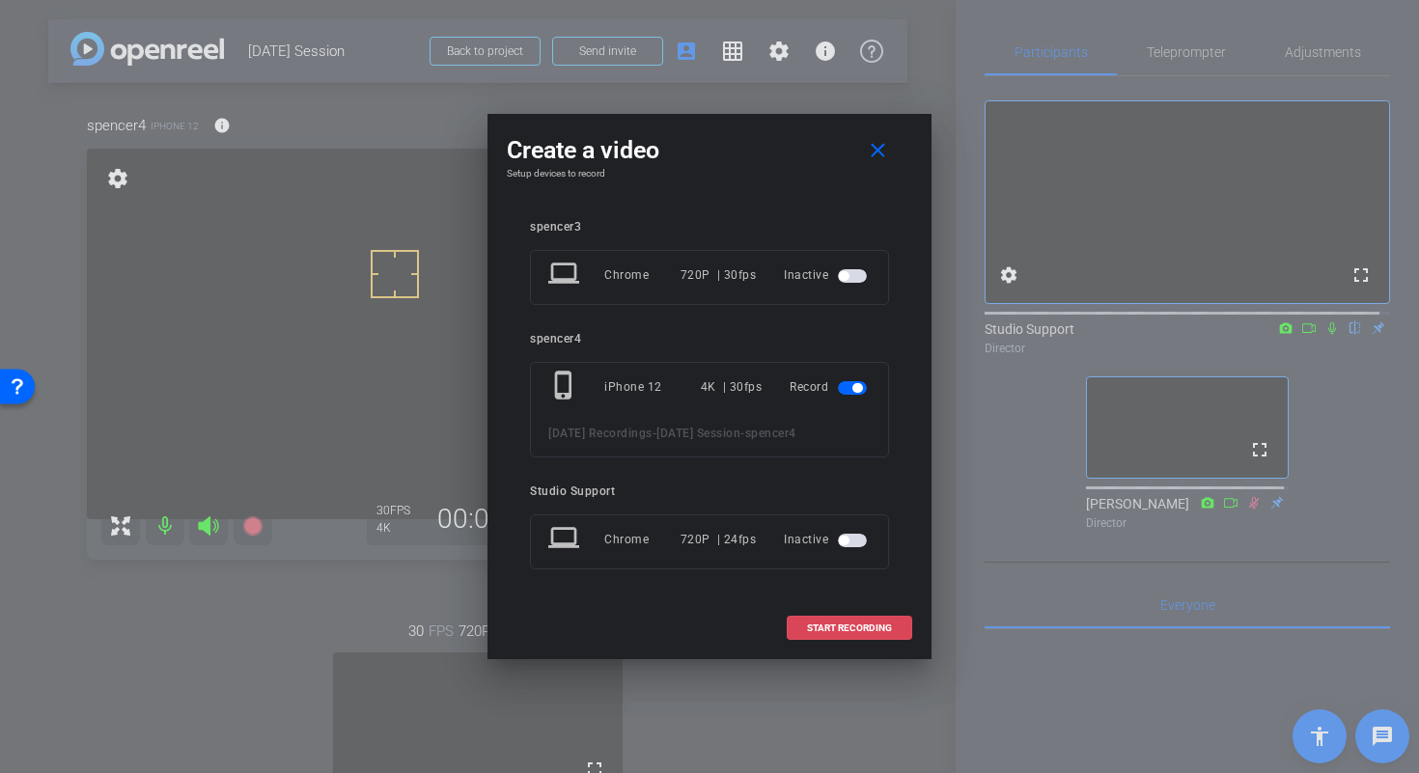
click at [875, 633] on span "START RECORDING" at bounding box center [849, 628] width 85 height 10
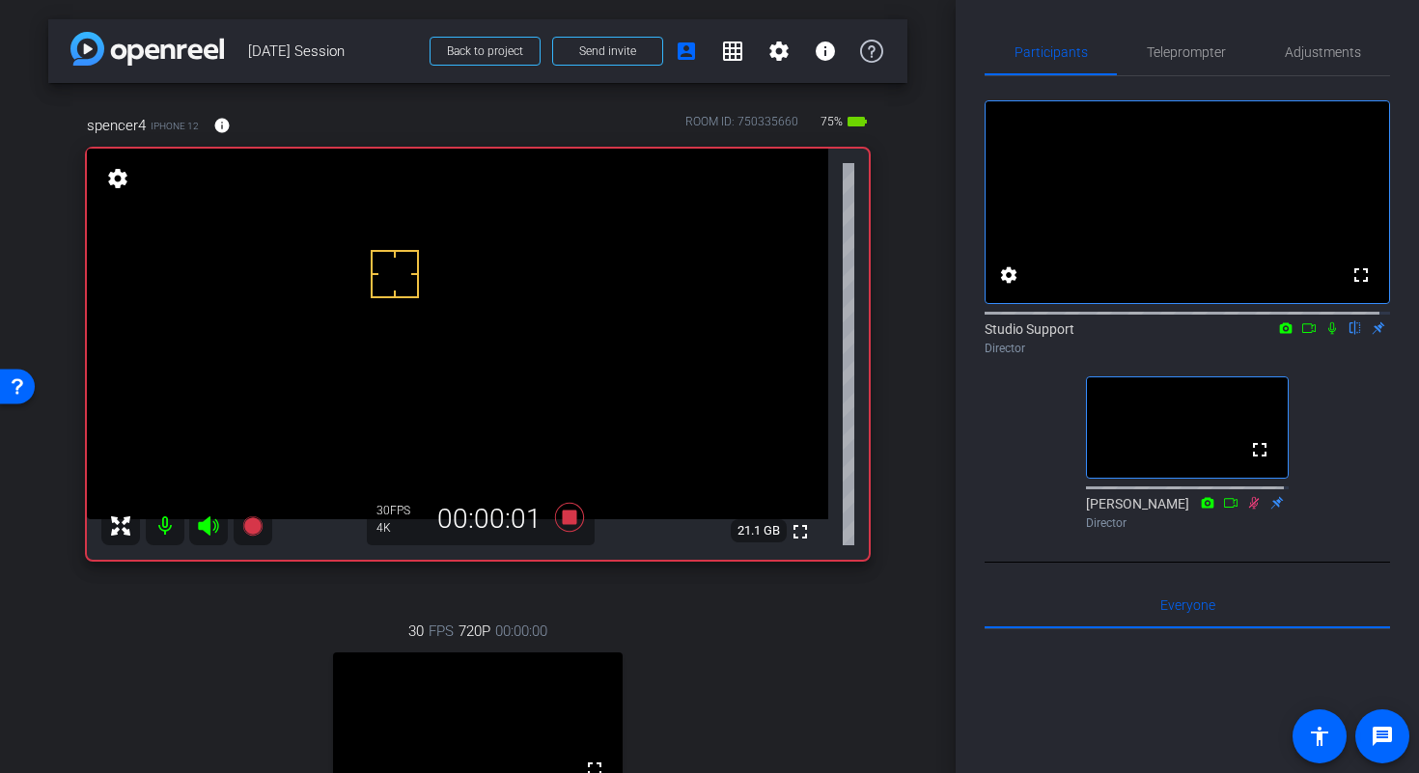
click at [1324, 335] on icon at bounding box center [1331, 328] width 15 height 14
click at [1302, 333] on icon at bounding box center [1309, 328] width 14 height 10
click at [1305, 52] on span "Adjustments" at bounding box center [1322, 52] width 76 height 14
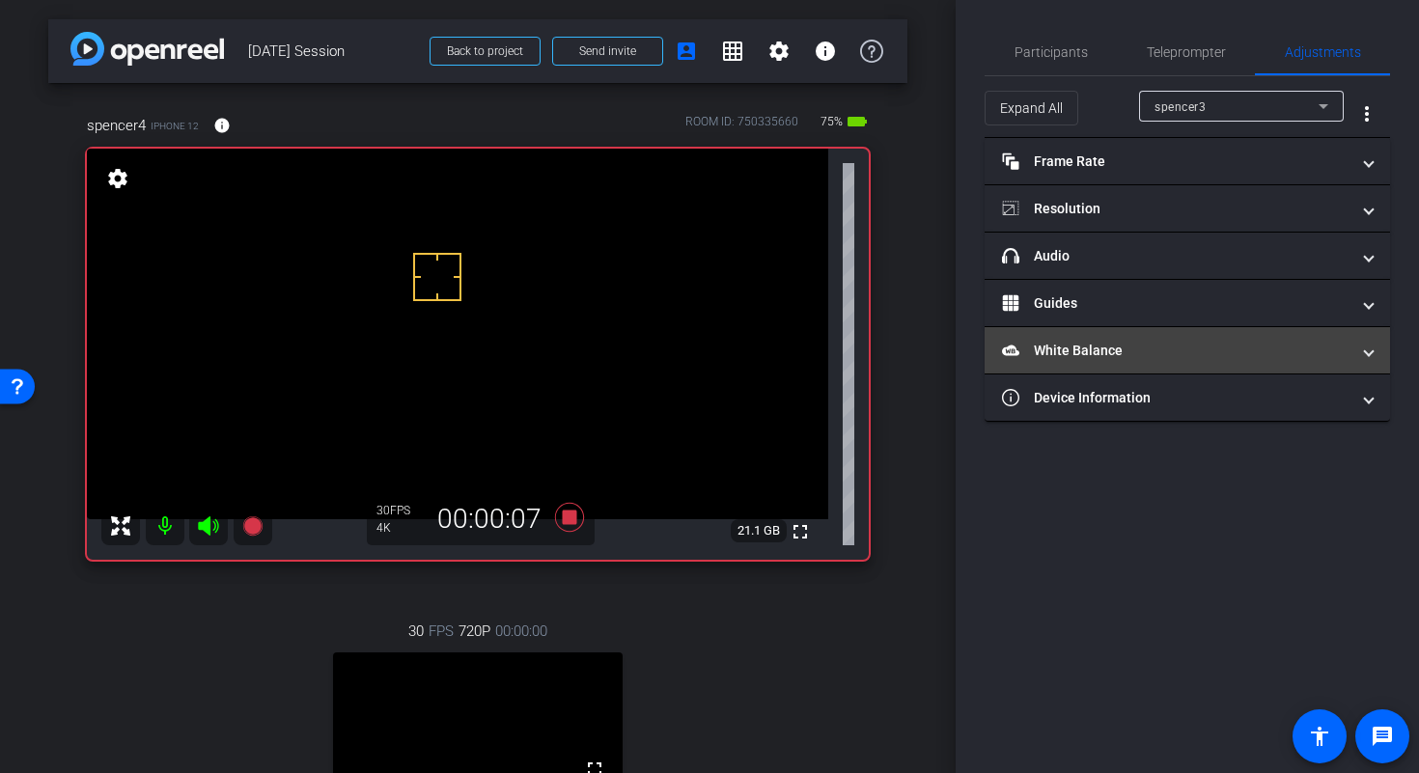
click at [1253, 352] on mat-panel-title "White Balance White Balance" at bounding box center [1175, 351] width 347 height 20
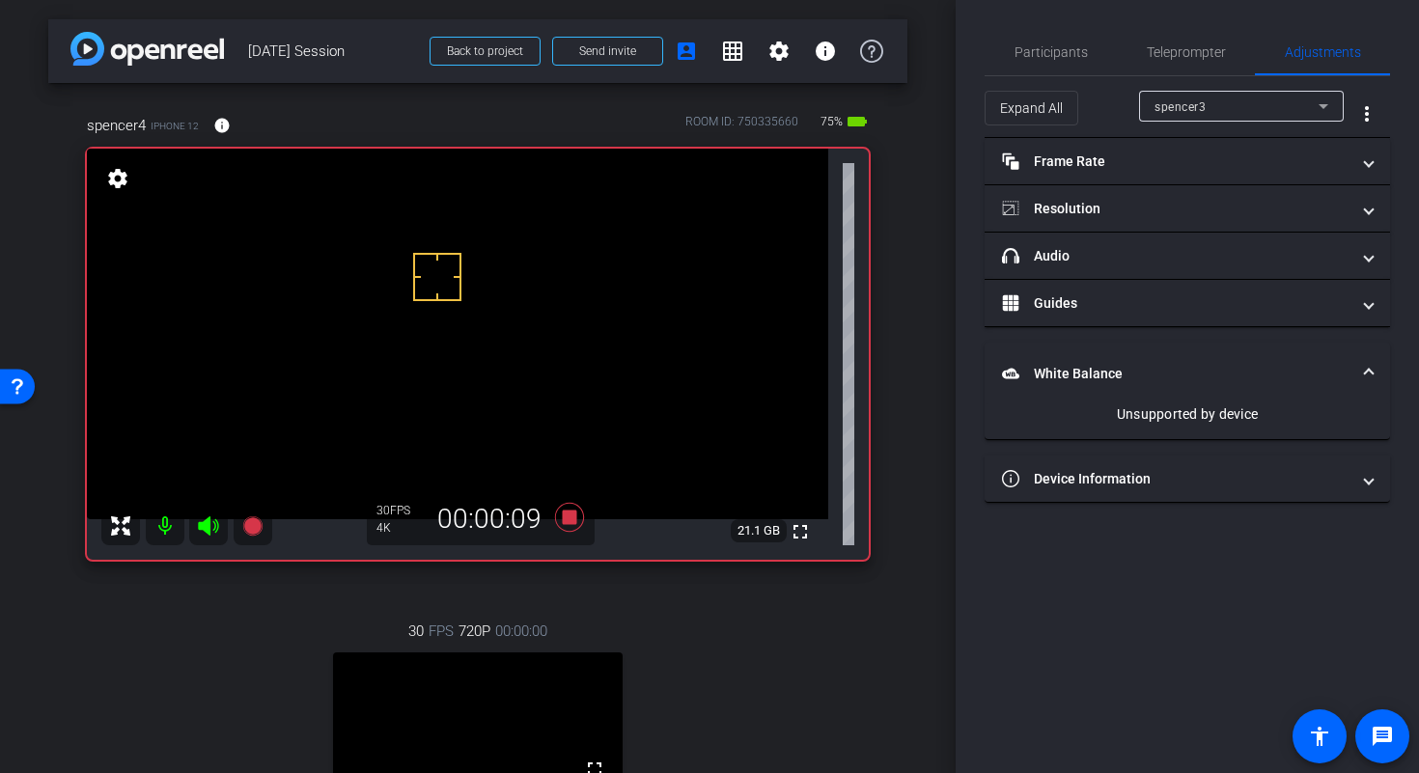
click at [1353, 367] on span "White Balance White Balance" at bounding box center [1183, 374] width 363 height 20
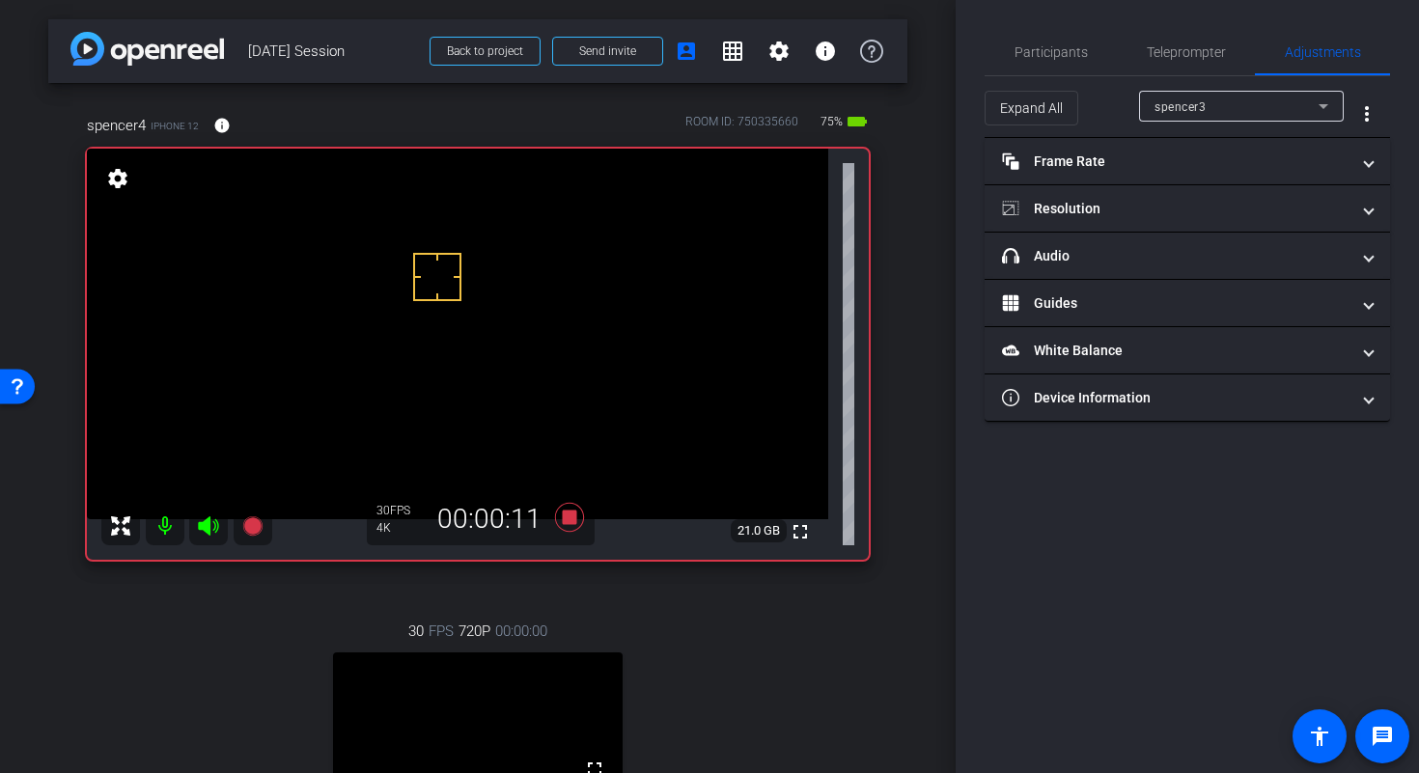
click at [1331, 106] on icon at bounding box center [1322, 106] width 23 height 23
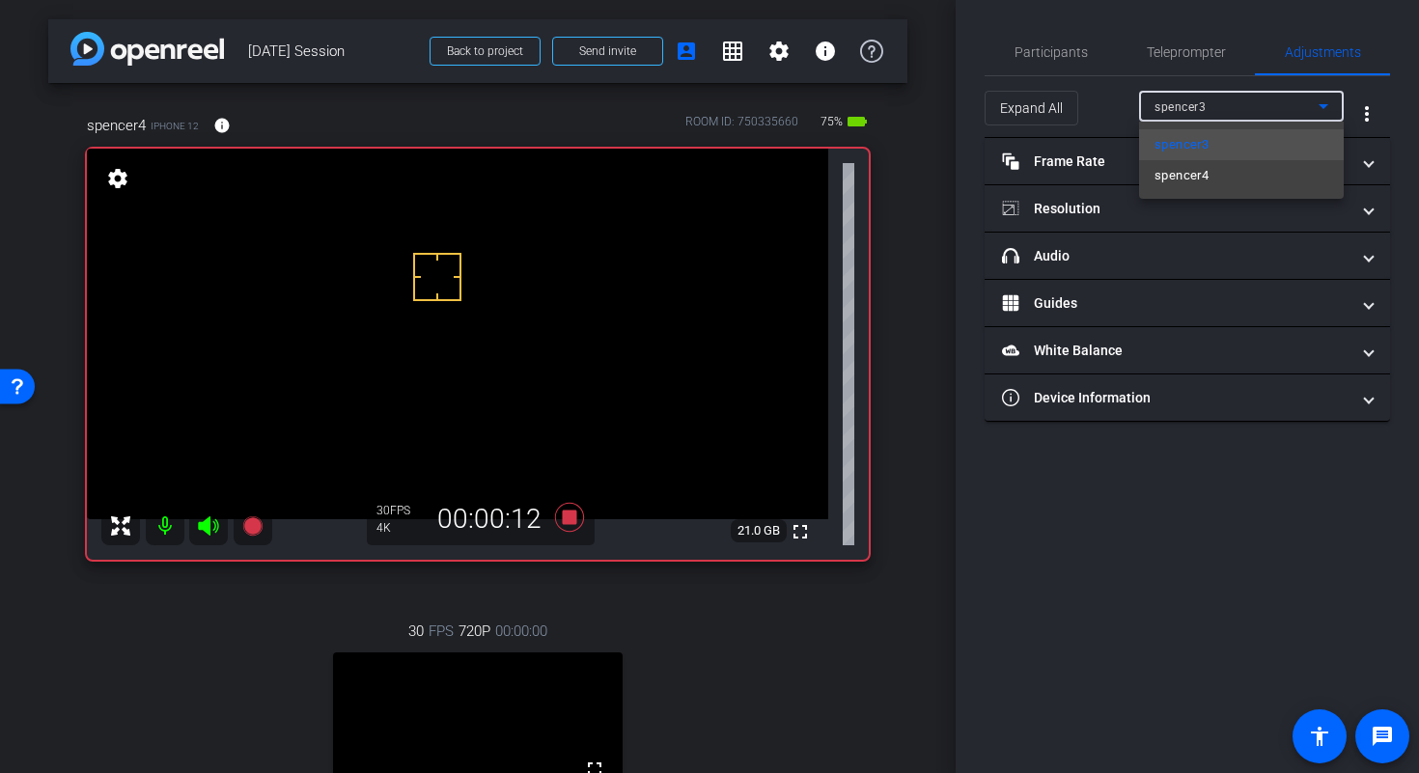
click at [1269, 171] on mat-option "spencer4" at bounding box center [1241, 175] width 205 height 31
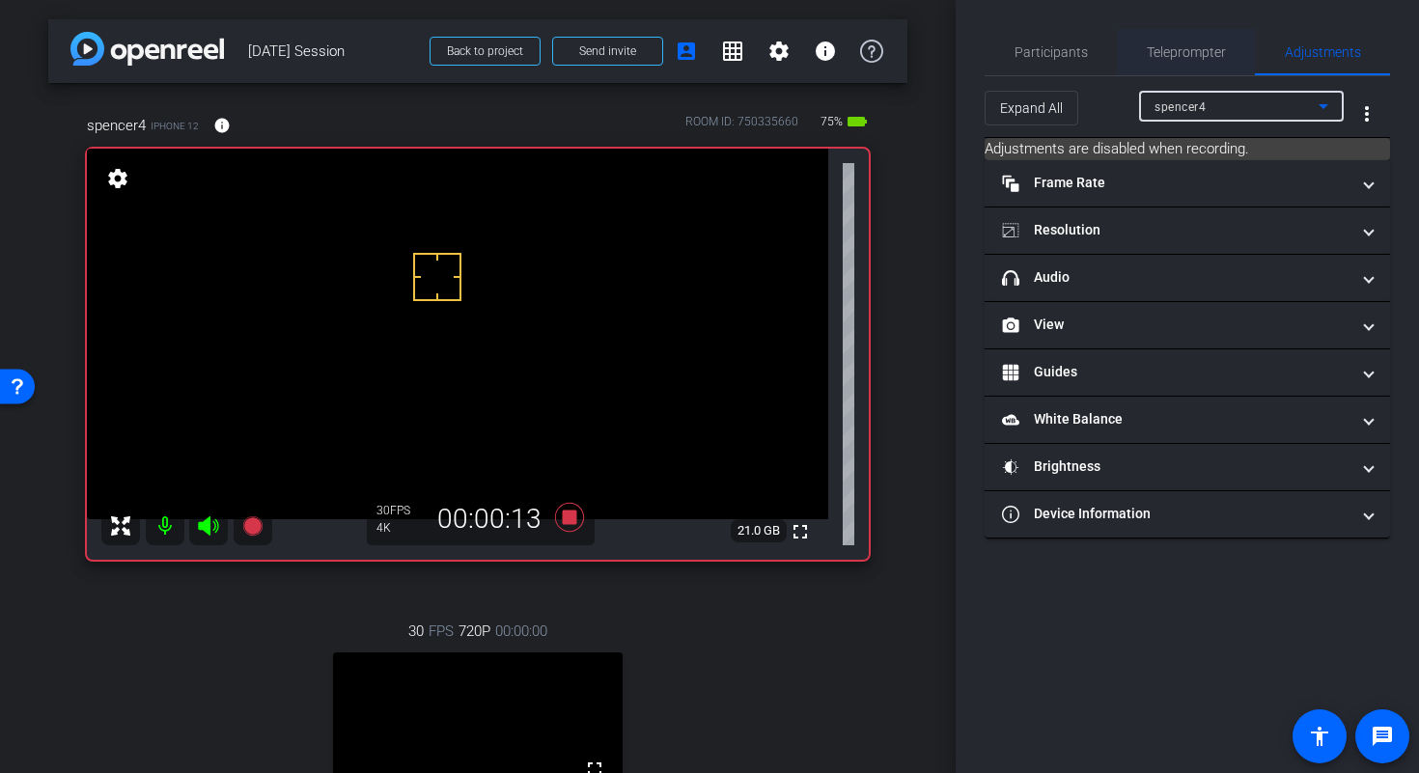
click at [1201, 49] on span "Teleprompter" at bounding box center [1185, 52] width 79 height 14
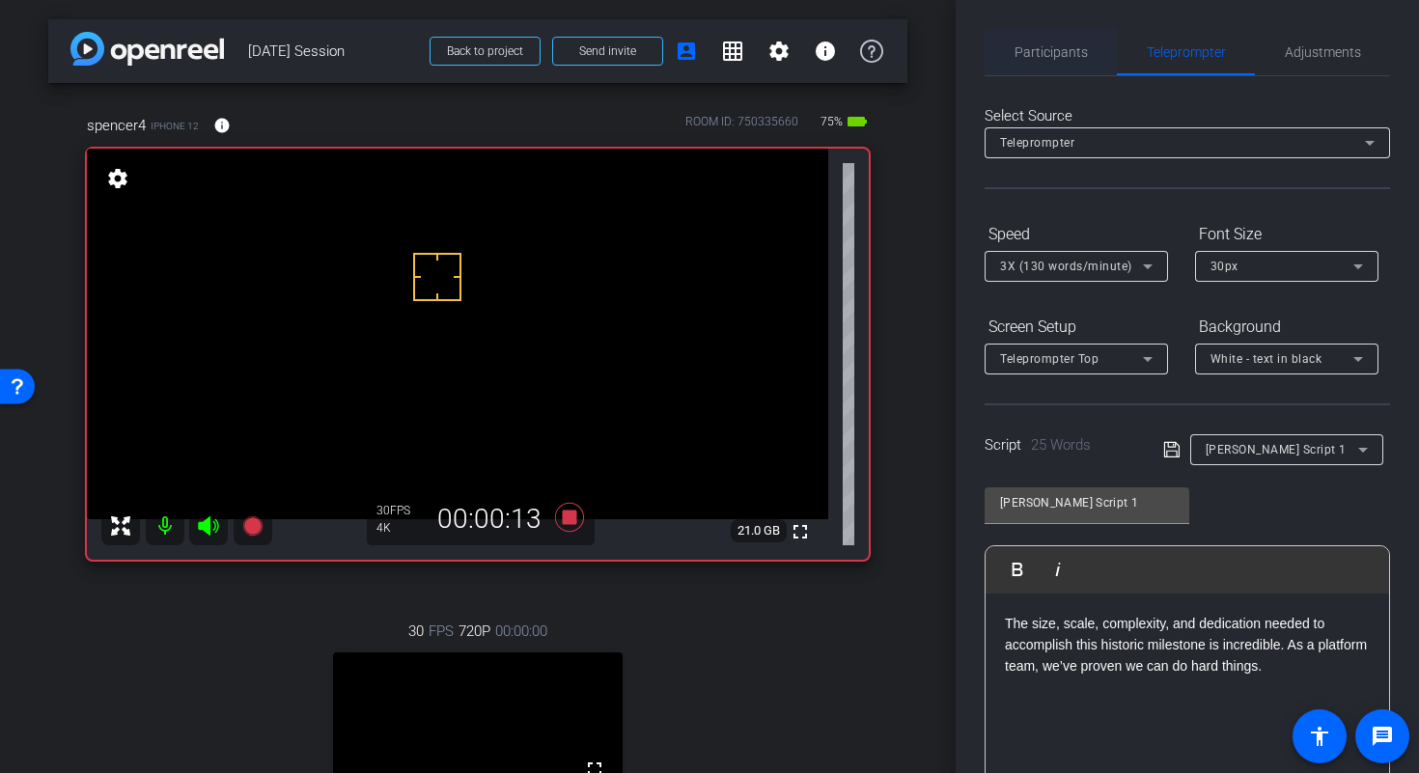
click at [1064, 62] on span "Participants" at bounding box center [1050, 52] width 73 height 46
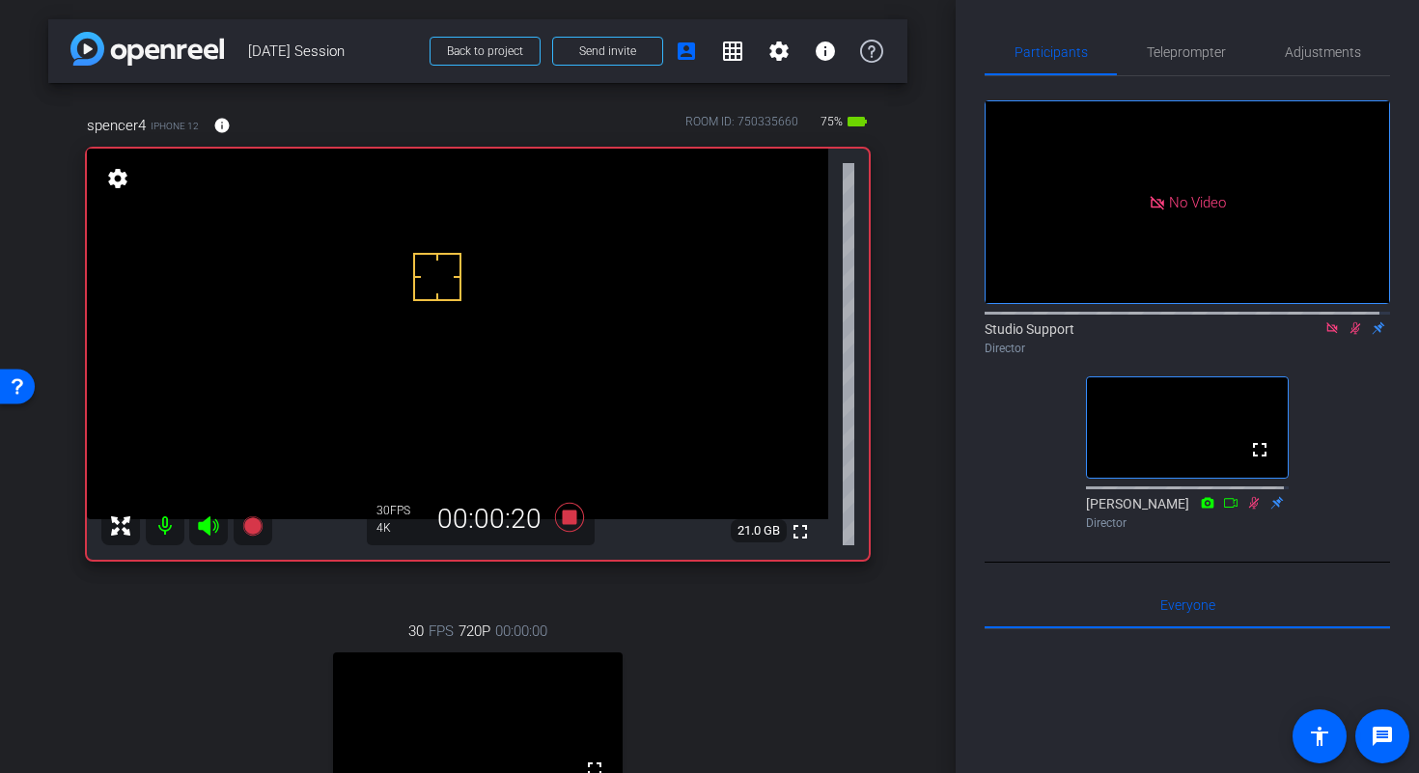
click at [1271, 496] on icon at bounding box center [1277, 502] width 13 height 13
click at [1273, 495] on icon at bounding box center [1277, 501] width 13 height 13
click at [1369, 319] on div "Studio Support Director" at bounding box center [1186, 338] width 405 height 38
click at [1367, 319] on div "Studio Support Director" at bounding box center [1186, 338] width 405 height 38
click at [434, 270] on div at bounding box center [437, 277] width 48 height 48
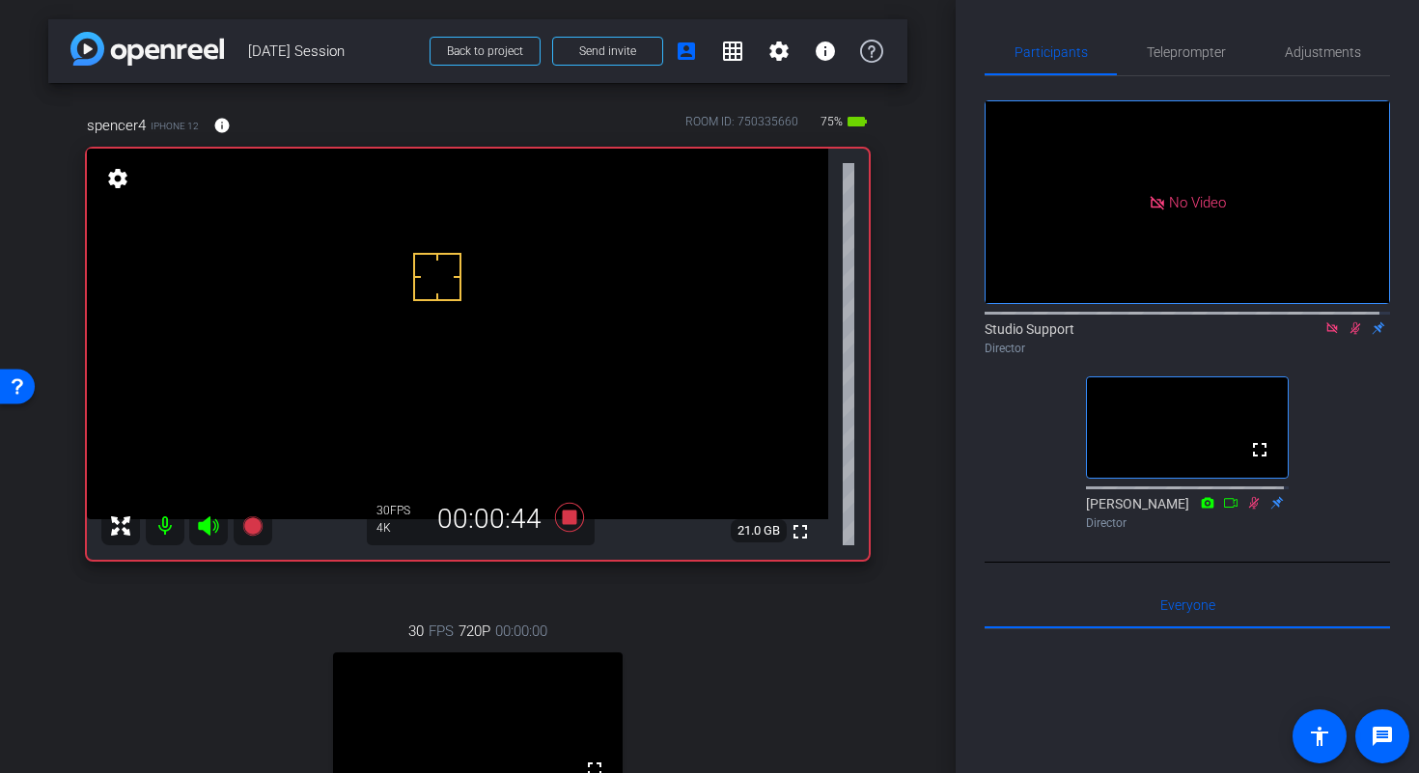
click at [449, 269] on div at bounding box center [437, 277] width 48 height 48
click at [1324, 321] on icon at bounding box center [1331, 328] width 15 height 14
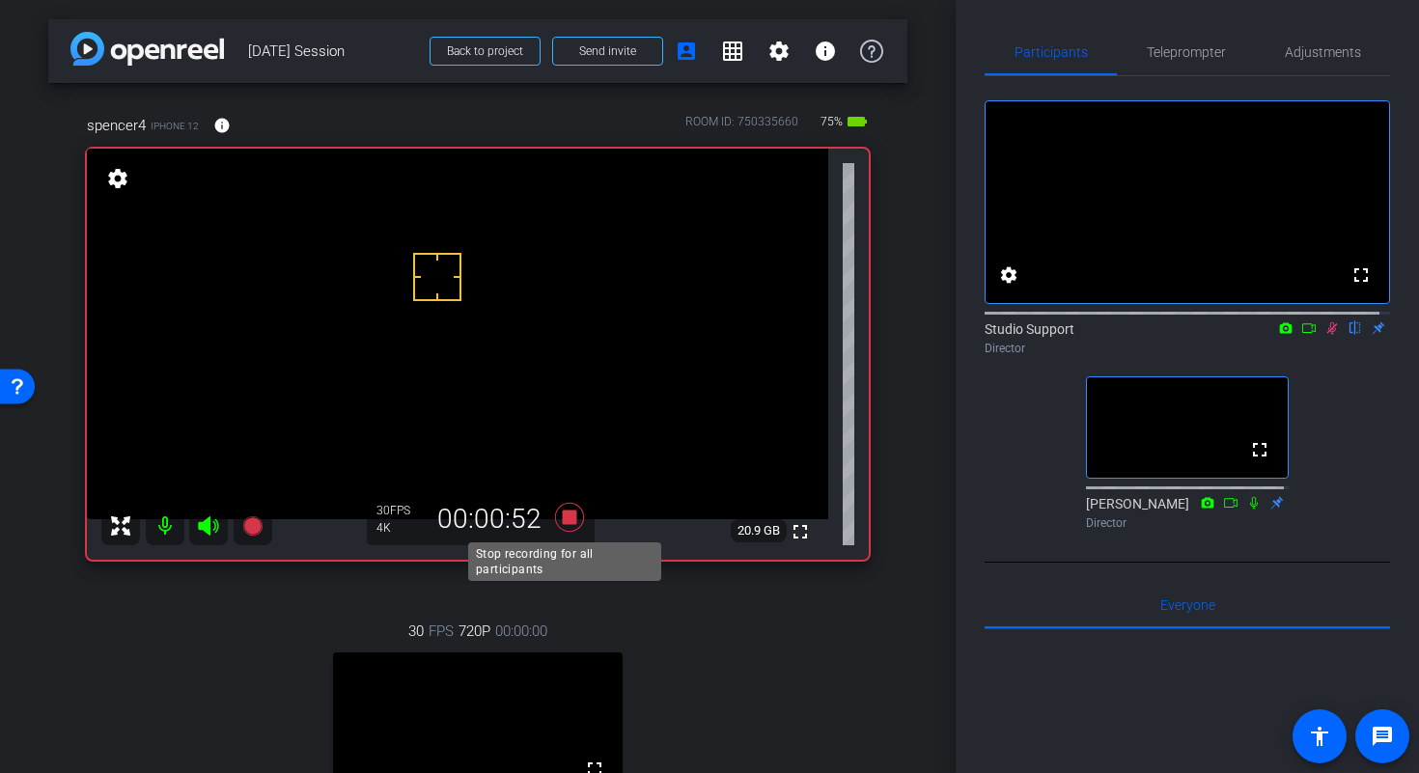
click at [565, 526] on icon at bounding box center [569, 517] width 46 height 35
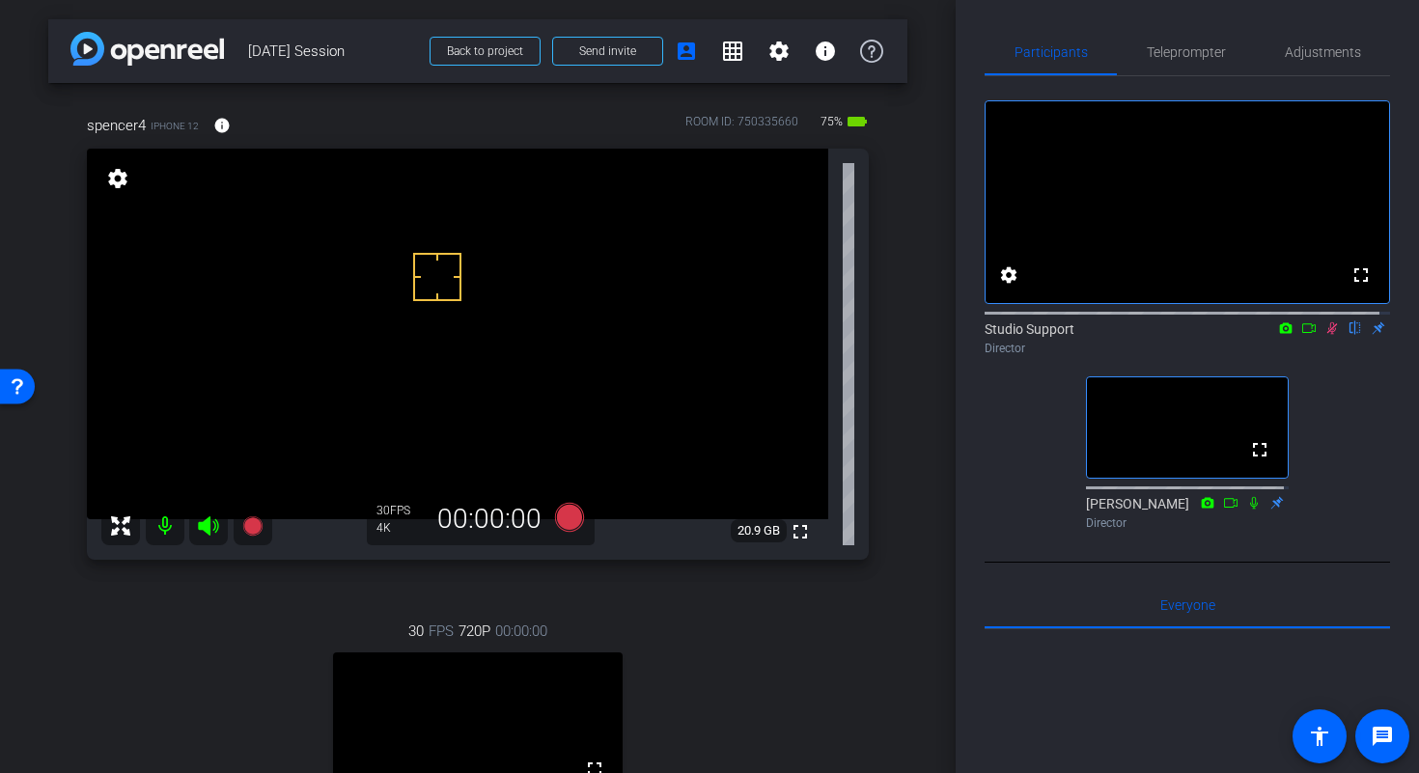
click at [1324, 335] on icon at bounding box center [1331, 328] width 15 height 14
click at [894, 277] on div "spencer4 iPhone 12 info ROOM ID: 750335660 75% battery_std fullscreen settings …" at bounding box center [477, 524] width 859 height 882
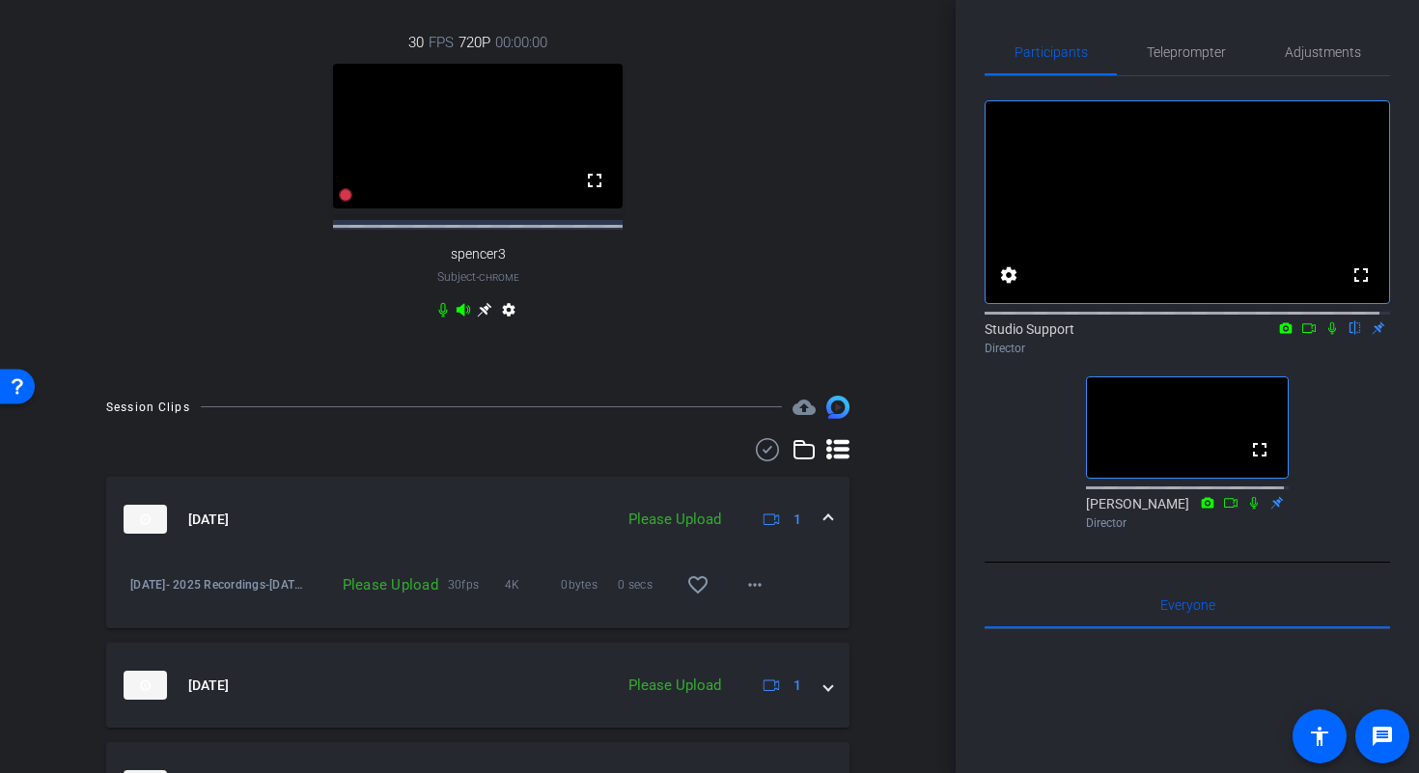
scroll to position [700, 0]
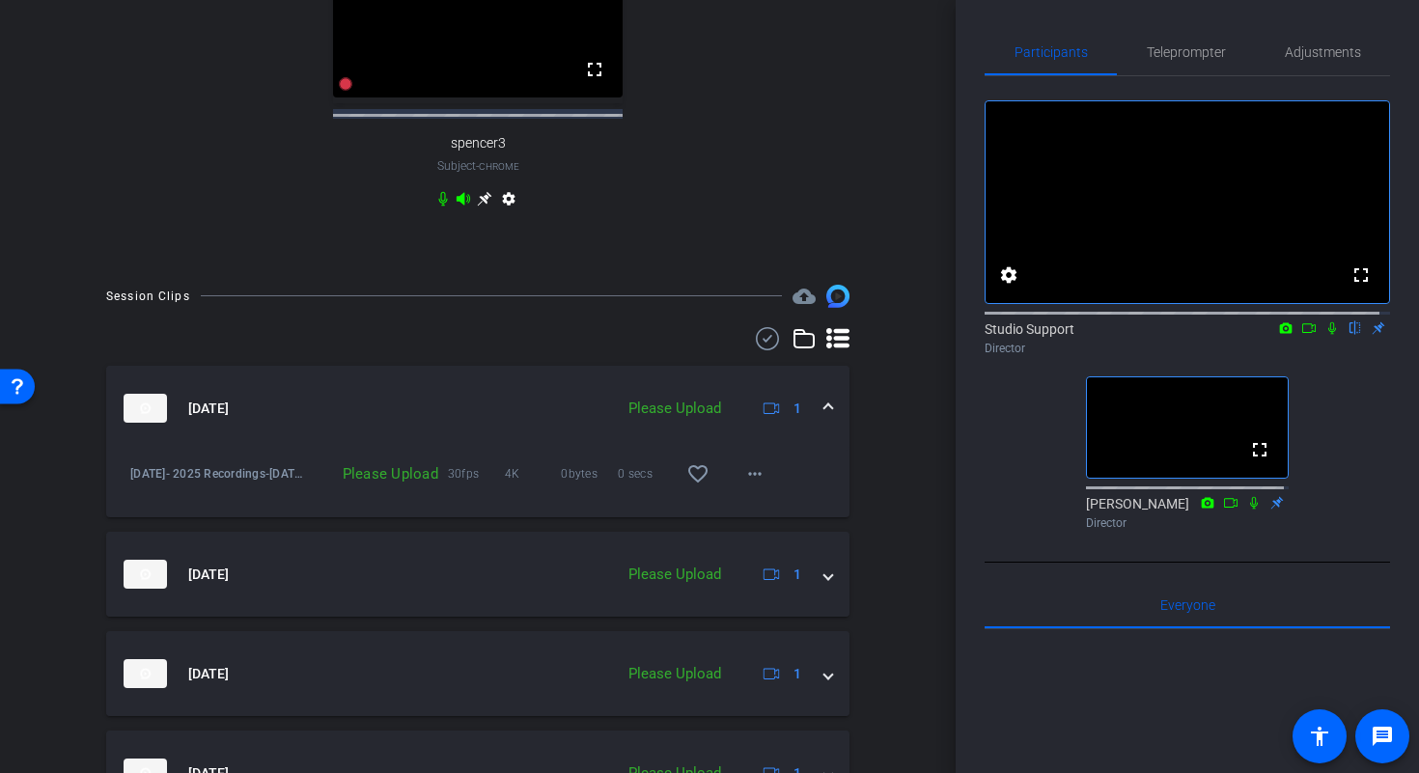
click at [826, 406] on mat-expansion-panel-header "Sep 26, 2025 Please Upload 1" at bounding box center [477, 408] width 743 height 85
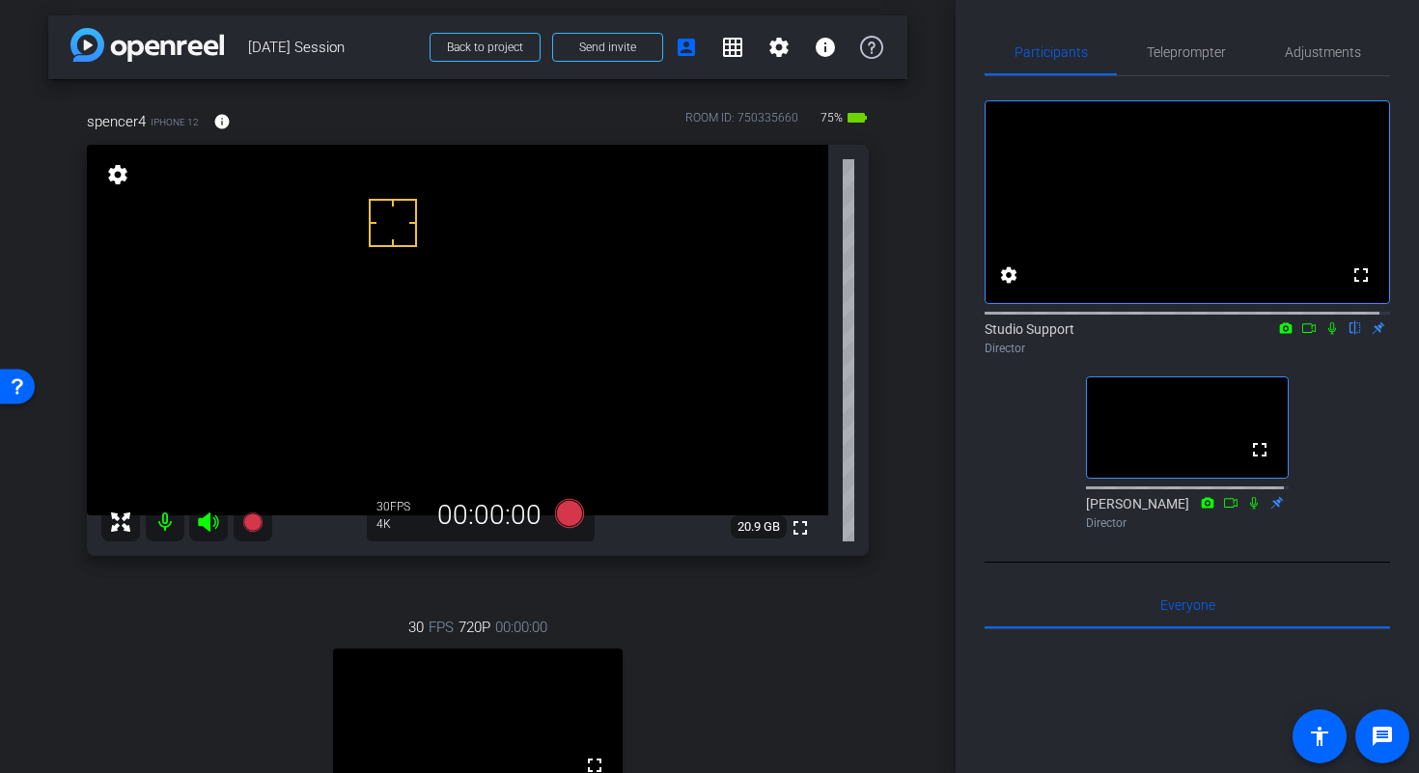
scroll to position [0, 0]
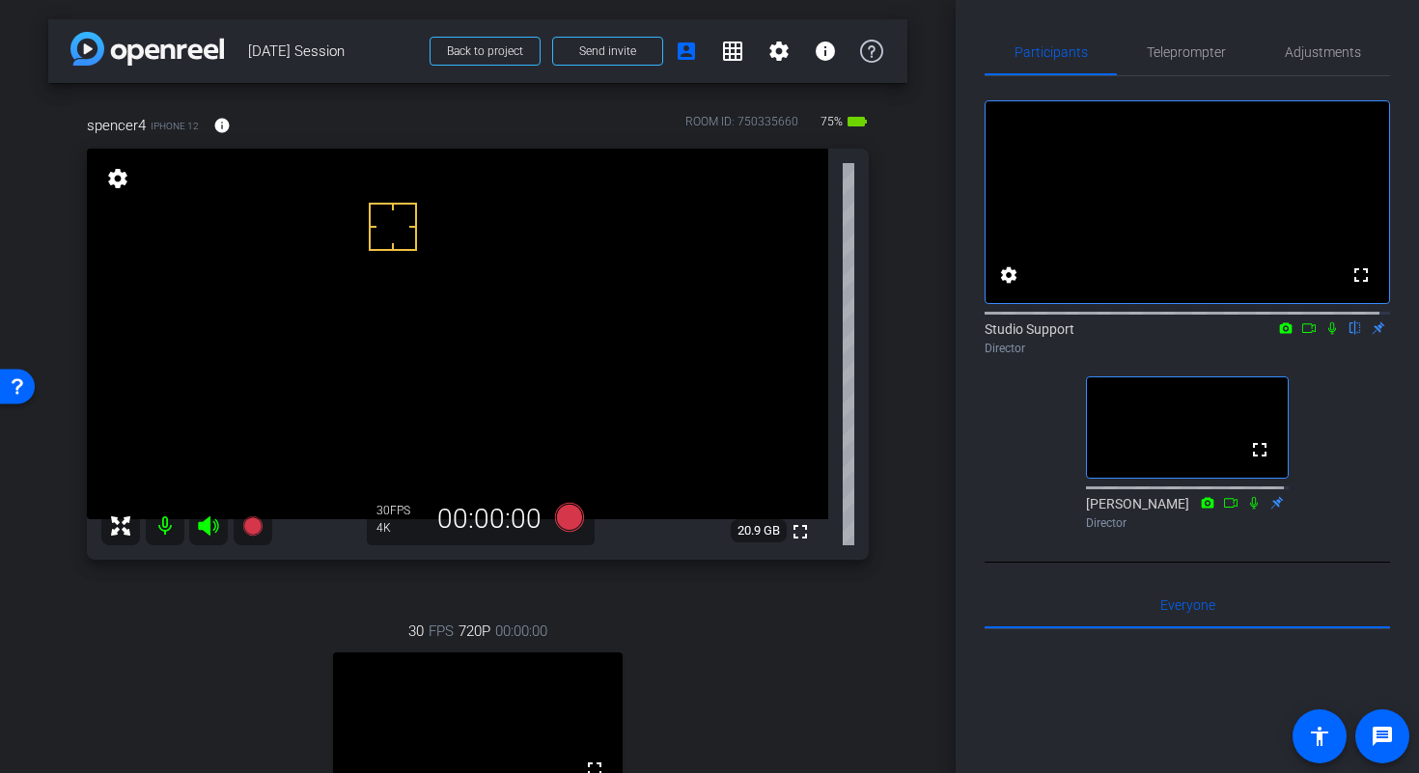
click at [885, 221] on div "spencer4 iPhone 12 info ROOM ID: 750335660 75% battery_std fullscreen settings …" at bounding box center [477, 524] width 859 height 882
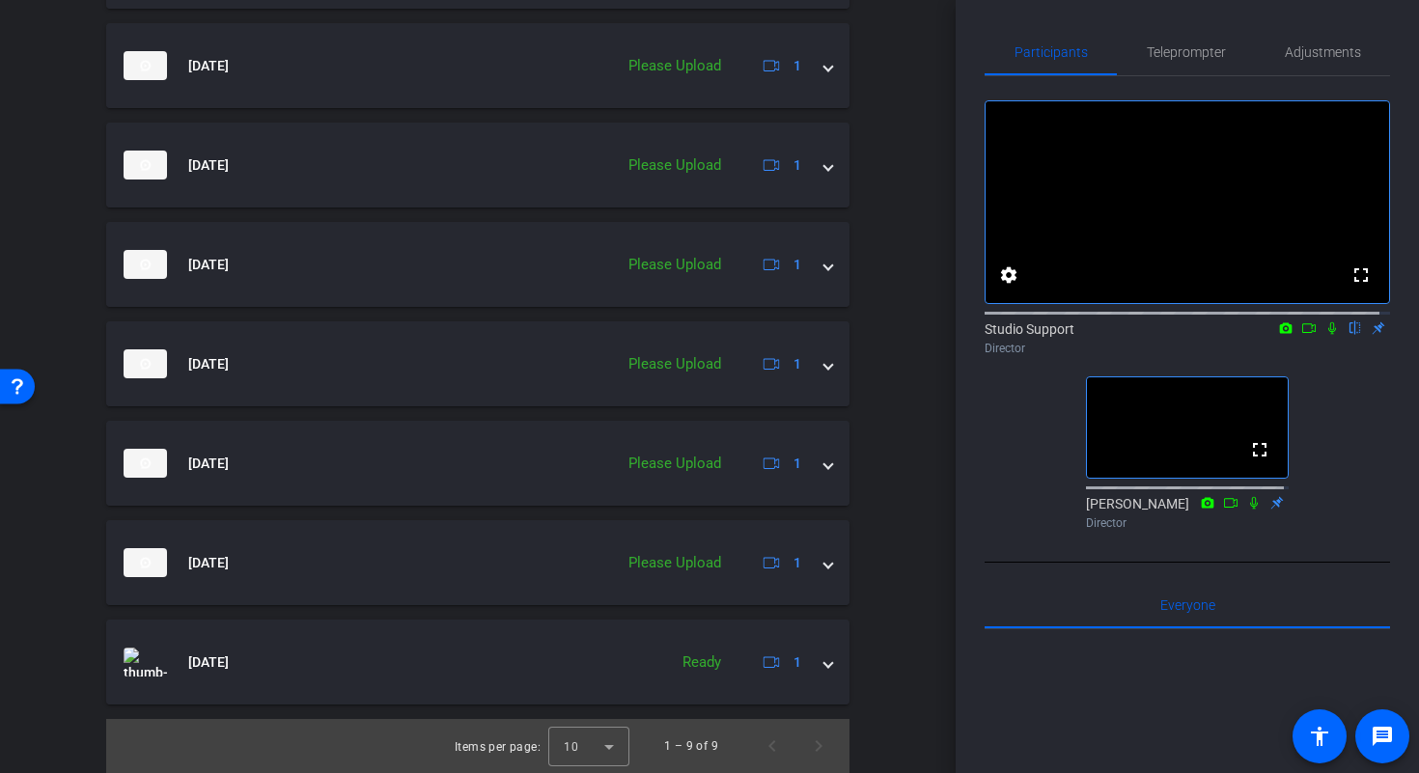
scroll to position [433, 0]
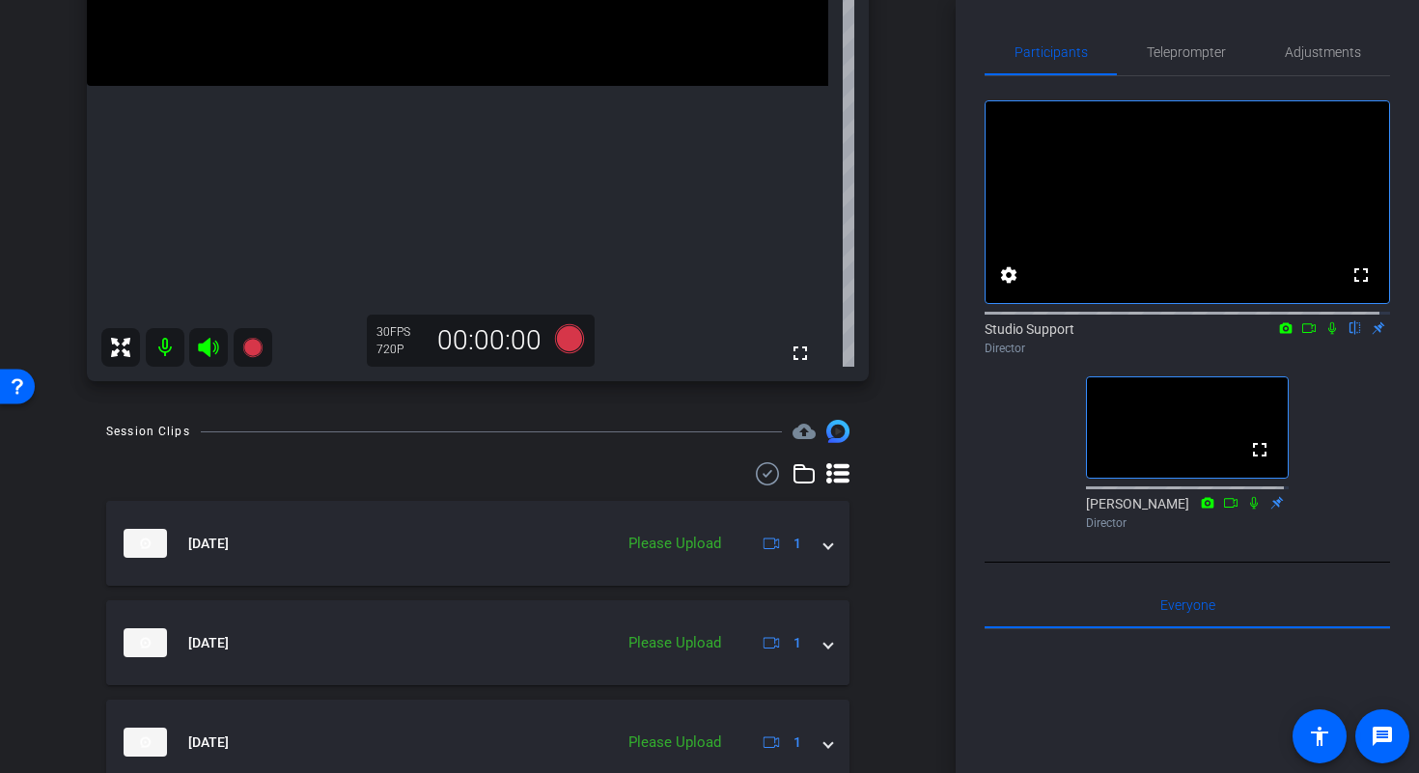
drag, startPoint x: 943, startPoint y: 215, endPoint x: 945, endPoint y: 115, distance: 100.4
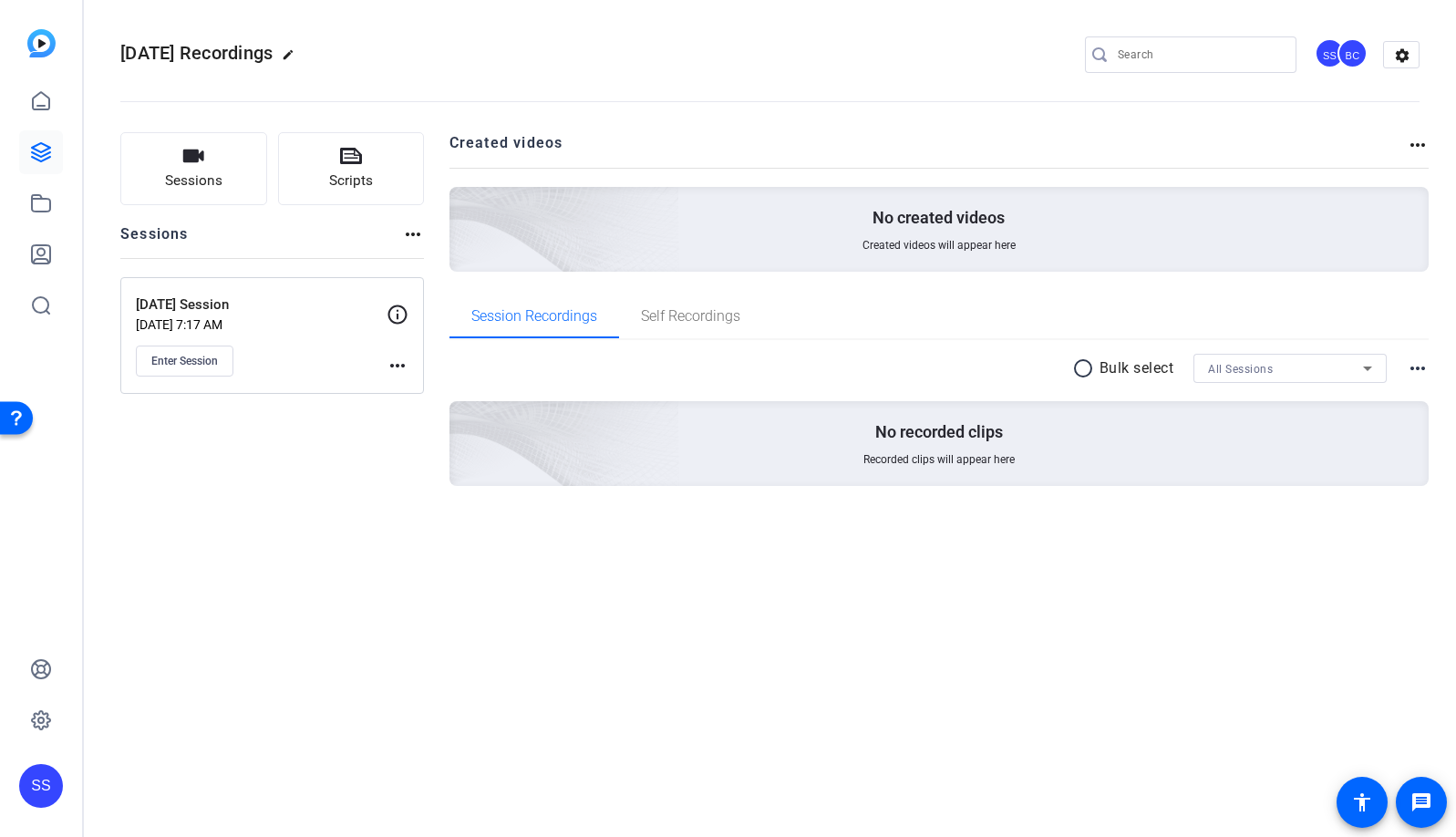
click at [40, 776] on div "SS" at bounding box center [41, 786] width 43 height 43
click at [221, 775] on mat-icon "logout" at bounding box center [211, 770] width 22 height 22
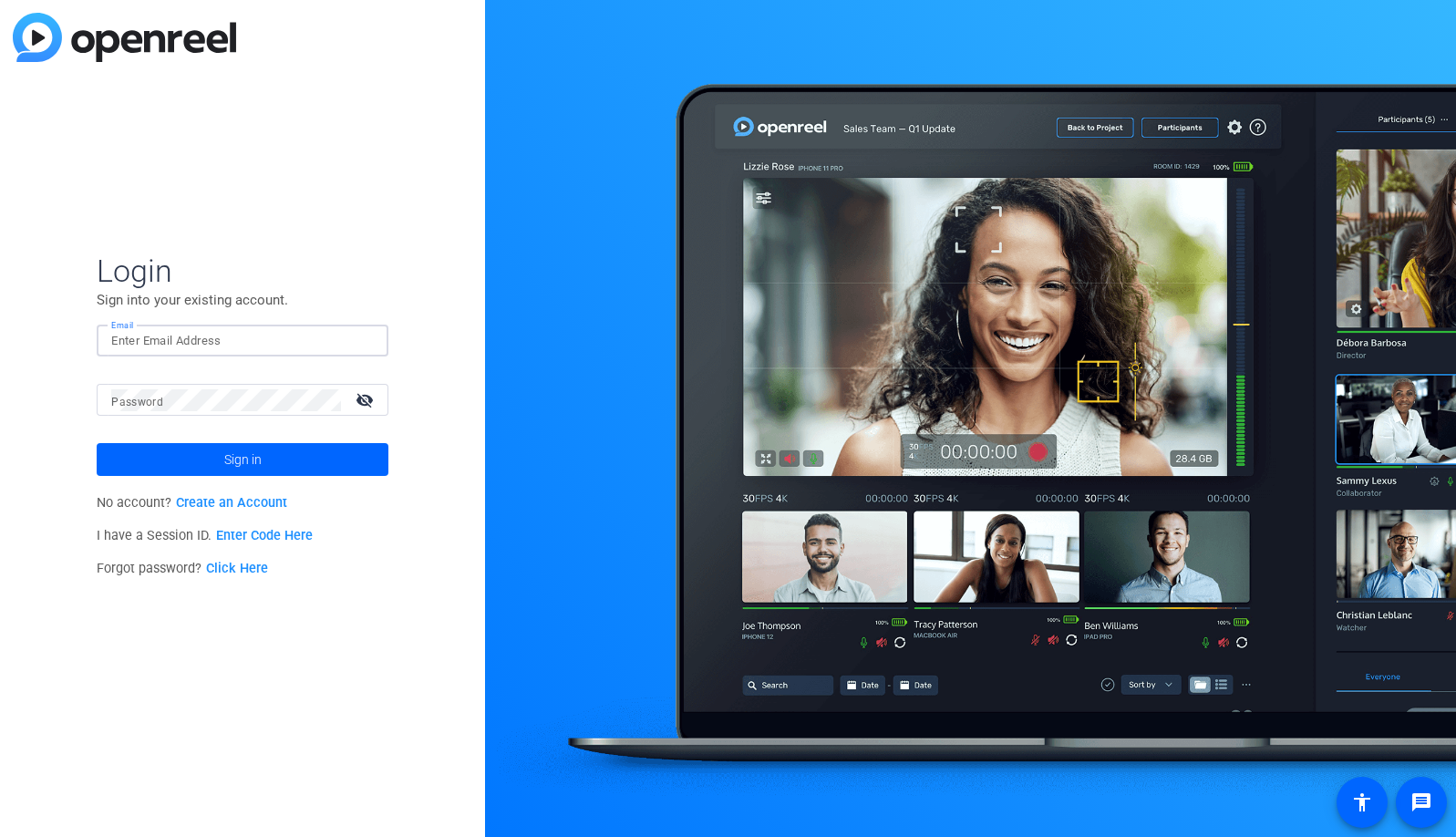
click at [300, 342] on input "Email" at bounding box center [243, 340] width 263 height 22
click at [355, 348] on img at bounding box center [358, 340] width 13 height 22
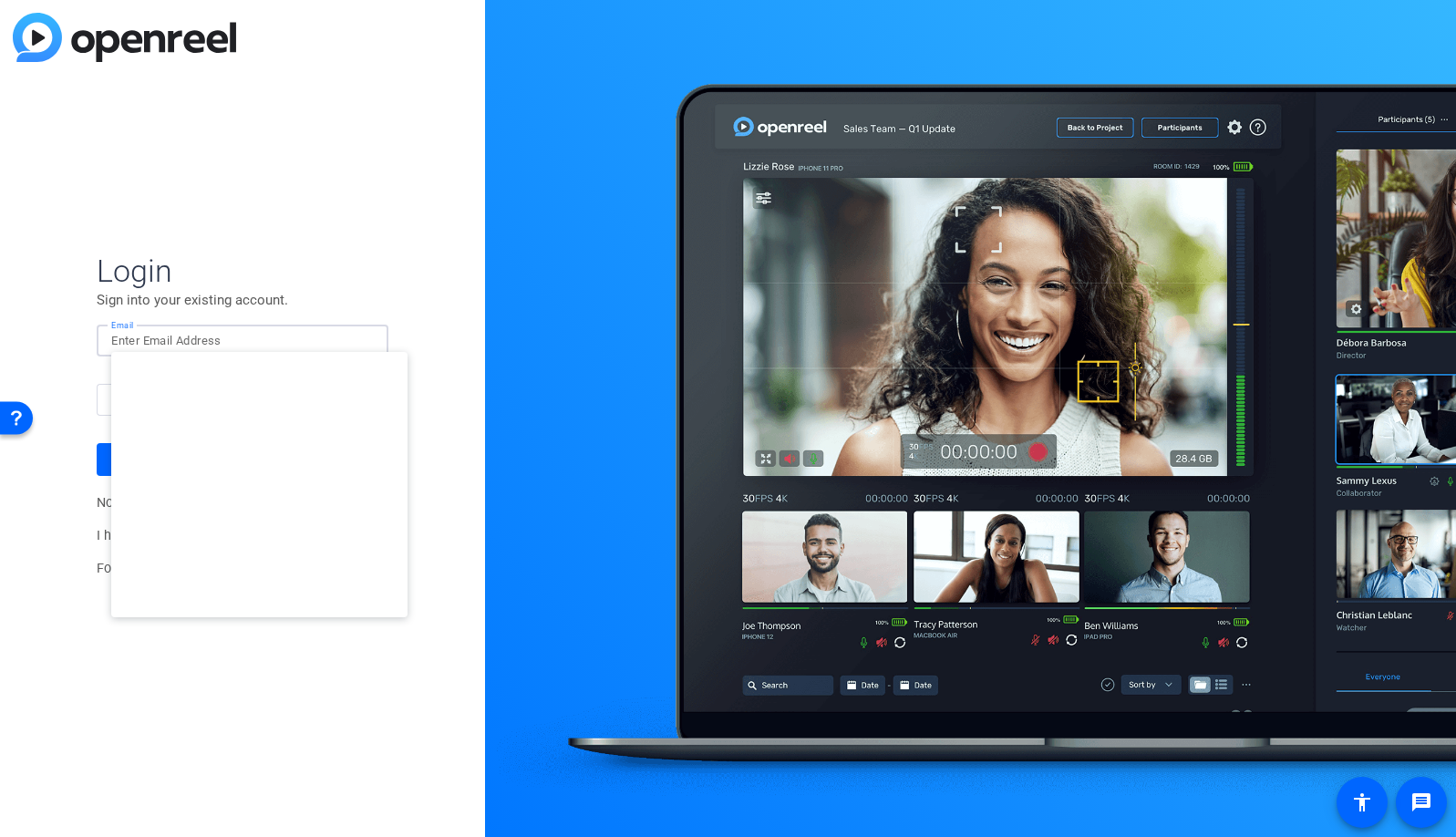
type input "[EMAIL_ADDRESS][DOMAIN_NAME]"
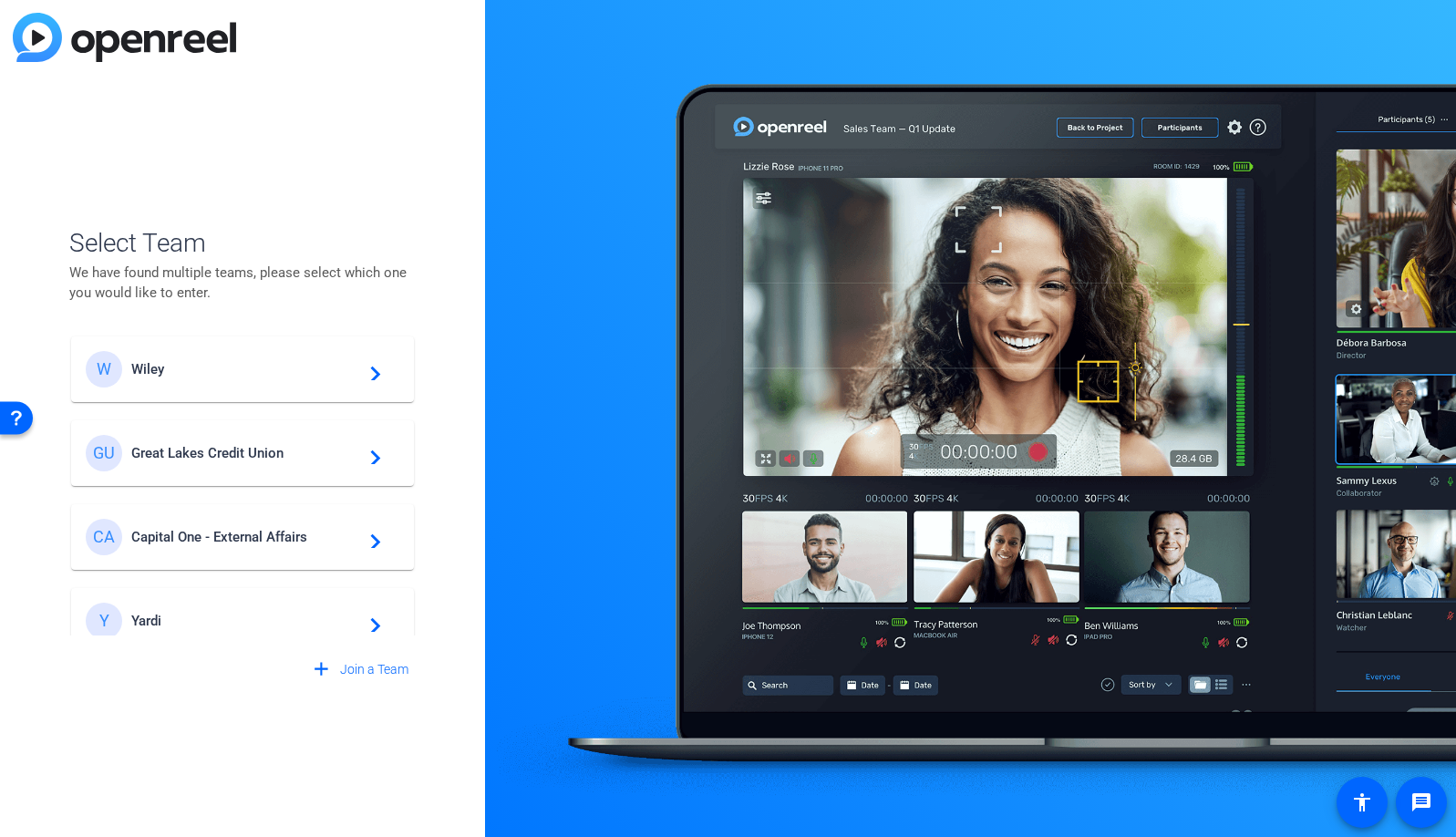
click at [188, 373] on span "Wiley" at bounding box center [245, 368] width 228 height 16
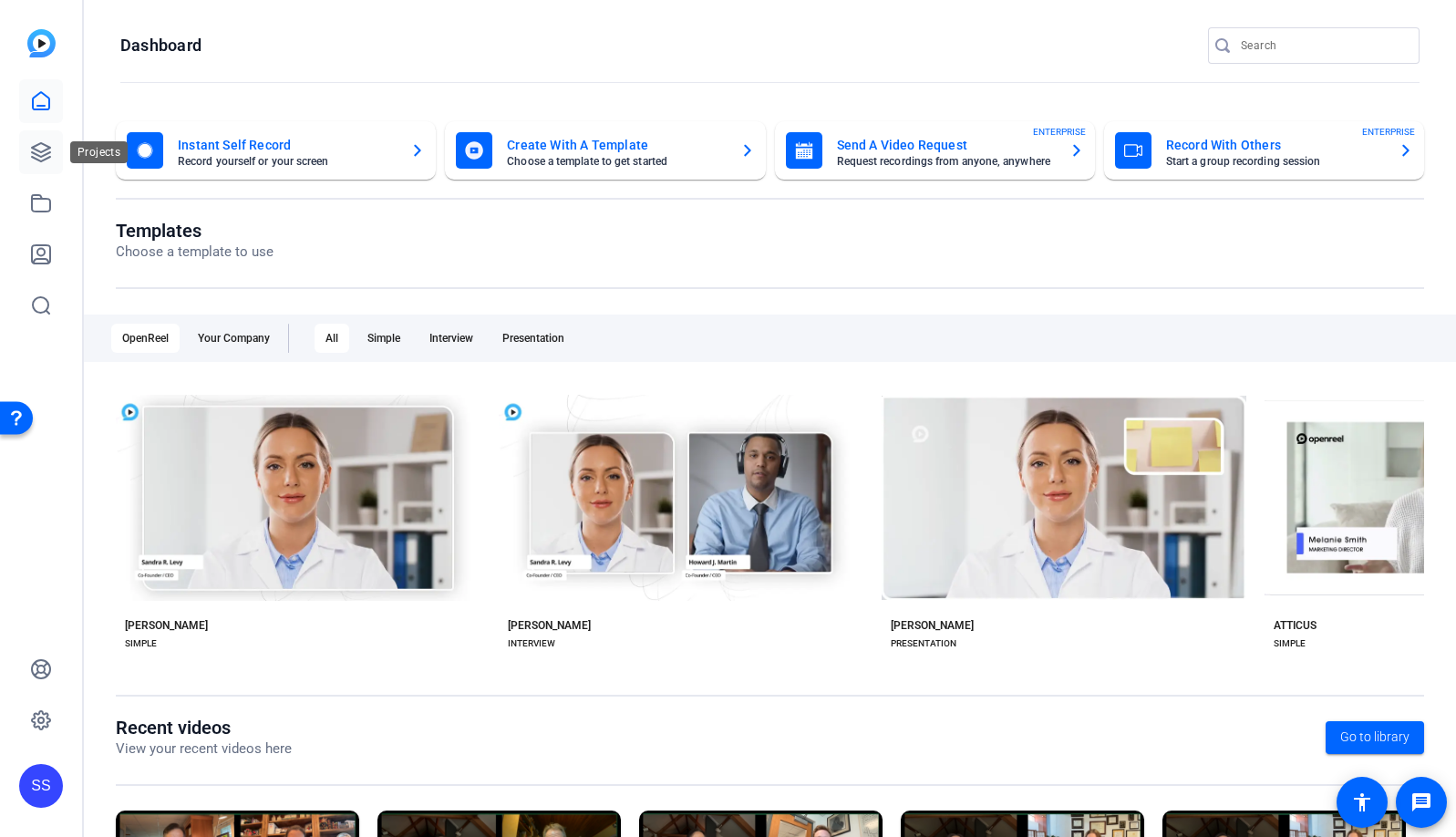
click at [42, 153] on icon at bounding box center [41, 152] width 22 height 22
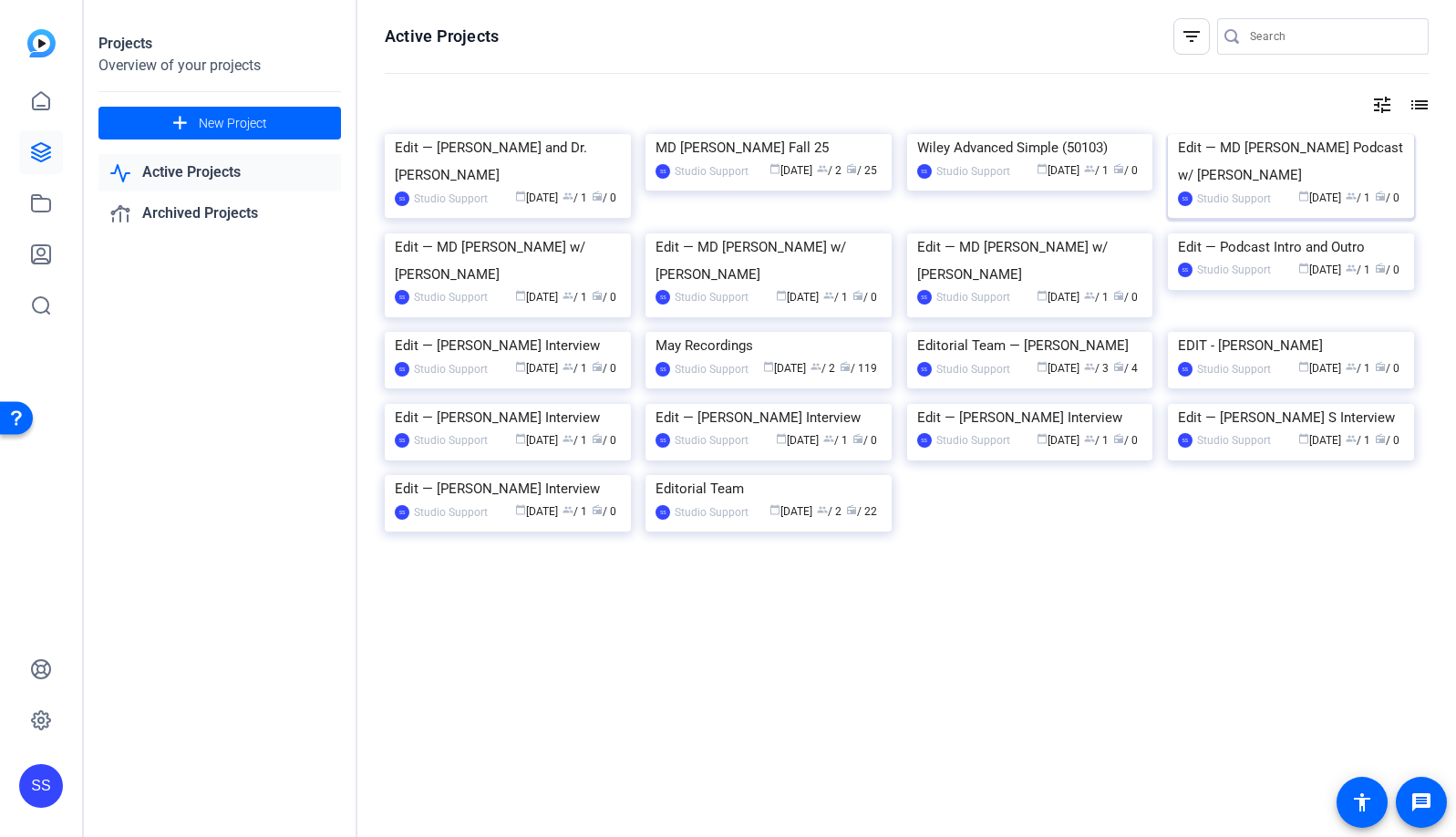
click at [1266, 134] on img at bounding box center [1291, 134] width 247 height 0
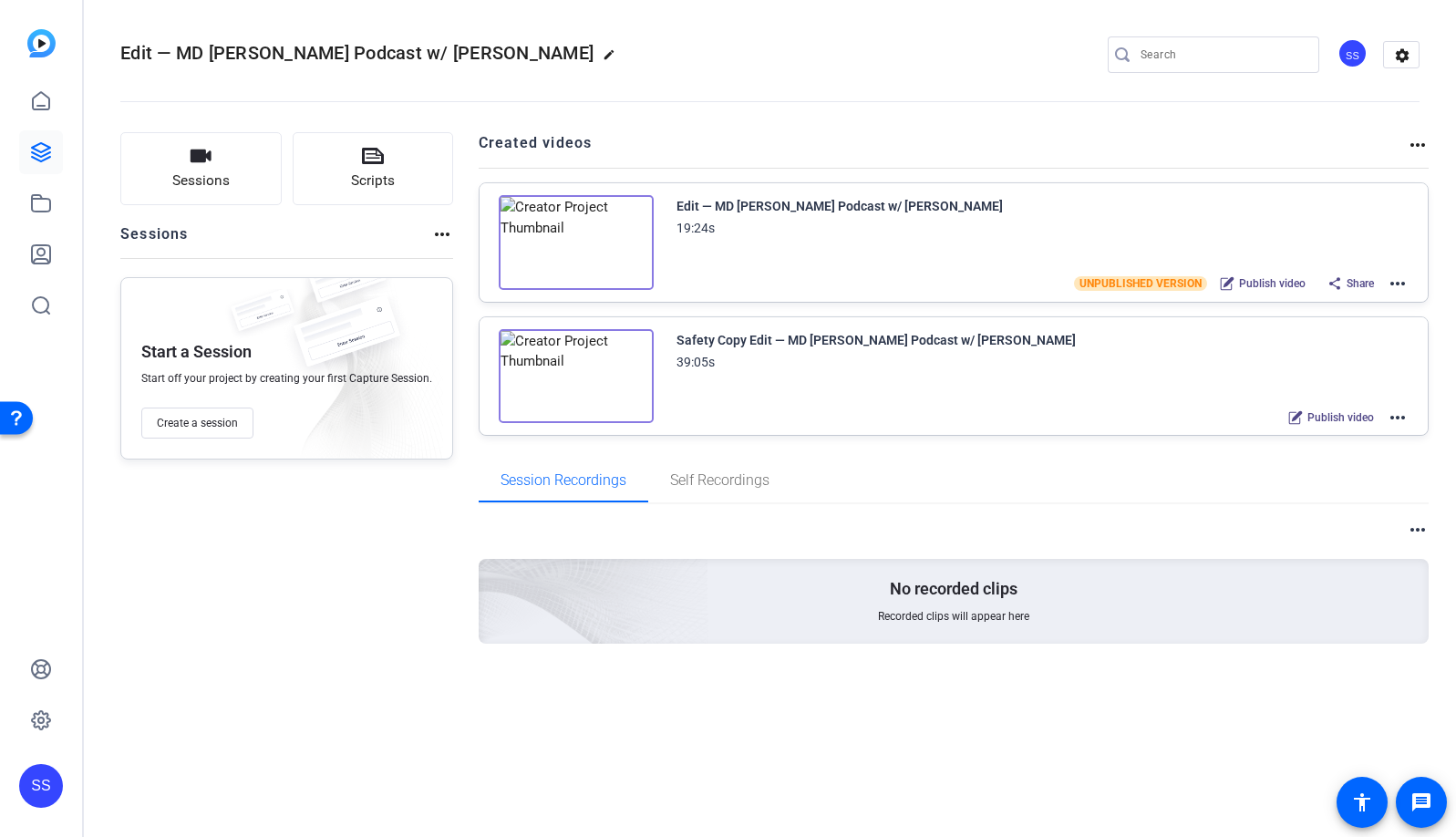
click at [1395, 284] on mat-icon "more_horiz" at bounding box center [1397, 283] width 22 height 22
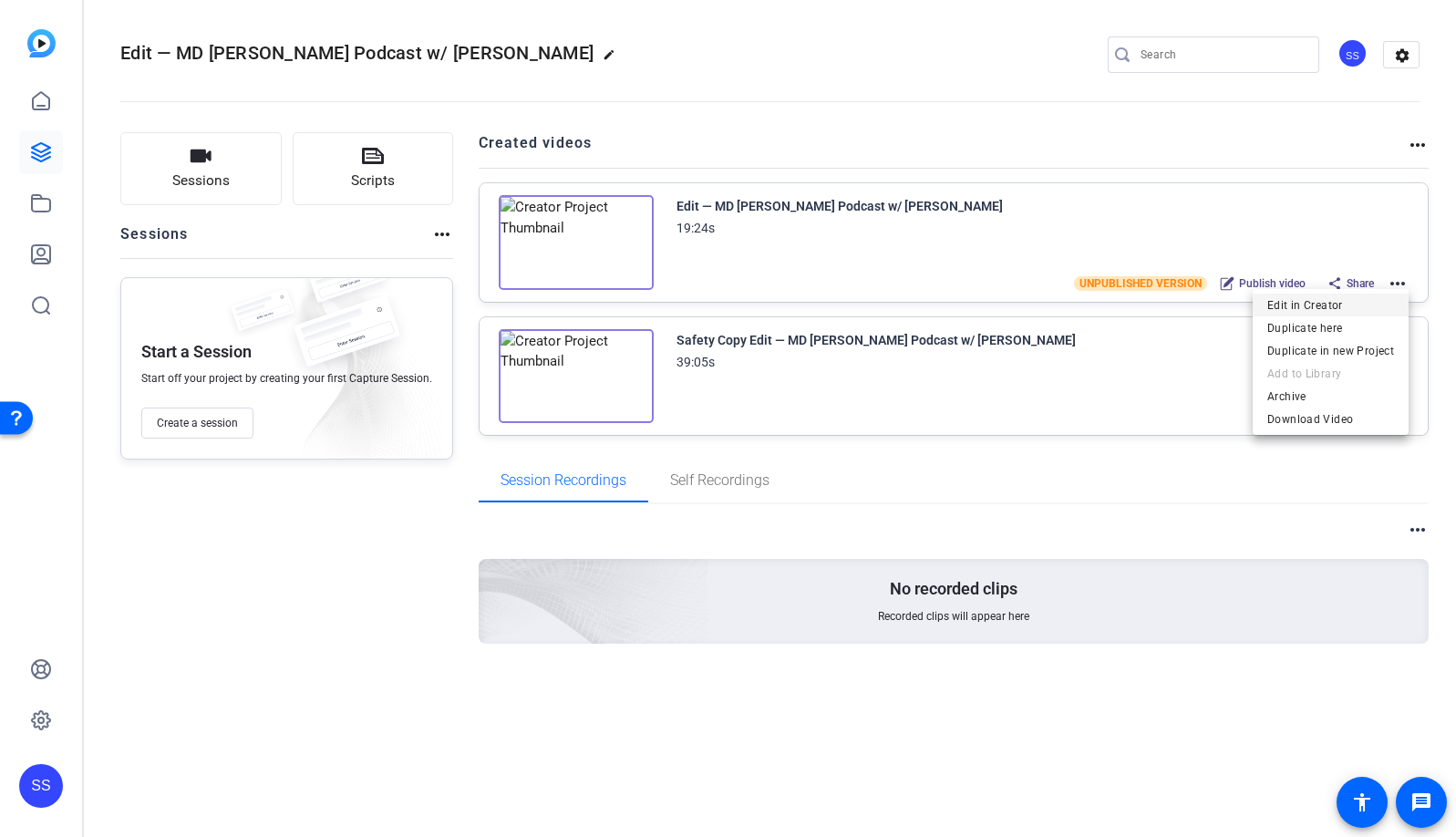
click at [1392, 305] on span "Edit in Creator" at bounding box center [1330, 305] width 127 height 22
